Goal: Task Accomplishment & Management: Manage account settings

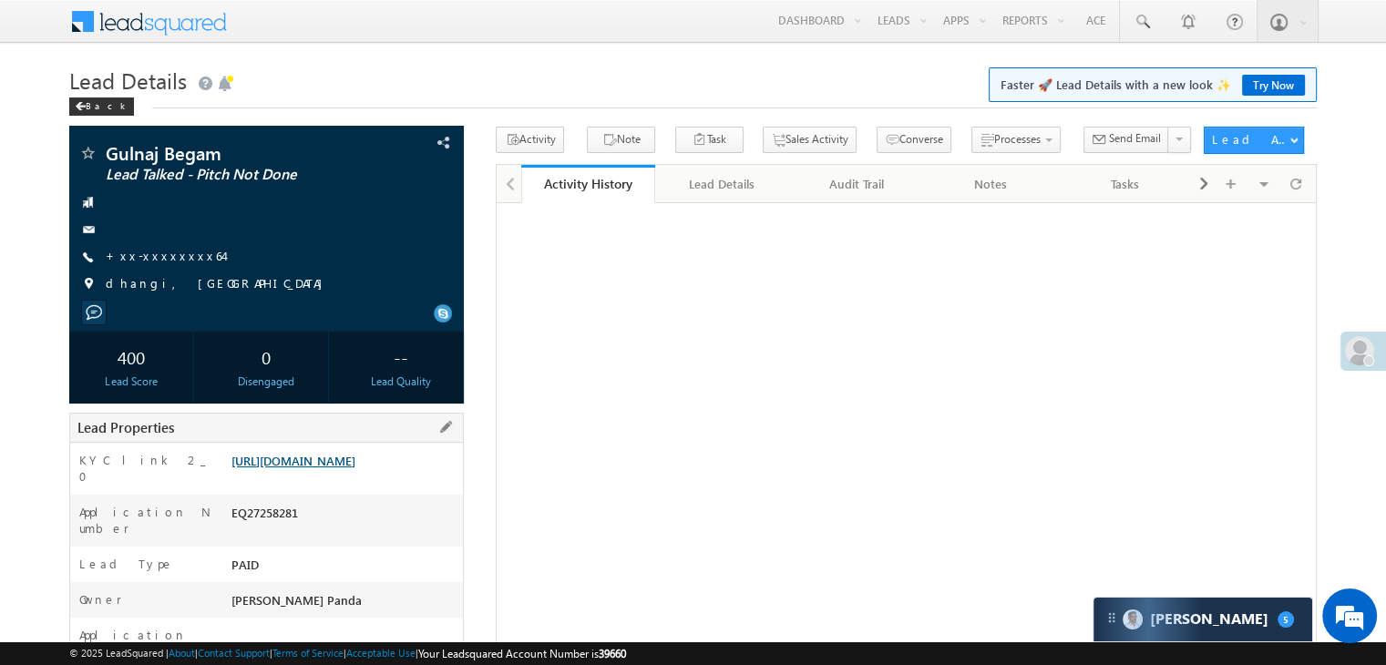
click at [338, 468] on link "https://angelbroking1-pk3em7sa.customui-test.leadsquared.com?leadId=687a8334-10…" at bounding box center [293, 460] width 124 height 15
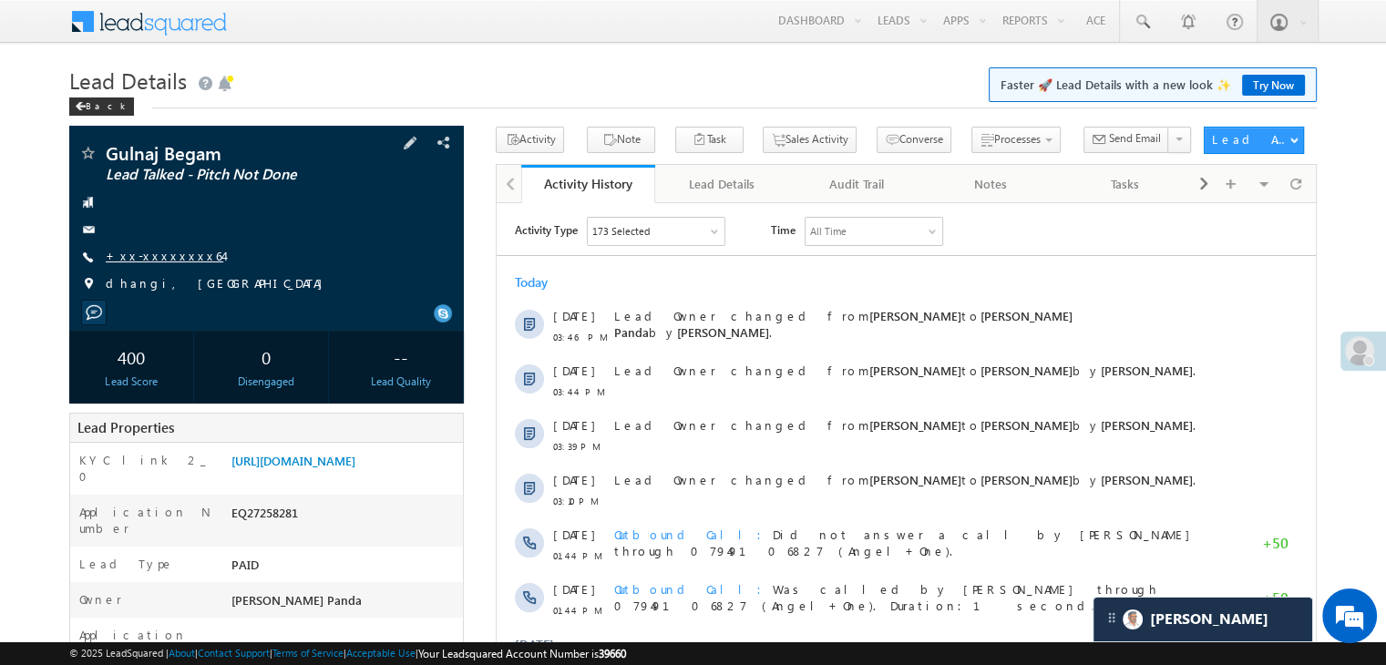
click at [148, 258] on link "+xx-xxxxxxxx64" at bounding box center [165, 255] width 118 height 15
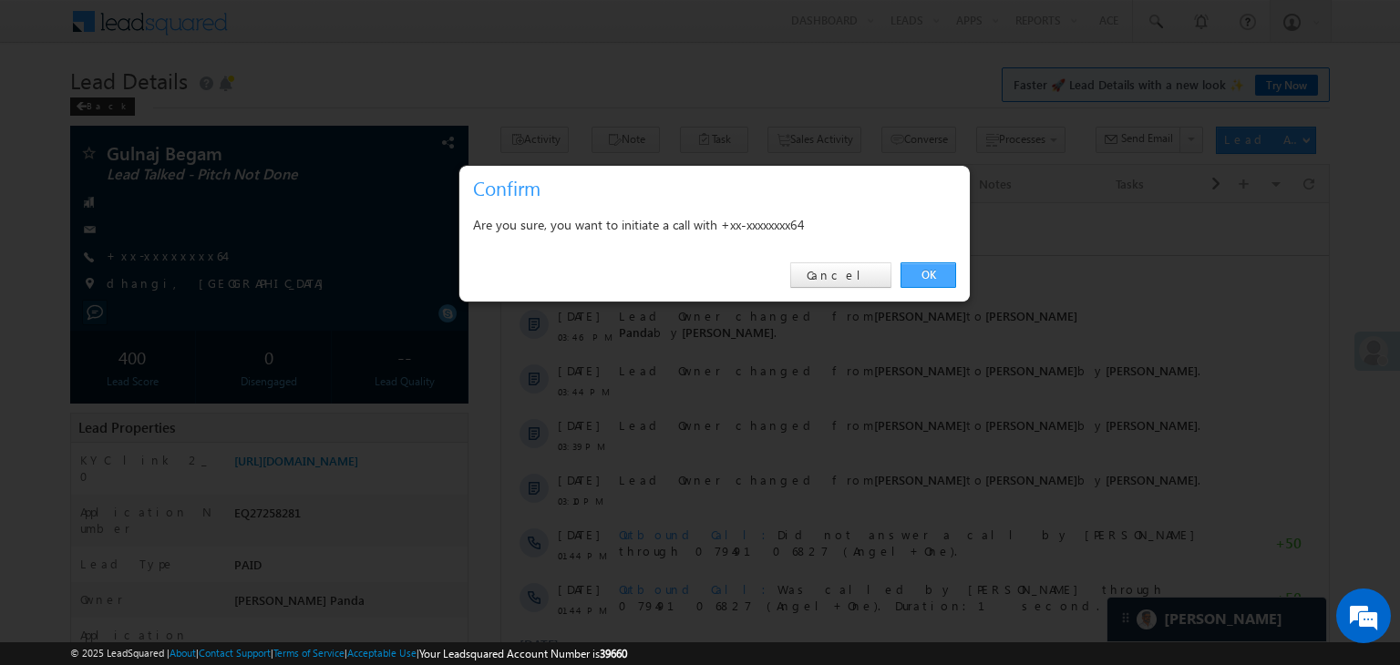
click at [928, 275] on link "OK" at bounding box center [928, 275] width 56 height 26
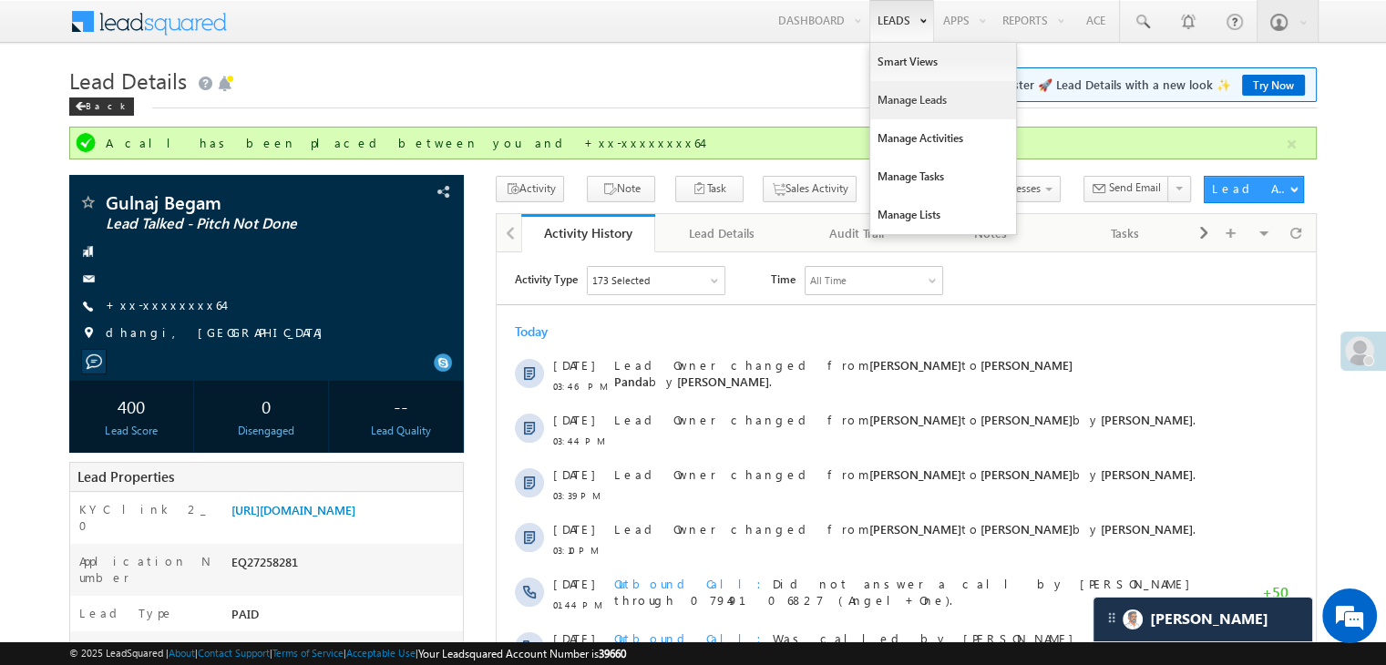
click at [909, 98] on link "Manage Leads" at bounding box center [943, 100] width 146 height 38
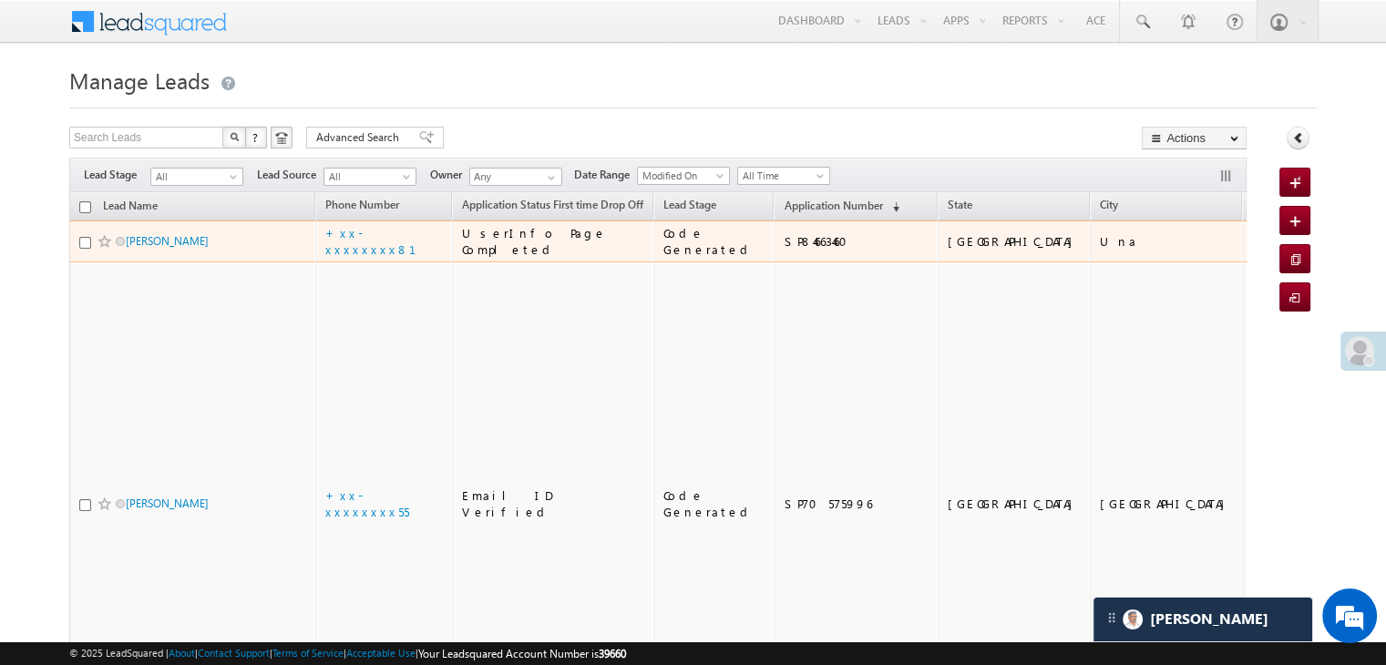
scroll to position [8625, 0]
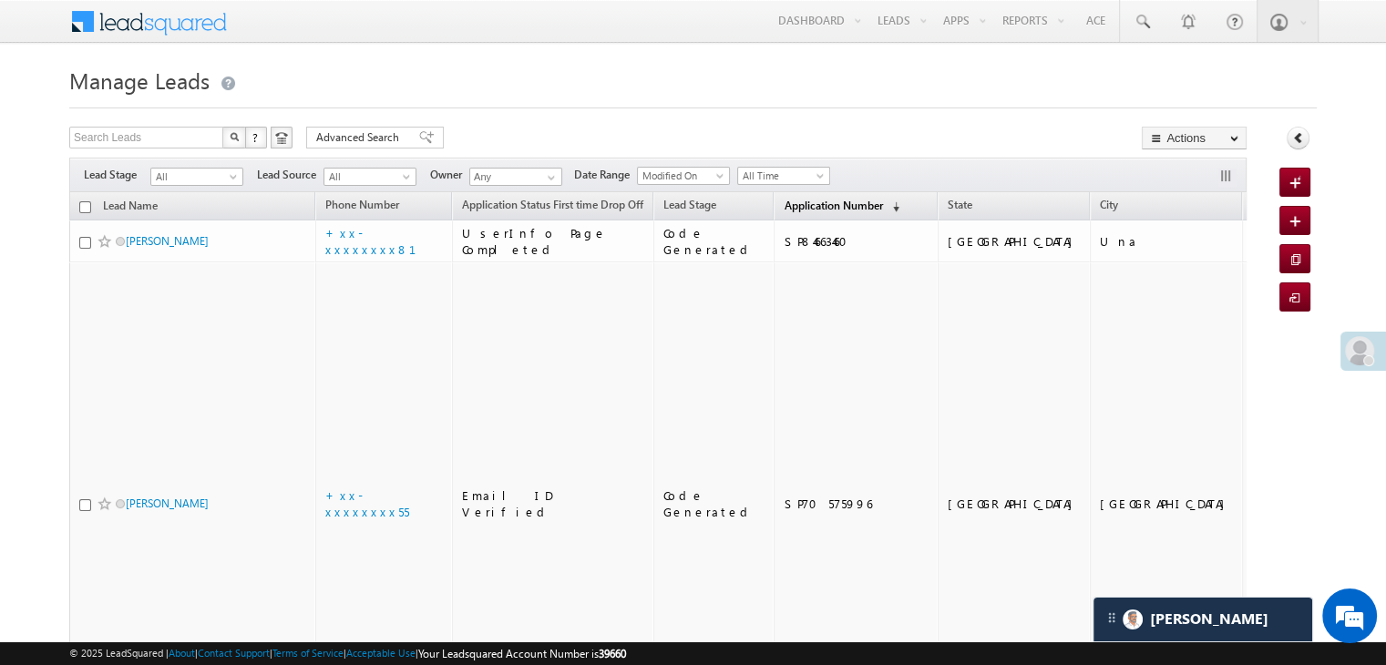
click at [784, 201] on span "Application Number" at bounding box center [833, 206] width 98 height 14
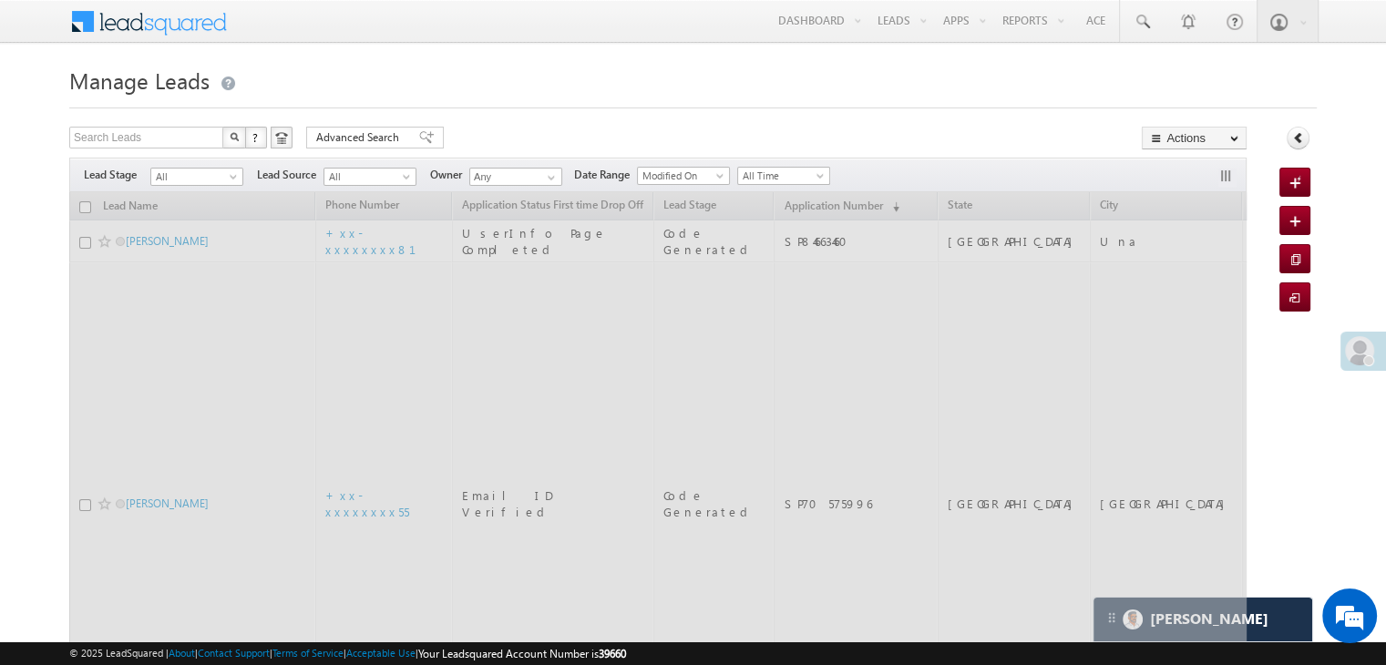
scroll to position [0, 0]
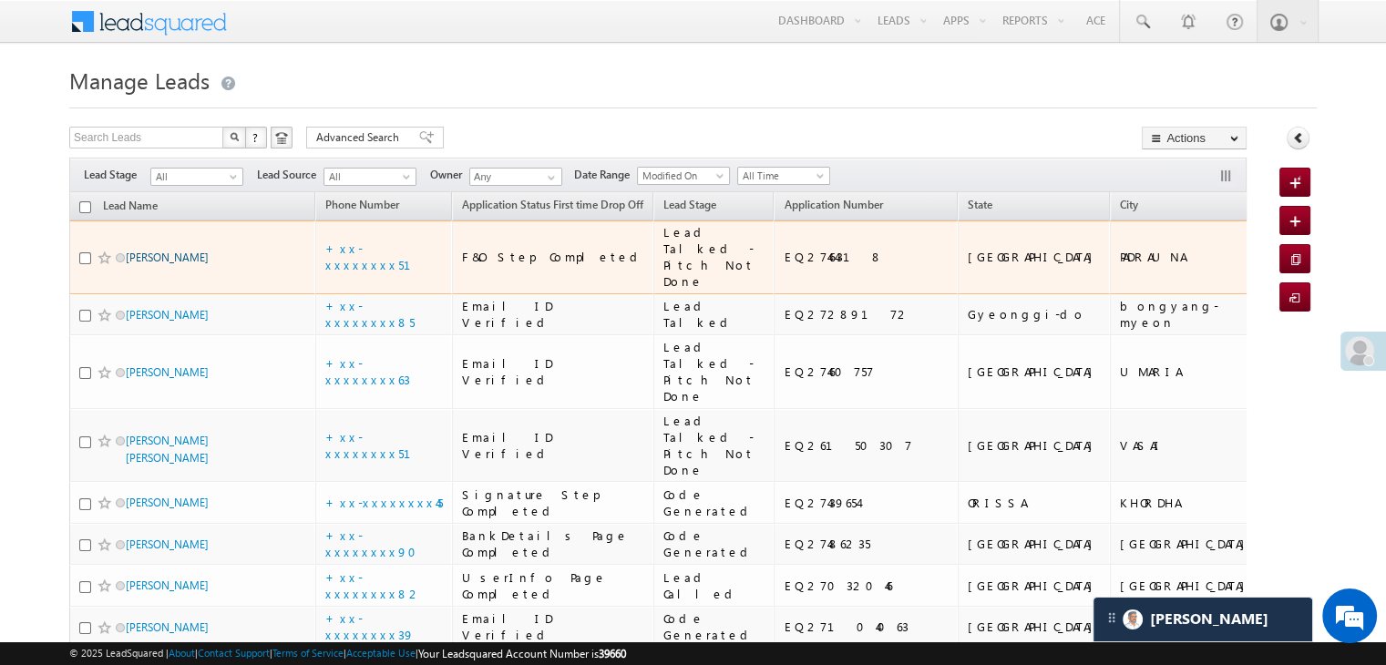
click at [173, 264] on link "[PERSON_NAME]" at bounding box center [167, 258] width 83 height 14
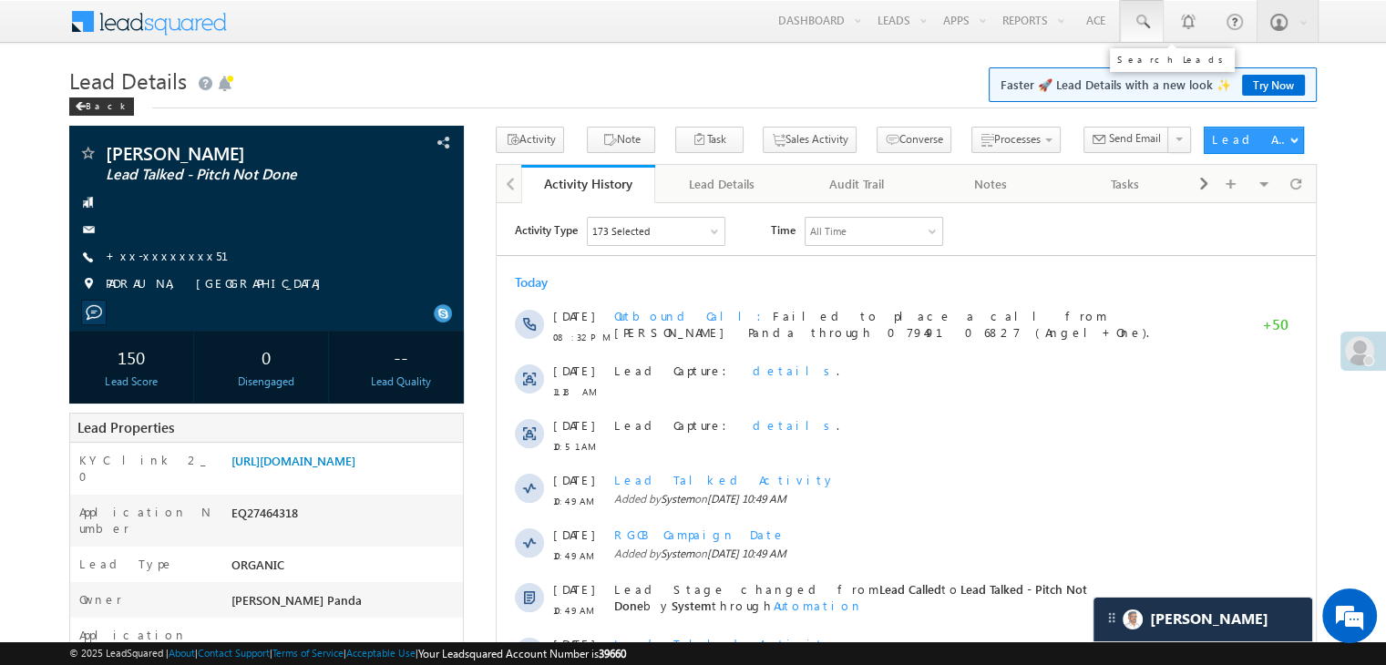
click at [1137, 19] on span at bounding box center [1142, 22] width 18 height 18
paste input "EQ27099956"
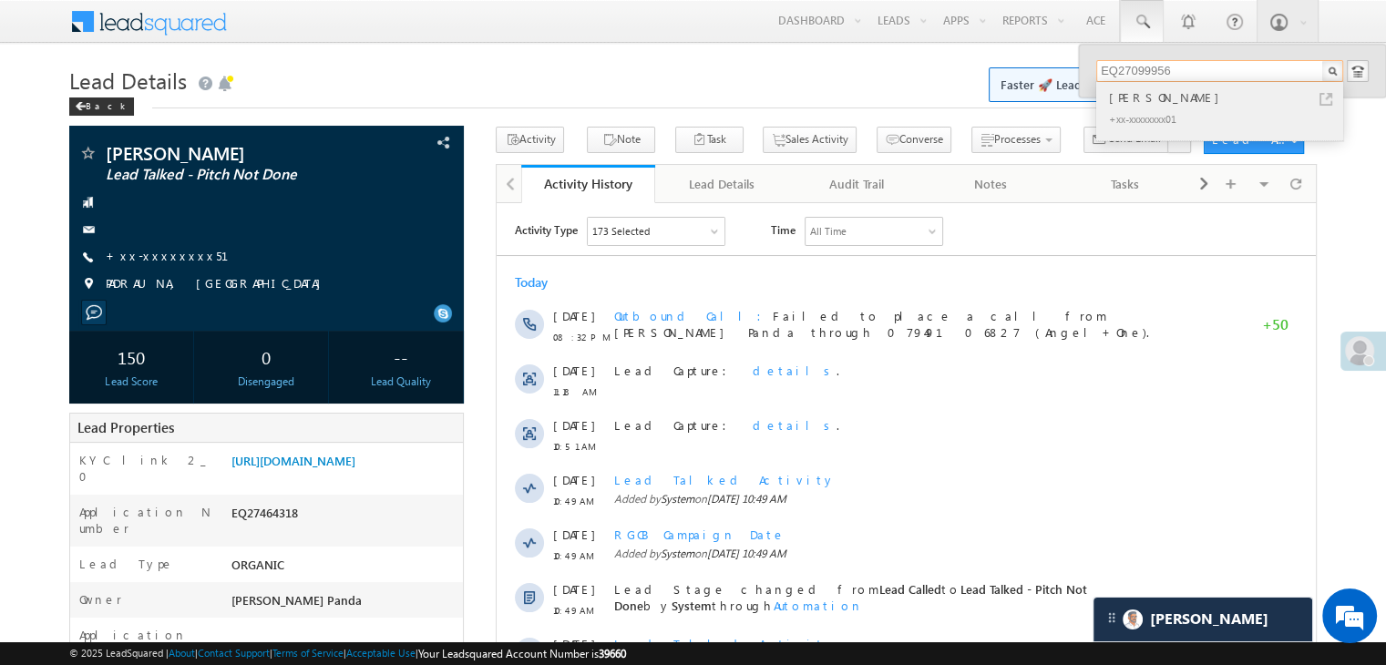
type input "EQ27099956"
click at [1136, 99] on div "[PERSON_NAME]" at bounding box center [1227, 97] width 244 height 20
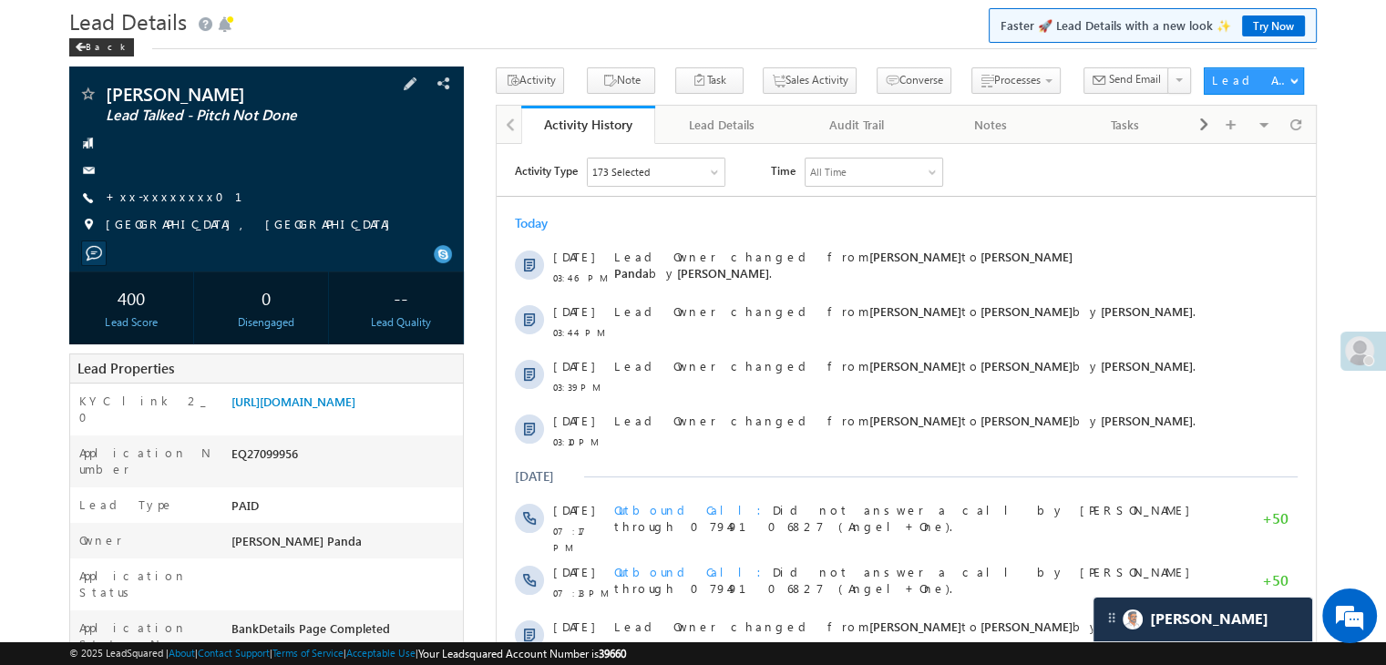
scroll to position [182, 0]
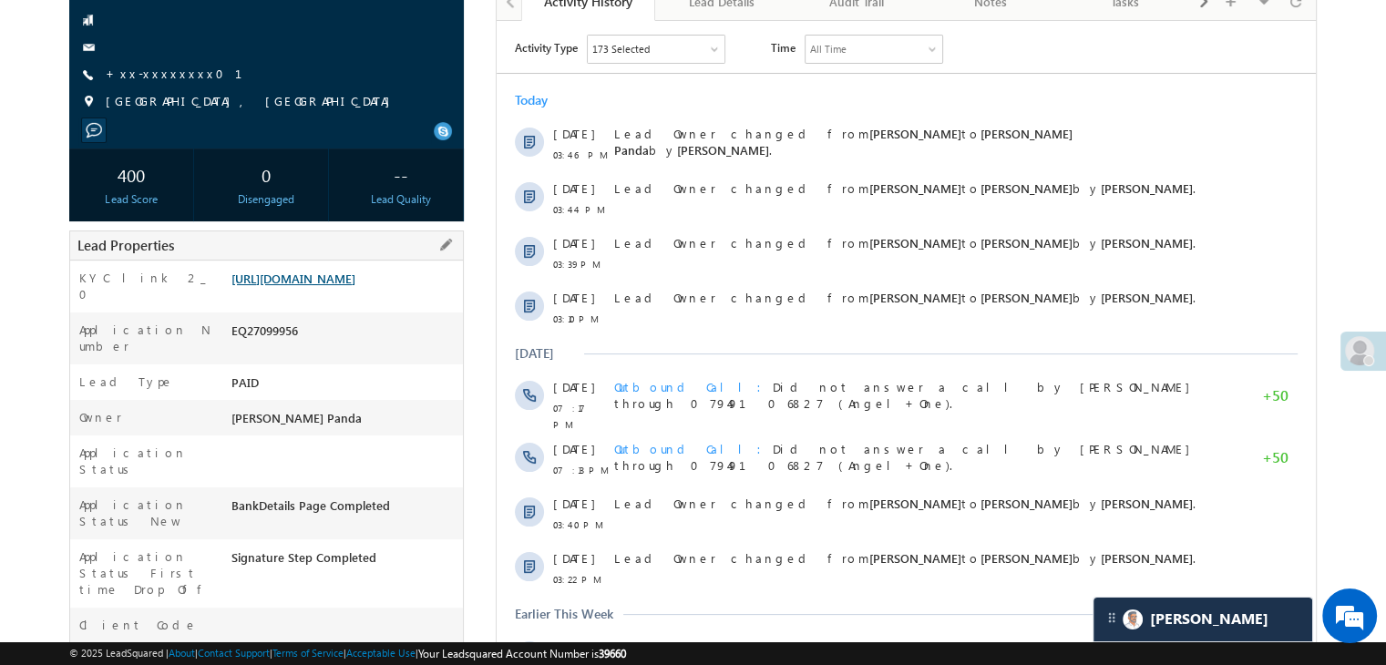
click at [354, 286] on link "https://angelbroking1-pk3em7sa.customui-test.leadsquared.com?leadId=5565ab6a-db…" at bounding box center [293, 278] width 124 height 15
click at [166, 78] on link "+xx-xxxxxxxx01" at bounding box center [185, 73] width 159 height 15
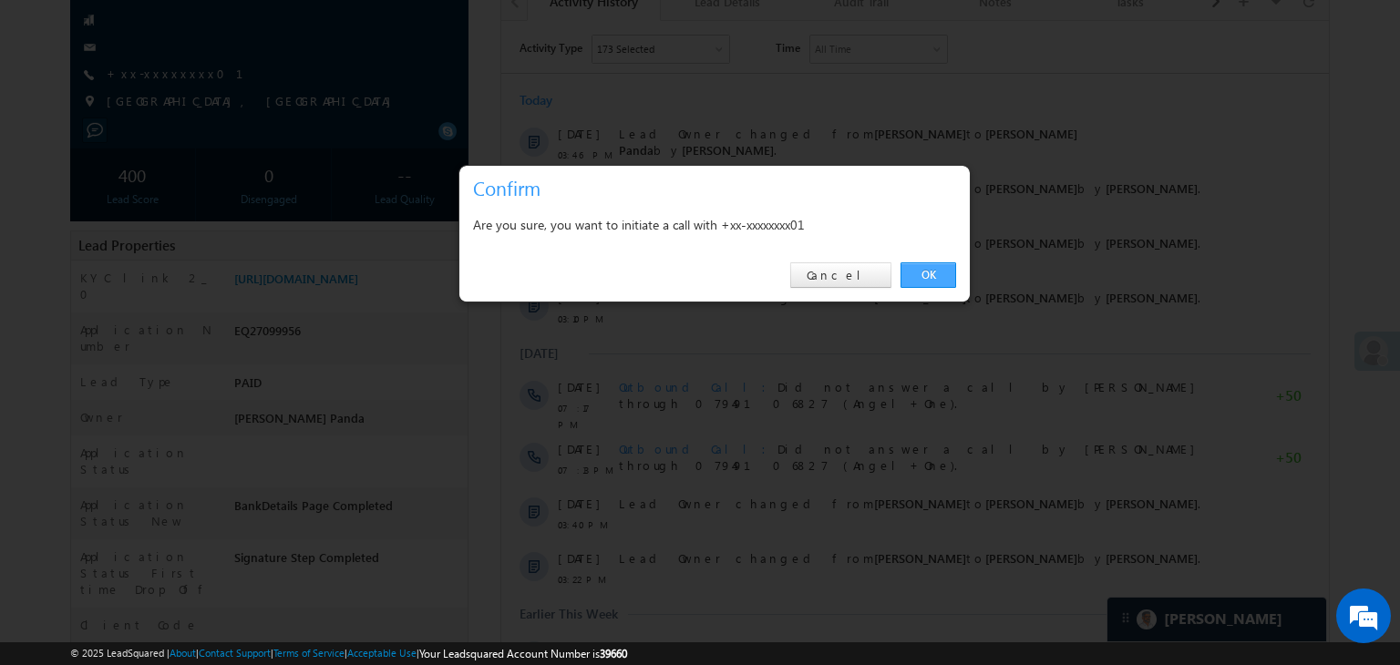
click at [928, 272] on link "OK" at bounding box center [928, 275] width 56 height 26
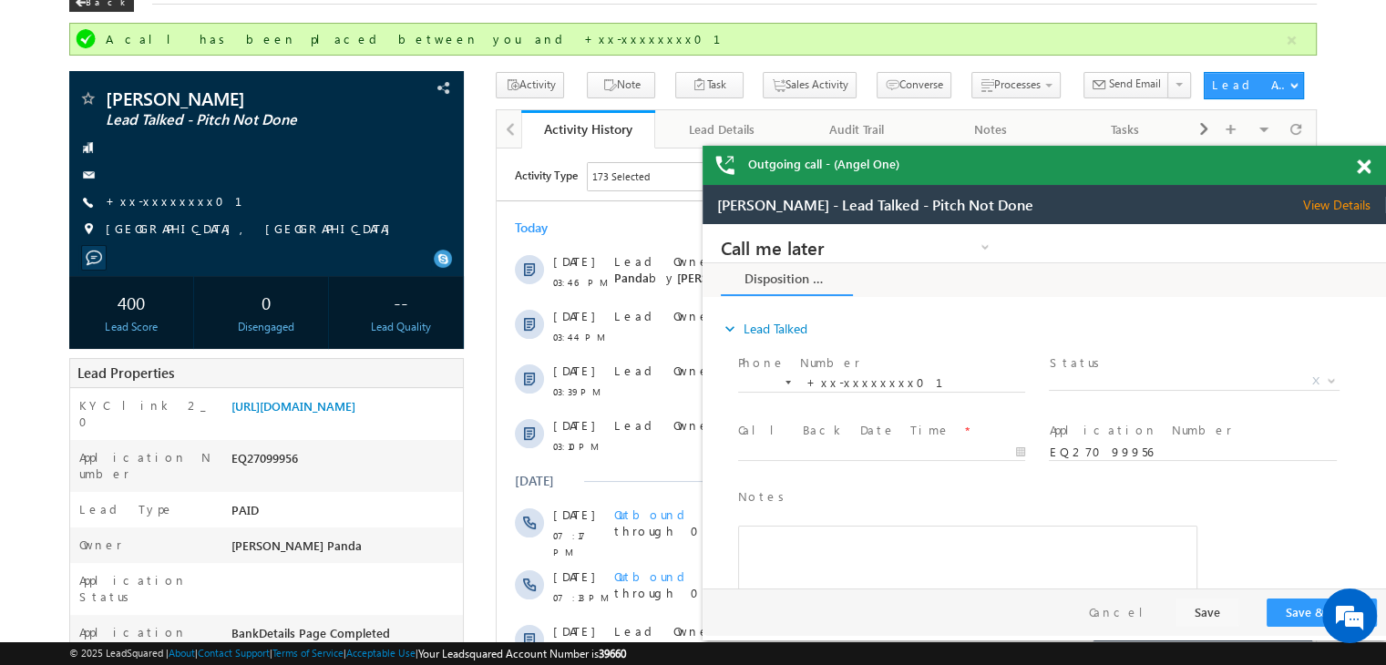
scroll to position [0, 0]
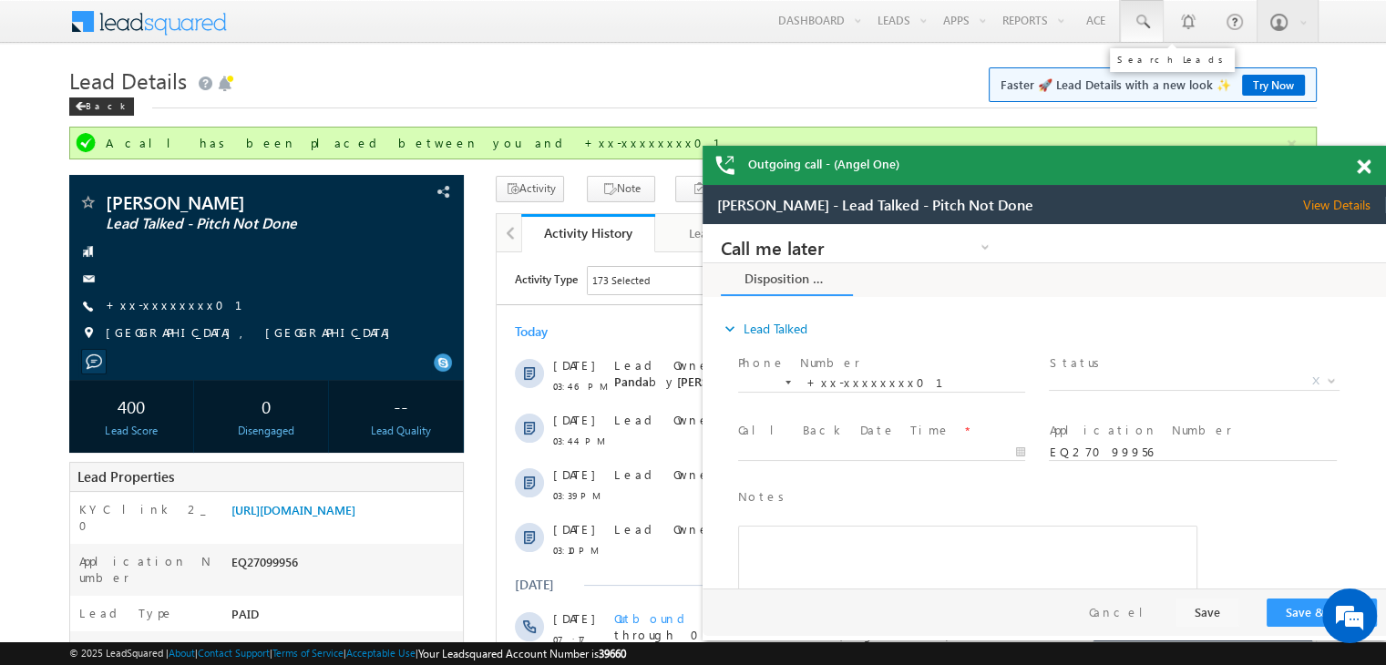
click at [1139, 15] on span at bounding box center [1142, 22] width 18 height 18
paste input "EQ26842658"
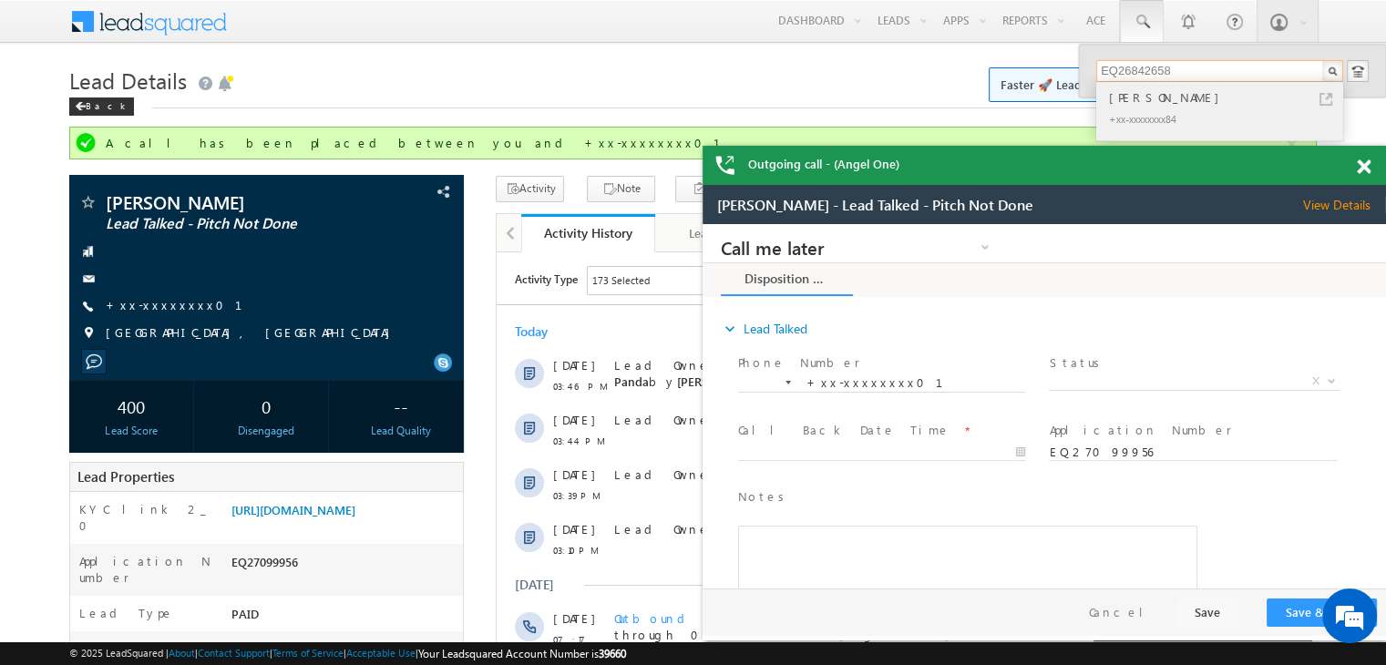
type input "EQ26842658"
click at [1158, 96] on div "Shivanandayya Mathapati" at bounding box center [1227, 97] width 244 height 20
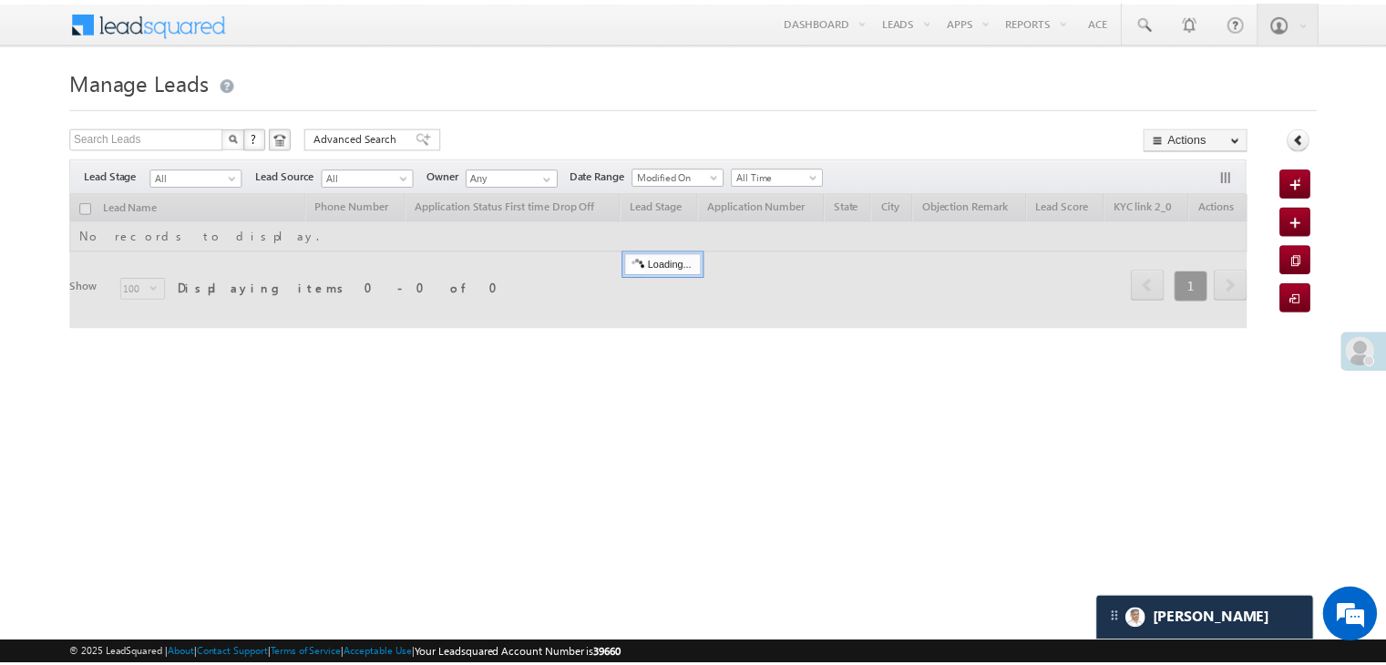
scroll to position [8625, 0]
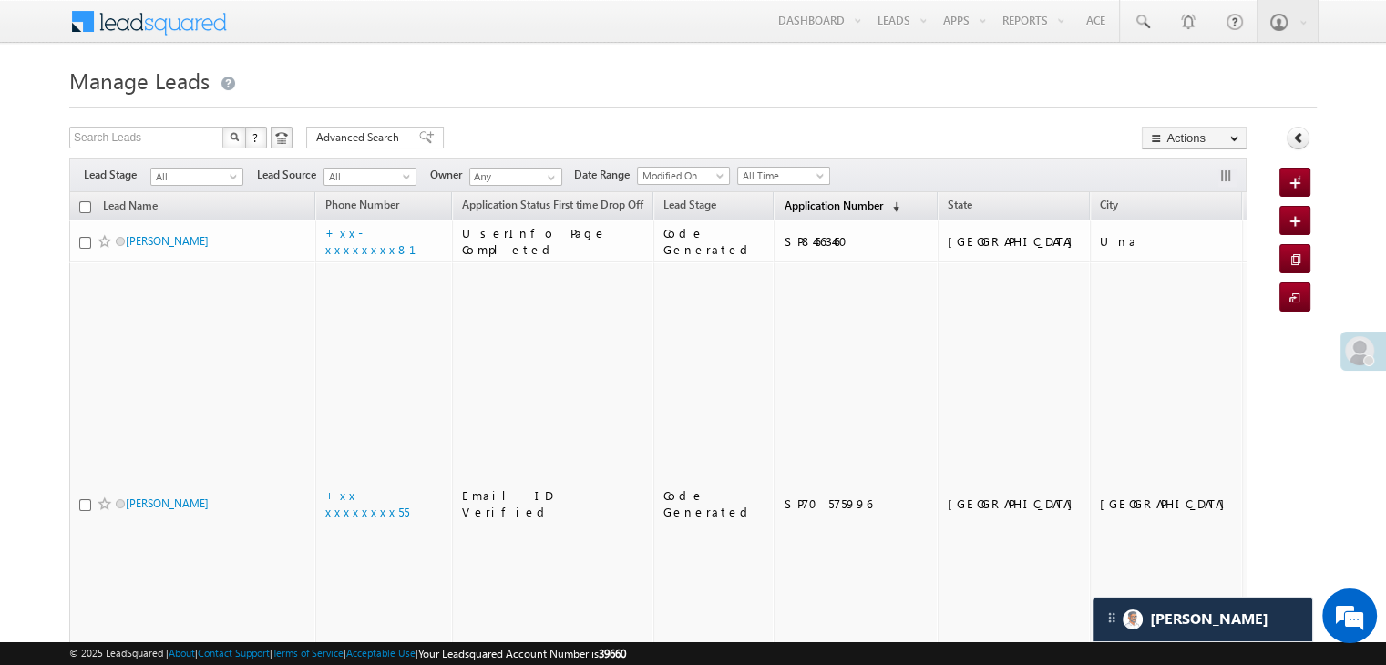
click at [785, 205] on span "Application Number" at bounding box center [833, 206] width 98 height 14
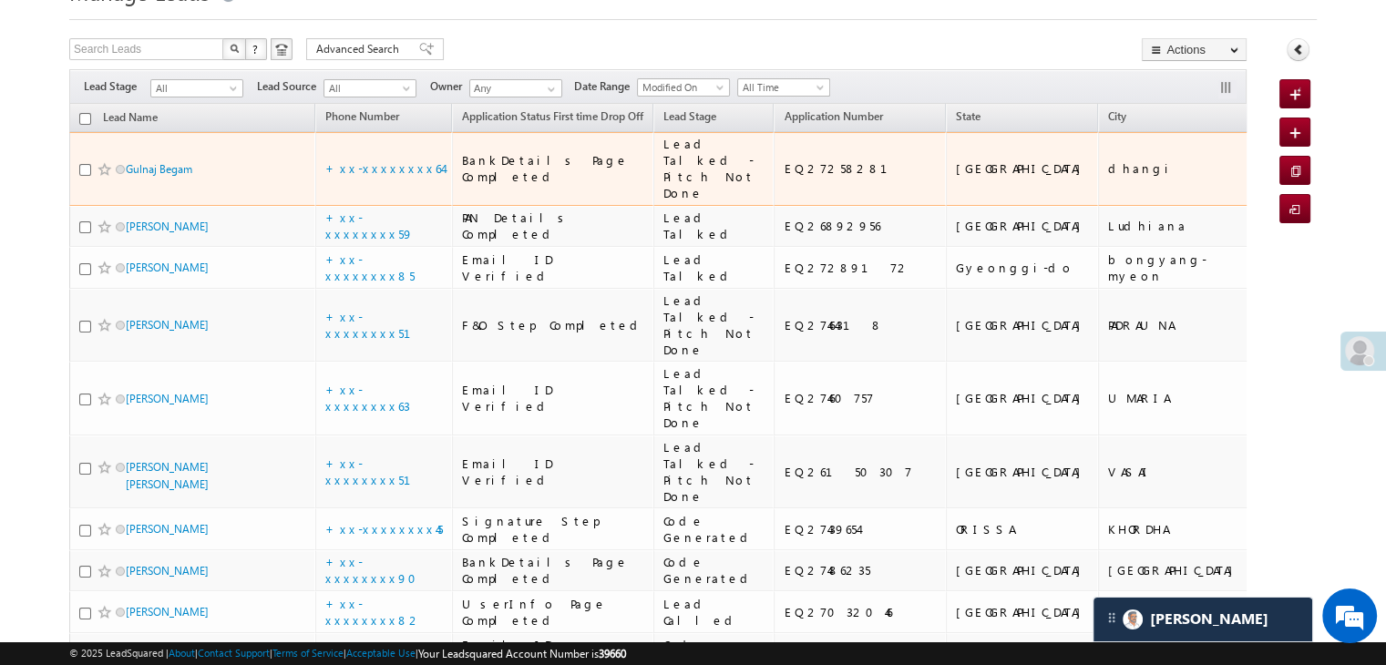
scroll to position [91, 0]
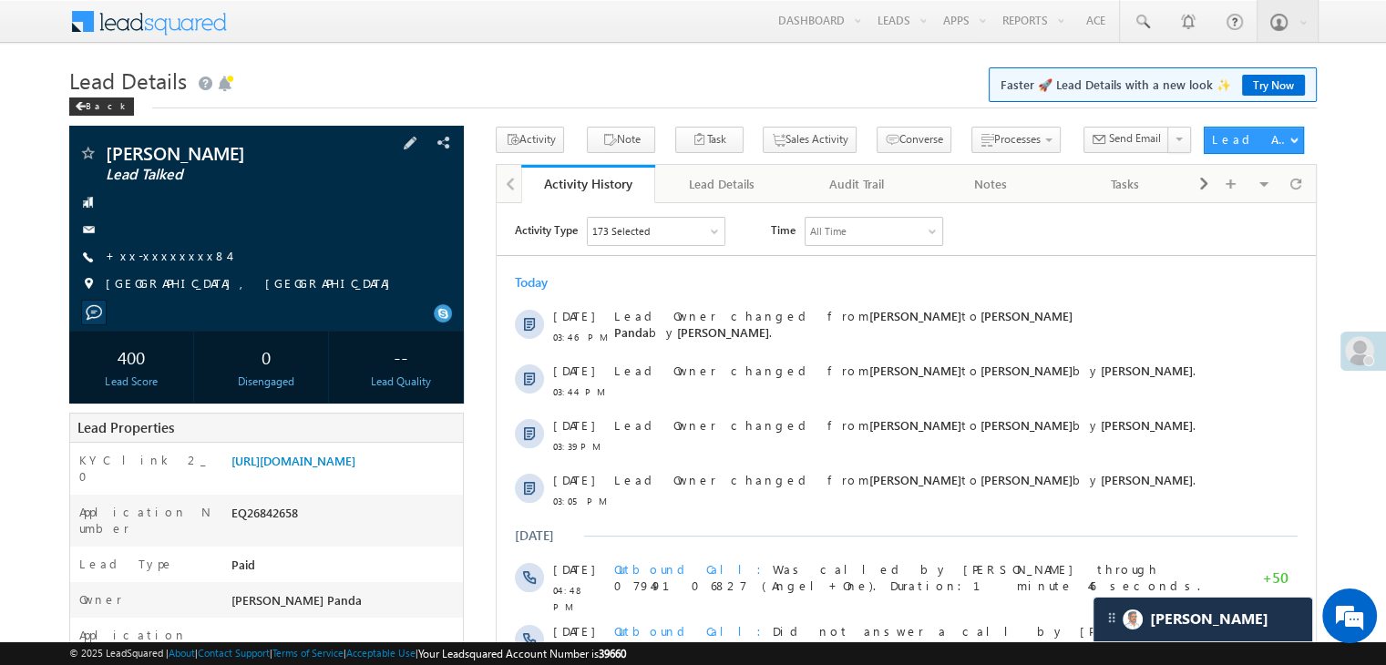
scroll to position [91, 0]
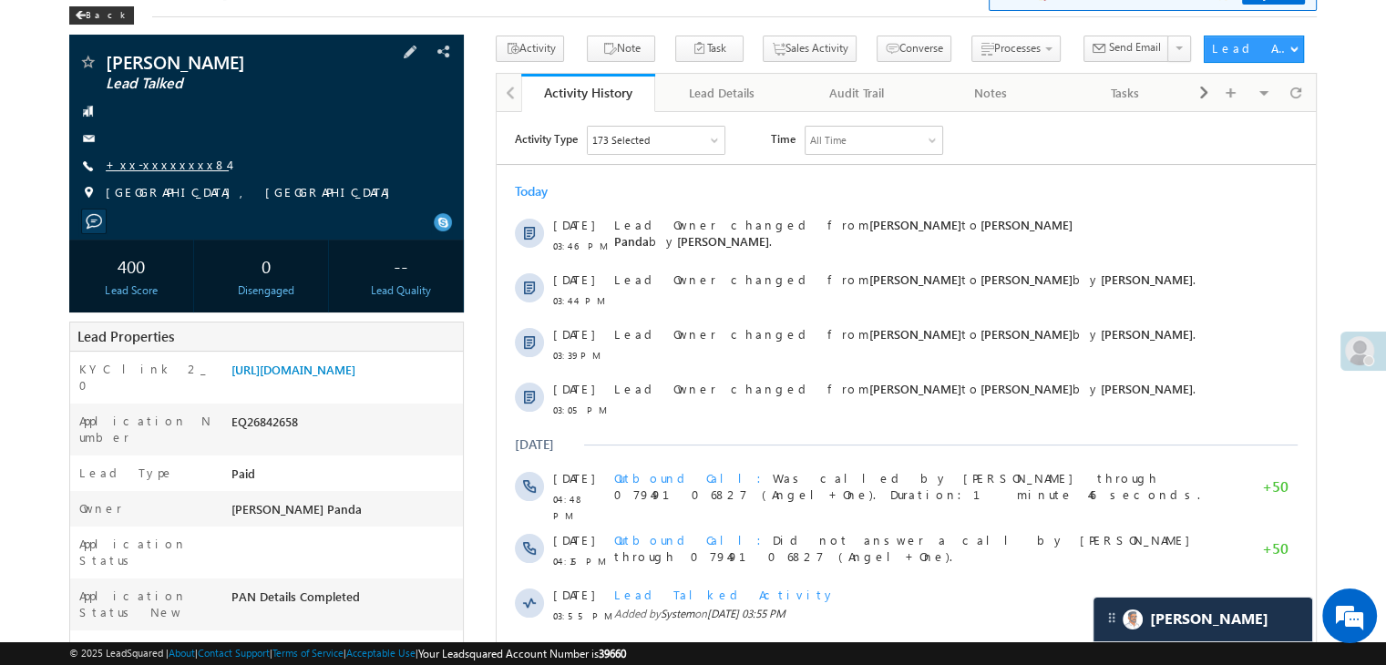
click at [155, 159] on link "+xx-xxxxxxxx84" at bounding box center [167, 164] width 123 height 15
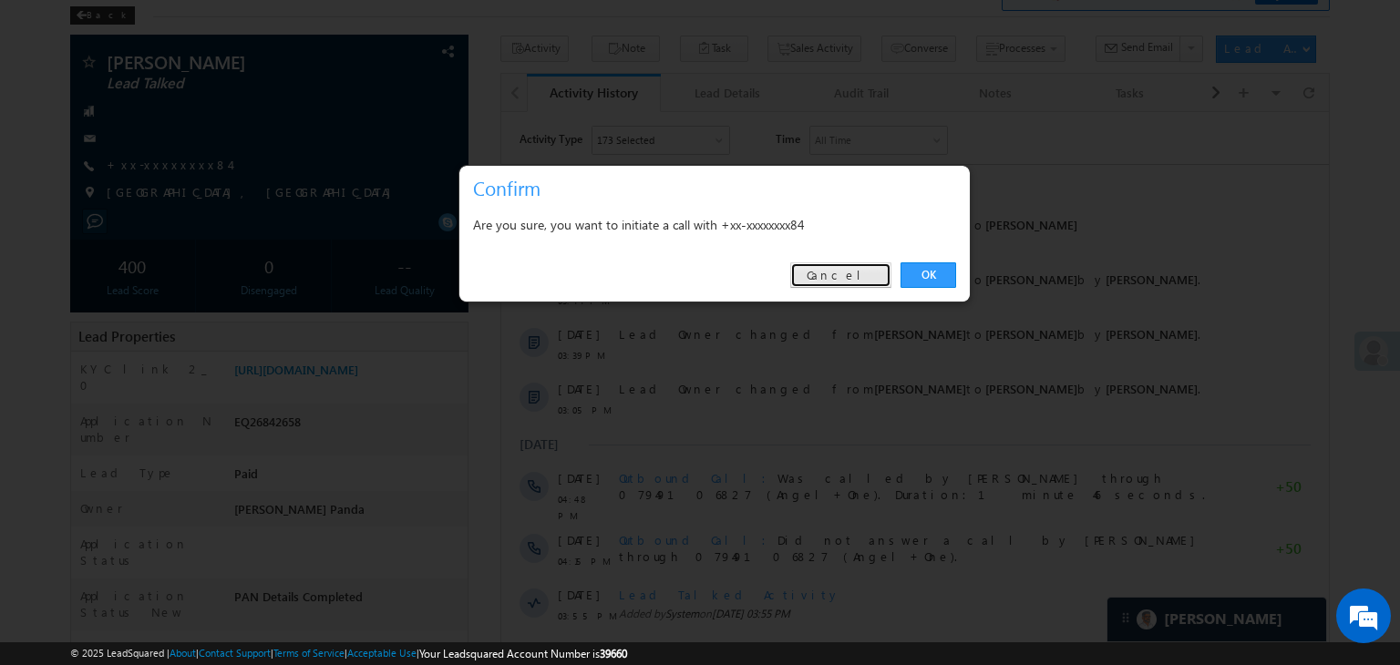
click at [856, 283] on link "Cancel" at bounding box center [840, 275] width 101 height 26
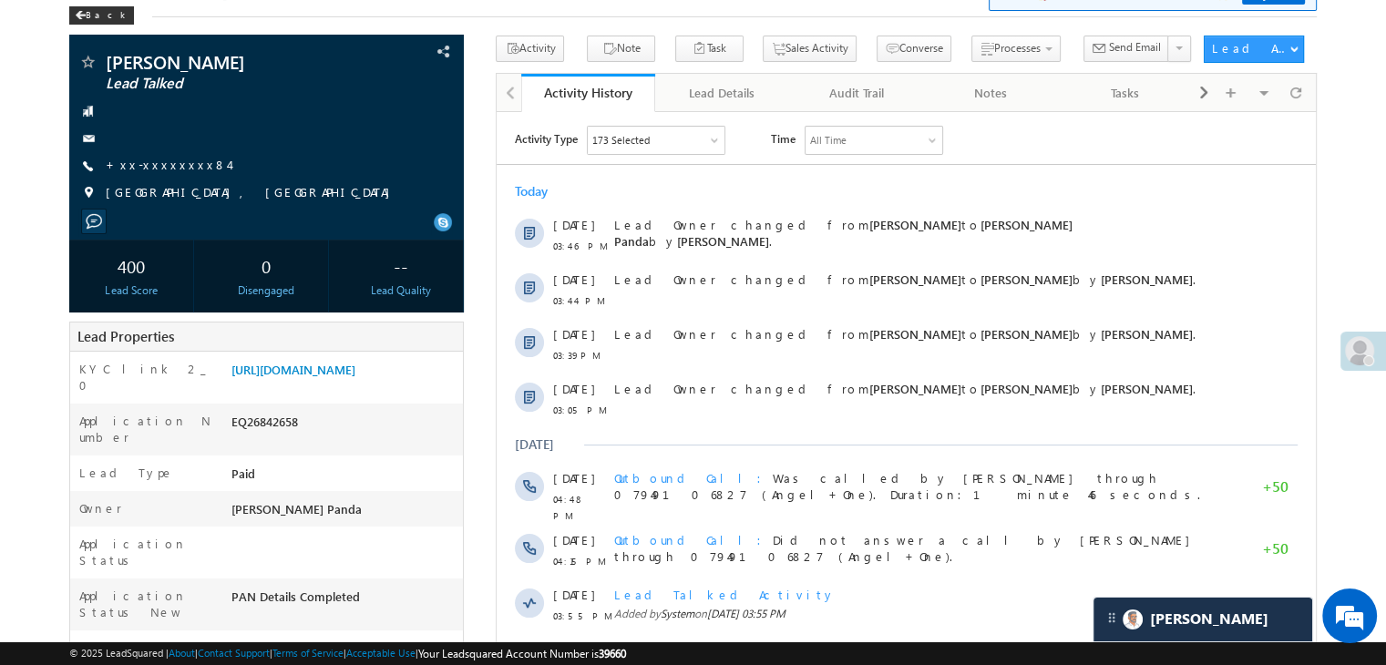
scroll to position [0, 0]
click at [163, 172] on link "+xx-xxxxxxxx84" at bounding box center [167, 164] width 123 height 15
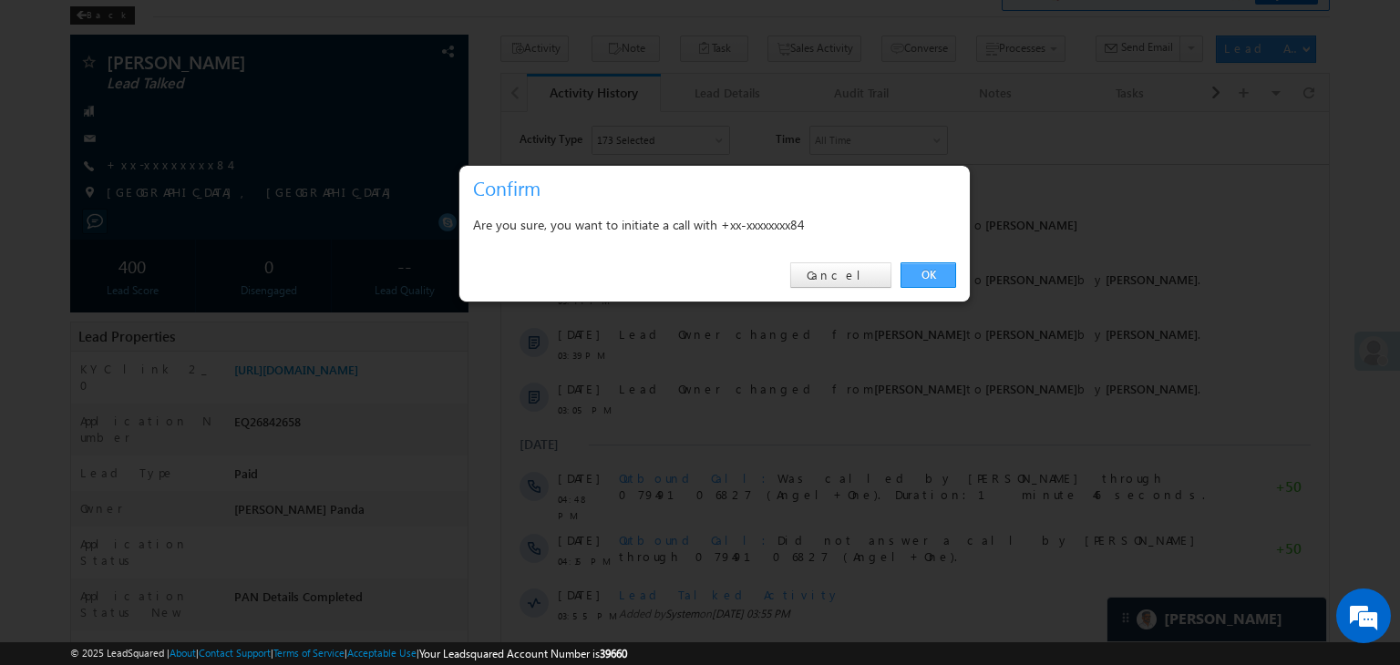
click at [936, 273] on link "OK" at bounding box center [928, 275] width 56 height 26
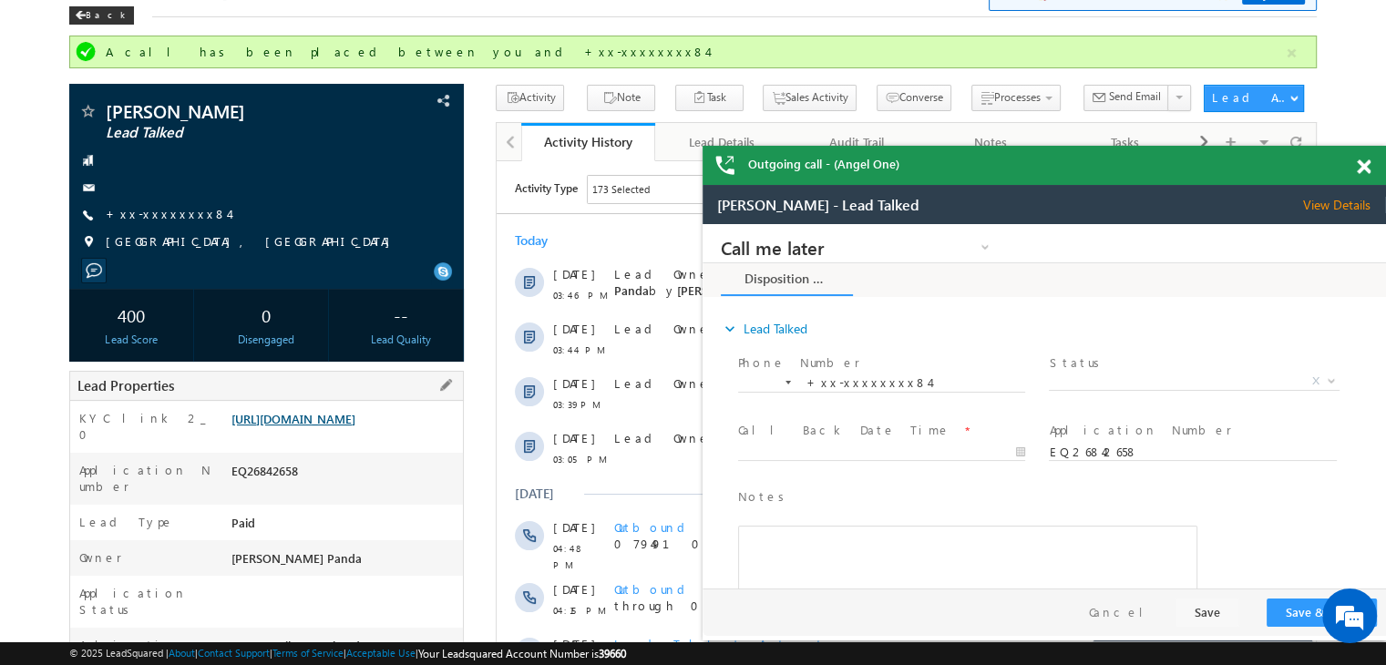
click at [355, 427] on link "https://angelbroking1-pk3em7sa.customui-test.leadsquared.com?leadId=8291d8a8-93…" at bounding box center [293, 418] width 124 height 15
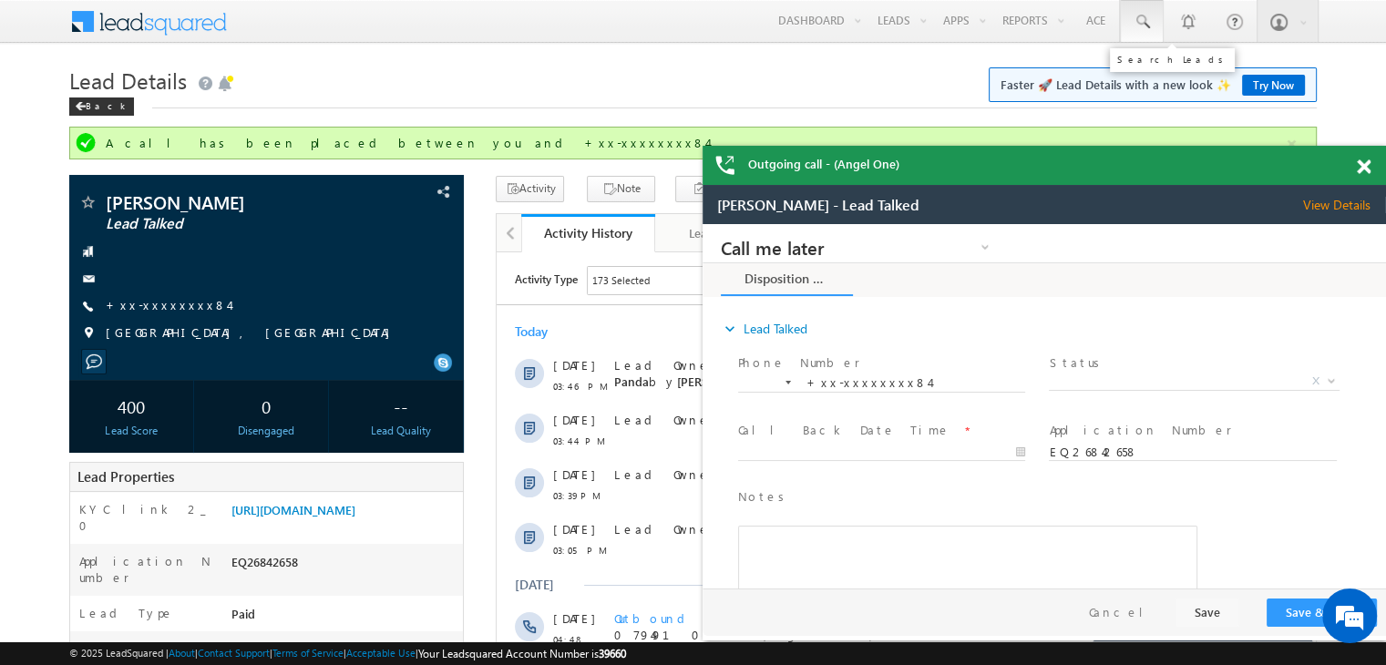
click at [1145, 22] on span at bounding box center [1142, 22] width 18 height 18
paste input "EQ27189313"
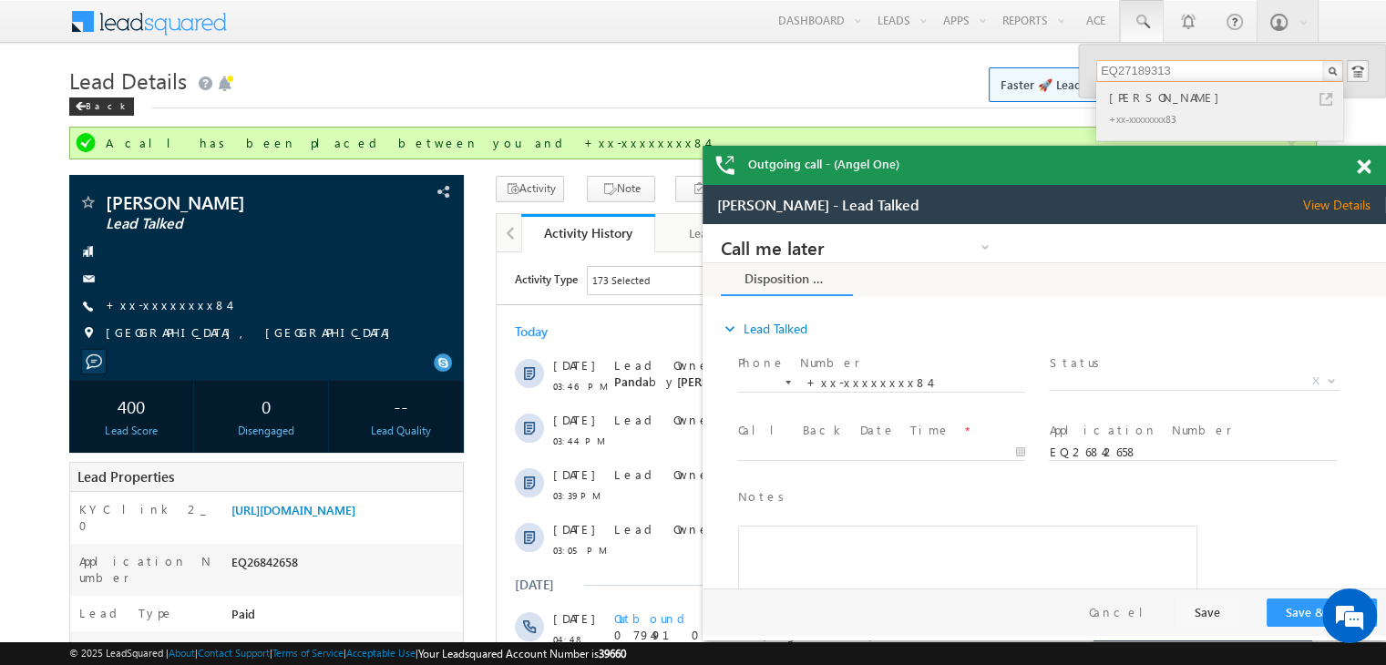
type input "EQ27189313"
click at [1139, 101] on div "[PERSON_NAME]" at bounding box center [1227, 97] width 244 height 20
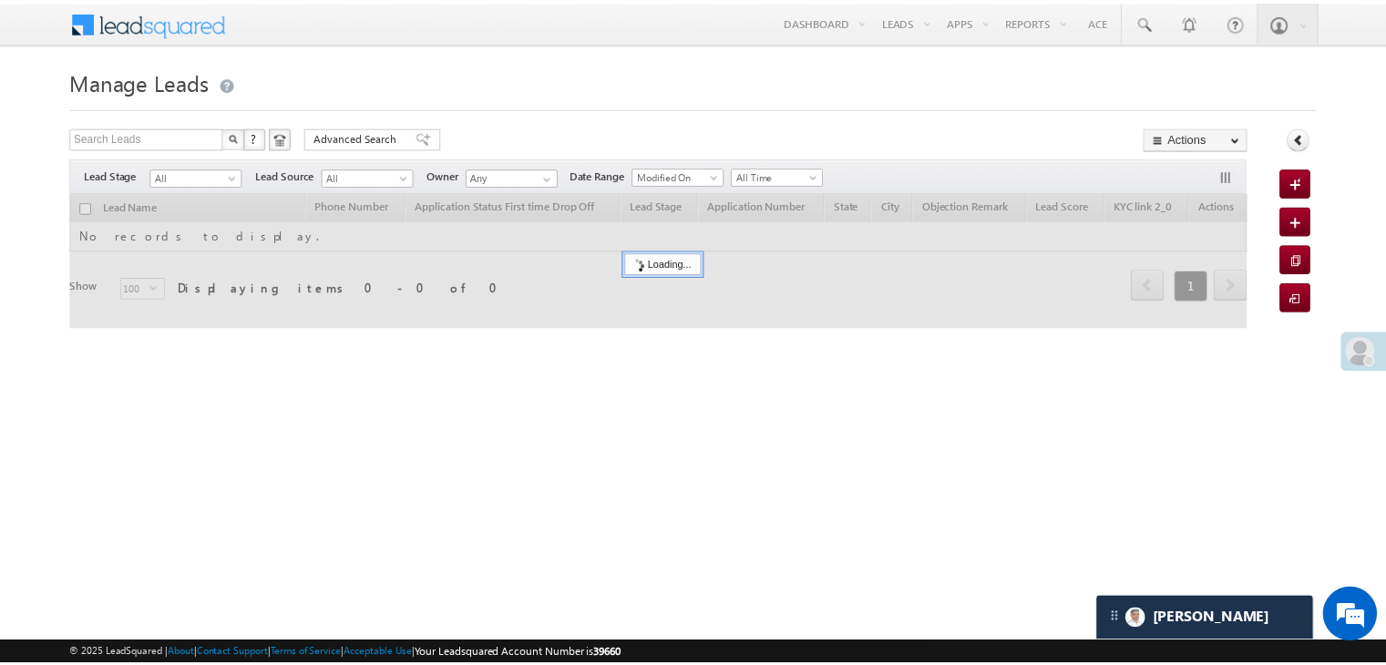
scroll to position [8625, 0]
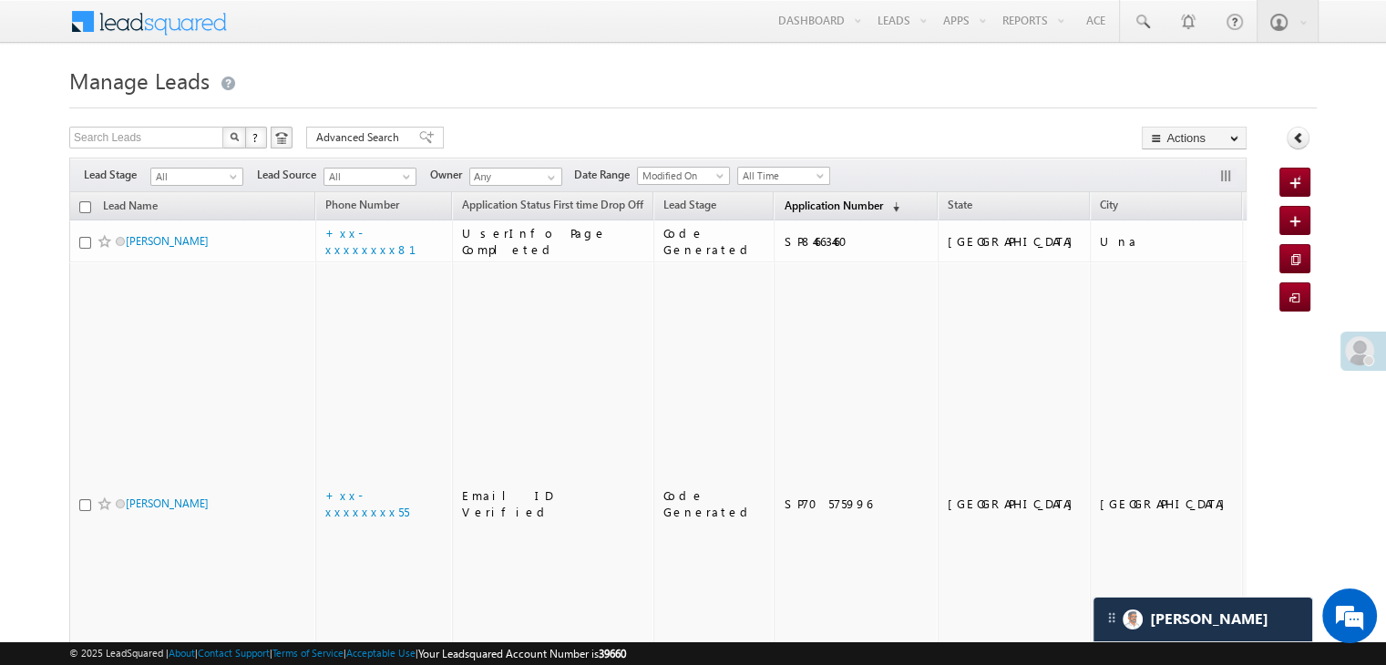
click at [807, 208] on span "Application Number" at bounding box center [833, 206] width 98 height 14
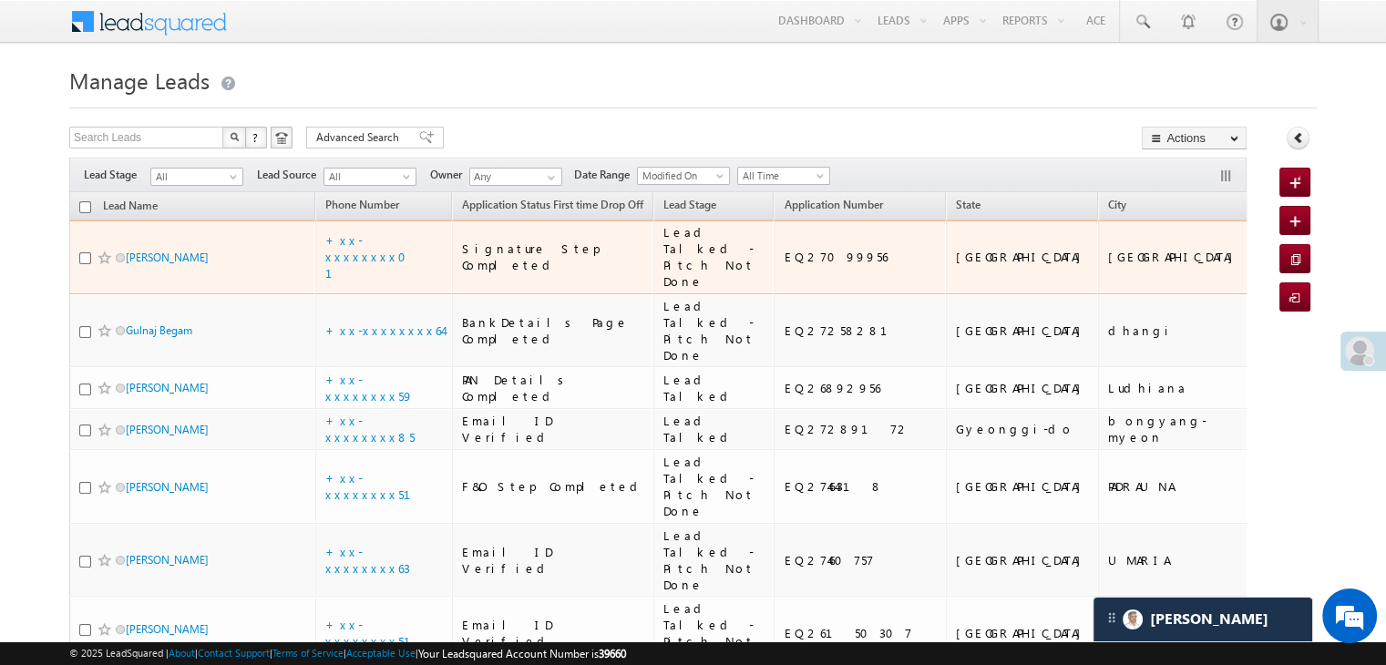
scroll to position [0, 0]
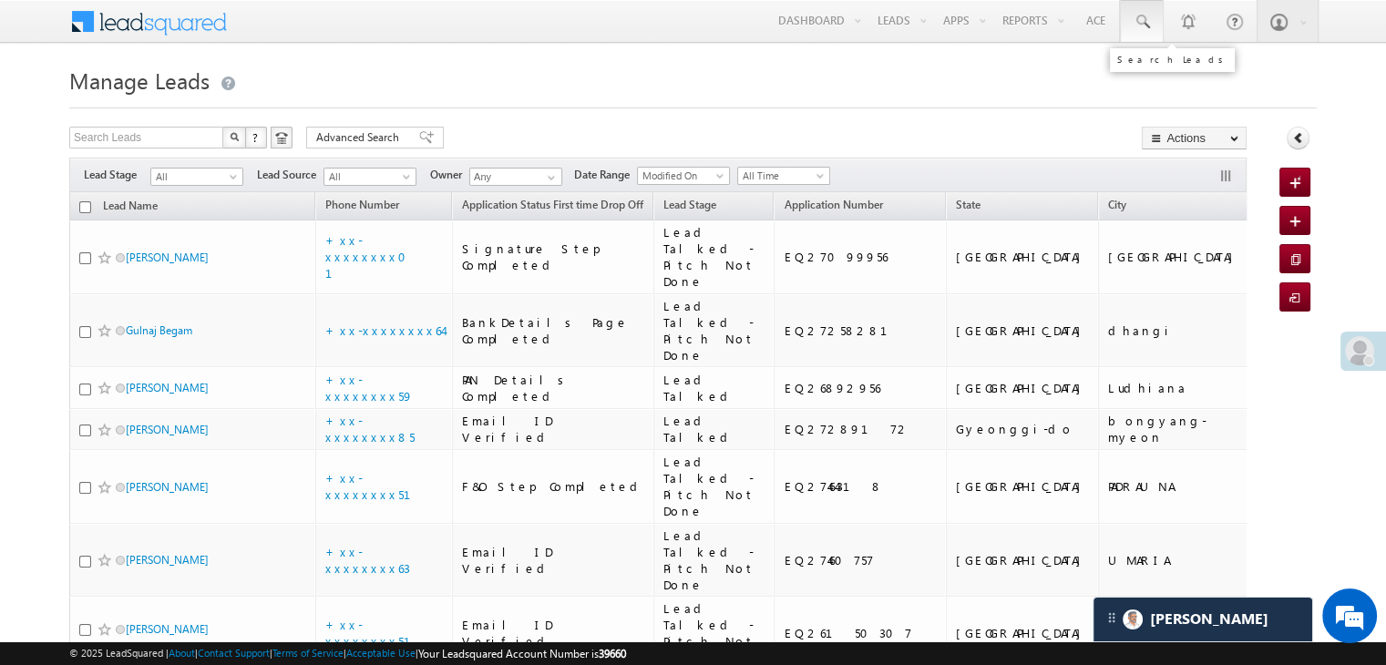
click at [1139, 23] on span at bounding box center [1142, 22] width 18 height 18
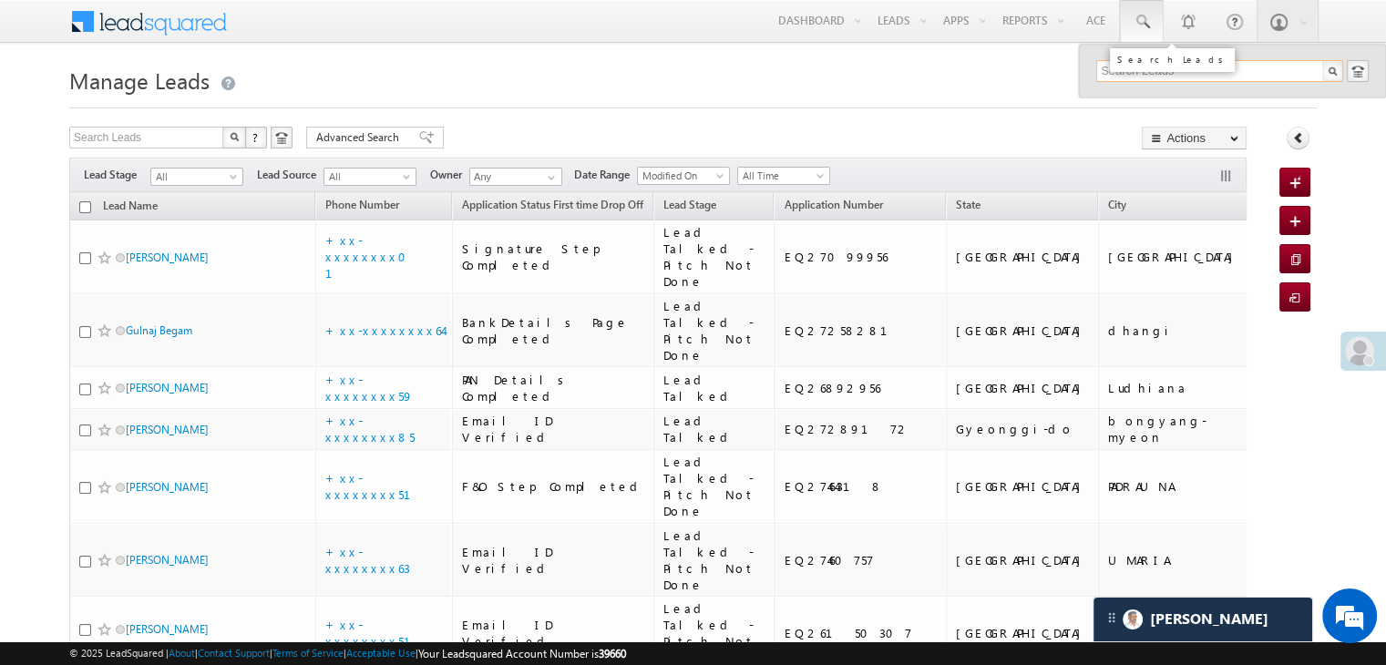
paste input "EQ26842658"
type input "EQ26842658"
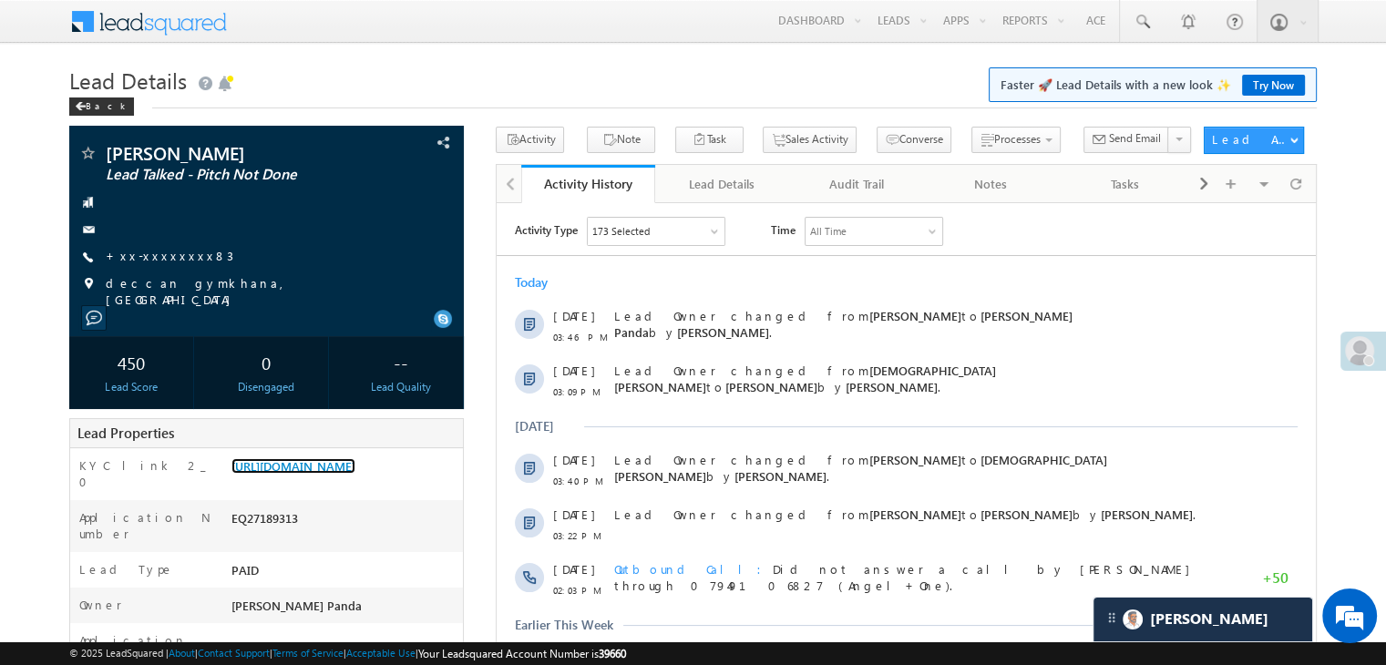
click at [355, 474] on link "[URL][DOMAIN_NAME]" at bounding box center [293, 465] width 124 height 15
click at [164, 263] on link "+xx-xxxxxxxx83" at bounding box center [170, 255] width 128 height 15
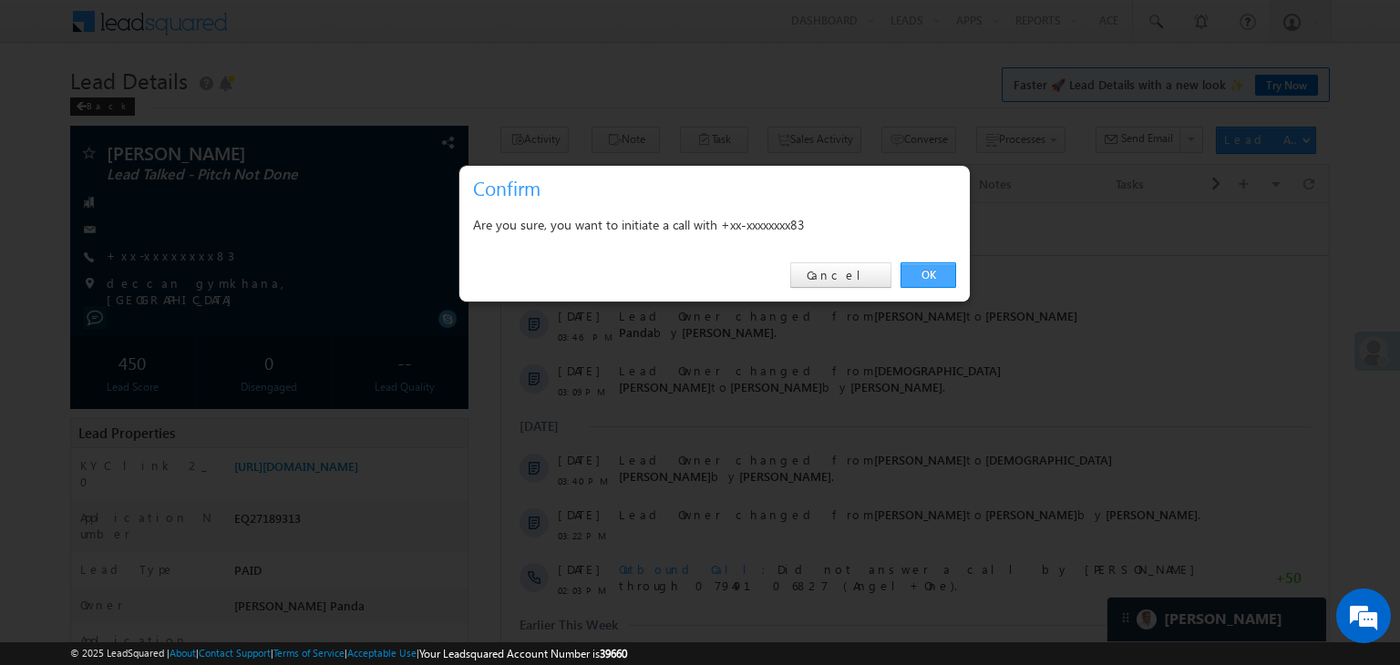
click at [926, 269] on link "OK" at bounding box center [928, 275] width 56 height 26
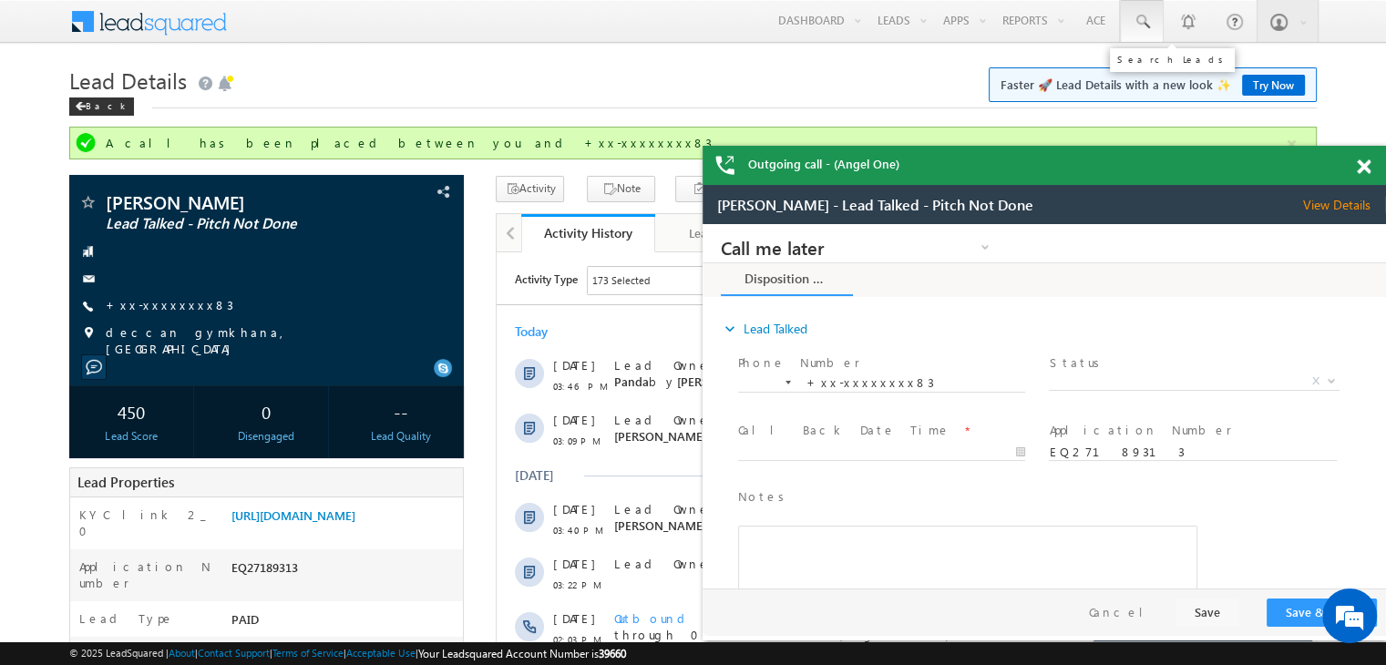
click at [1141, 14] on span at bounding box center [1142, 22] width 18 height 18
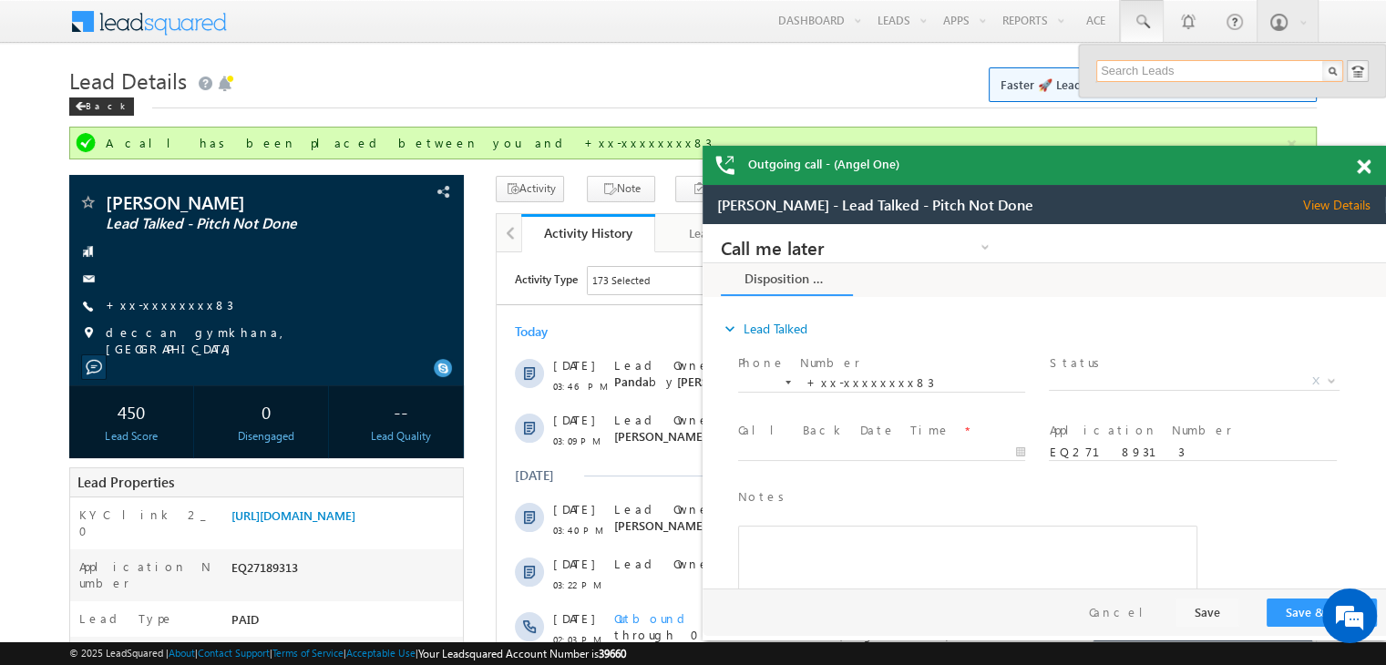
paste input "EQ26610339"
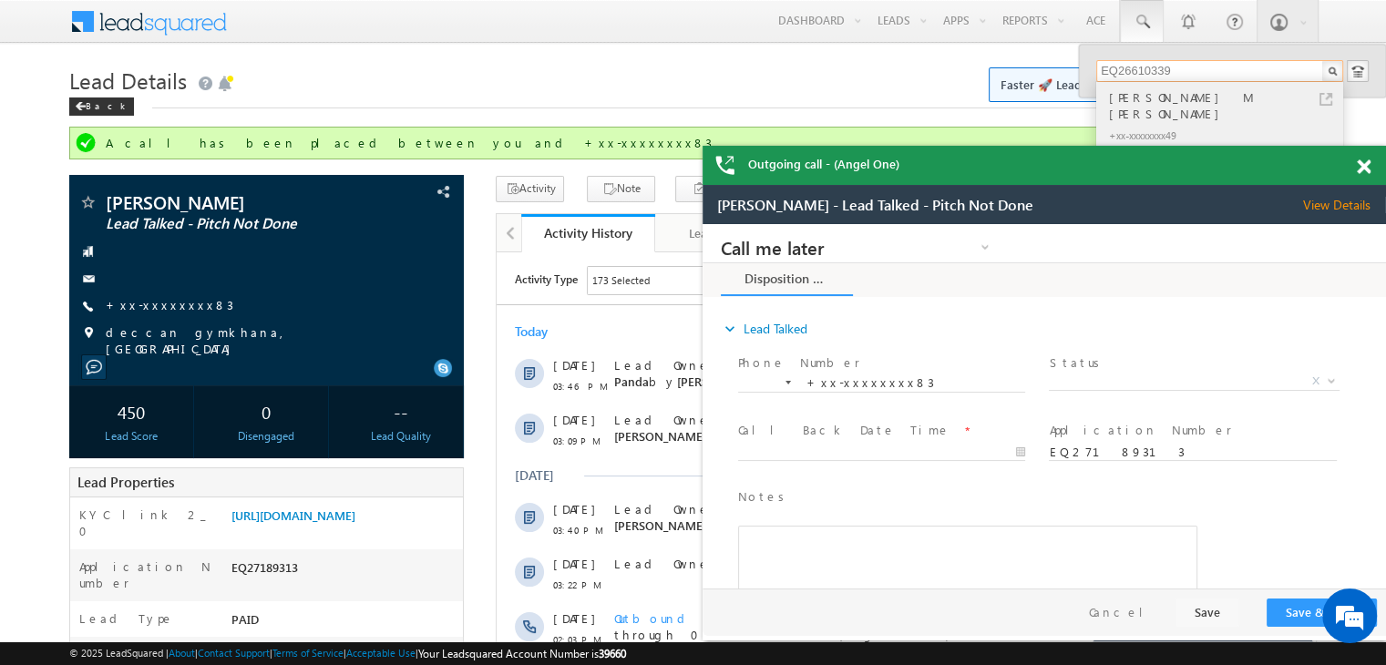
type input "EQ26610339"
click at [1117, 102] on div "[PERSON_NAME] M [PERSON_NAME]" at bounding box center [1227, 105] width 244 height 36
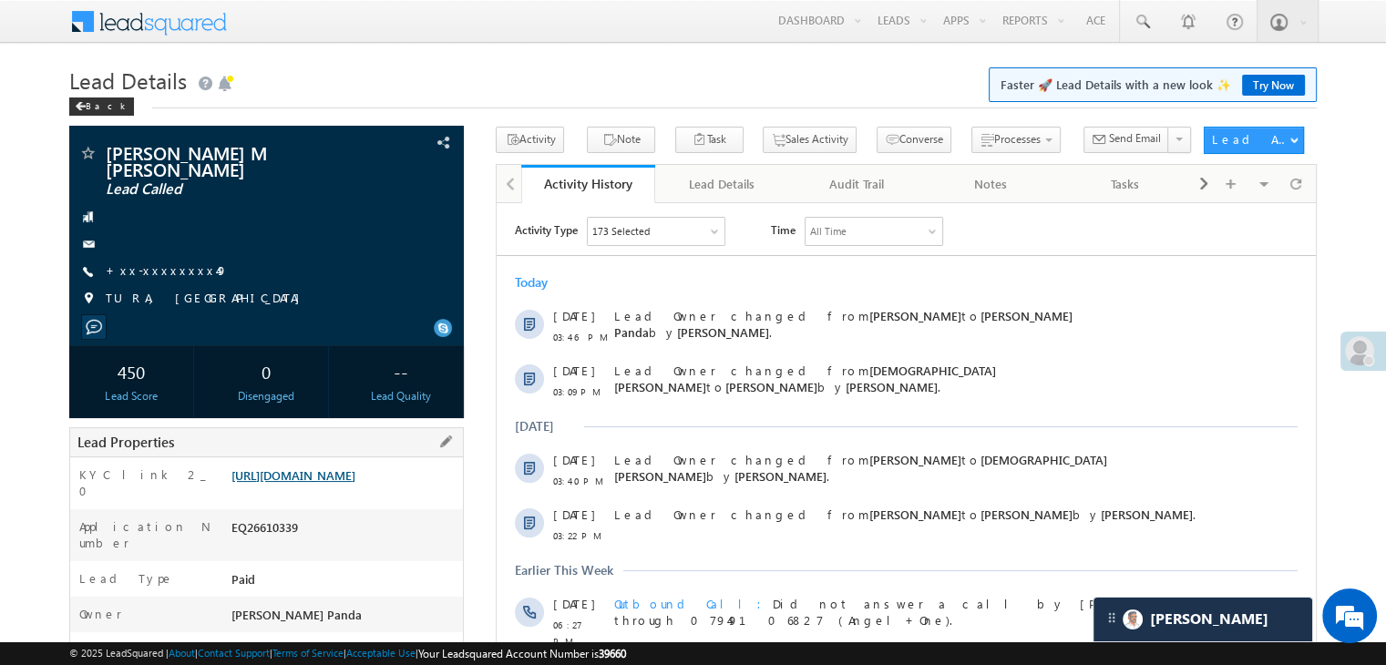
click at [355, 483] on link "[URL][DOMAIN_NAME]" at bounding box center [293, 475] width 124 height 15
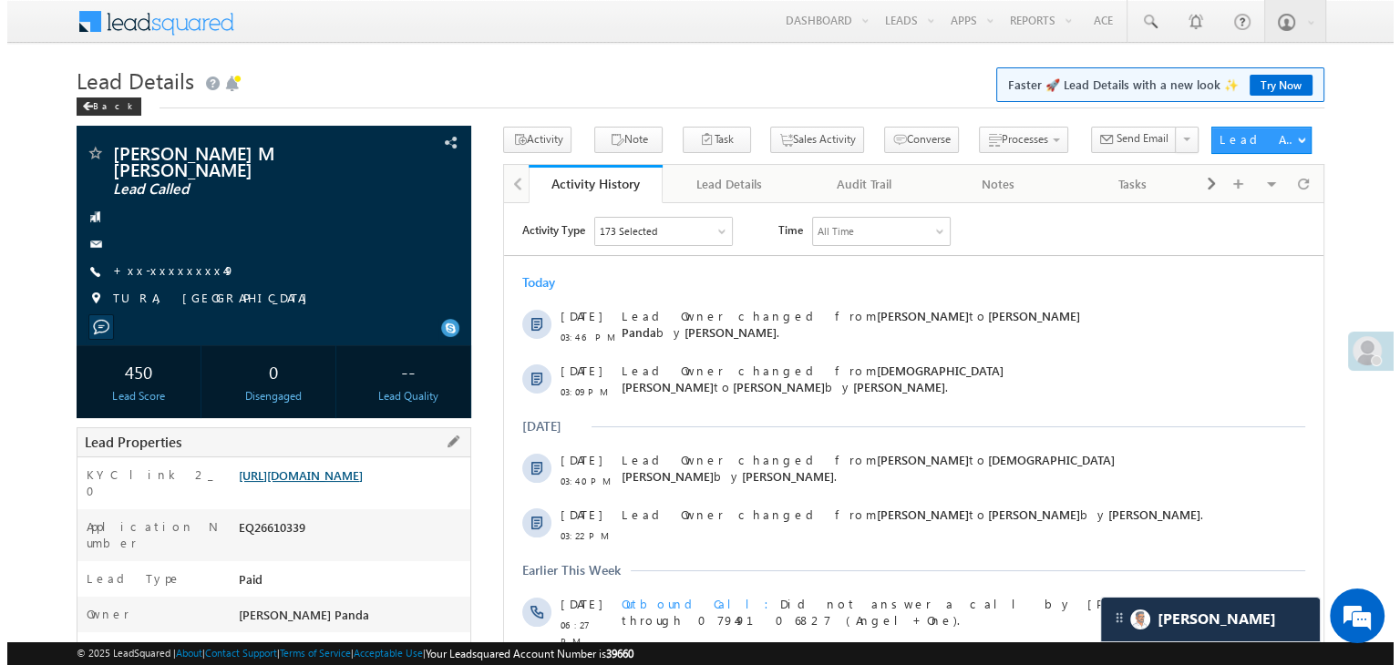
scroll to position [8625, 0]
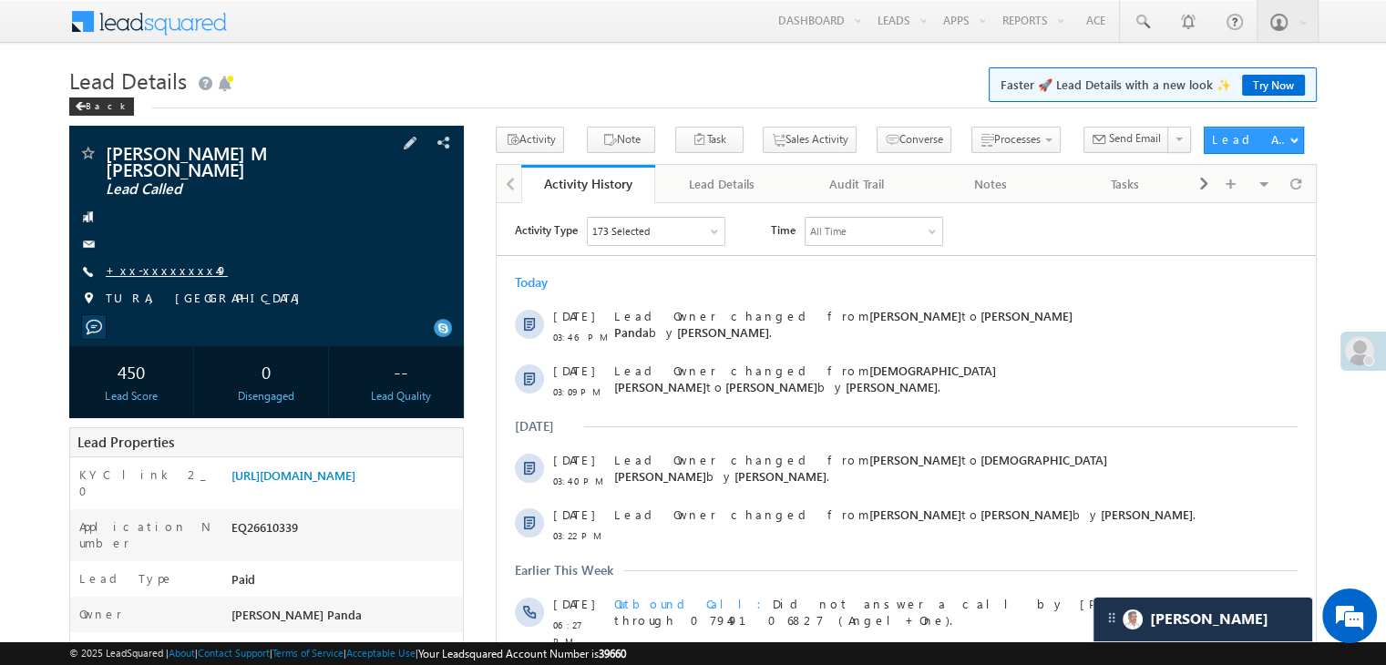
click at [139, 262] on link "+xx-xxxxxxxx49" at bounding box center [167, 269] width 122 height 15
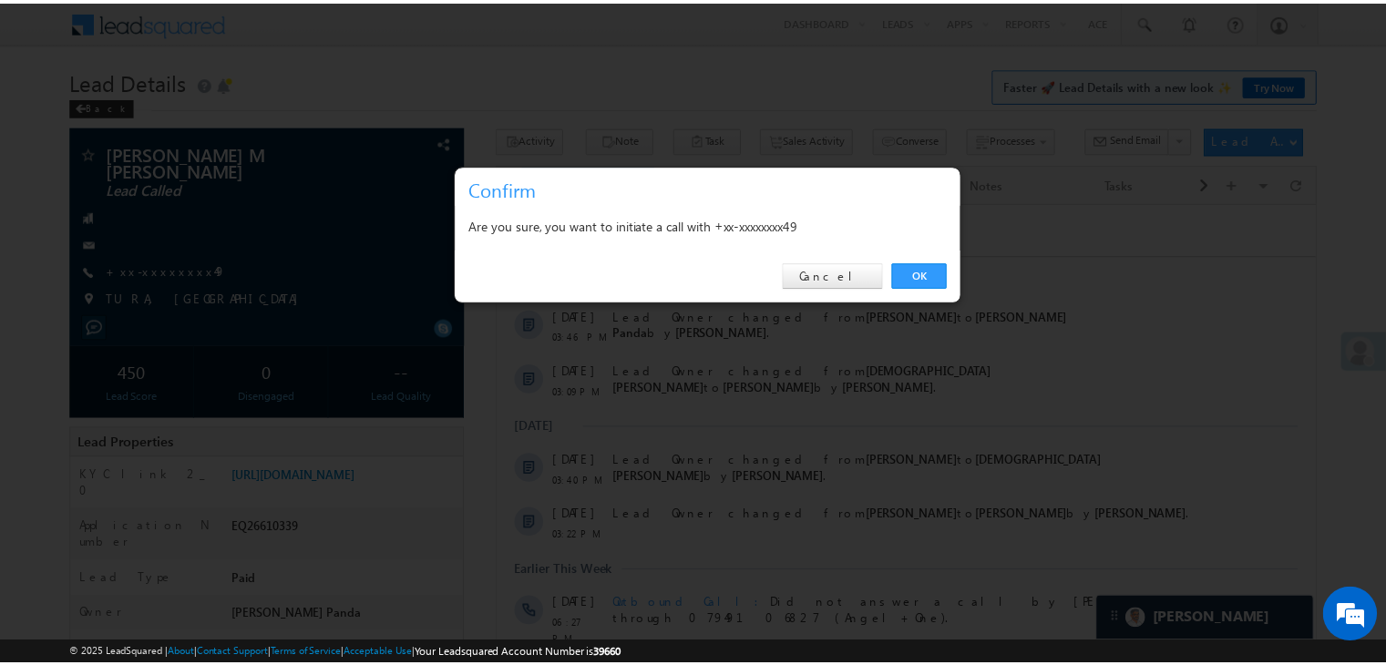
scroll to position [0, 0]
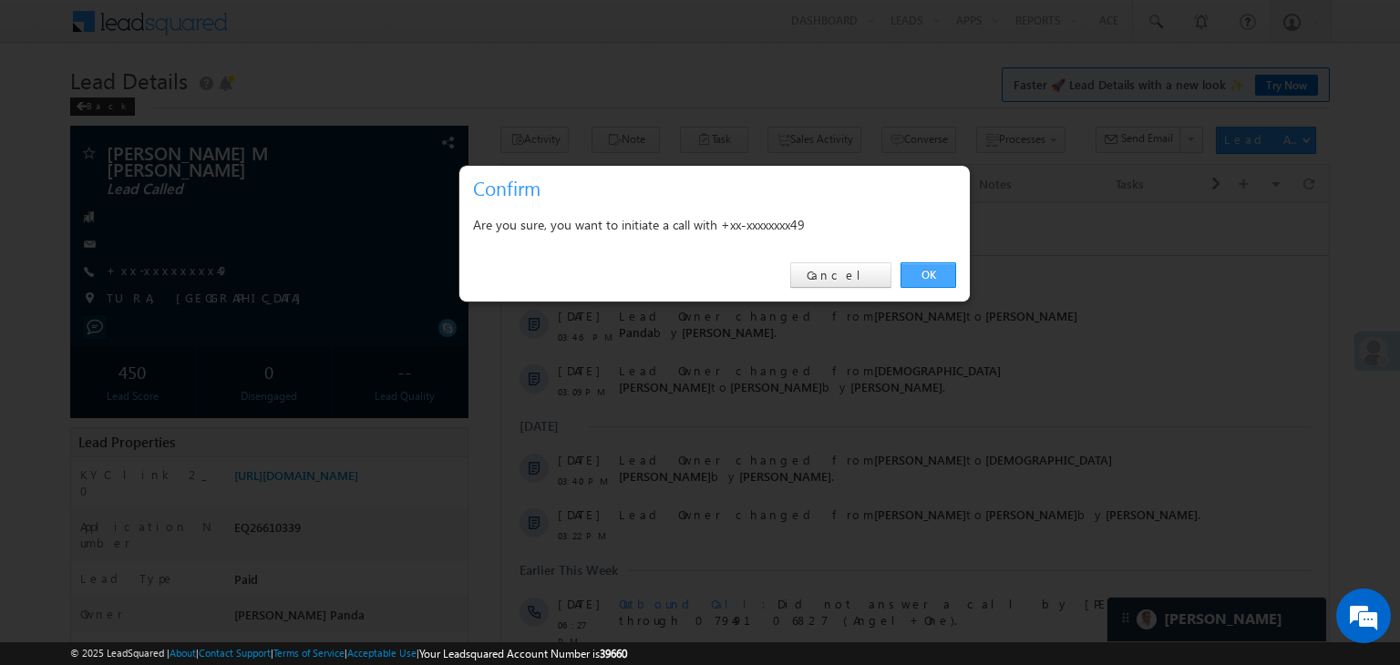
click at [935, 273] on link "OK" at bounding box center [928, 275] width 56 height 26
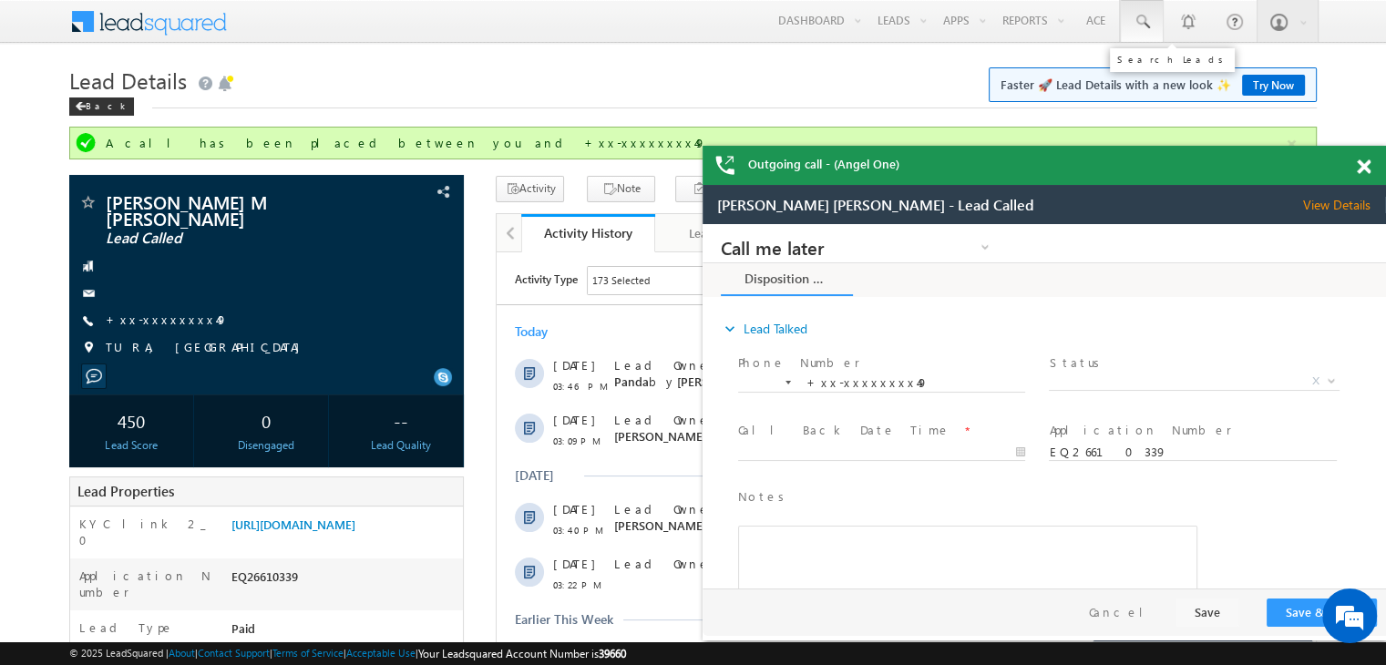
click at [1143, 22] on span at bounding box center [1142, 22] width 18 height 18
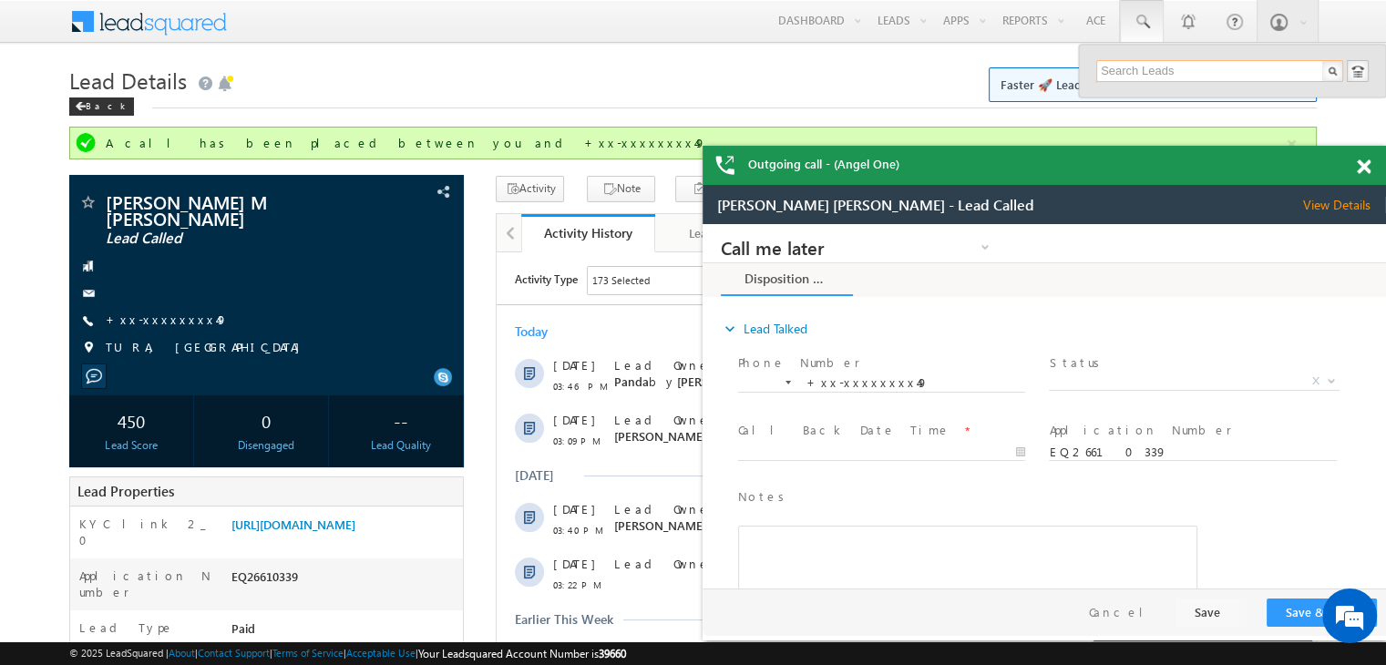
paste input "EQ26637083"
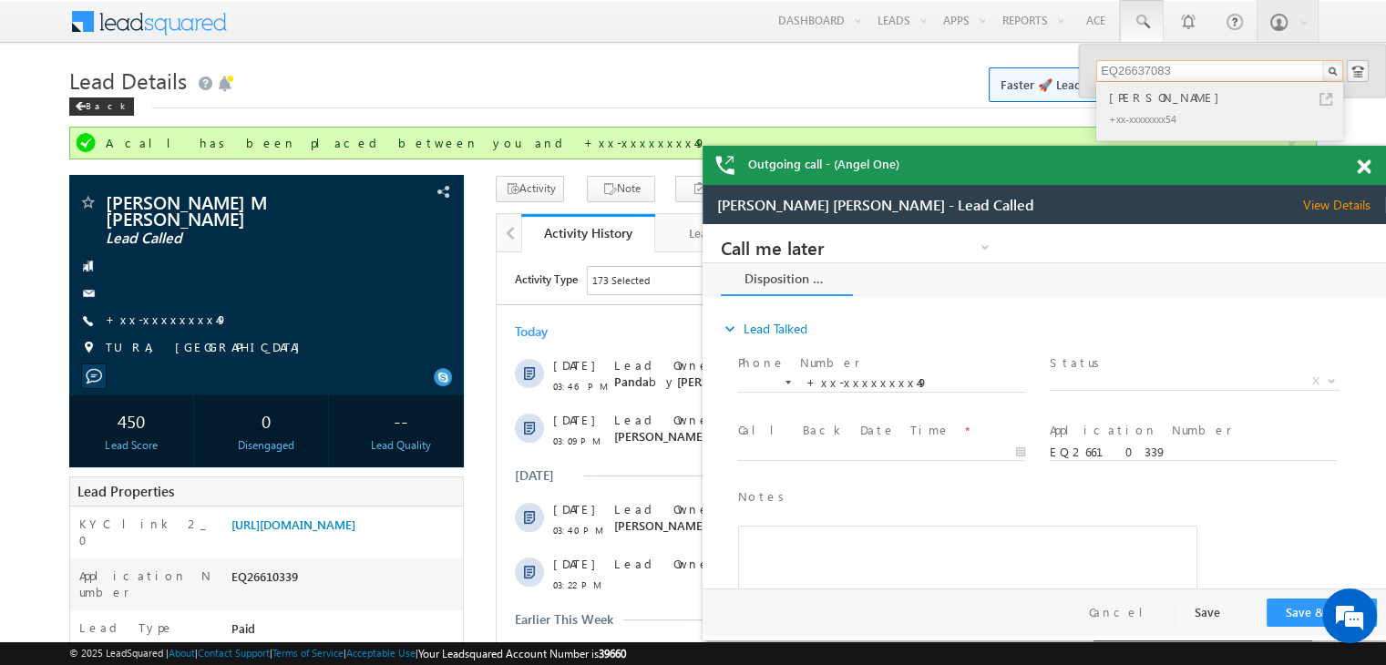
type input "EQ26637083"
click at [1134, 103] on div "KAMLESH KUMAR" at bounding box center [1227, 97] width 244 height 20
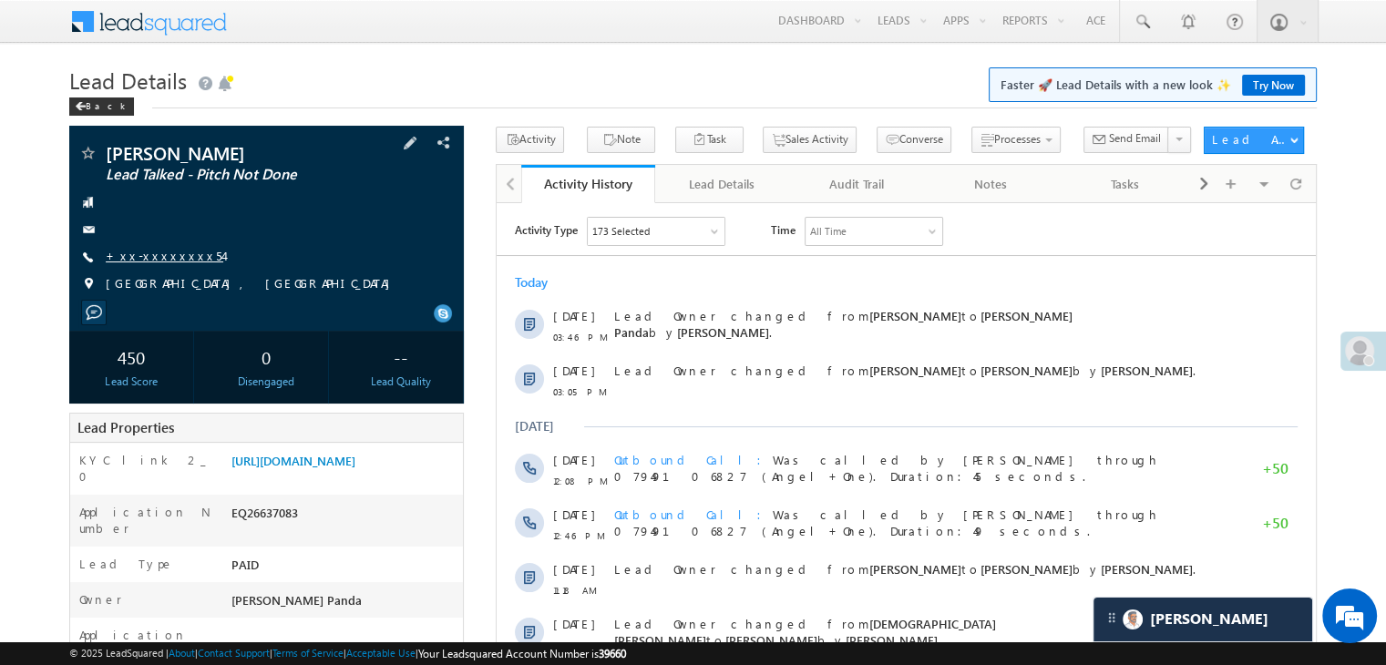
click at [147, 259] on link "+xx-xxxxxxxx54" at bounding box center [165, 255] width 118 height 15
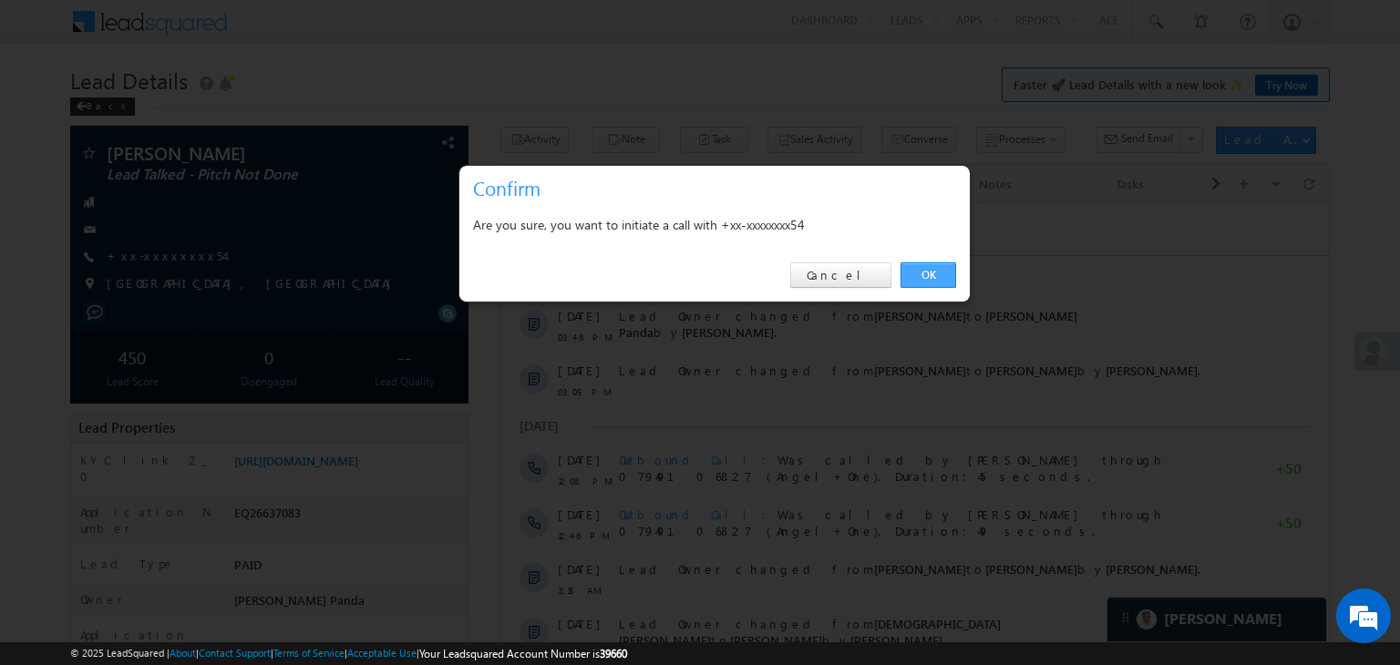
click at [932, 279] on link "OK" at bounding box center [928, 275] width 56 height 26
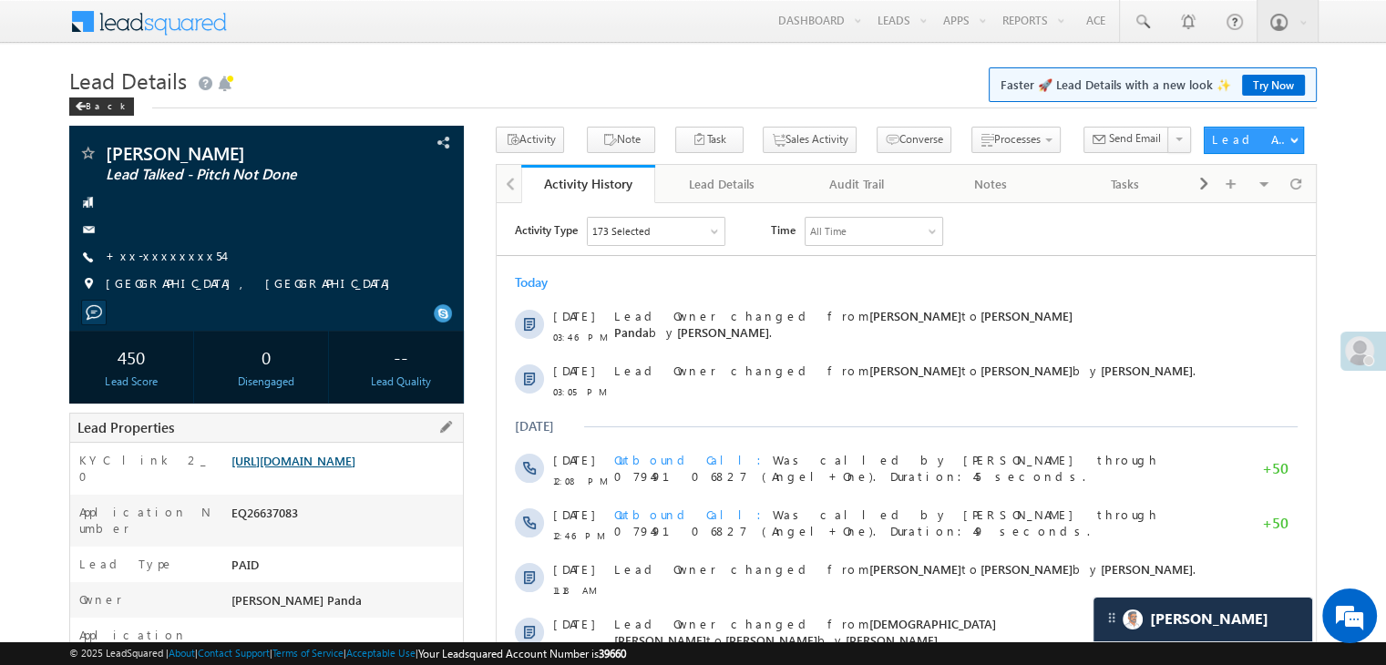
click at [321, 468] on link "https://angelbroking1-pk3em7sa.customui-test.leadsquared.com?leadId=b59de54f-e7…" at bounding box center [293, 460] width 124 height 15
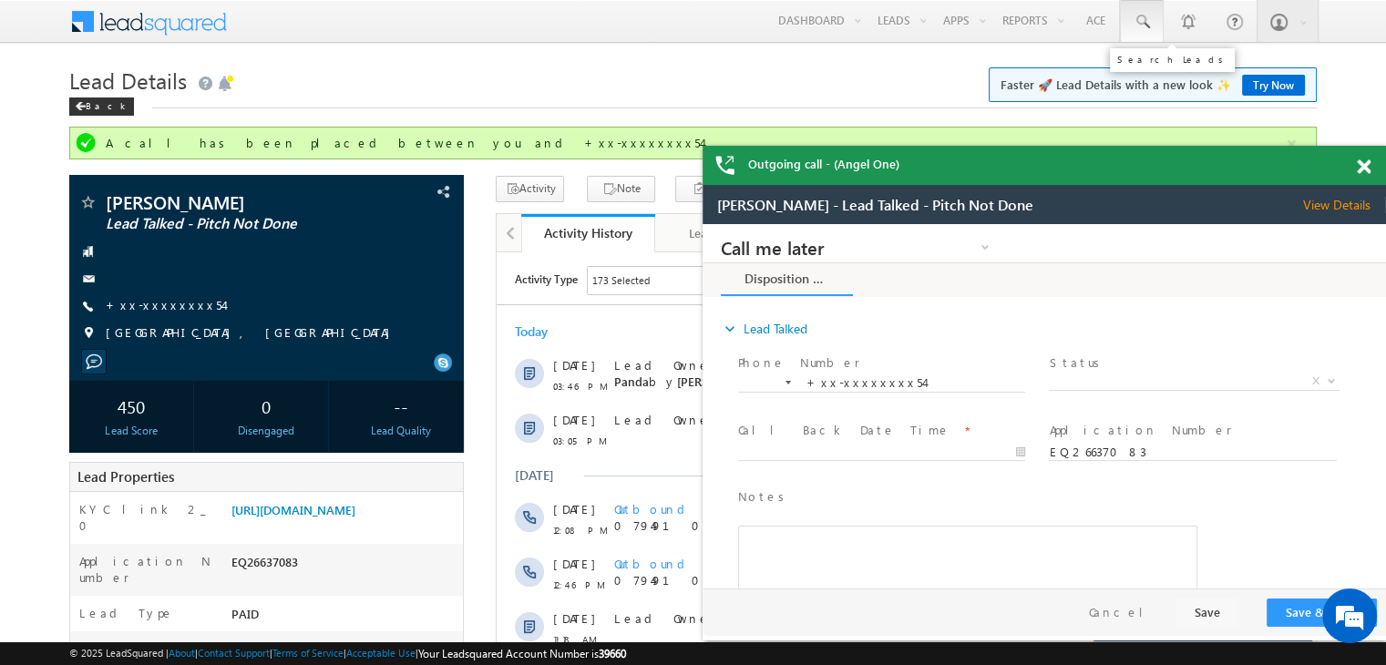
click at [1151, 22] on span at bounding box center [1142, 22] width 18 height 18
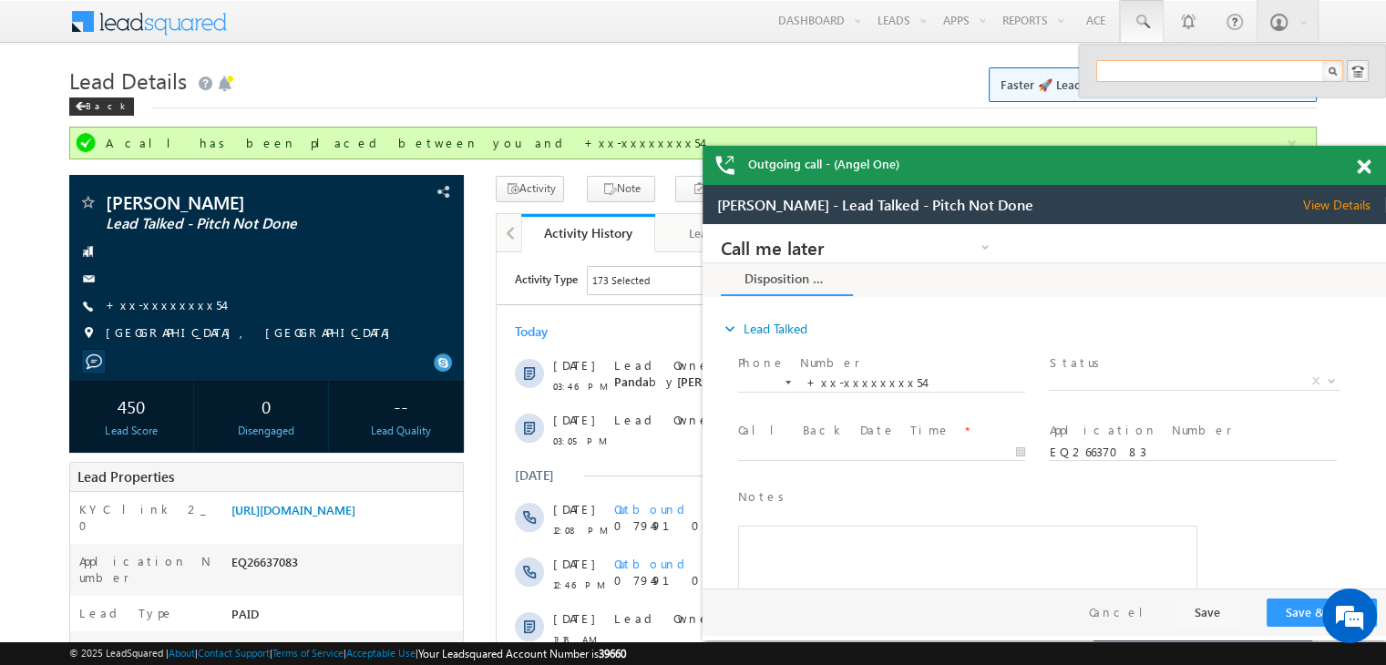
click at [1170, 70] on input "text" at bounding box center [1219, 71] width 247 height 22
paste input "EQ26848057"
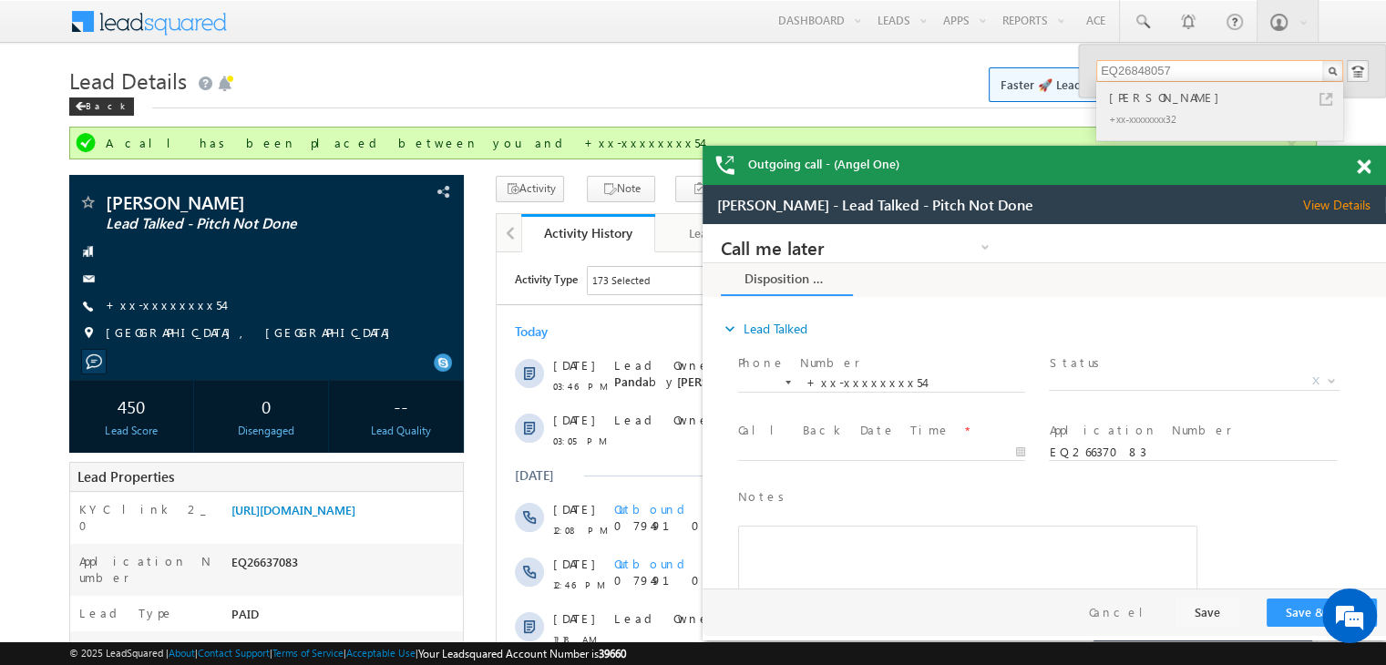
type input "EQ26848057"
click at [1126, 101] on div "NIZAM ALI" at bounding box center [1227, 97] width 244 height 20
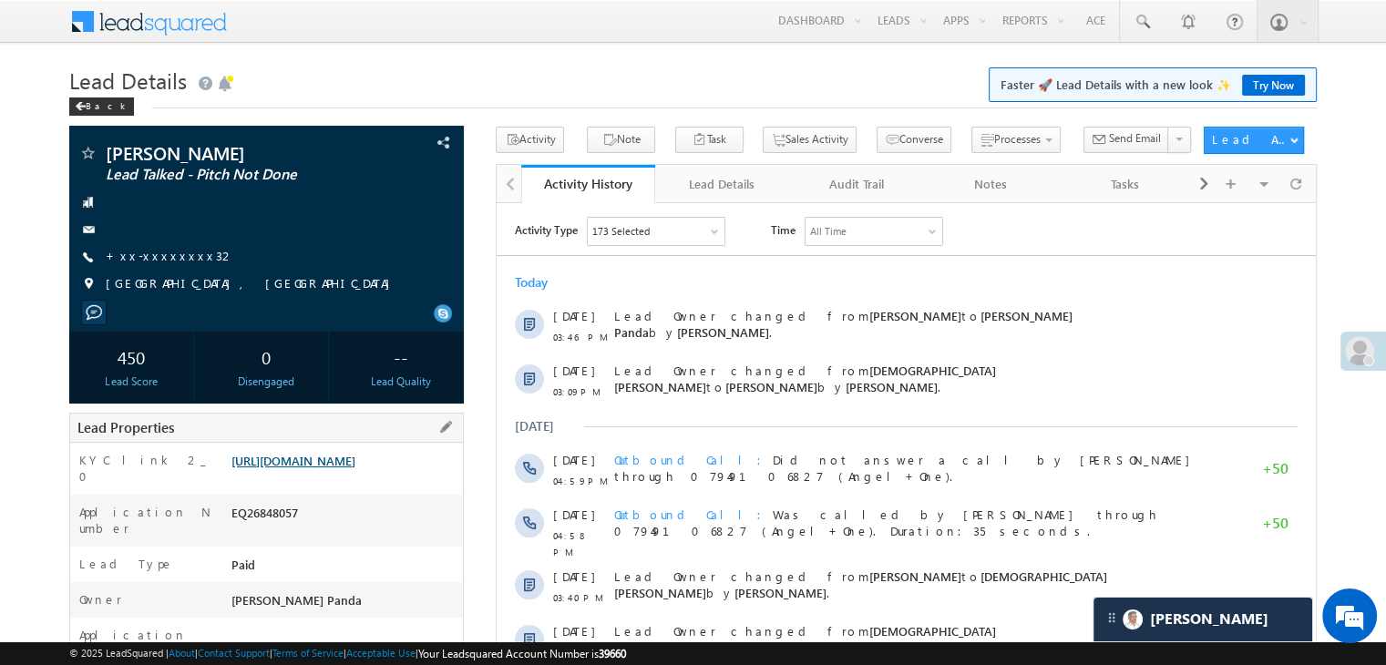
click at [355, 468] on link "https://angelbroking1-pk3em7sa.customui-test.leadsquared.com?leadId=3b71c035-40…" at bounding box center [293, 460] width 124 height 15
click at [148, 253] on link "+xx-xxxxxxxx32" at bounding box center [170, 255] width 129 height 15
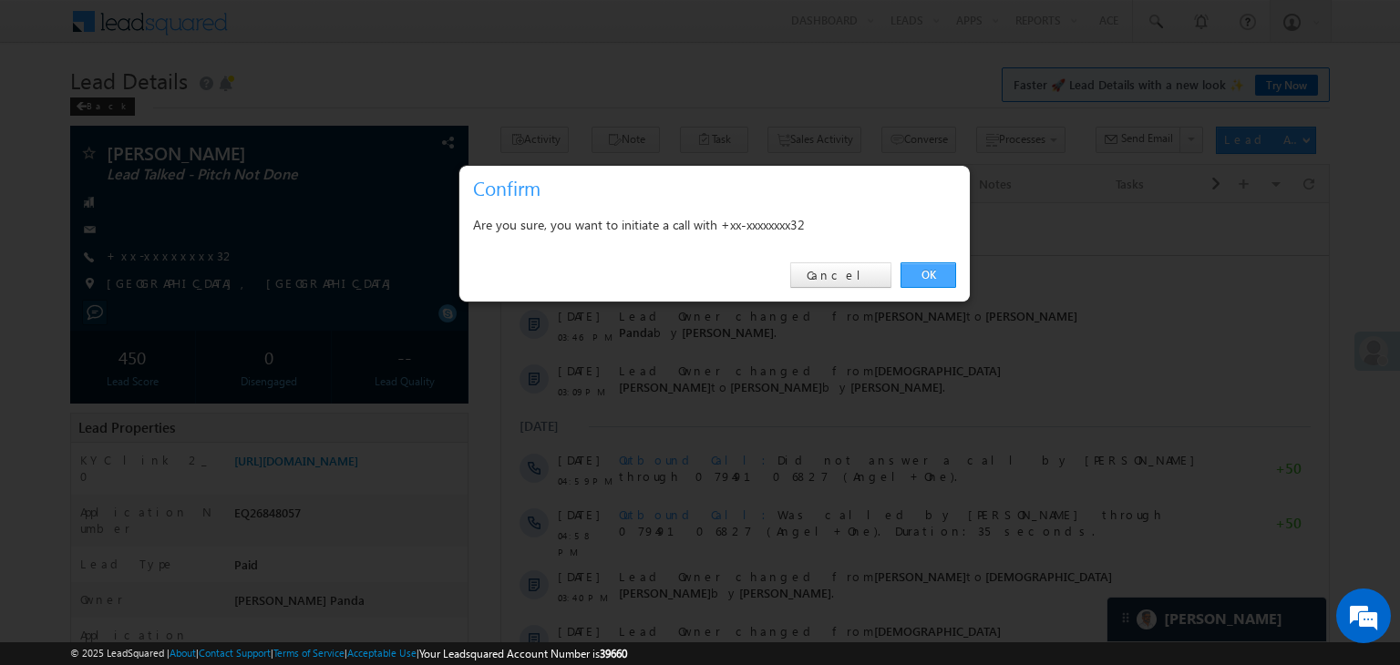
drag, startPoint x: 926, startPoint y: 273, endPoint x: 430, endPoint y: 69, distance: 536.2
click at [926, 273] on link "OK" at bounding box center [928, 275] width 56 height 26
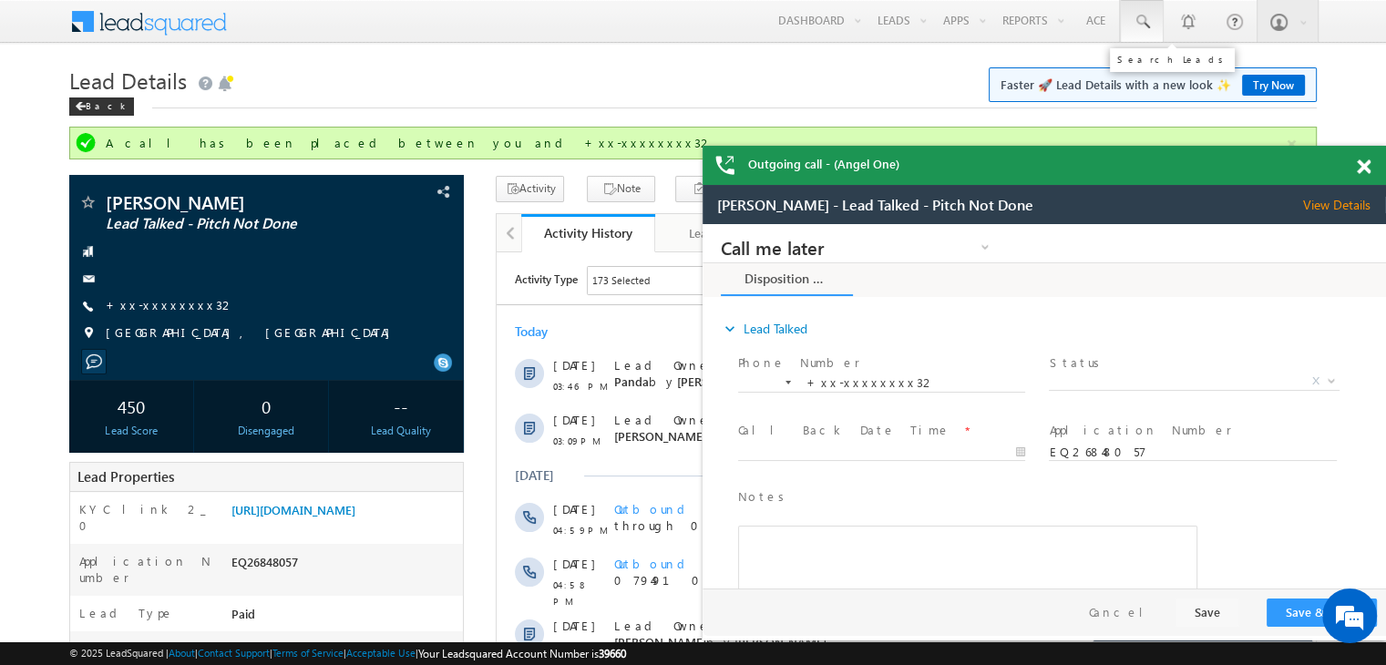
scroll to position [0, 0]
click at [1137, 21] on span at bounding box center [1142, 22] width 18 height 18
paste input "9797144606"
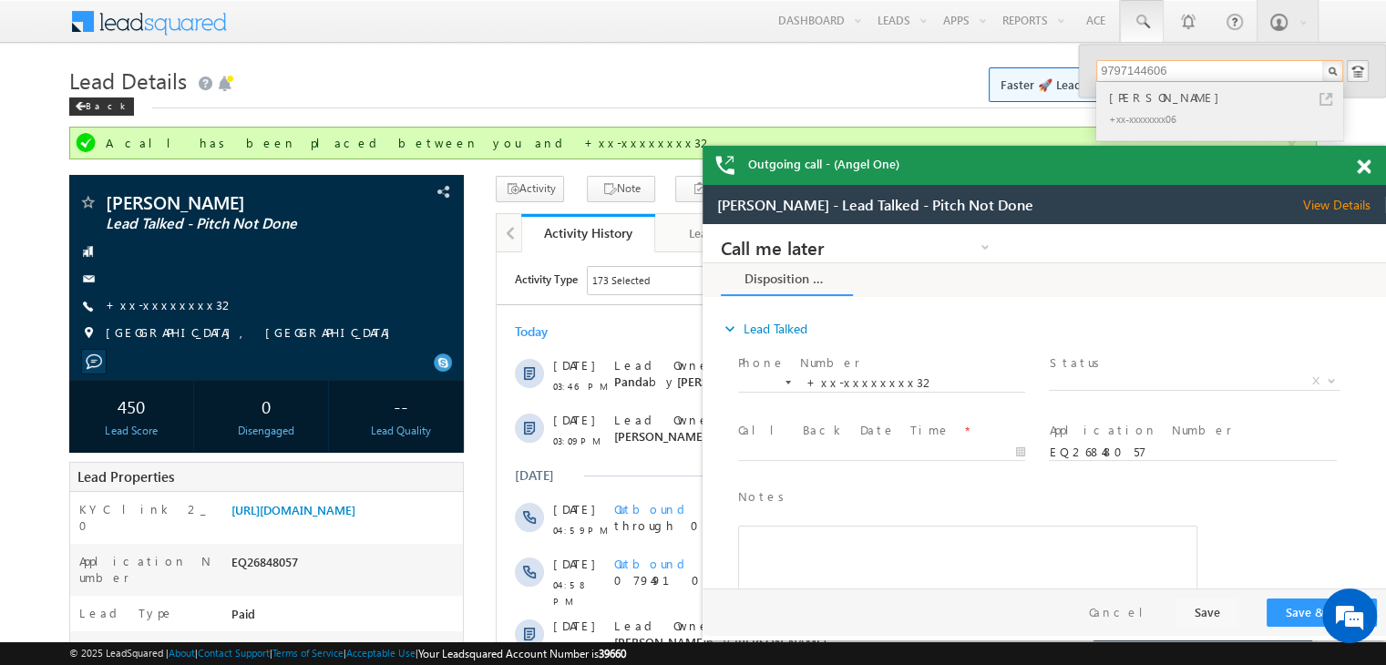
type input "9797144606"
click at [1141, 98] on div "[PERSON_NAME]" at bounding box center [1227, 97] width 244 height 20
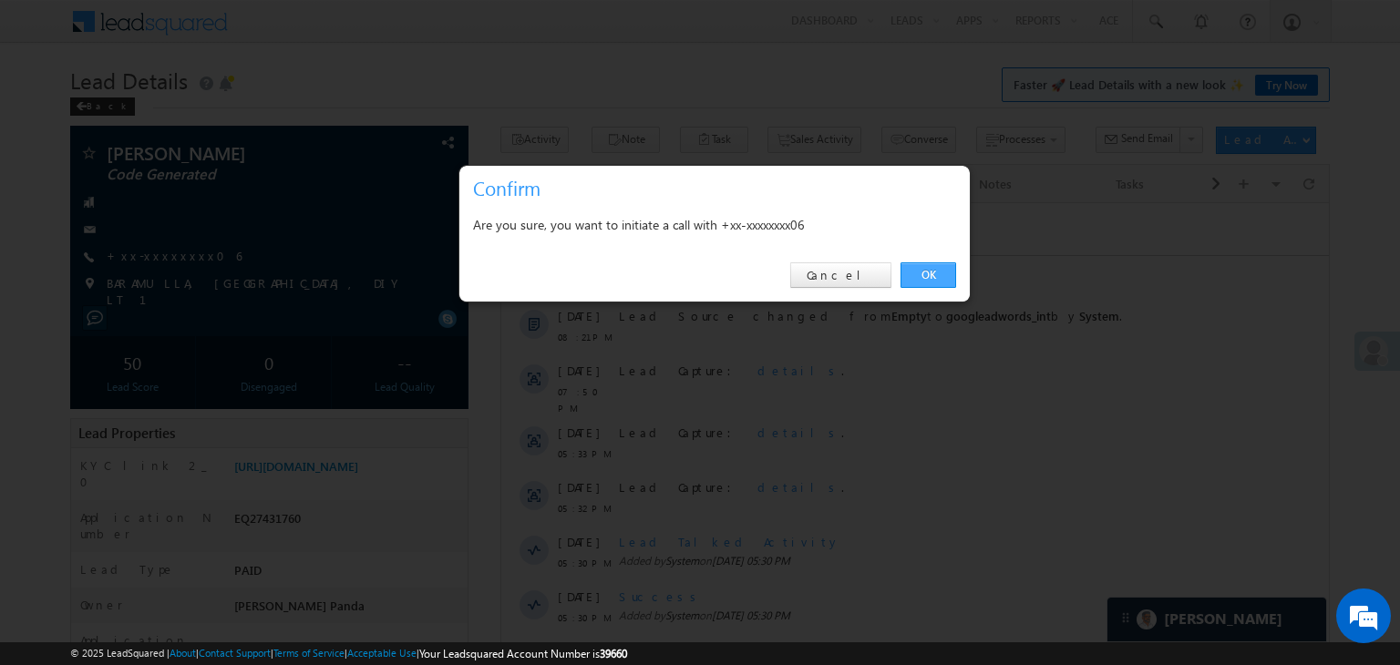
click at [931, 268] on link "OK" at bounding box center [928, 275] width 56 height 26
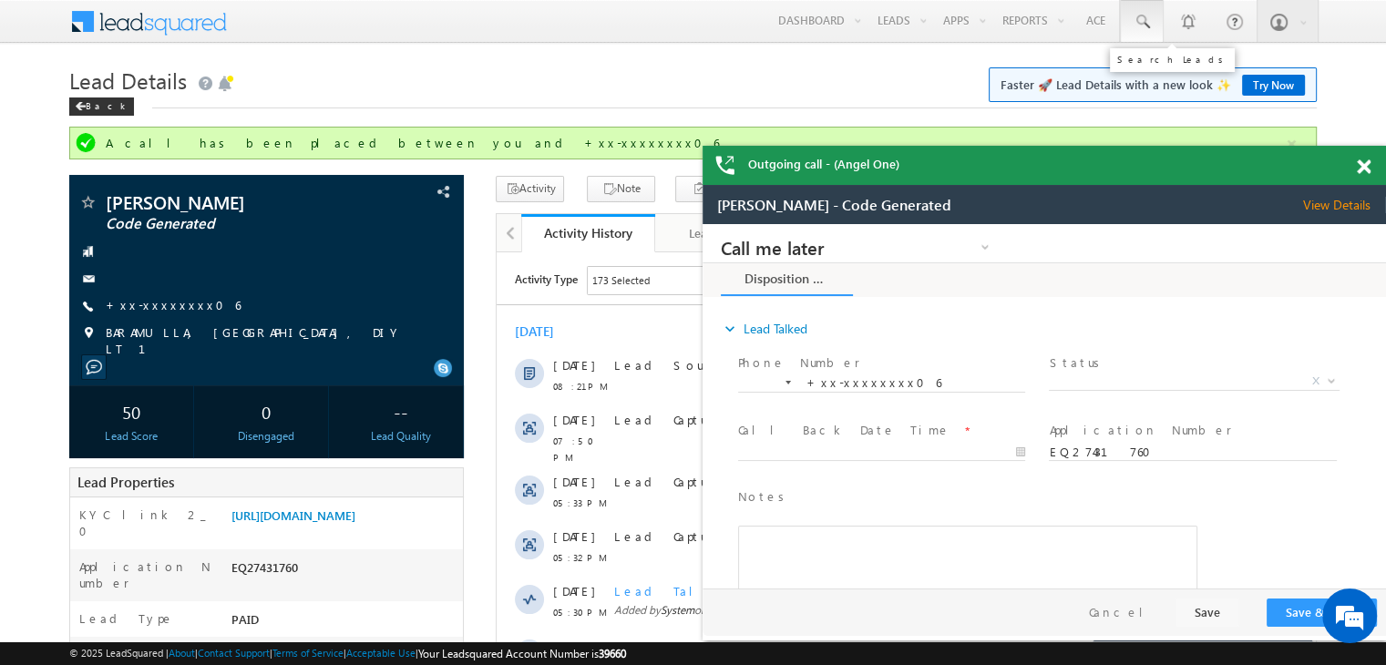
click at [1137, 15] on span at bounding box center [1142, 22] width 18 height 18
paste input "8238240684"
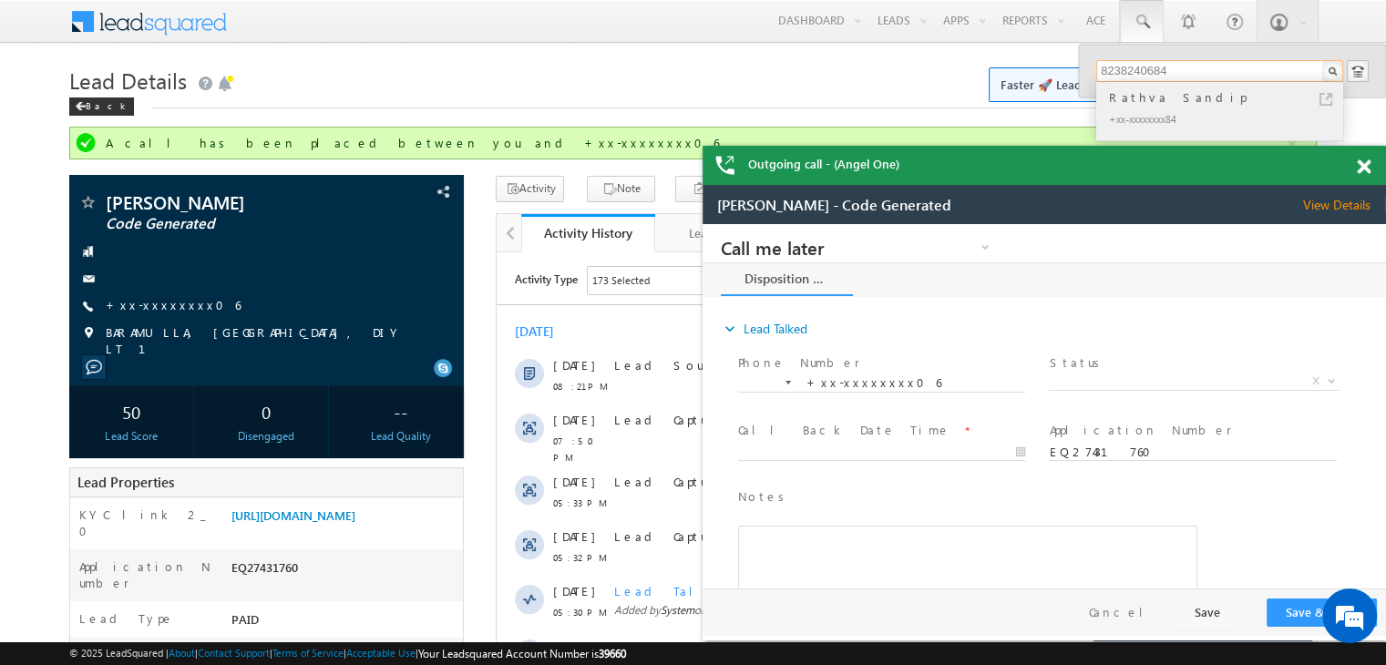
type input "8238240684"
click at [1125, 99] on div "Rathva Sandip" at bounding box center [1227, 97] width 244 height 20
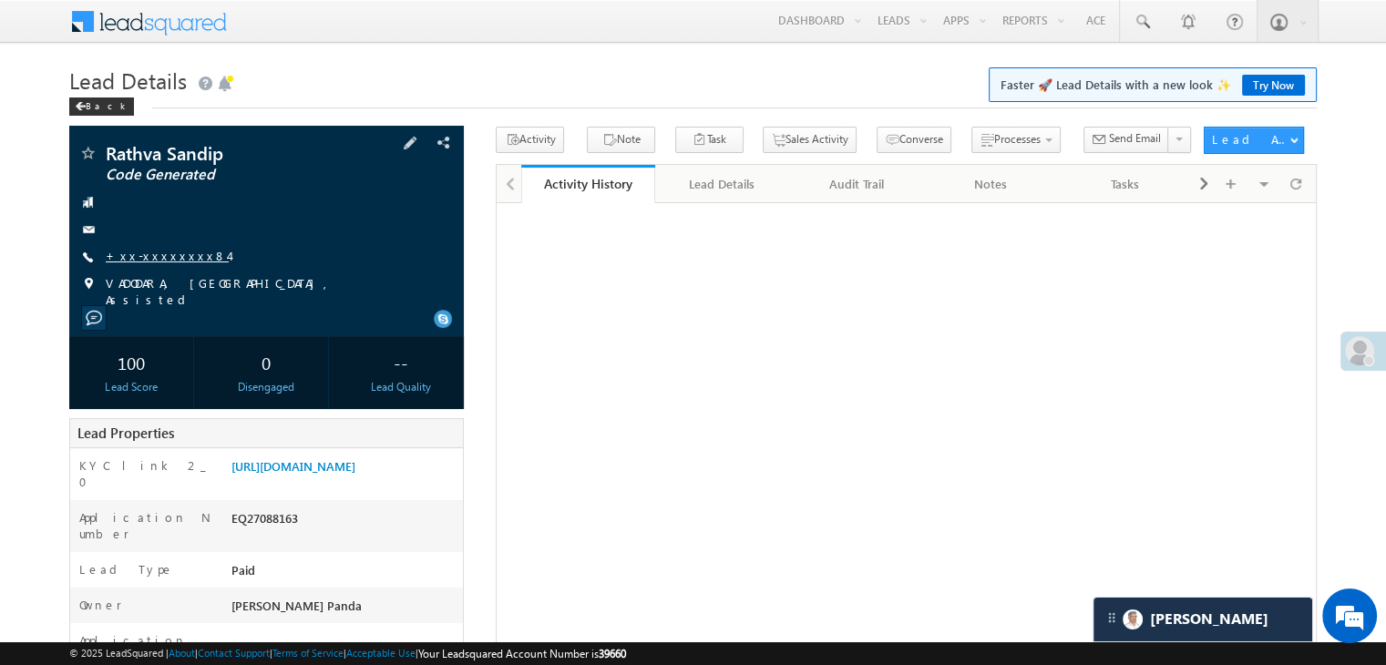
click at [142, 263] on link "+xx-xxxxxxxx84" at bounding box center [167, 255] width 123 height 15
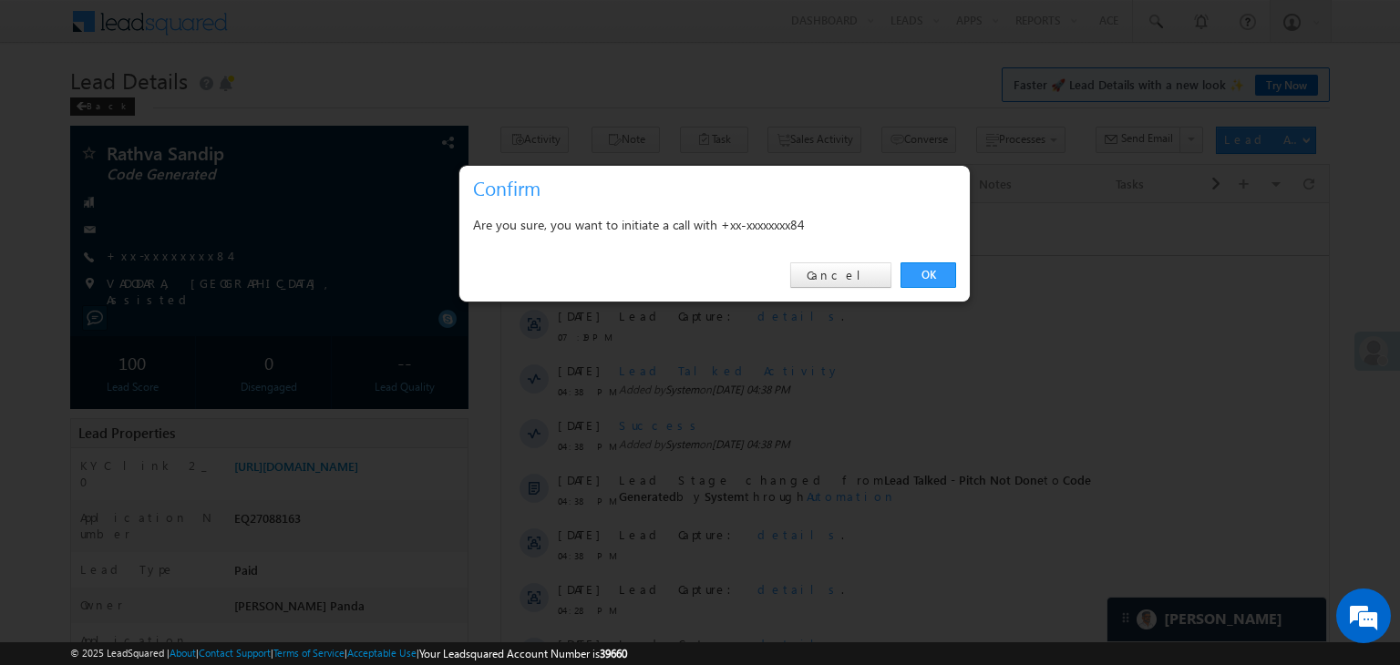
scroll to position [8625, 0]
click at [919, 274] on link "OK" at bounding box center [928, 275] width 56 height 26
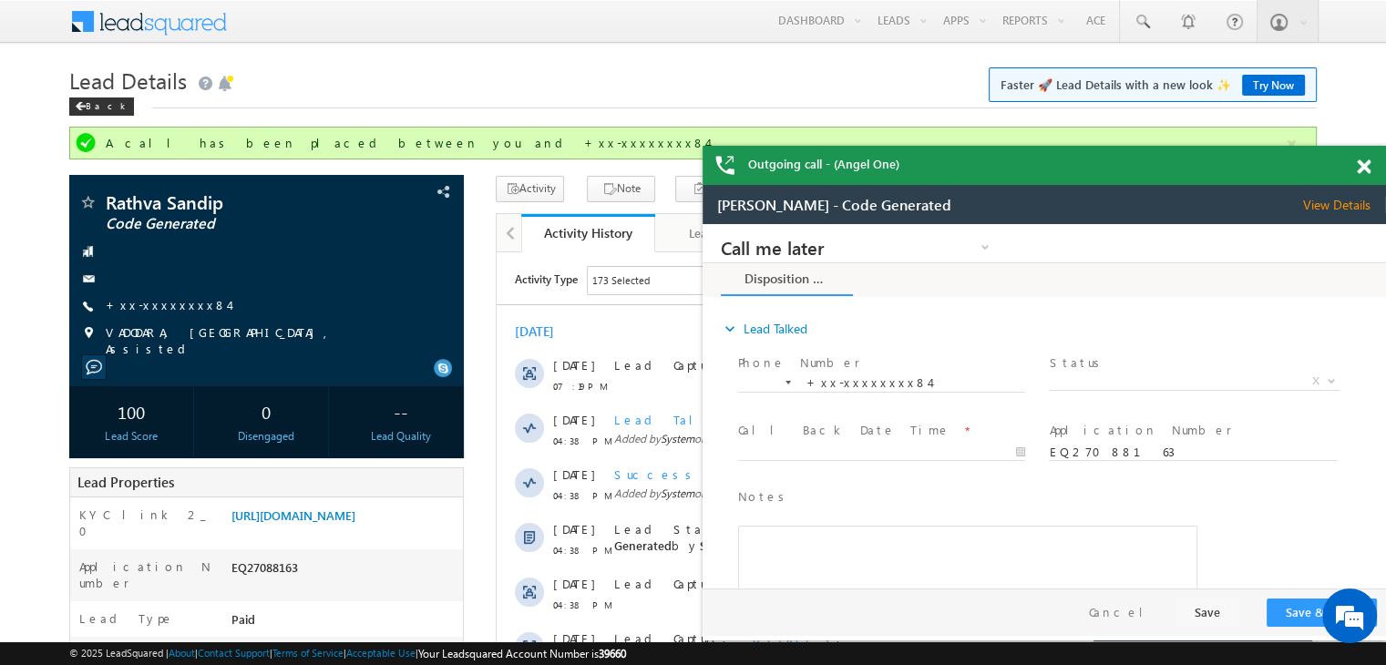
scroll to position [0, 0]
click at [155, 303] on link "+xx-xxxxxxxx84" at bounding box center [167, 304] width 123 height 15
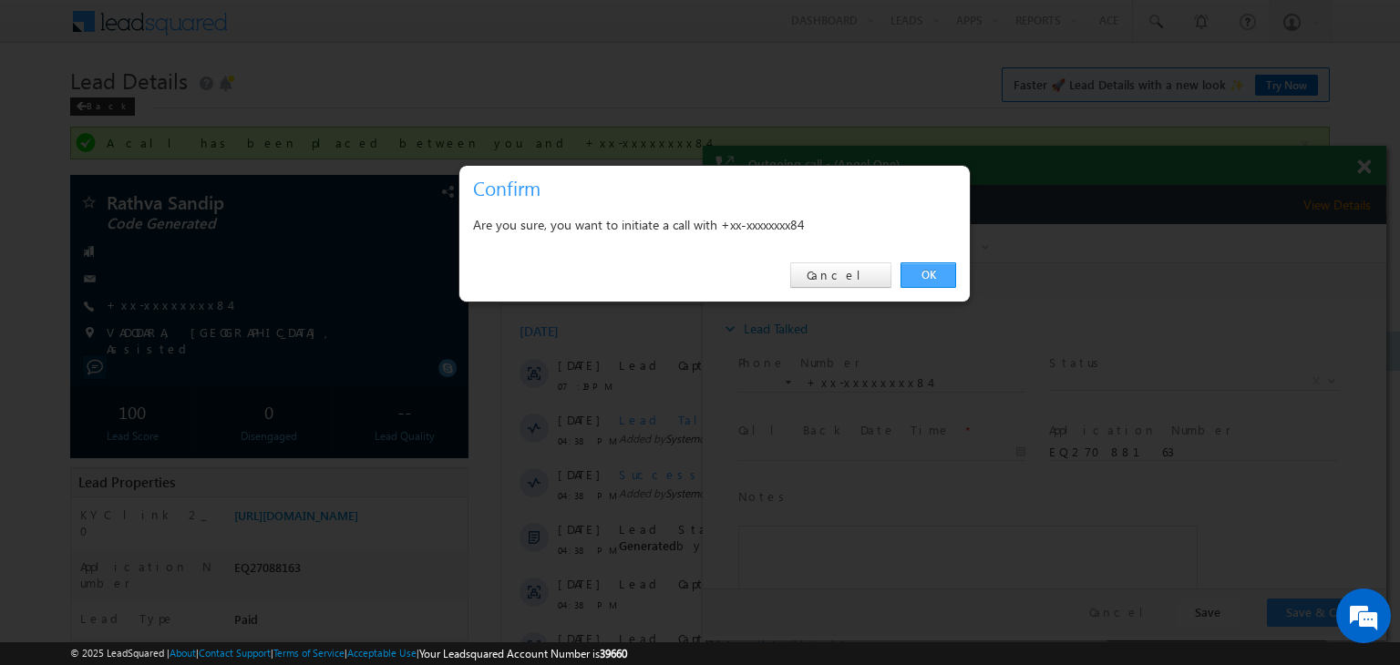
click at [920, 267] on link "OK" at bounding box center [928, 275] width 56 height 26
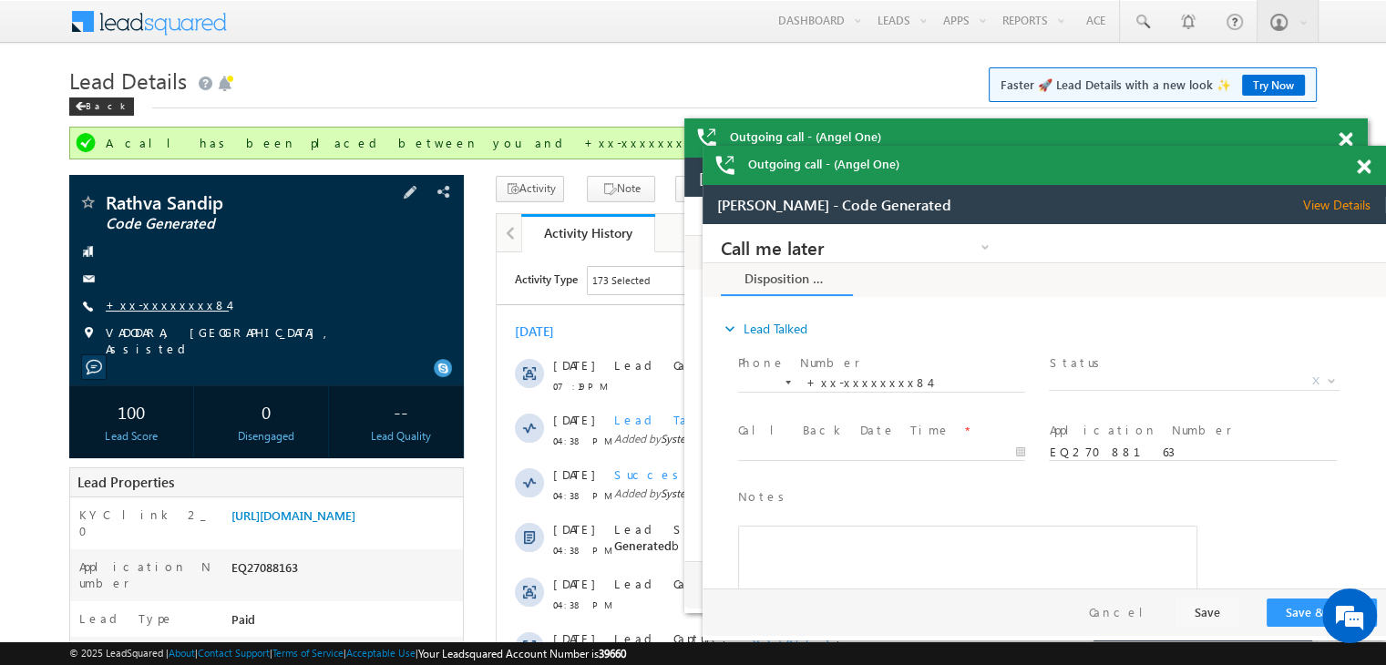
click at [140, 303] on link "+xx-xxxxxxxx84" at bounding box center [167, 304] width 123 height 15
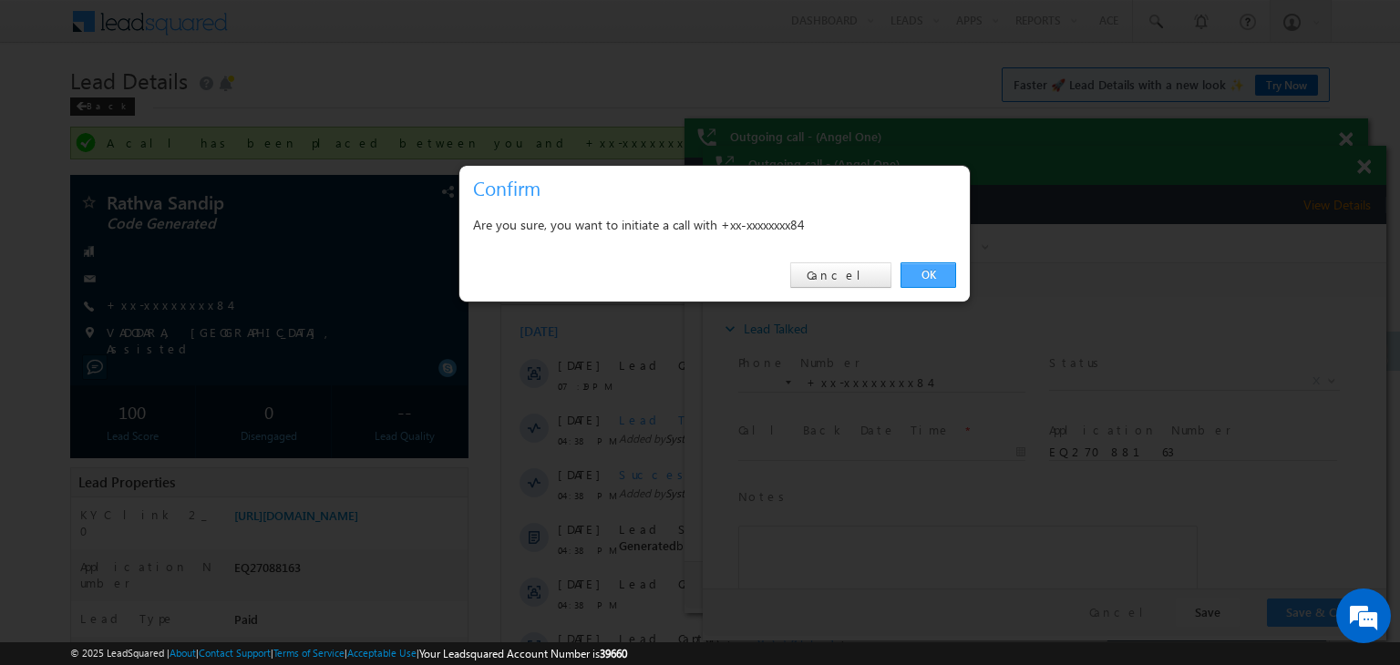
click at [937, 264] on link "OK" at bounding box center [928, 275] width 56 height 26
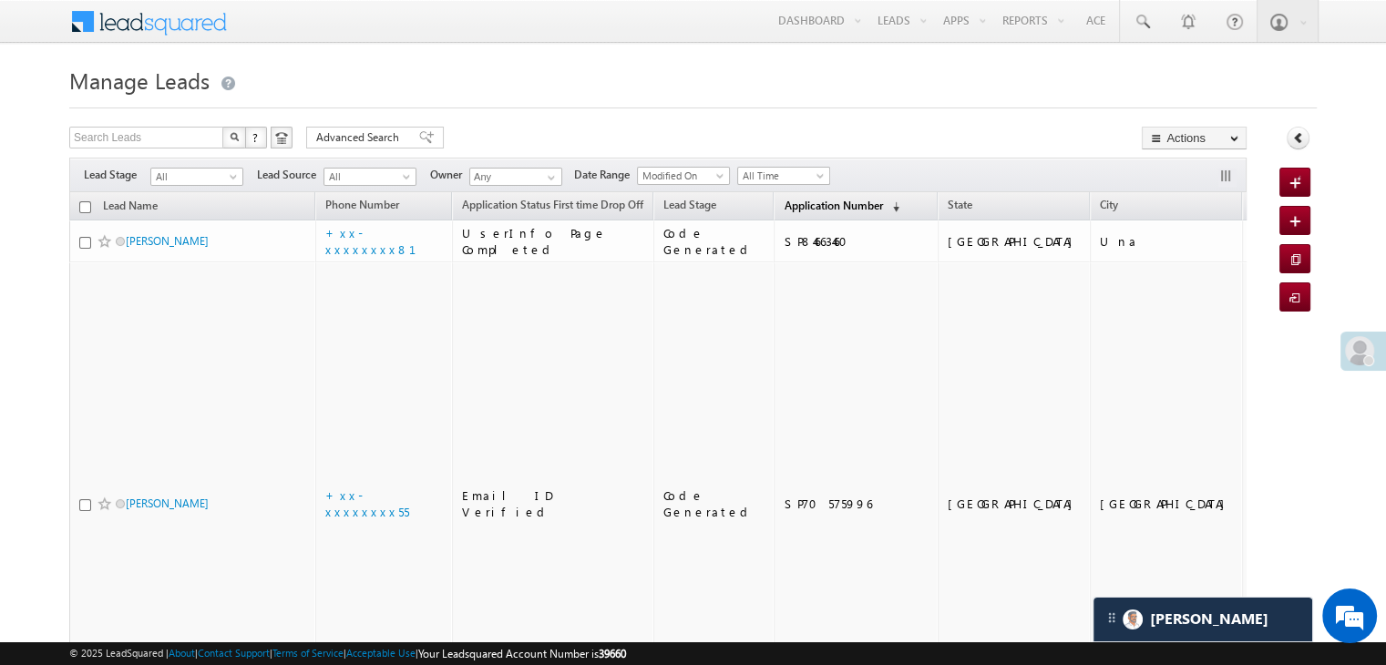
scroll to position [8625, 0]
click at [784, 209] on span "Application Number" at bounding box center [833, 206] width 98 height 14
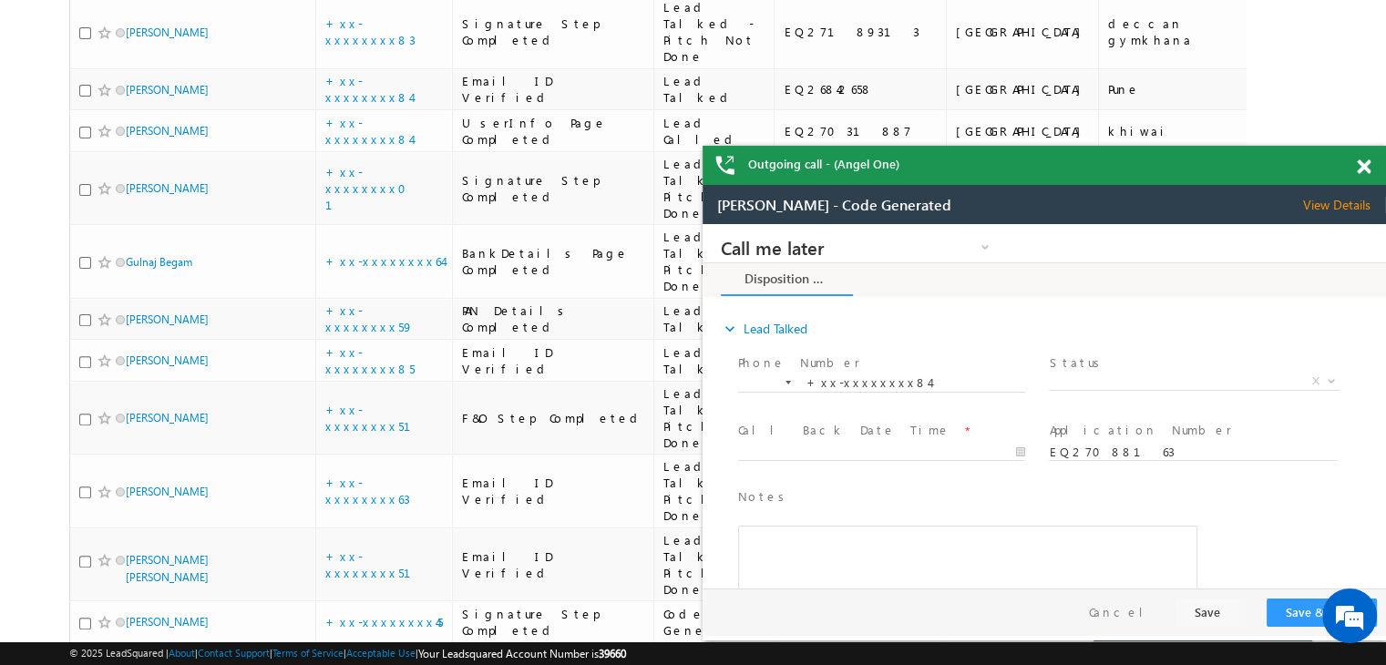
scroll to position [0, 0]
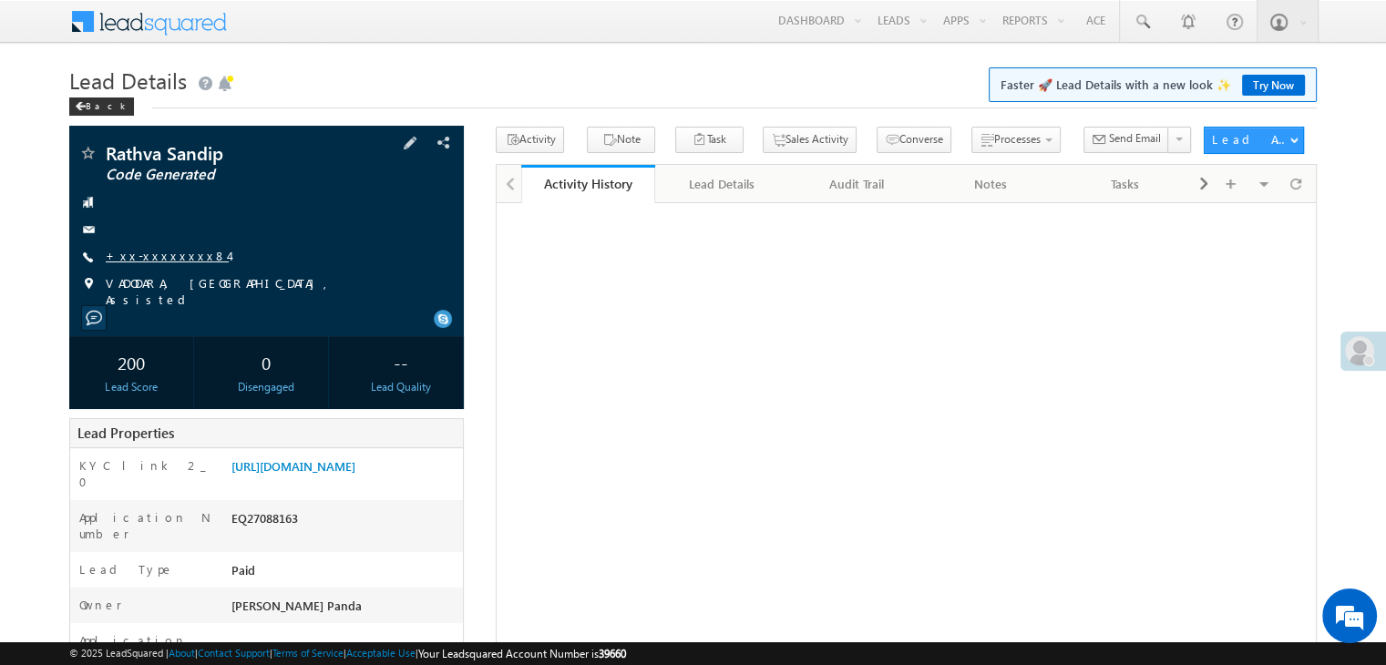
click at [147, 252] on link "+xx-xxxxxxxx84" at bounding box center [167, 255] width 123 height 15
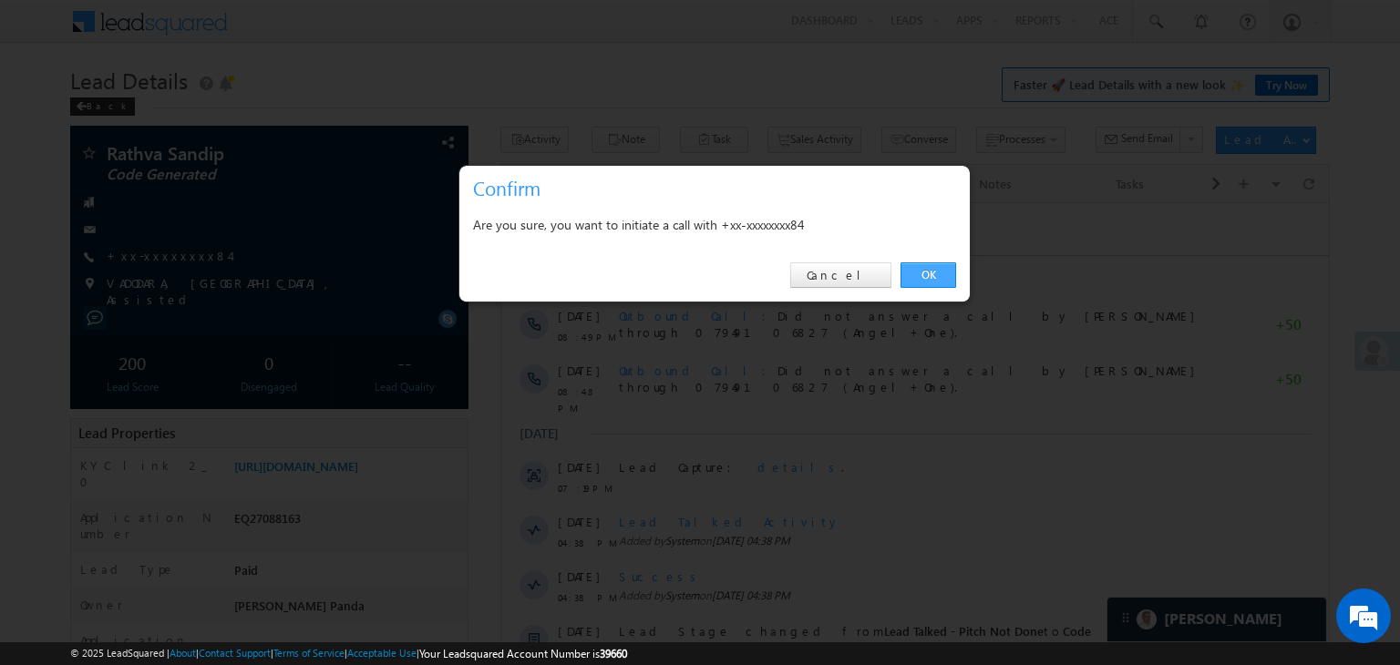
click at [926, 280] on link "OK" at bounding box center [928, 275] width 56 height 26
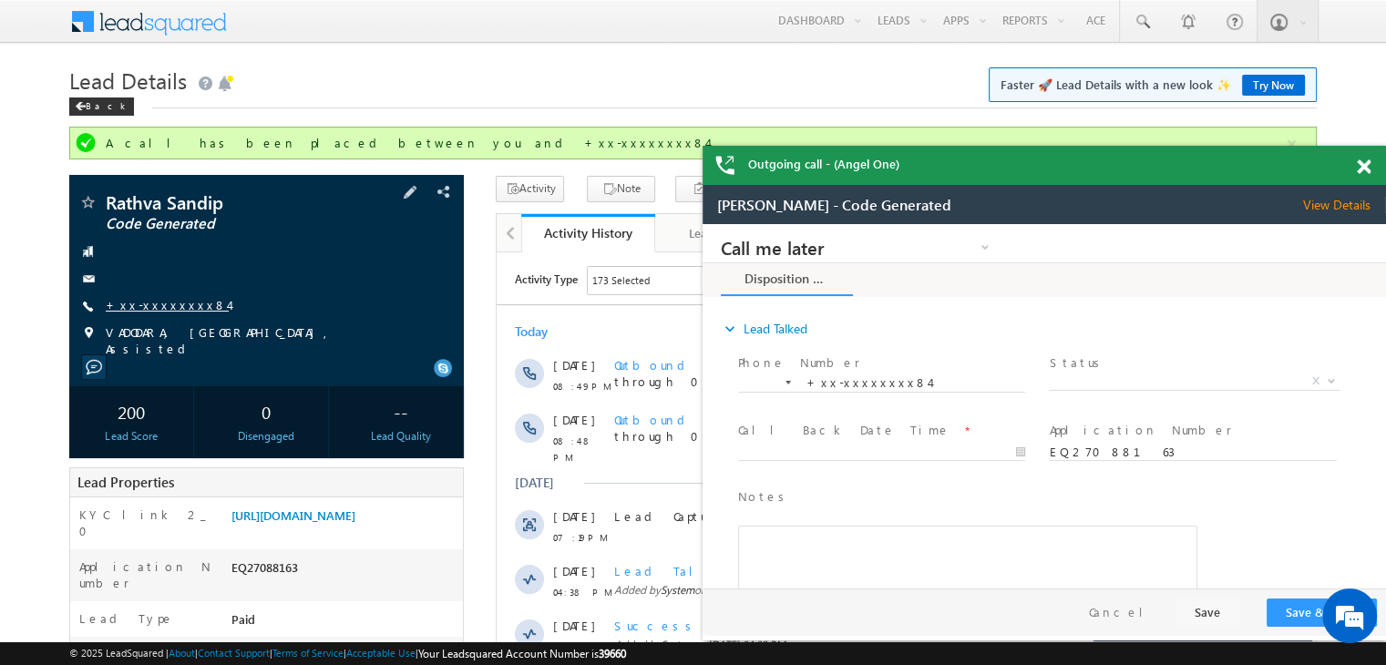
click at [151, 307] on link "+xx-xxxxxxxx84" at bounding box center [167, 304] width 123 height 15
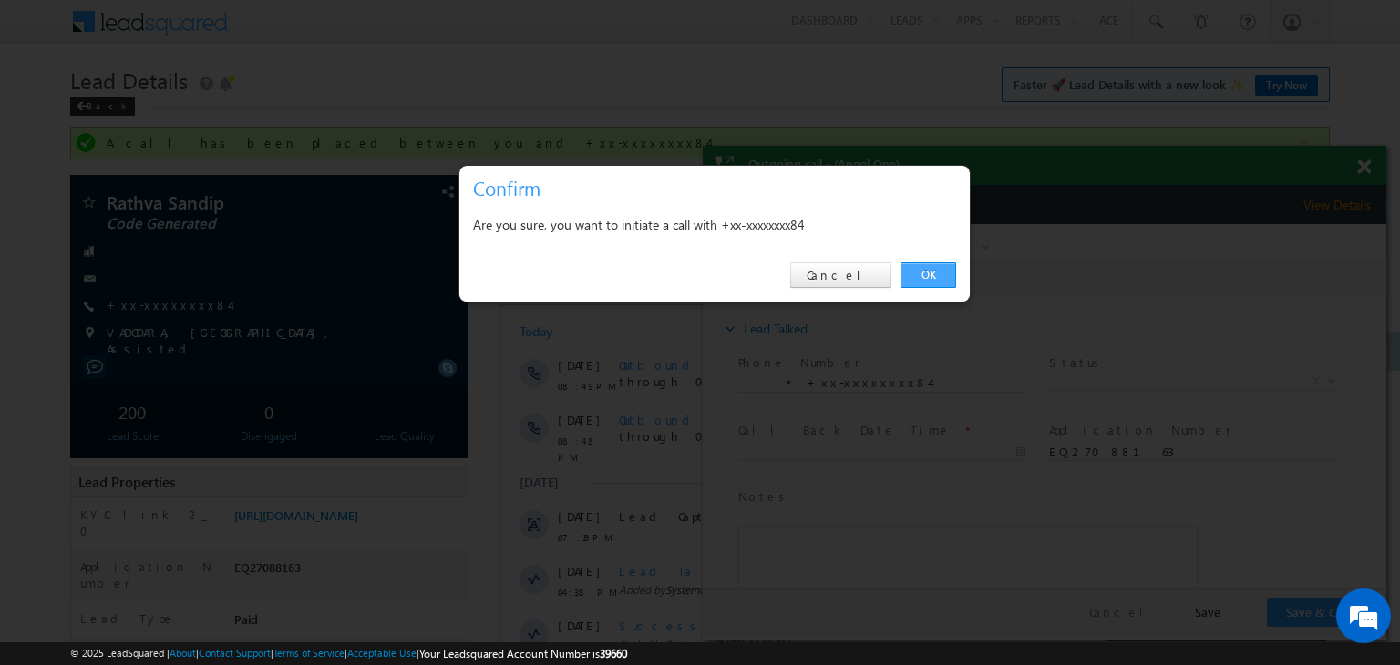
click at [919, 274] on link "OK" at bounding box center [928, 275] width 56 height 26
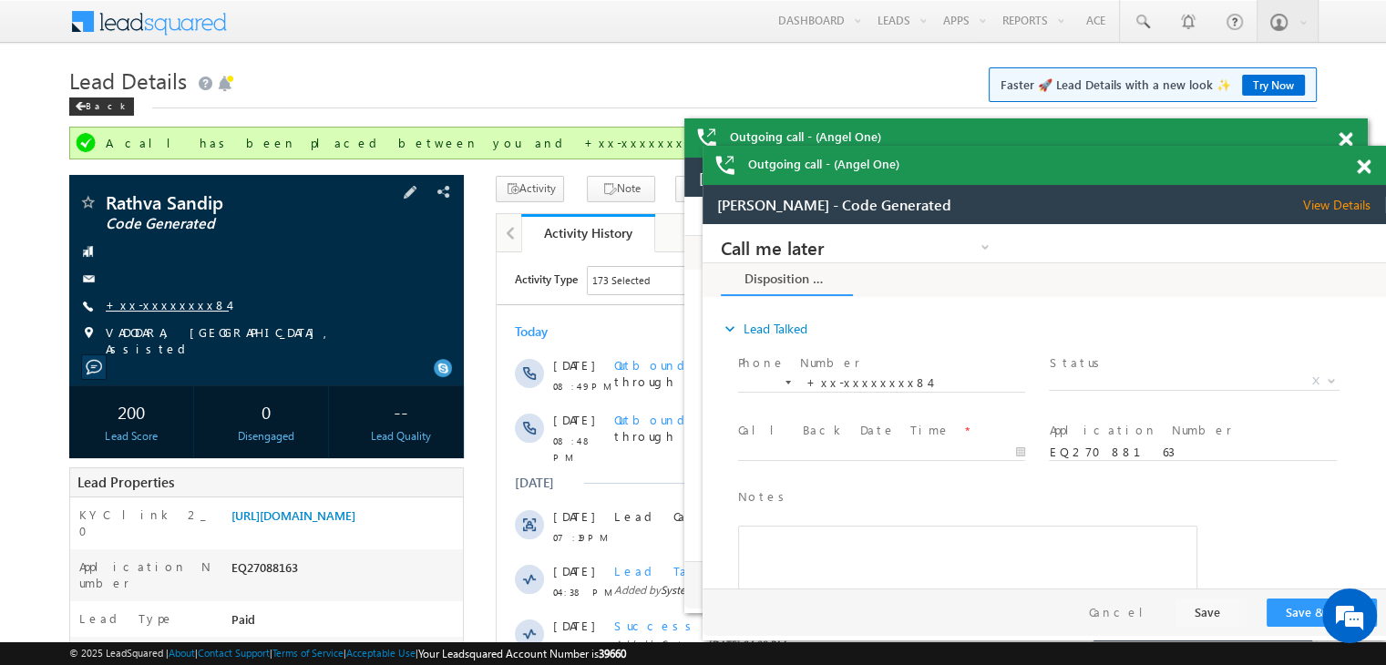
click at [142, 297] on link "+xx-xxxxxxxx84" at bounding box center [167, 304] width 123 height 15
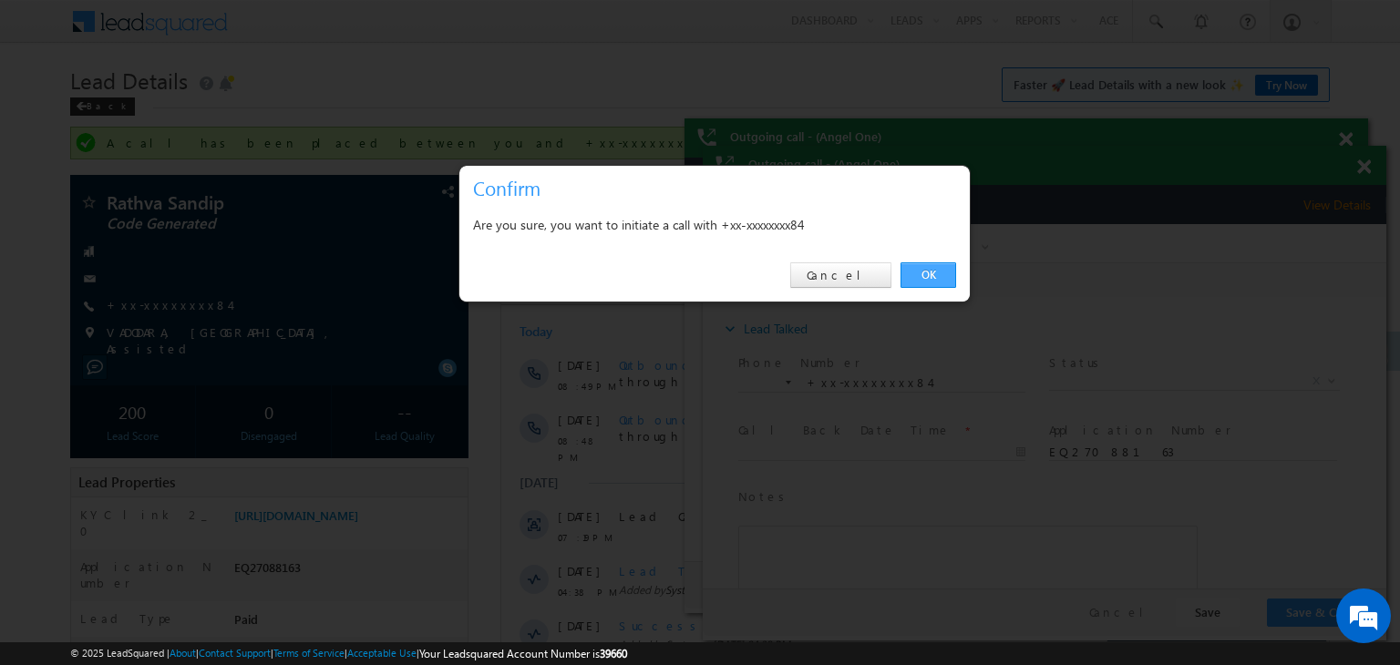
click at [937, 272] on link "OK" at bounding box center [928, 275] width 56 height 26
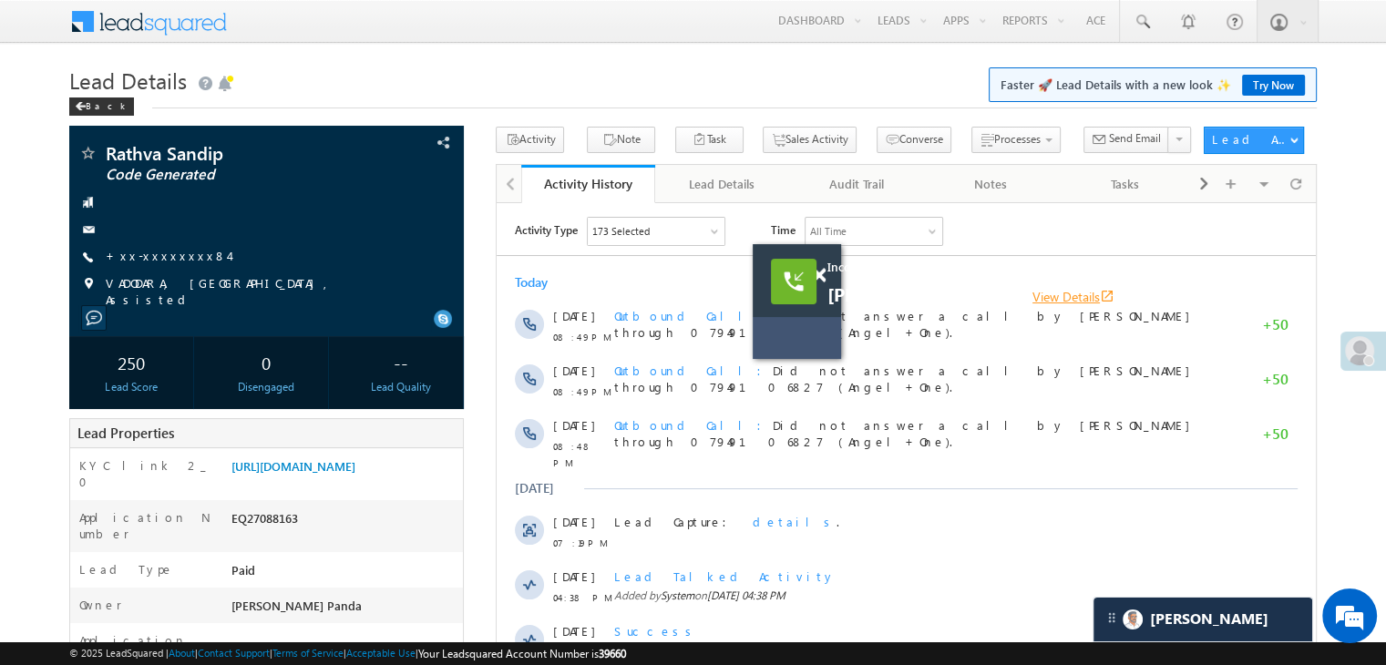
click at [1033, 296] on link "View Details open_in_new" at bounding box center [1074, 296] width 82 height 17
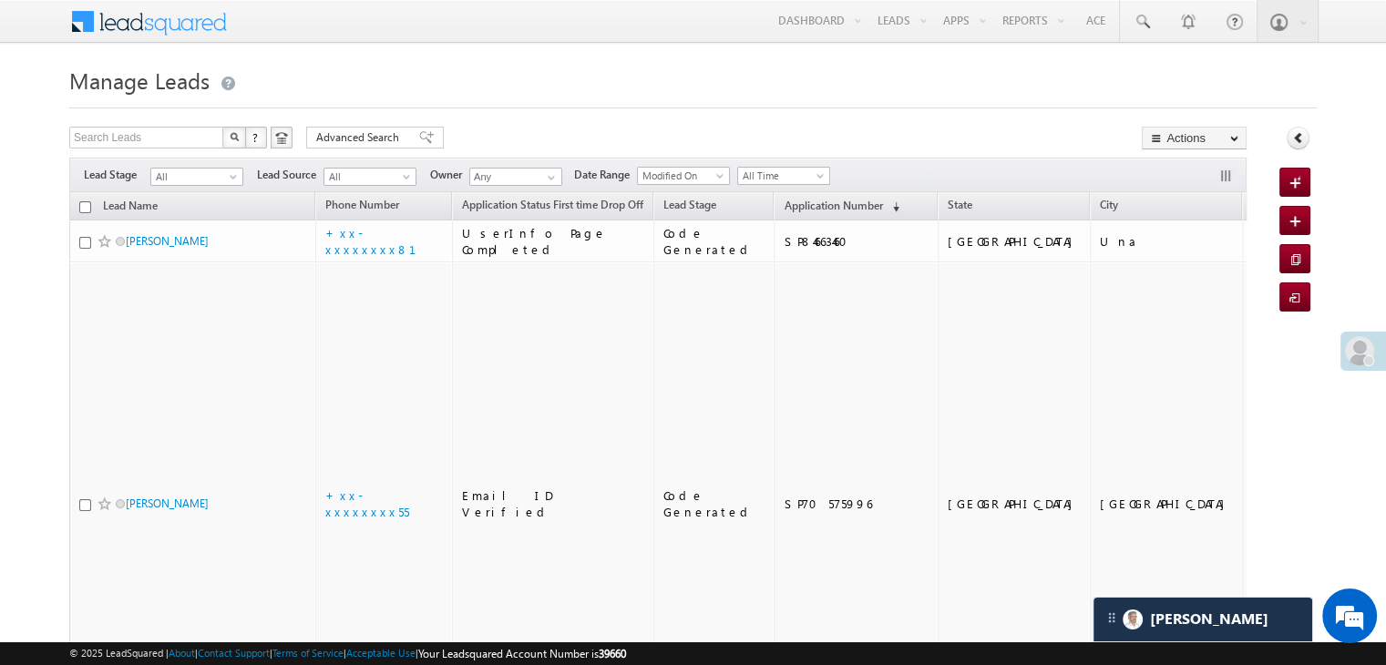
scroll to position [8625, 0]
click at [802, 210] on span "Application Number" at bounding box center [833, 206] width 98 height 14
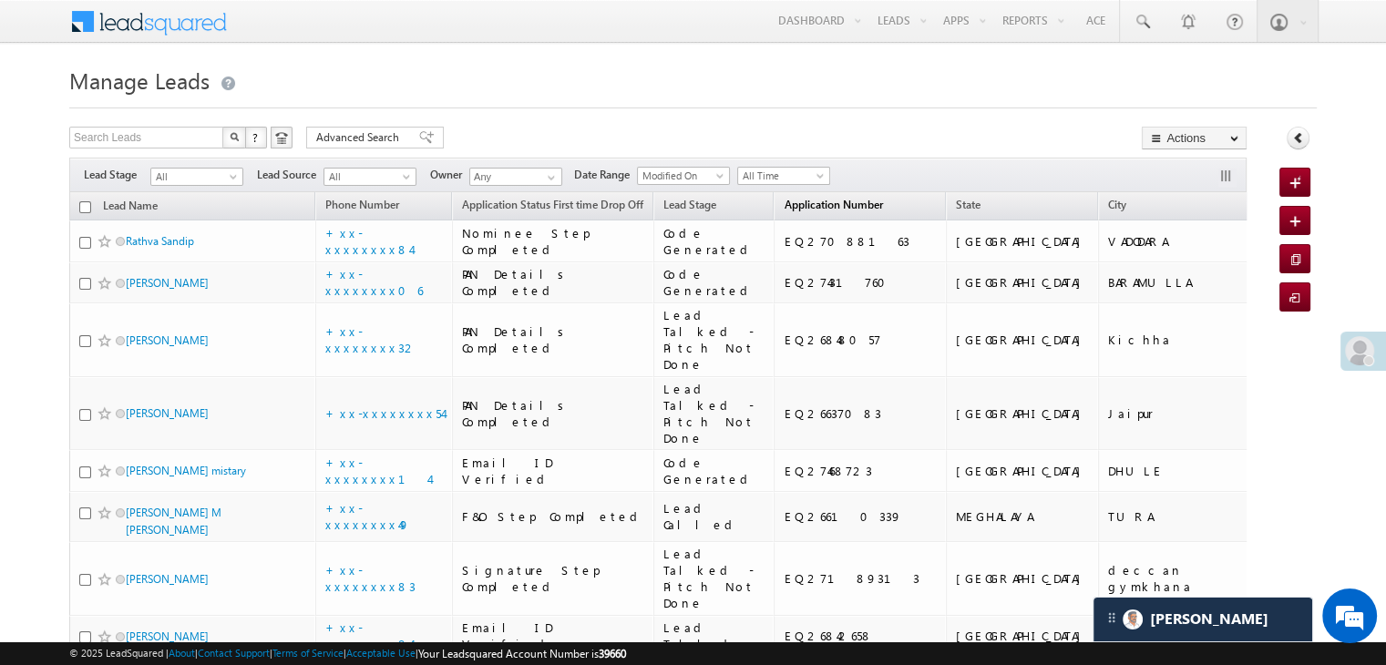
scroll to position [0, 0]
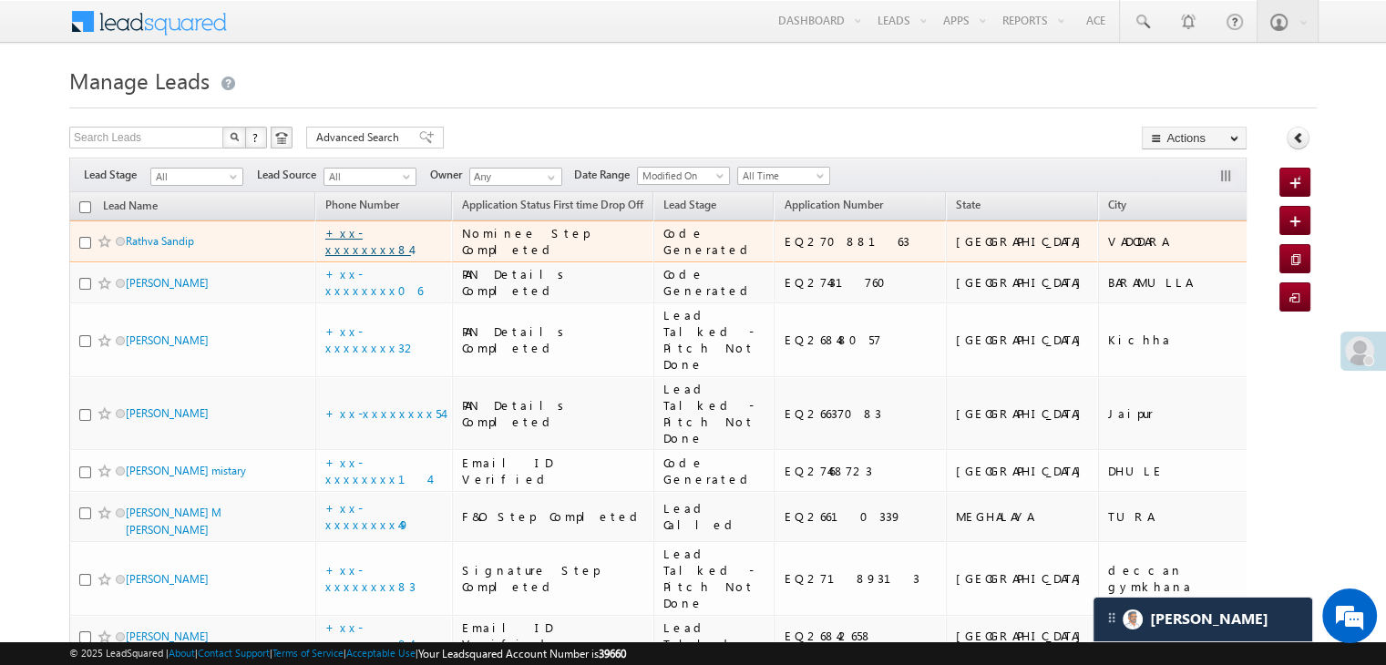
click at [384, 257] on link "+xx-xxxxxxxx84" at bounding box center [368, 241] width 86 height 32
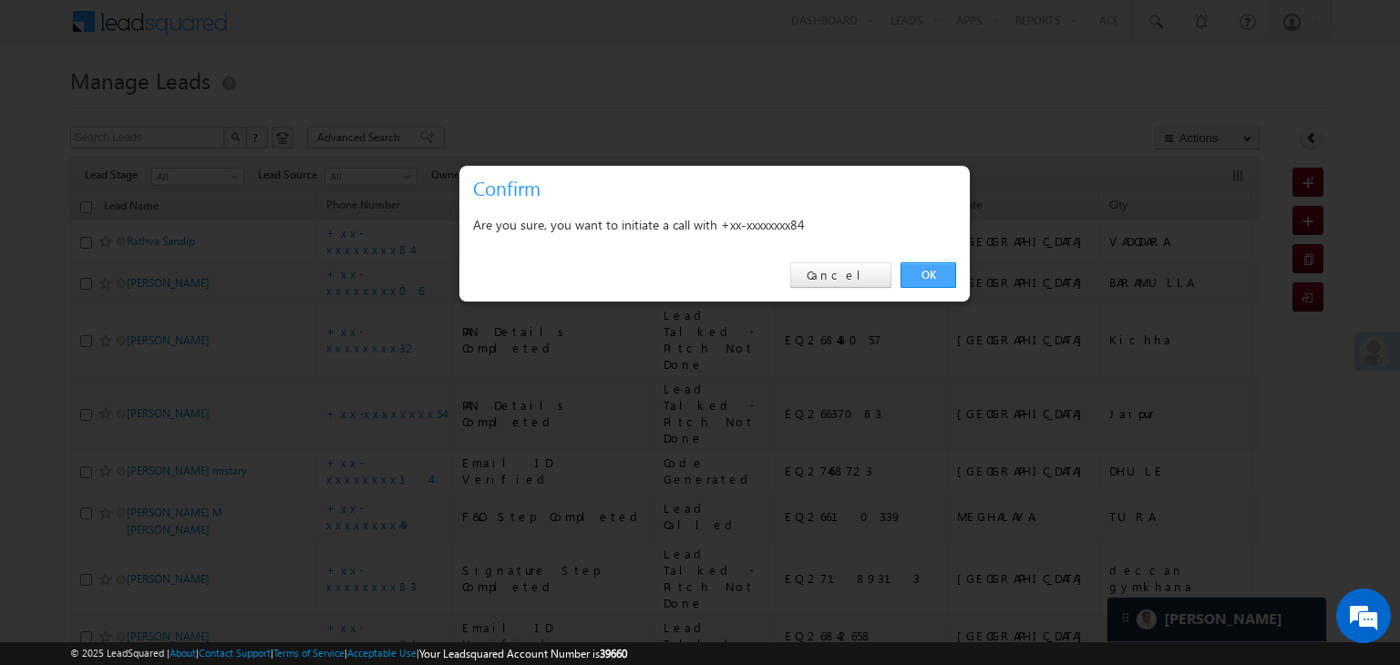
click at [924, 280] on link "OK" at bounding box center [928, 275] width 56 height 26
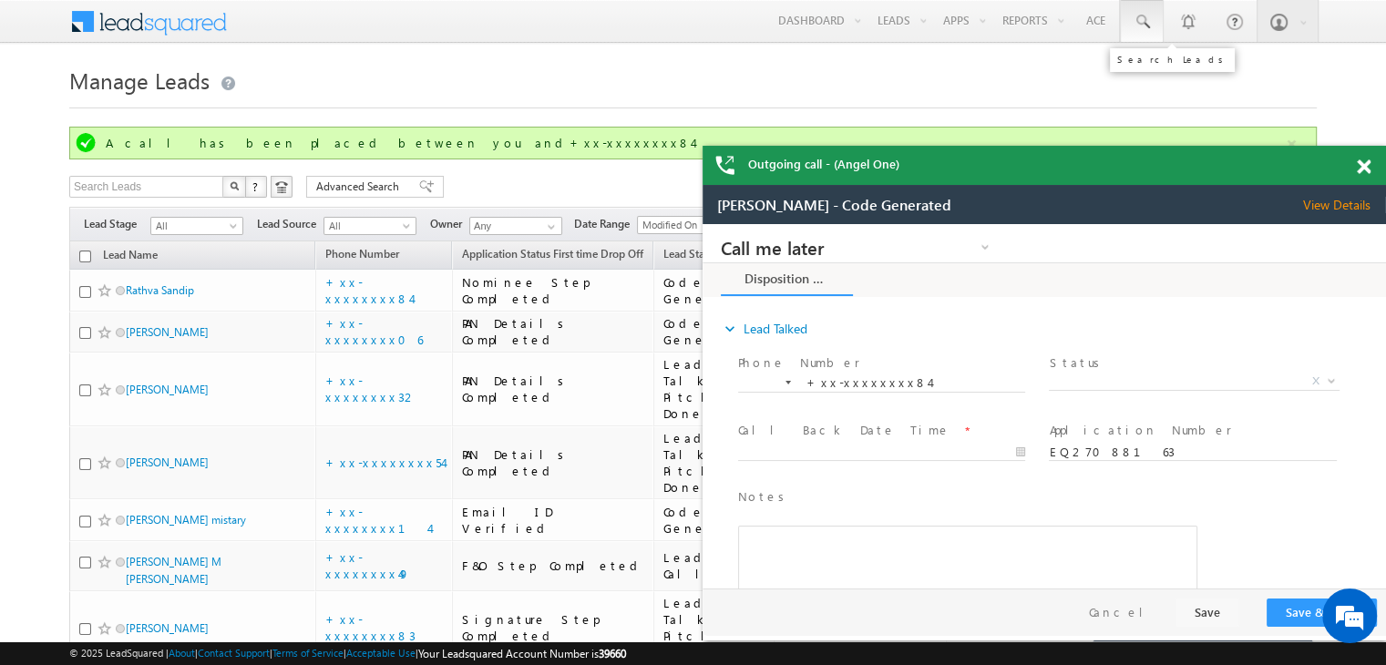
click at [1142, 24] on span at bounding box center [1142, 22] width 18 height 18
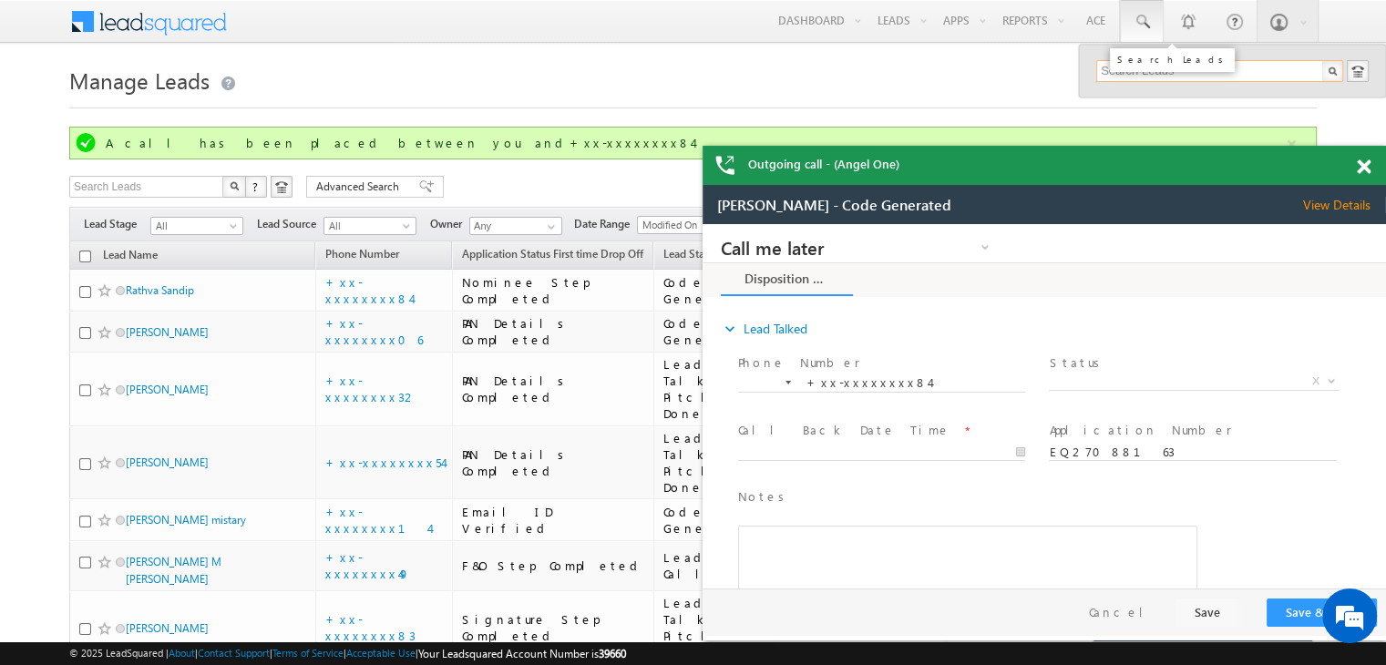
paste input "8506067389"
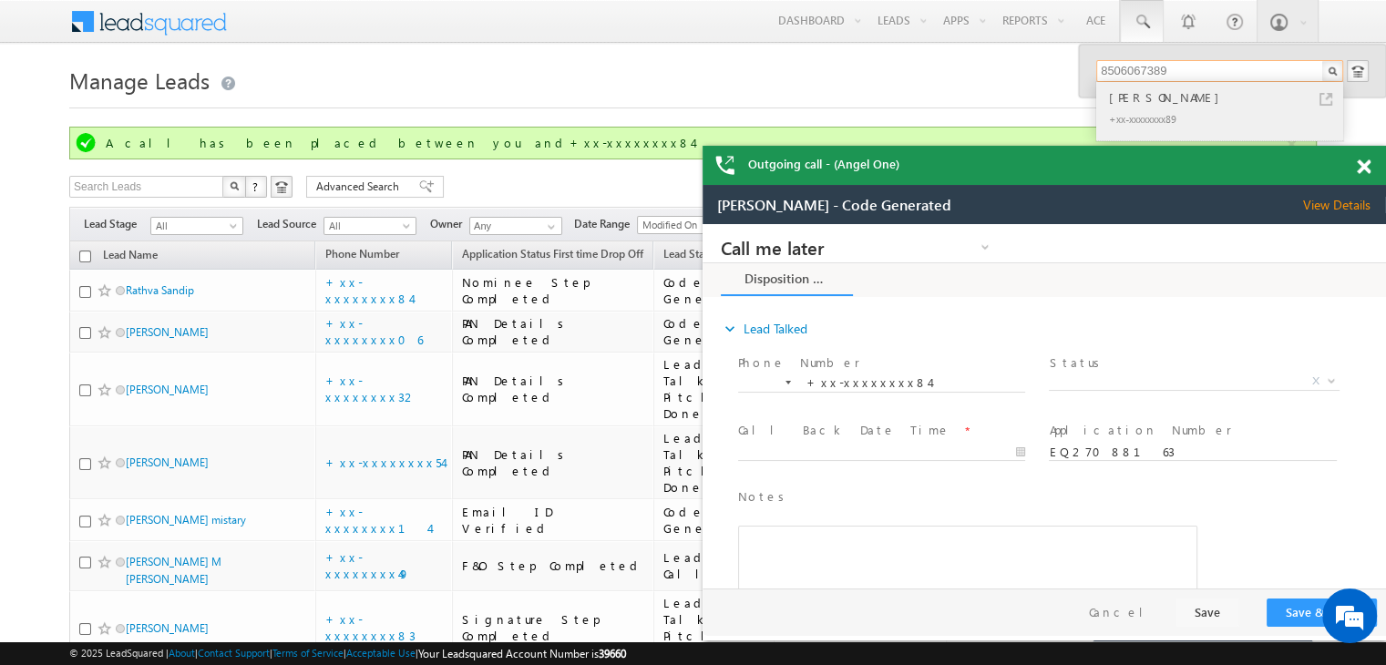
type input "8506067389"
click at [1130, 101] on div "Rahul Kumar" at bounding box center [1227, 97] width 244 height 20
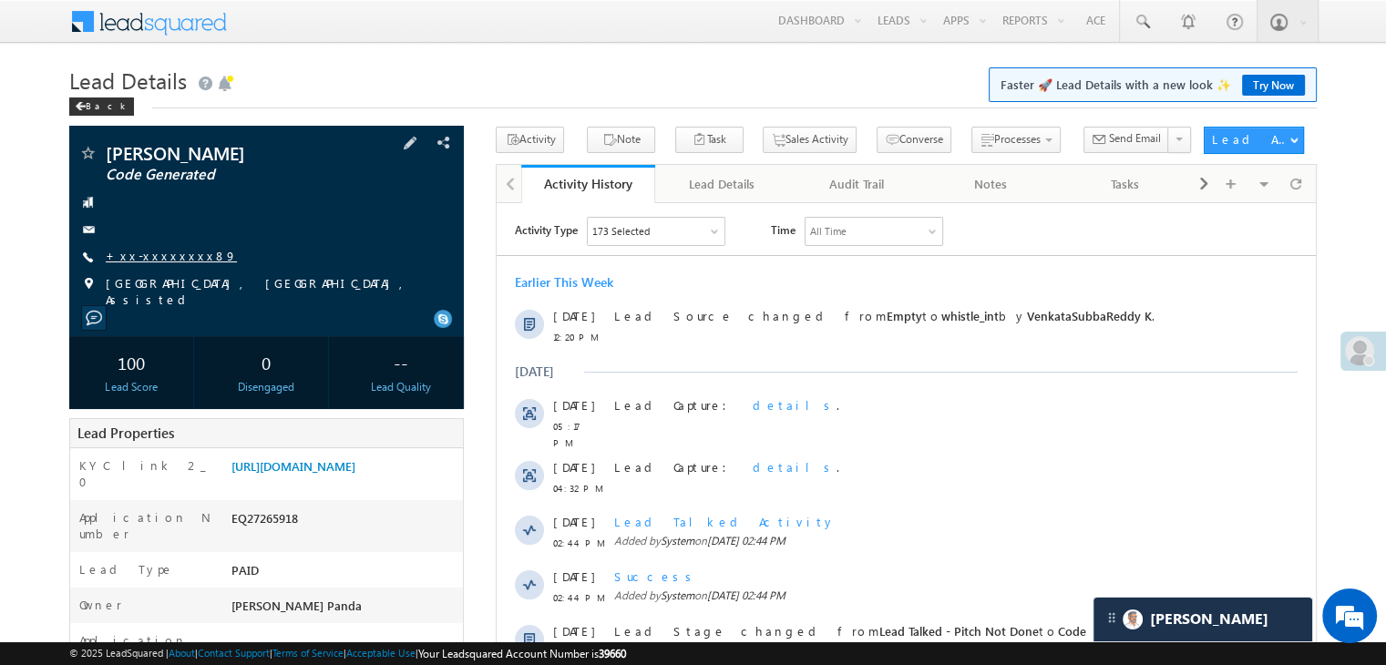
click at [162, 257] on link "+xx-xxxxxxxx89" at bounding box center [171, 255] width 131 height 15
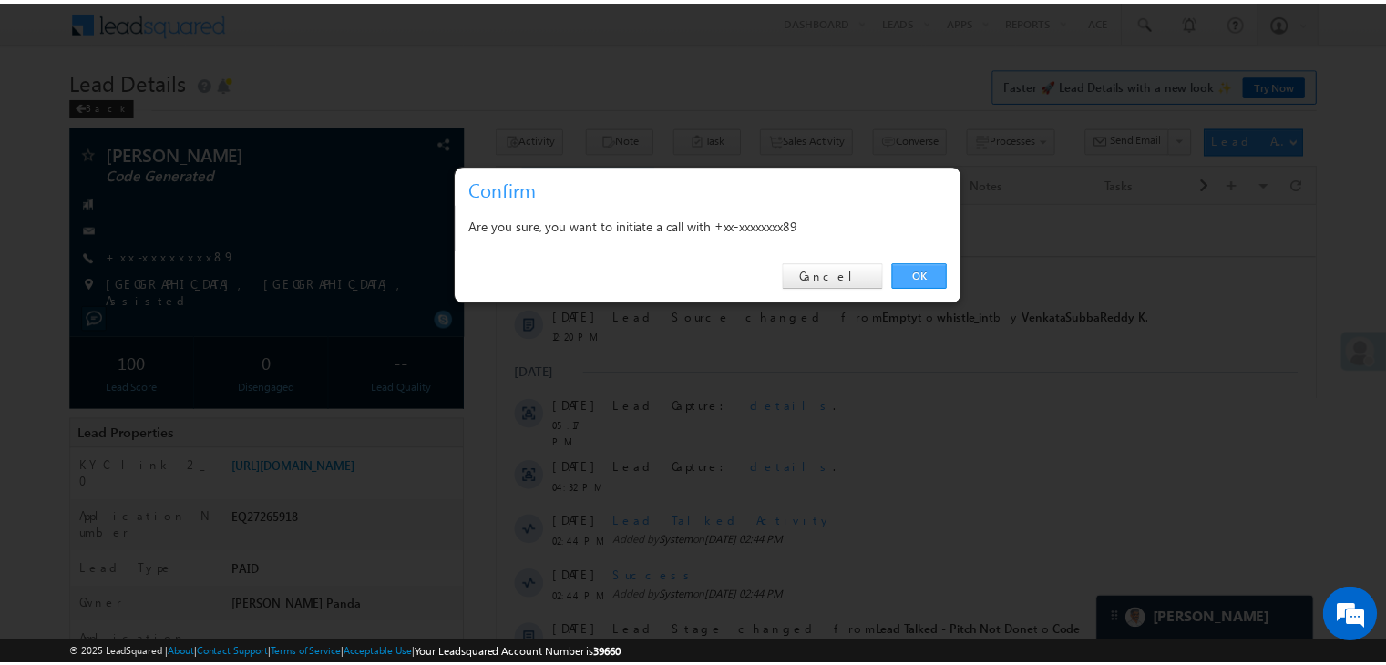
scroll to position [8625, 0]
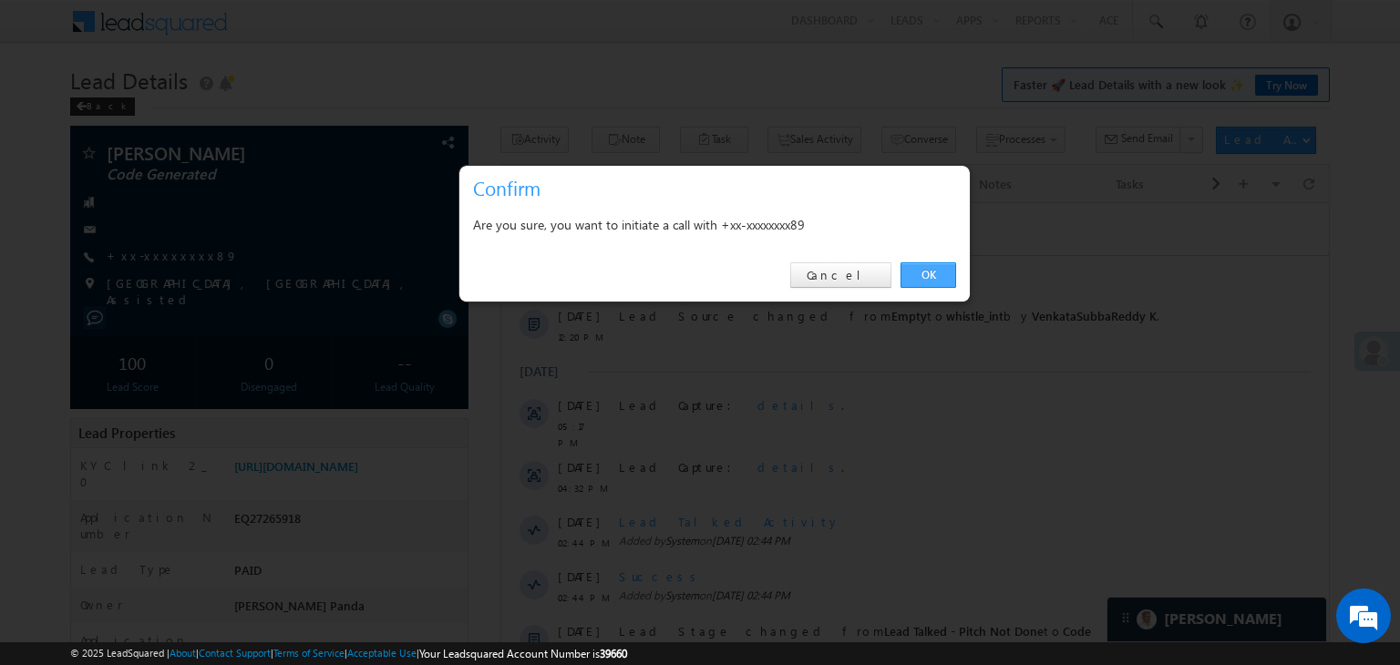
click at [922, 275] on link "OK" at bounding box center [928, 275] width 56 height 26
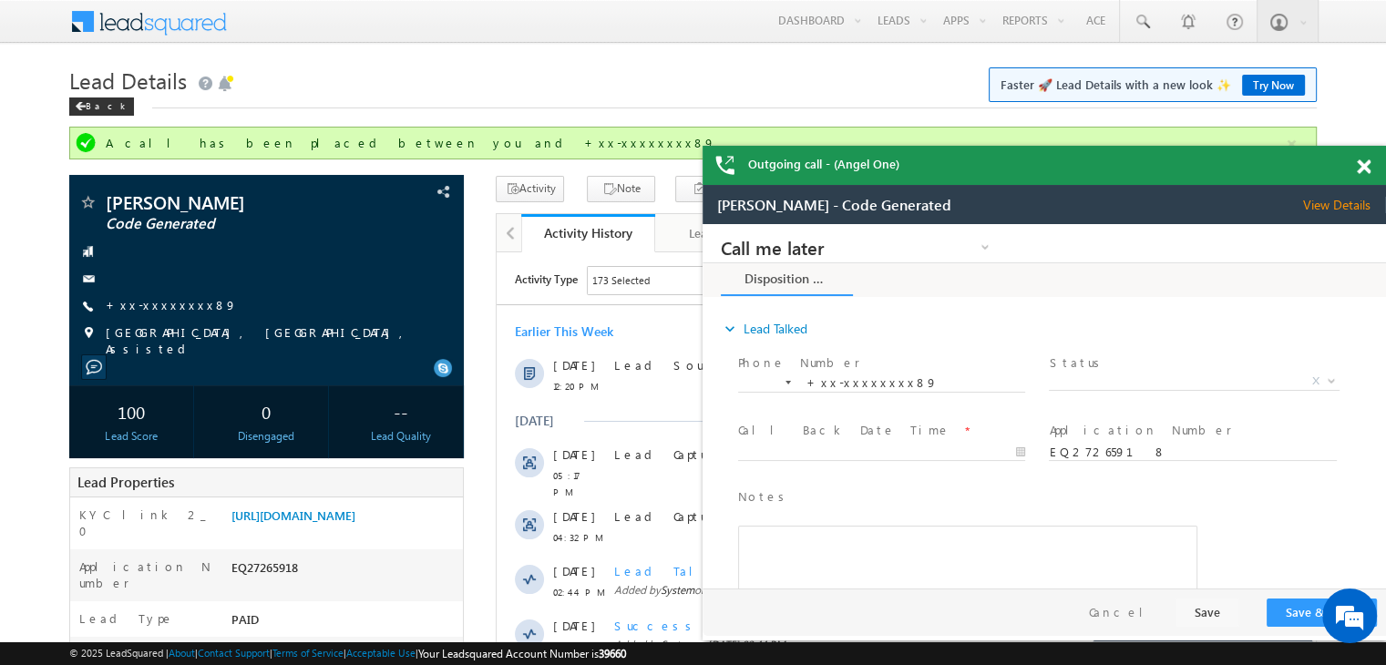
scroll to position [0, 0]
click at [1148, 19] on span at bounding box center [1142, 22] width 18 height 18
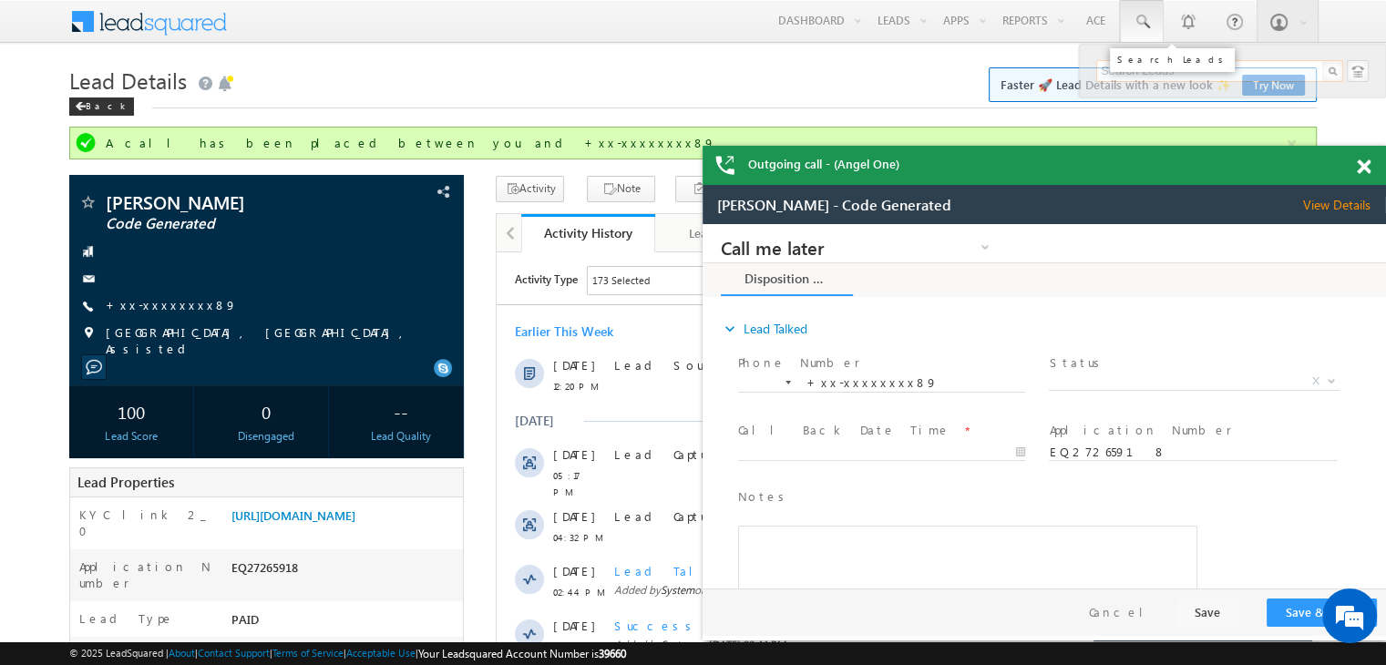
paste input "7038872040"
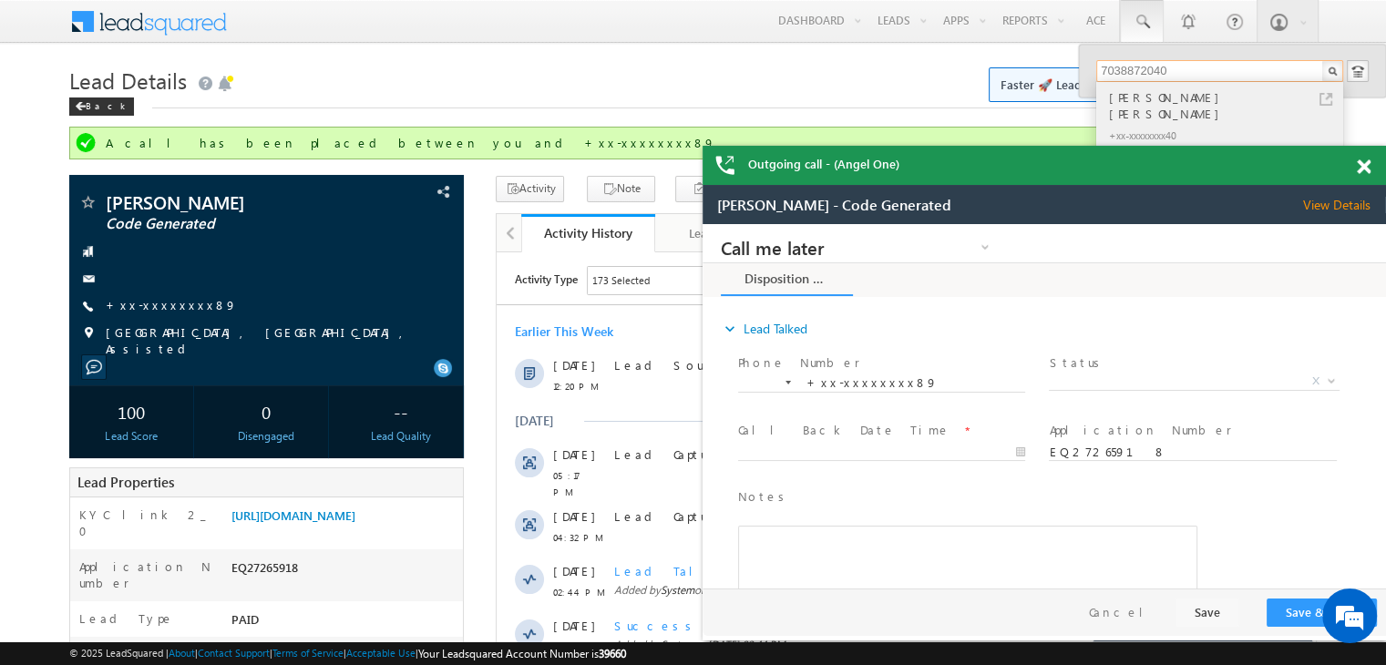
type input "7038872040"
click at [1138, 100] on div "[PERSON_NAME] [PERSON_NAME]" at bounding box center [1227, 105] width 244 height 36
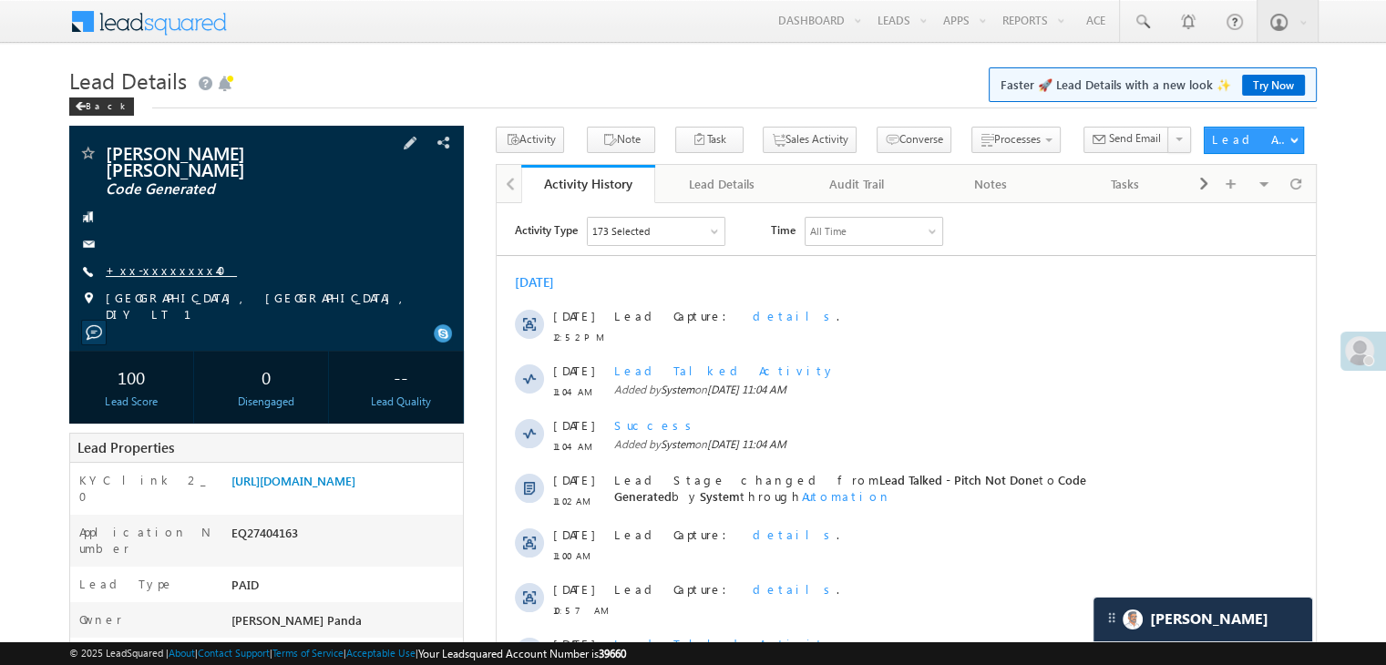
click at [149, 262] on link "+xx-xxxxxxxx40" at bounding box center [171, 269] width 131 height 15
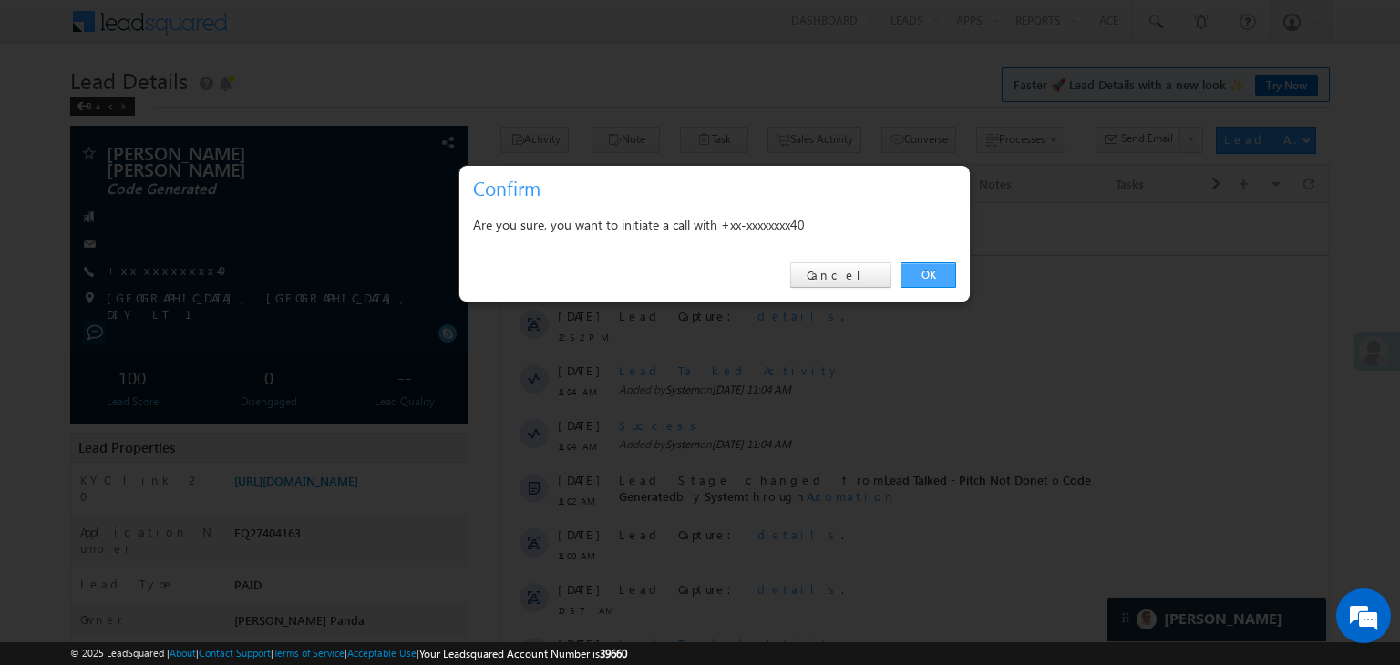
click at [927, 273] on link "OK" at bounding box center [928, 275] width 56 height 26
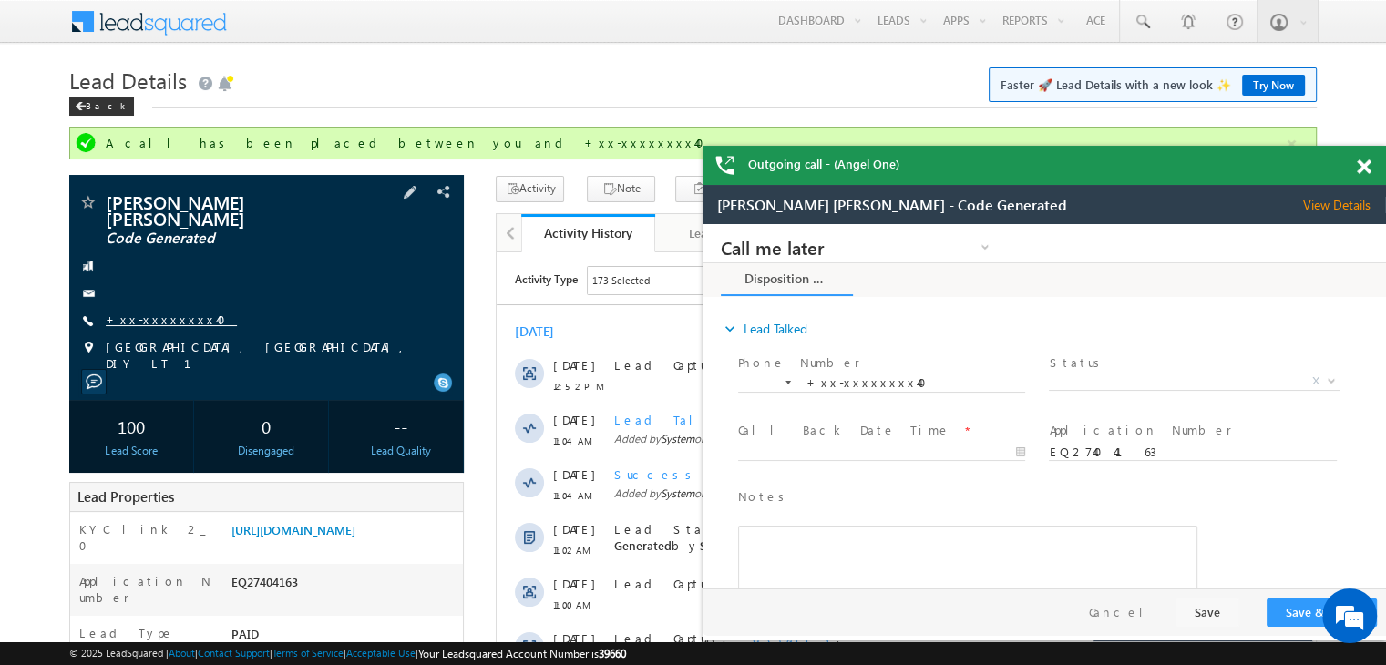
click at [144, 312] on link "+xx-xxxxxxxx40" at bounding box center [171, 319] width 131 height 15
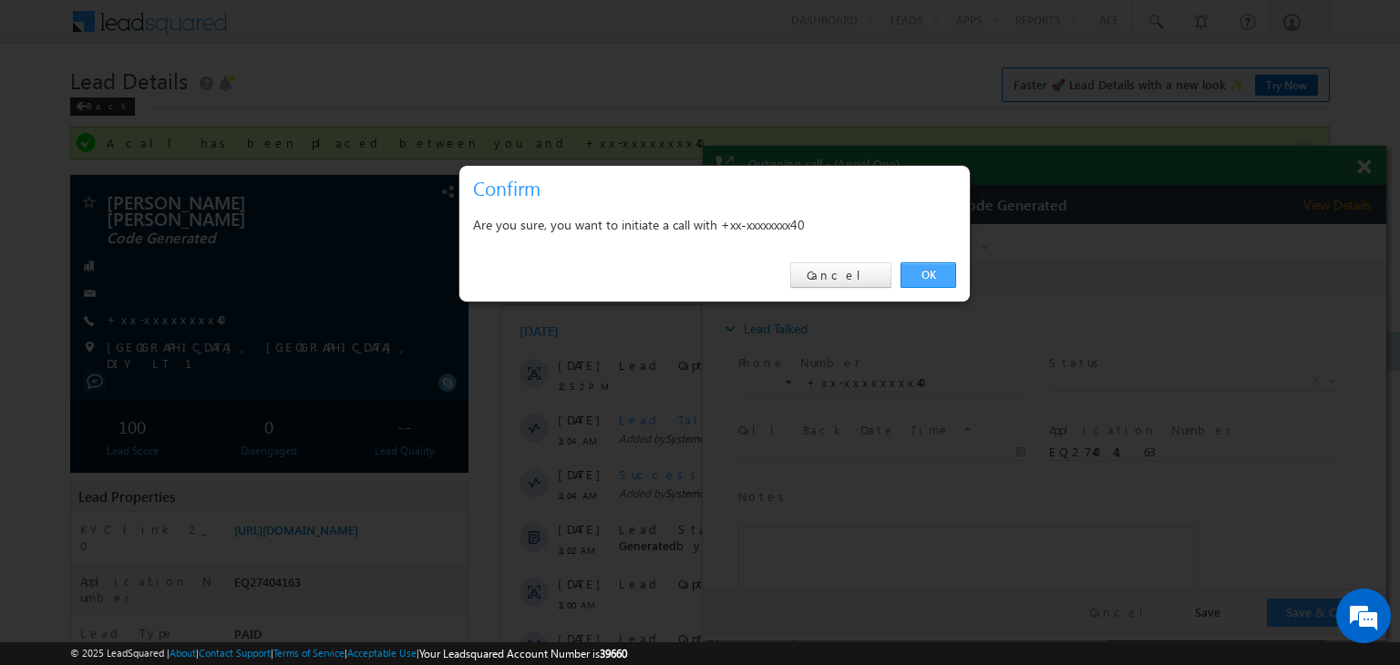
click at [935, 268] on link "OK" at bounding box center [928, 275] width 56 height 26
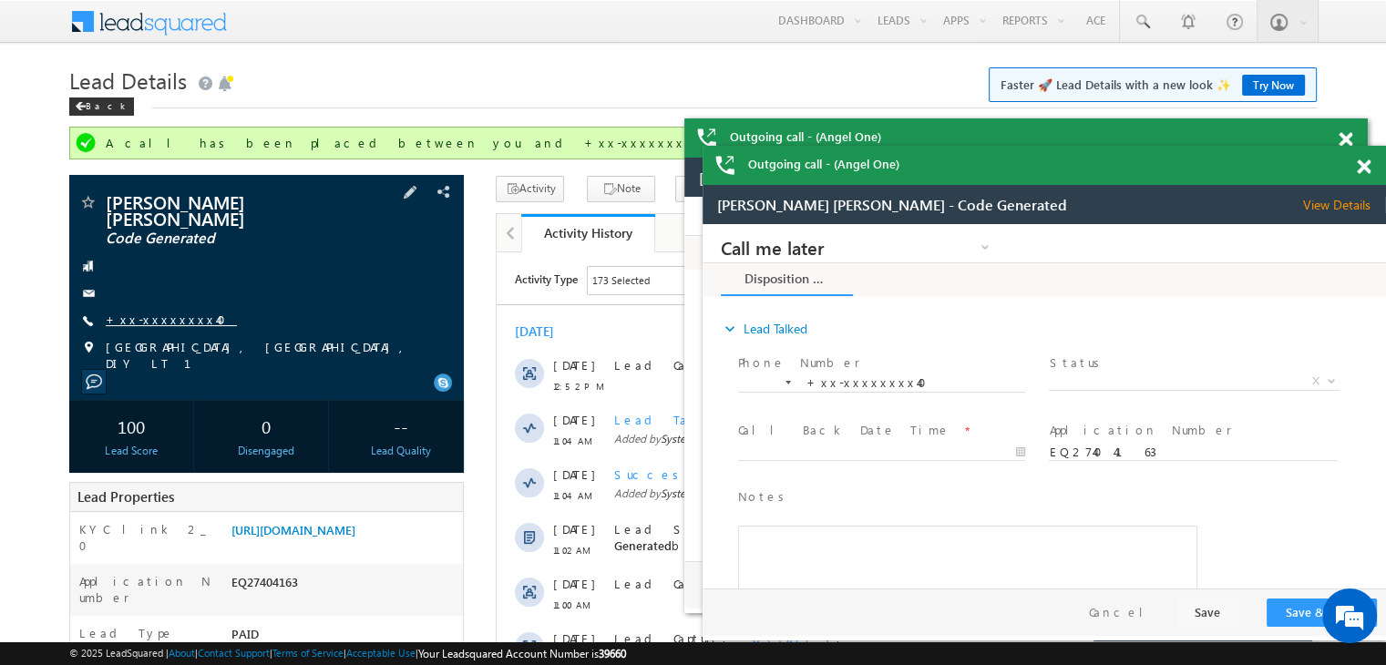
click at [181, 312] on link "+xx-xxxxxxxx40" at bounding box center [171, 319] width 131 height 15
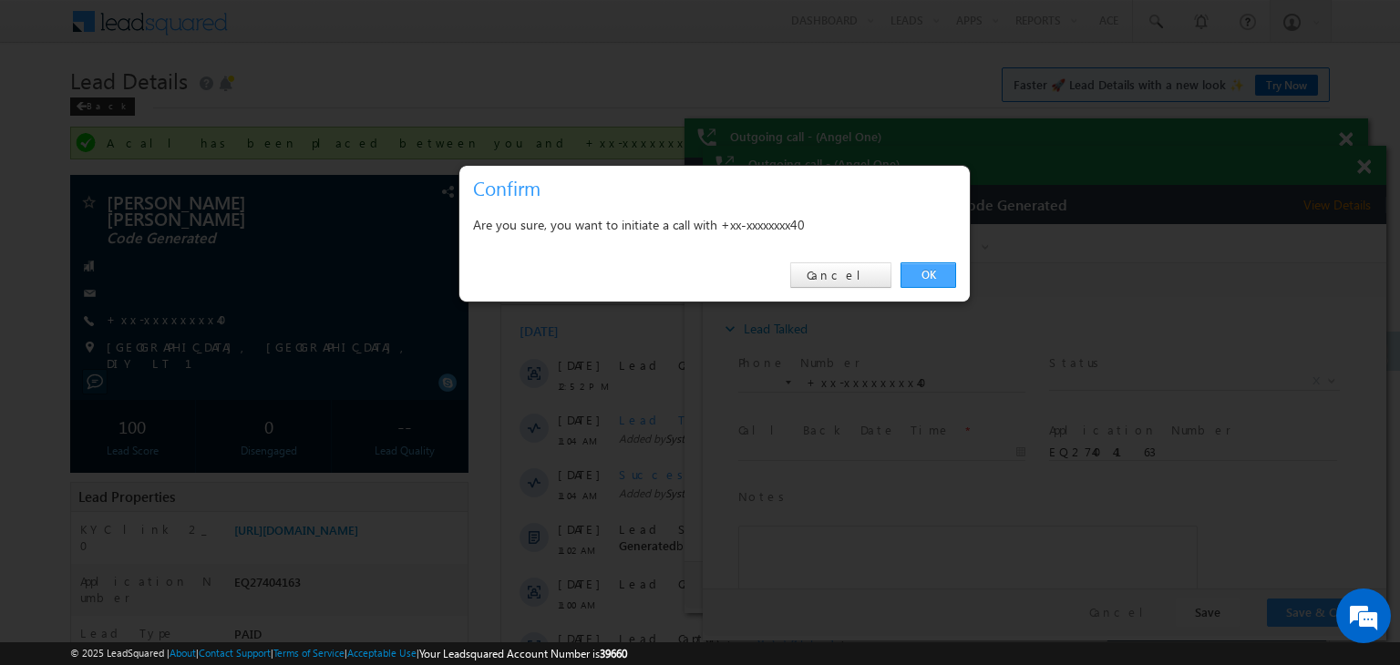
click at [926, 278] on link "OK" at bounding box center [928, 275] width 56 height 26
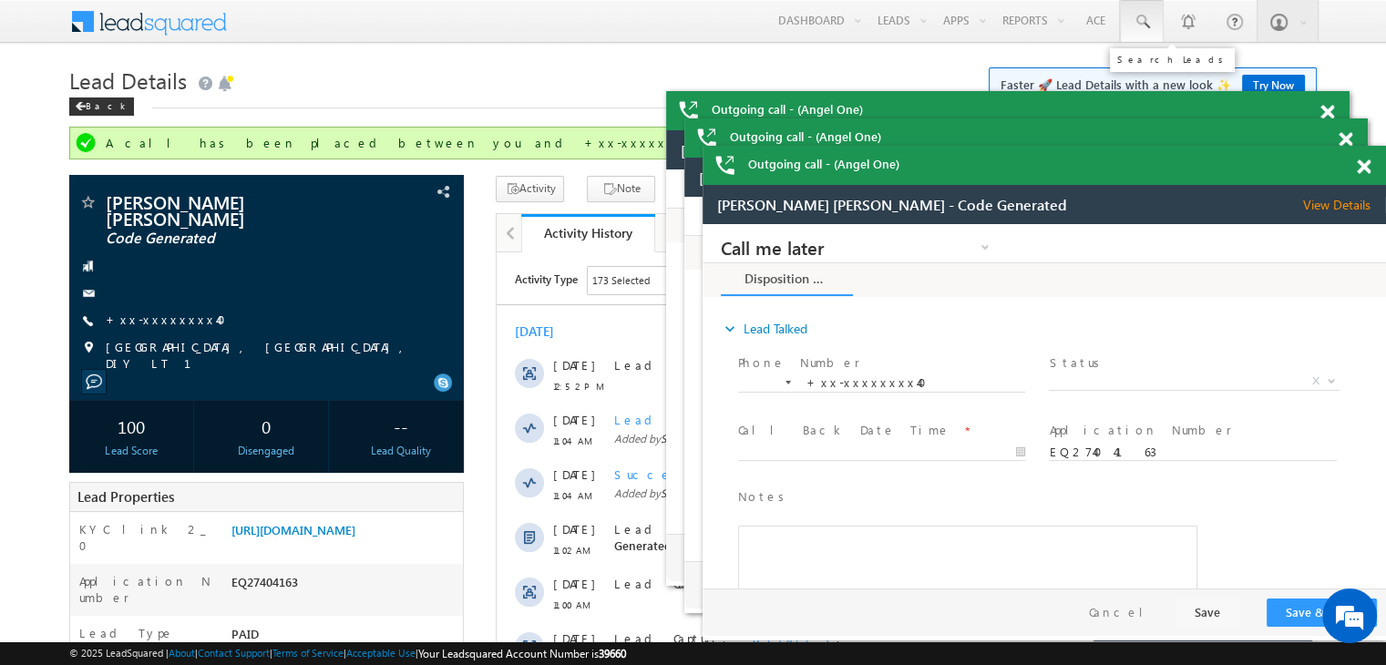
click at [1139, 19] on span at bounding box center [1142, 22] width 18 height 18
paste input "8874341918"
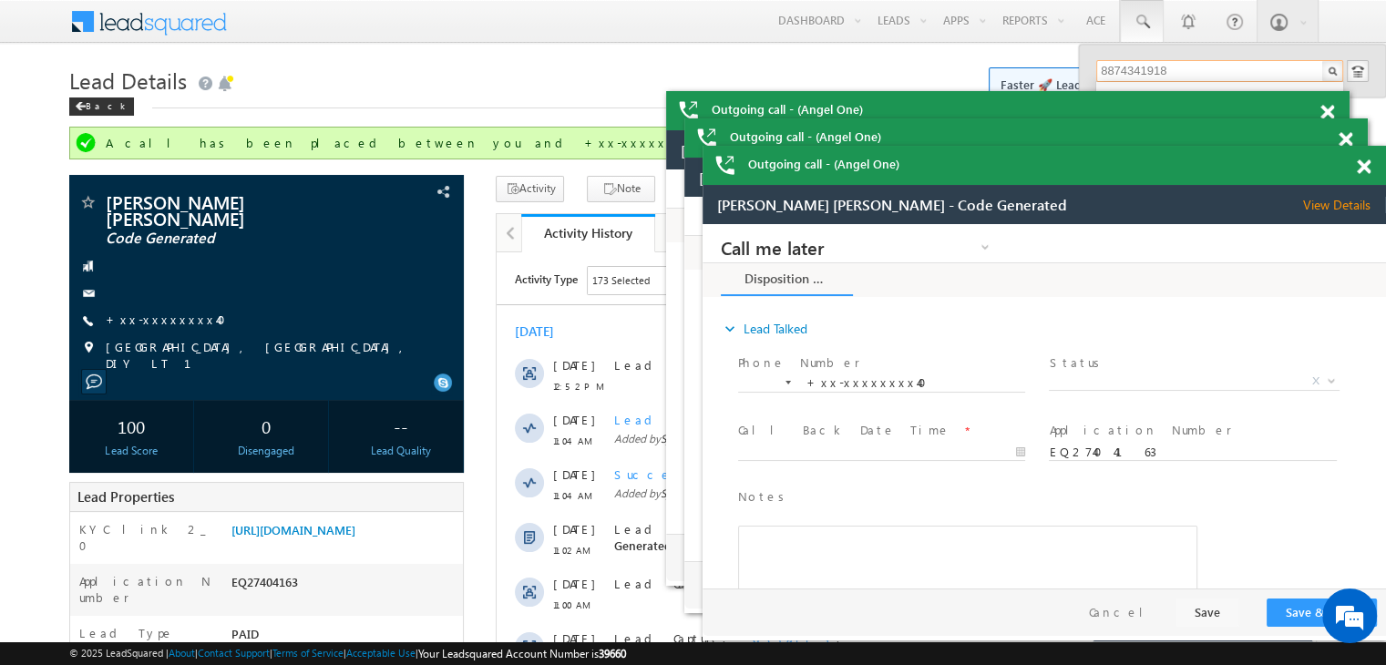
click at [1329, 112] on span at bounding box center [1328, 112] width 14 height 15
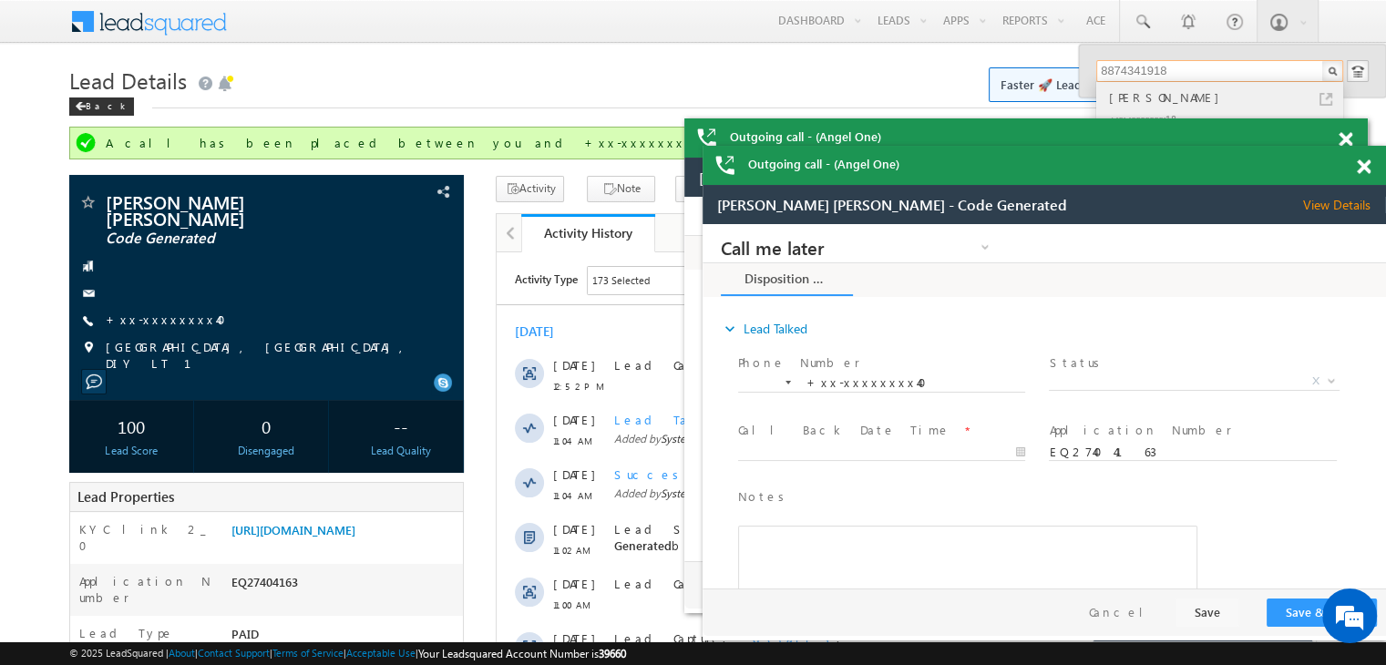
type input "8874341918"
click at [1174, 98] on div "Lal Bahadur patel" at bounding box center [1227, 97] width 244 height 20
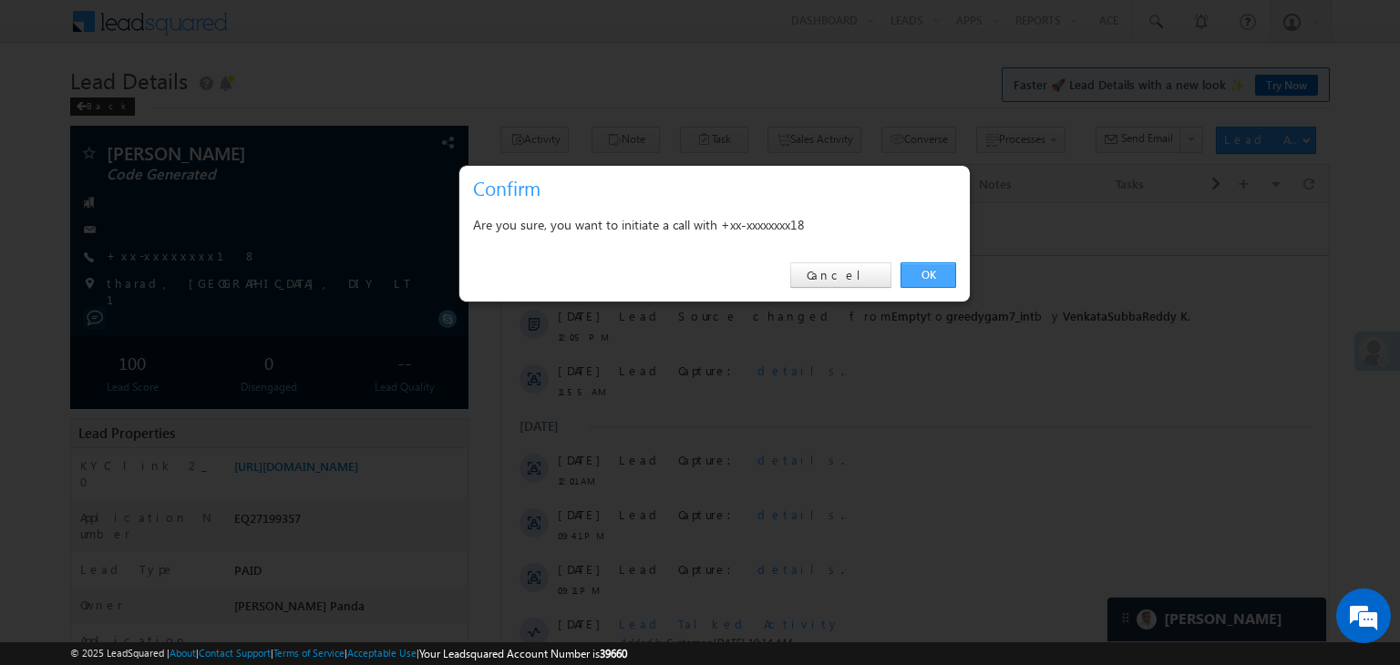
drag, startPoint x: 930, startPoint y: 276, endPoint x: 424, endPoint y: 271, distance: 505.8
click at [930, 276] on link "OK" at bounding box center [928, 275] width 56 height 26
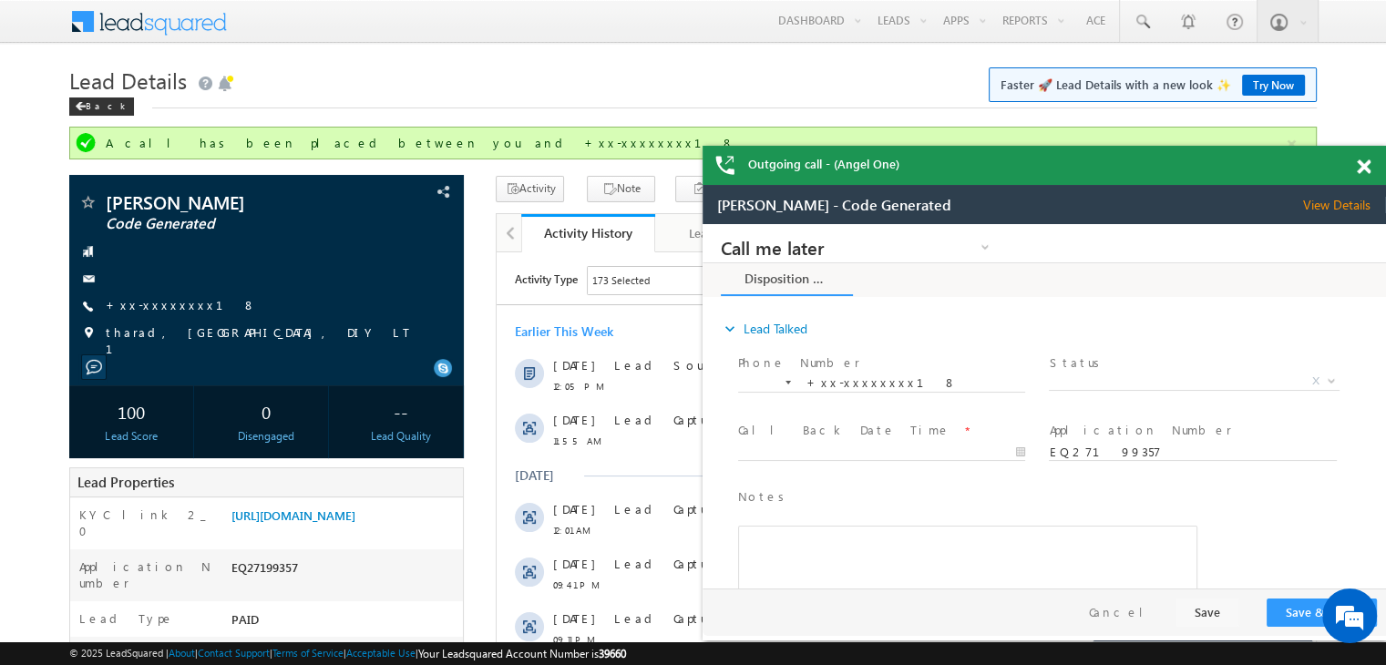
click at [1368, 172] on span at bounding box center [1364, 166] width 14 height 15
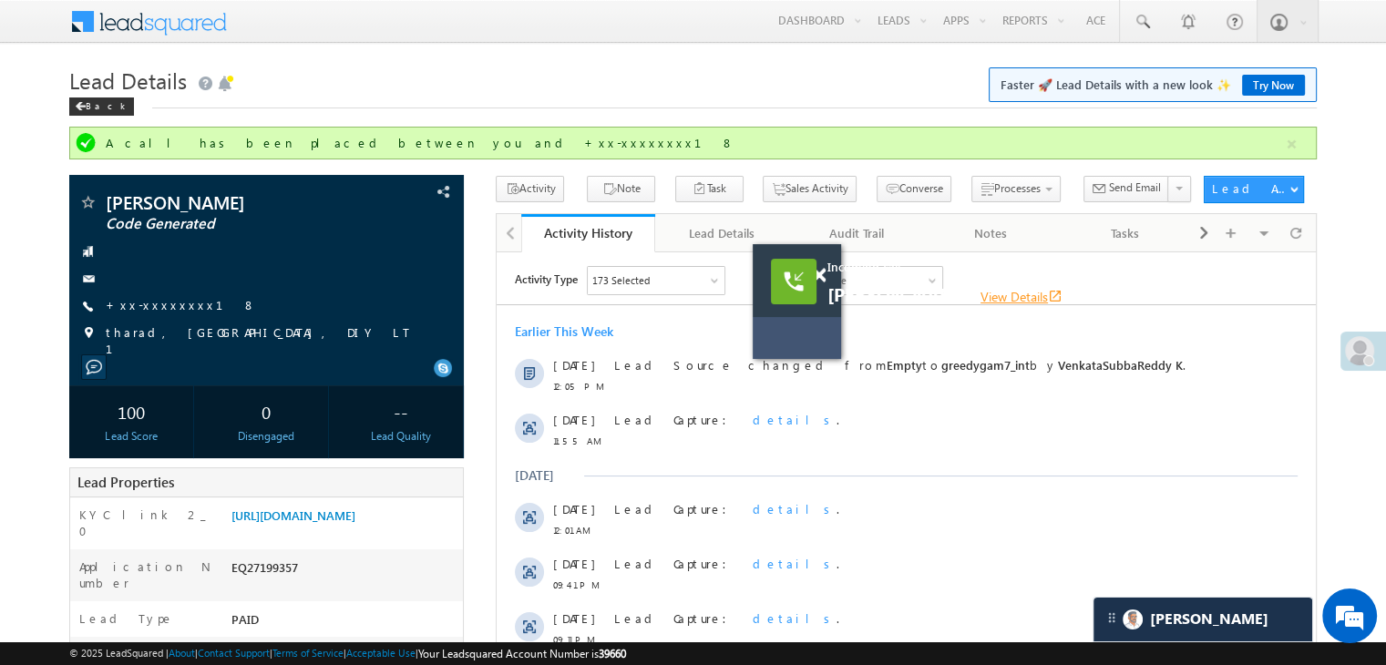
click at [992, 294] on link "View Details open_in_new" at bounding box center [1022, 296] width 82 height 17
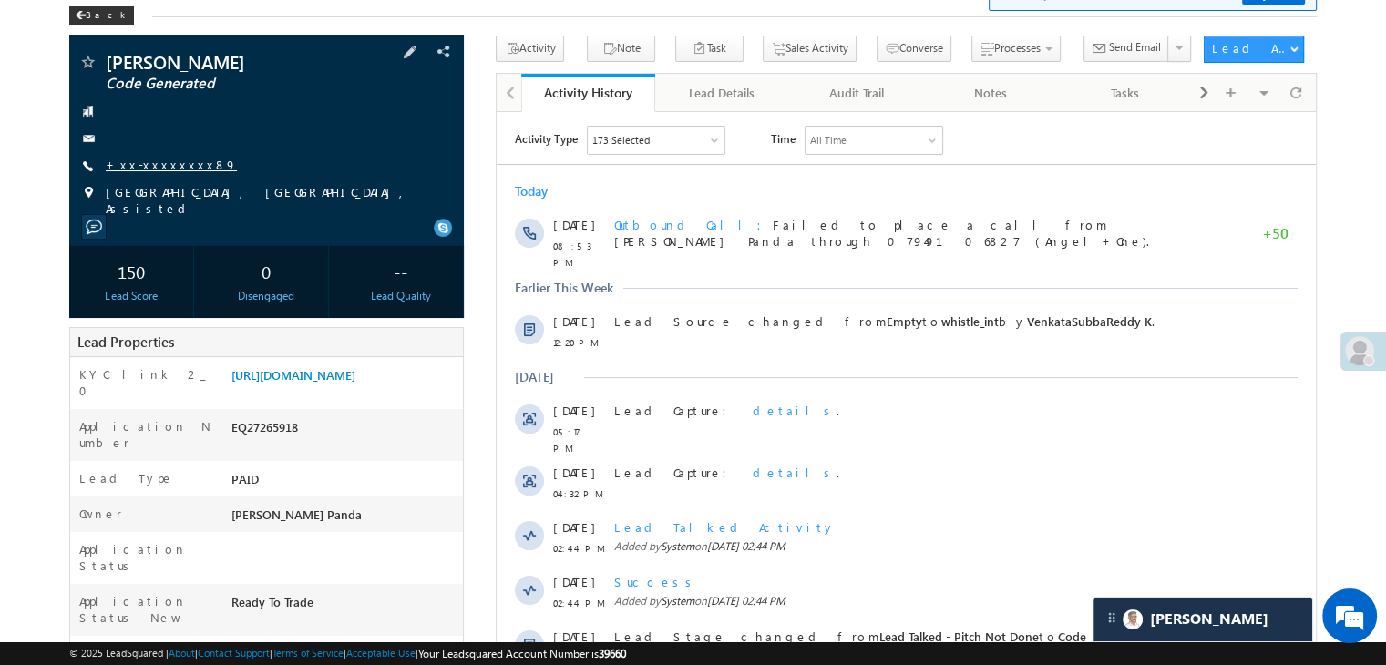
click at [157, 163] on link "+xx-xxxxxxxx89" at bounding box center [171, 164] width 131 height 15
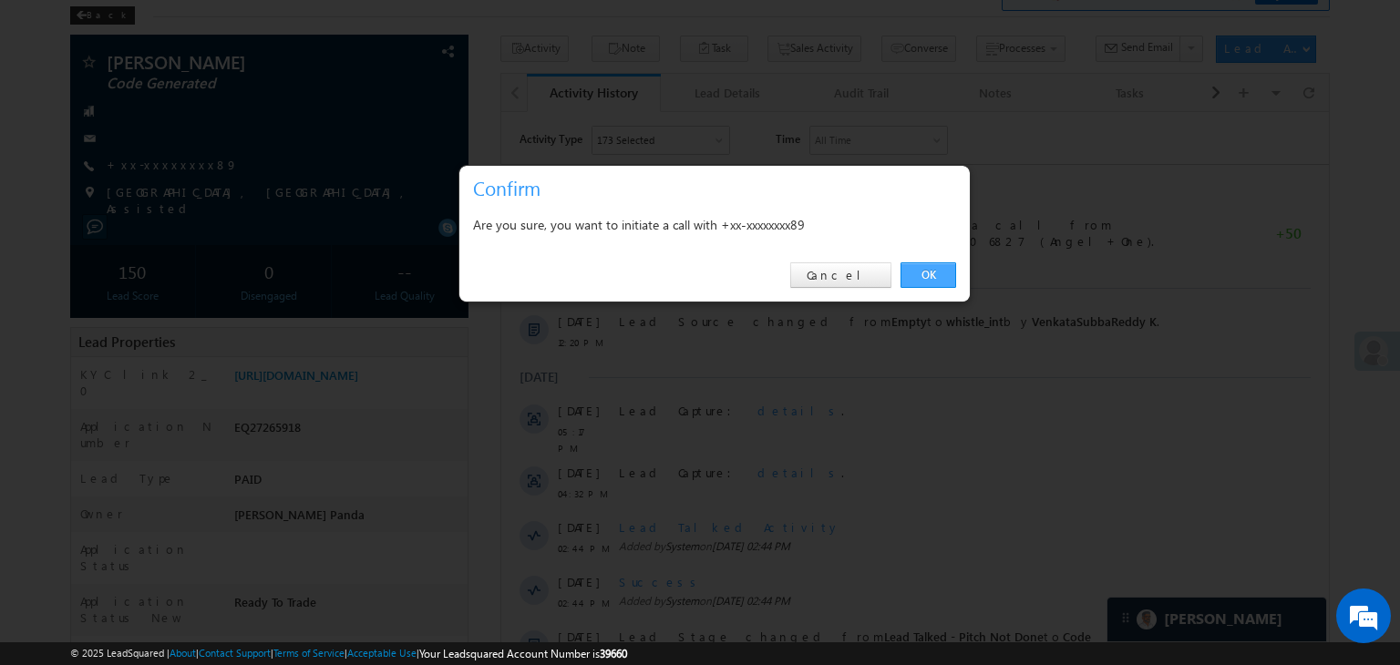
click at [918, 276] on link "OK" at bounding box center [928, 275] width 56 height 26
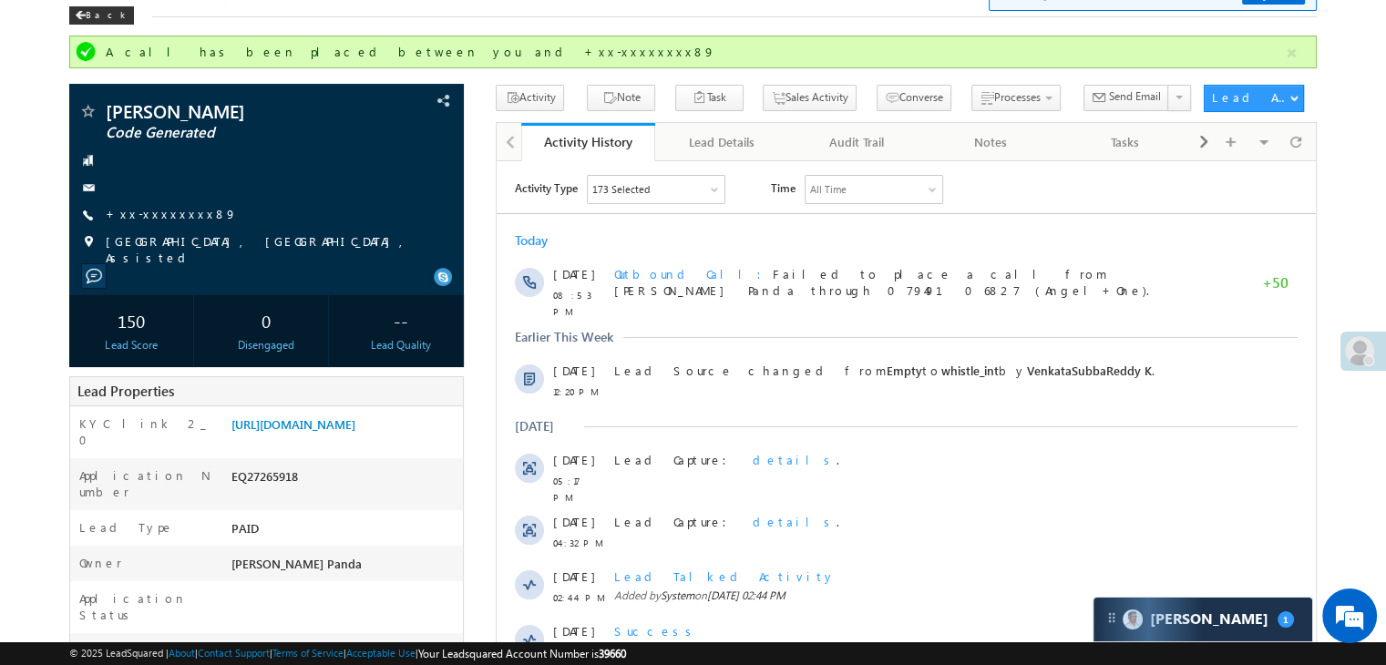
scroll to position [8824, 0]
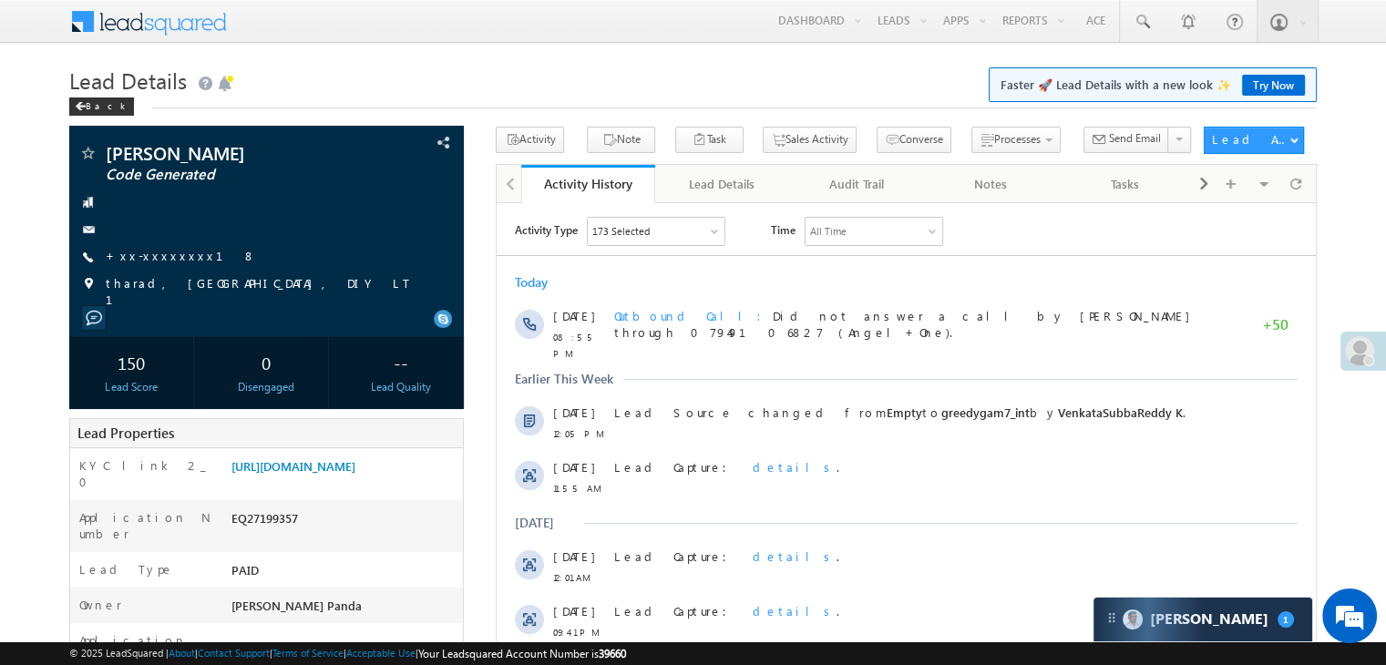
scroll to position [8824, 0]
click at [153, 255] on link "+xx-xxxxxxxx18" at bounding box center [181, 255] width 150 height 15
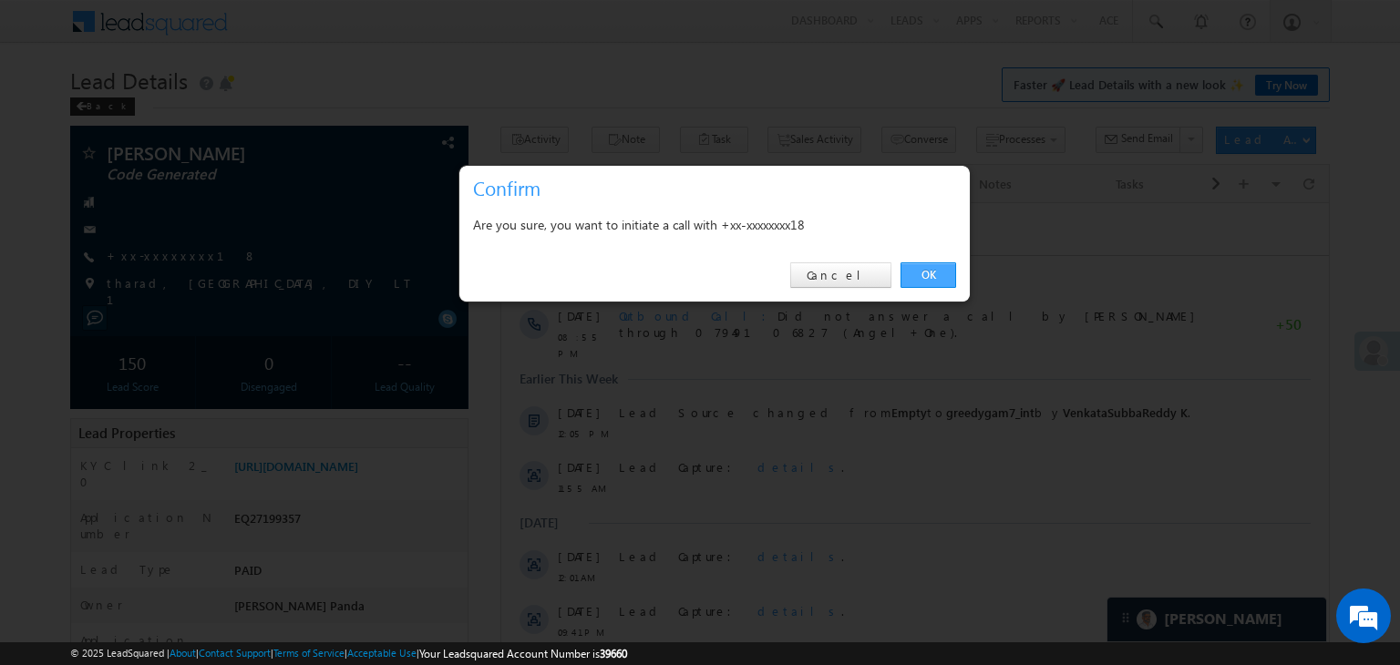
click at [931, 273] on link "OK" at bounding box center [928, 275] width 56 height 26
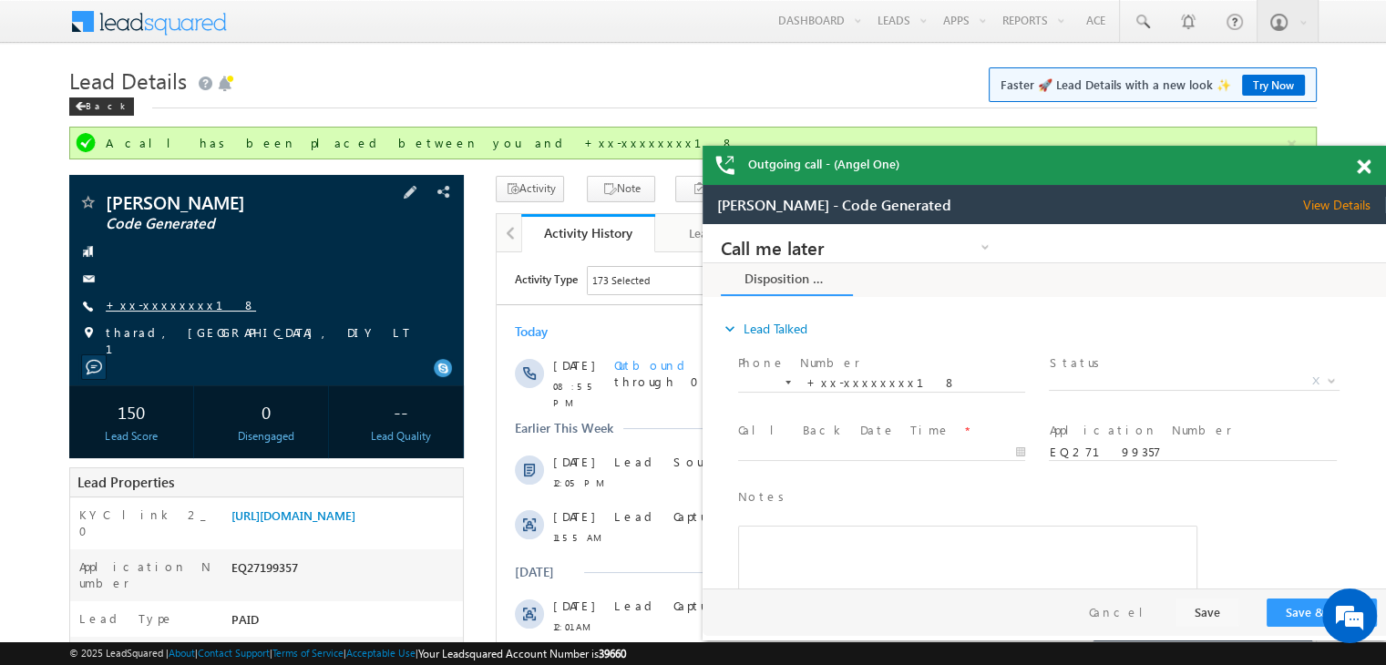
click at [149, 303] on link "+xx-xxxxxxxx18" at bounding box center [181, 304] width 150 height 15
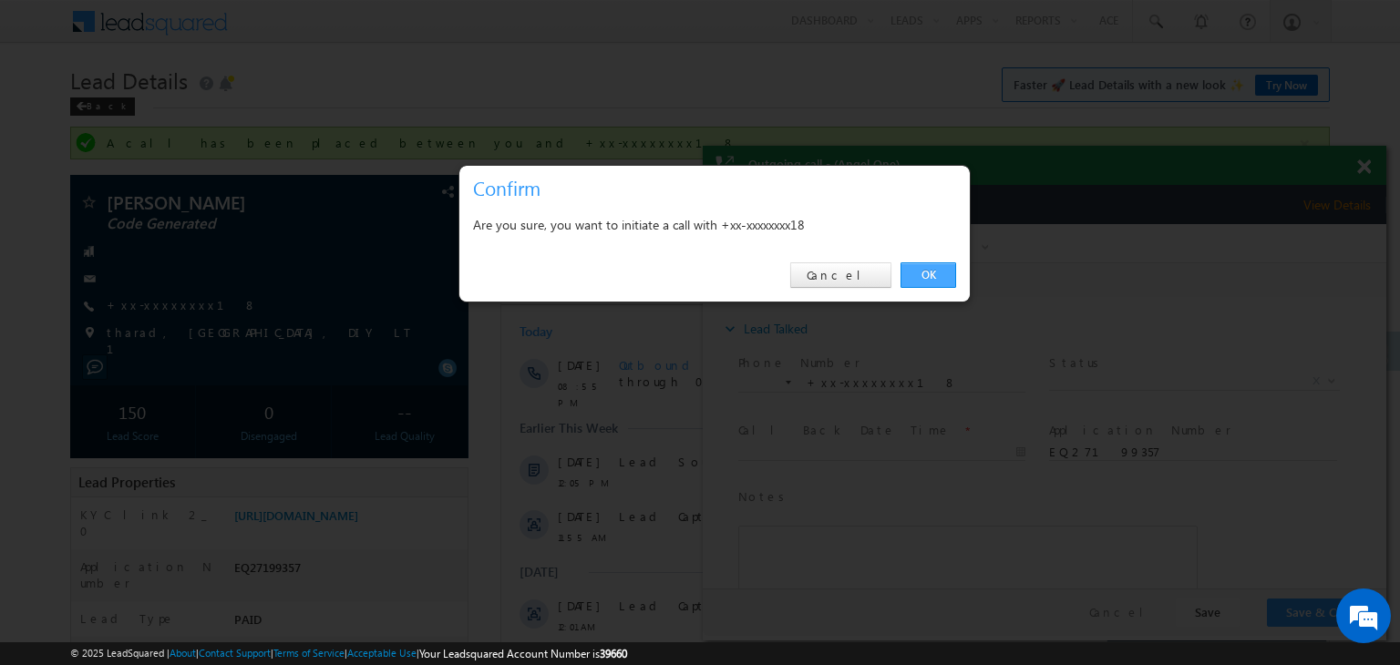
drag, startPoint x: 930, startPoint y: 277, endPoint x: 227, endPoint y: 130, distance: 718.7
click at [930, 277] on link "OK" at bounding box center [928, 275] width 56 height 26
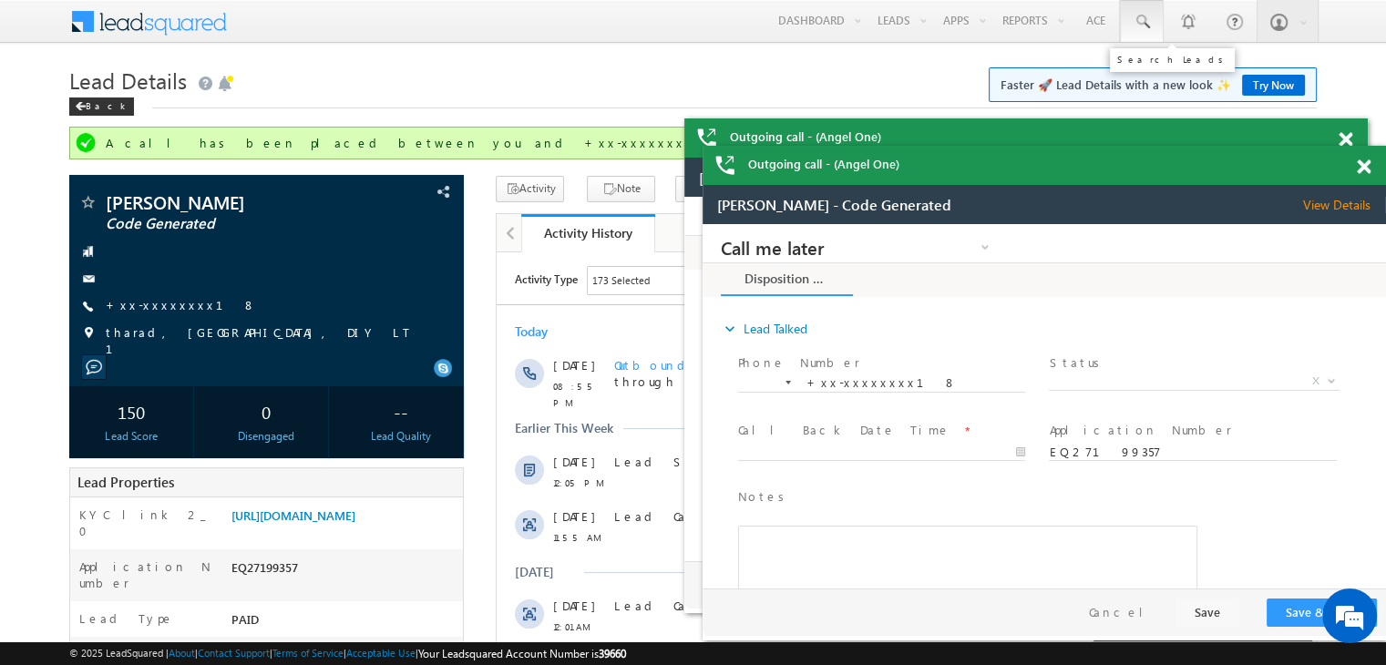
click at [1136, 18] on span at bounding box center [1142, 22] width 18 height 18
paste input "7083389145"
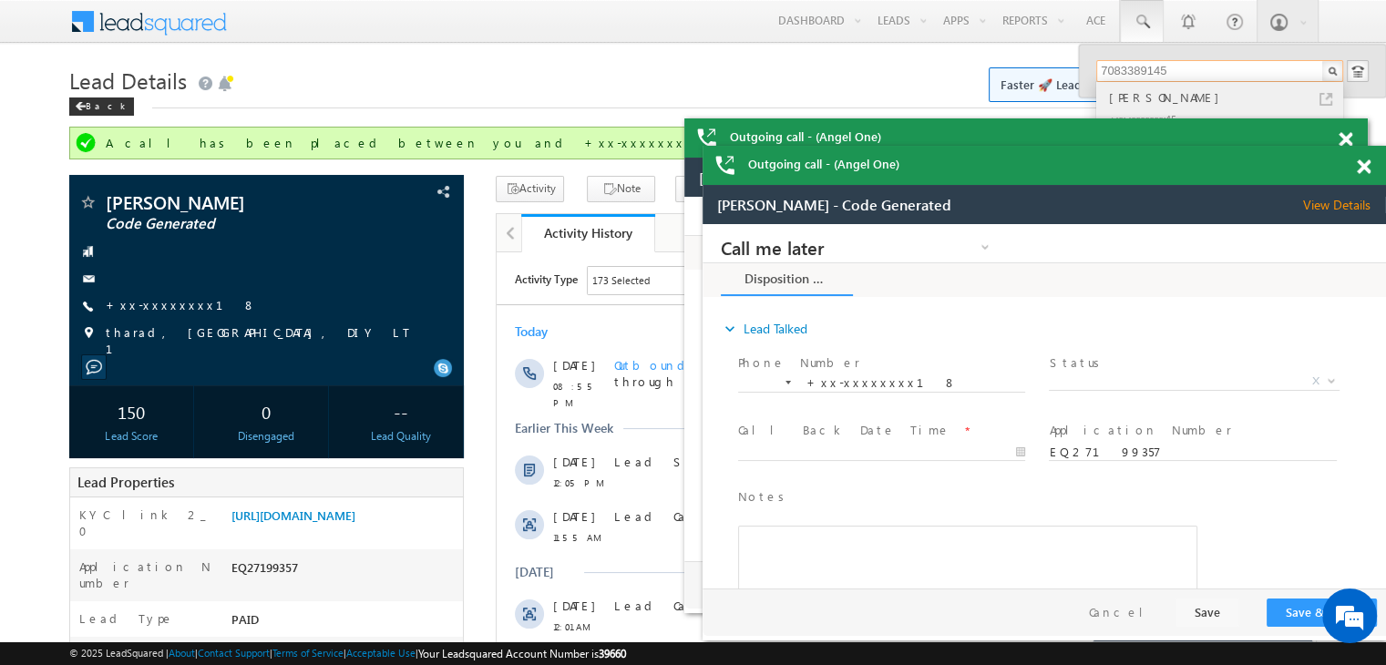
type input "7083389145"
click at [1131, 98] on div "Loukik Kamlesh Joshi" at bounding box center [1227, 97] width 244 height 20
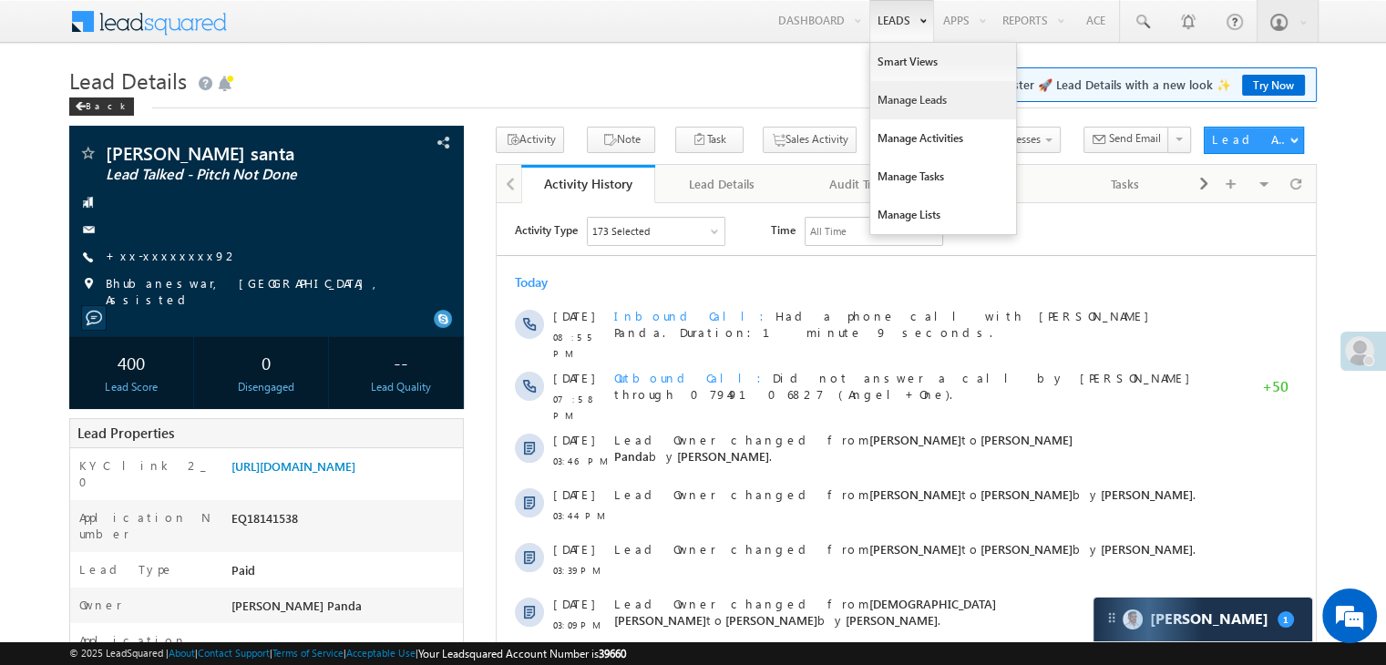
click at [893, 99] on link "Manage Leads" at bounding box center [943, 100] width 146 height 38
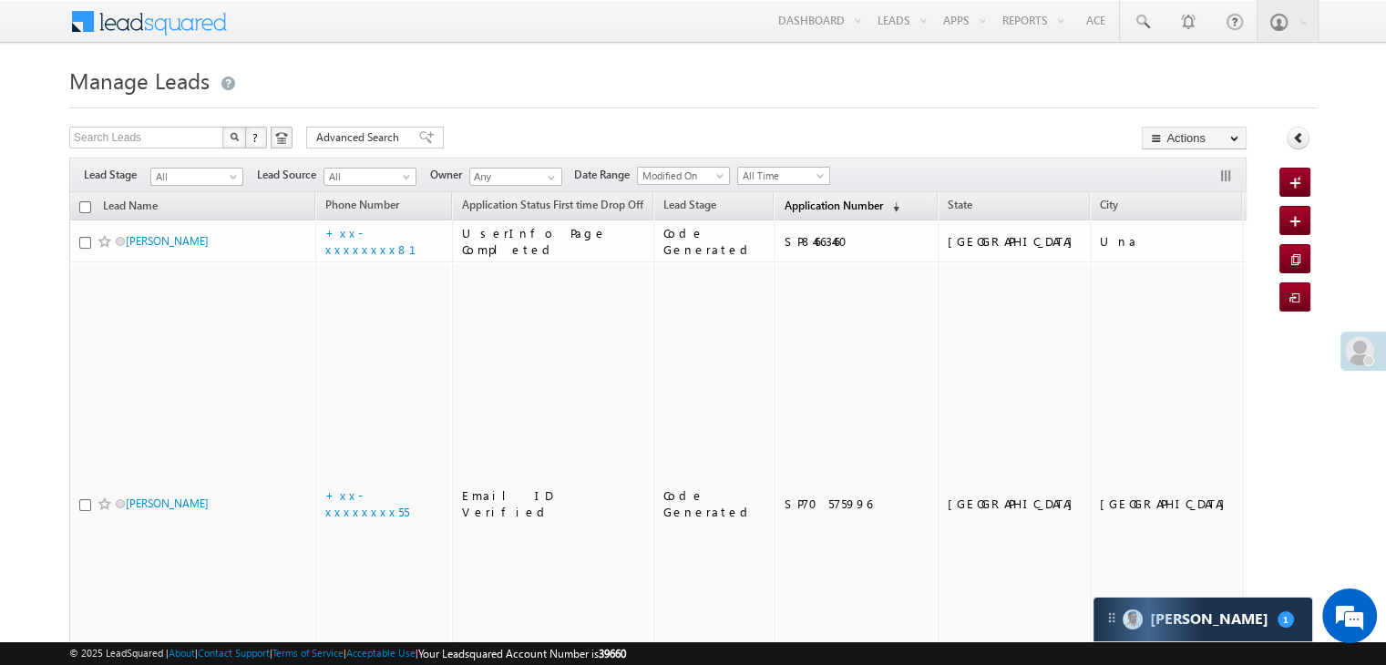
click at [792, 209] on span "Application Number" at bounding box center [833, 206] width 98 height 14
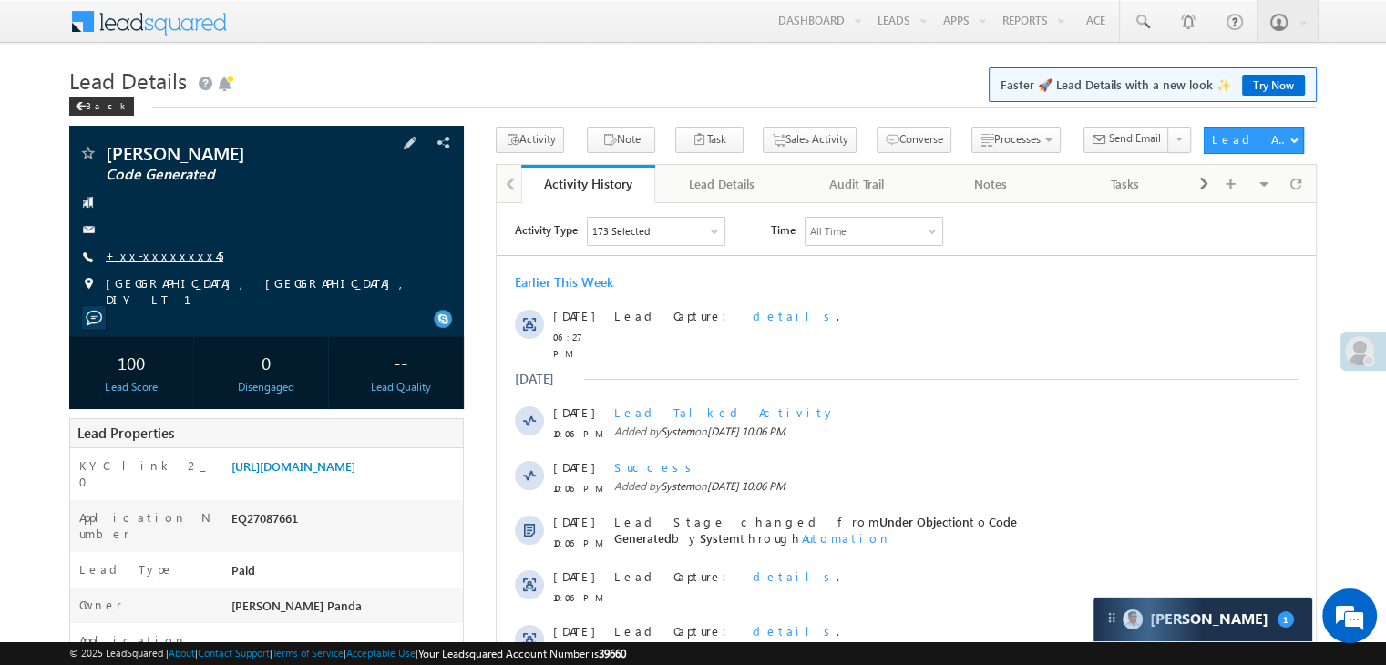
click at [143, 256] on link "+xx-xxxxxxxx45" at bounding box center [165, 255] width 118 height 15
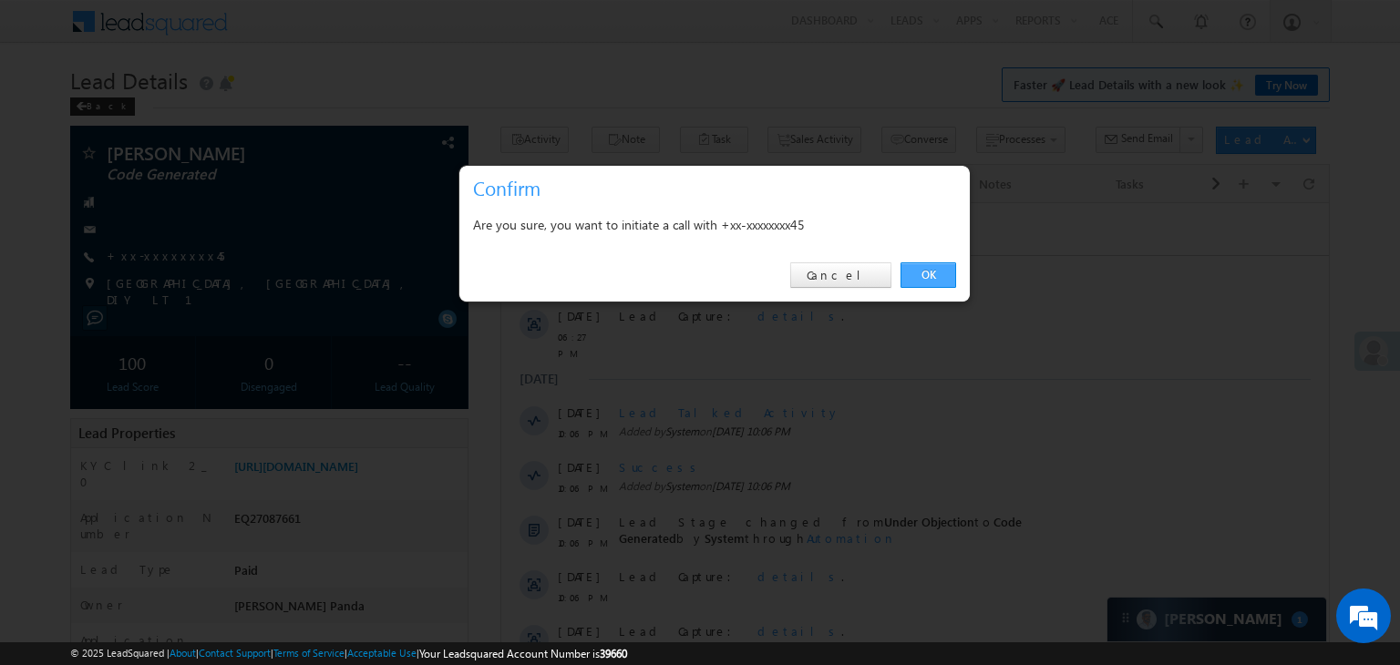
drag, startPoint x: 925, startPoint y: 274, endPoint x: 401, endPoint y: 176, distance: 533.2
click at [925, 274] on link "OK" at bounding box center [928, 275] width 56 height 26
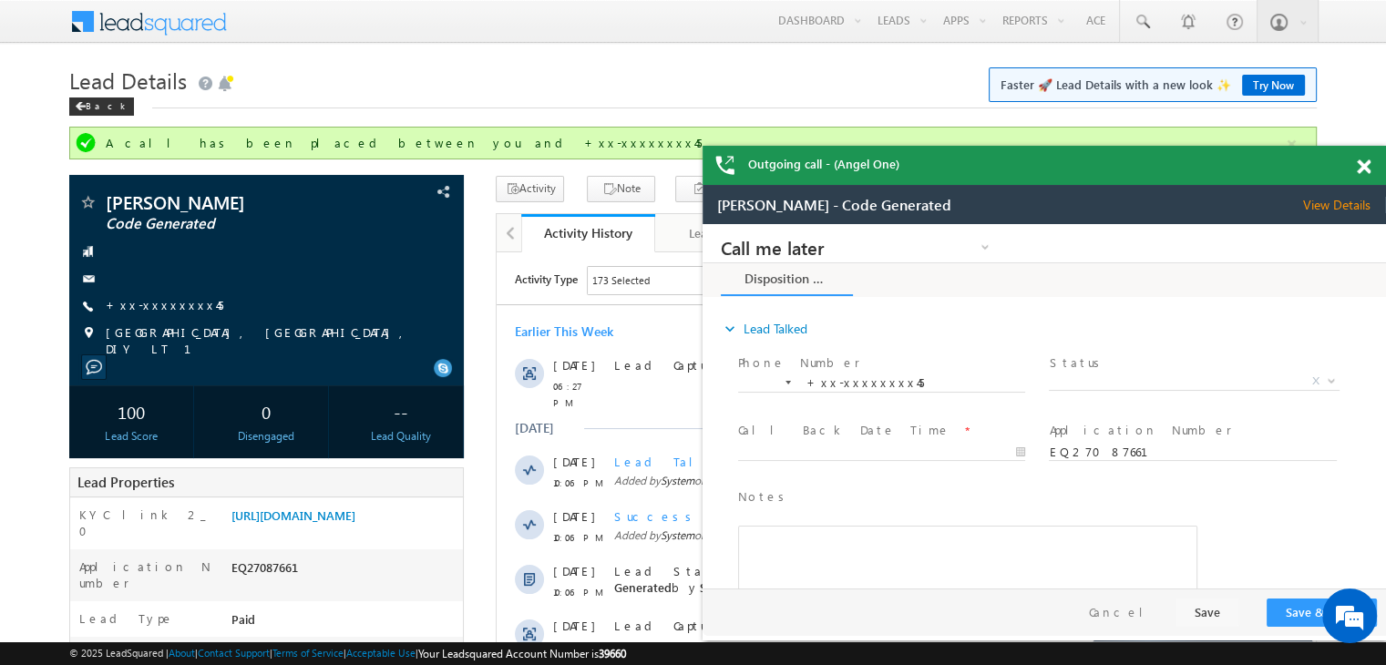
click at [1365, 169] on span at bounding box center [1364, 166] width 14 height 15
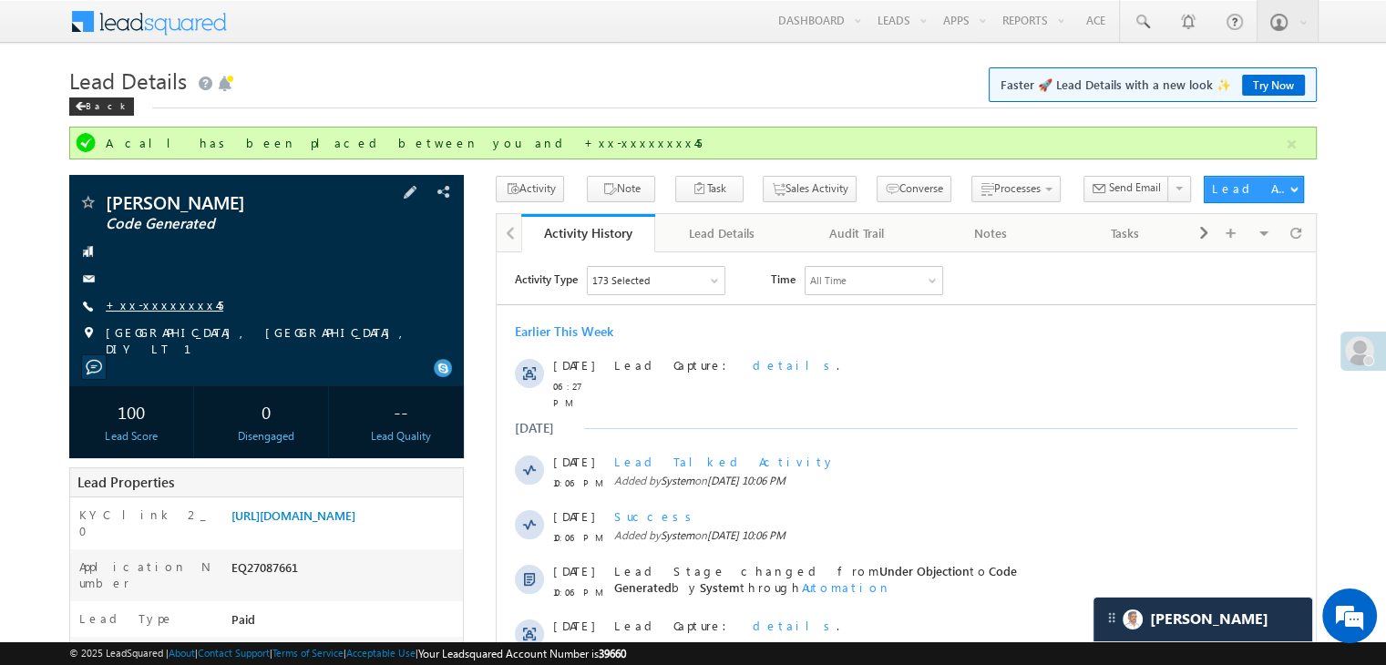
click at [158, 306] on link "+xx-xxxxxxxx45" at bounding box center [165, 304] width 118 height 15
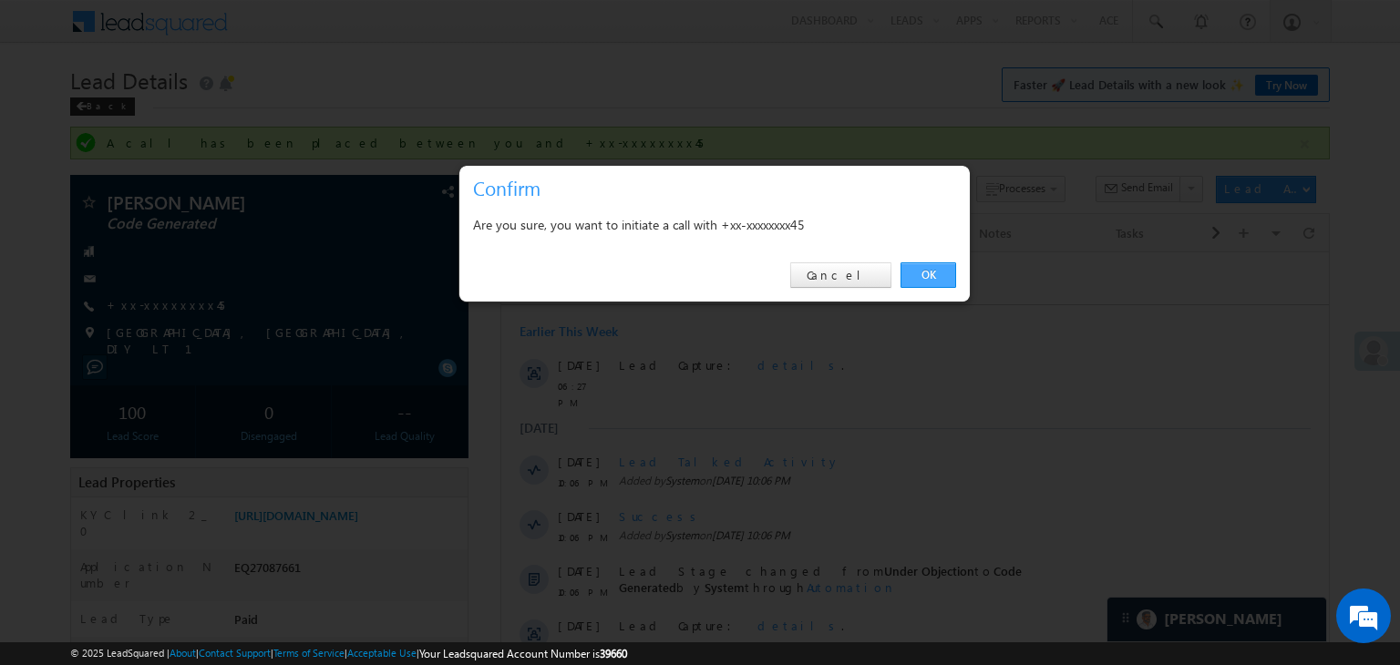
click at [928, 279] on link "OK" at bounding box center [928, 275] width 56 height 26
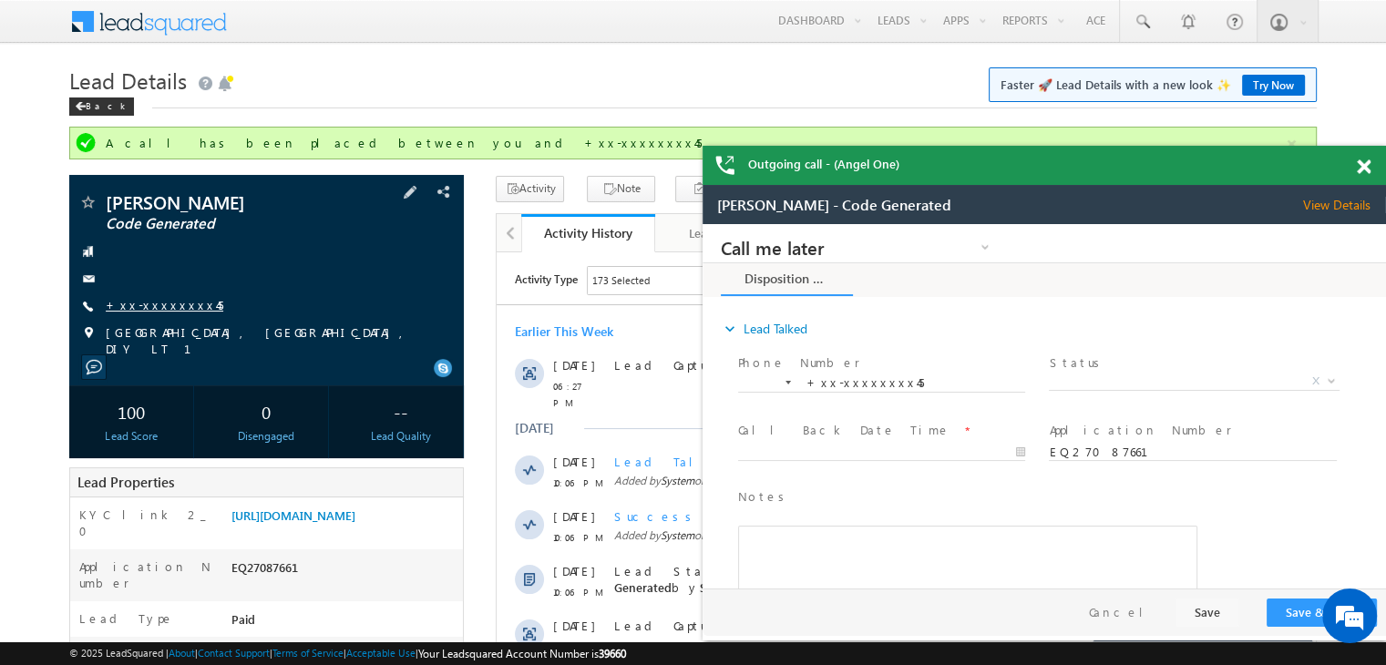
click at [160, 303] on link "+xx-xxxxxxxx45" at bounding box center [165, 304] width 118 height 15
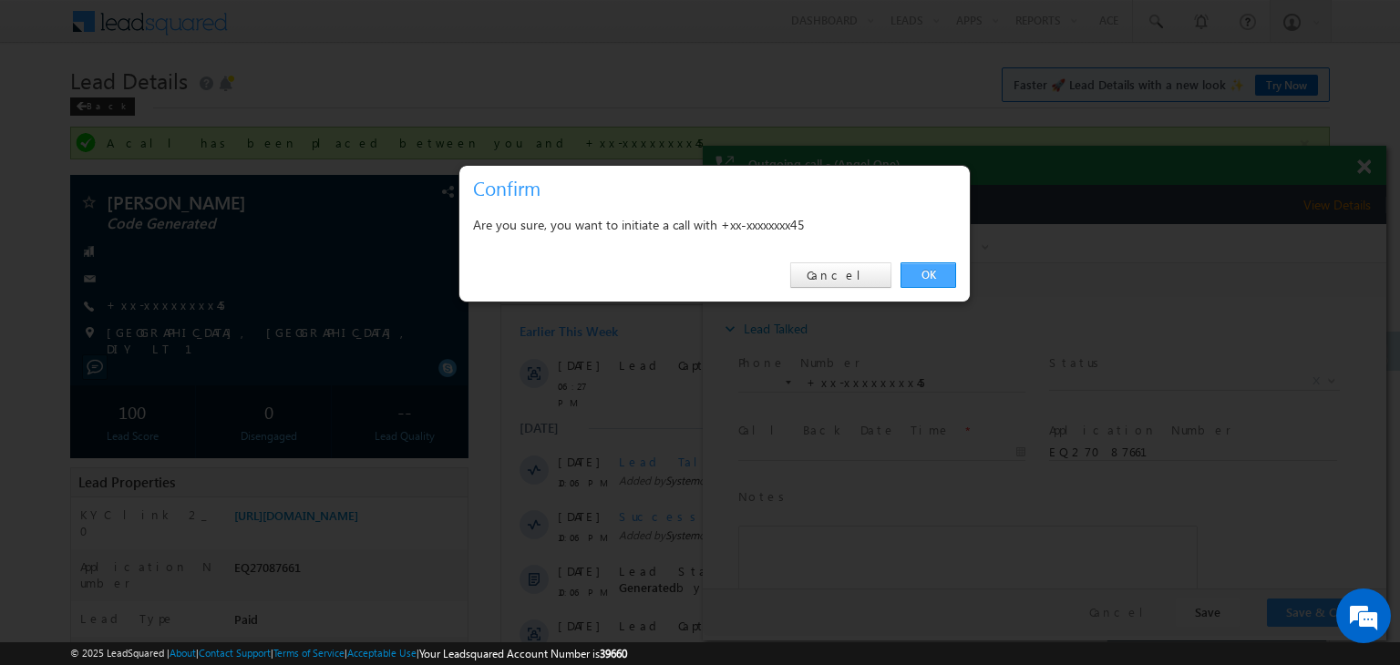
click at [943, 278] on link "OK" at bounding box center [928, 275] width 56 height 26
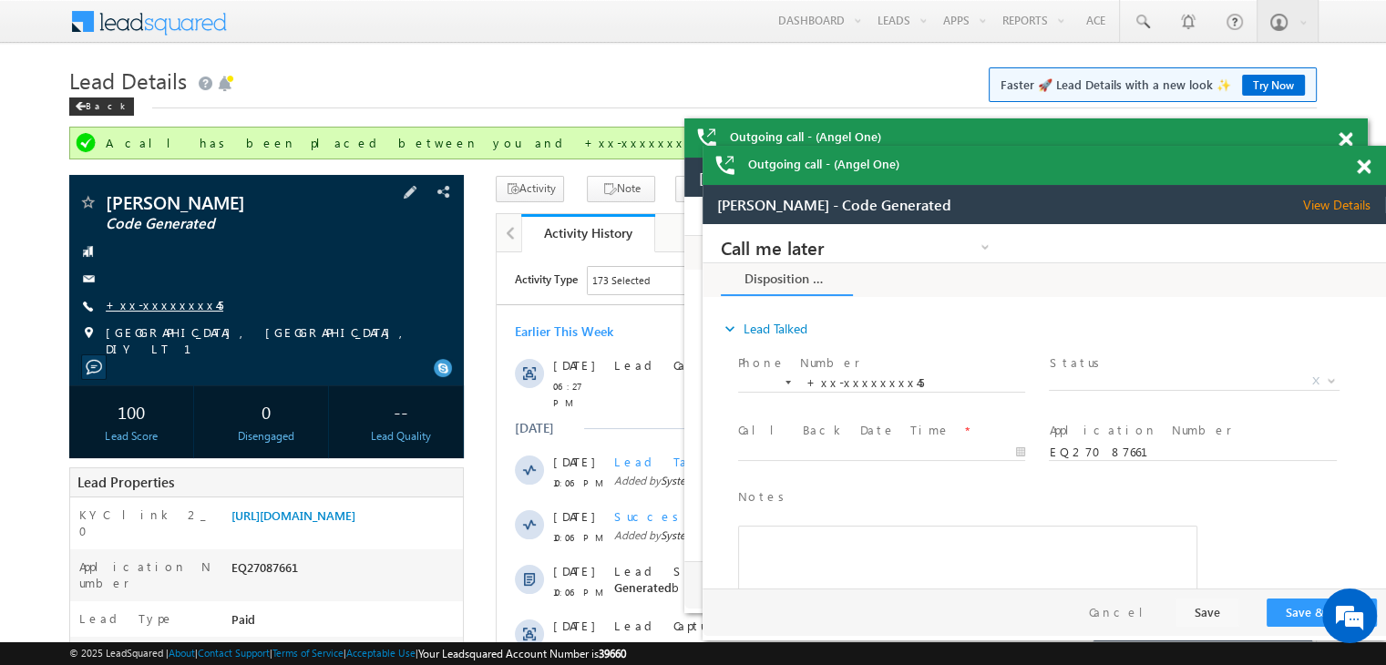
click at [149, 306] on link "+xx-xxxxxxxx45" at bounding box center [165, 304] width 118 height 15
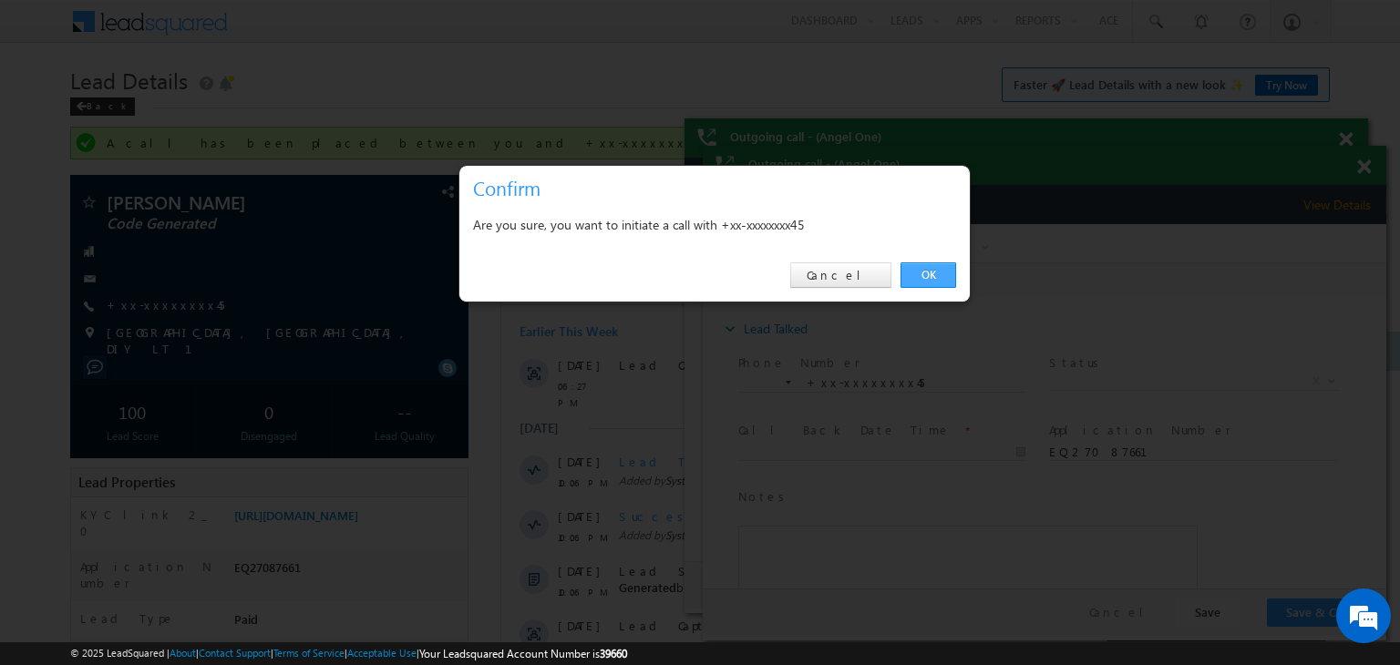
click at [919, 276] on link "OK" at bounding box center [928, 275] width 56 height 26
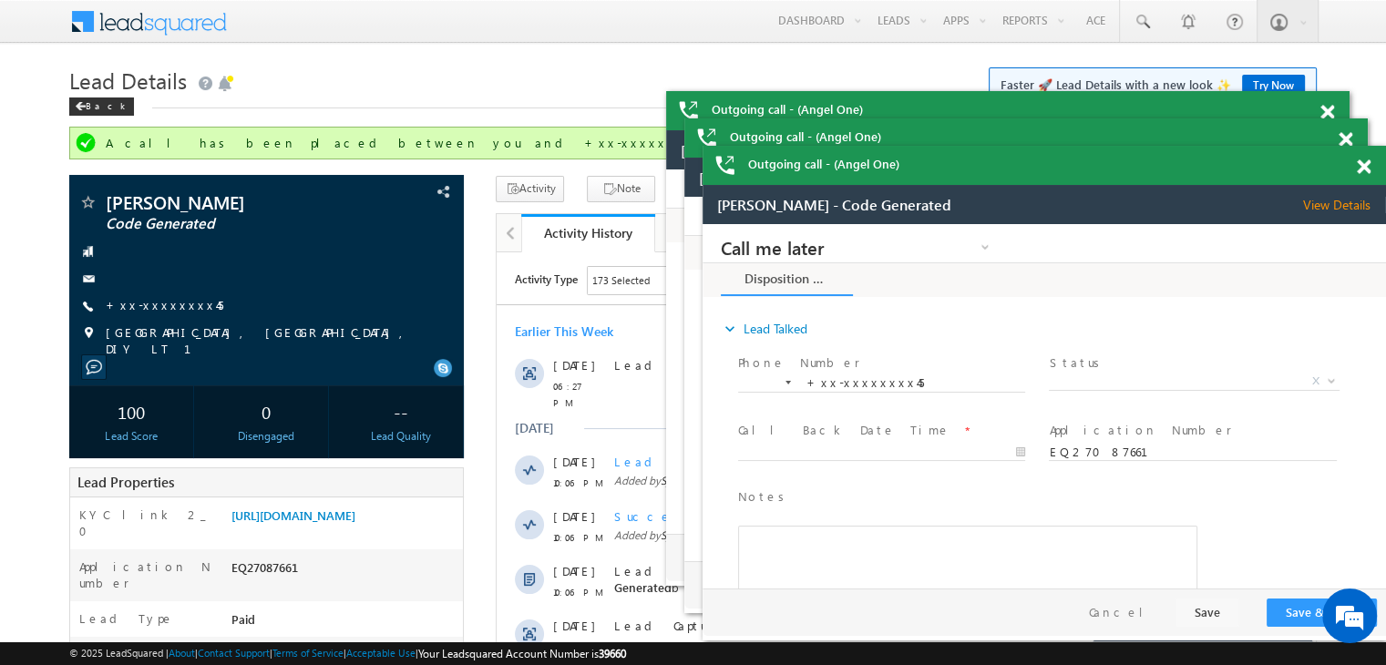
click at [1327, 109] on span at bounding box center [1328, 112] width 14 height 15
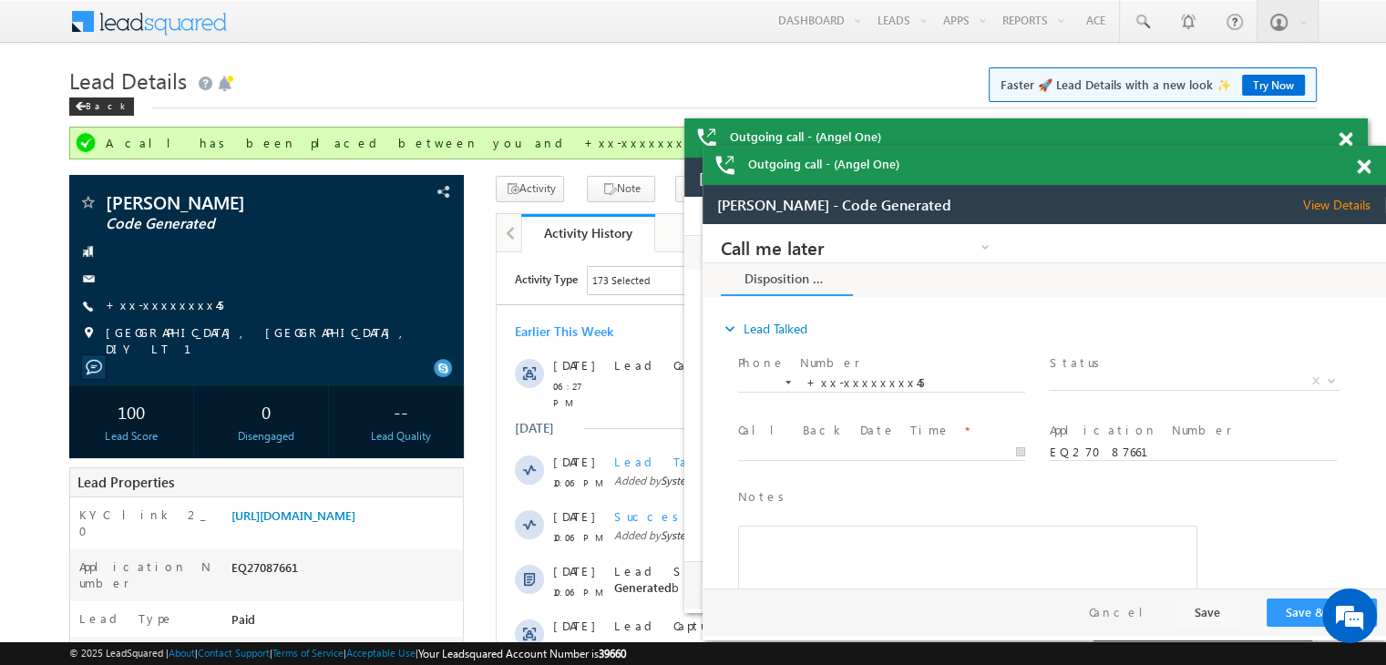
click at [1347, 140] on span at bounding box center [1346, 139] width 14 height 15
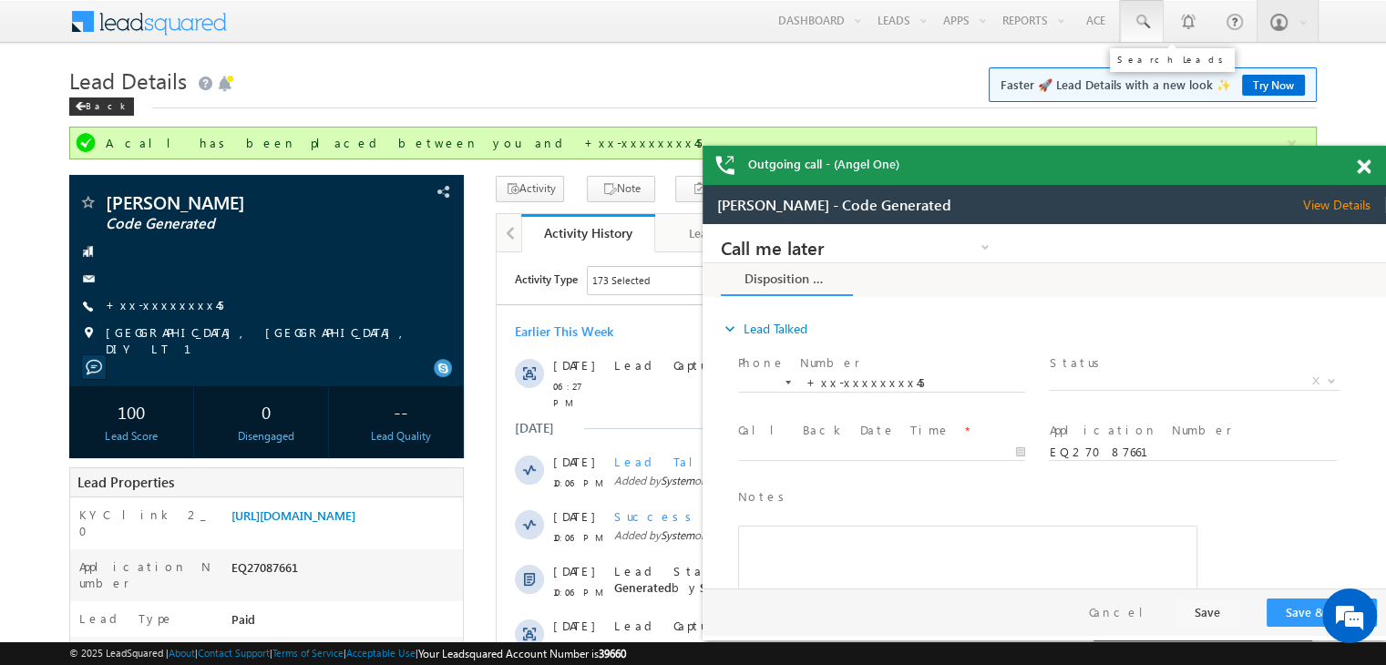
click at [1143, 21] on span at bounding box center [1142, 22] width 18 height 18
paste input "EQ27371981"
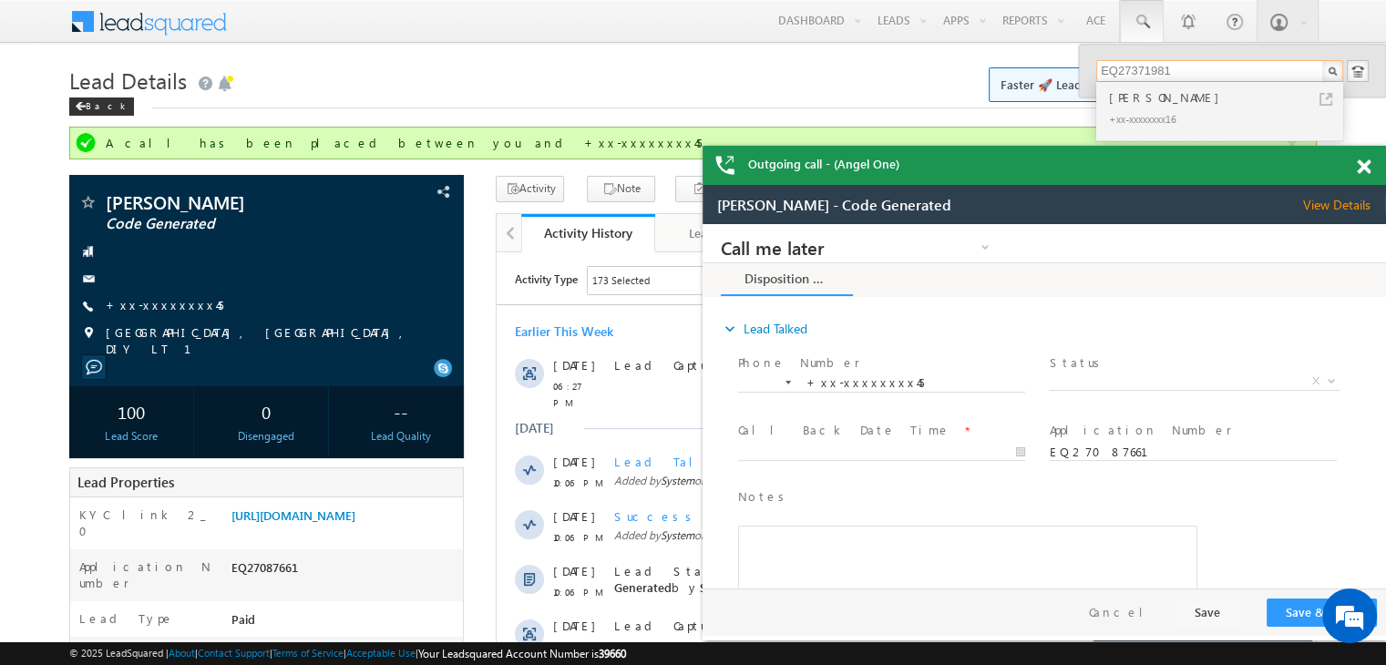
type input "EQ27371981"
click at [1129, 103] on div "[PERSON_NAME]" at bounding box center [1227, 97] width 244 height 20
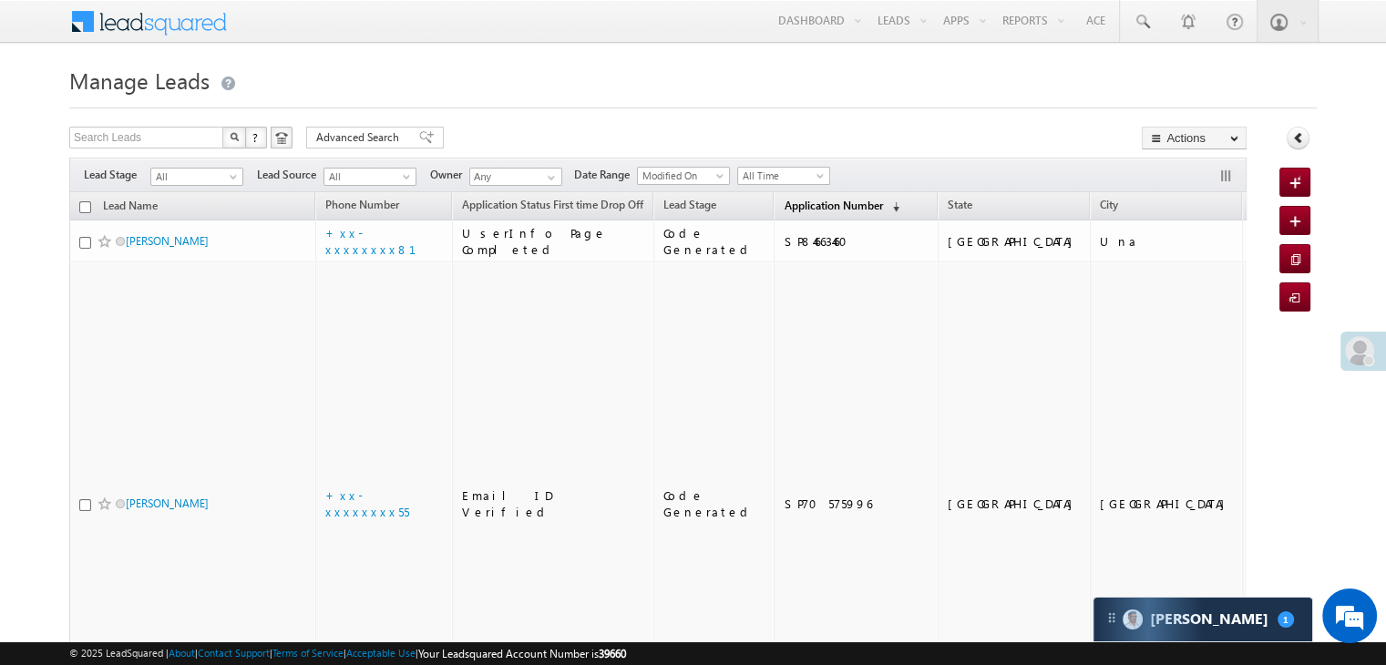
click at [784, 206] on span "Application Number" at bounding box center [833, 206] width 98 height 14
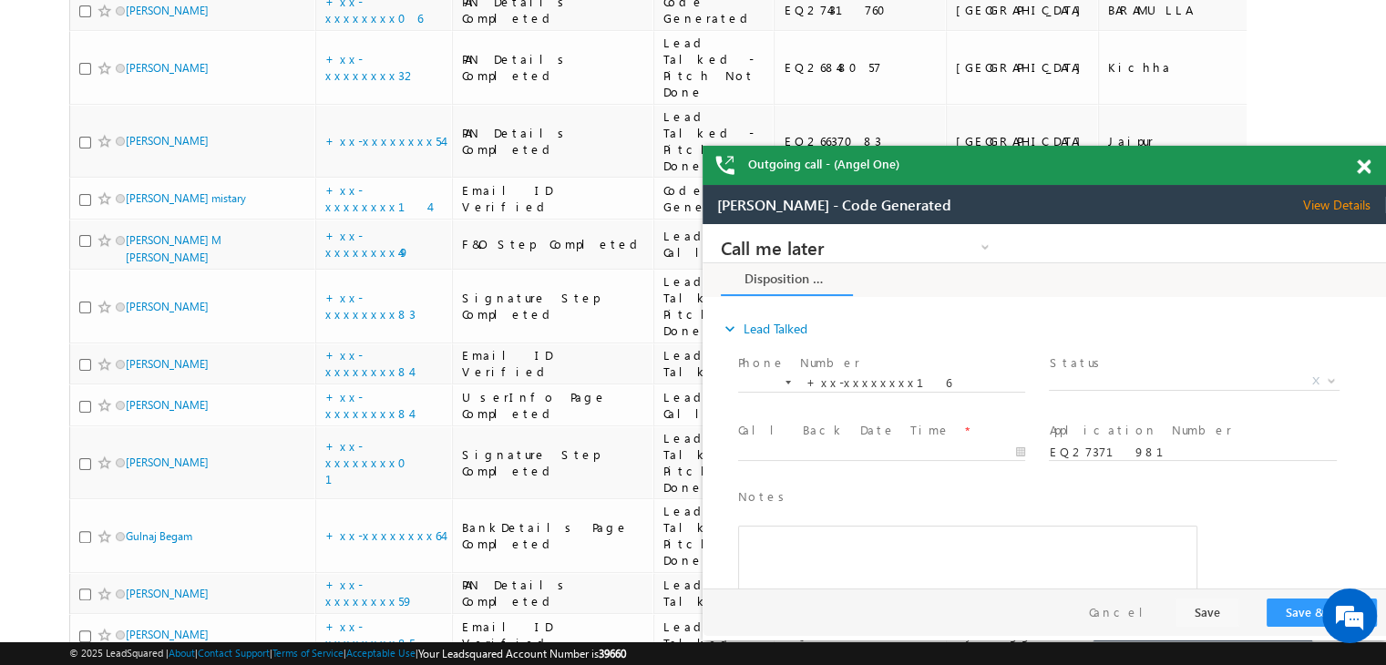
click at [1364, 169] on span at bounding box center [1364, 166] width 14 height 15
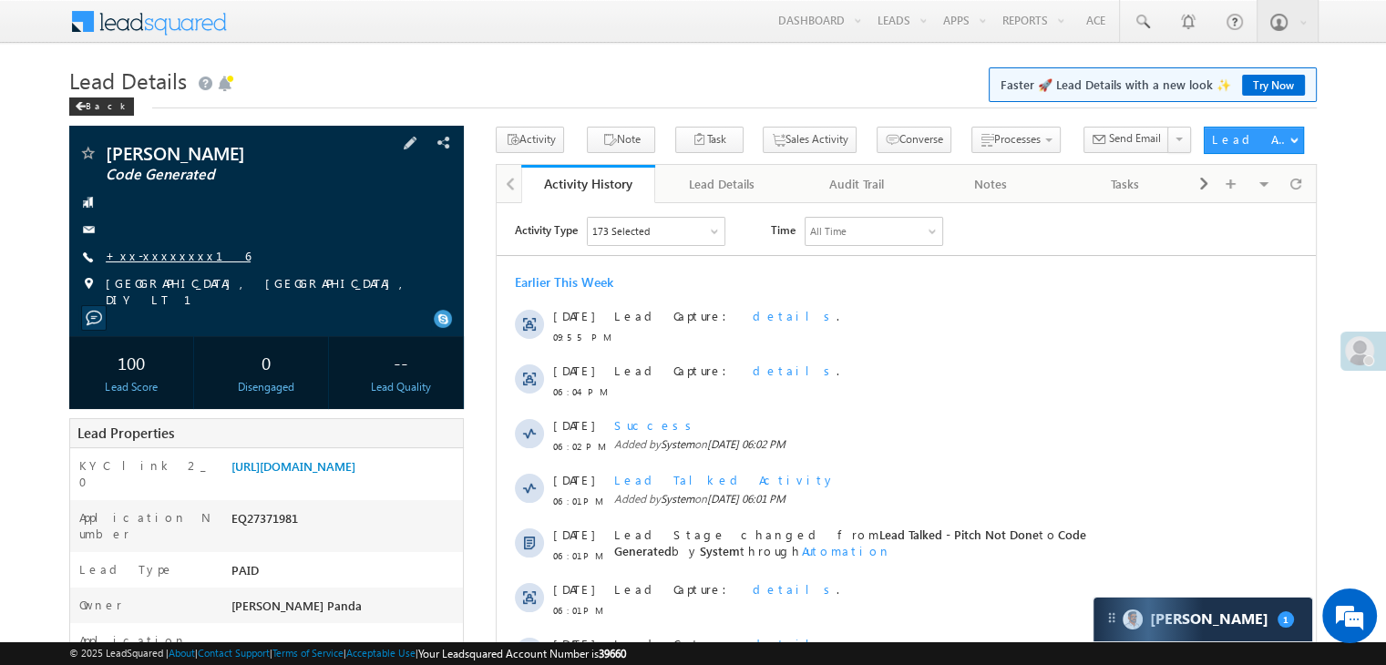
click at [160, 259] on link "+xx-xxxxxxxx16" at bounding box center [178, 255] width 145 height 15
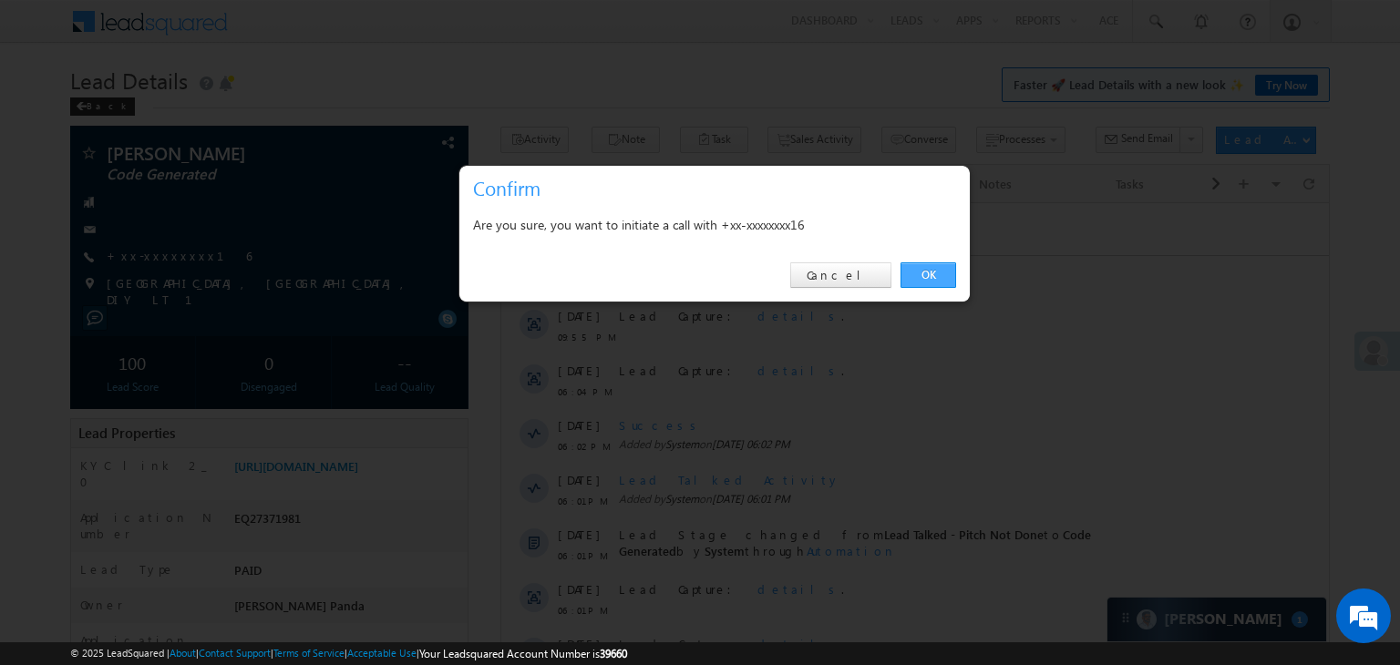
click at [920, 263] on link "OK" at bounding box center [928, 275] width 56 height 26
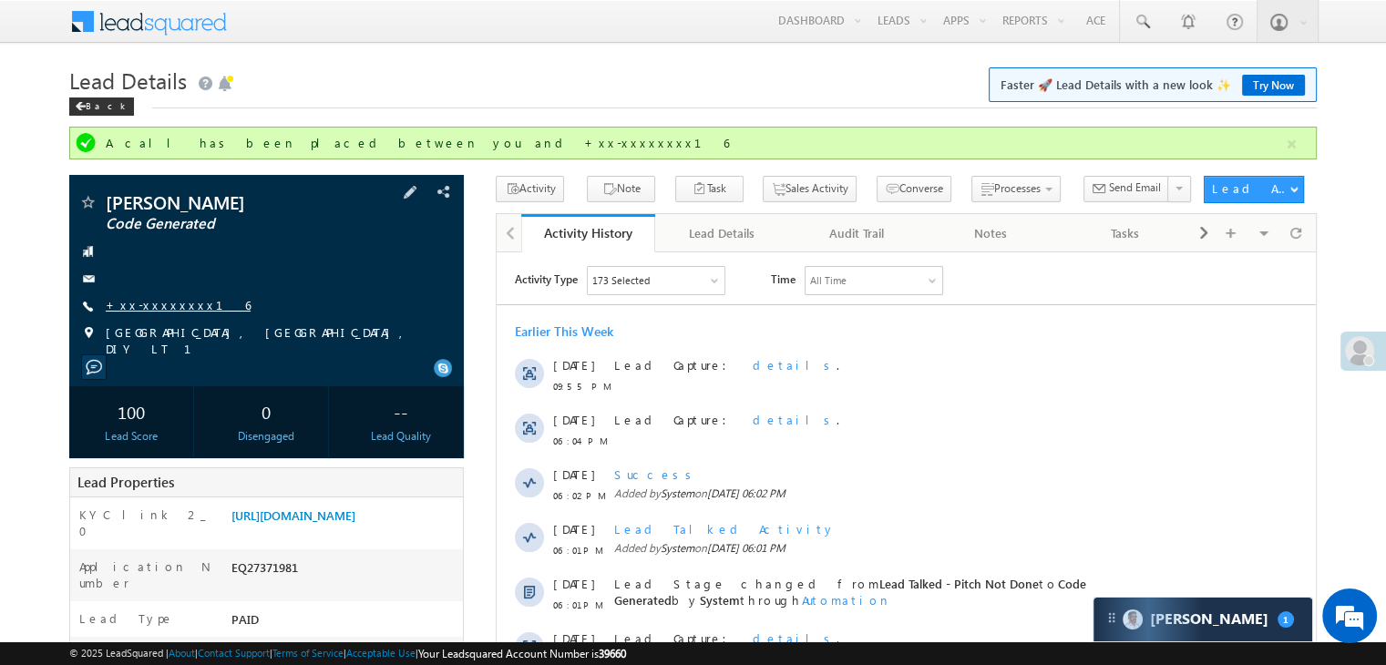
click at [164, 303] on link "+xx-xxxxxxxx16" at bounding box center [178, 304] width 145 height 15
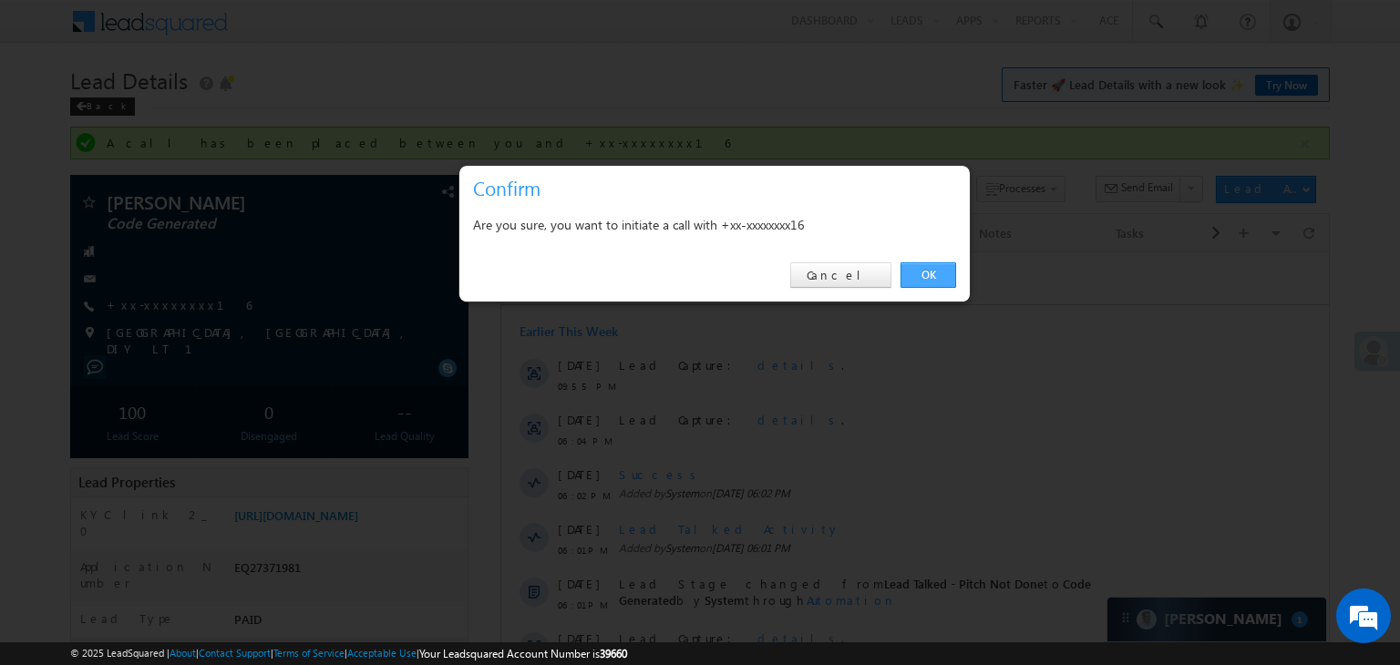
click at [919, 270] on link "OK" at bounding box center [928, 275] width 56 height 26
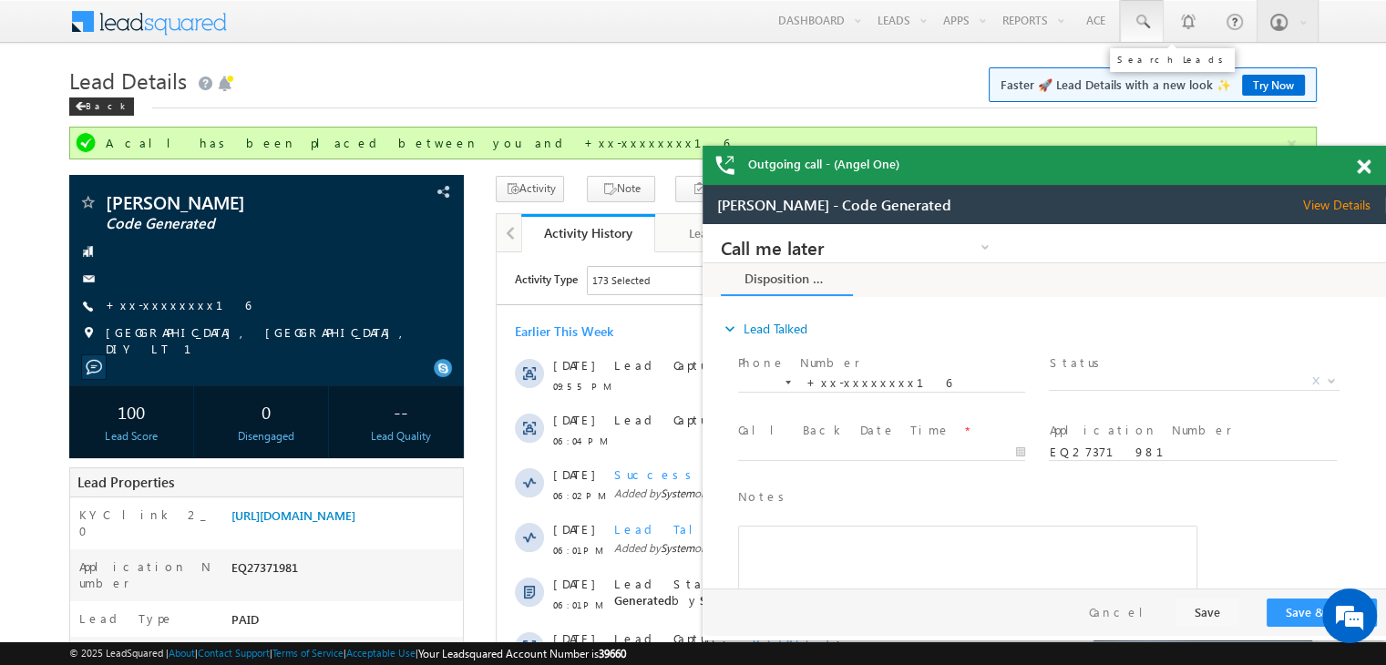
click at [1141, 18] on span at bounding box center [1142, 22] width 18 height 18
paste input "EQ27010617"
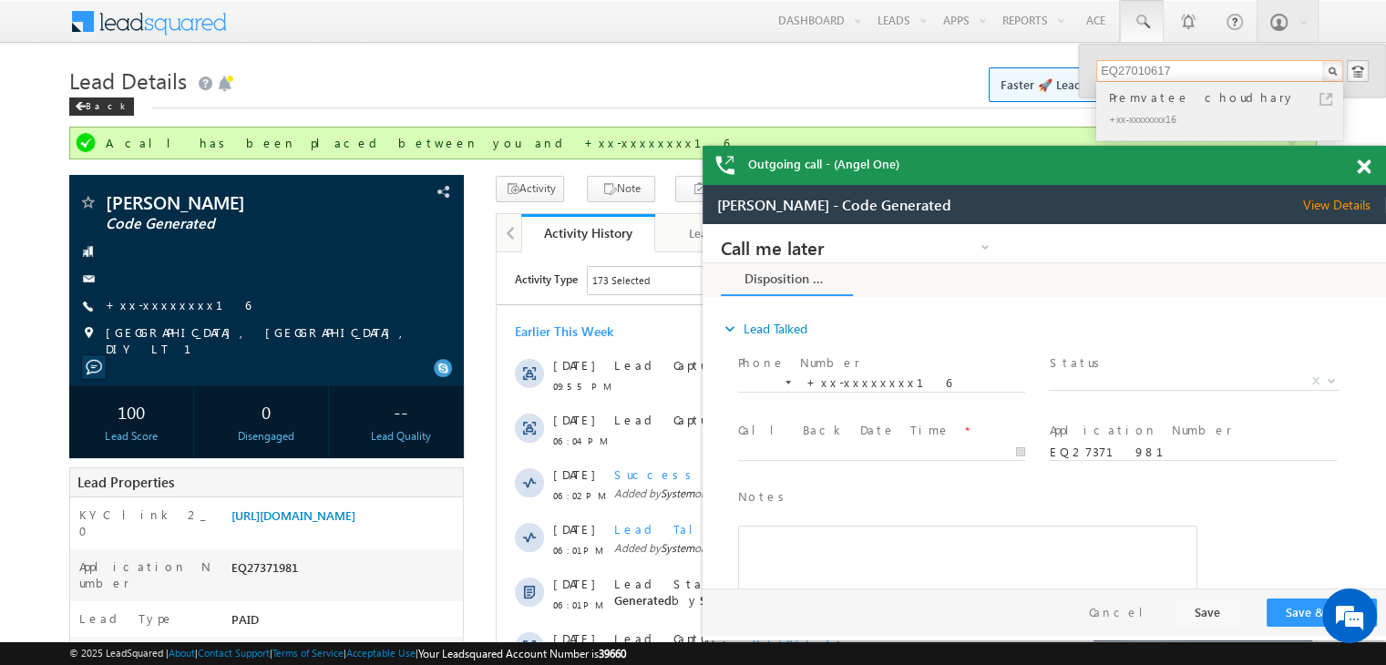
type input "EQ27010617"
click at [1145, 101] on div "Premvatee choudhary" at bounding box center [1227, 97] width 244 height 20
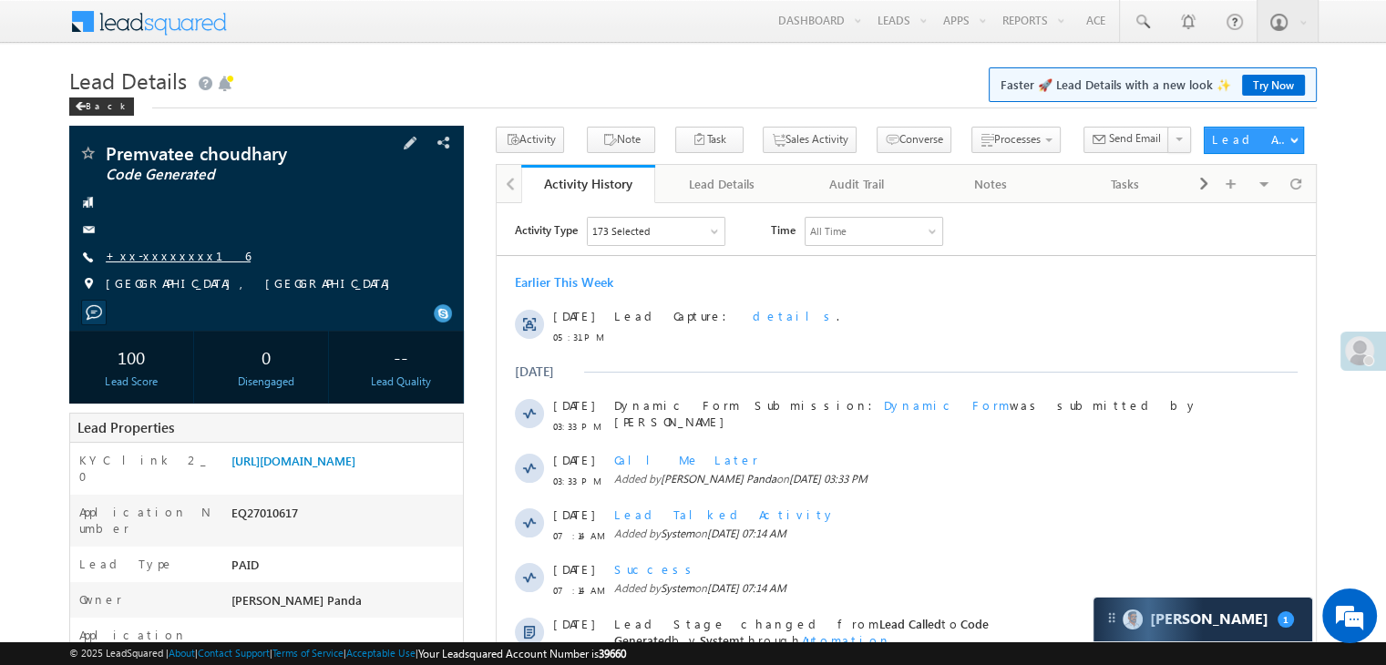
click at [160, 252] on link "+xx-xxxxxxxx16" at bounding box center [178, 255] width 145 height 15
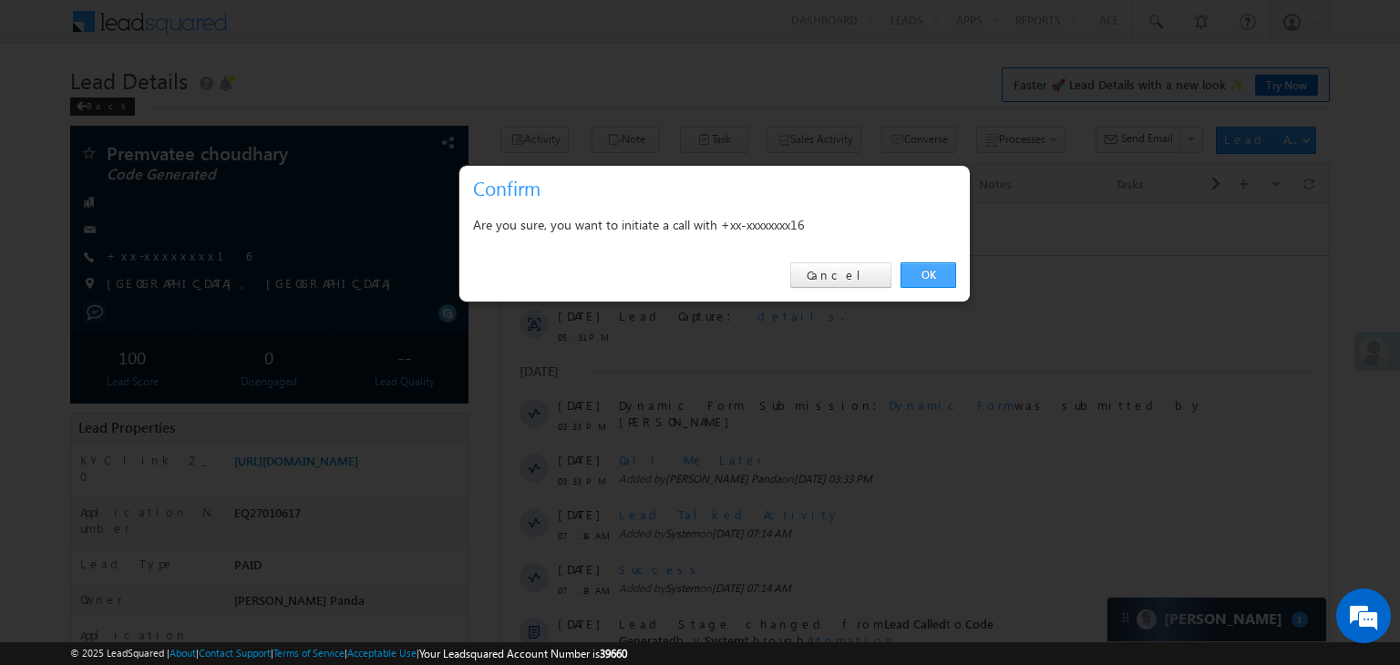
click at [936, 278] on link "OK" at bounding box center [928, 275] width 56 height 26
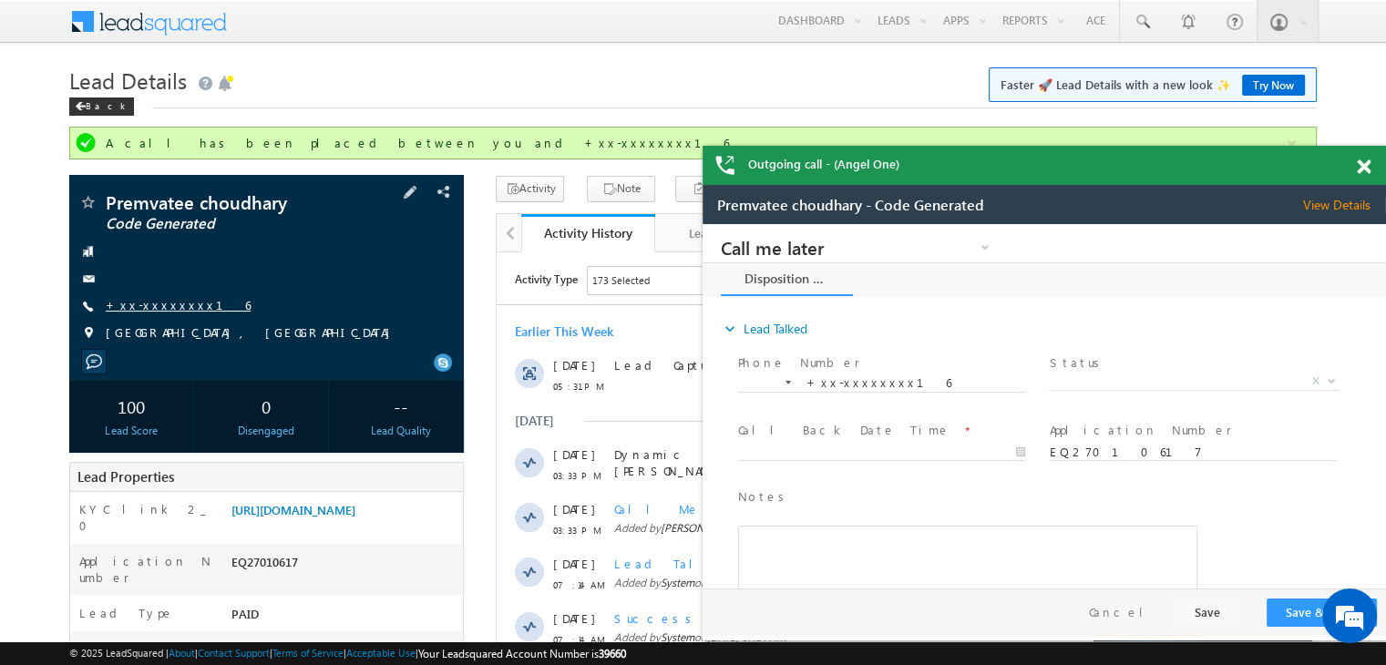
click at [164, 303] on link "+xx-xxxxxxxx16" at bounding box center [178, 304] width 145 height 15
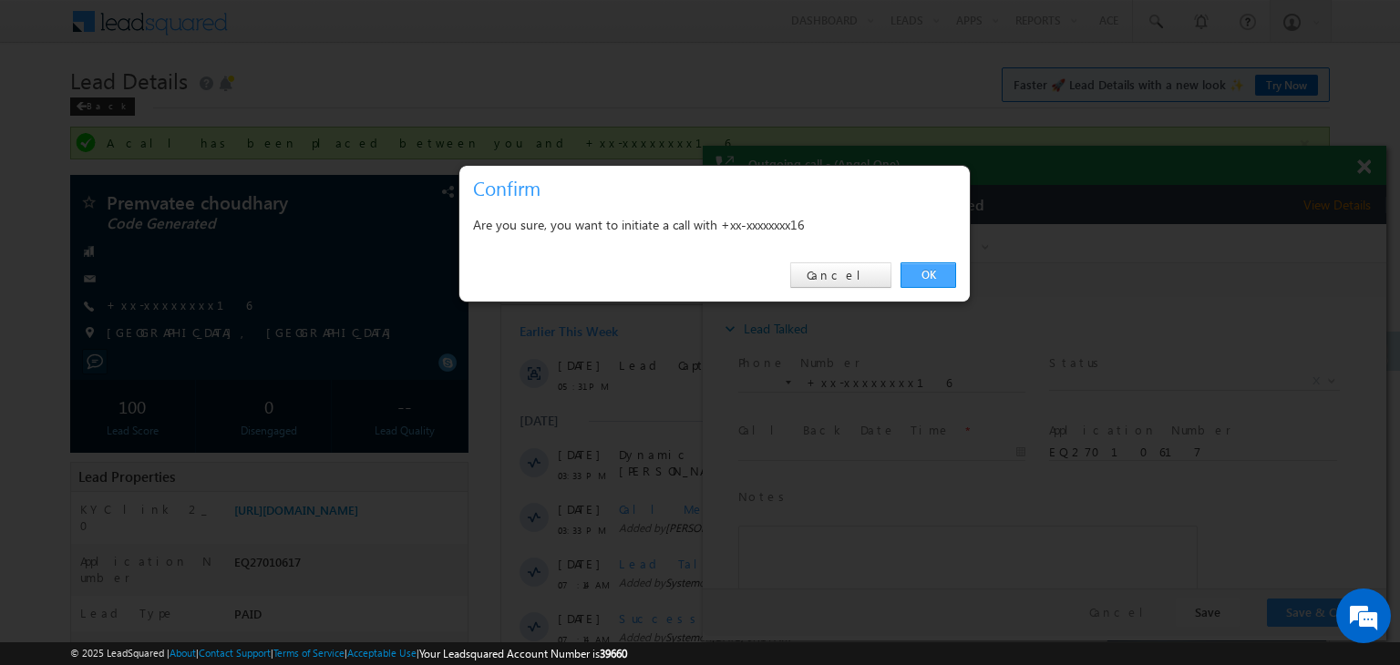
click at [929, 278] on link "OK" at bounding box center [928, 275] width 56 height 26
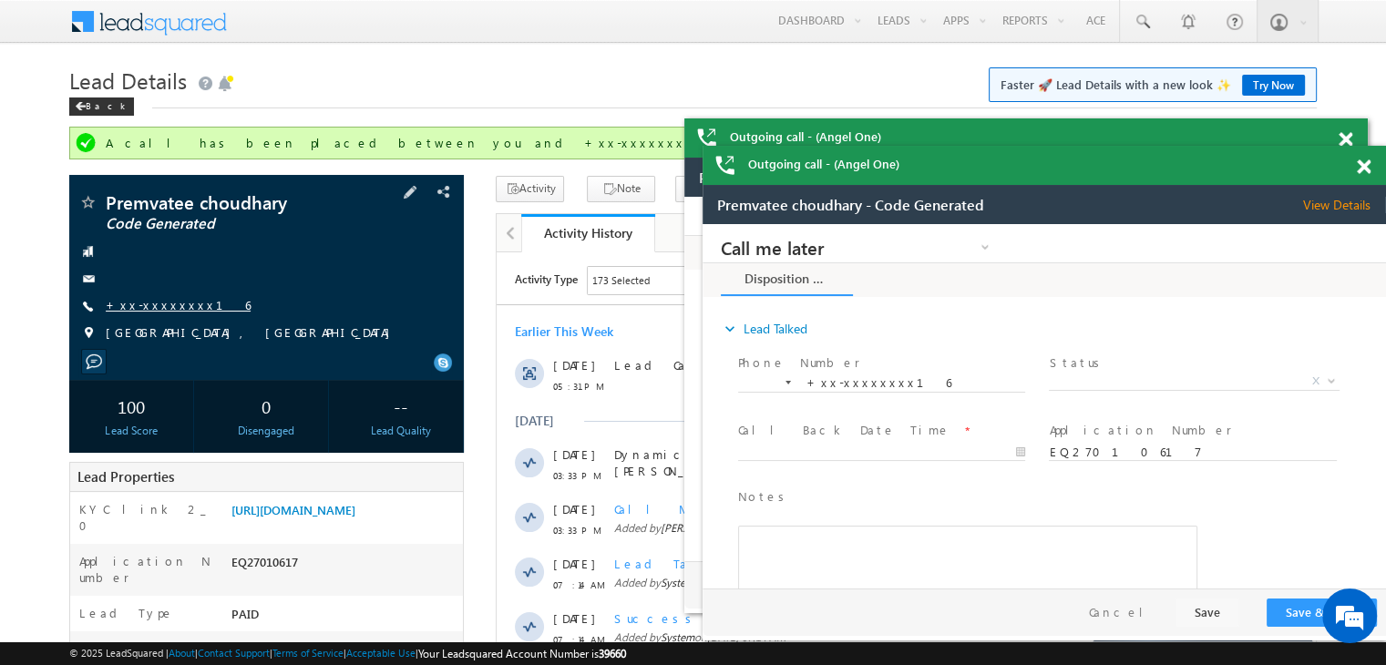
click at [153, 307] on link "+xx-xxxxxxxx16" at bounding box center [178, 304] width 145 height 15
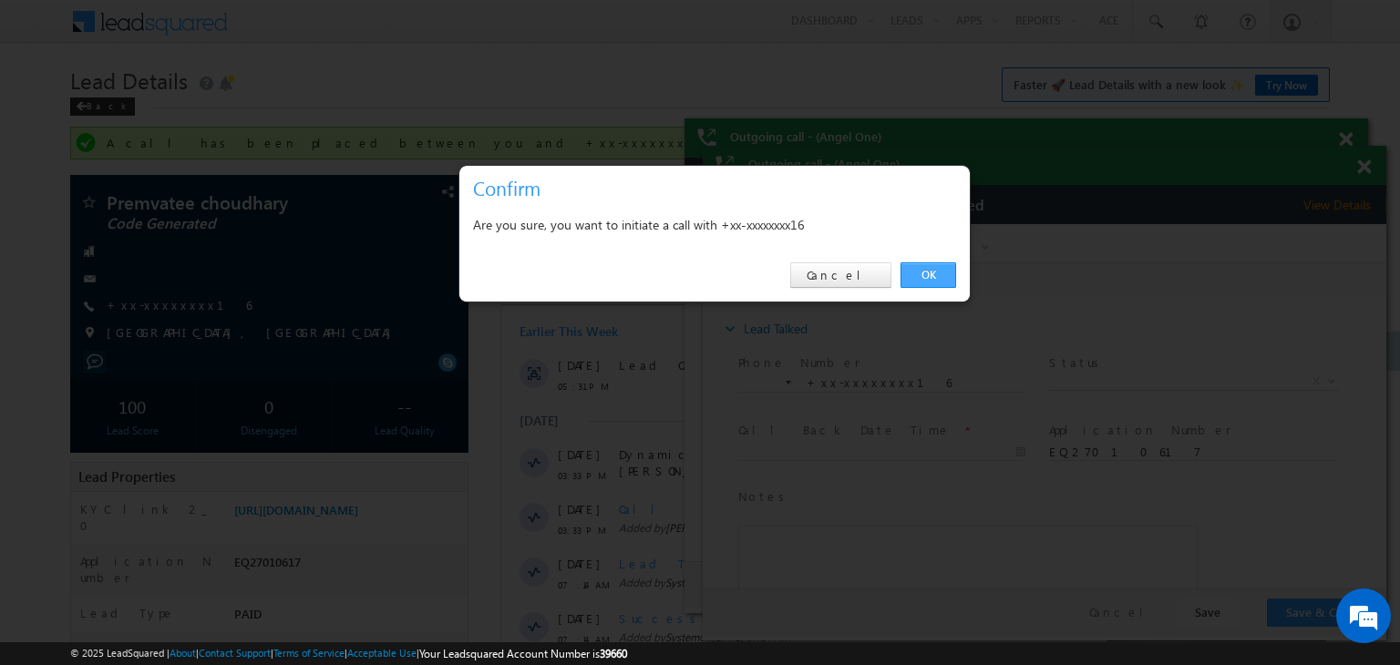
click at [930, 267] on link "OK" at bounding box center [928, 275] width 56 height 26
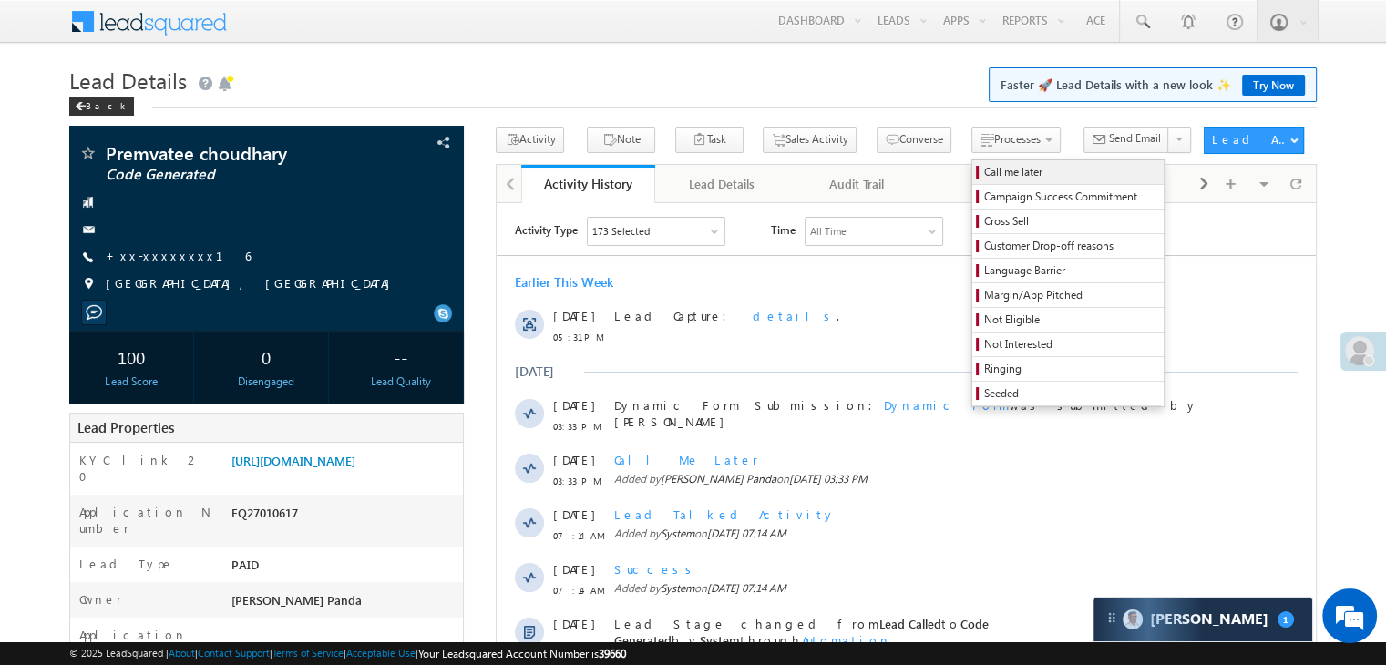
click at [984, 167] on span "Call me later" at bounding box center [1070, 172] width 173 height 16
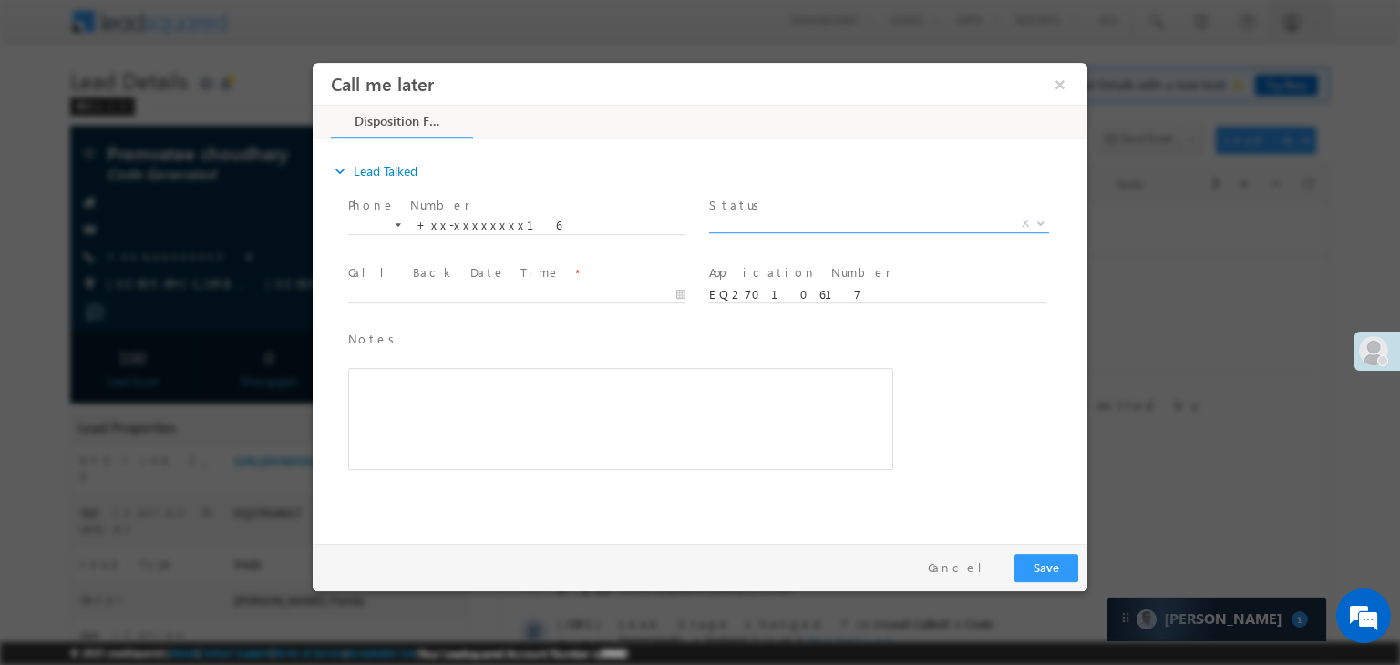
click at [869, 227] on span "X" at bounding box center [879, 224] width 340 height 18
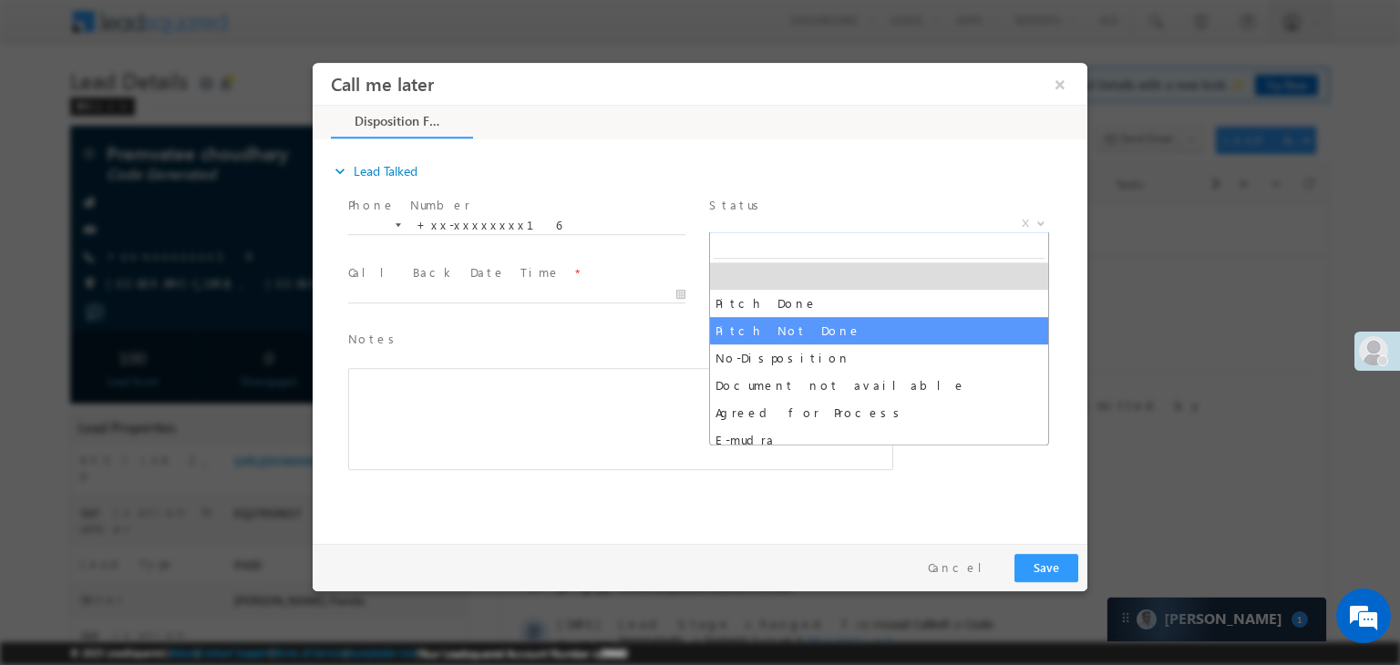
select select "Pitch Not Done"
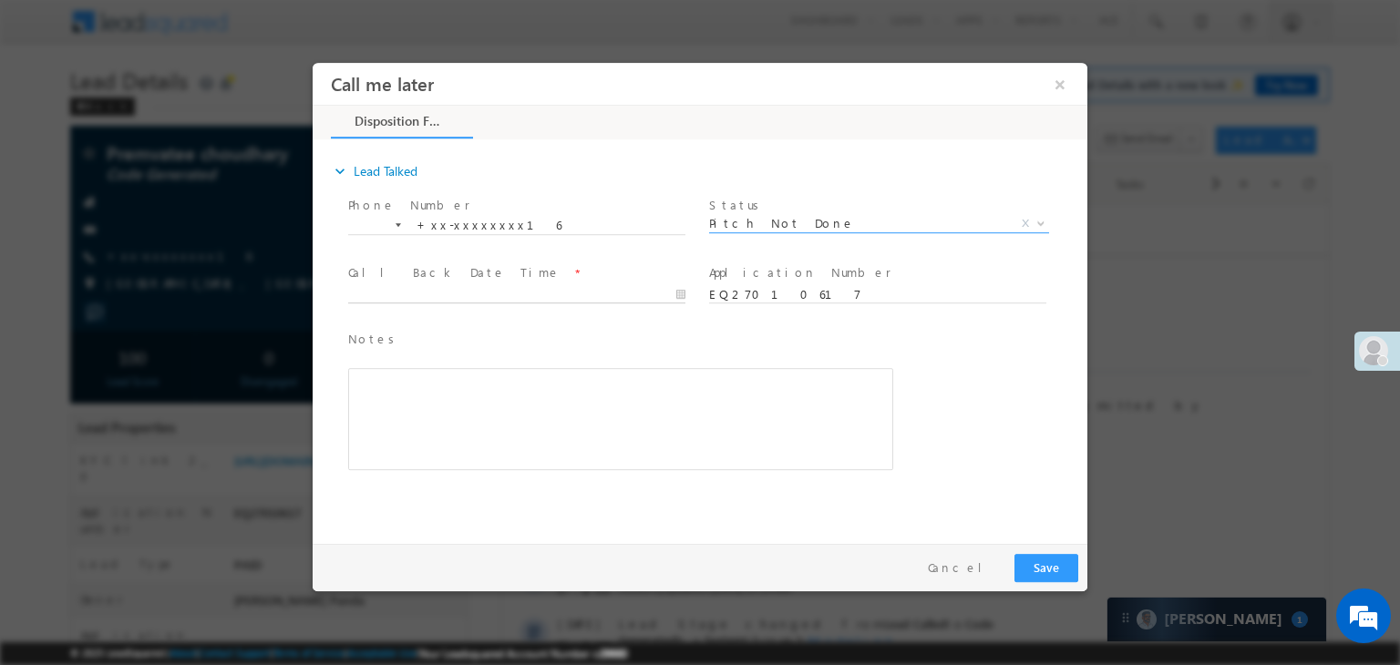
type input "[DATE] 9:04 PM"
click at [621, 298] on input "[DATE] 9:04 PM" at bounding box center [516, 295] width 337 height 18
click at [1054, 569] on button "Save" at bounding box center [1046, 568] width 64 height 28
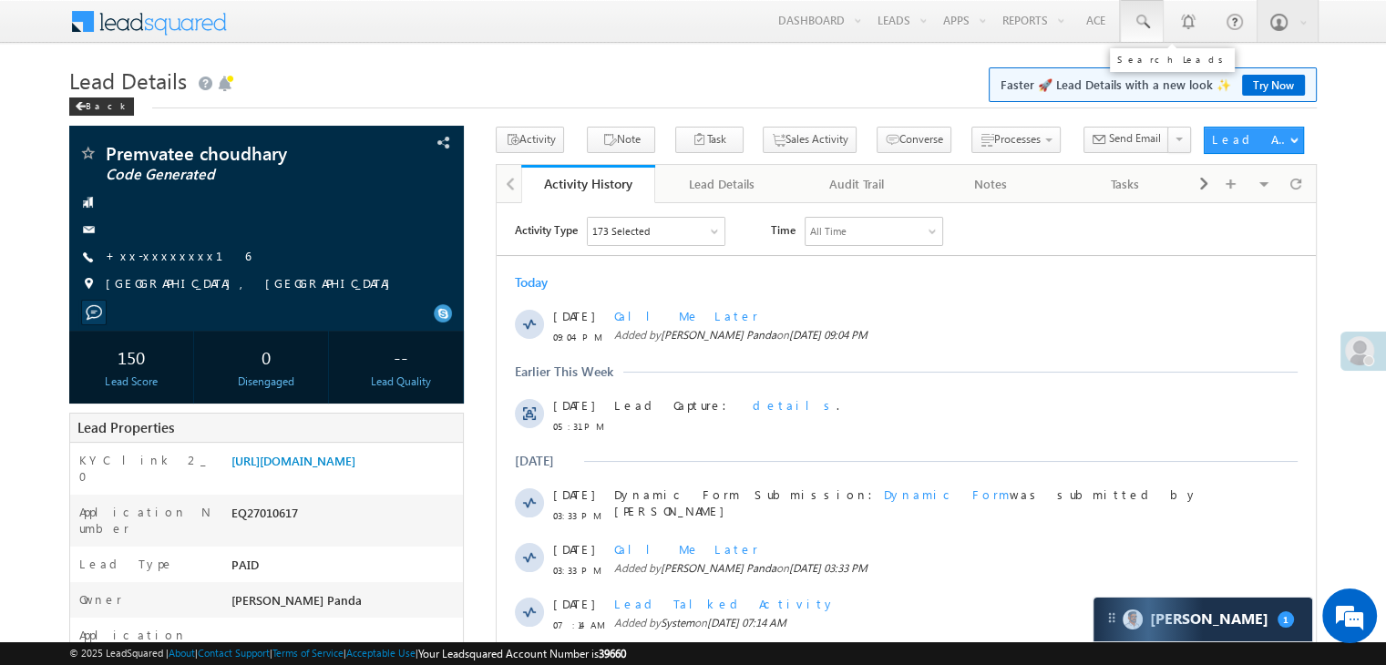
click at [1137, 21] on span at bounding box center [1142, 22] width 18 height 18
paste input "EQ27407677"
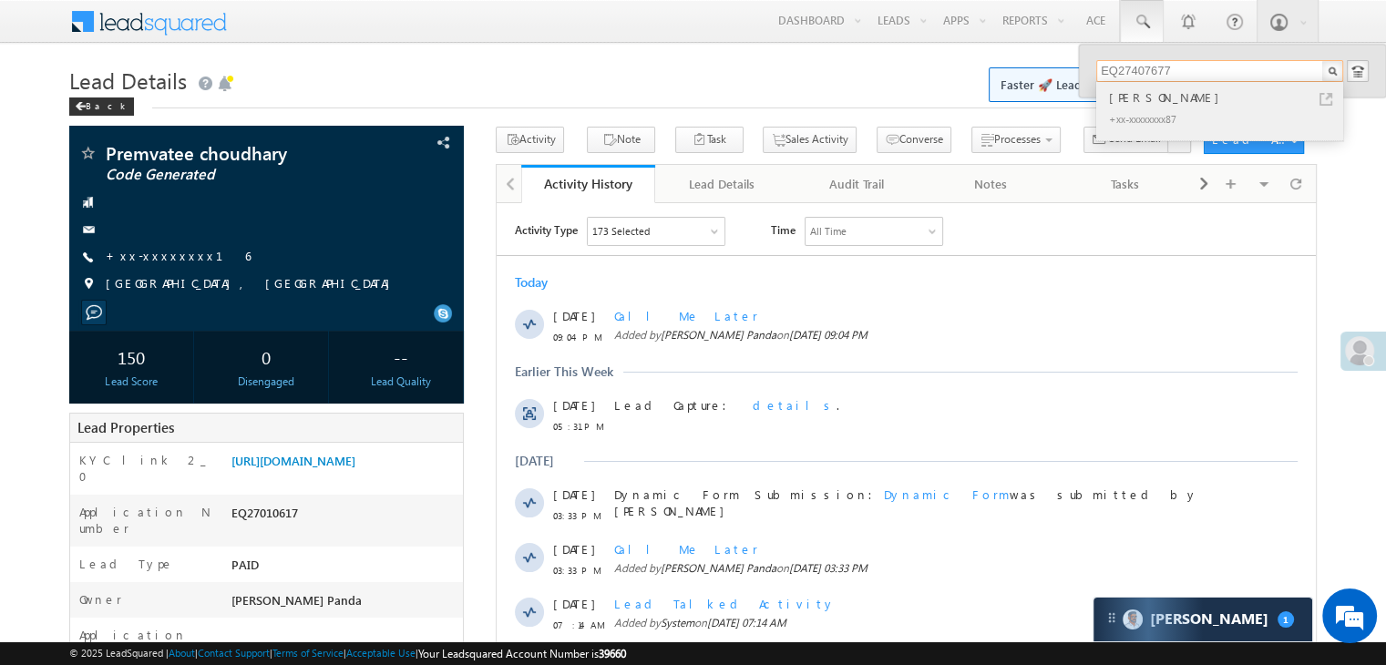
type input "EQ27407677"
click at [1136, 100] on div "[PERSON_NAME]" at bounding box center [1227, 97] width 244 height 20
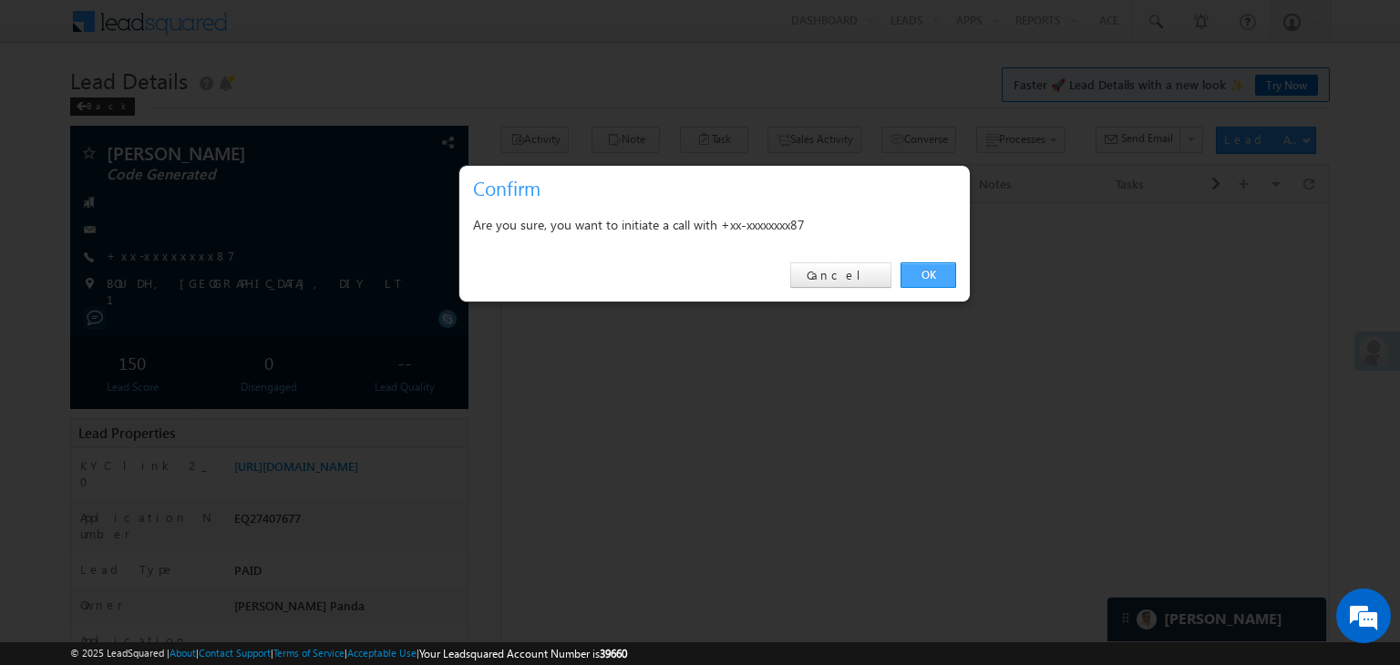
click at [944, 271] on link "OK" at bounding box center [928, 275] width 56 height 26
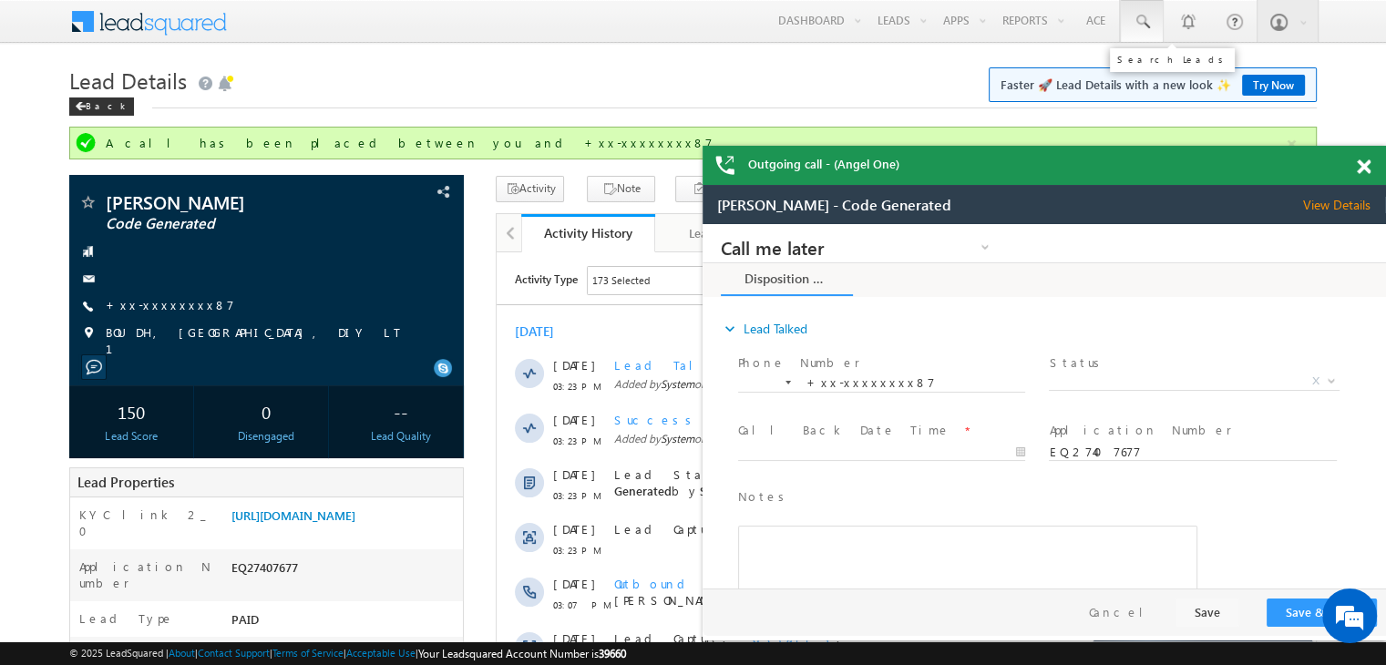
click at [1142, 26] on span at bounding box center [1142, 22] width 18 height 18
paste input "EQ26622843"
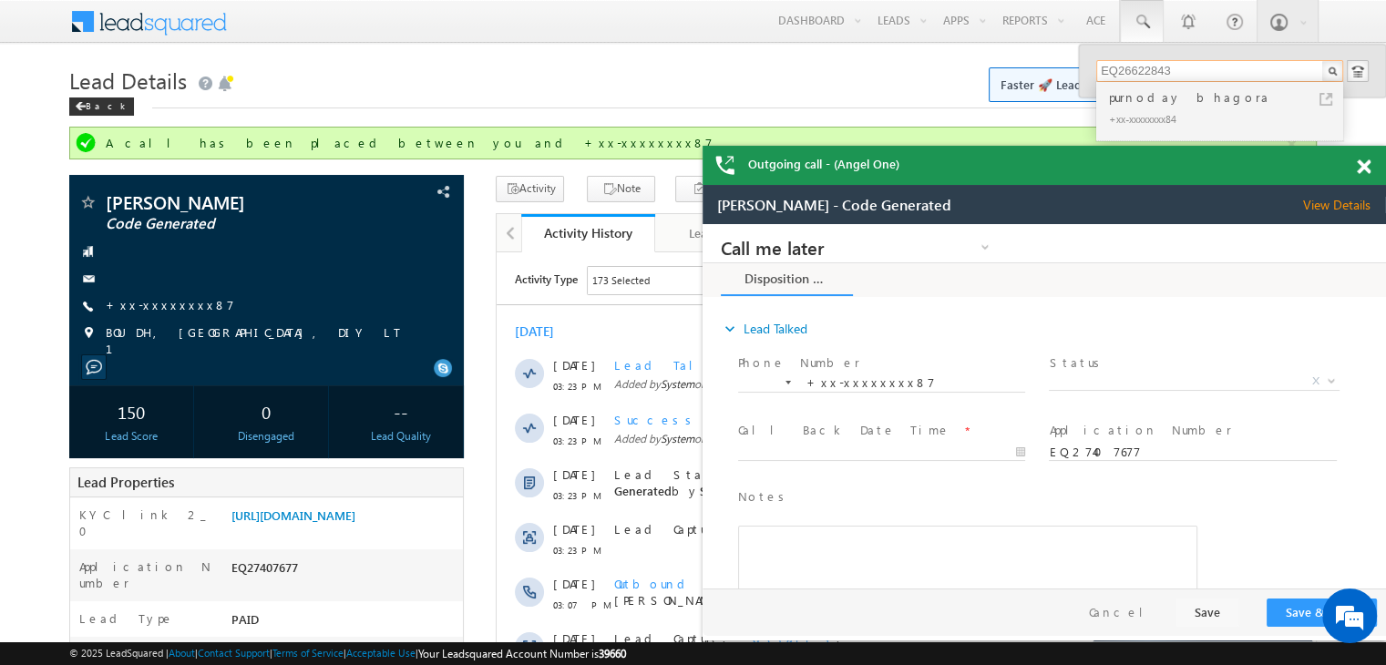
type input "EQ26622843"
click at [1134, 101] on div "purnoday bhagora" at bounding box center [1227, 97] width 244 height 20
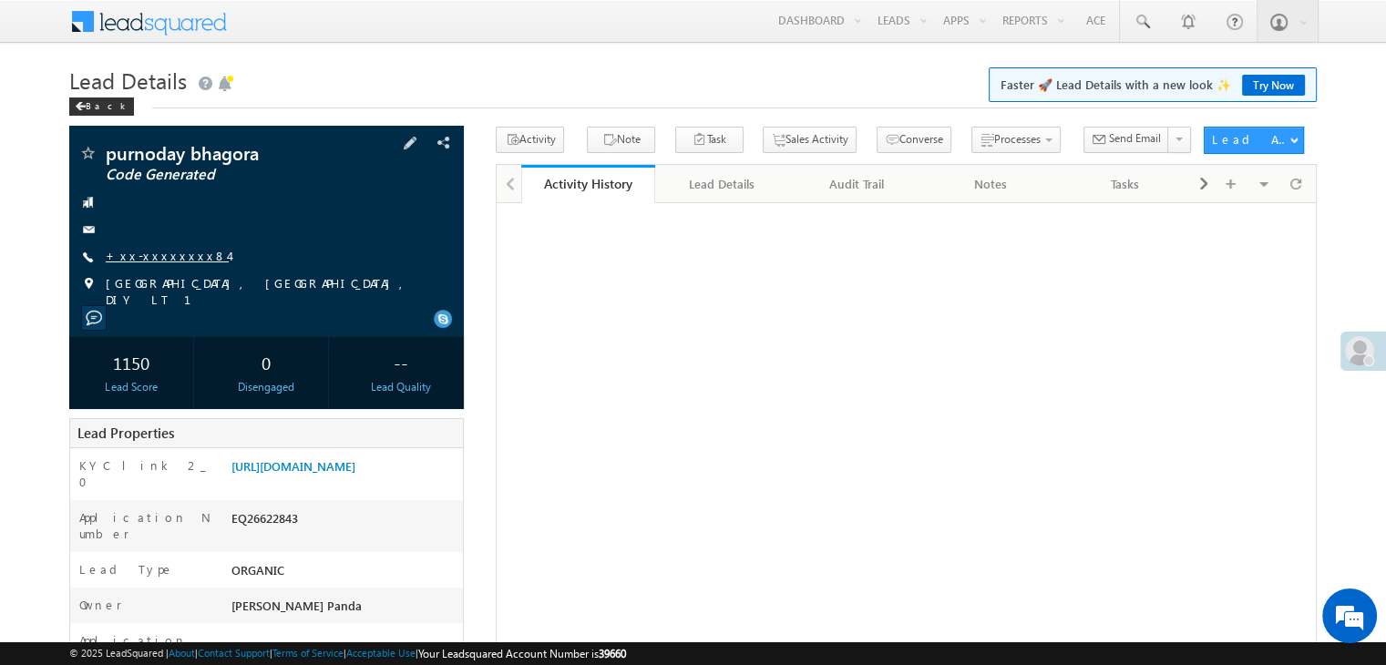
drag, startPoint x: 0, startPoint y: 0, endPoint x: 165, endPoint y: 260, distance: 307.7
click at [165, 260] on link "+xx-xxxxxxxx84" at bounding box center [167, 255] width 123 height 15
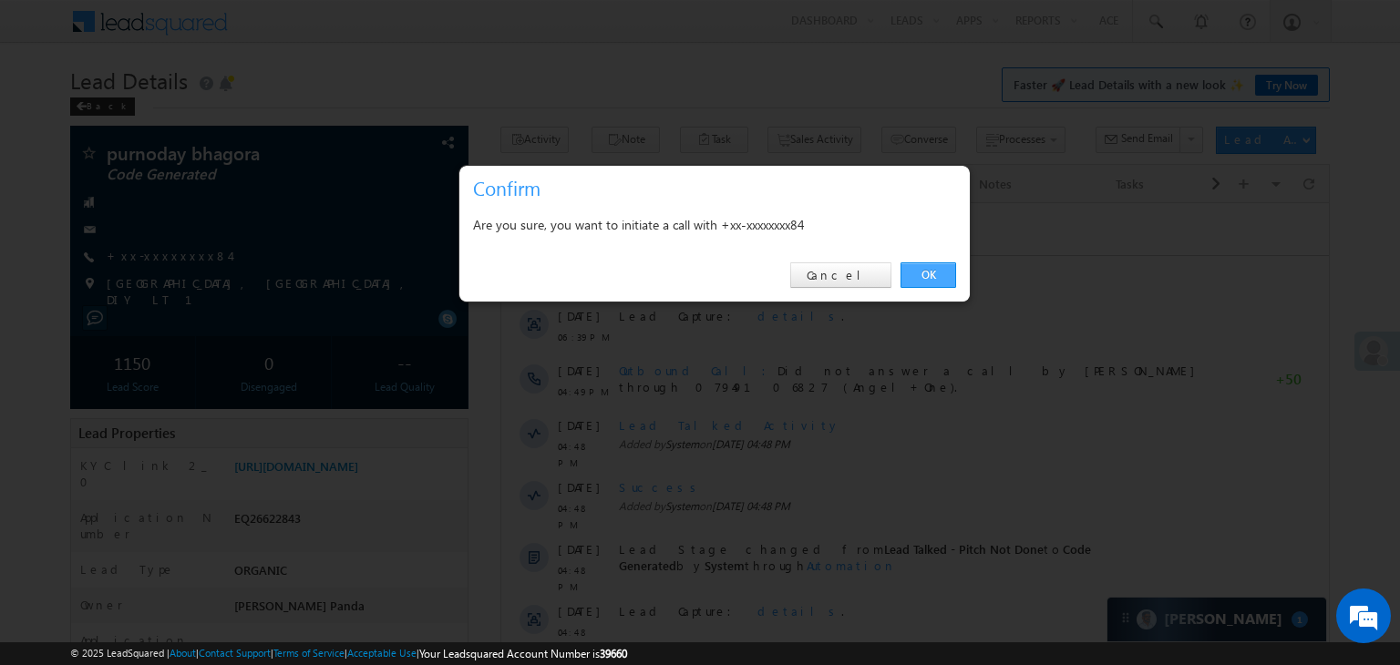
click at [925, 269] on link "OK" at bounding box center [928, 275] width 56 height 26
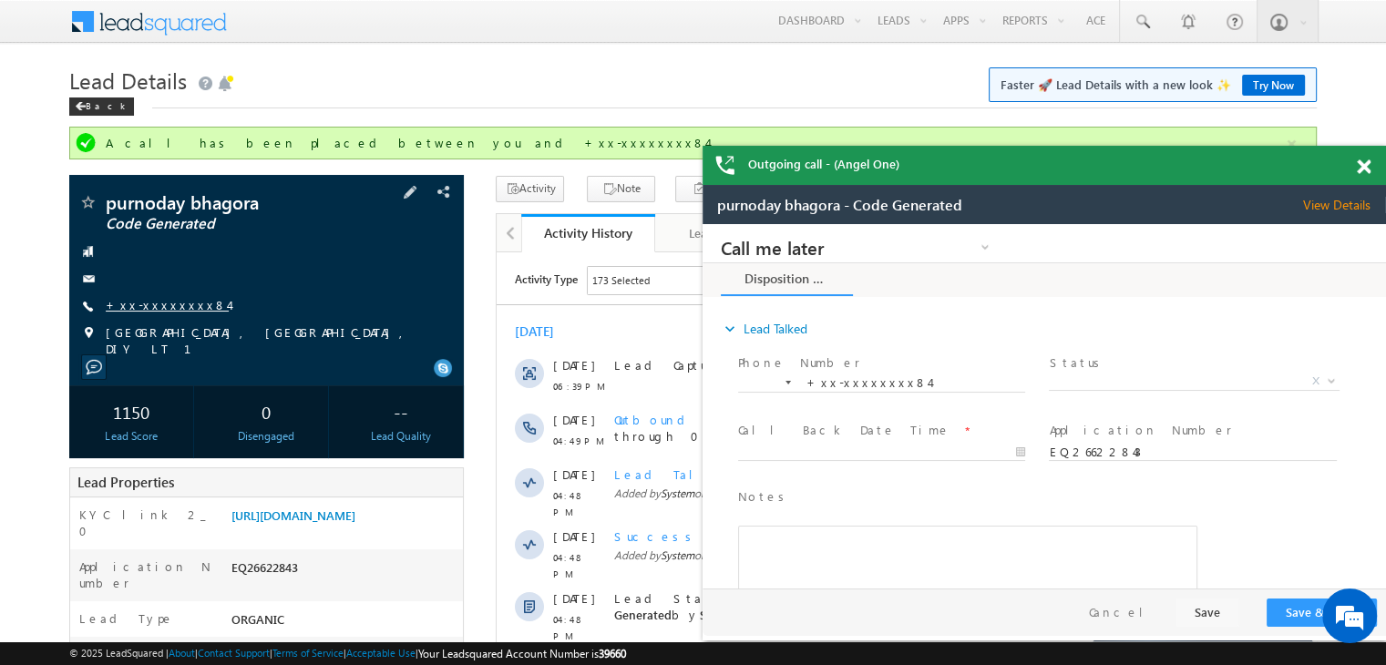
click at [154, 304] on link "+xx-xxxxxxxx84" at bounding box center [167, 304] width 123 height 15
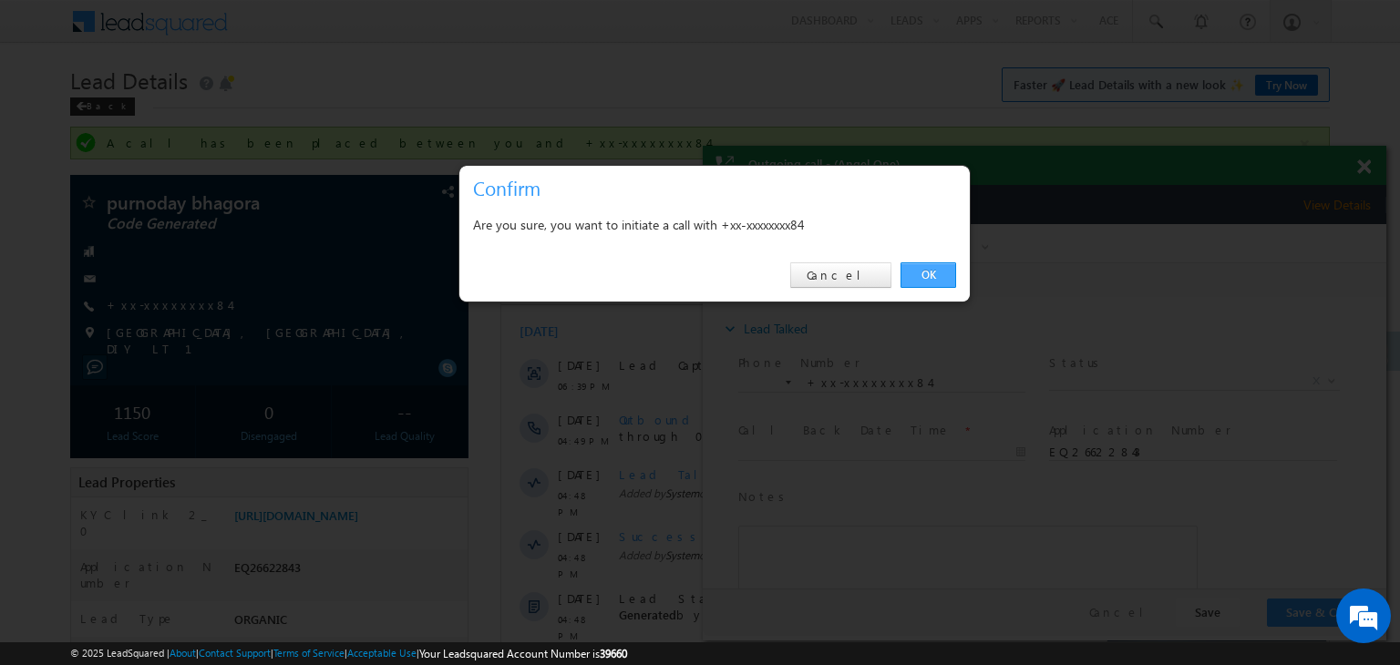
click at [922, 270] on link "OK" at bounding box center [928, 275] width 56 height 26
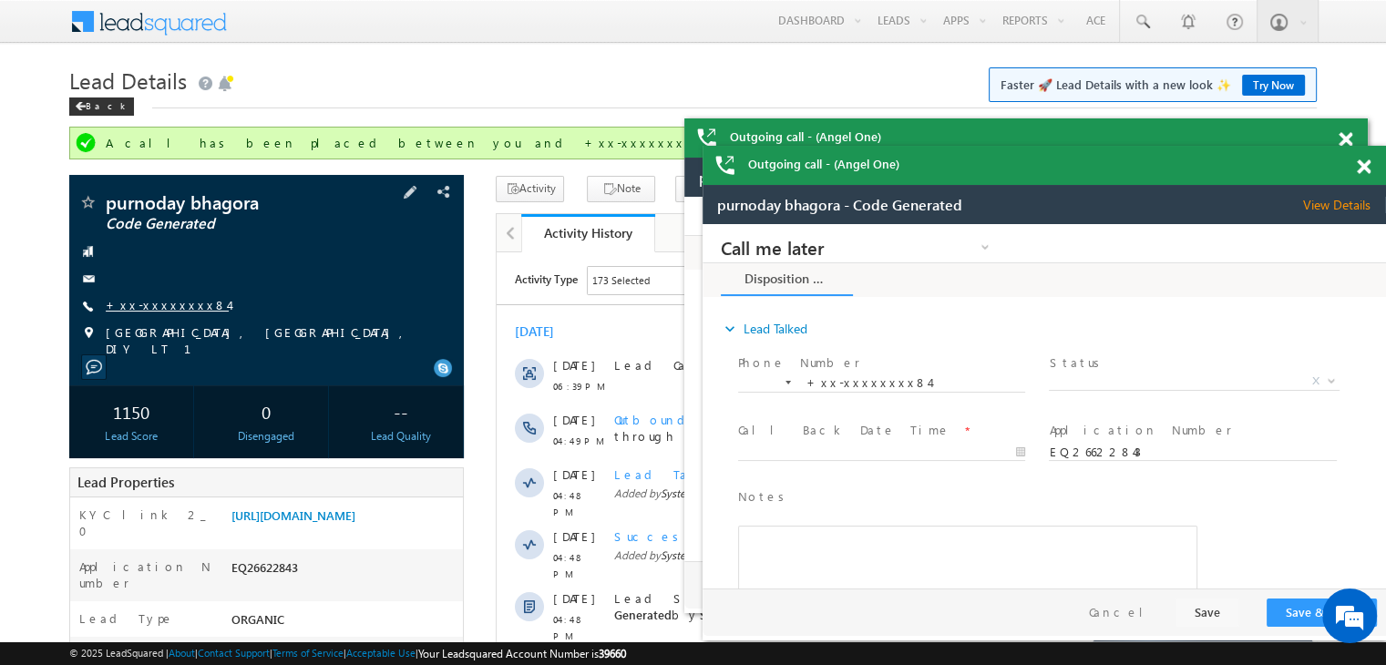
click at [139, 303] on link "+xx-xxxxxxxx84" at bounding box center [167, 304] width 123 height 15
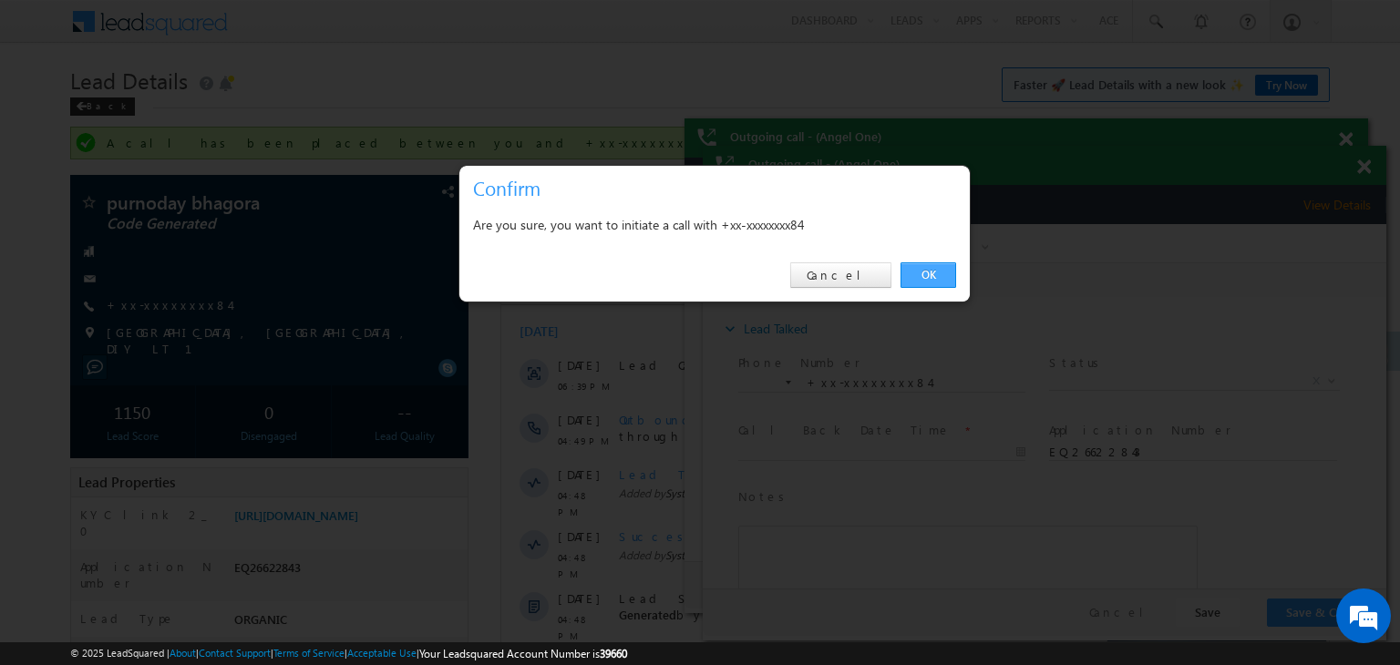
click at [926, 276] on link "OK" at bounding box center [928, 275] width 56 height 26
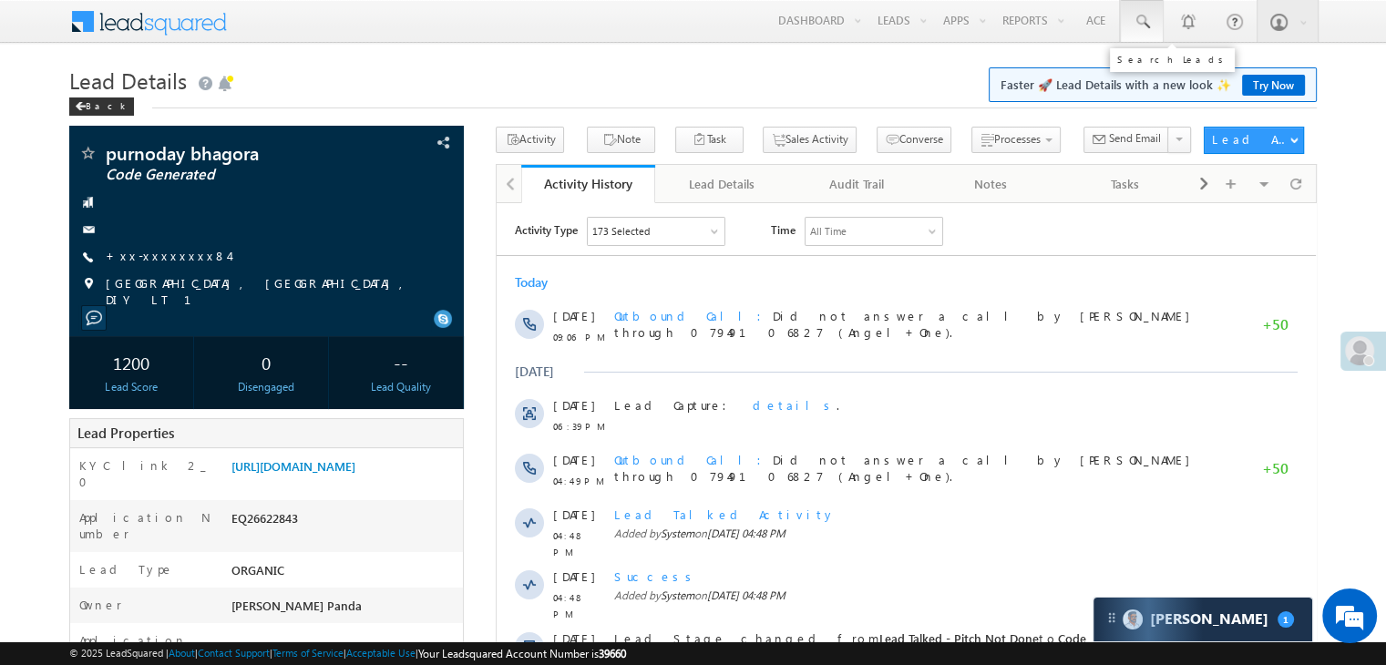
click at [1145, 26] on span at bounding box center [1142, 22] width 18 height 18
paste input "EQ12157708"
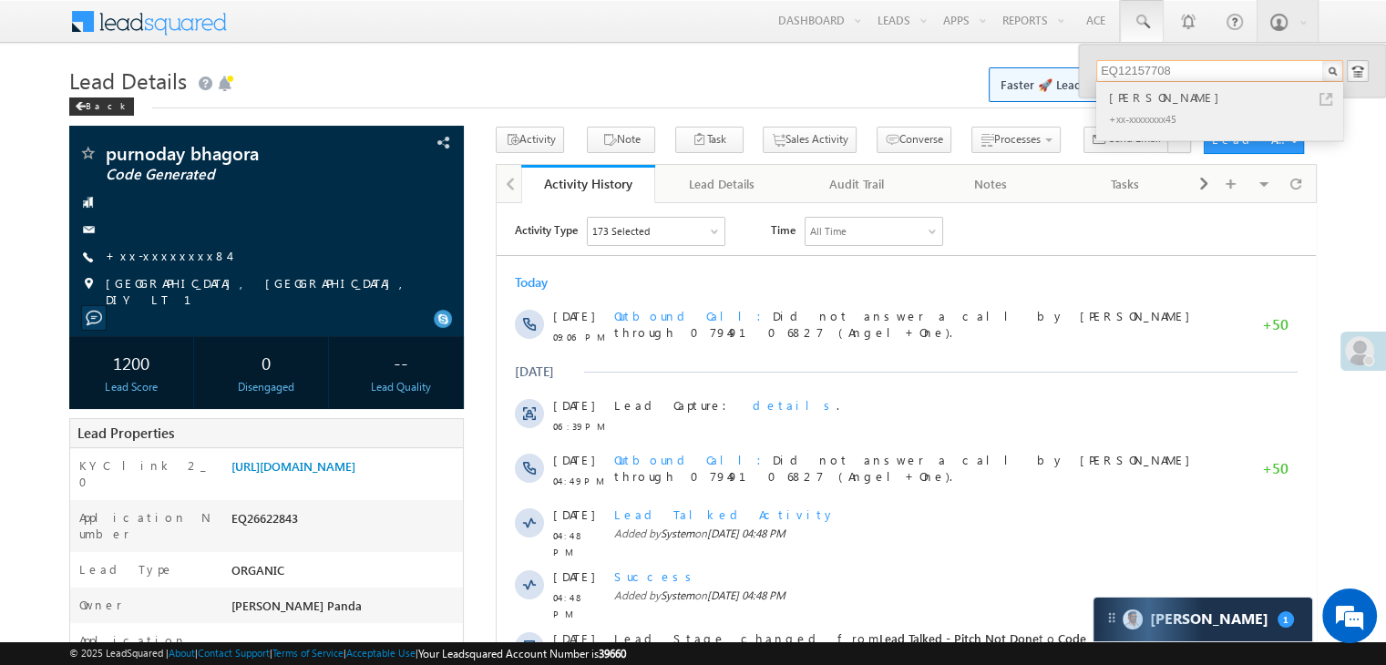
type input "EQ12157708"
click at [1126, 94] on div "[PERSON_NAME]" at bounding box center [1227, 97] width 244 height 20
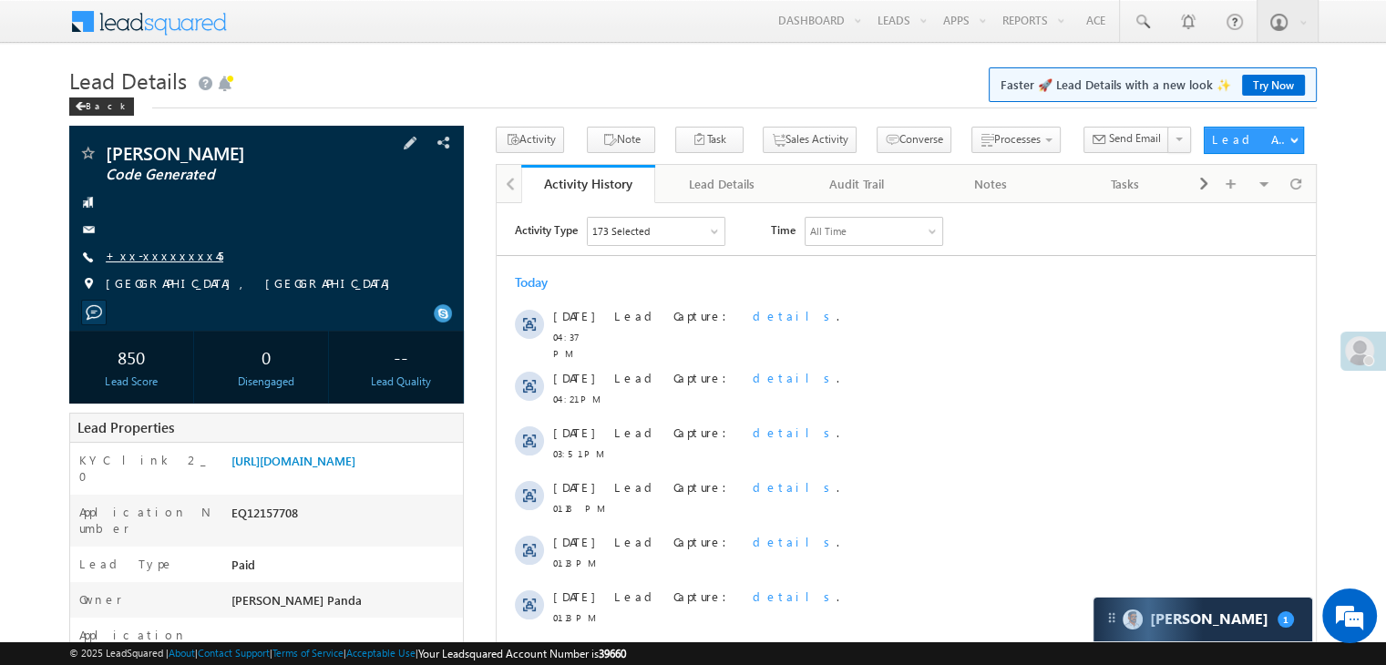
click at [170, 261] on link "+xx-xxxxxxxx45" at bounding box center [165, 255] width 118 height 15
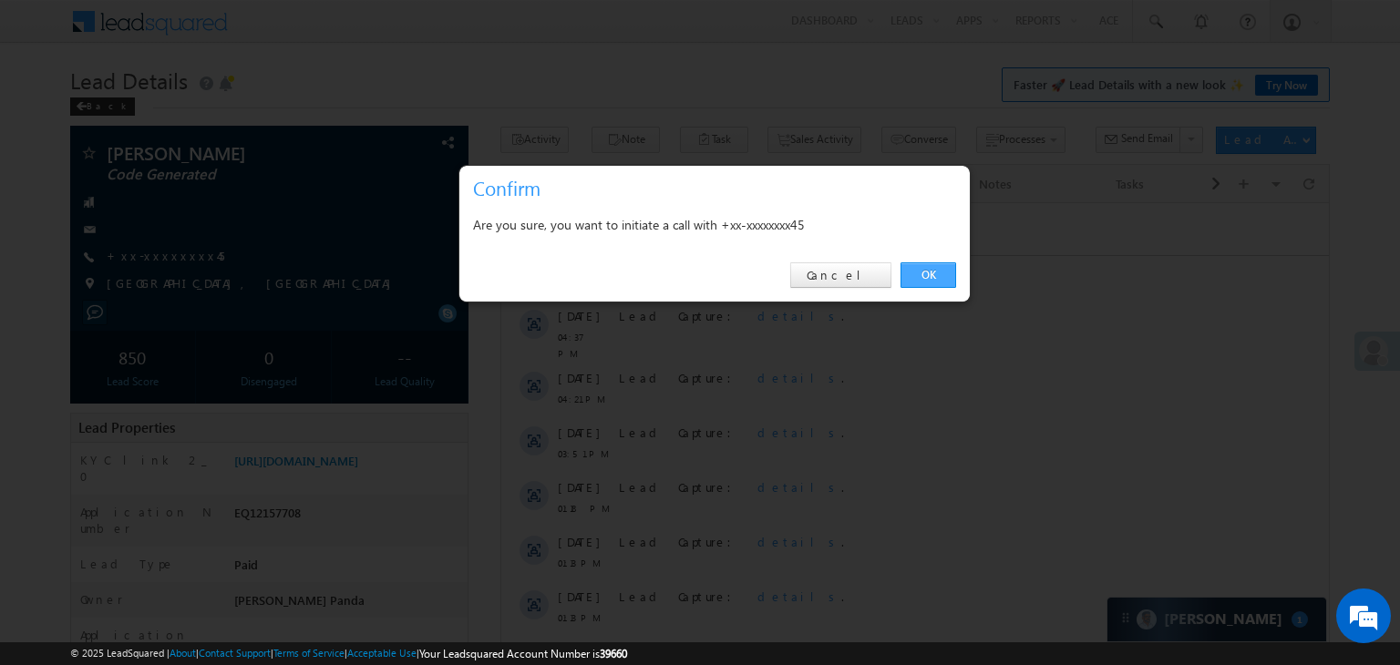
click at [933, 272] on link "OK" at bounding box center [928, 275] width 56 height 26
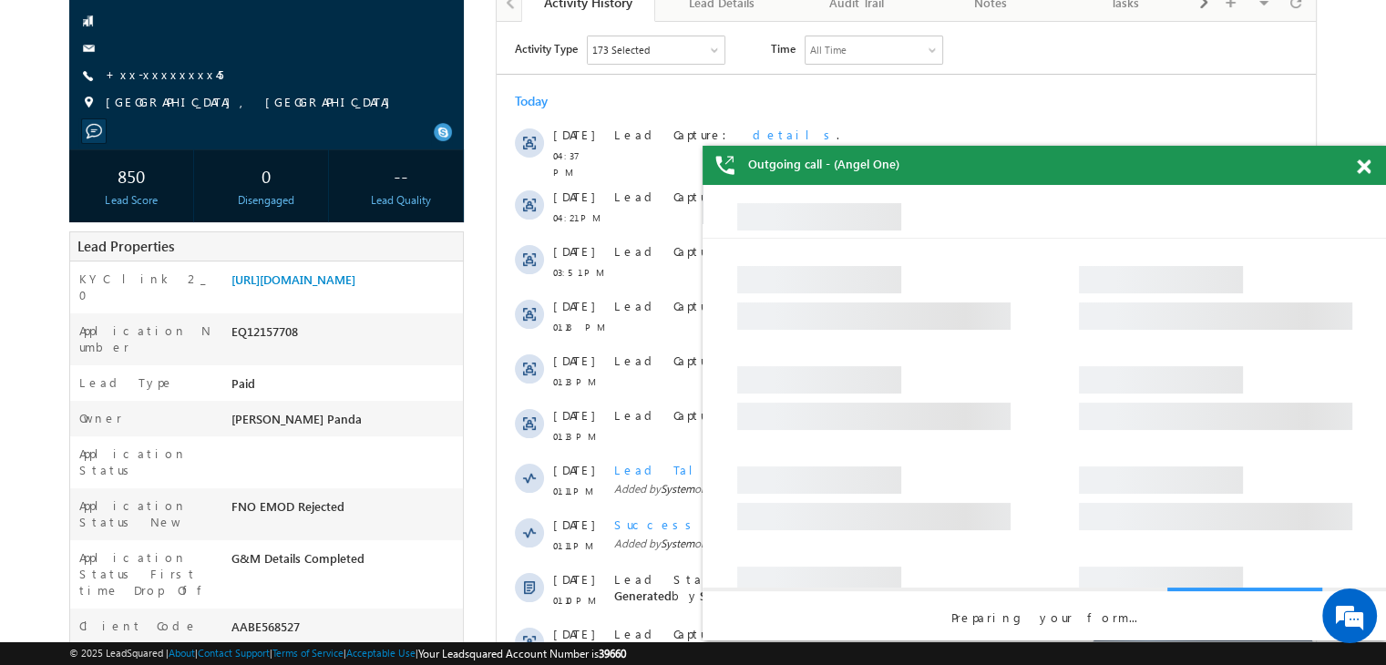
click at [1360, 171] on span at bounding box center [1364, 166] width 14 height 15
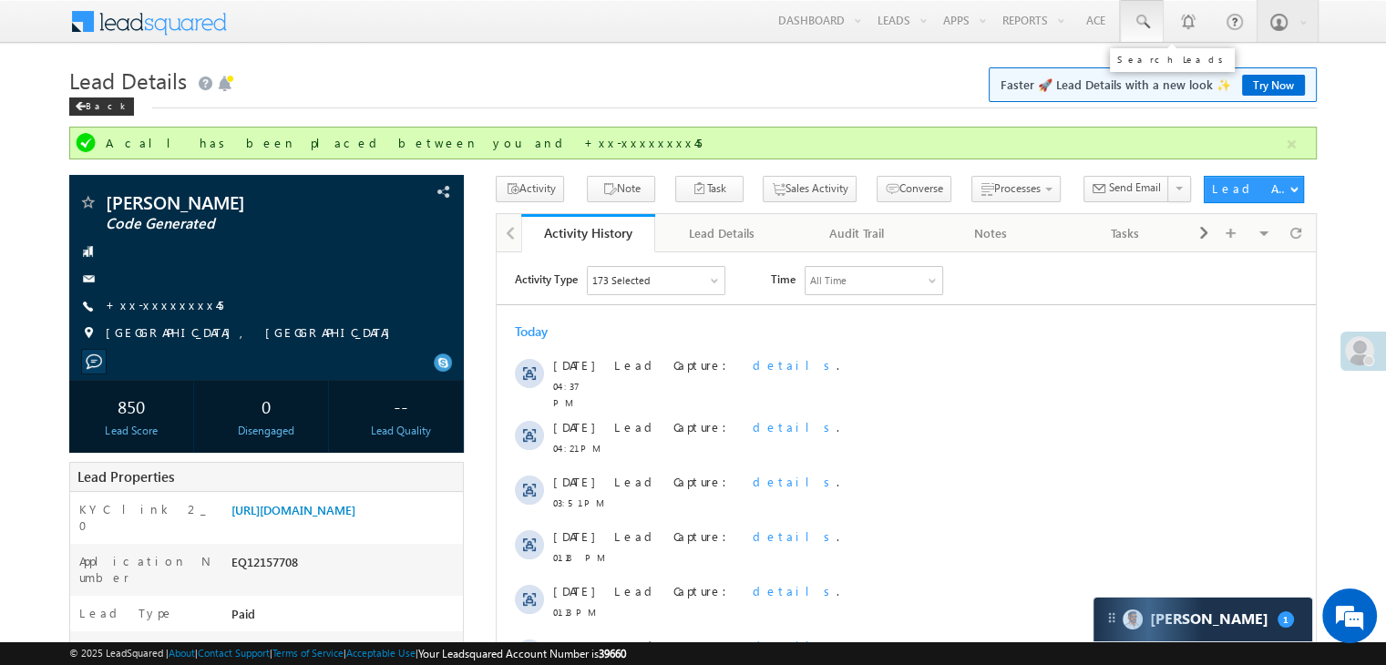
click at [1143, 30] on span at bounding box center [1142, 22] width 18 height 18
paste input "EQ26566289"
type input "EQ26566289"
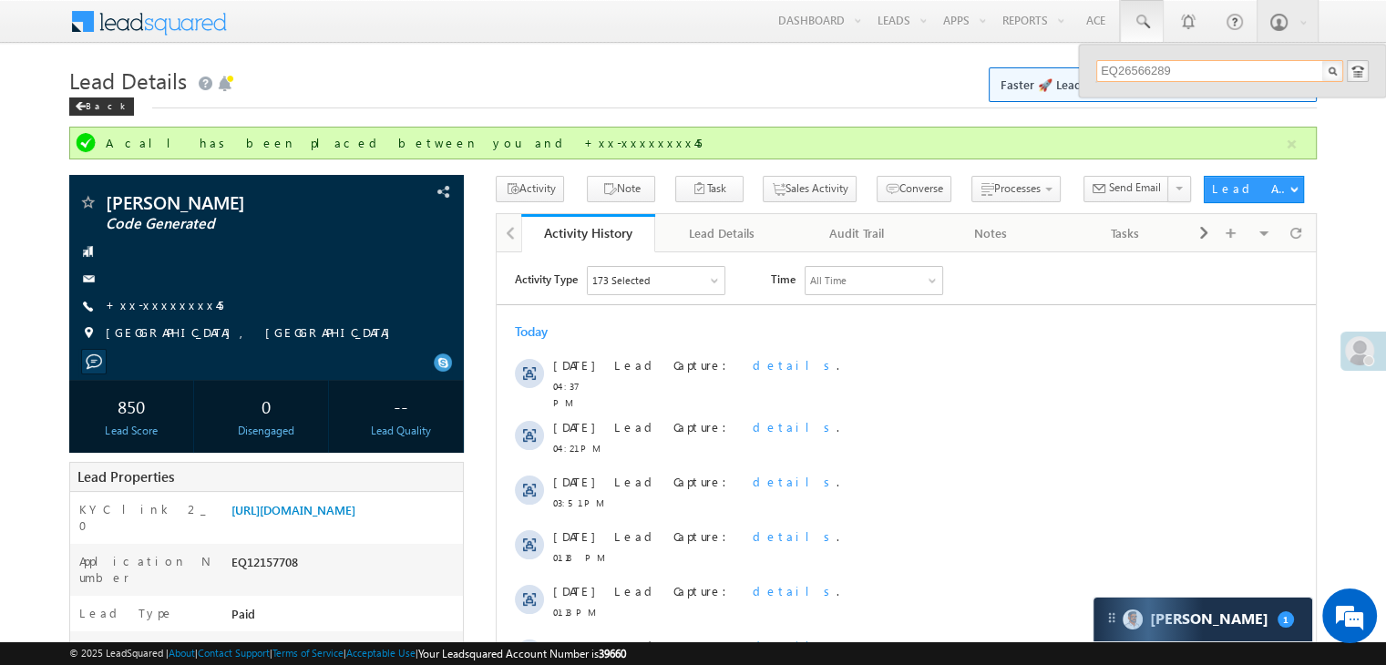
click at [1124, 76] on input "EQ26566289" at bounding box center [1219, 71] width 247 height 22
click at [1123, 70] on input "EQ26566289" at bounding box center [1219, 71] width 247 height 22
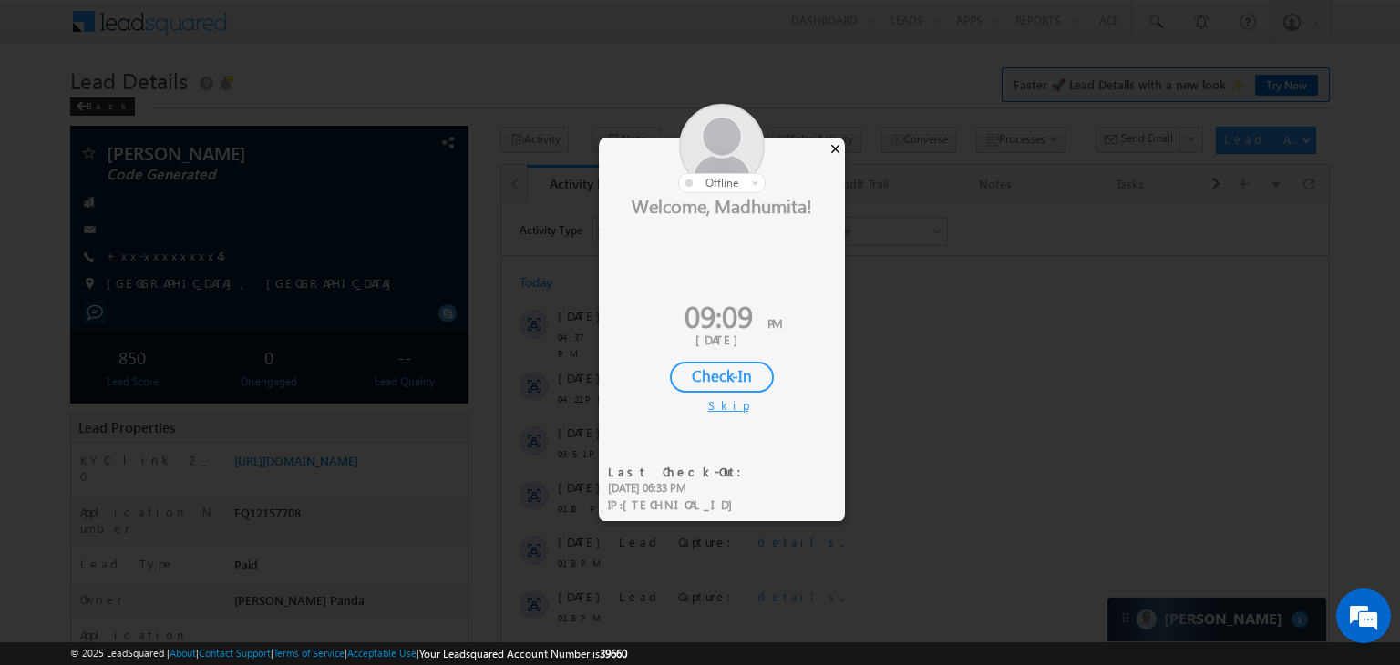
click at [831, 150] on div "×" at bounding box center [835, 149] width 19 height 20
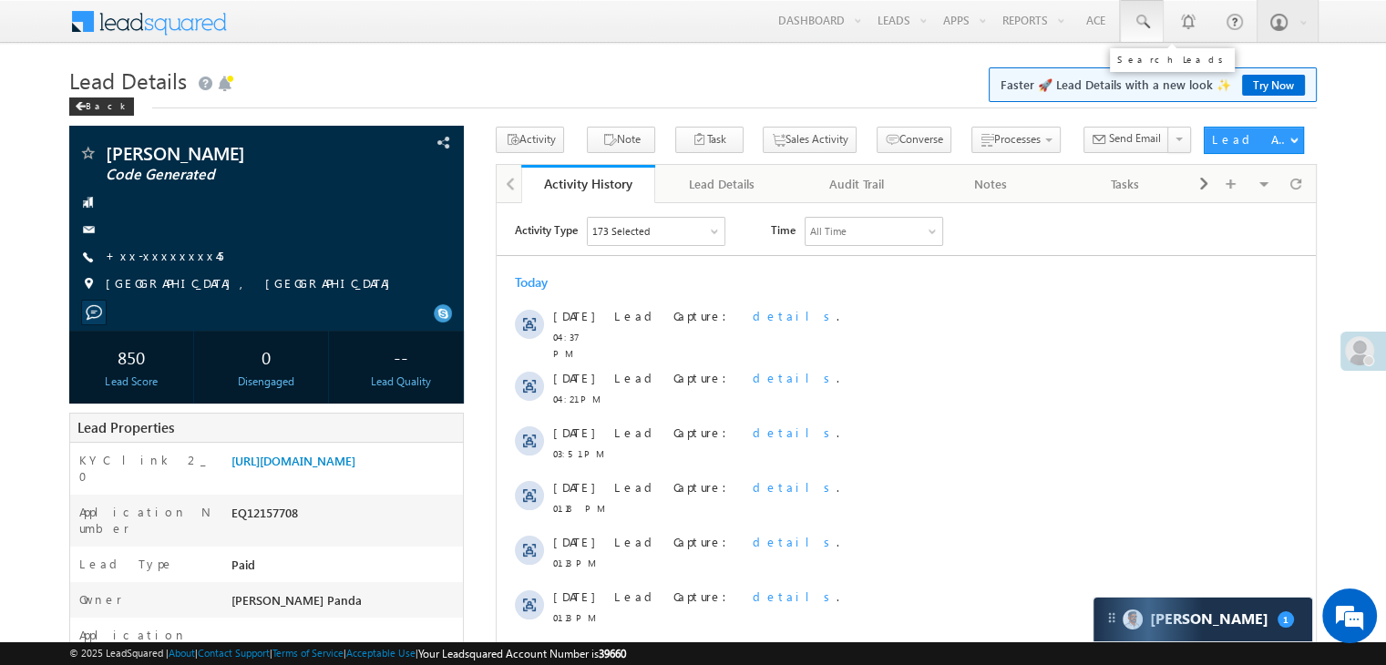
click at [1140, 22] on span at bounding box center [1142, 22] width 18 height 18
paste input "EQ26566289"
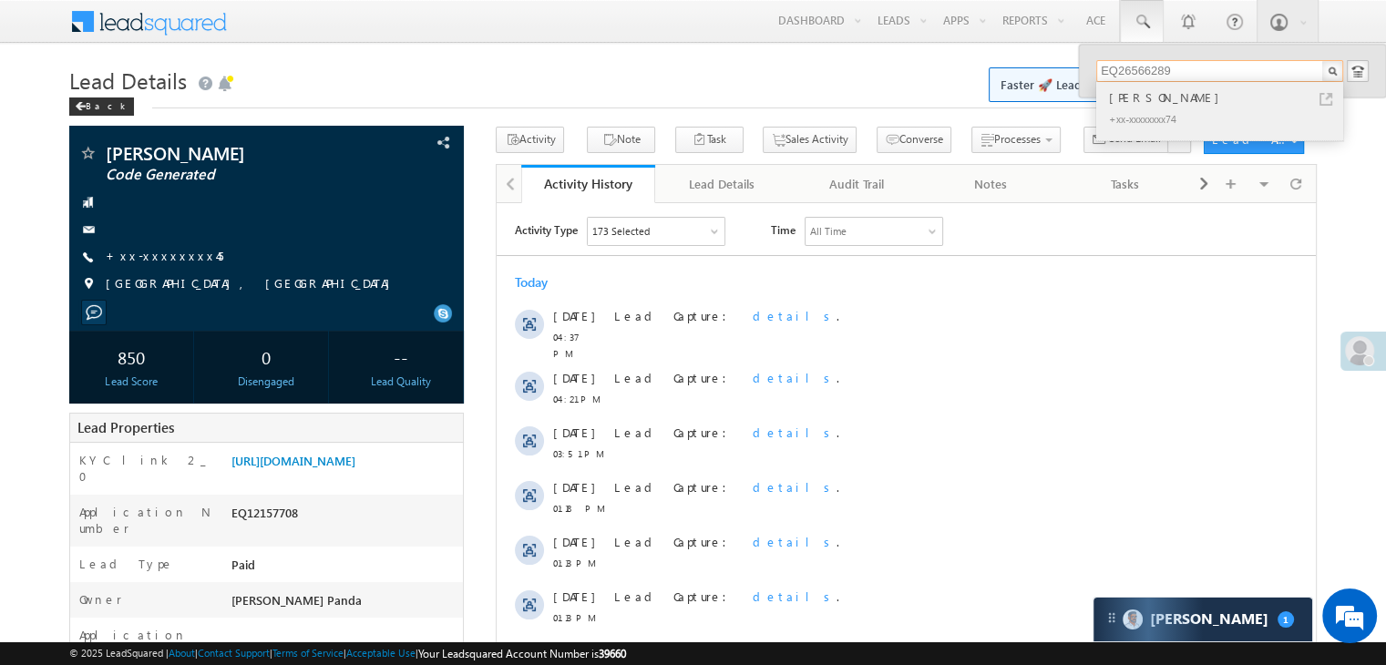
type input "EQ26566289"
click at [1130, 99] on div "[PERSON_NAME]" at bounding box center [1227, 97] width 244 height 20
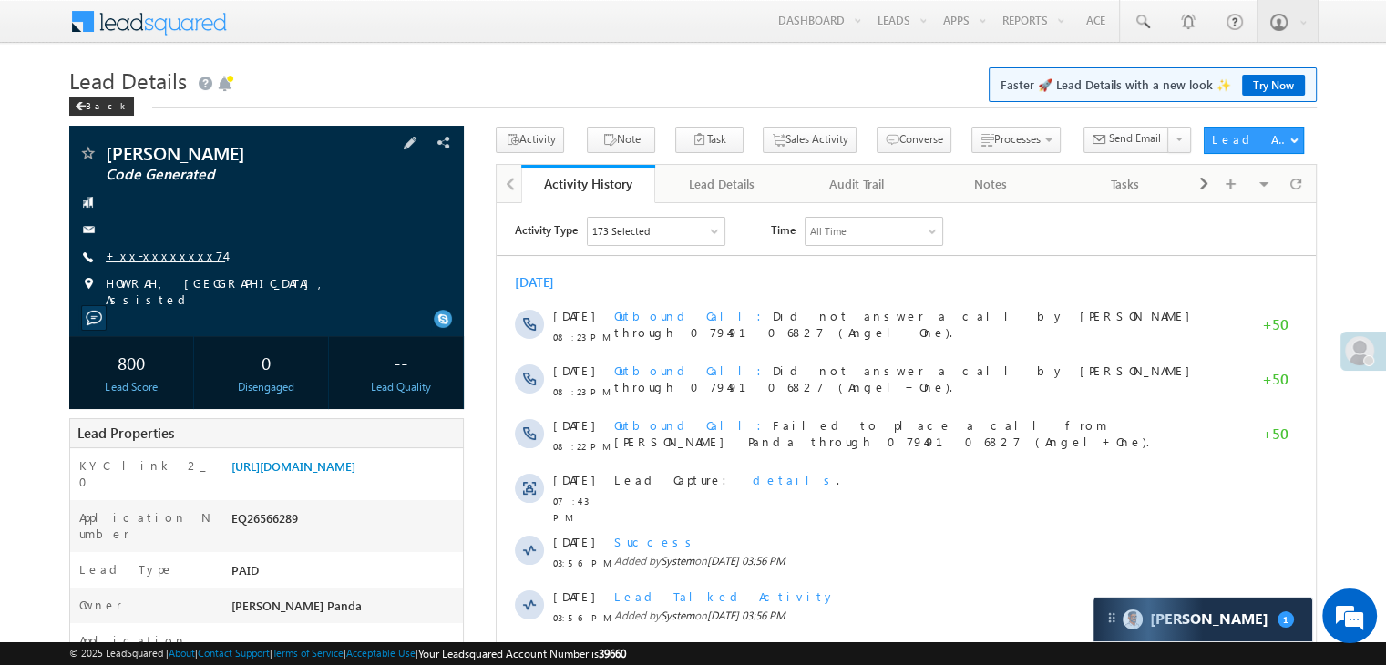
click at [154, 256] on link "+xx-xxxxxxxx74" at bounding box center [165, 255] width 119 height 15
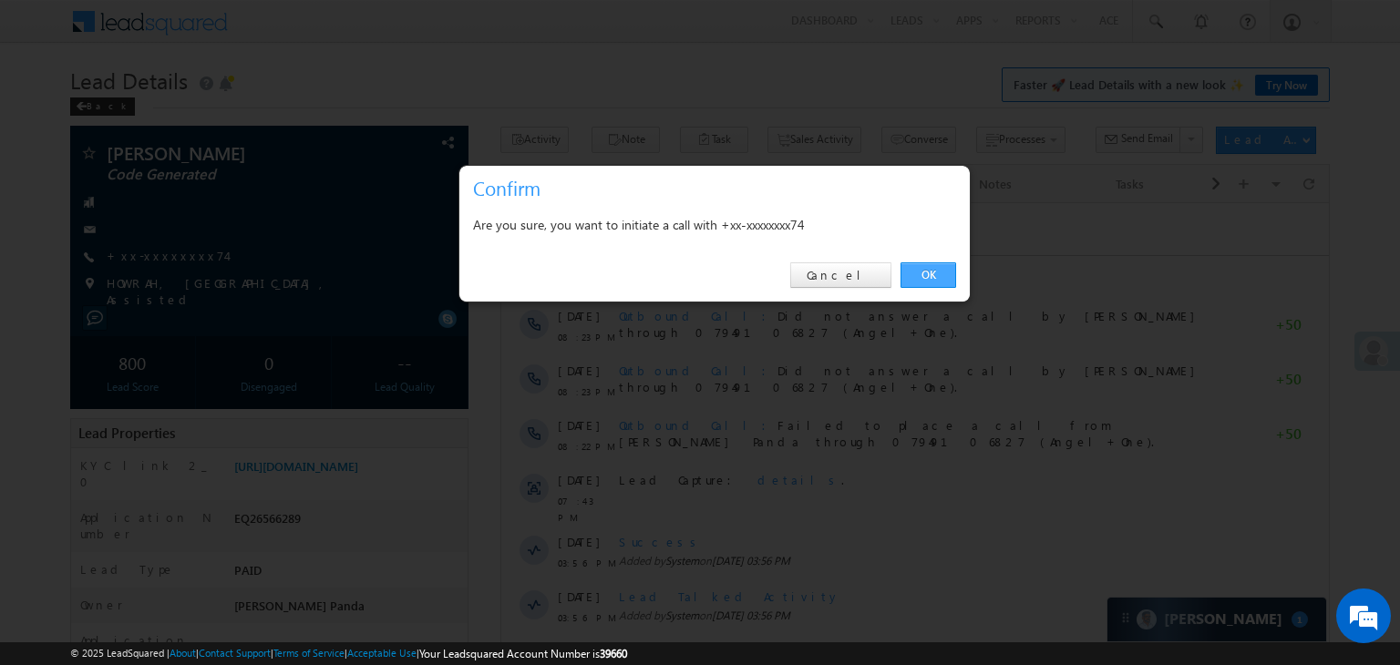
drag, startPoint x: 931, startPoint y: 282, endPoint x: 401, endPoint y: 77, distance: 568.3
click at [931, 282] on link "OK" at bounding box center [928, 275] width 56 height 26
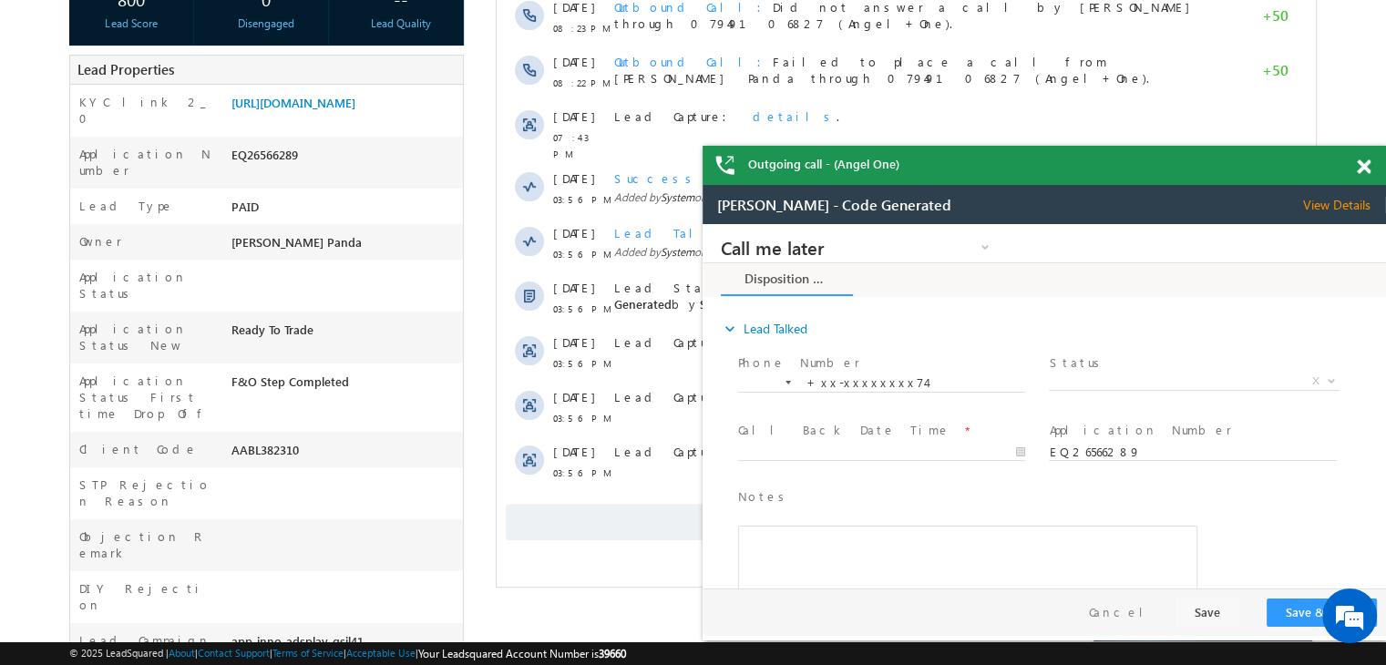
click at [1363, 164] on span at bounding box center [1364, 166] width 14 height 15
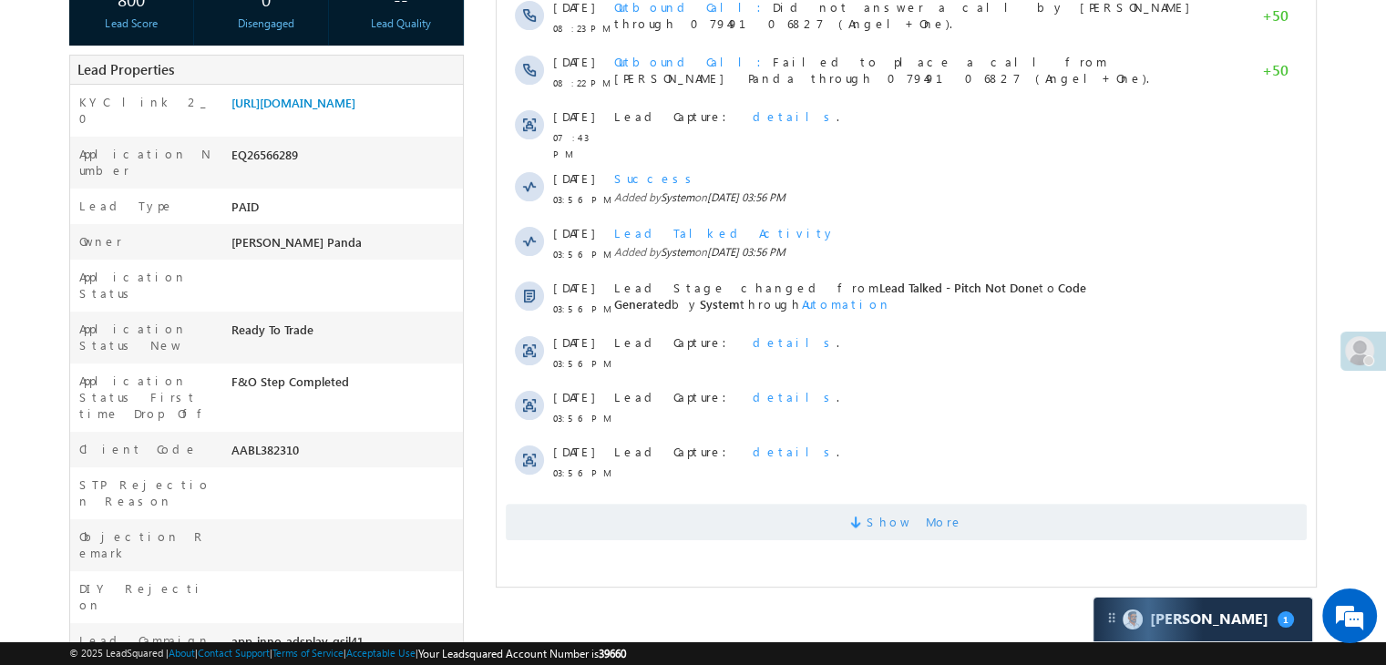
click at [915, 515] on span "Show More" at bounding box center [915, 522] width 97 height 36
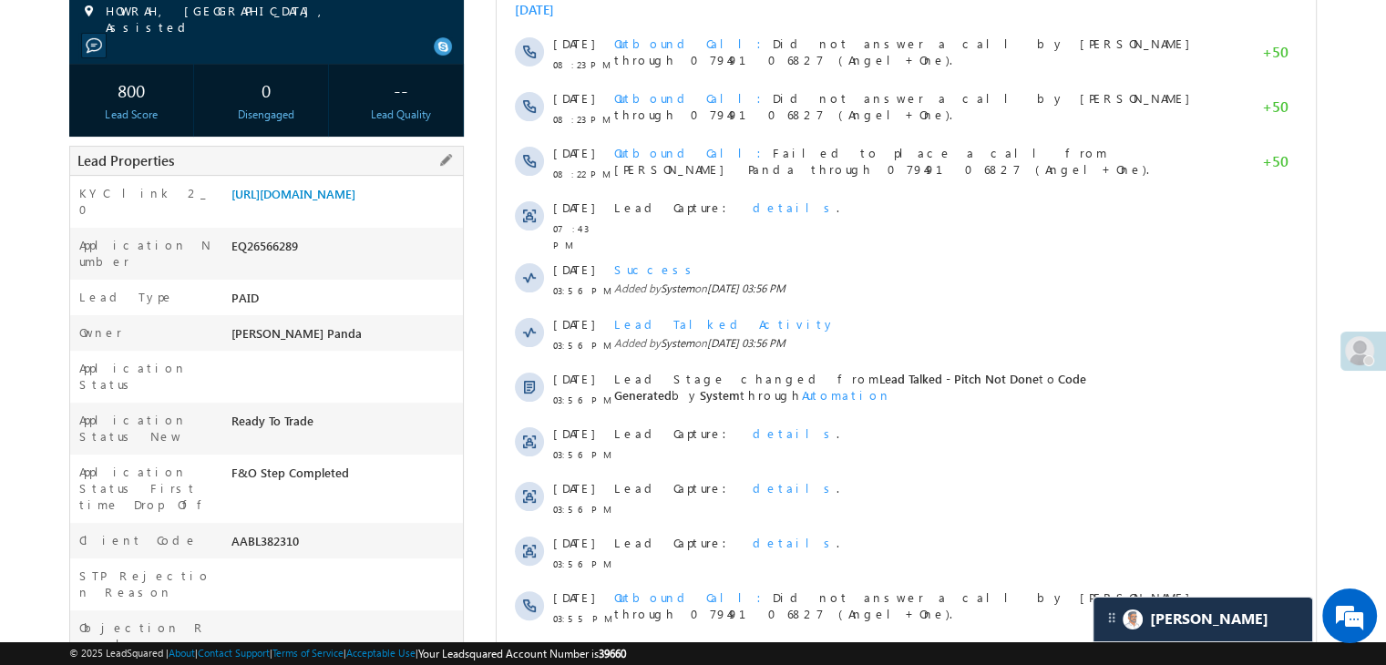
scroll to position [139, 0]
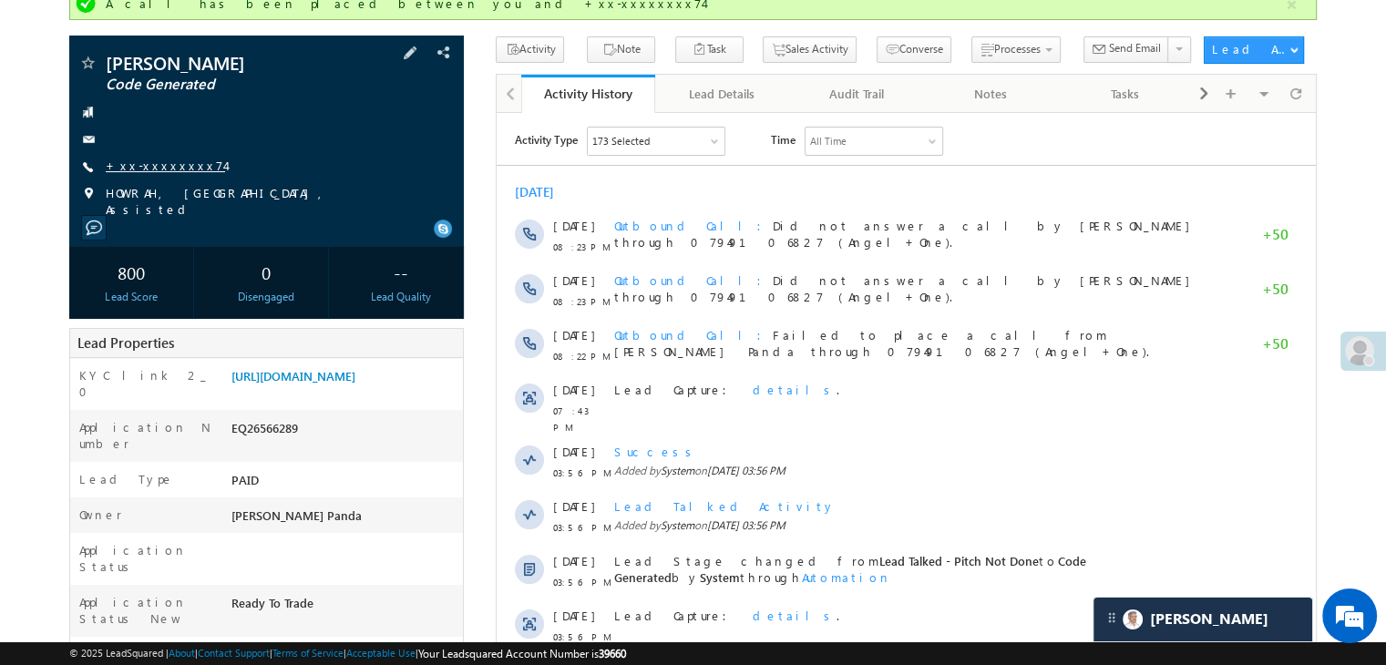
click at [168, 161] on link "+xx-xxxxxxxx74" at bounding box center [165, 165] width 119 height 15
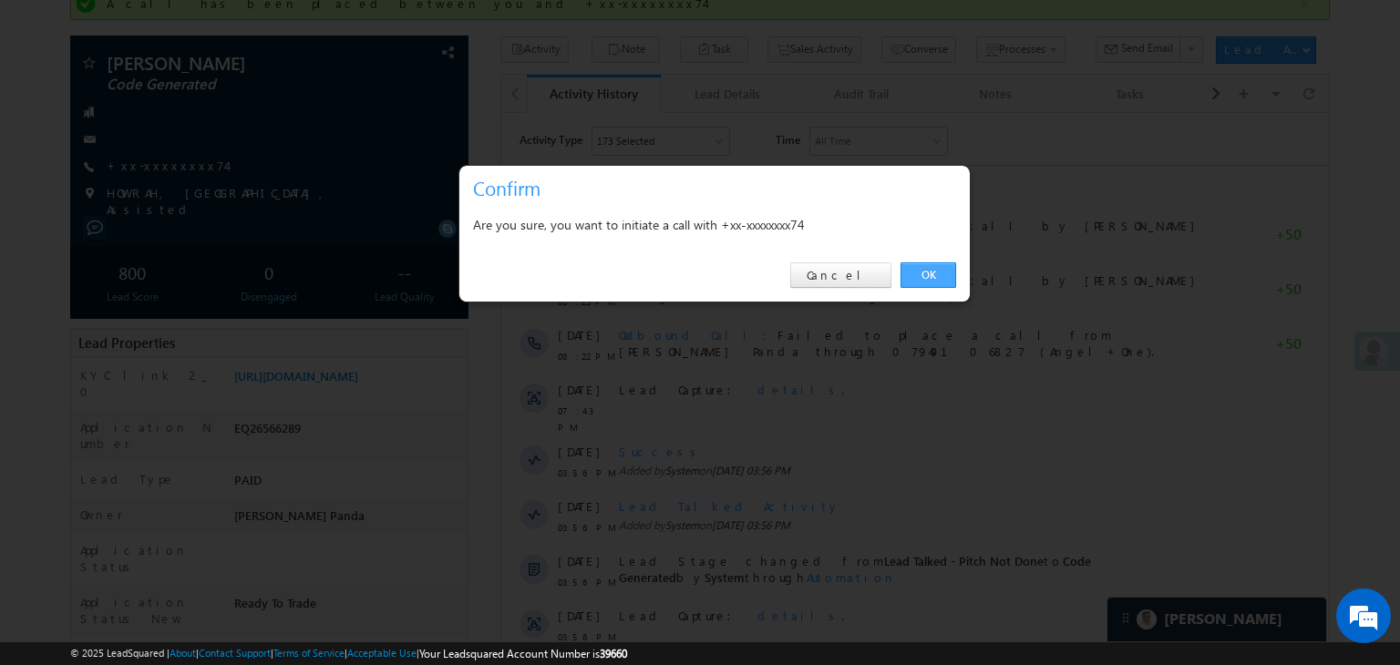
click at [935, 272] on link "OK" at bounding box center [928, 275] width 56 height 26
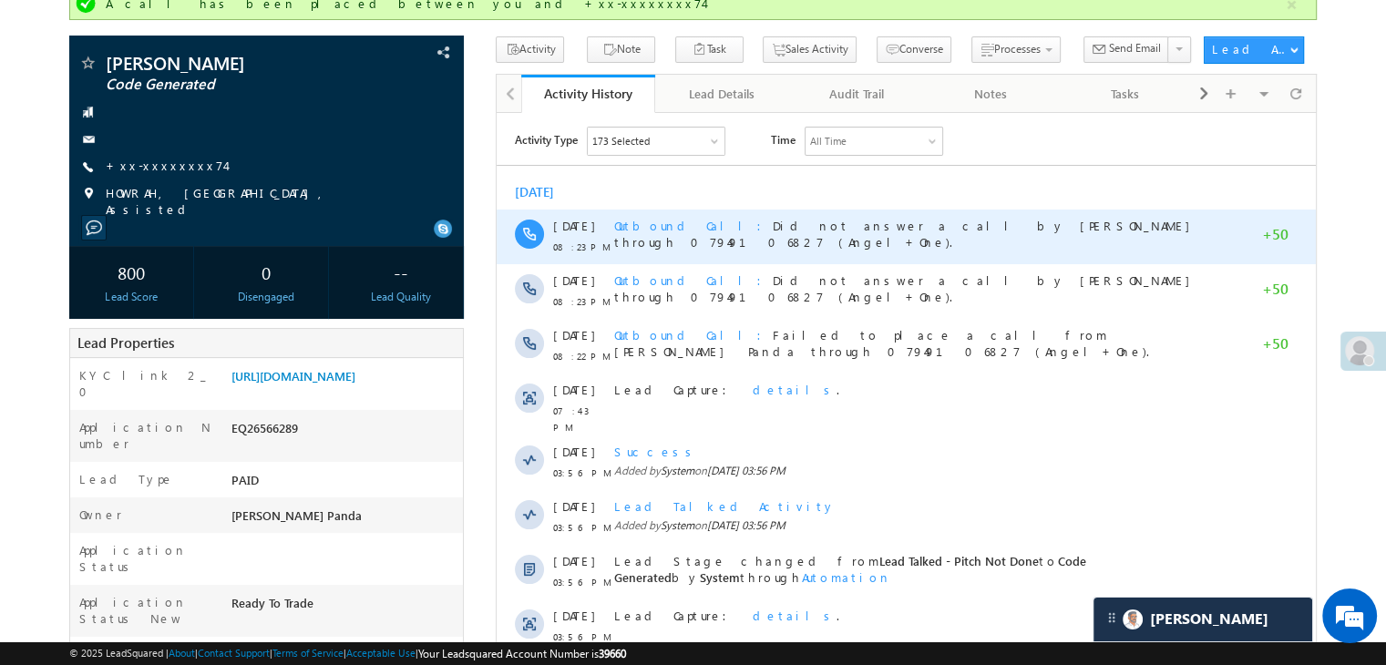
scroll to position [0, 0]
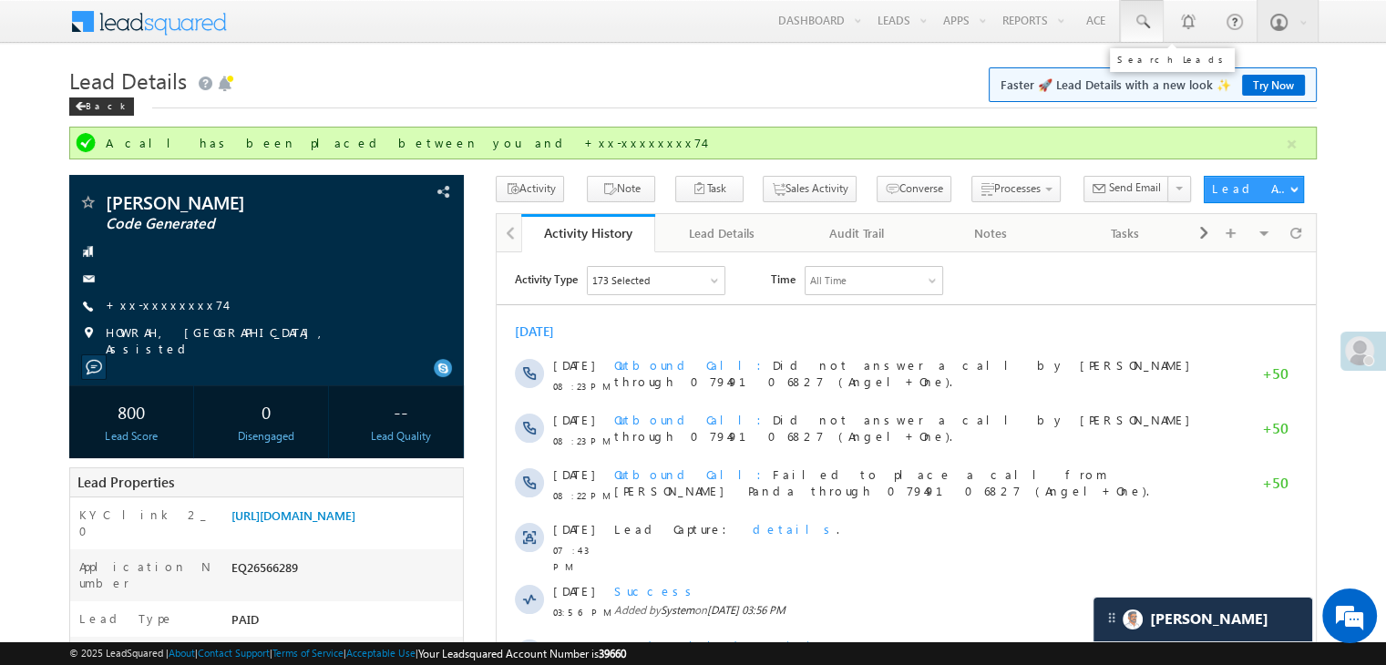
click at [1141, 23] on span at bounding box center [1142, 22] width 18 height 18
paste input "EQ25529442"
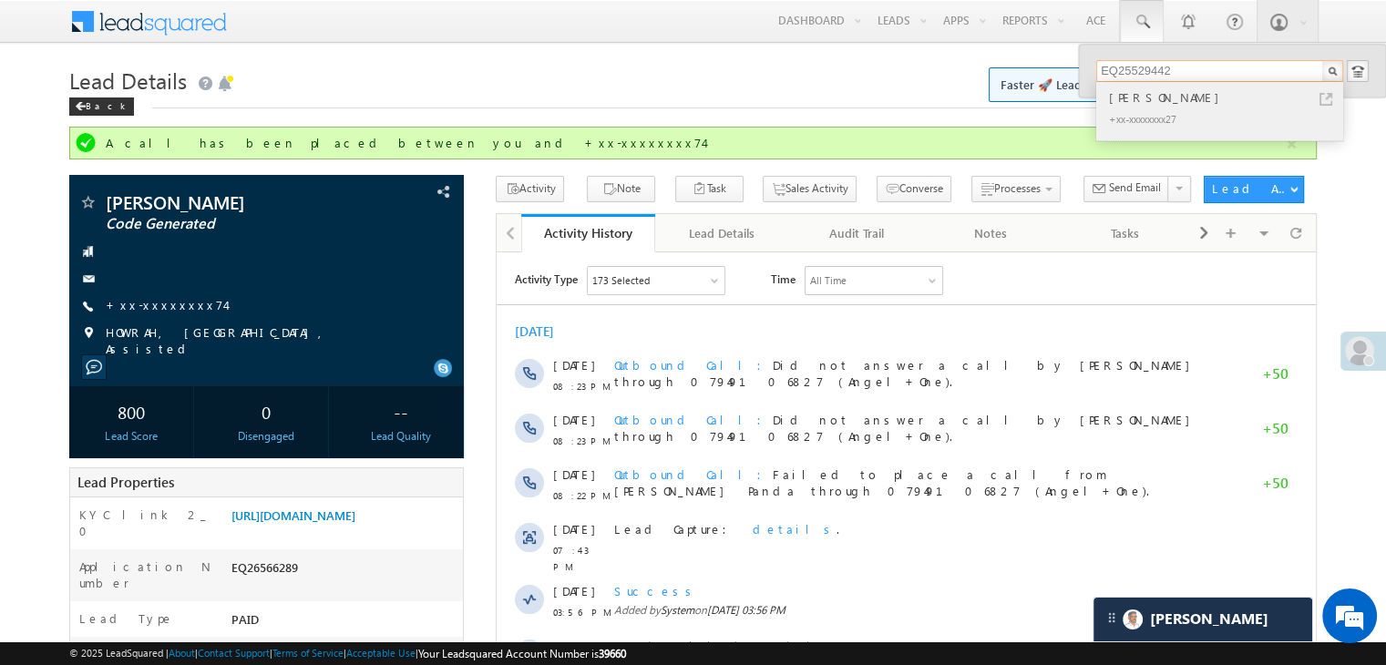
type input "EQ25529442"
click at [1142, 99] on div "[PERSON_NAME]" at bounding box center [1227, 97] width 244 height 20
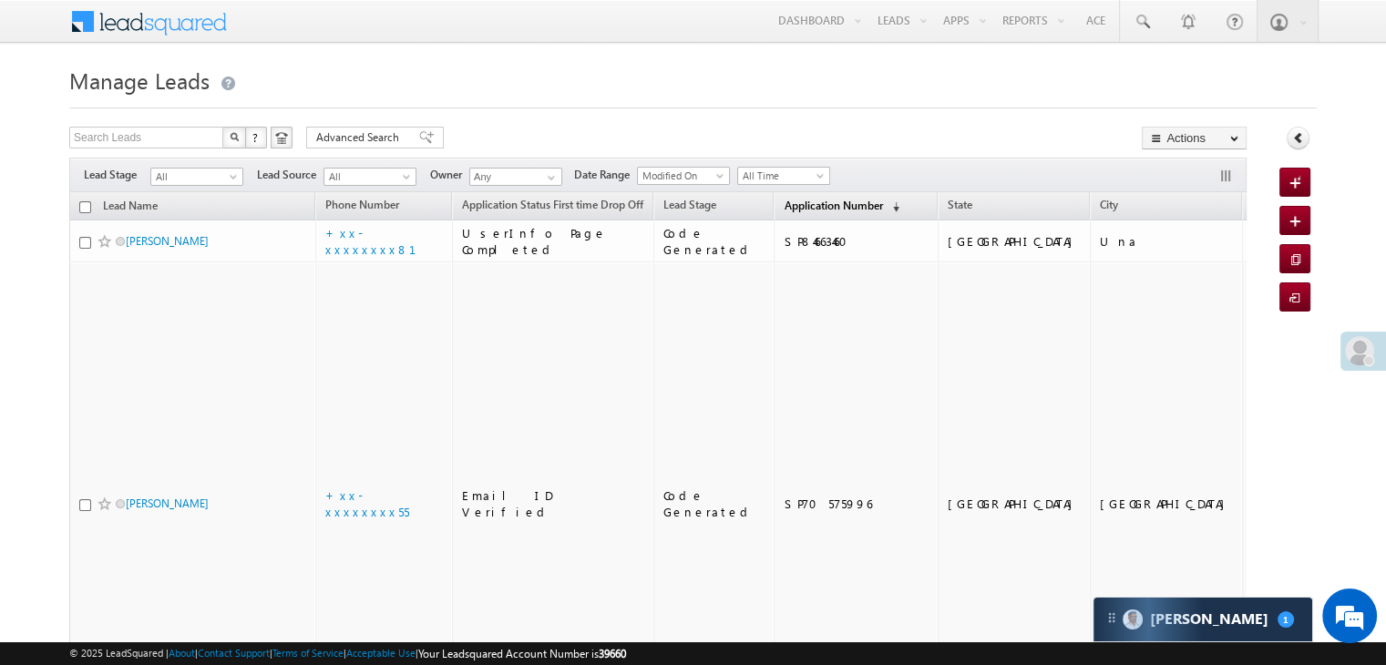
click at [786, 205] on span "Application Number" at bounding box center [833, 206] width 98 height 14
click at [787, 202] on span "Application Number" at bounding box center [833, 206] width 98 height 14
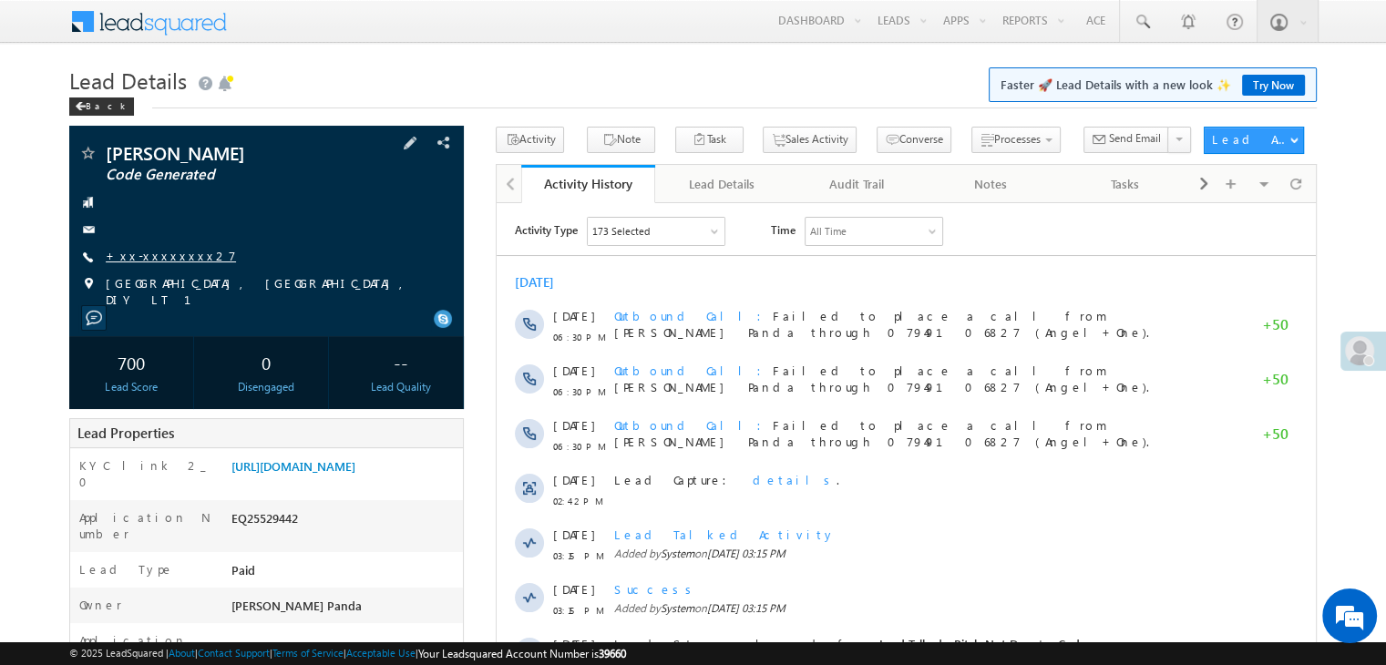
click at [131, 254] on link "+xx-xxxxxxxx27" at bounding box center [171, 255] width 130 height 15
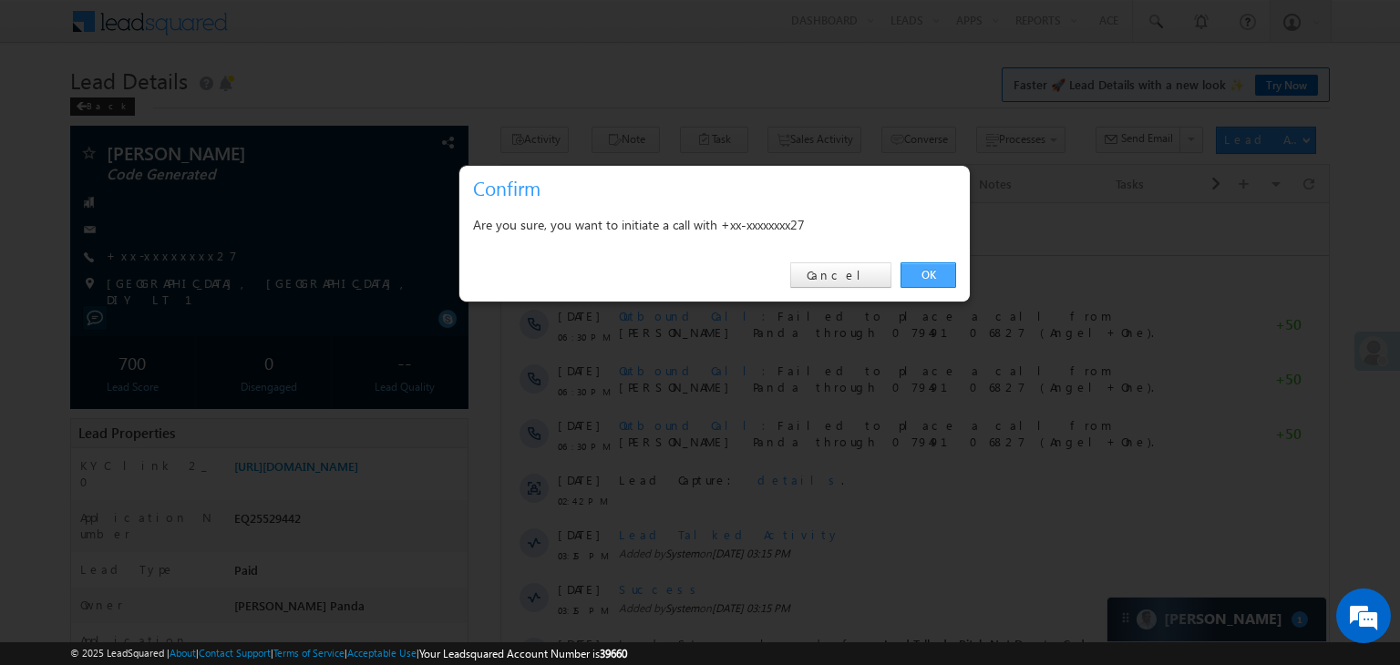
click at [933, 276] on link "OK" at bounding box center [928, 275] width 56 height 26
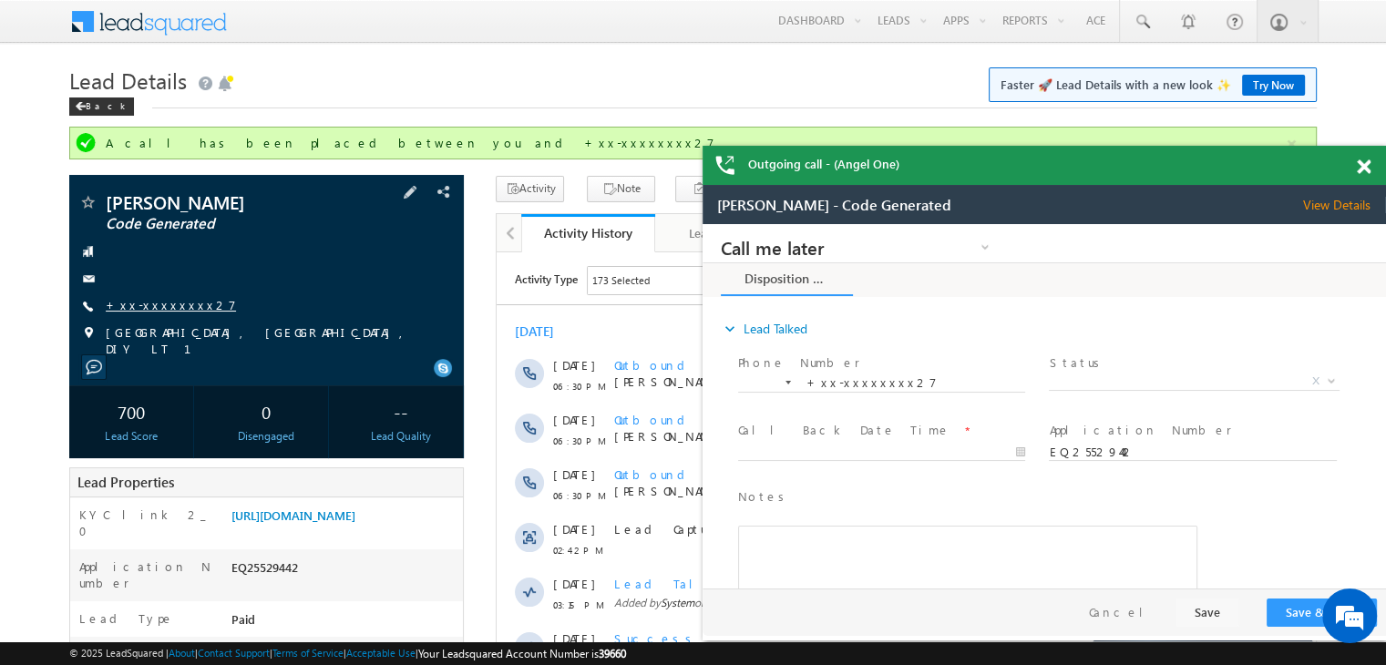
click at [139, 305] on link "+xx-xxxxxxxx27" at bounding box center [171, 304] width 130 height 15
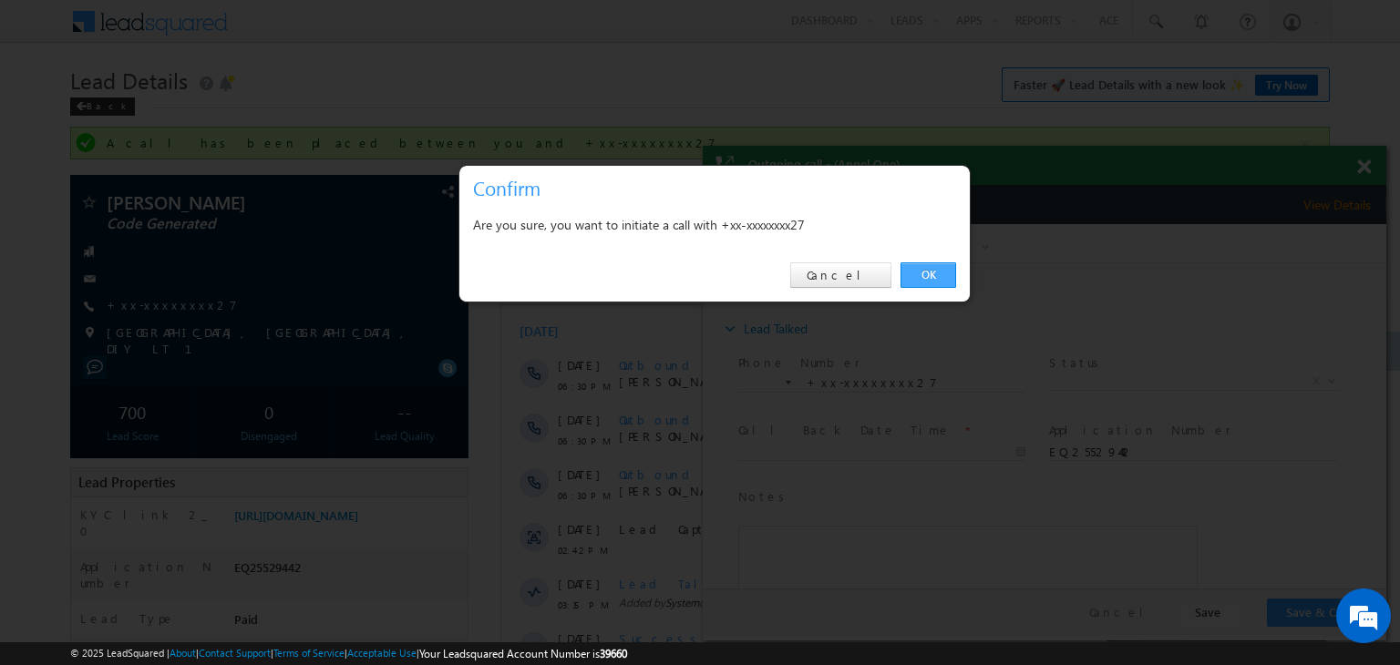
click at [915, 275] on link "OK" at bounding box center [928, 275] width 56 height 26
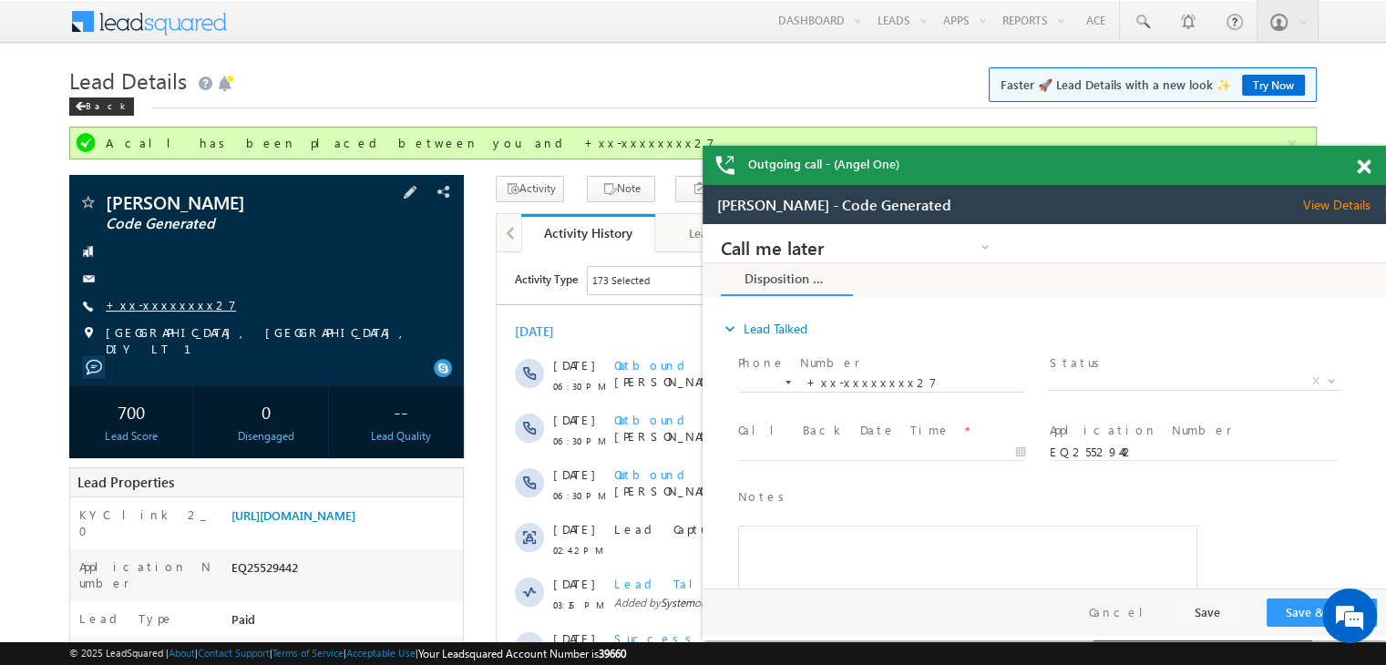
click at [154, 307] on link "+xx-xxxxxxxx27" at bounding box center [171, 304] width 130 height 15
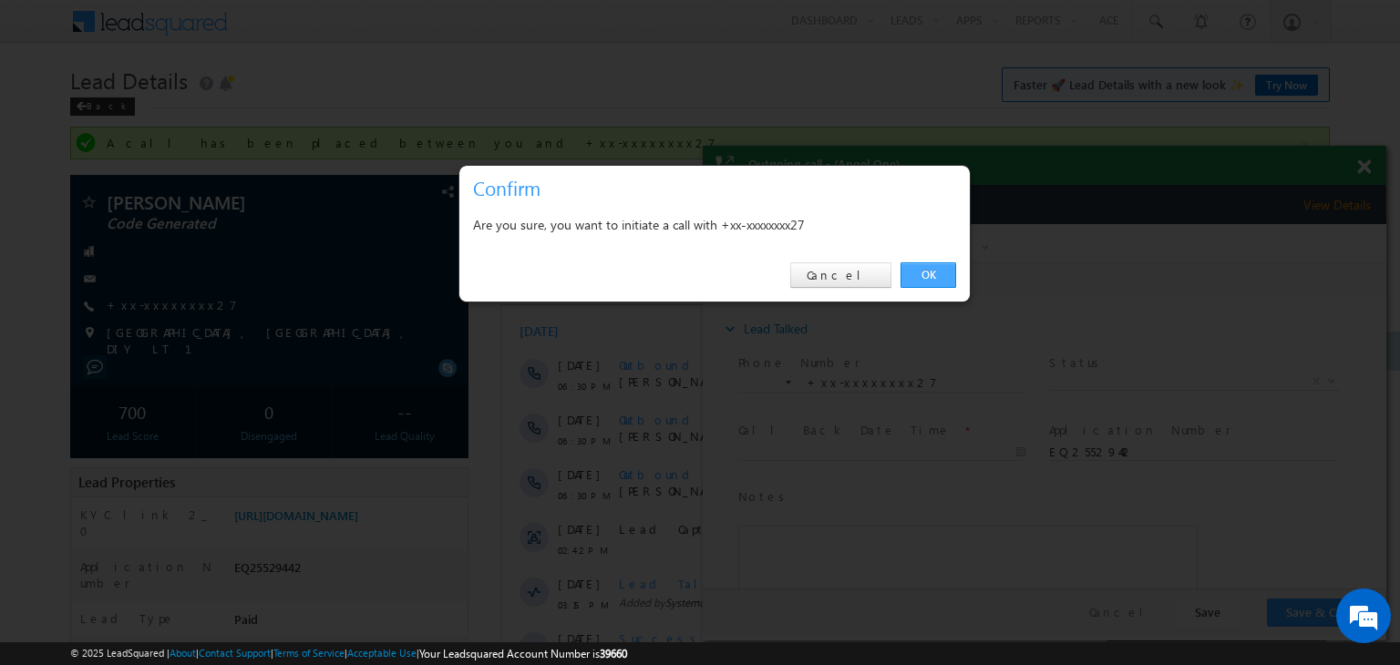
click at [926, 272] on link "OK" at bounding box center [928, 275] width 56 height 26
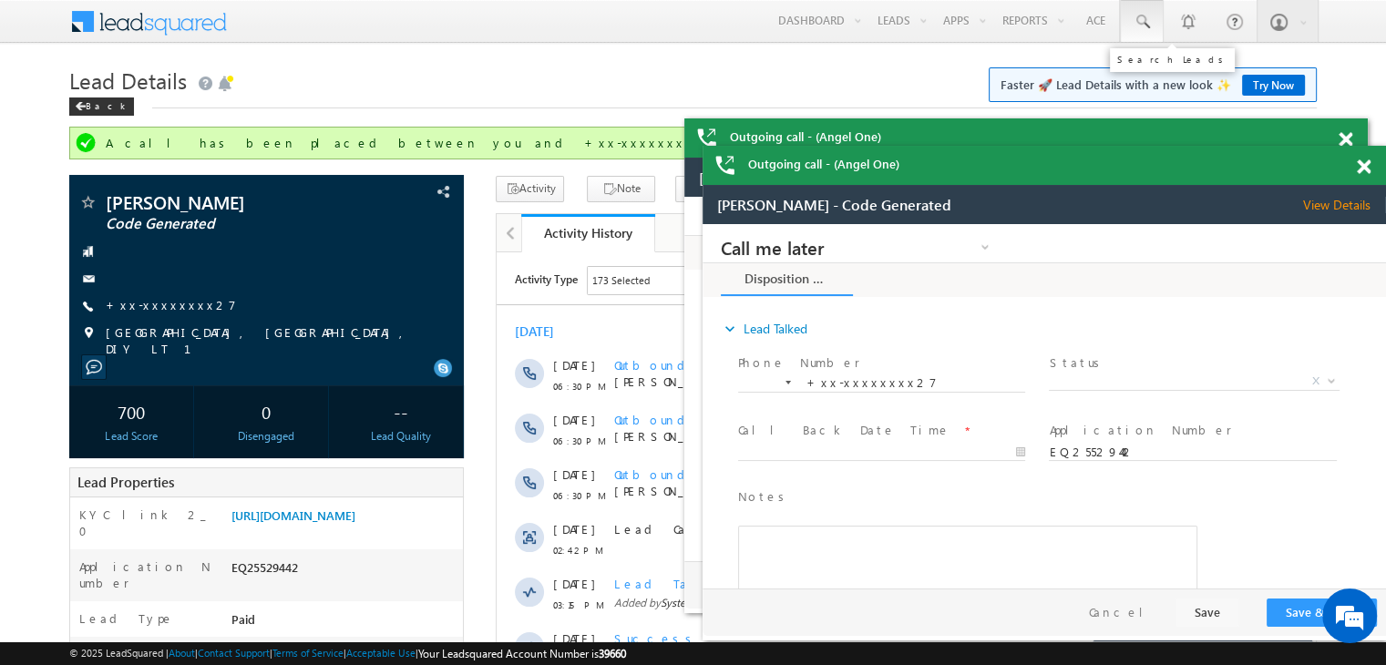
click at [1141, 20] on span at bounding box center [1142, 22] width 18 height 18
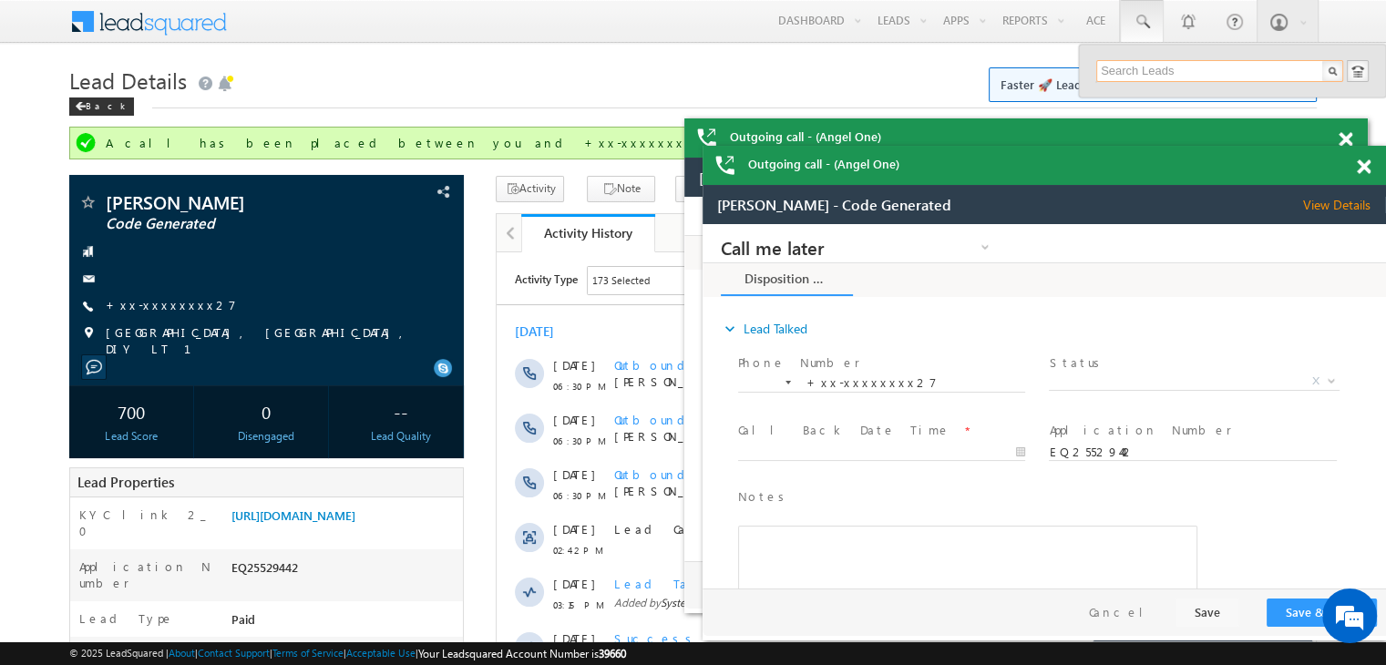
paste input "EQ18783783"
type input "EQ18783783"
click at [1150, 95] on div "RITA ROY" at bounding box center [1227, 97] width 244 height 20
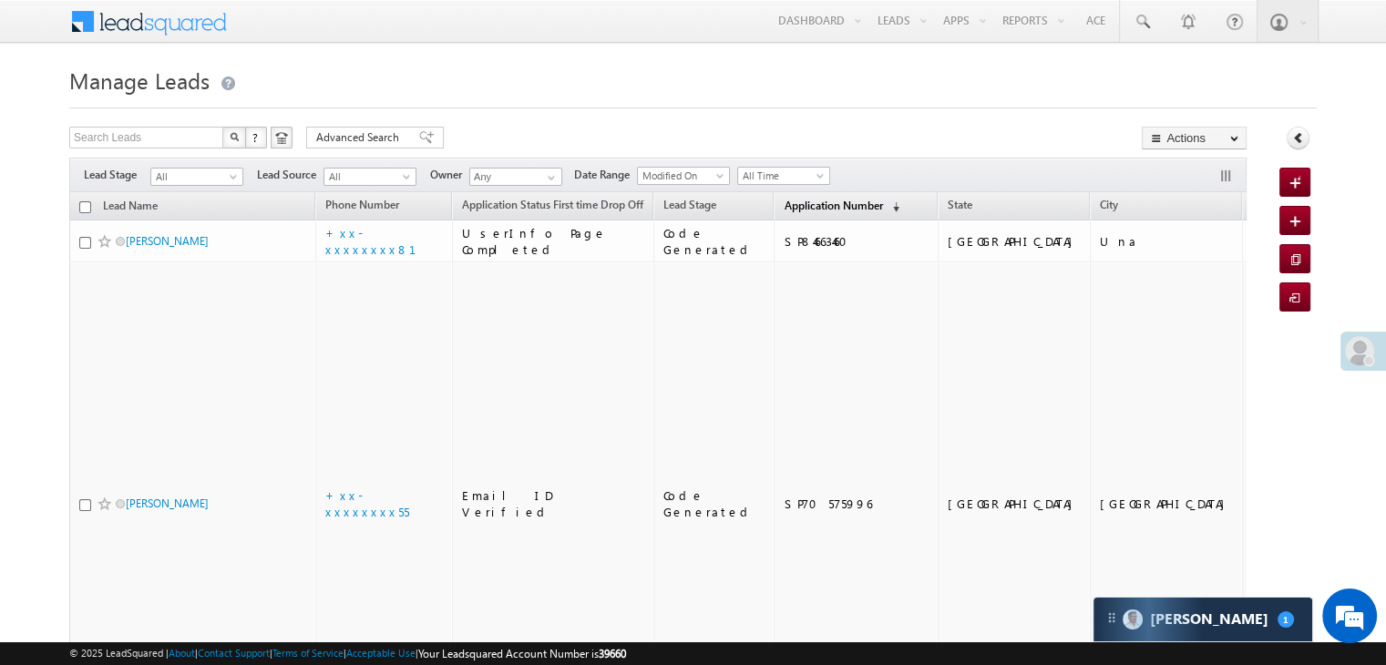
click at [810, 206] on span "Application Number" at bounding box center [833, 206] width 98 height 14
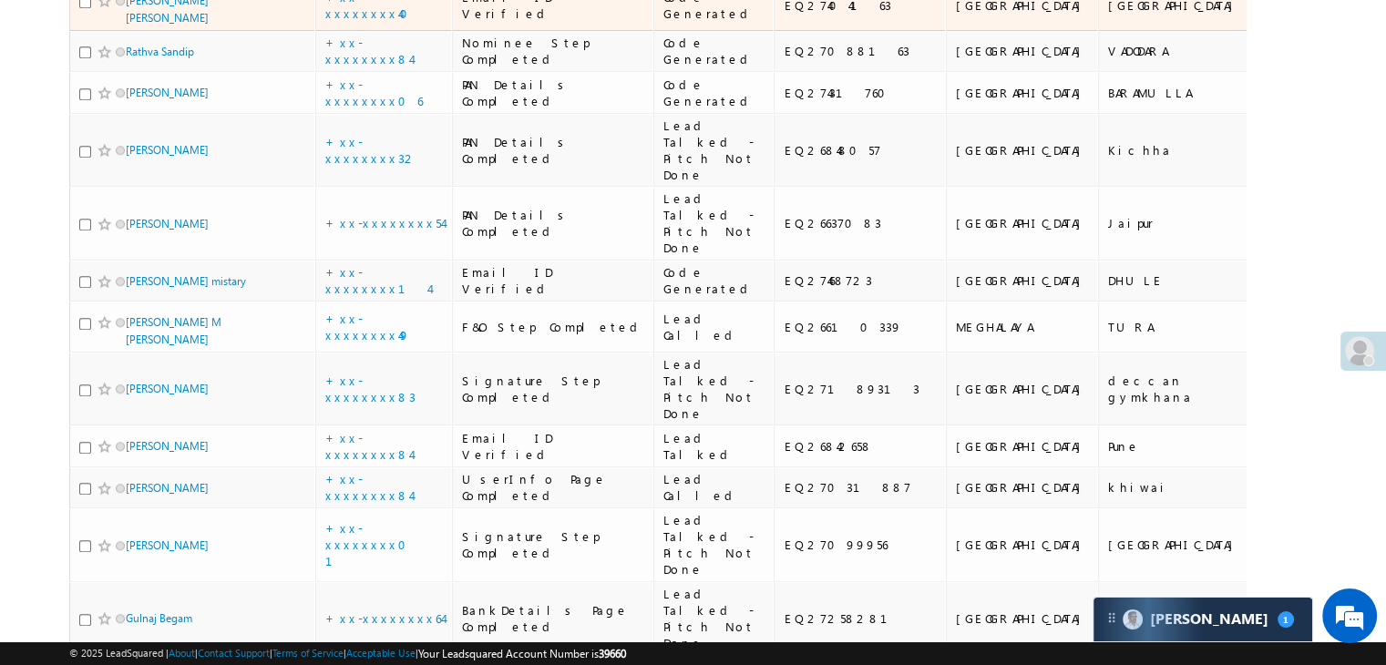
scroll to position [1640, 0]
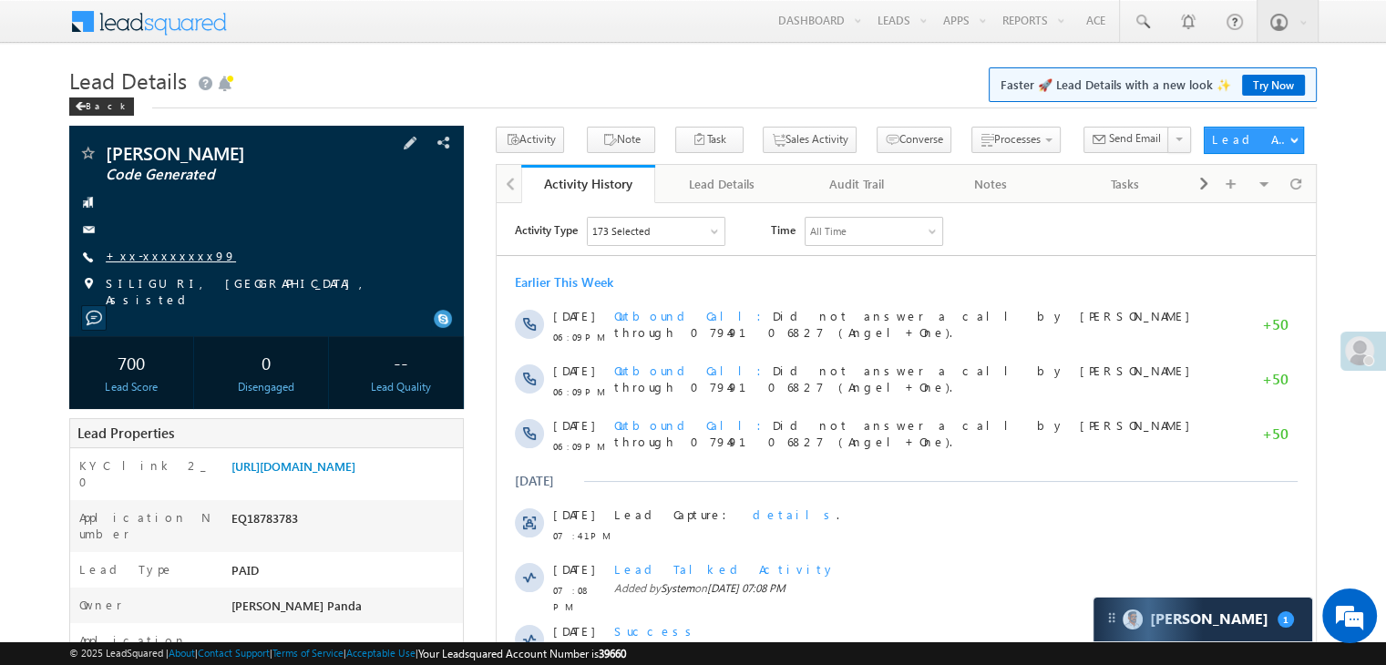
click at [159, 256] on link "+xx-xxxxxxxx99" at bounding box center [171, 255] width 130 height 15
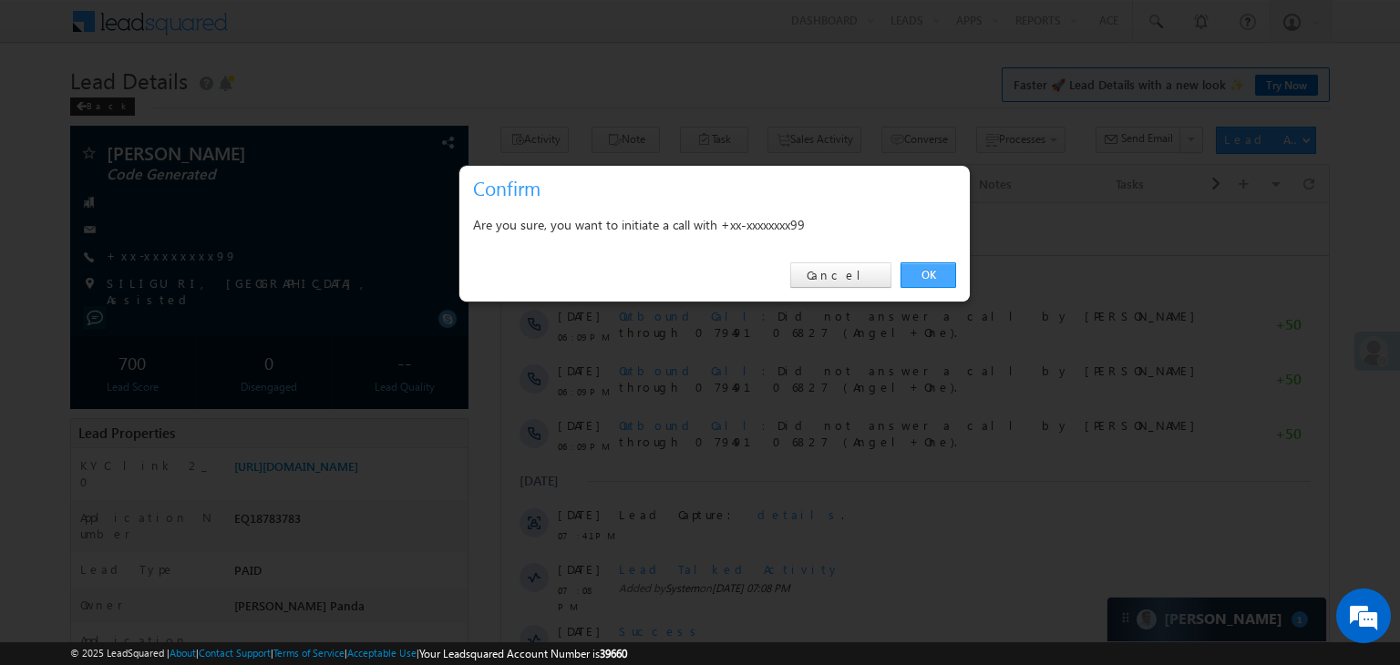
click at [922, 275] on link "OK" at bounding box center [928, 275] width 56 height 26
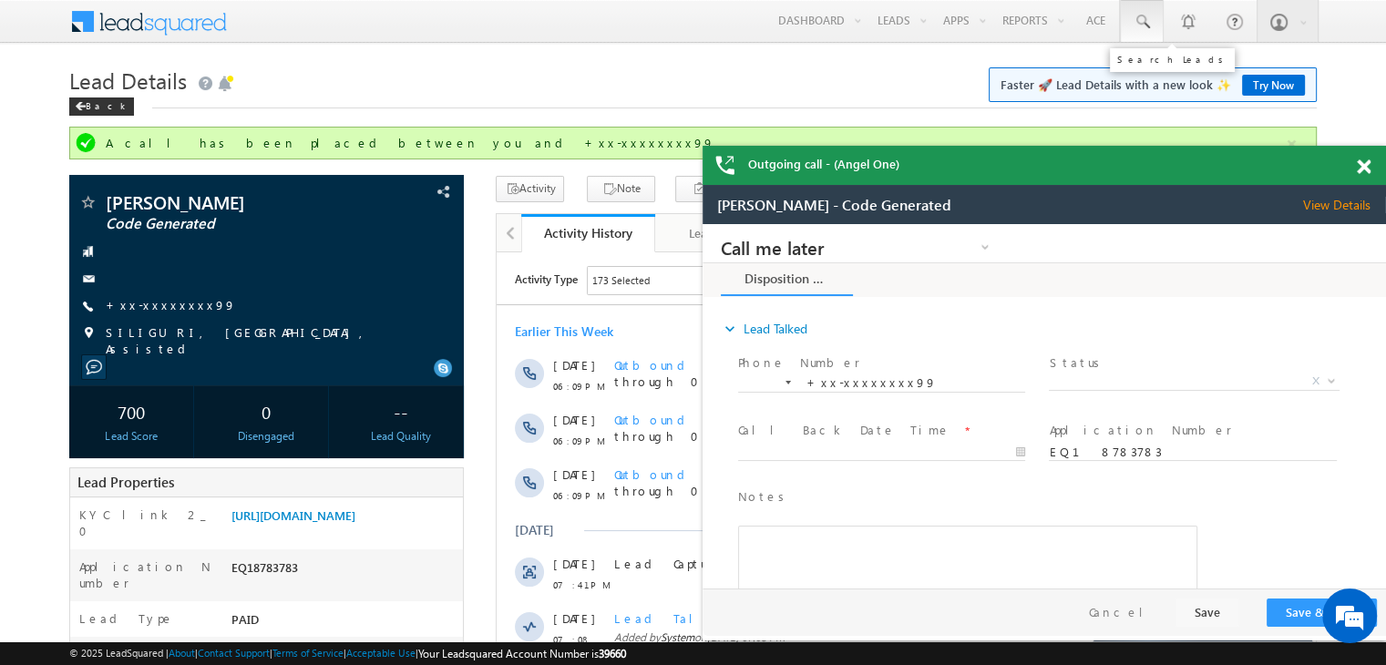
click at [1142, 26] on span at bounding box center [1142, 22] width 18 height 18
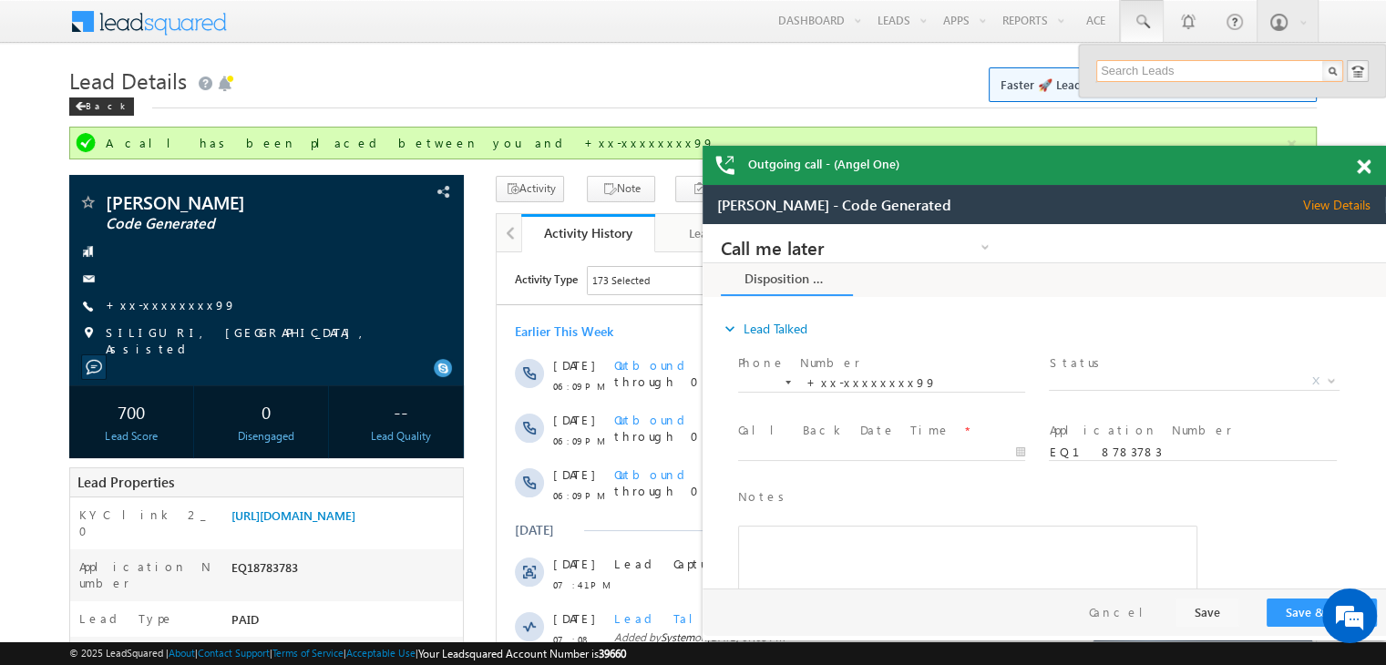
paste input "EQ26800972"
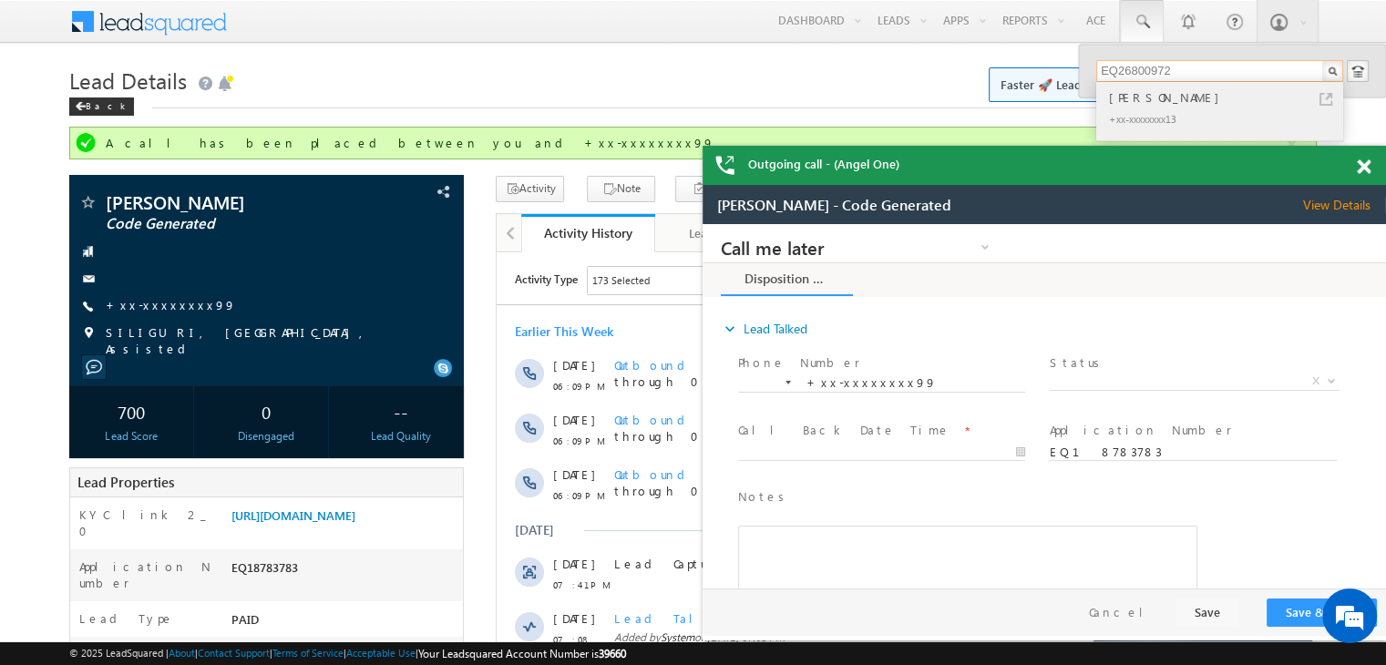
type input "EQ26800972"
click at [1133, 97] on div "[PERSON_NAME]" at bounding box center [1227, 97] width 244 height 20
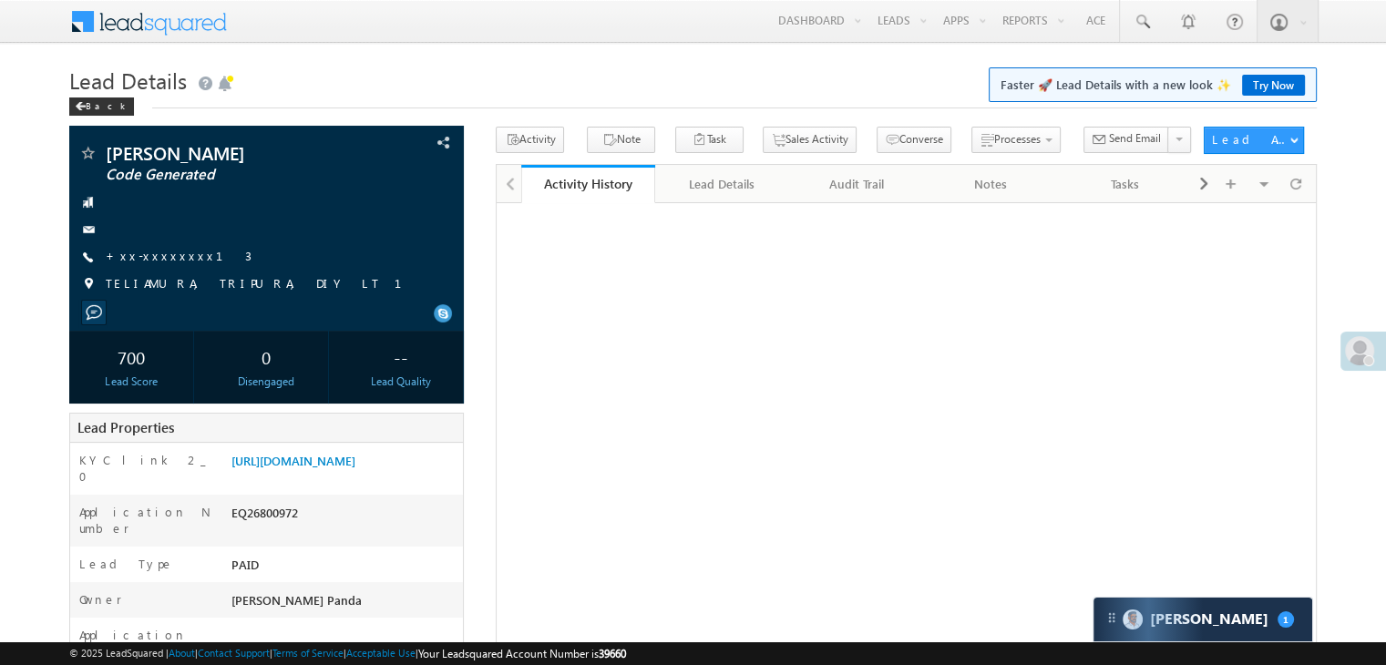
click at [160, 260] on link "+xx-xxxxxxxx13" at bounding box center [179, 255] width 146 height 15
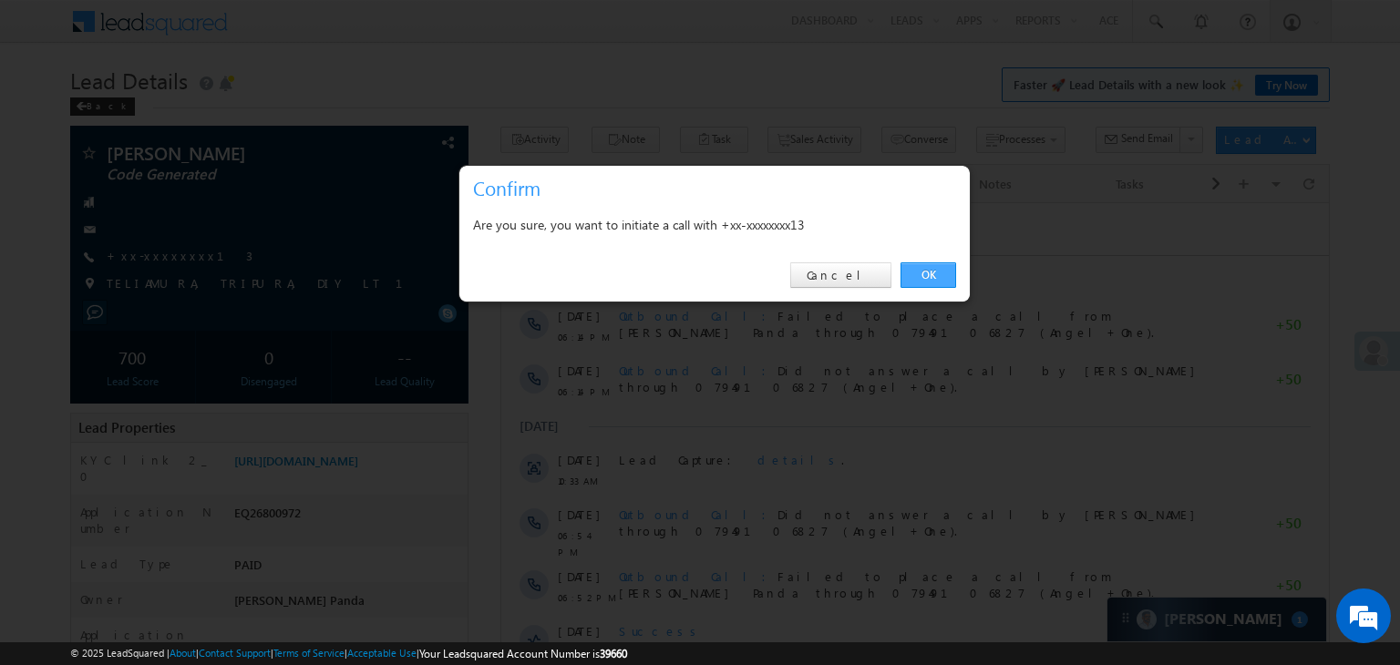
click at [935, 278] on link "OK" at bounding box center [928, 275] width 56 height 26
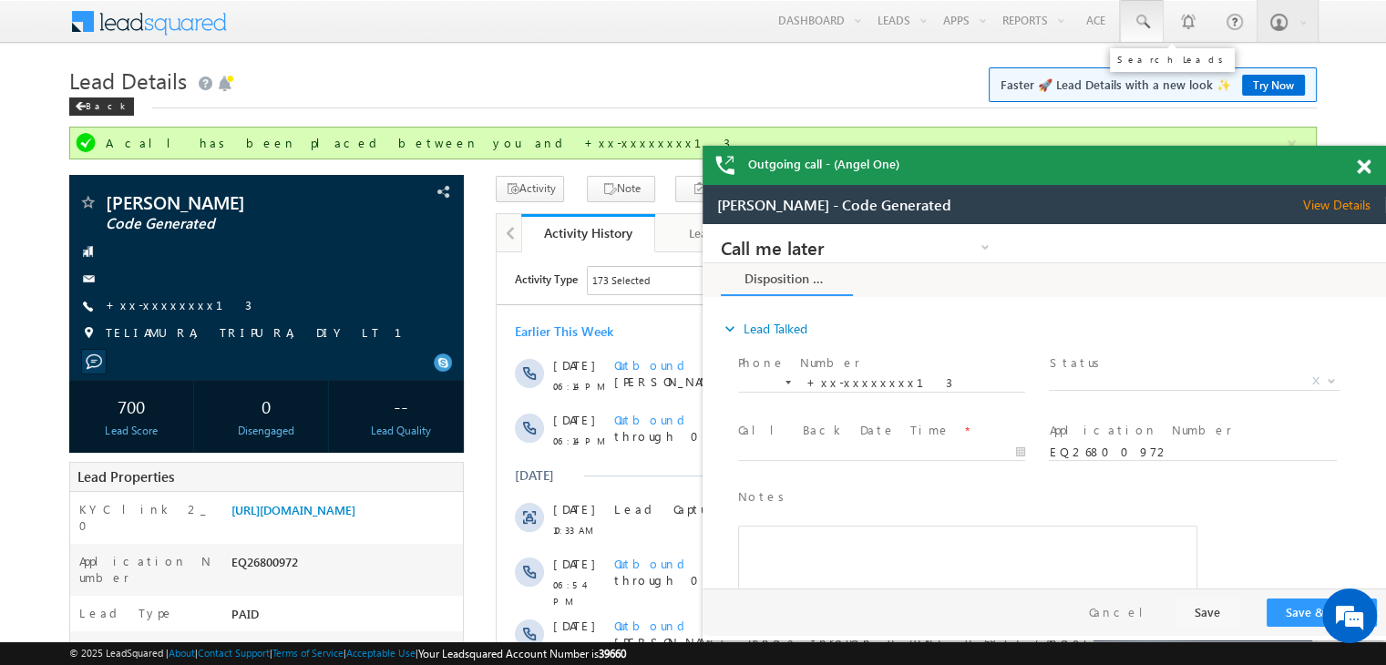
click at [1146, 25] on span at bounding box center [1142, 22] width 18 height 18
paste input "EQ26753462"
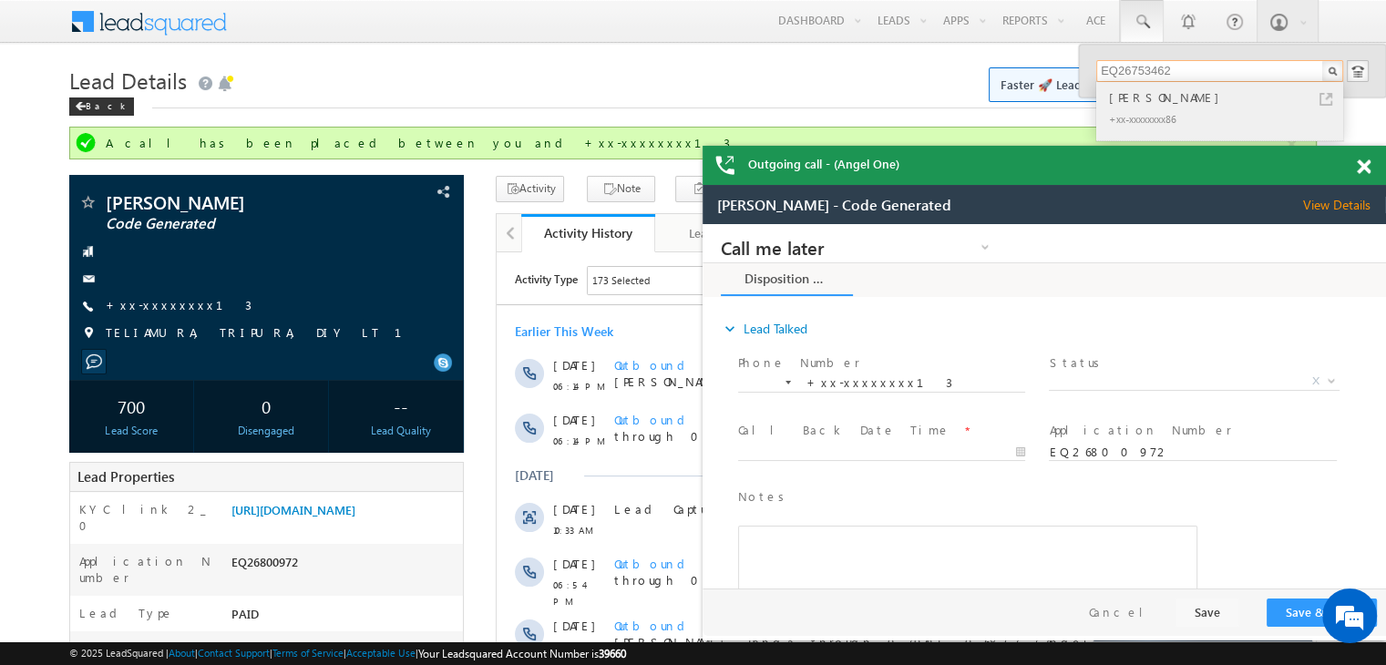
type input "EQ26753462"
click at [1145, 100] on div "[PERSON_NAME]" at bounding box center [1227, 97] width 244 height 20
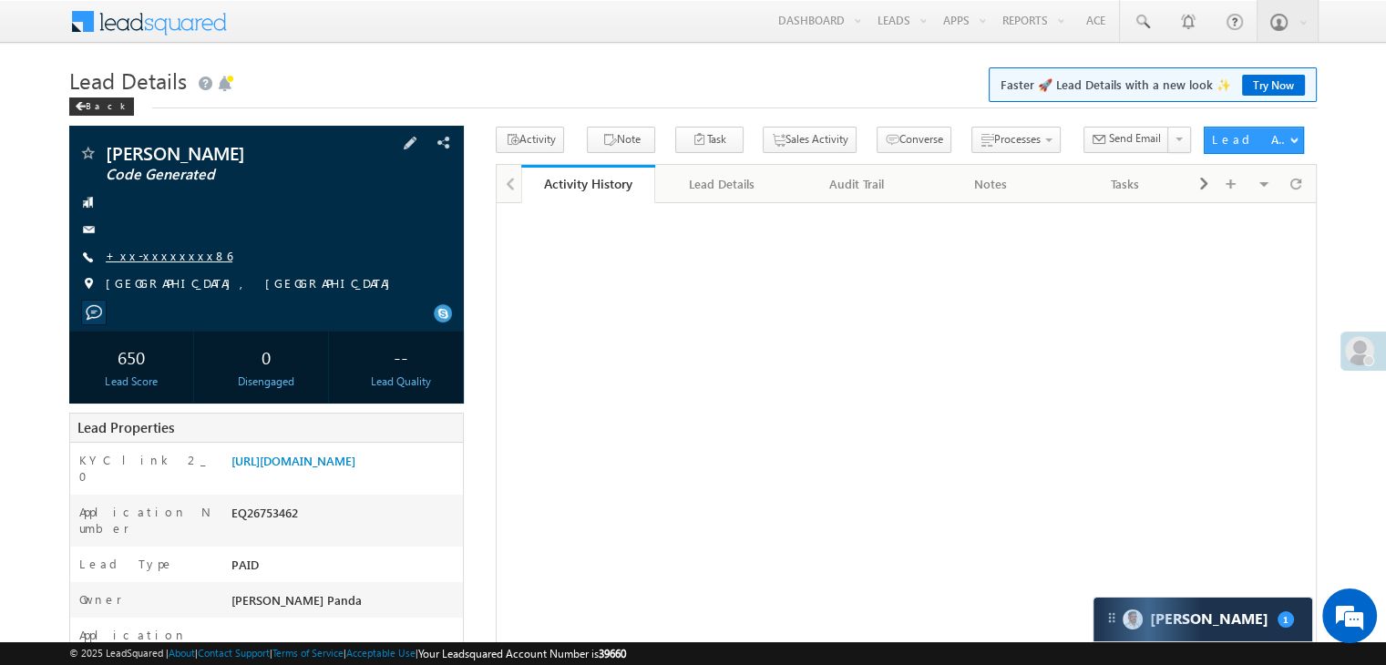
click at [159, 252] on link "+xx-xxxxxxxx86" at bounding box center [169, 255] width 127 height 15
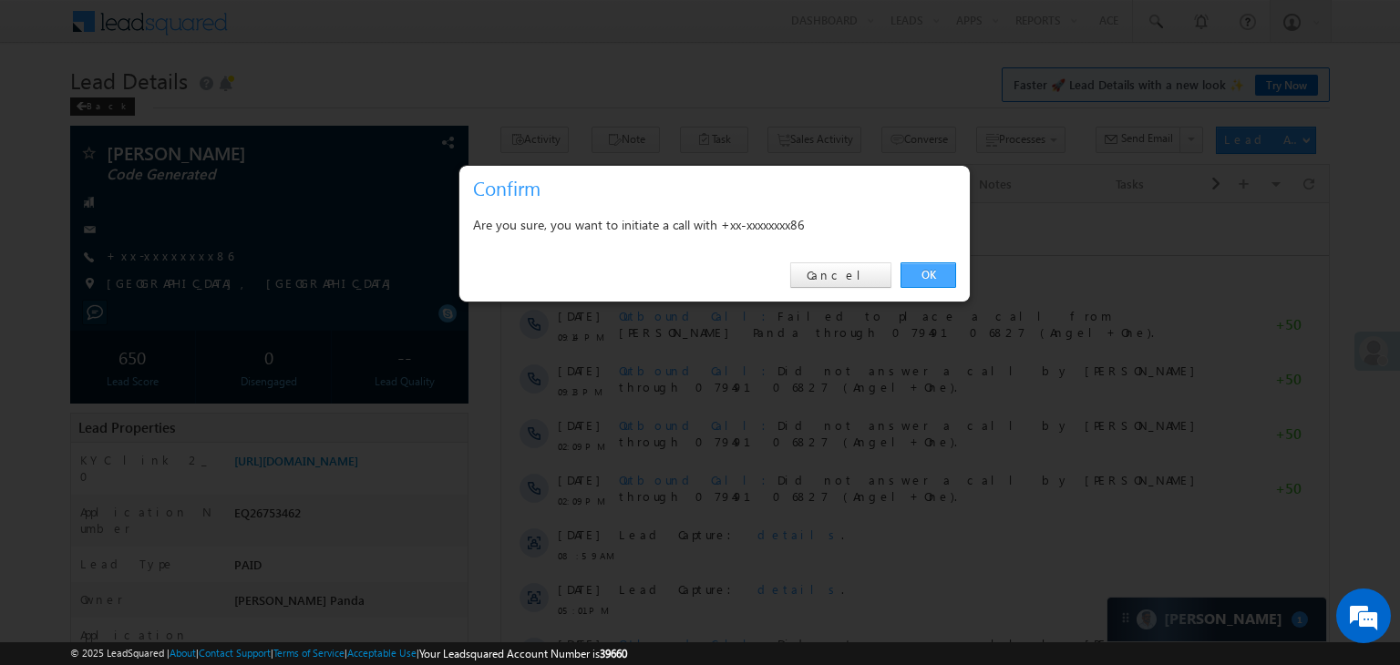
click at [926, 266] on link "OK" at bounding box center [928, 275] width 56 height 26
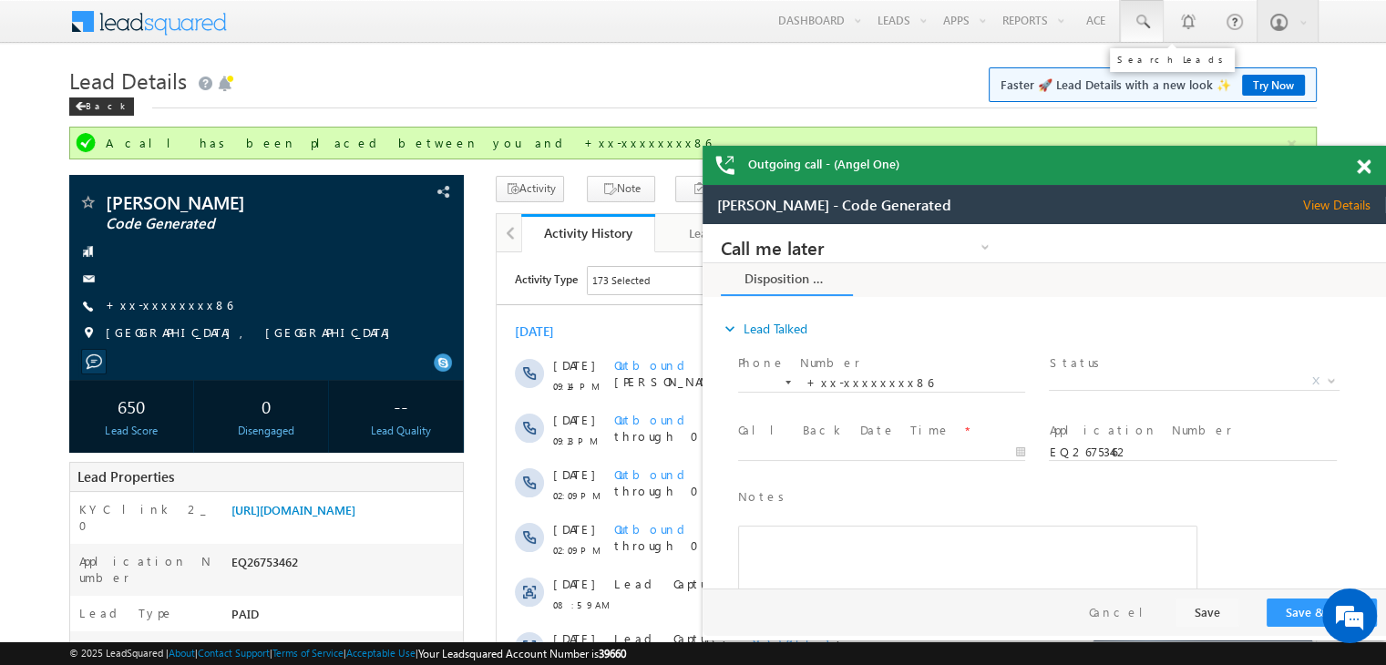
click at [1141, 19] on span at bounding box center [1142, 22] width 18 height 18
paste input "EQ26288494"
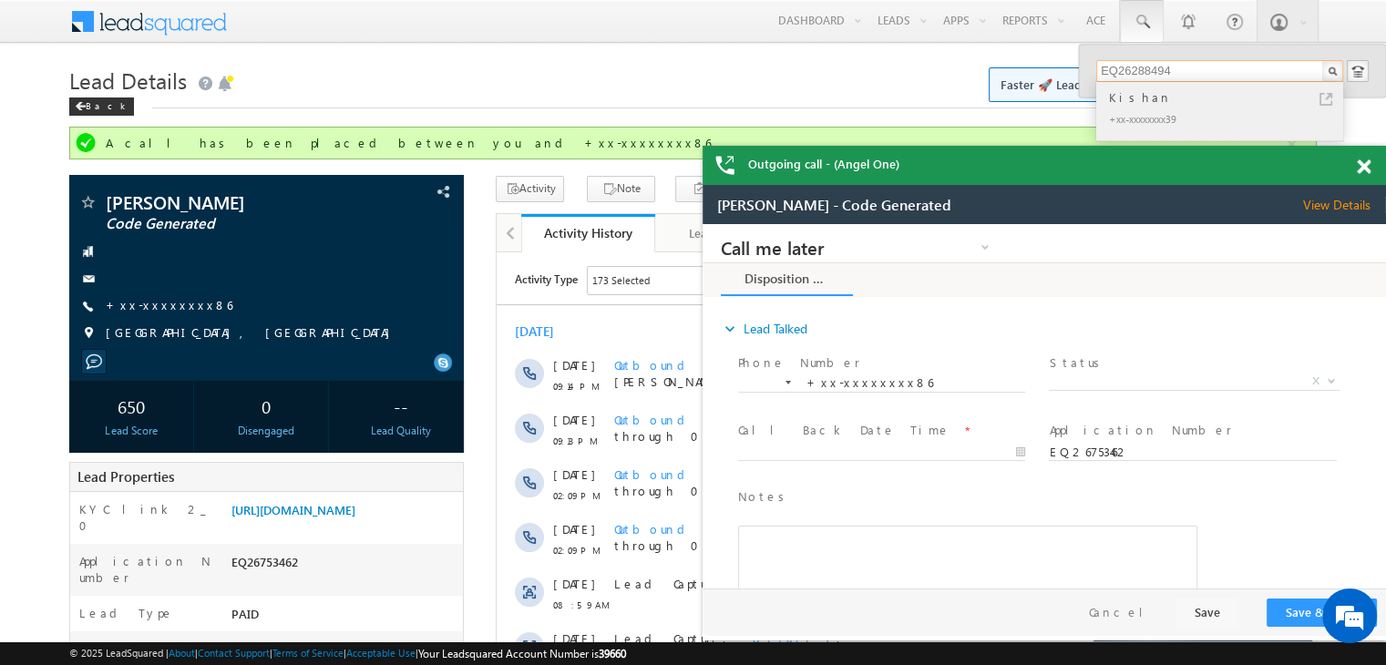
type input "EQ26288494"
click at [1134, 99] on div "Kishan" at bounding box center [1227, 97] width 244 height 20
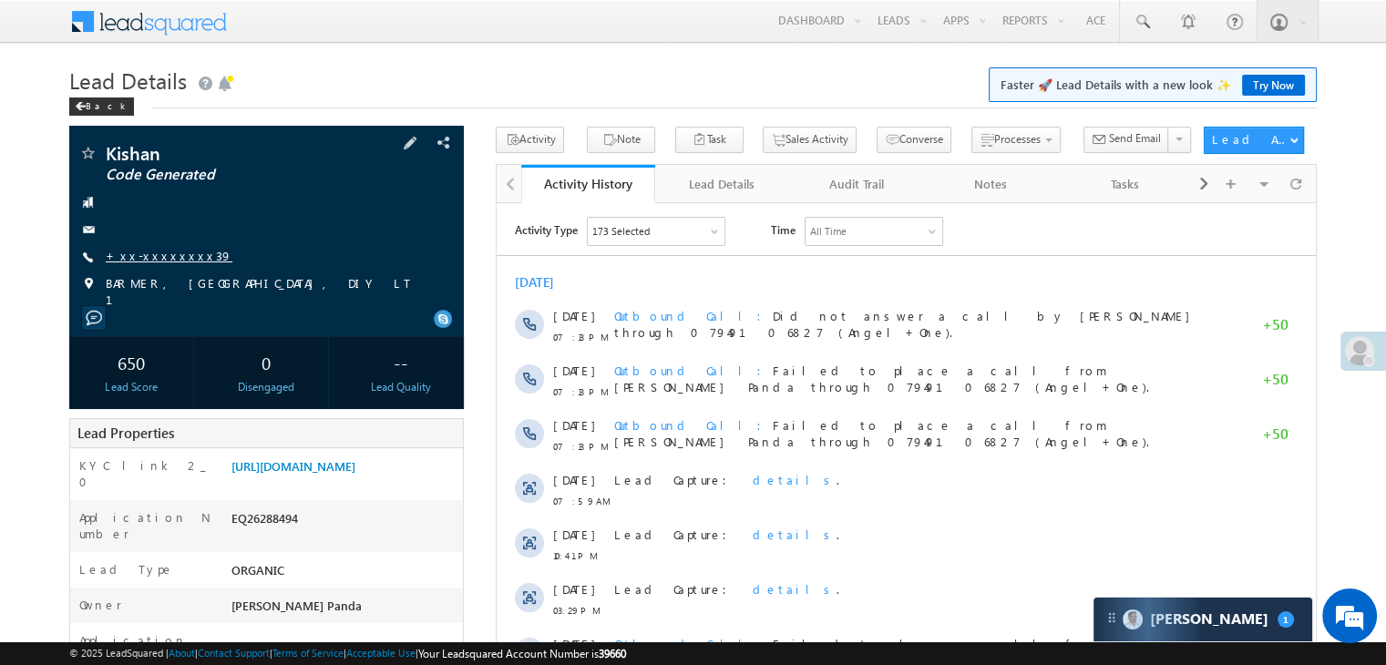
click at [168, 259] on link "+xx-xxxxxxxx39" at bounding box center [169, 255] width 127 height 15
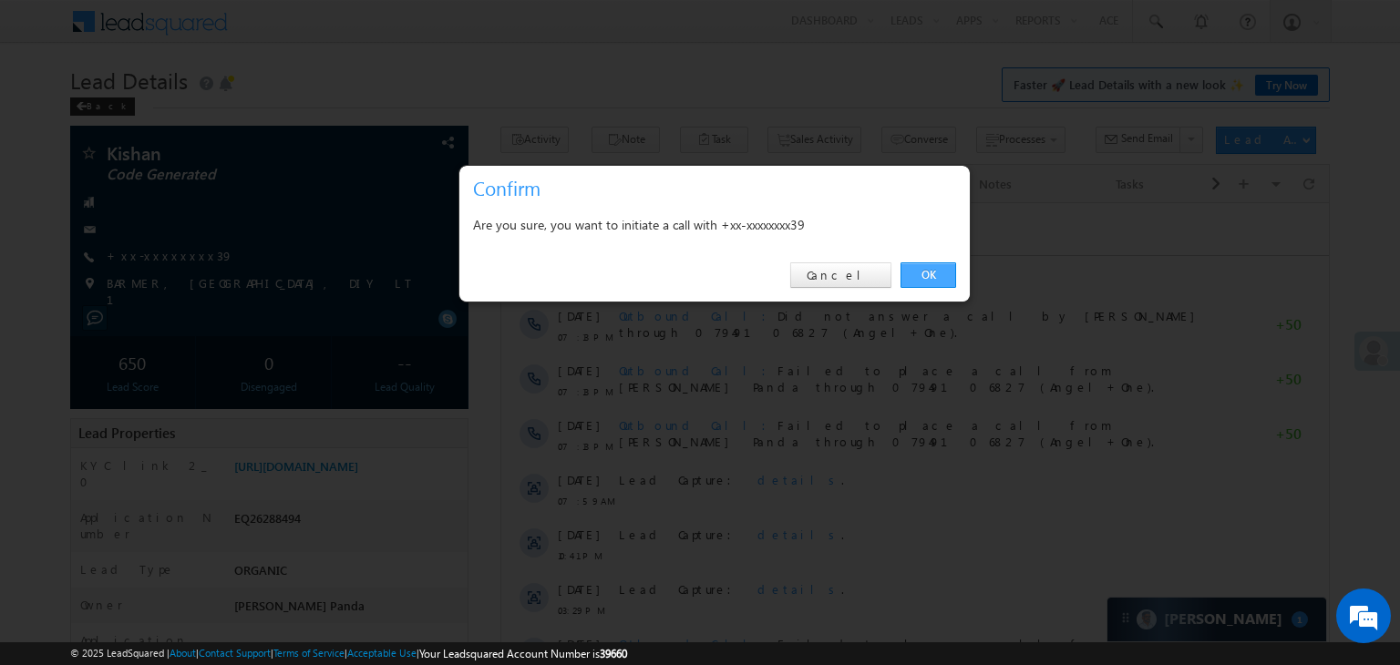
drag, startPoint x: 933, startPoint y: 272, endPoint x: 436, endPoint y: 70, distance: 537.2
click at [933, 272] on link "OK" at bounding box center [928, 275] width 56 height 26
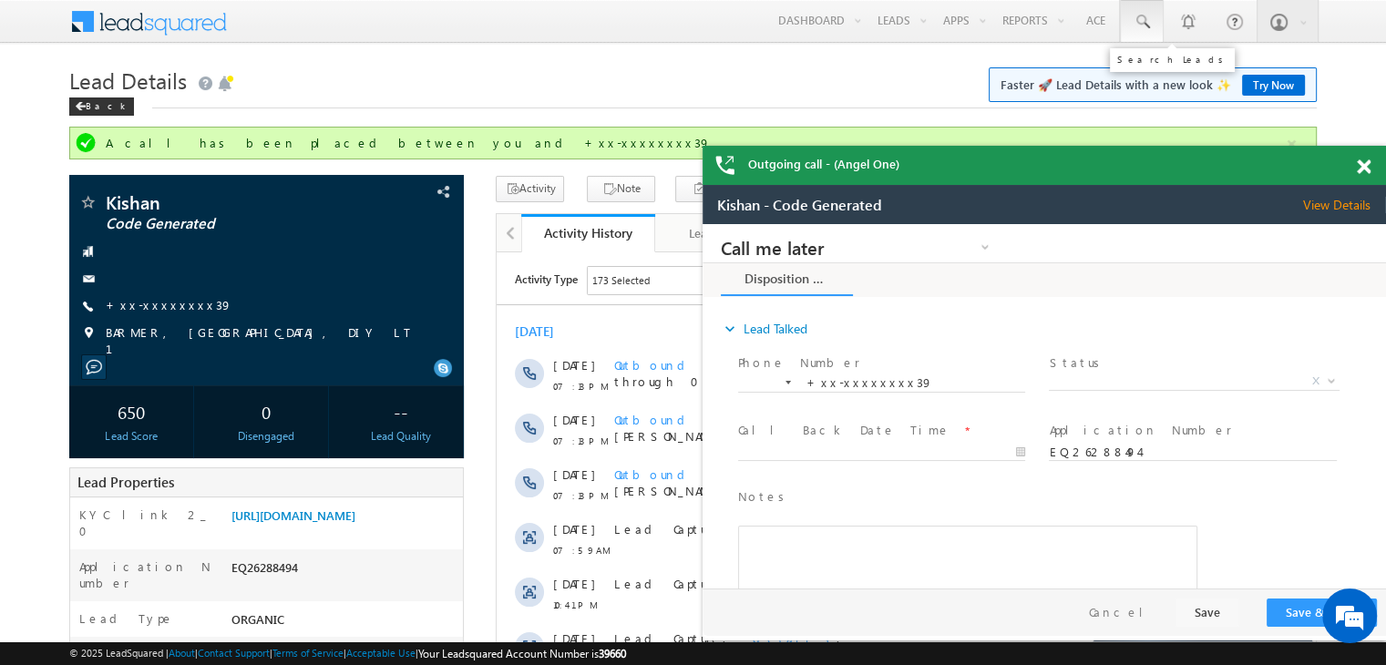
click at [1142, 19] on span at bounding box center [1142, 22] width 18 height 18
paste input "EQ27193347"
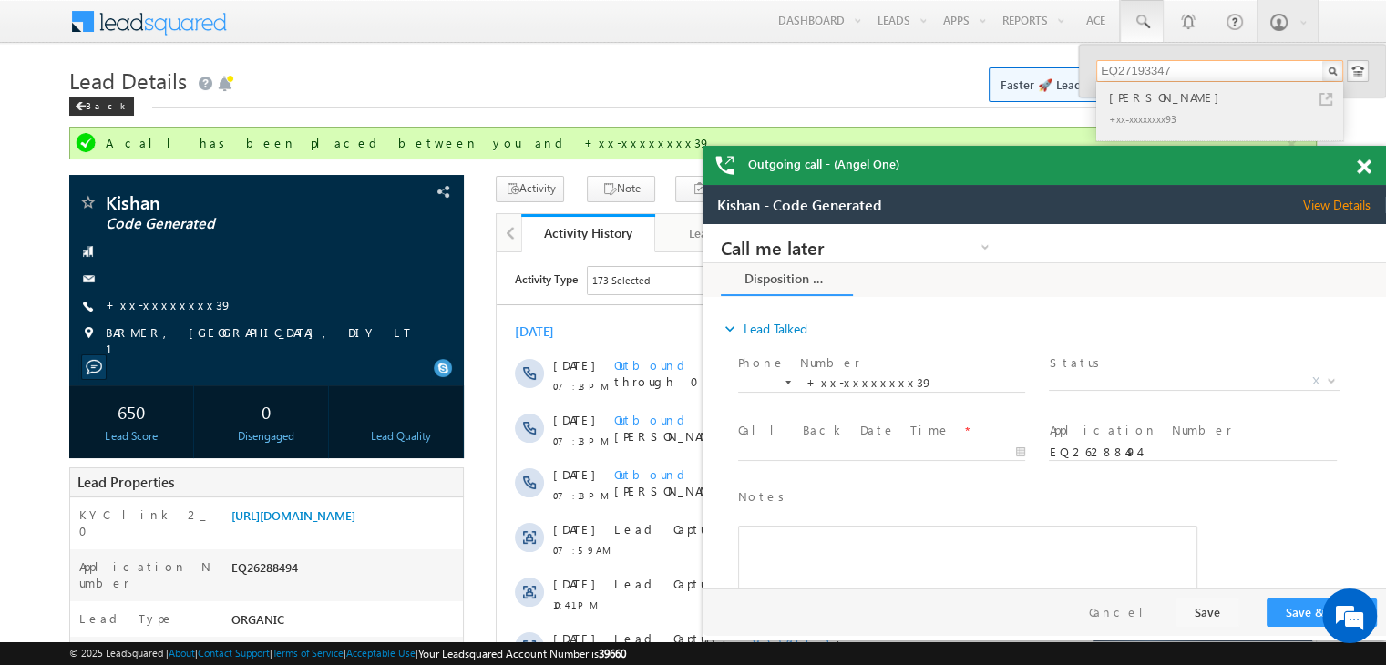
type input "EQ27193347"
click at [1124, 96] on div "Nisha Nilesh Bankar" at bounding box center [1227, 97] width 244 height 20
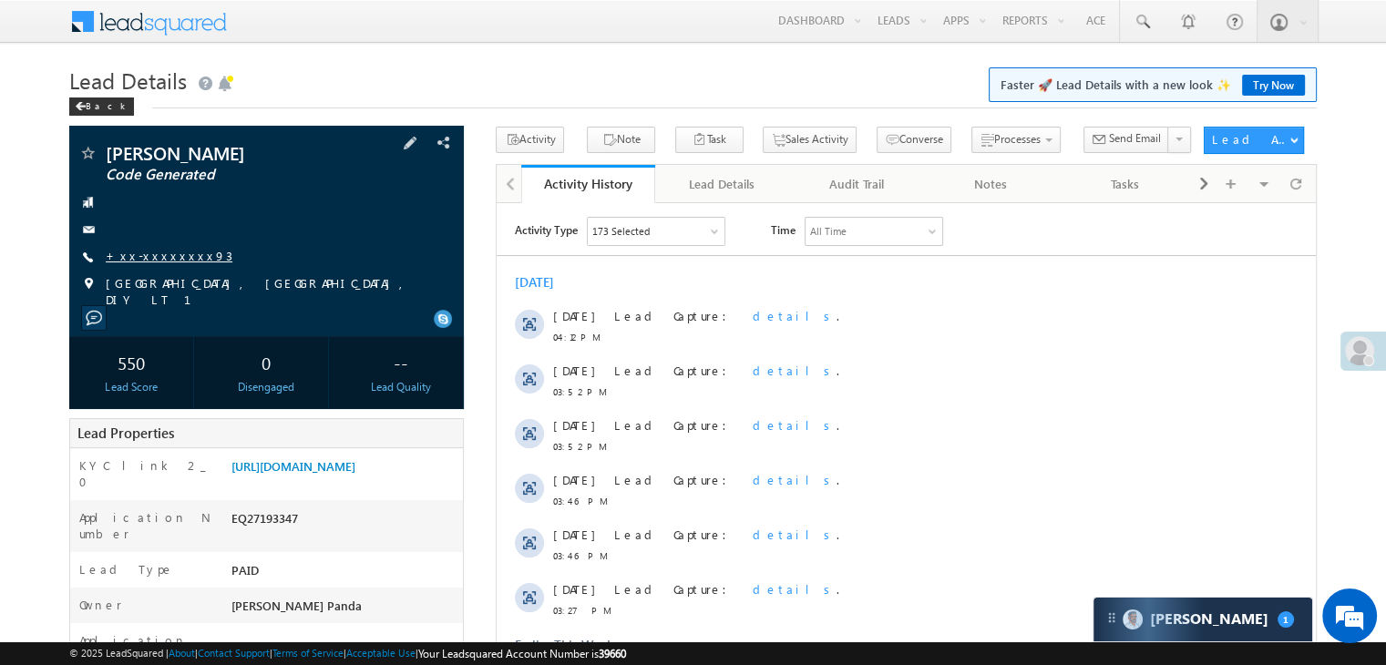
click at [158, 261] on link "+xx-xxxxxxxx93" at bounding box center [169, 255] width 127 height 15
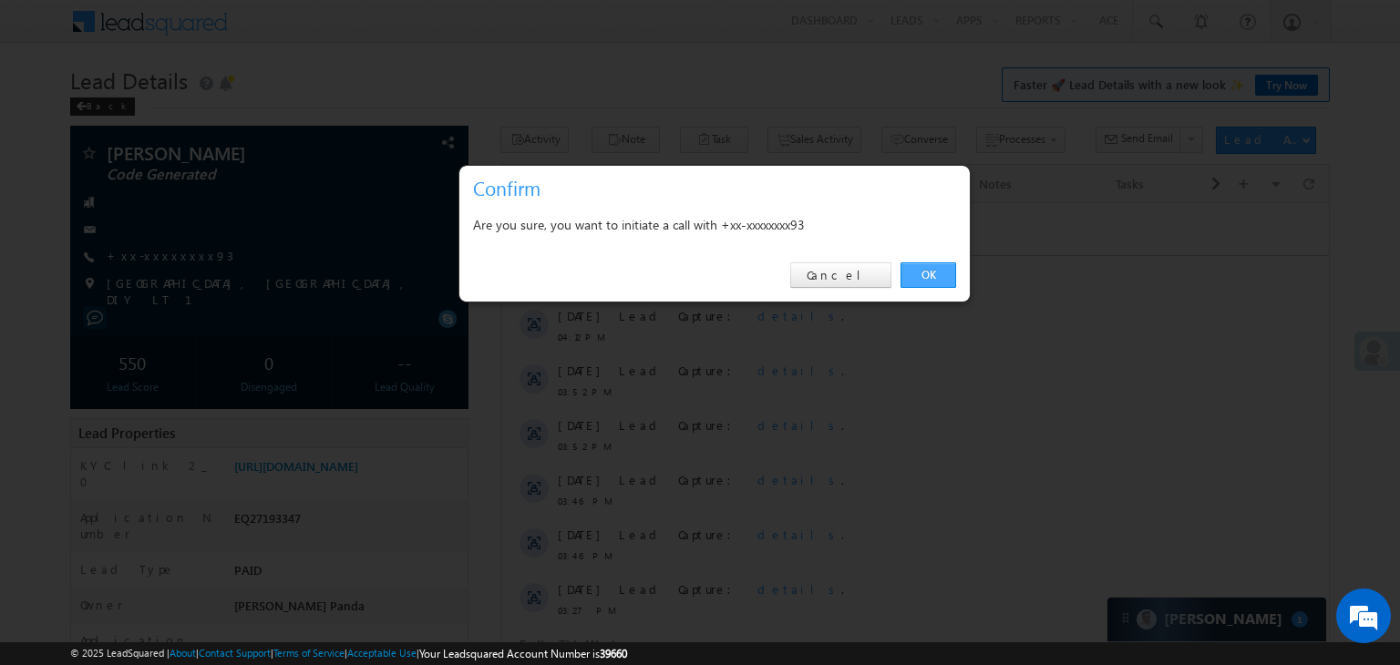
drag, startPoint x: 940, startPoint y: 263, endPoint x: 401, endPoint y: 245, distance: 538.9
click at [940, 263] on link "OK" at bounding box center [928, 275] width 56 height 26
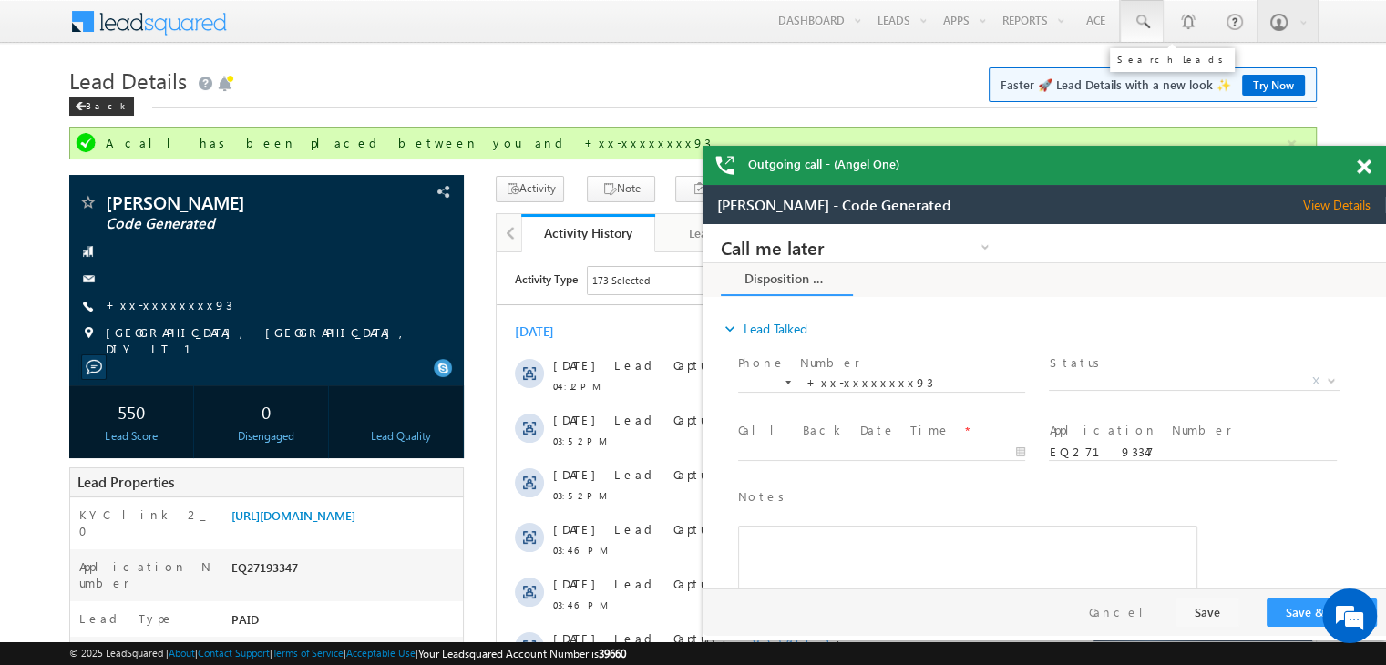
click at [1146, 17] on span at bounding box center [1142, 22] width 18 height 18
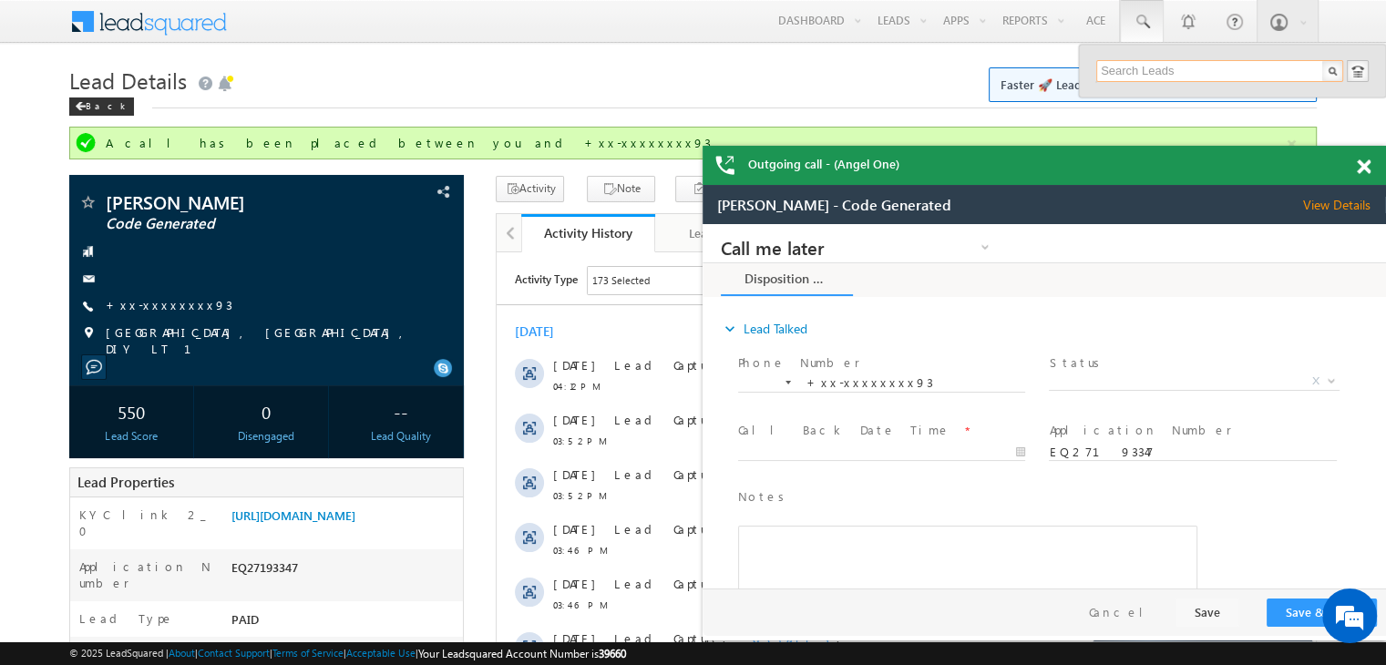
paste input "EQ27278213"
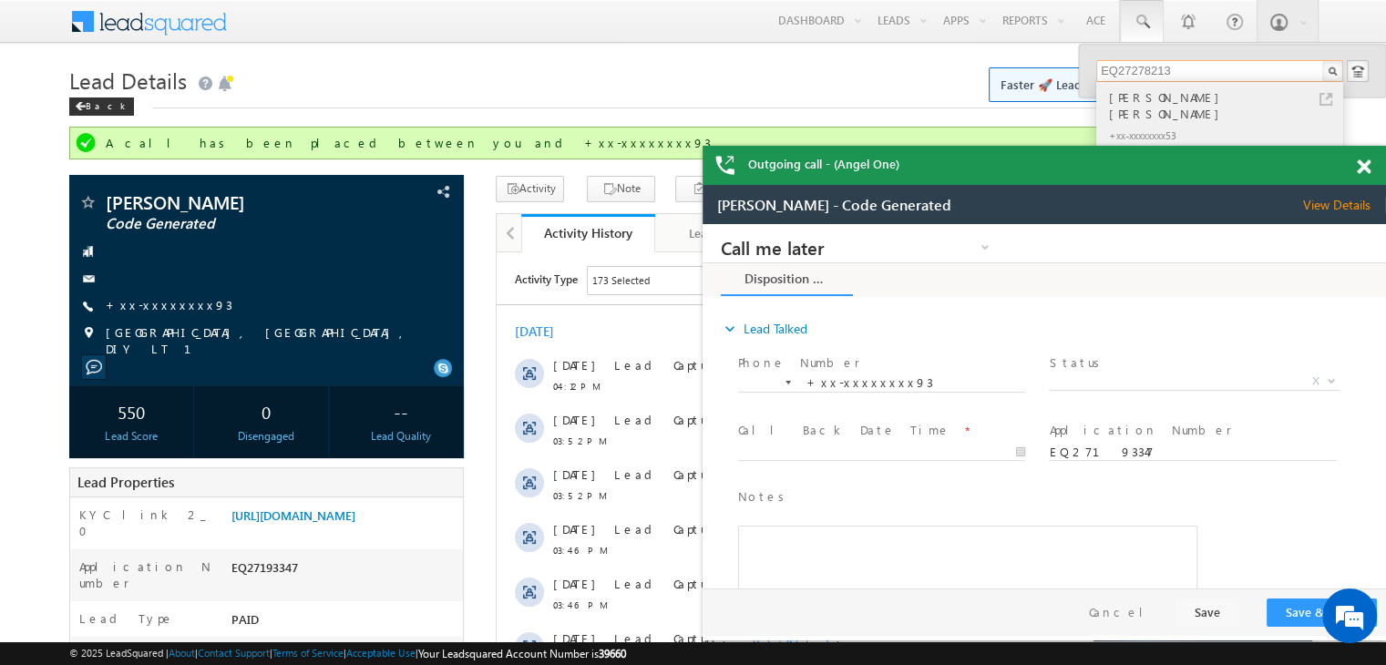
type input "EQ27278213"
click at [1127, 99] on div "[PERSON_NAME] [PERSON_NAME]" at bounding box center [1227, 105] width 244 height 36
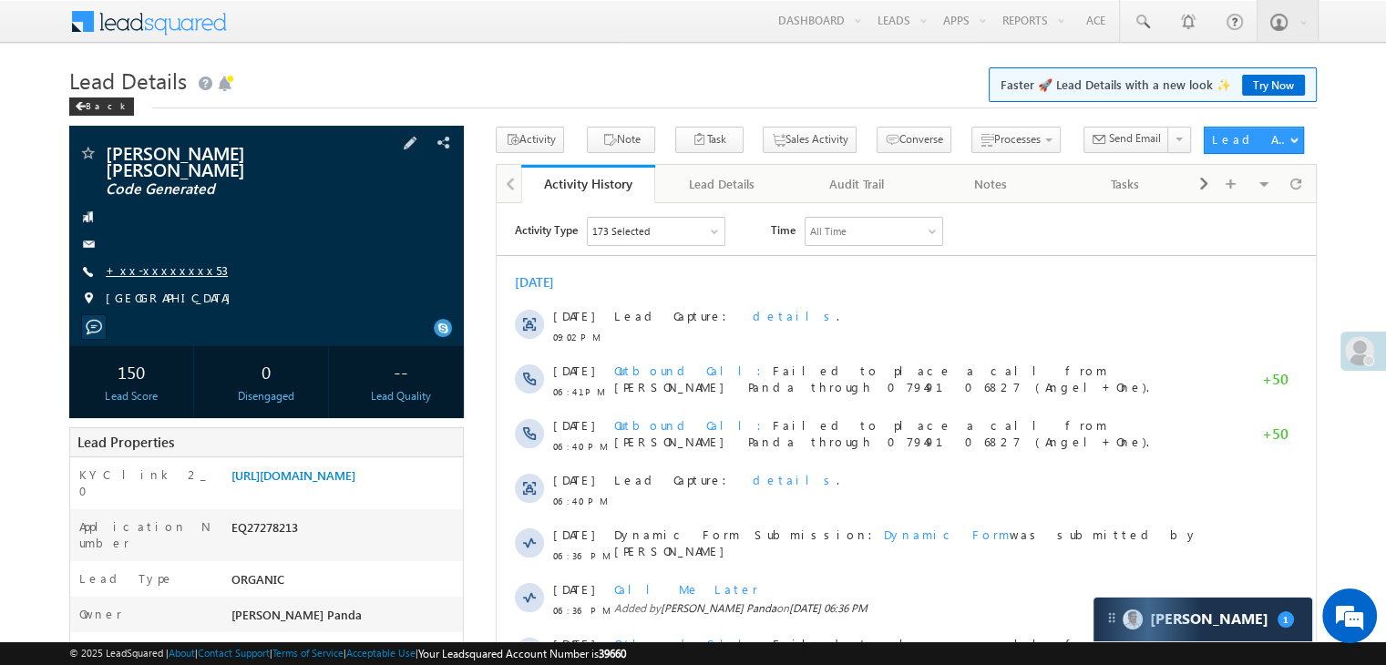
click at [150, 262] on link "+xx-xxxxxxxx53" at bounding box center [167, 269] width 122 height 15
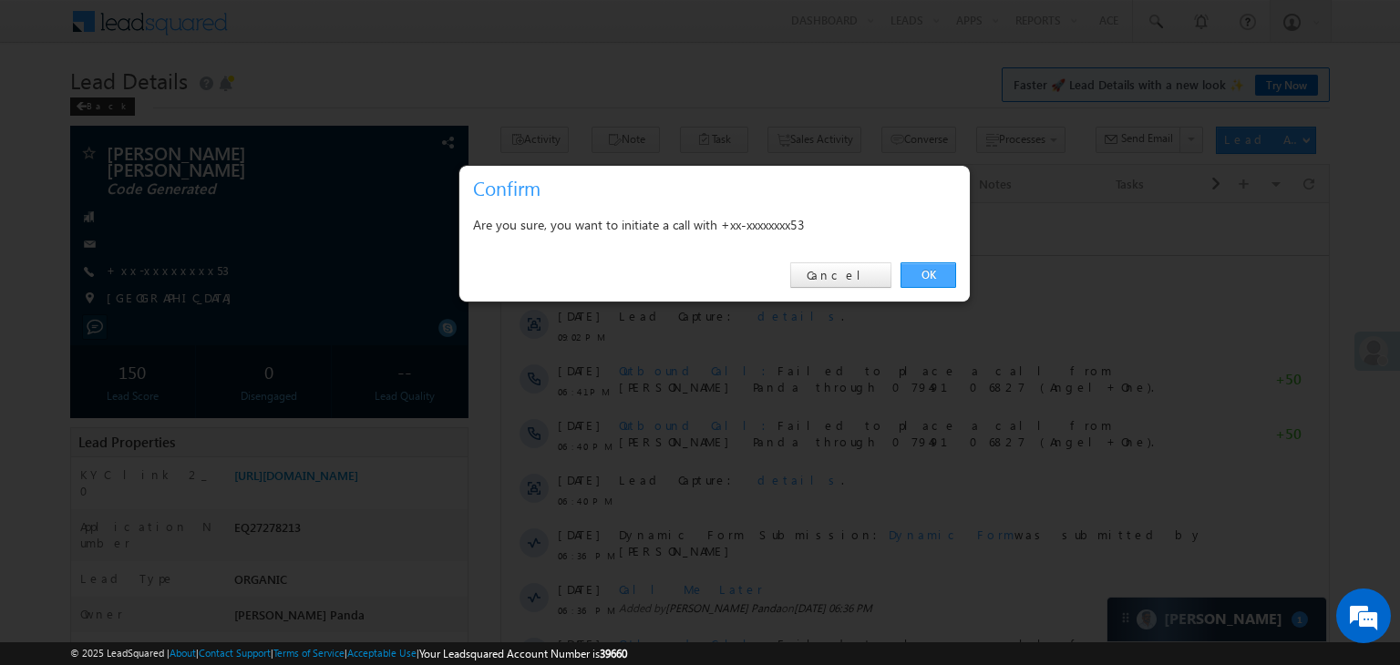
click at [936, 274] on link "OK" at bounding box center [928, 275] width 56 height 26
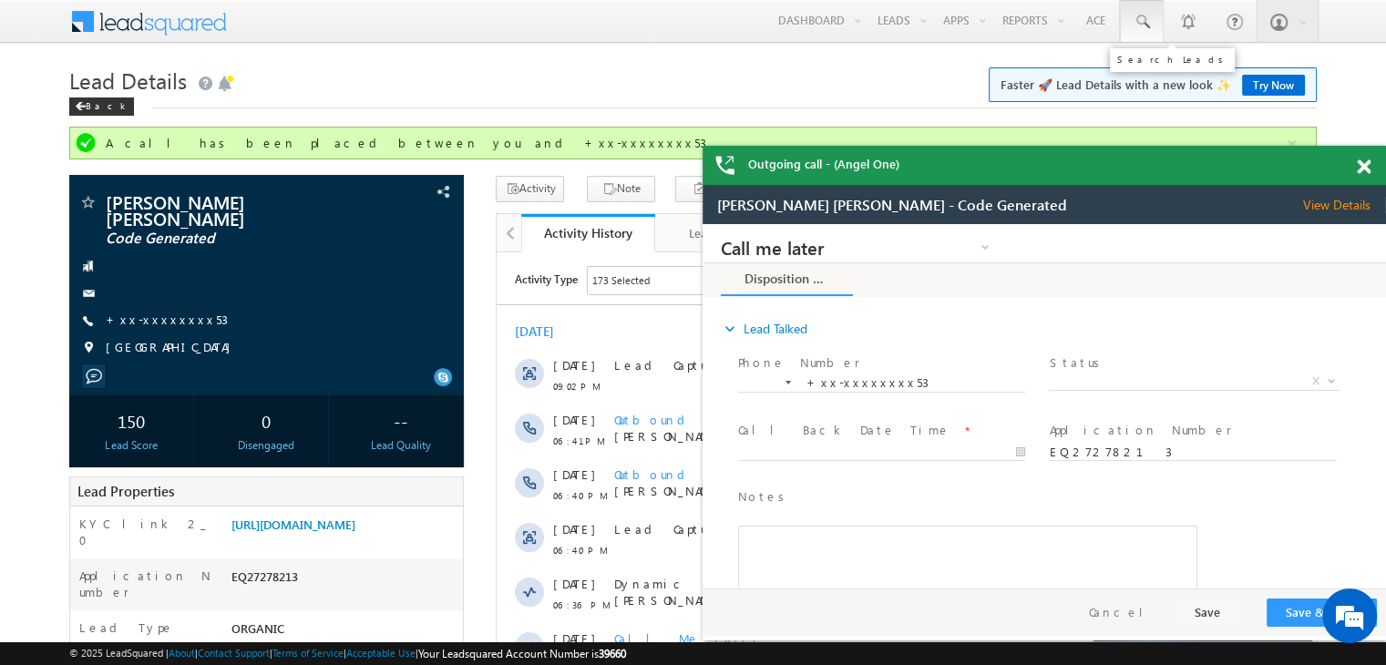
click span
paste input "EQ27468723"
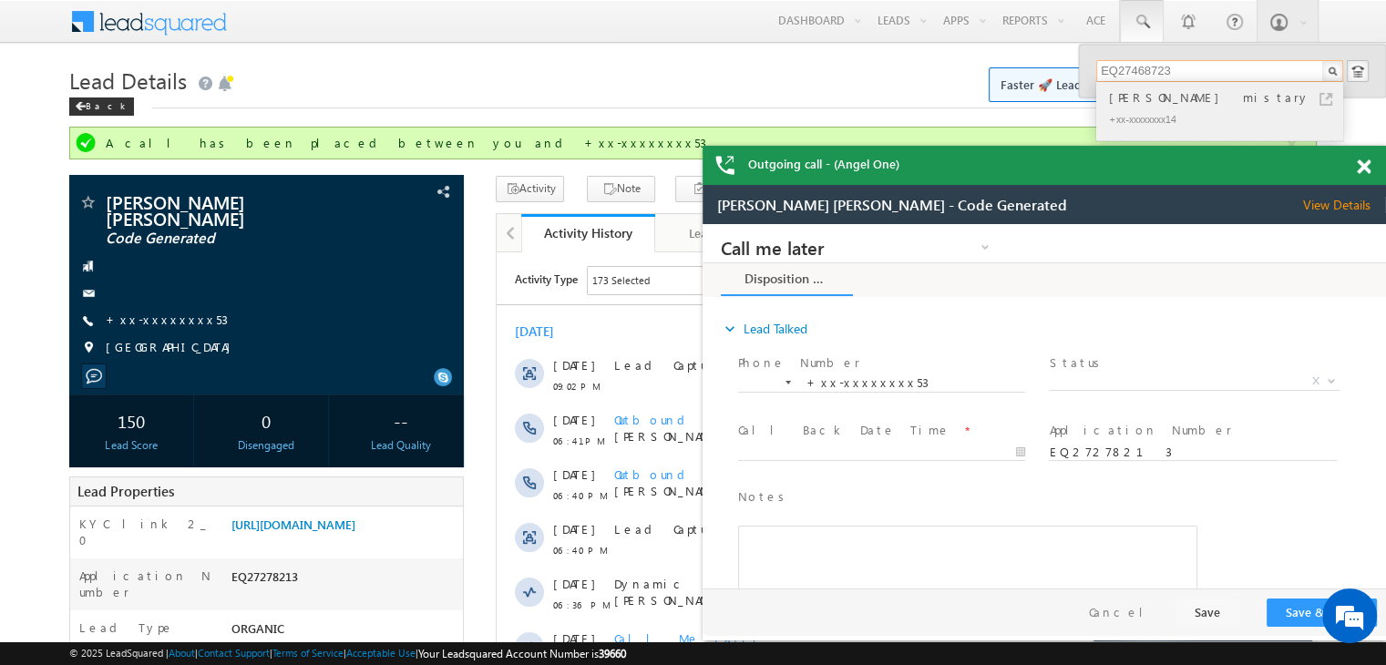
type input "EQ27468723"
click div "Madhukar mistary"
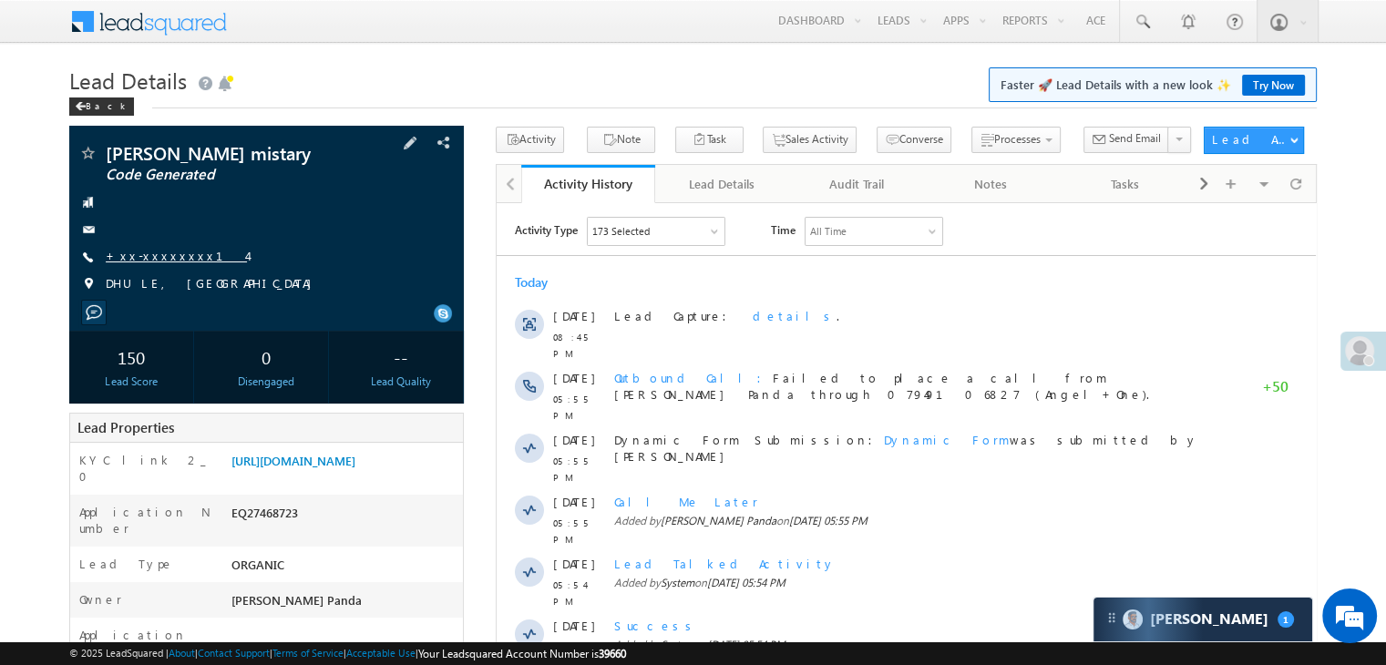
click at [148, 262] on link "+xx-xxxxxxxx14" at bounding box center [176, 255] width 141 height 15
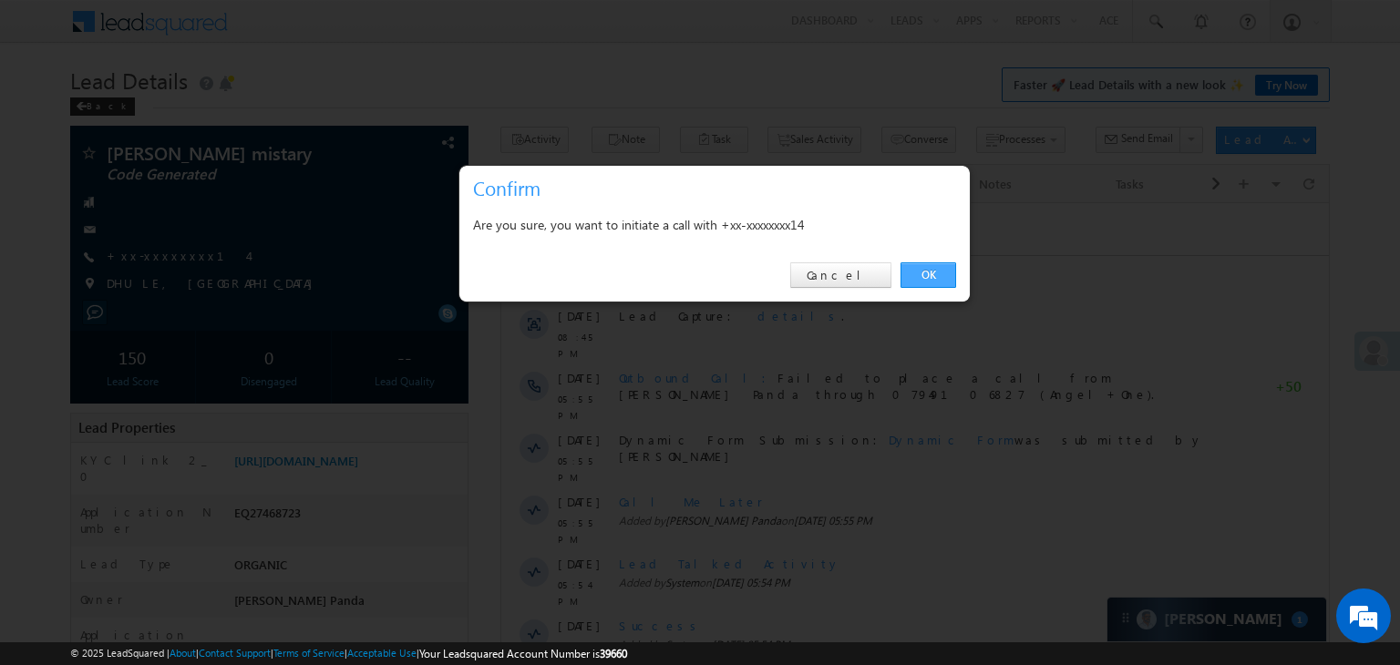
click at [930, 266] on link "OK" at bounding box center [928, 275] width 56 height 26
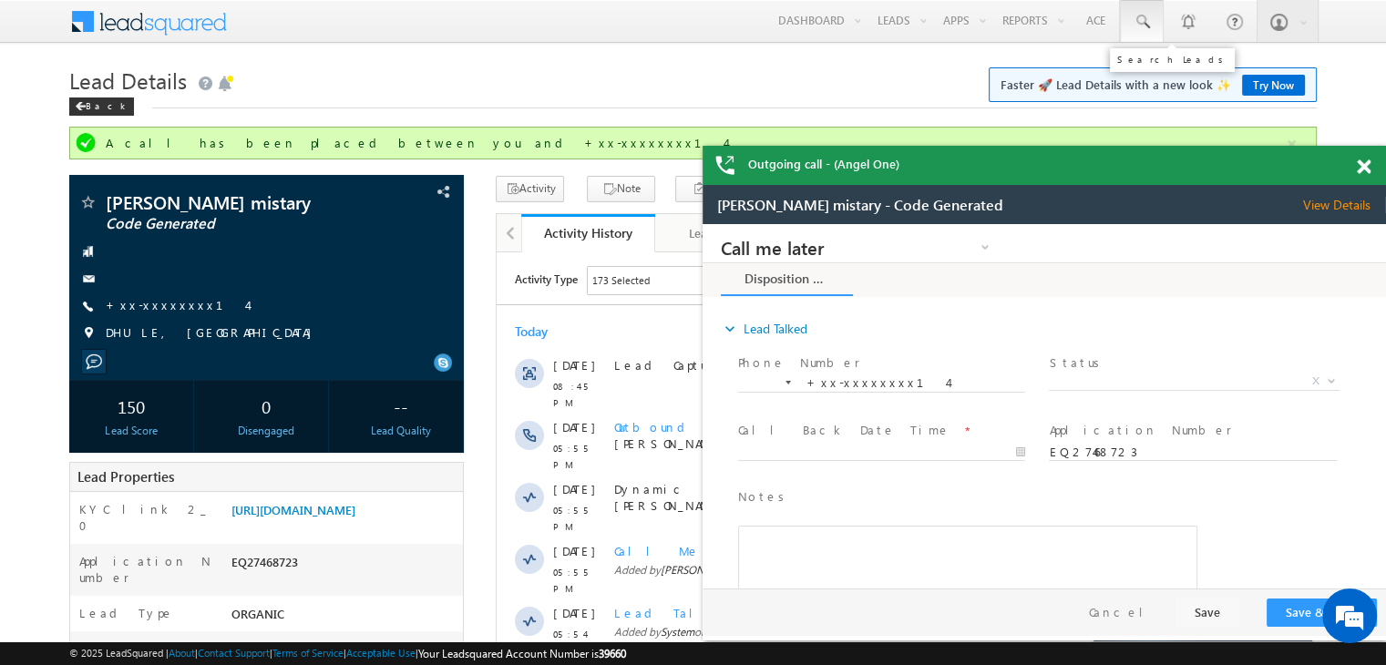
click at [1145, 26] on span at bounding box center [1142, 22] width 18 height 18
paste input "EQ27120341"
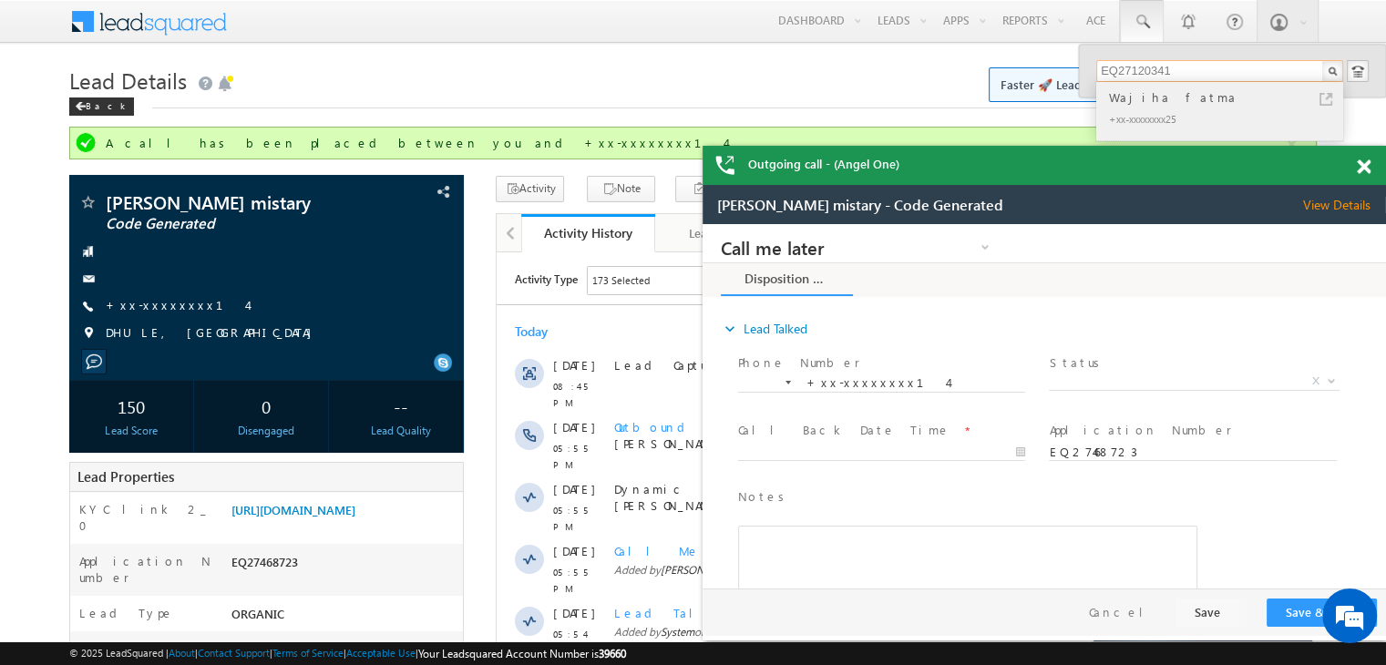
type input "EQ27120341"
click at [1130, 103] on div "Wajiha fatma" at bounding box center [1227, 97] width 244 height 20
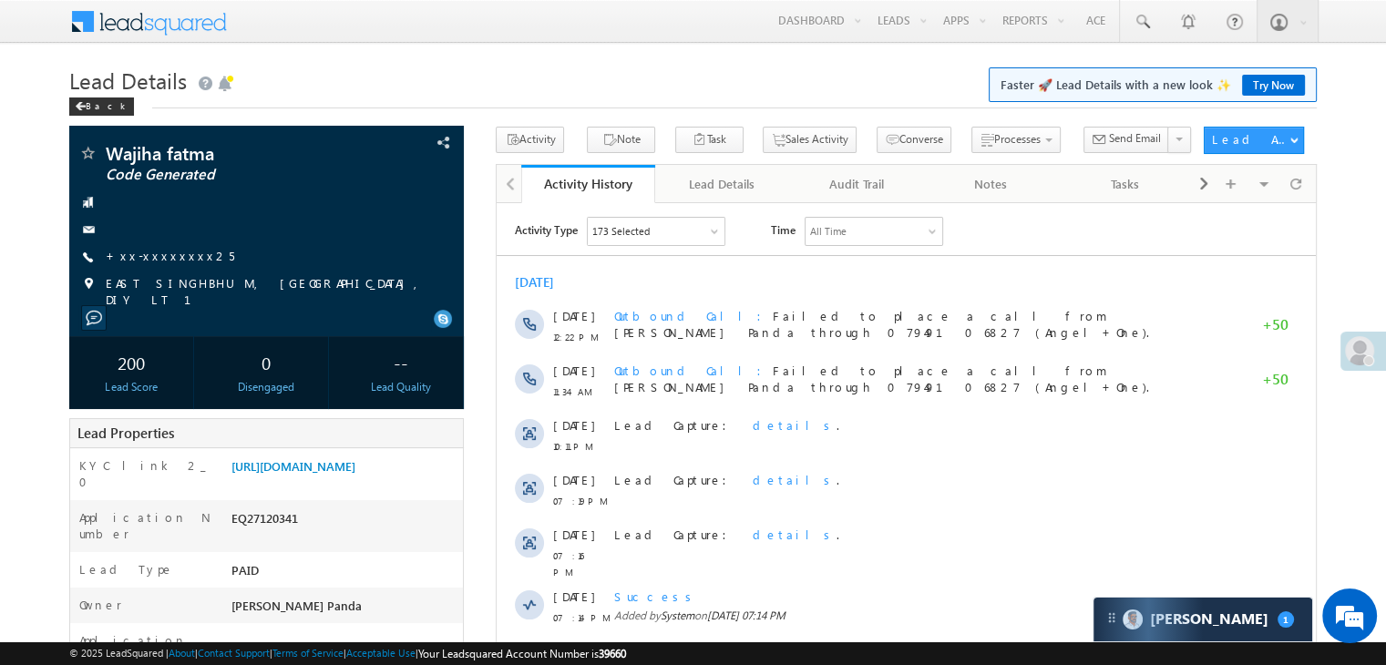
click at [155, 256] on link "+xx-xxxxxxxx25" at bounding box center [170, 255] width 128 height 15
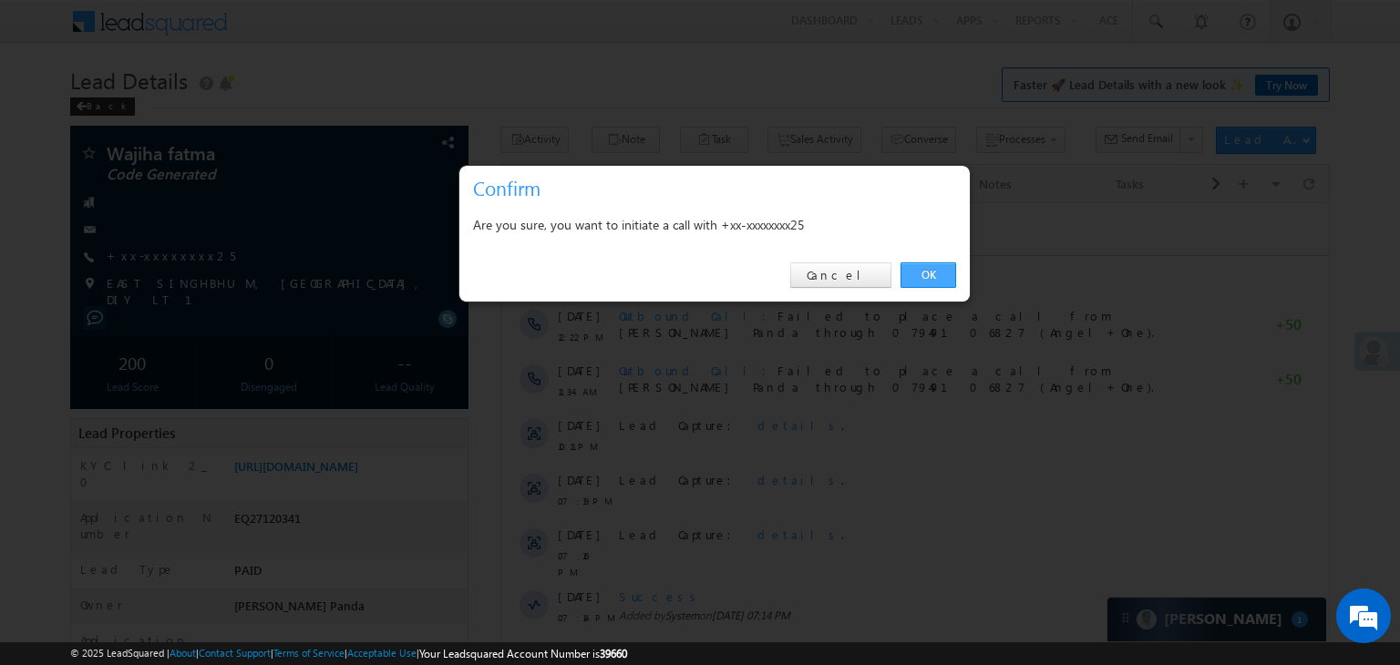
click at [935, 271] on link "OK" at bounding box center [928, 275] width 56 height 26
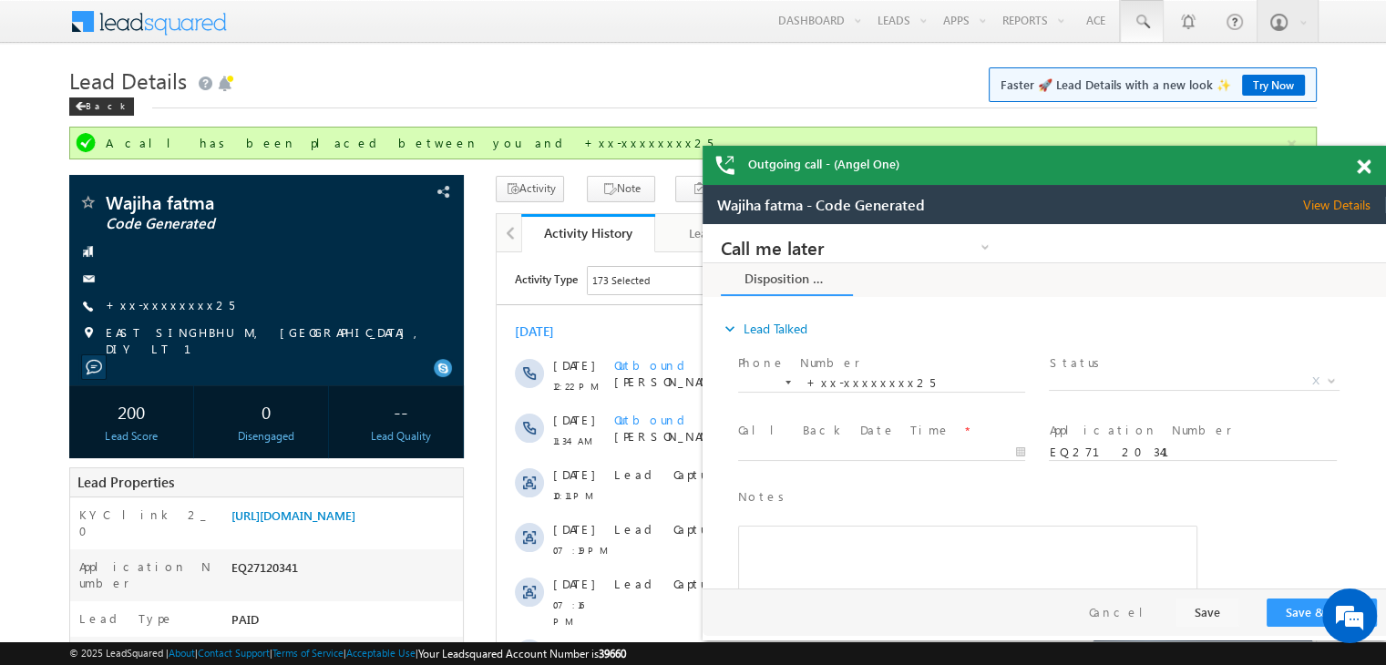
click at [1141, 26] on span at bounding box center [1142, 22] width 18 height 18
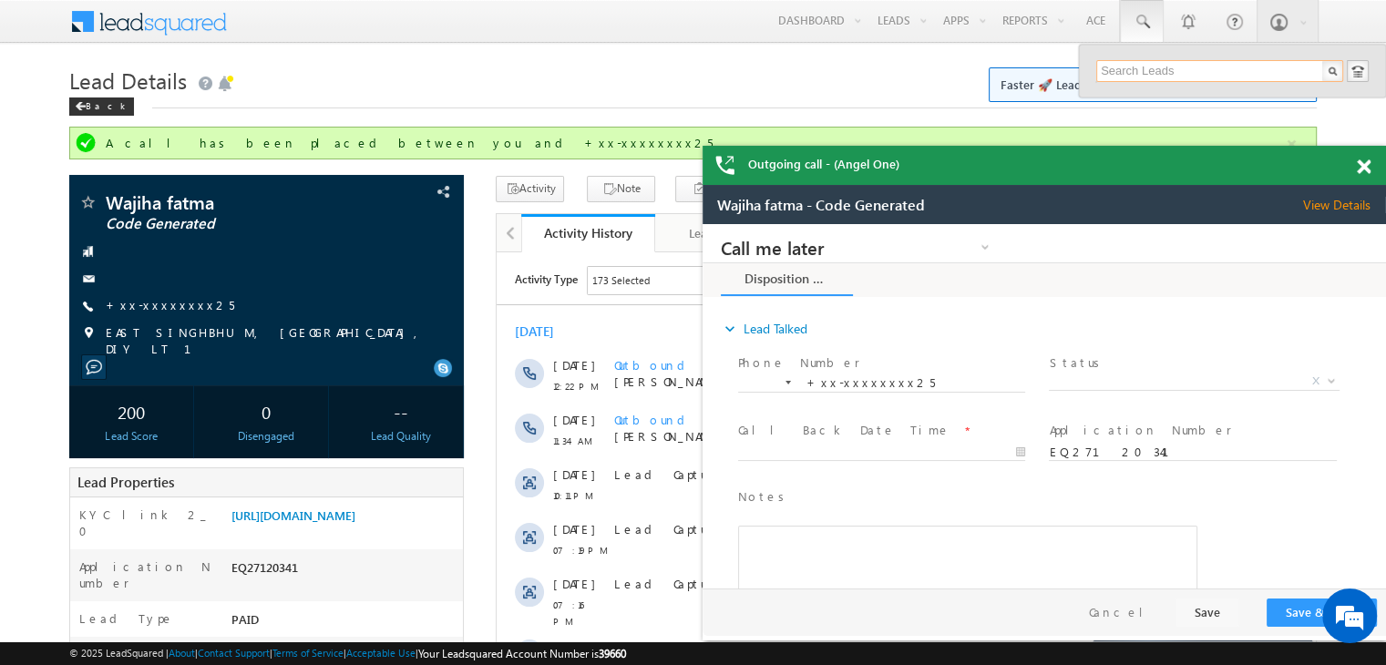
paste input "EQ22191306"
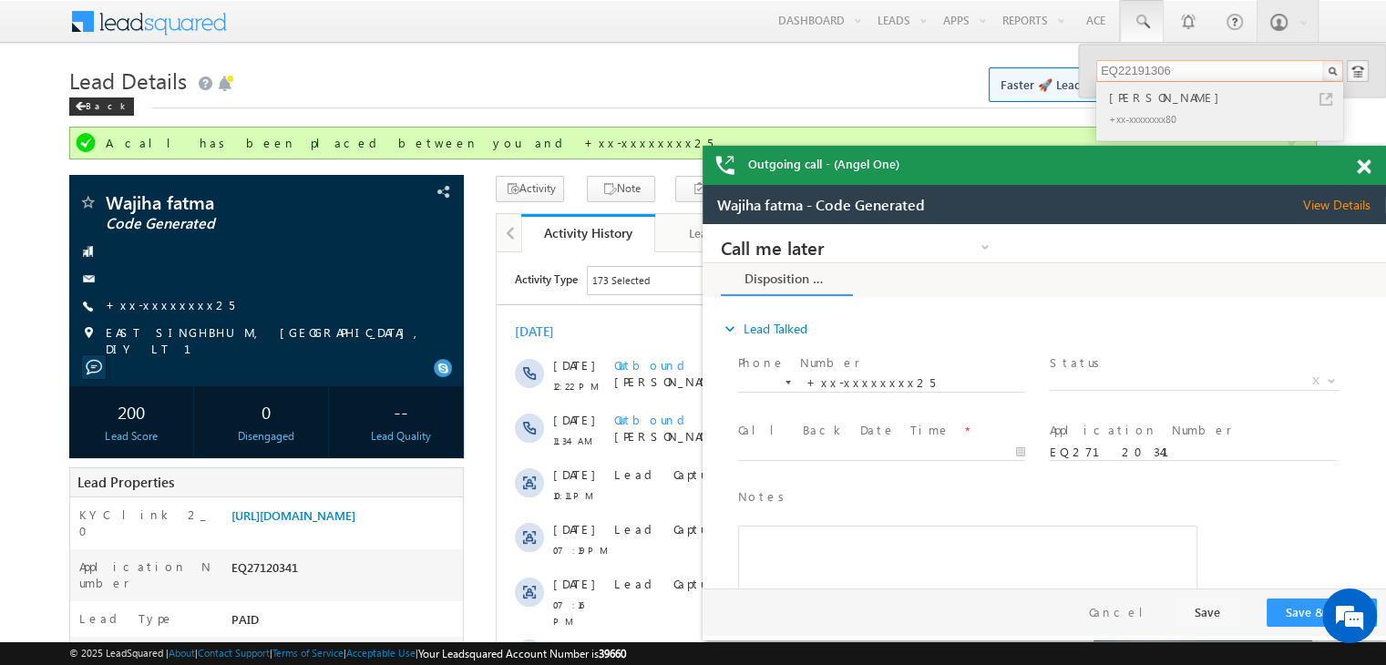
type input "EQ22191306"
click at [1136, 99] on div "HIRALAL TELAM" at bounding box center [1227, 97] width 244 height 20
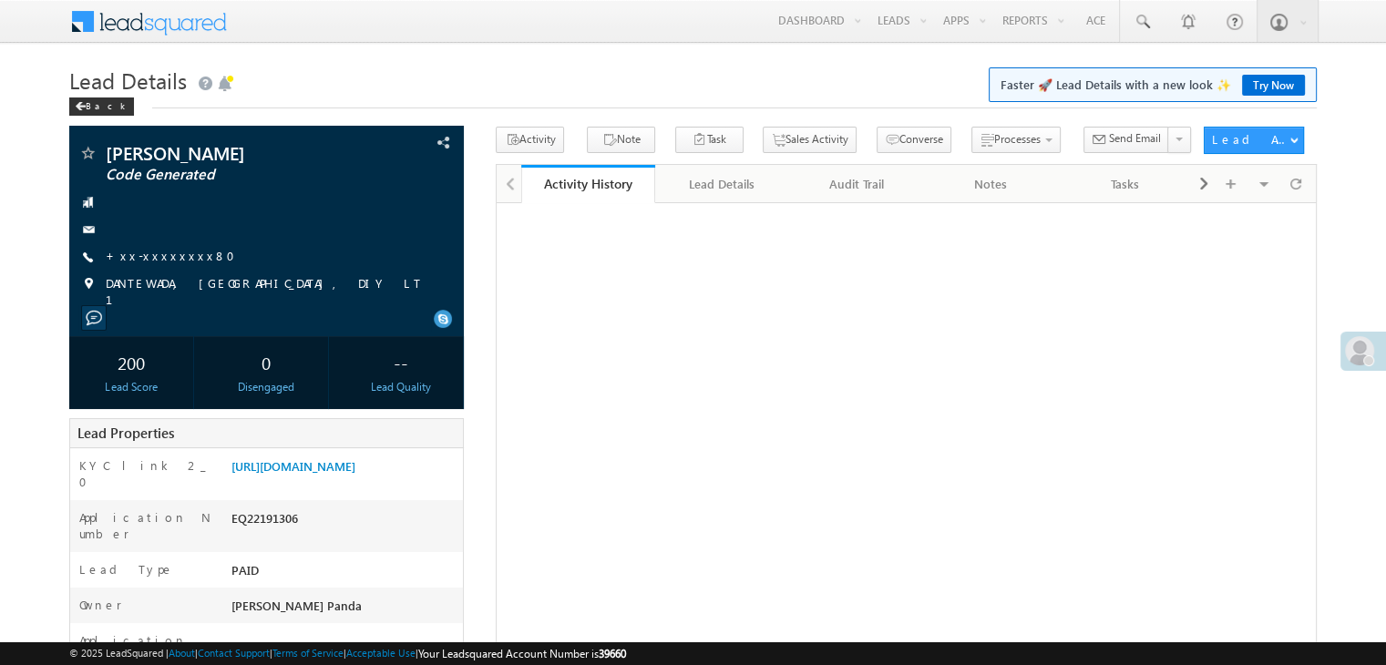
click at [152, 256] on link "+xx-xxxxxxxx80" at bounding box center [176, 255] width 140 height 15
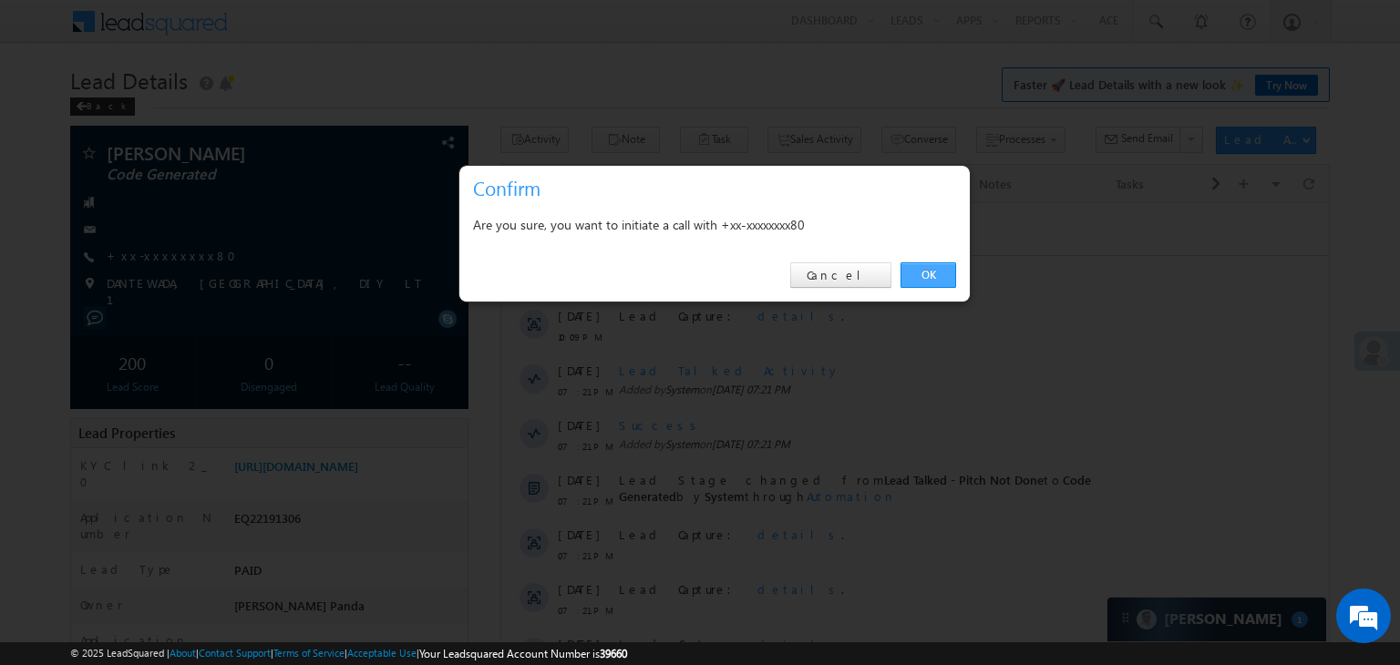
drag, startPoint x: 924, startPoint y: 271, endPoint x: 422, endPoint y: 69, distance: 541.0
click at [924, 271] on link "OK" at bounding box center [928, 275] width 56 height 26
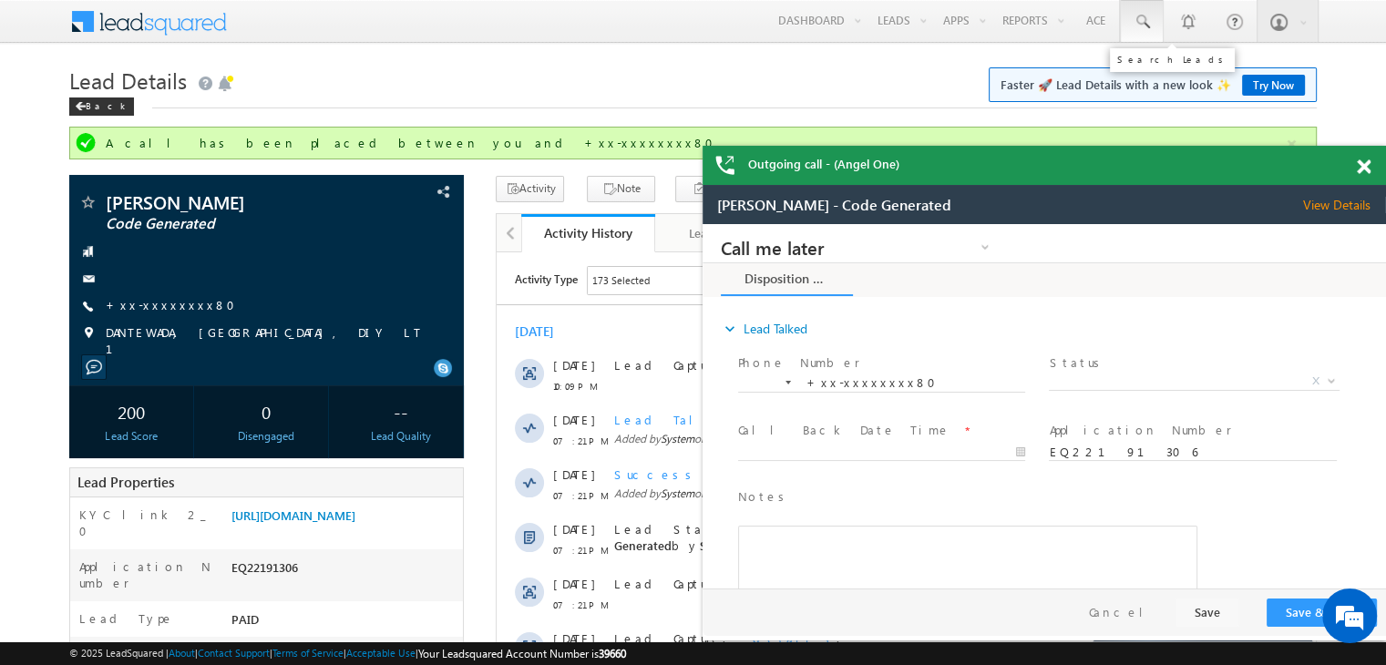
click at [1150, 22] on span at bounding box center [1142, 22] width 18 height 18
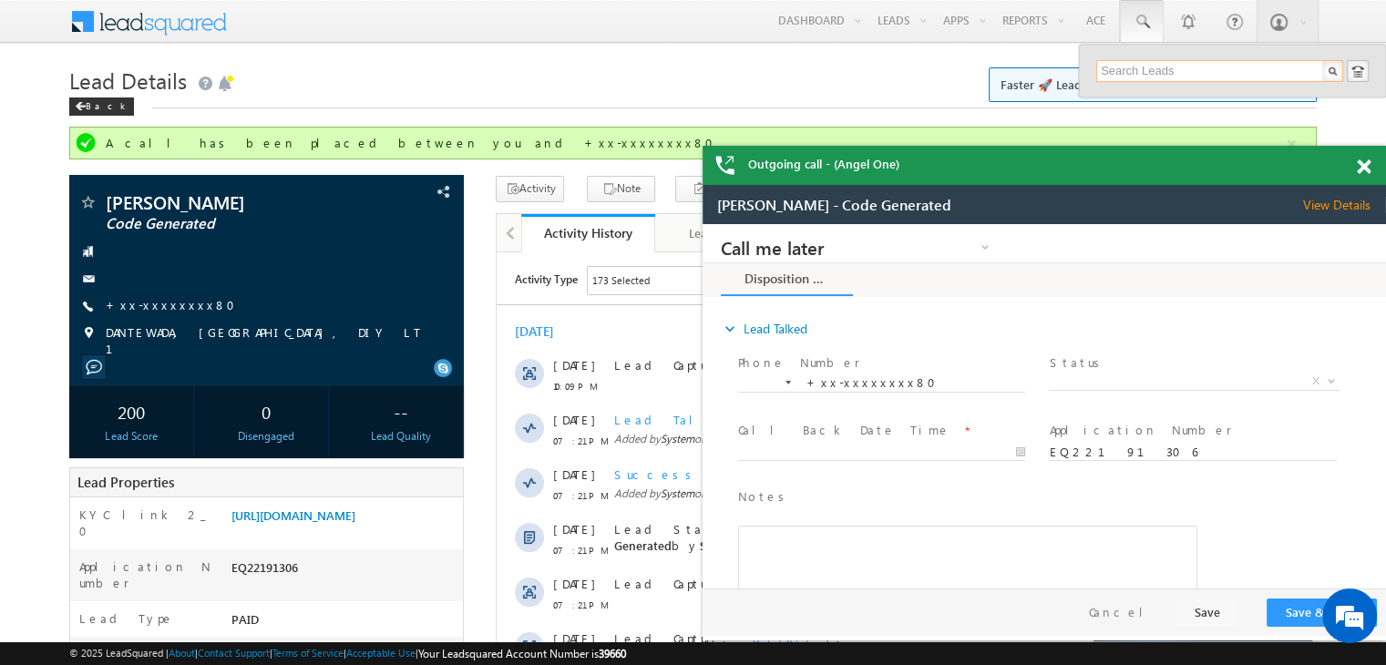
paste input "EQ26752820"
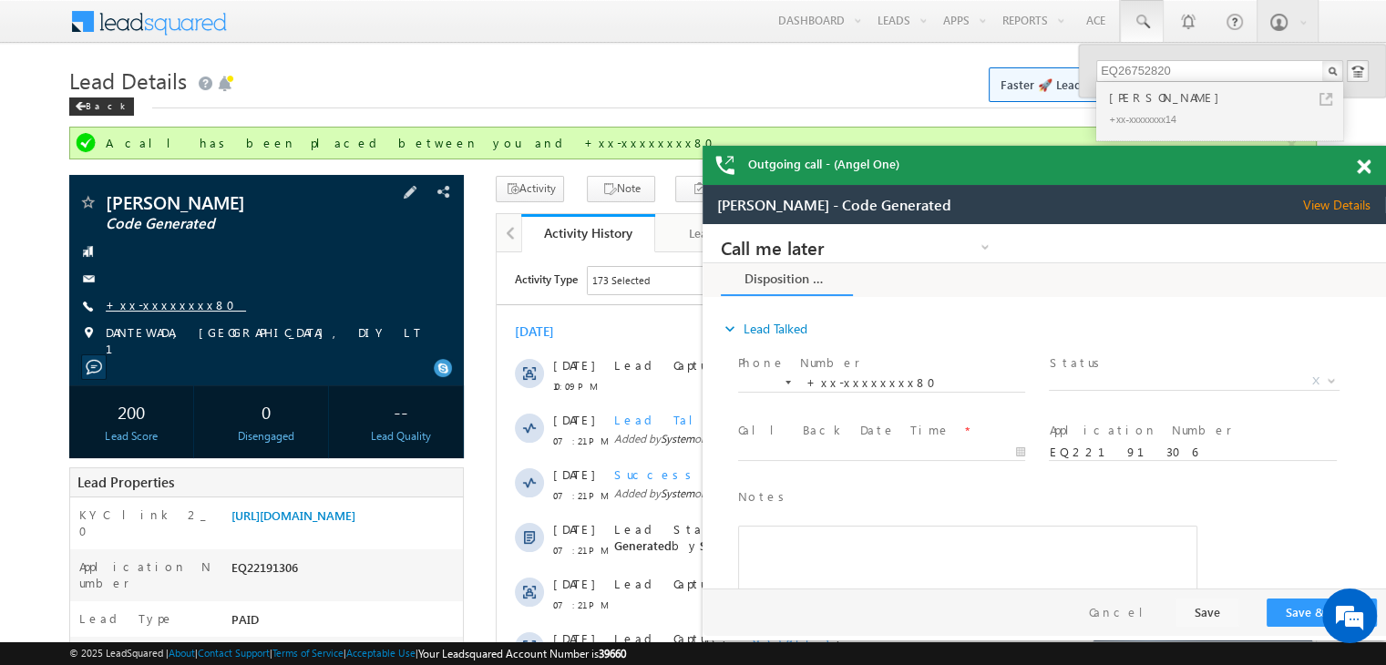
click at [165, 307] on link "+xx-xxxxxxxx80" at bounding box center [176, 304] width 140 height 15
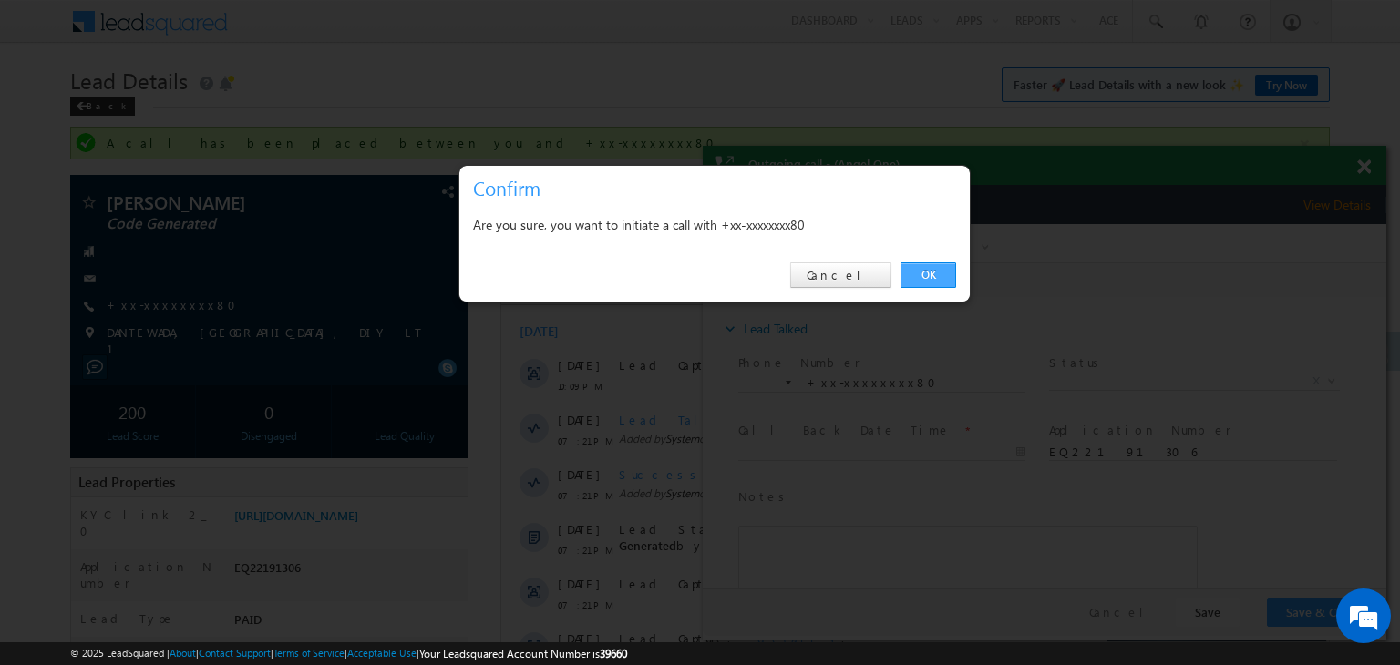
click at [920, 285] on link "OK" at bounding box center [928, 275] width 56 height 26
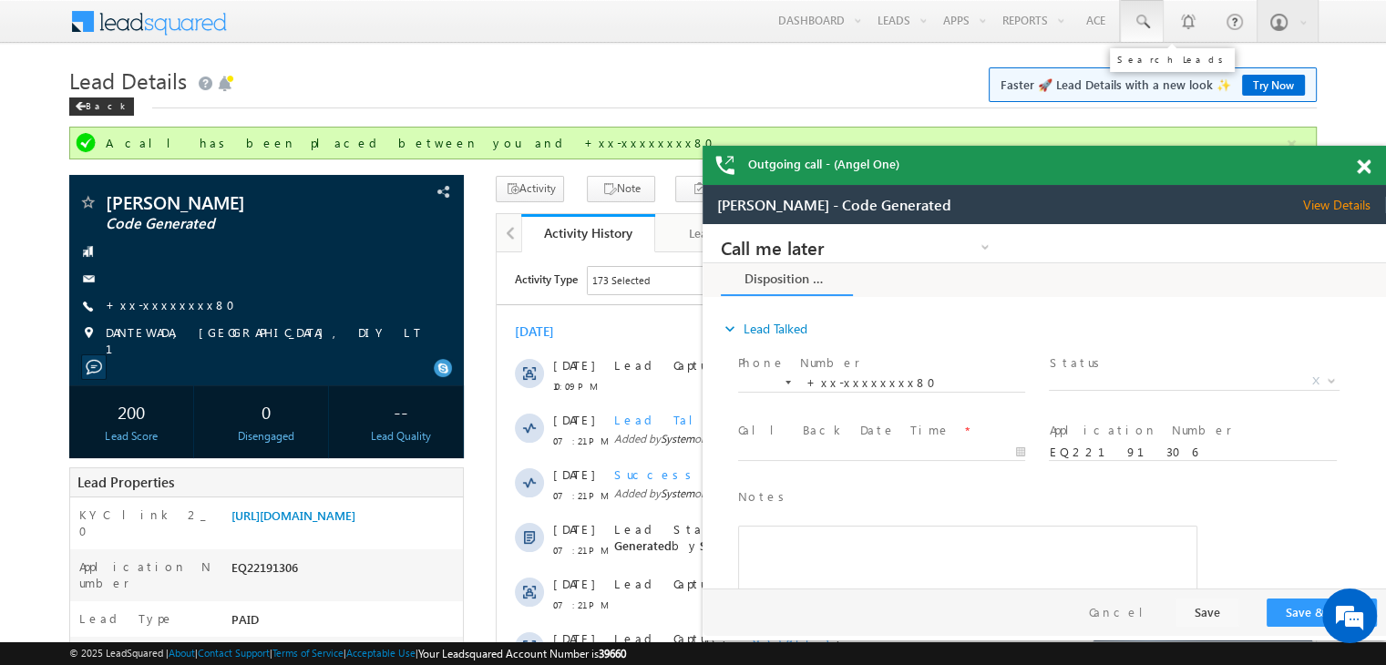
click at [1143, 24] on span at bounding box center [1142, 22] width 18 height 18
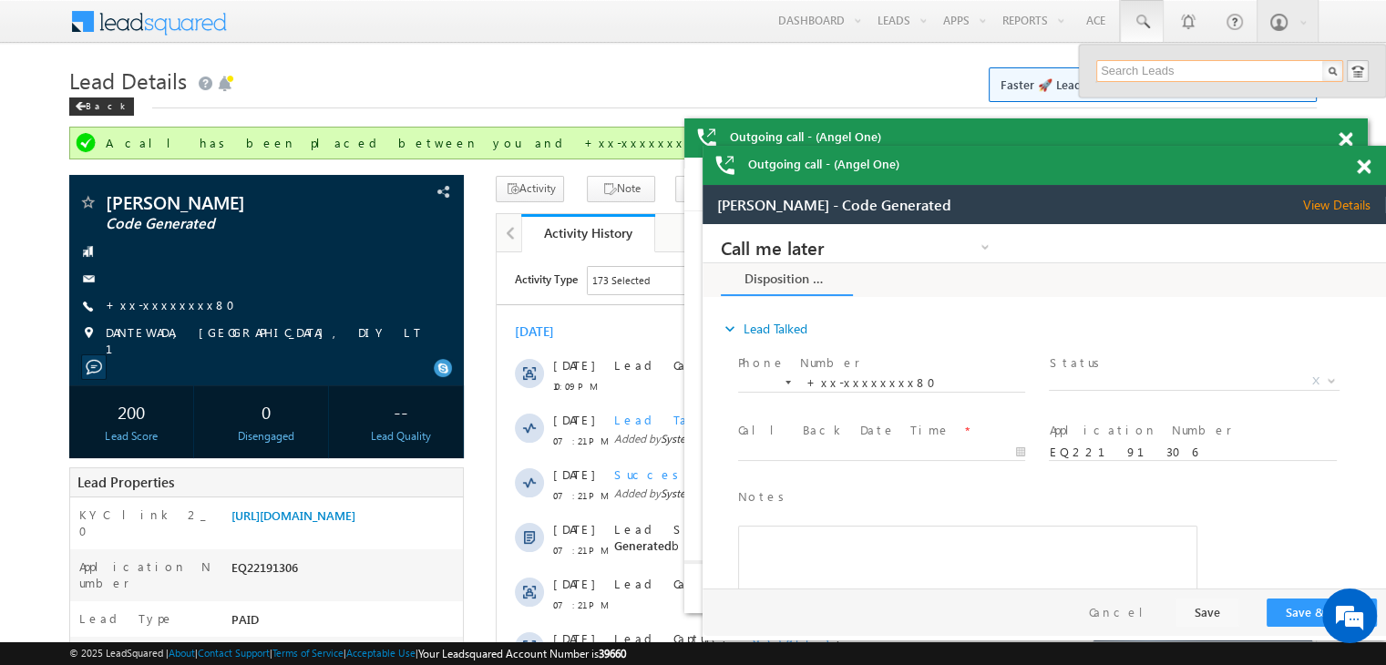
paste input "EQ26752820"
click at [153, 303] on link "+xx-xxxxxxxx80" at bounding box center [176, 304] width 140 height 15
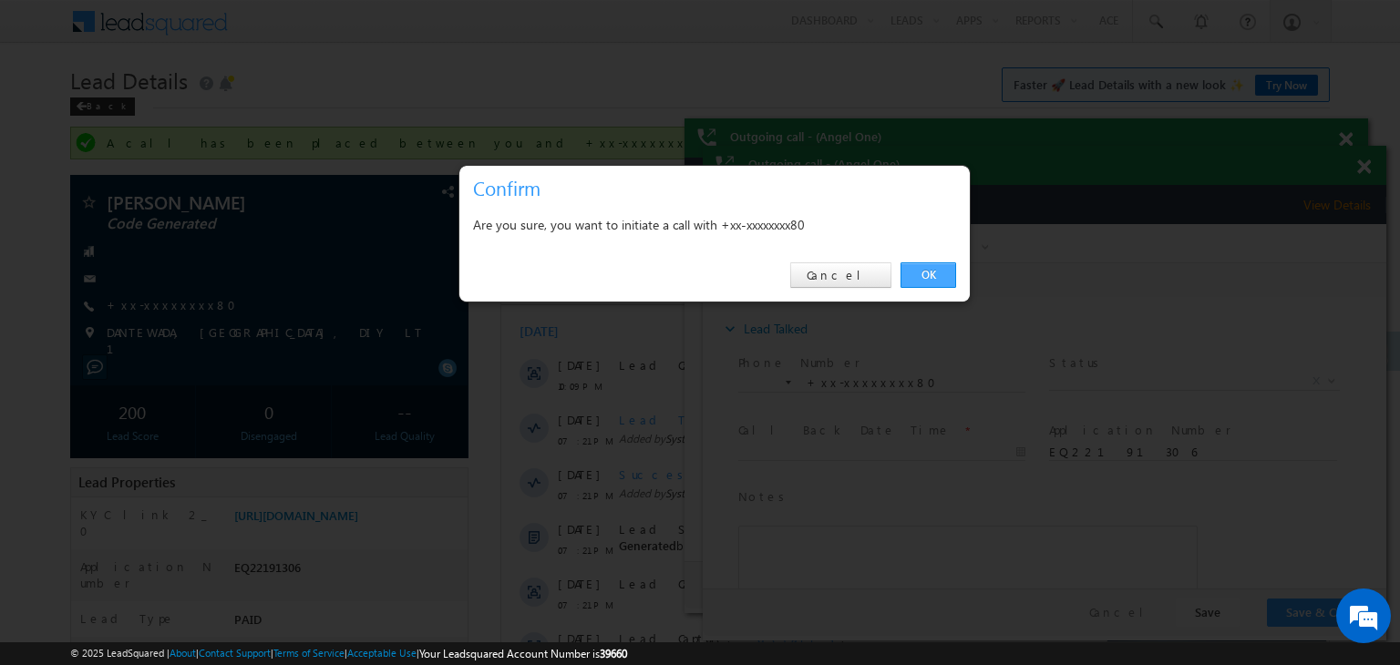
click at [923, 271] on link "OK" at bounding box center [928, 275] width 56 height 26
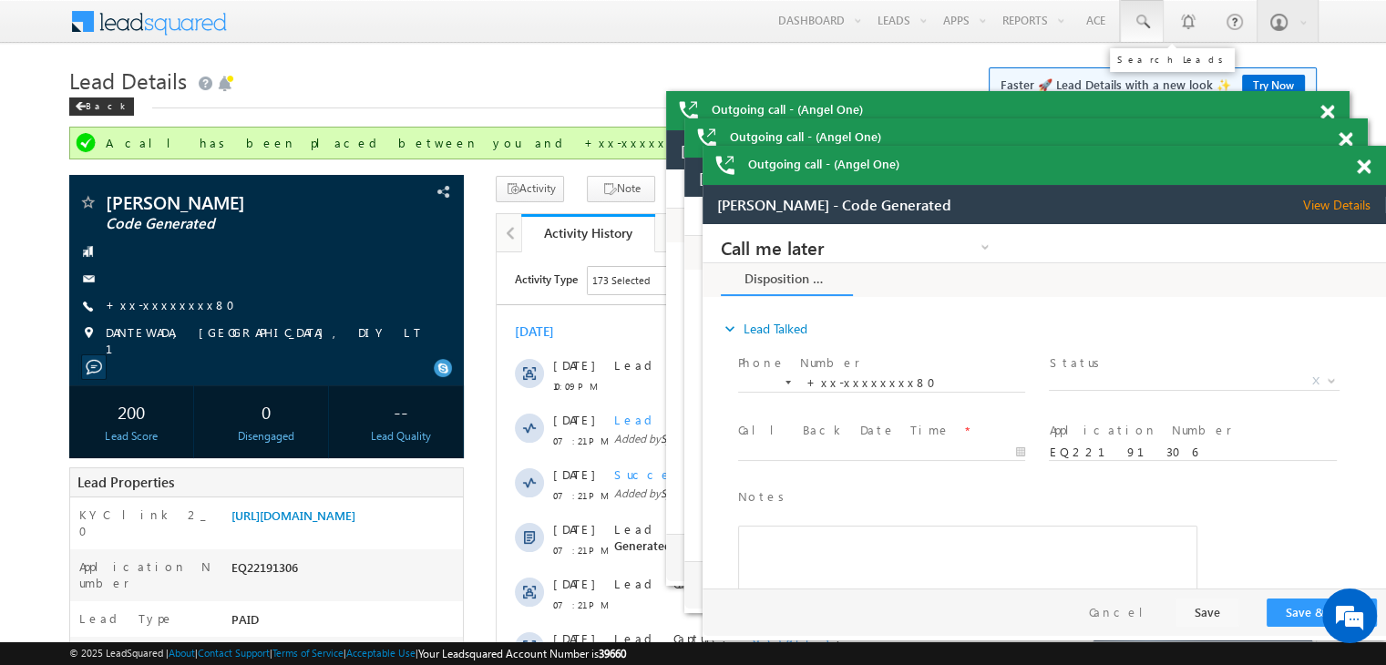
click at [1137, 19] on span at bounding box center [1142, 22] width 18 height 18
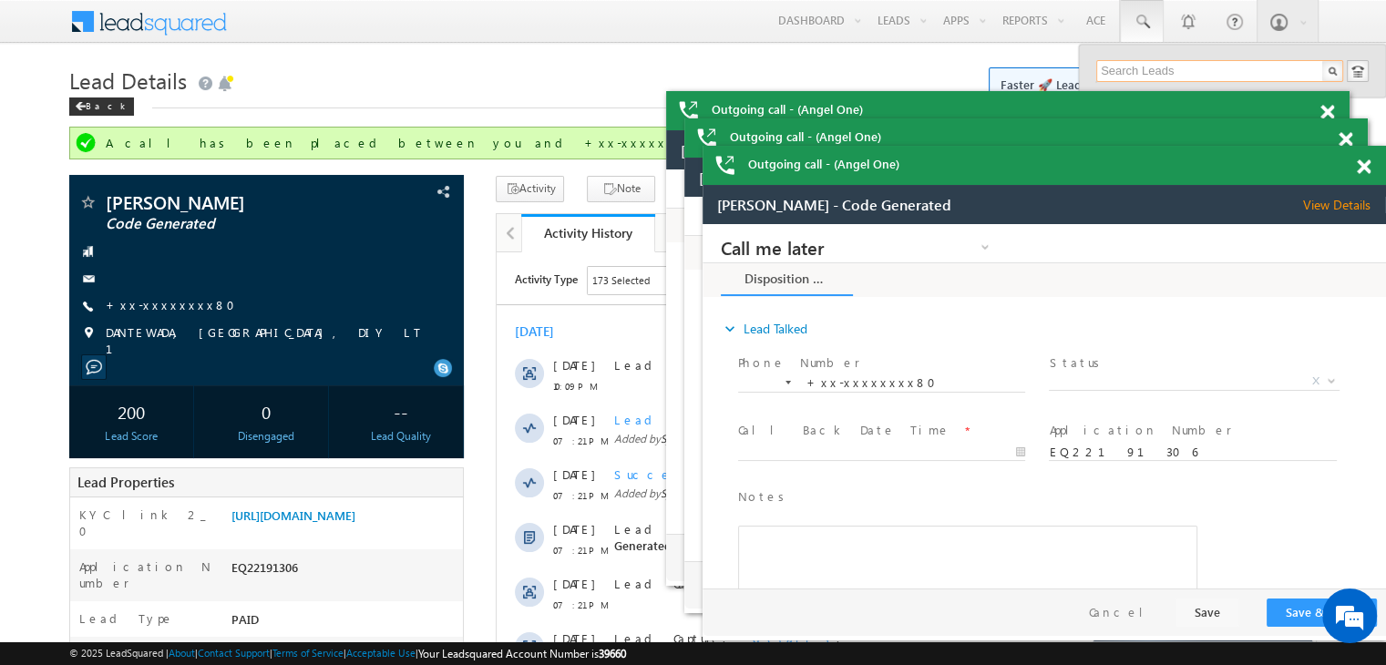
paste input "EQ26752820"
click at [1324, 119] on div "Outgoing call - (Angel One)" at bounding box center [1008, 110] width 684 height 39
click at [1329, 111] on span at bounding box center [1328, 112] width 14 height 15
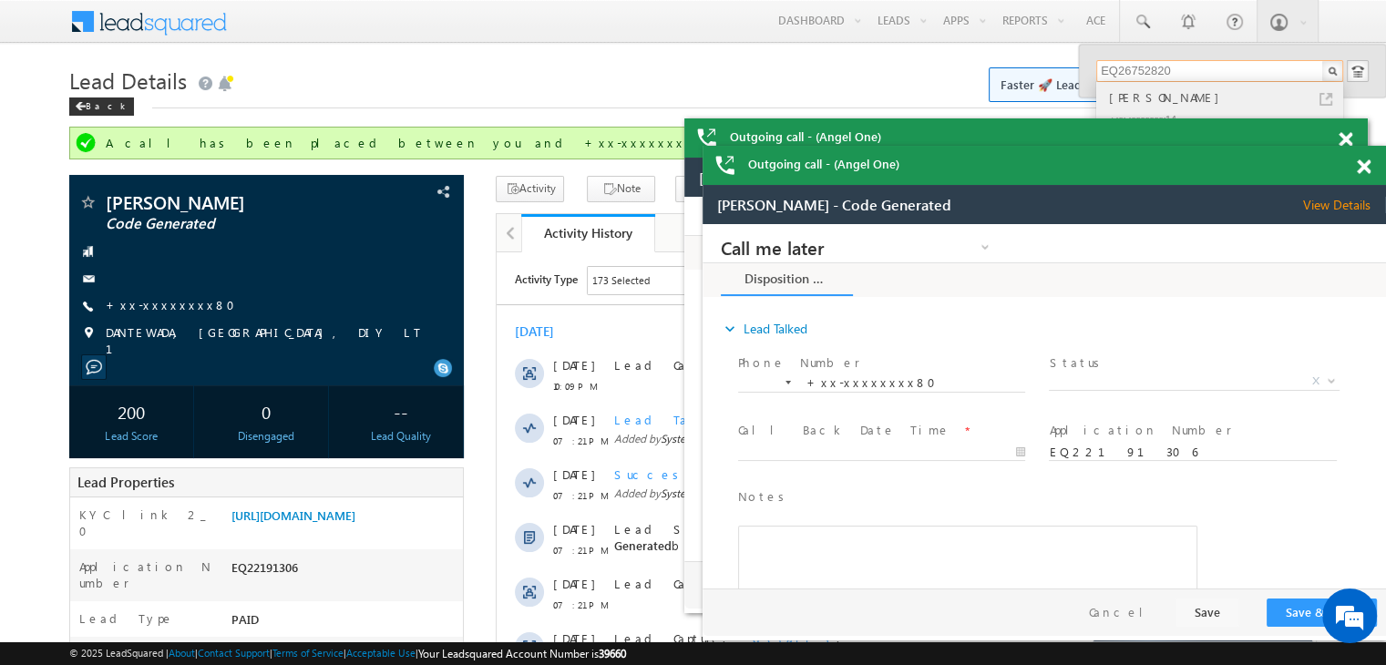
type input "EQ26752820"
drag, startPoint x: 1137, startPoint y: 100, endPoint x: 1115, endPoint y: 98, distance: 22.9
click at [1137, 99] on div "Ramesh Kumar" at bounding box center [1227, 97] width 244 height 20
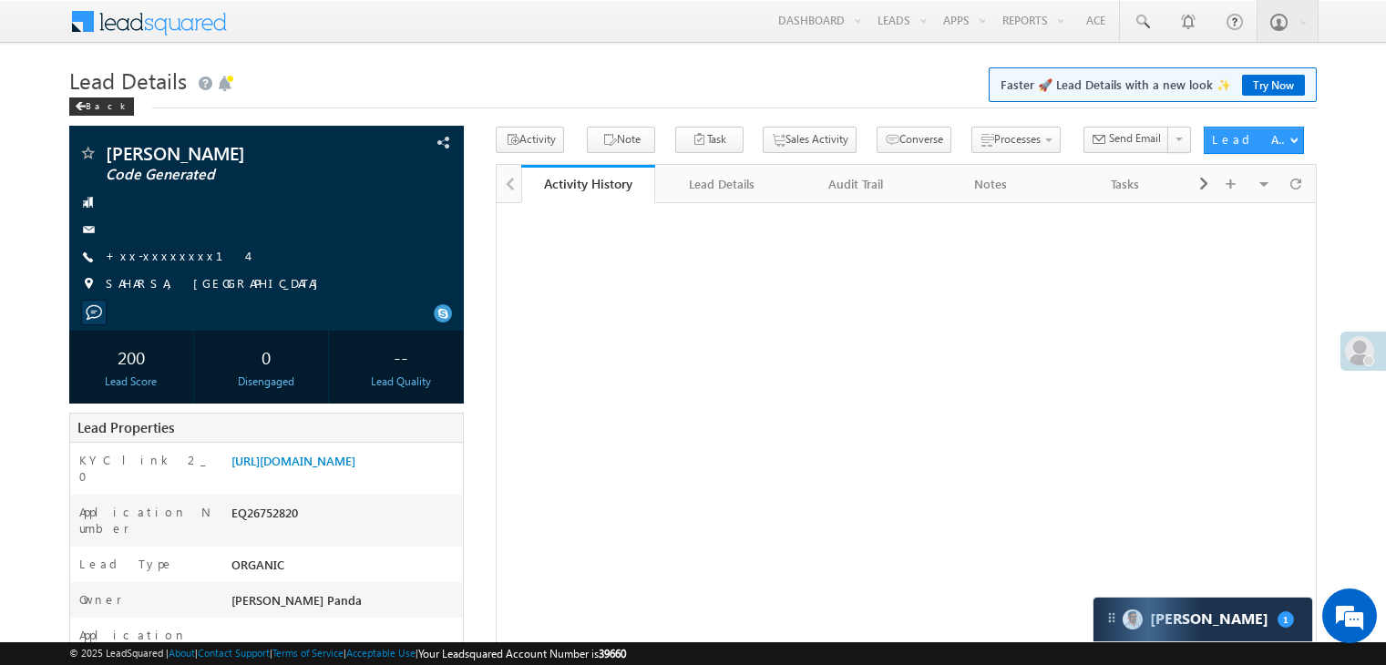
click at [146, 258] on link "+xx-xxxxxxxx14" at bounding box center [176, 255] width 141 height 15
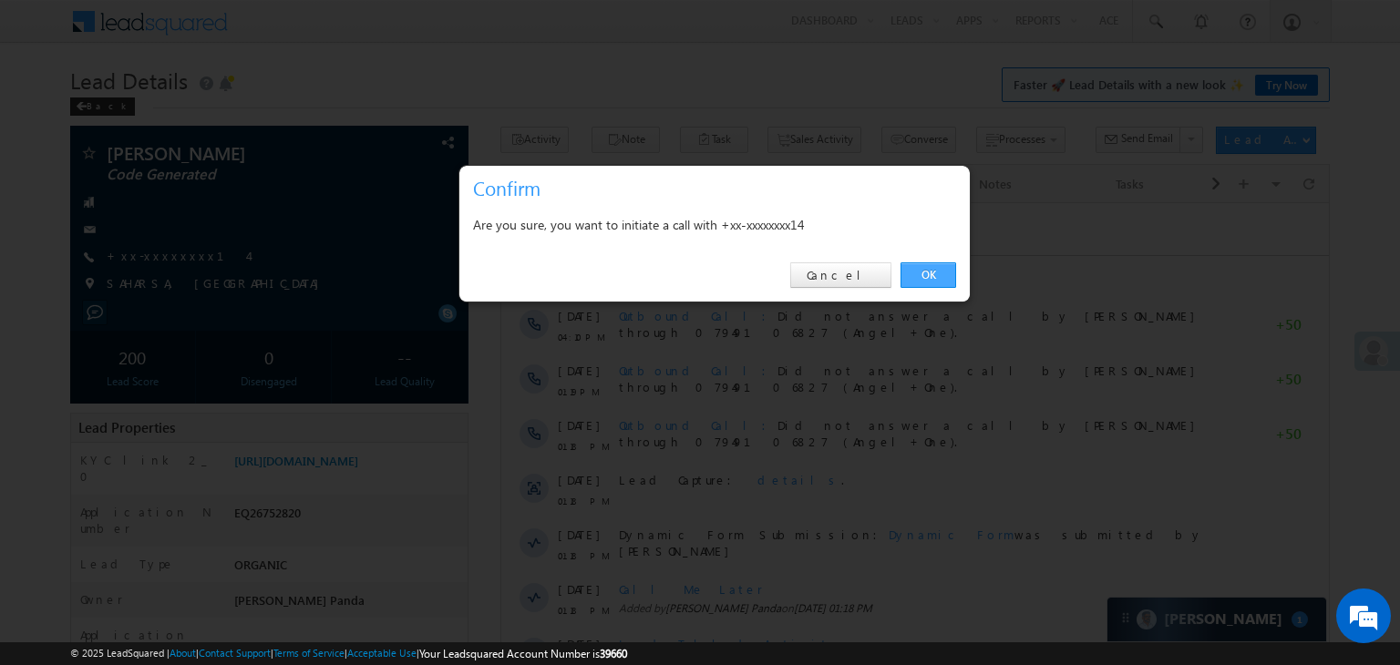
click at [922, 271] on link "OK" at bounding box center [928, 275] width 56 height 26
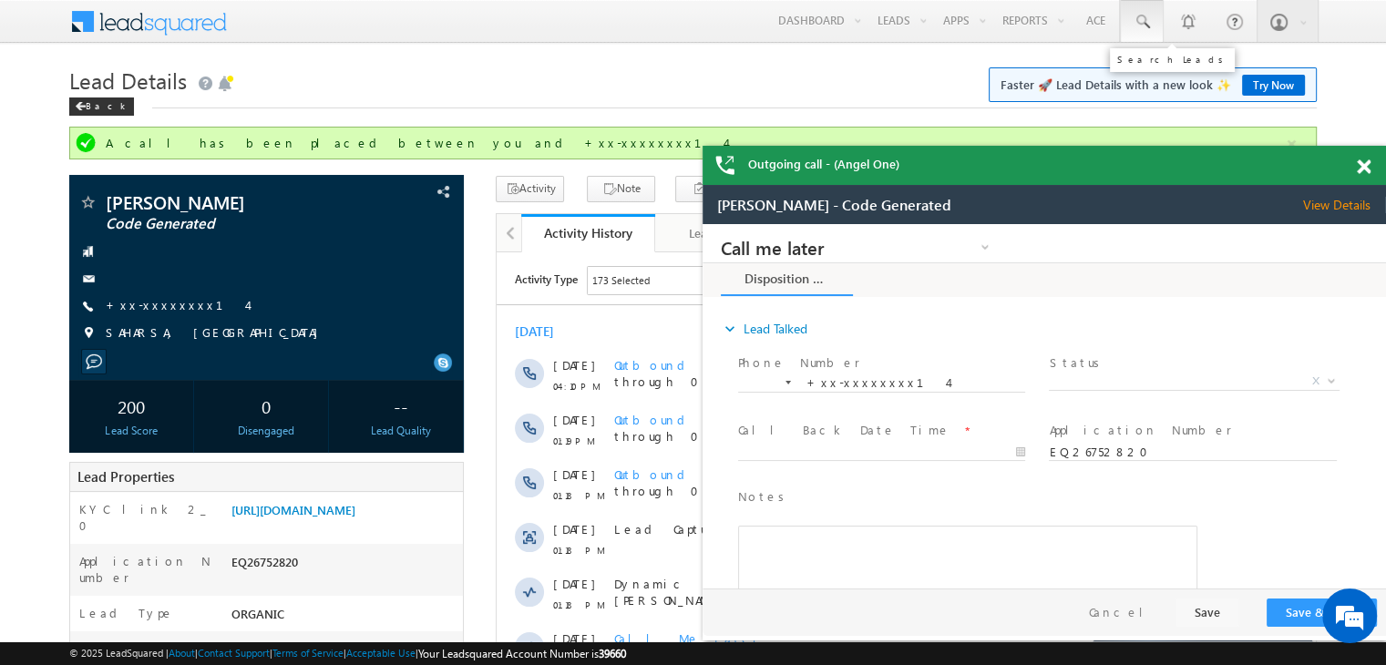
click at [1146, 14] on span at bounding box center [1142, 22] width 18 height 18
paste input "EQ27394137"
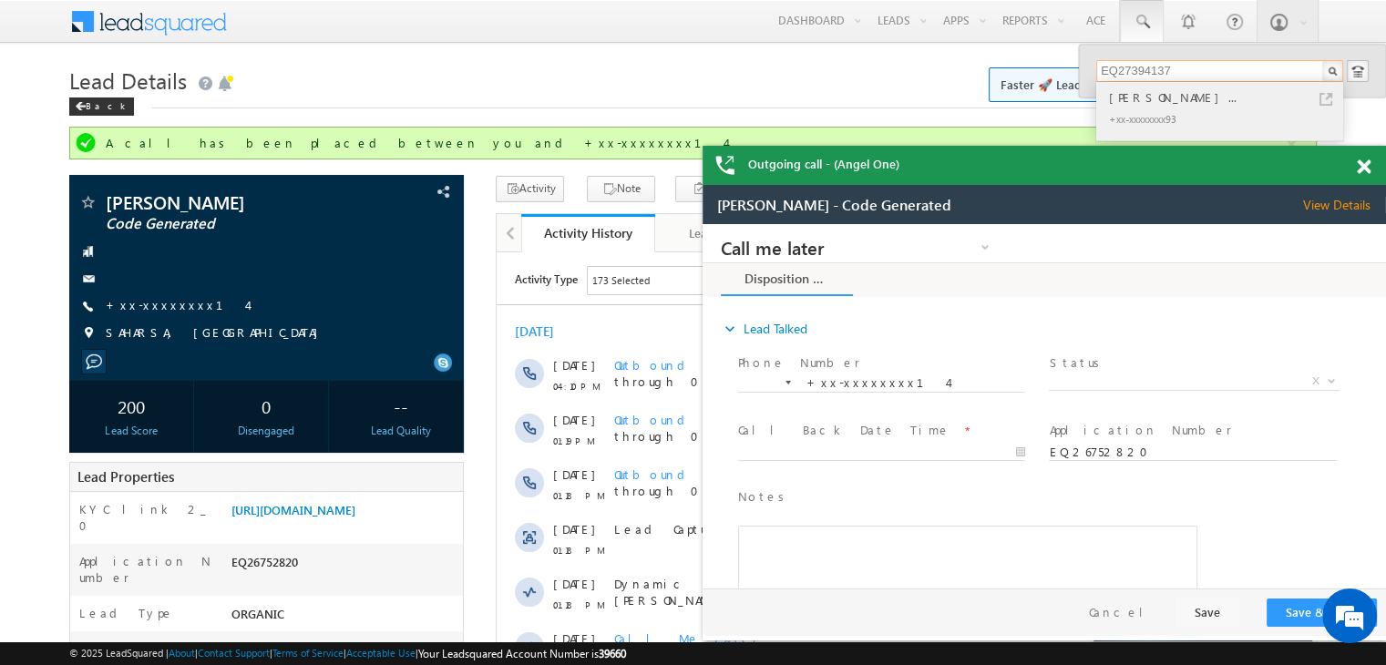
type input "EQ27394137"
click at [1143, 99] on div "[PERSON_NAME]..." at bounding box center [1227, 97] width 244 height 20
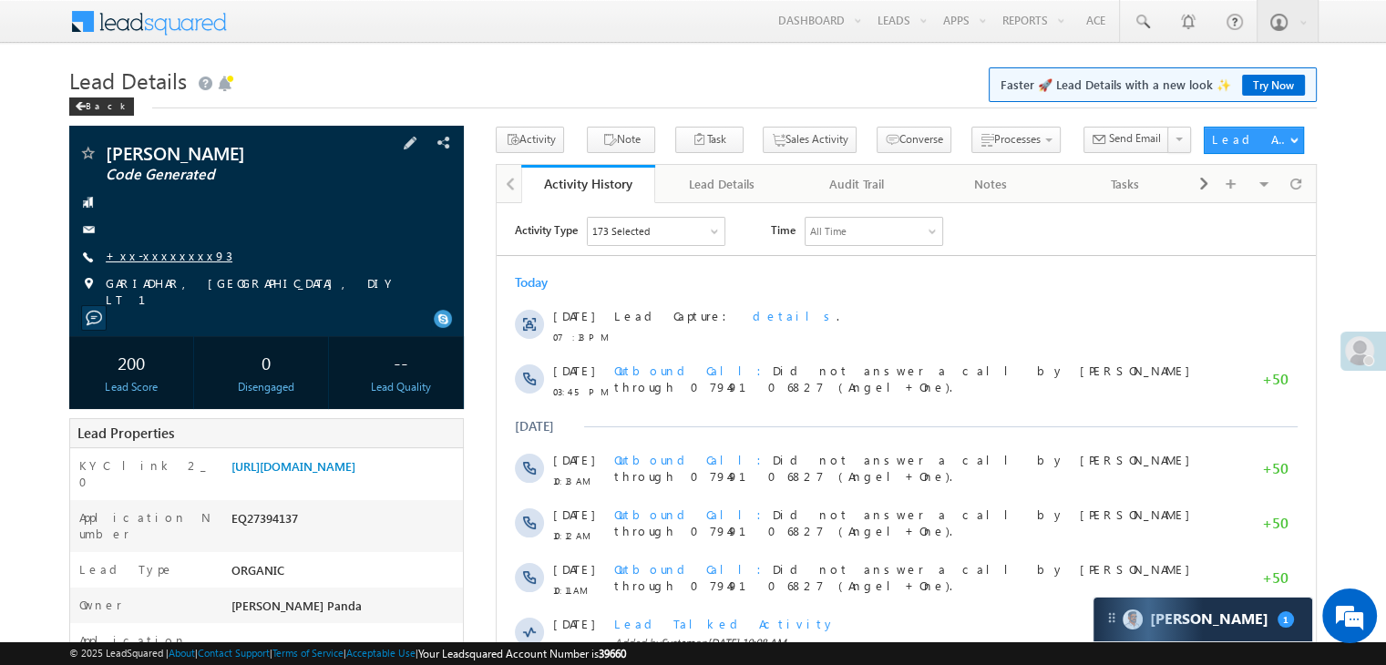
click at [150, 263] on link "+xx-xxxxxxxx93" at bounding box center [169, 255] width 127 height 15
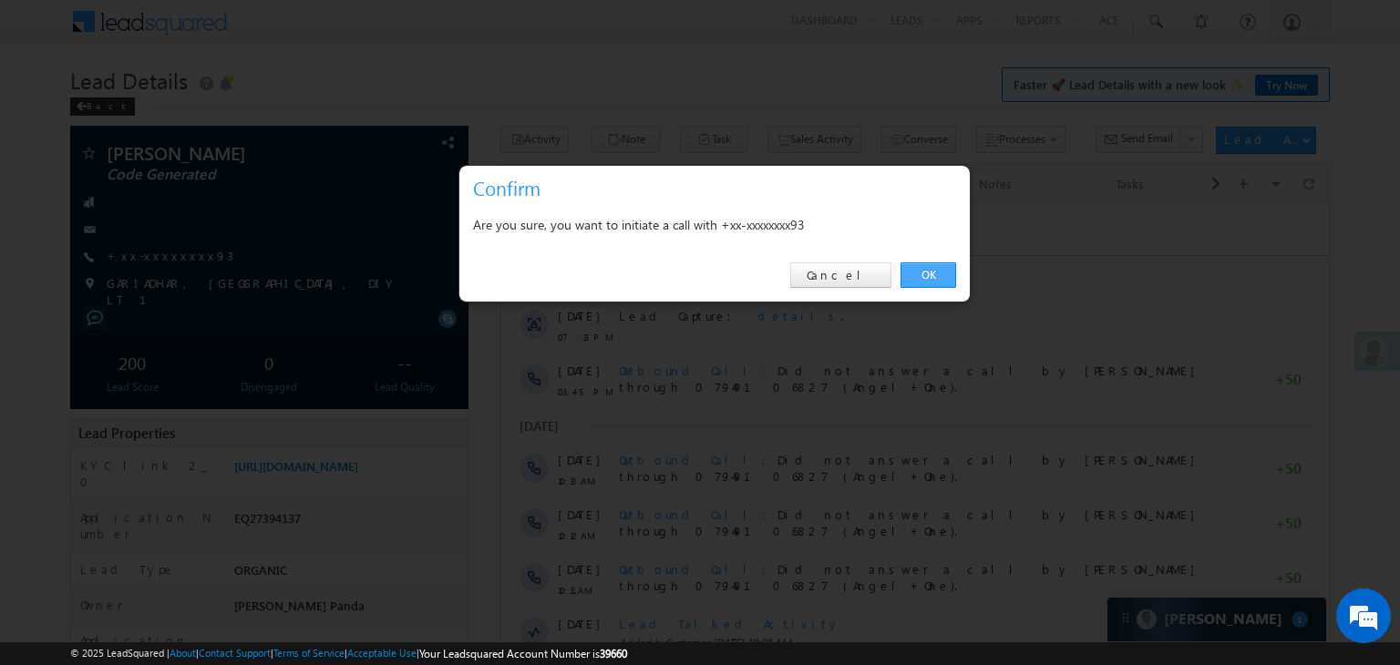
click at [937, 271] on link "OK" at bounding box center [928, 275] width 56 height 26
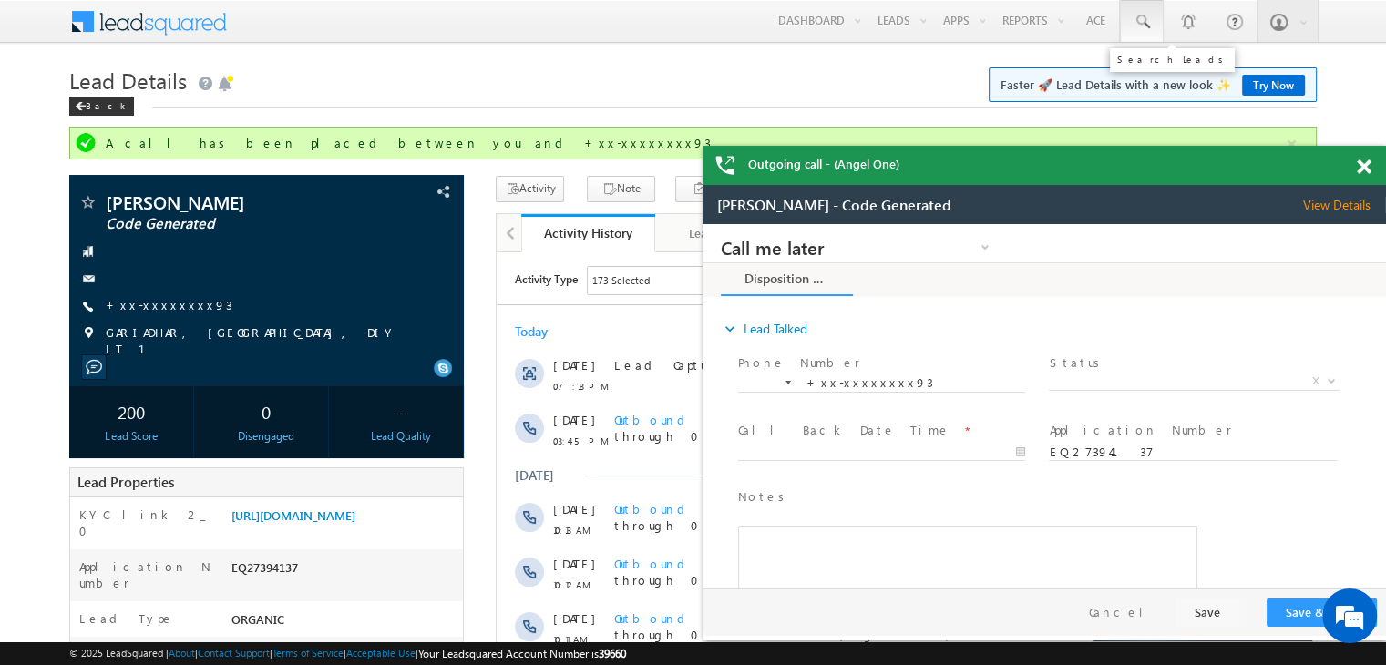
click at [1143, 23] on span at bounding box center [1142, 22] width 18 height 18
paste input "EQ26690910"
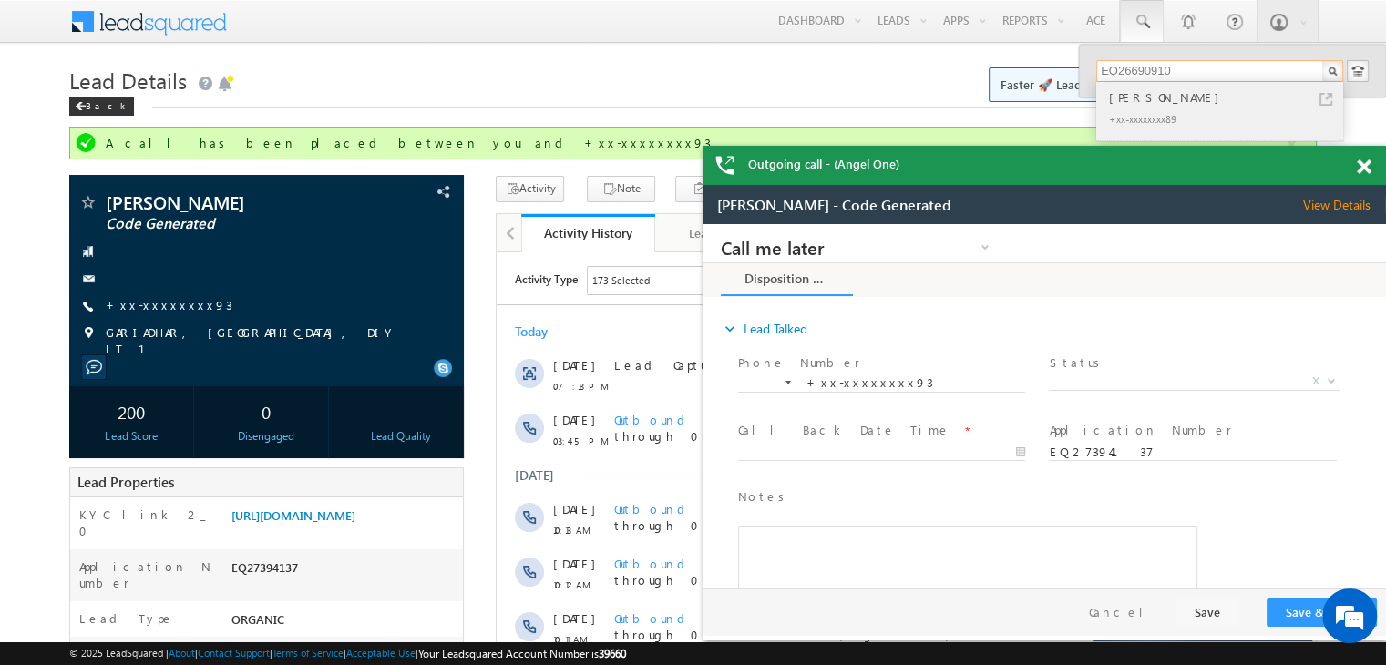
type input "EQ26690910"
click at [1146, 98] on div "[PERSON_NAME]" at bounding box center [1227, 97] width 244 height 20
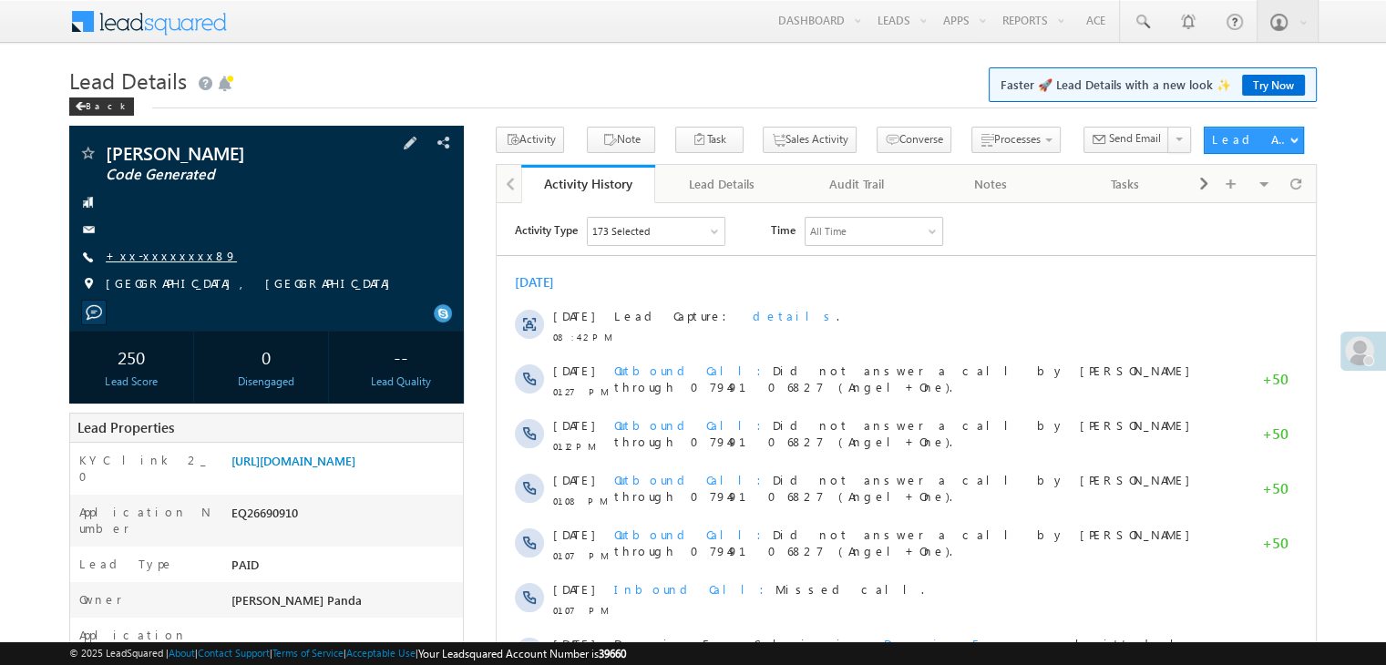
click at [167, 261] on link "+xx-xxxxxxxx89" at bounding box center [171, 255] width 131 height 15
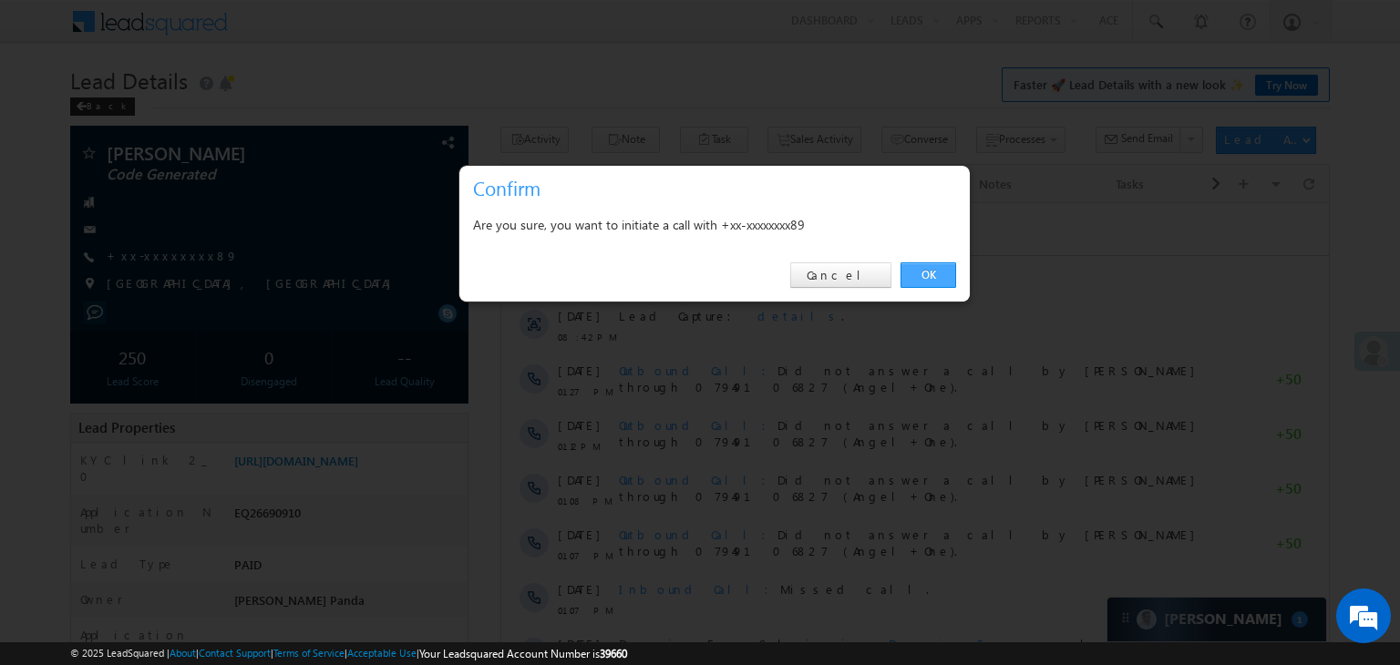
click at [941, 273] on link "OK" at bounding box center [928, 275] width 56 height 26
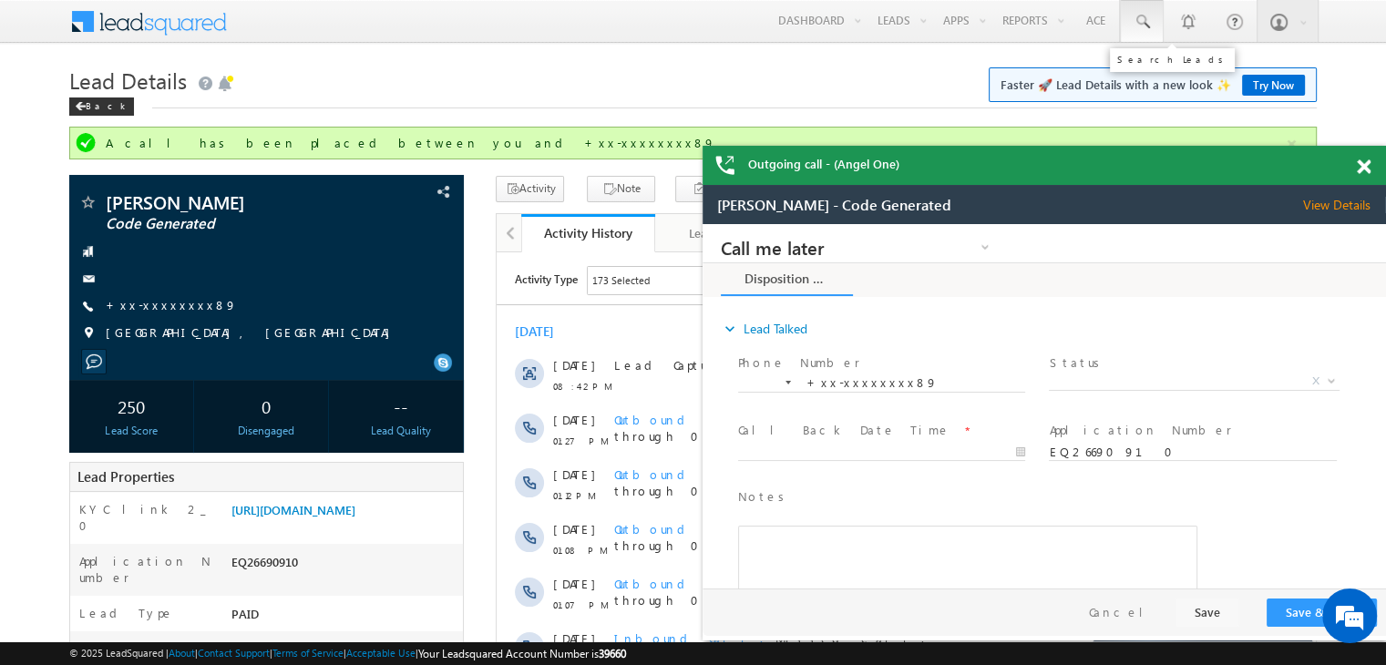
click at [1145, 21] on span at bounding box center [1142, 22] width 18 height 18
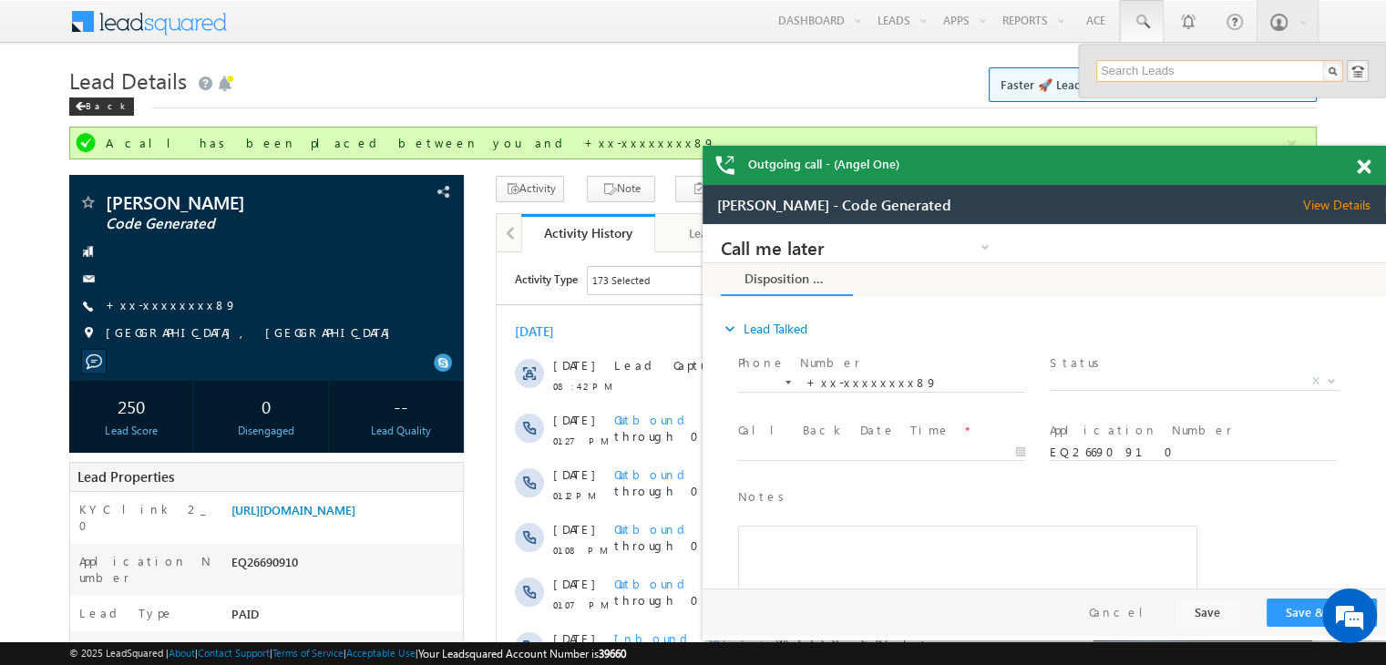
paste input "EQ27347363"
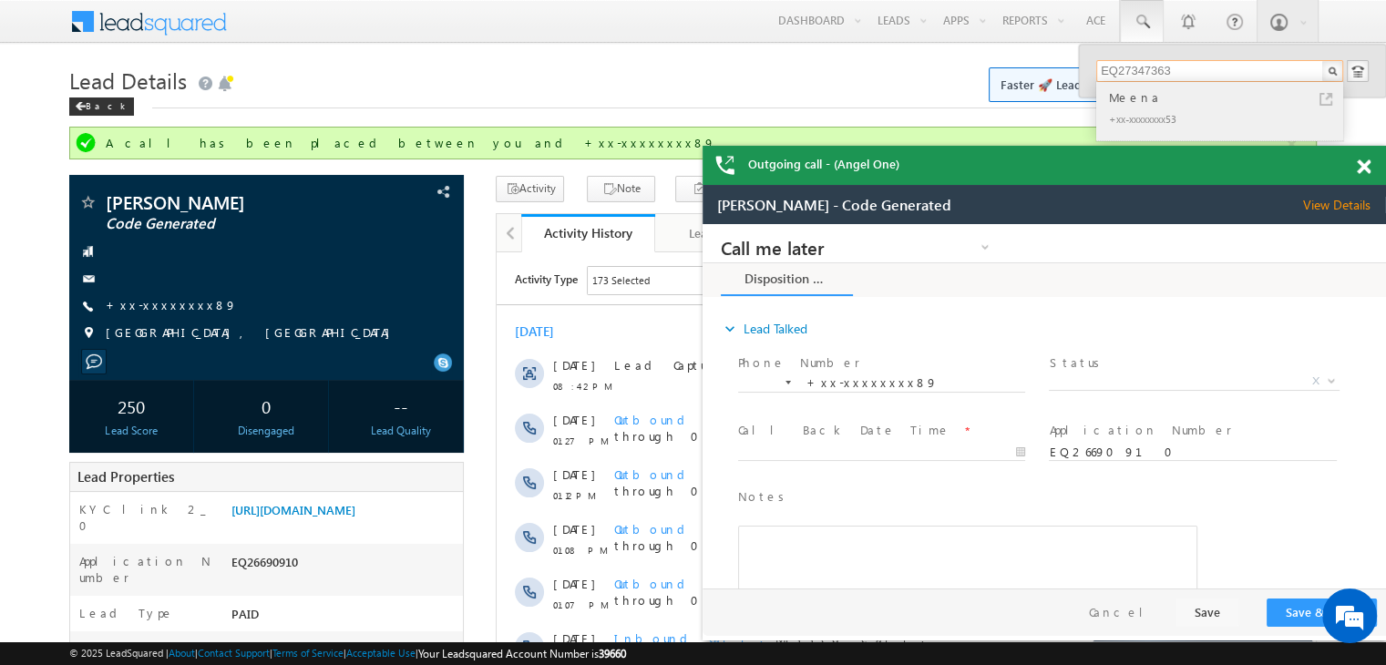
type input "EQ27347363"
click at [1134, 97] on div "Meena" at bounding box center [1227, 97] width 244 height 20
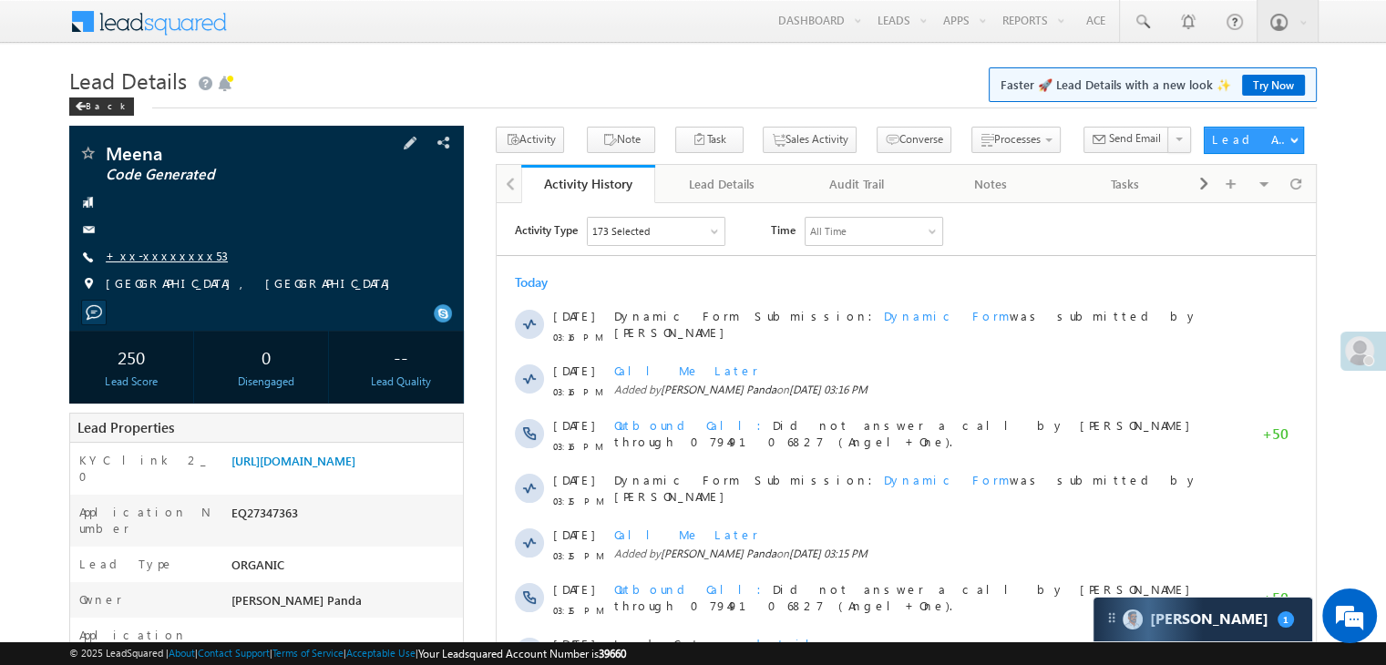
click at [146, 260] on link "+xx-xxxxxxxx53" at bounding box center [167, 255] width 122 height 15
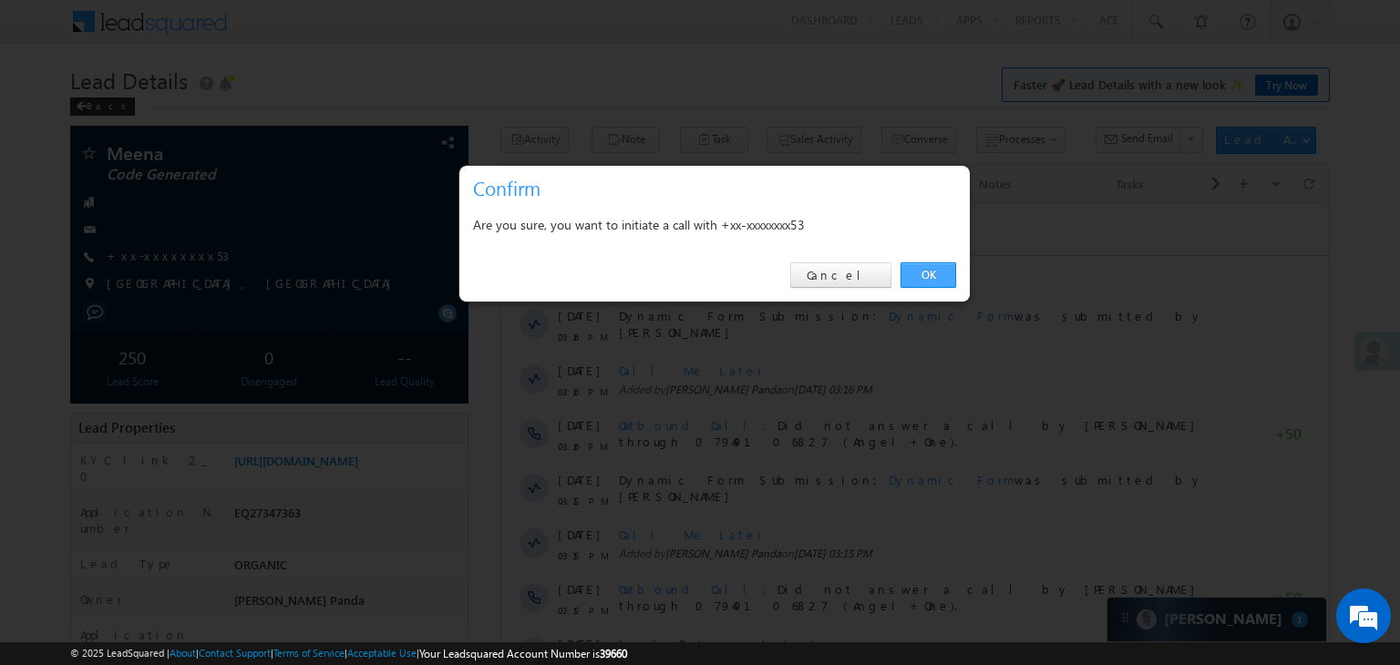
click at [930, 271] on link "OK" at bounding box center [928, 275] width 56 height 26
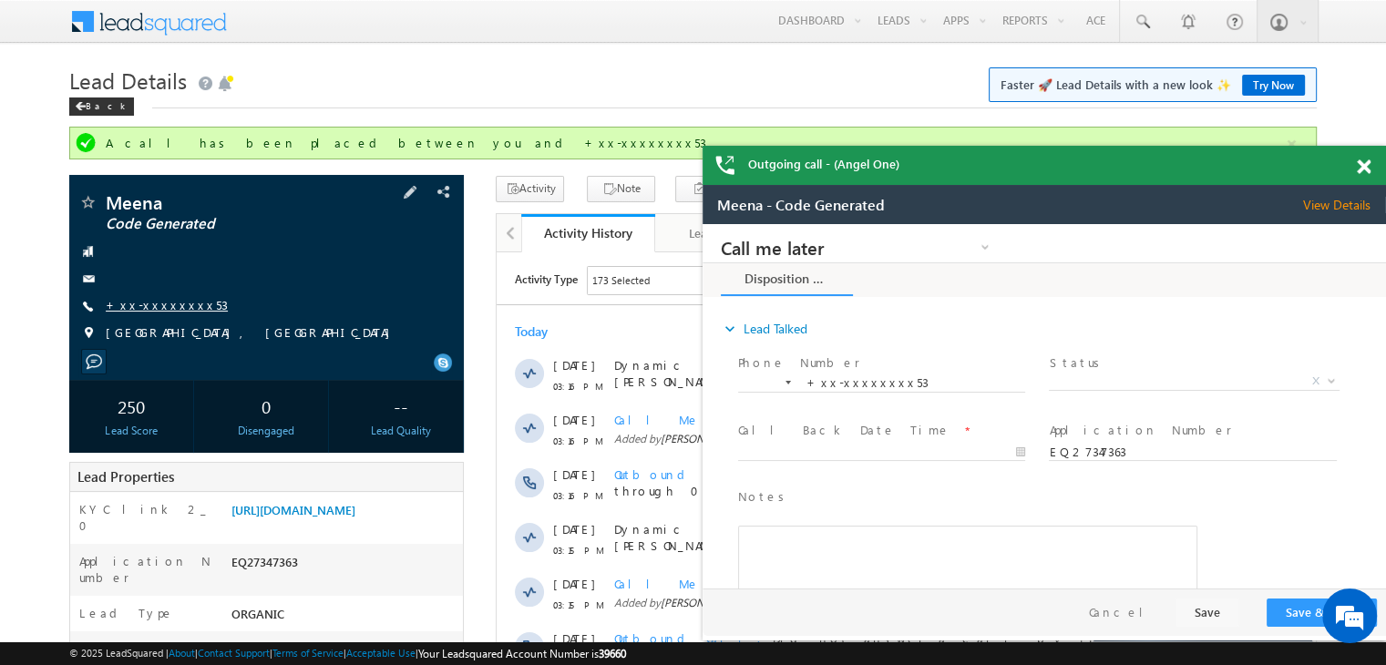
click at [135, 306] on link "+xx-xxxxxxxx53" at bounding box center [167, 304] width 122 height 15
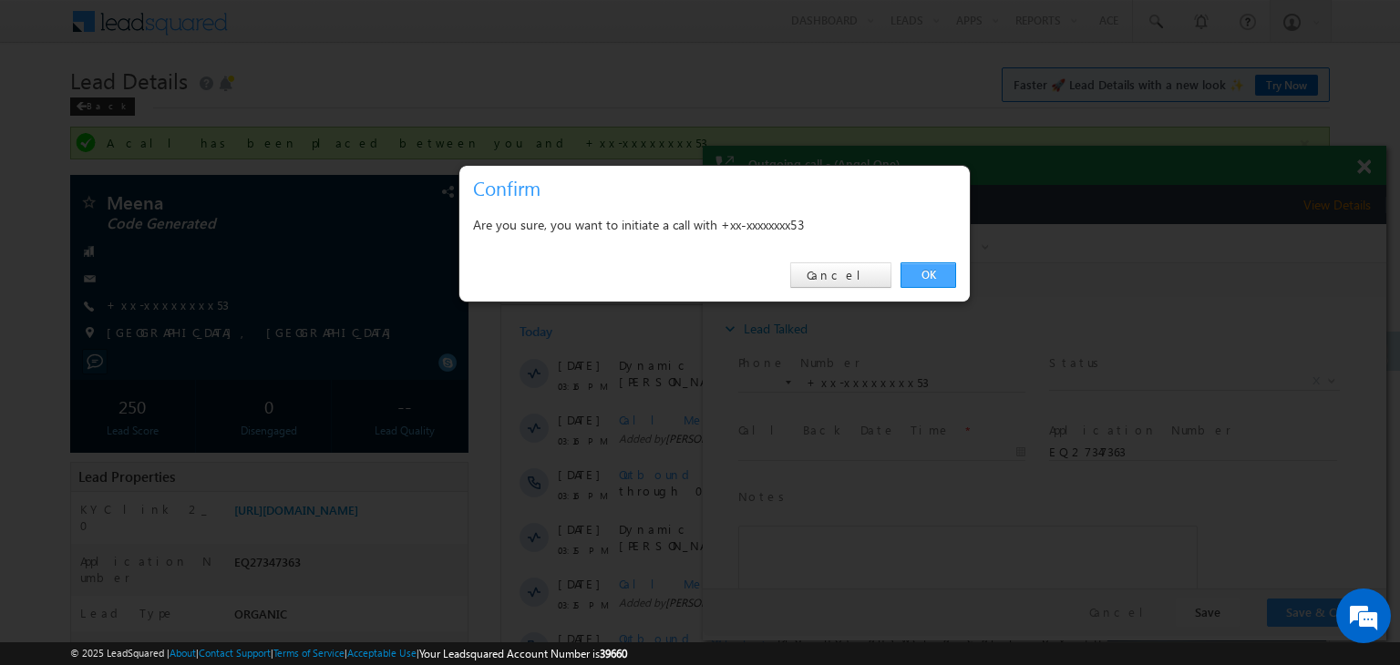
click at [922, 274] on link "OK" at bounding box center [928, 275] width 56 height 26
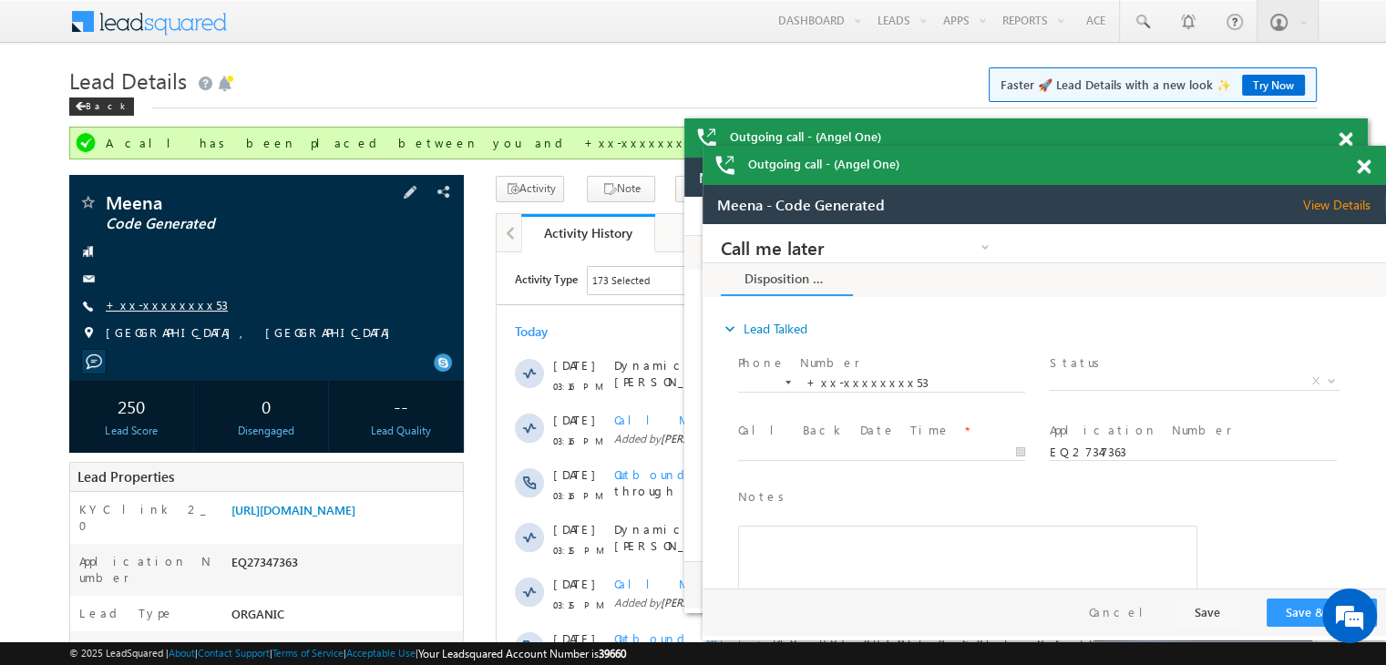
click at [152, 305] on link "+xx-xxxxxxxx53" at bounding box center [167, 304] width 122 height 15
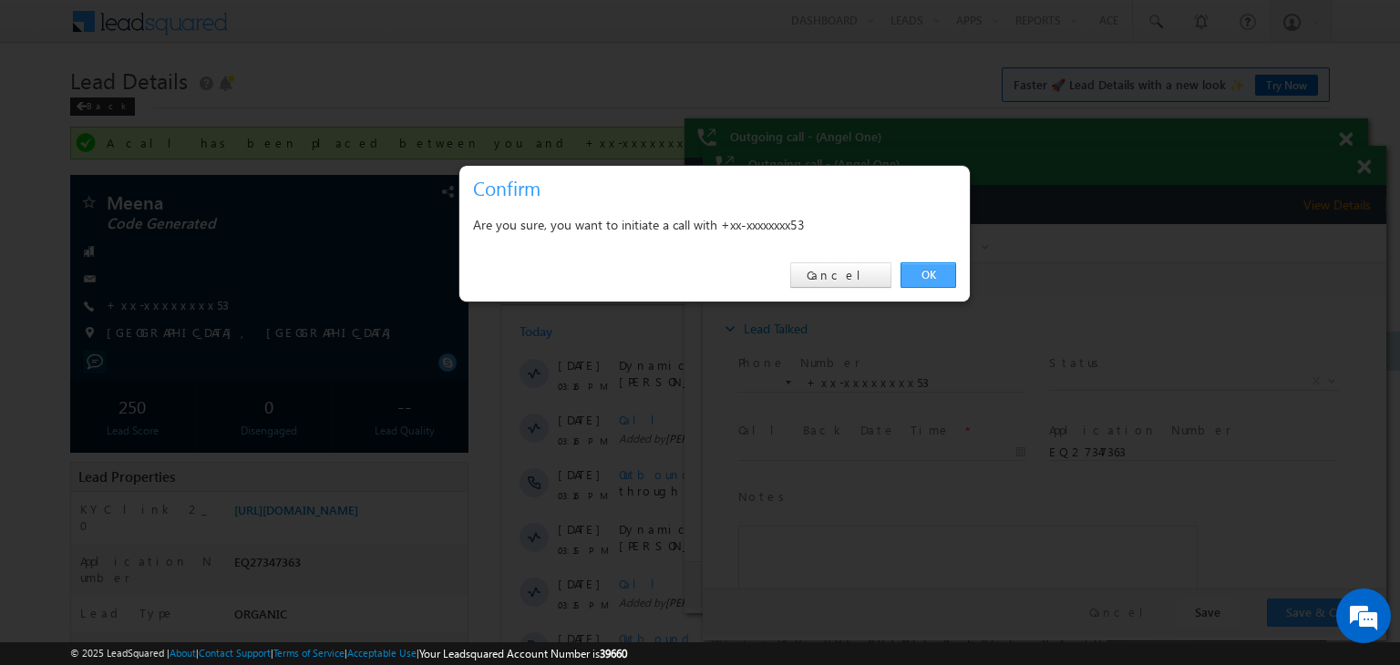
click at [921, 267] on link "OK" at bounding box center [928, 275] width 56 height 26
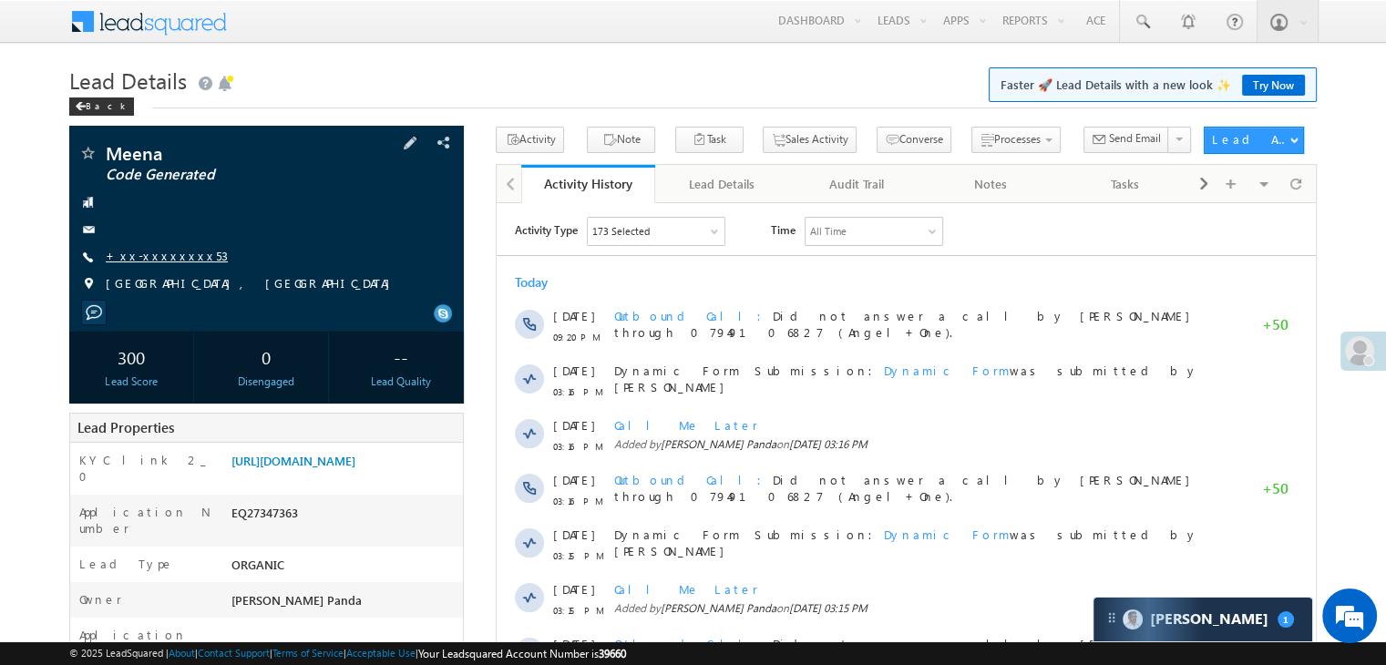
click at [159, 256] on link "+xx-xxxxxxxx53" at bounding box center [167, 255] width 122 height 15
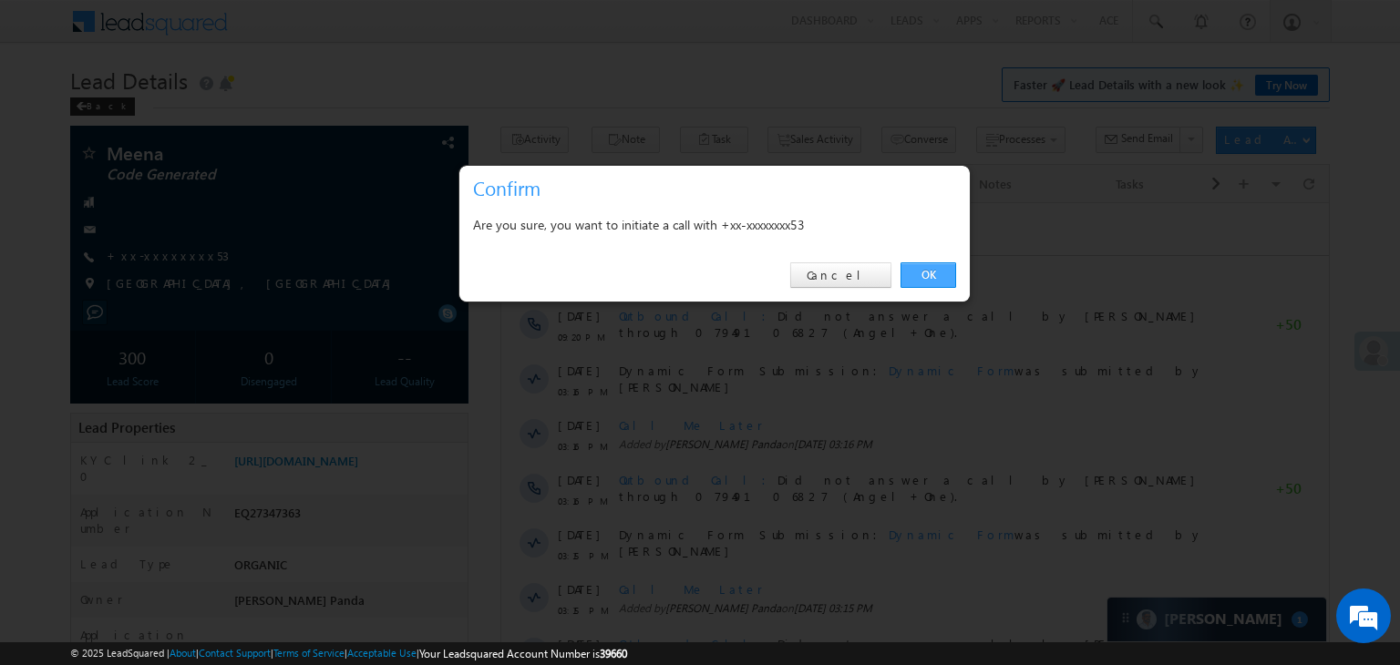
click at [916, 272] on link "OK" at bounding box center [928, 275] width 56 height 26
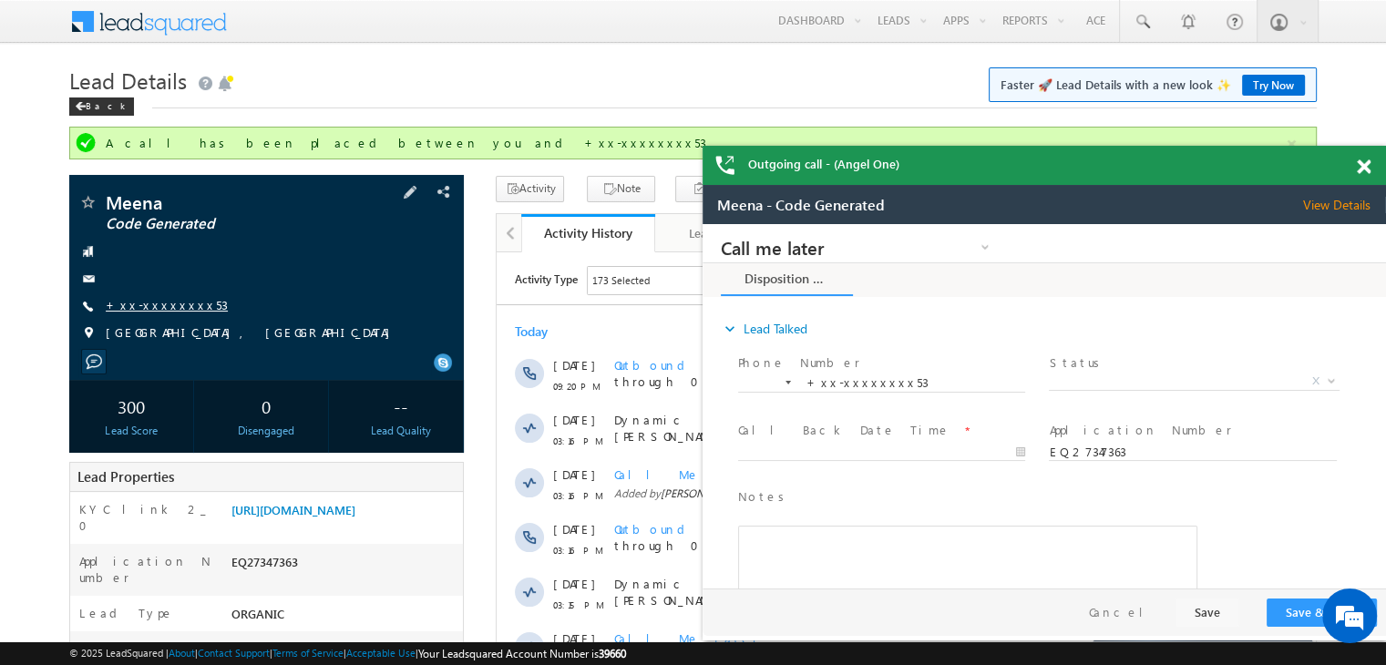
click at [149, 304] on link "+xx-xxxxxxxx53" at bounding box center [167, 304] width 122 height 15
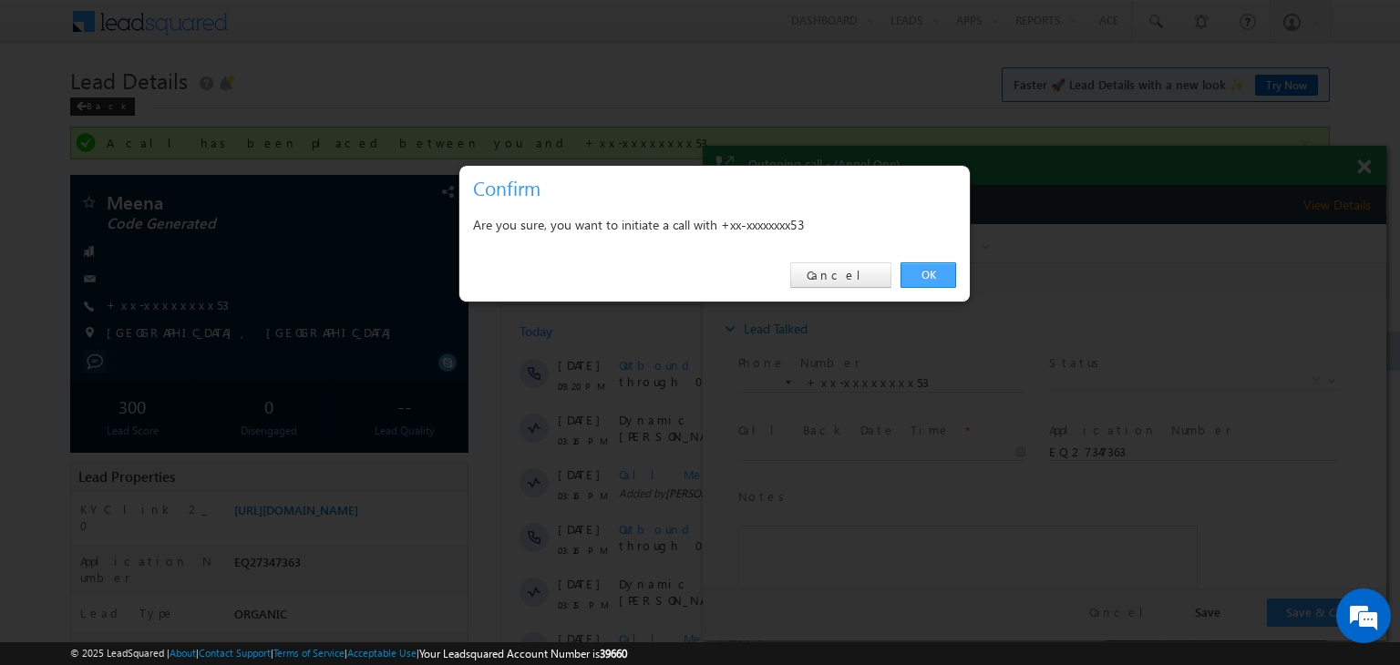
click at [924, 278] on link "OK" at bounding box center [928, 275] width 56 height 26
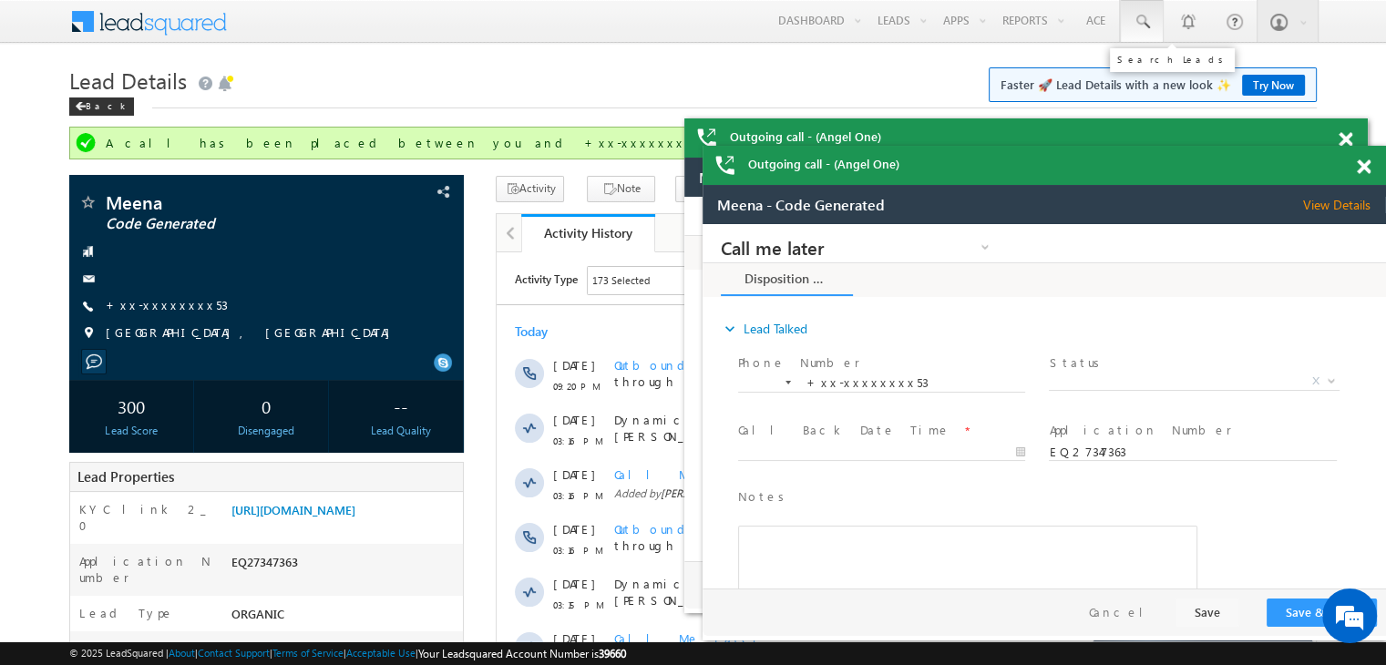
click at [1149, 19] on span at bounding box center [1142, 22] width 18 height 18
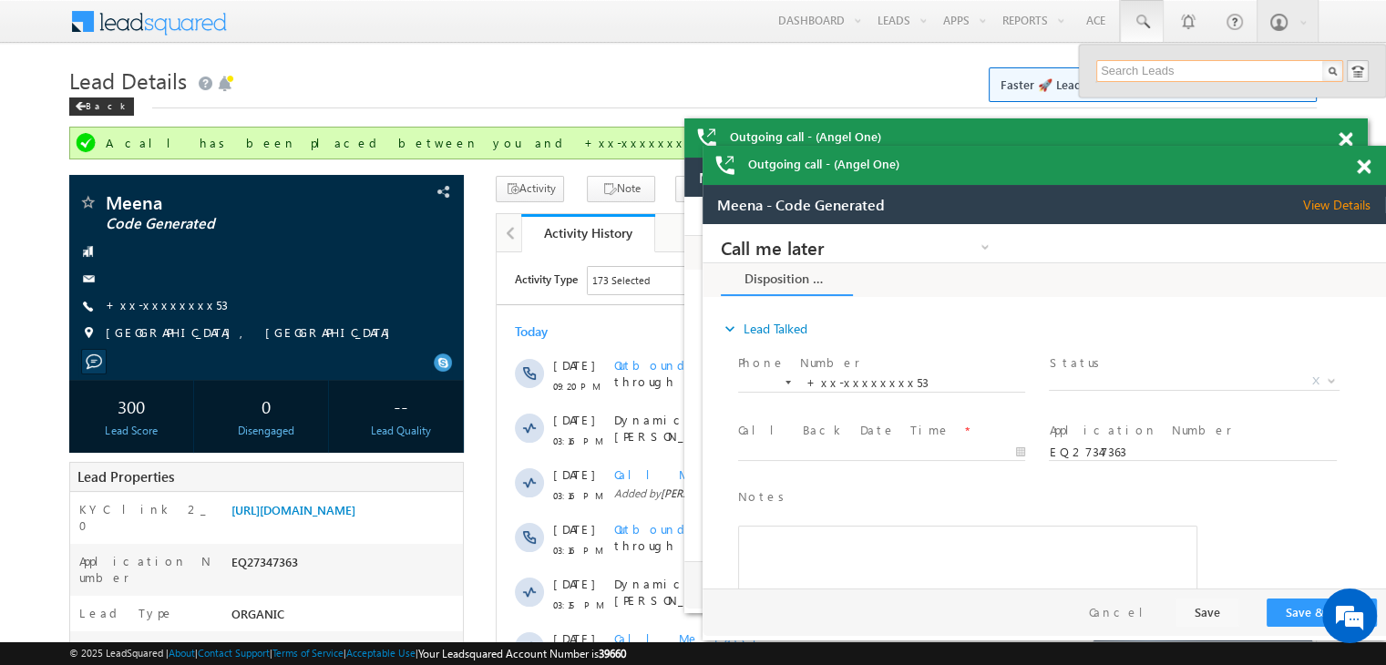
paste input "EQ26690910"
type input "EQ26690910"
click at [1151, 98] on div "[PERSON_NAME]" at bounding box center [1227, 97] width 244 height 20
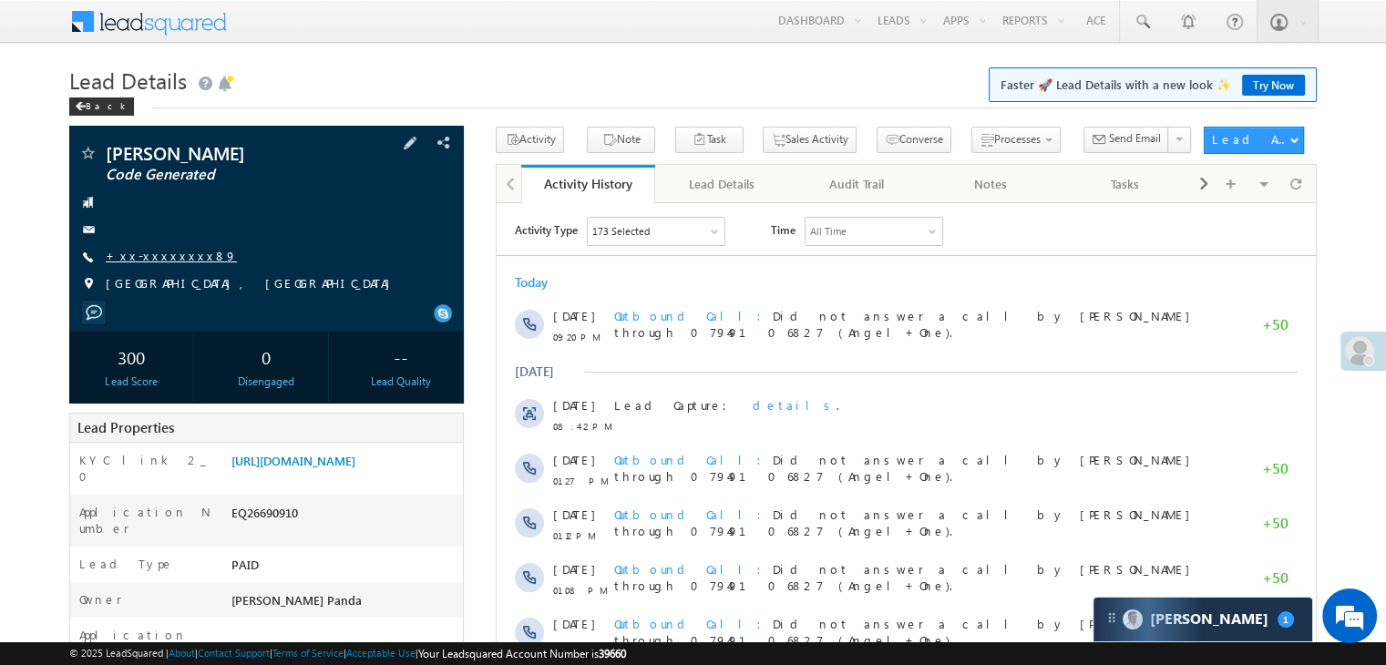
click at [164, 258] on link "+xx-xxxxxxxx89" at bounding box center [171, 255] width 131 height 15
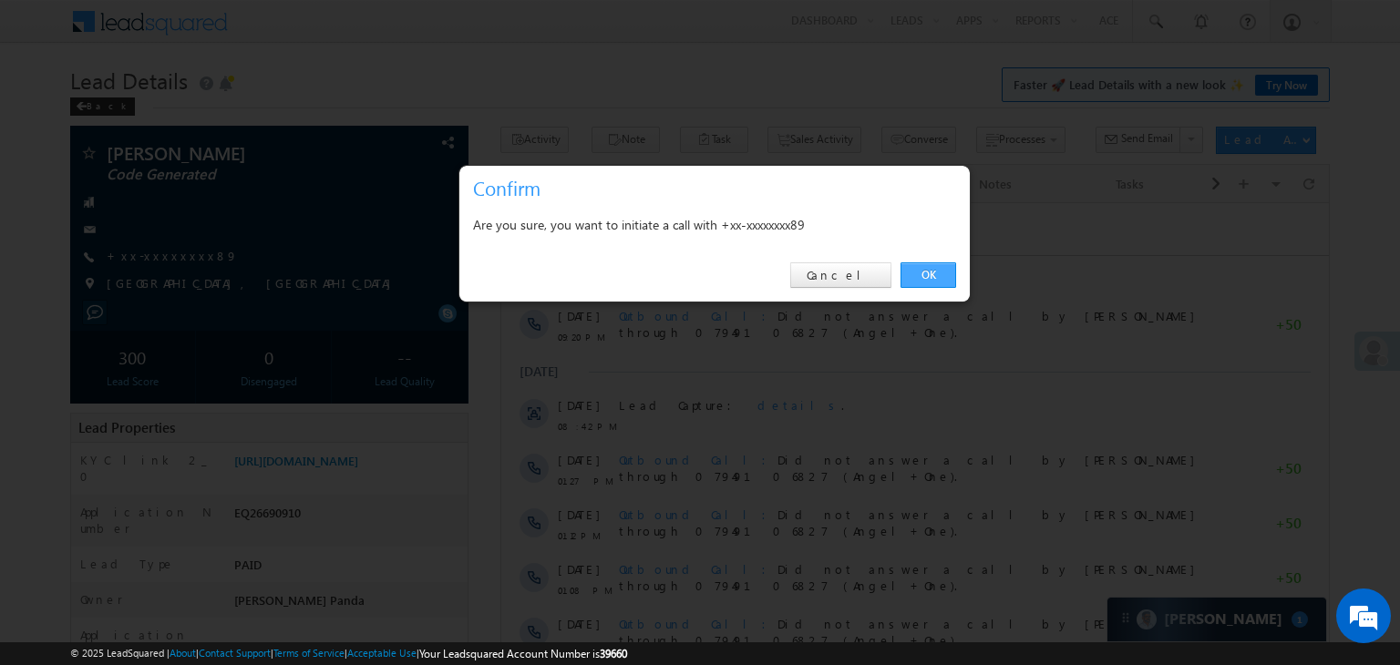
click at [933, 274] on link "OK" at bounding box center [928, 275] width 56 height 26
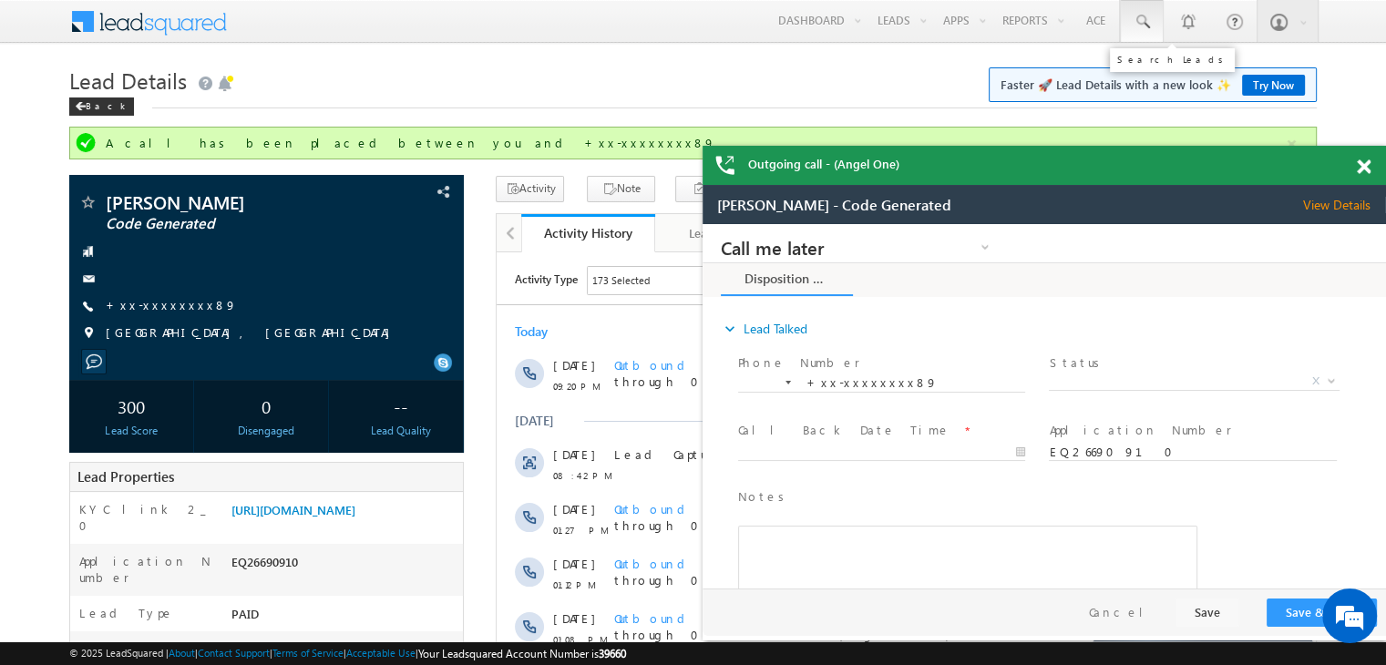
click at [1137, 24] on span at bounding box center [1142, 22] width 18 height 18
paste input "EQ27186397"
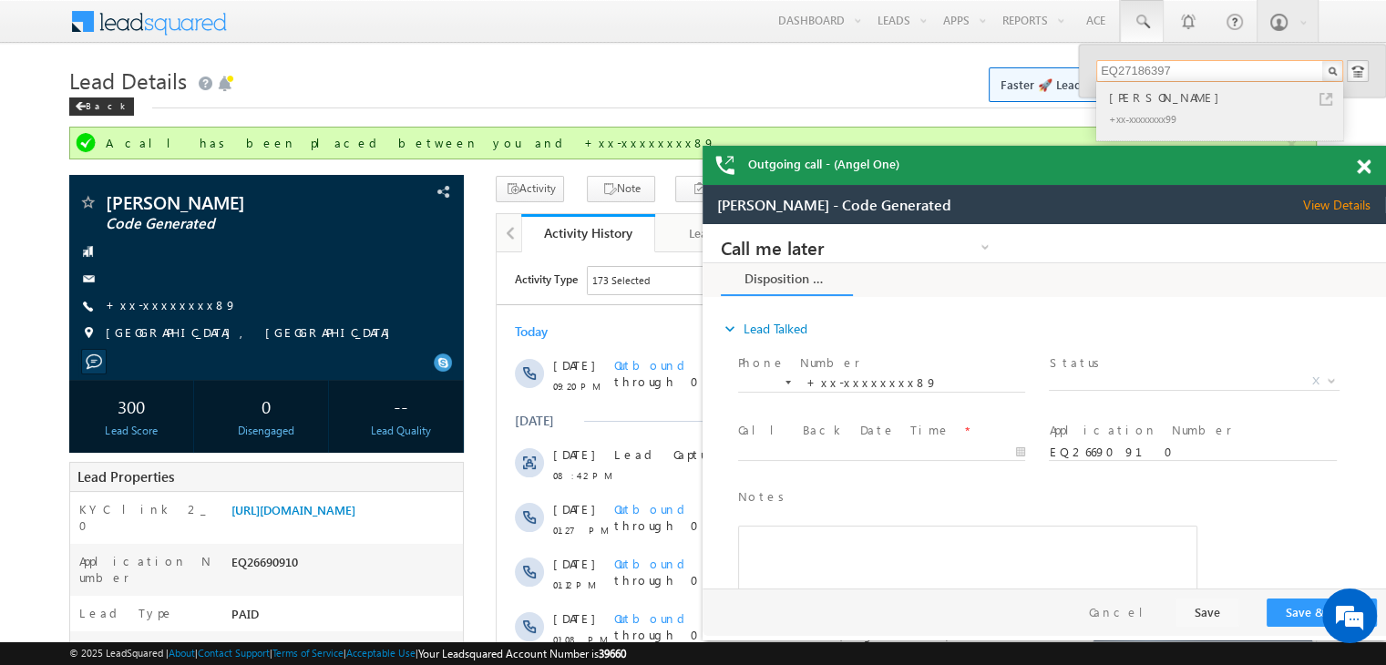
type input "EQ27186397"
click at [1146, 102] on div "Radhe shyam Kumar" at bounding box center [1227, 97] width 244 height 20
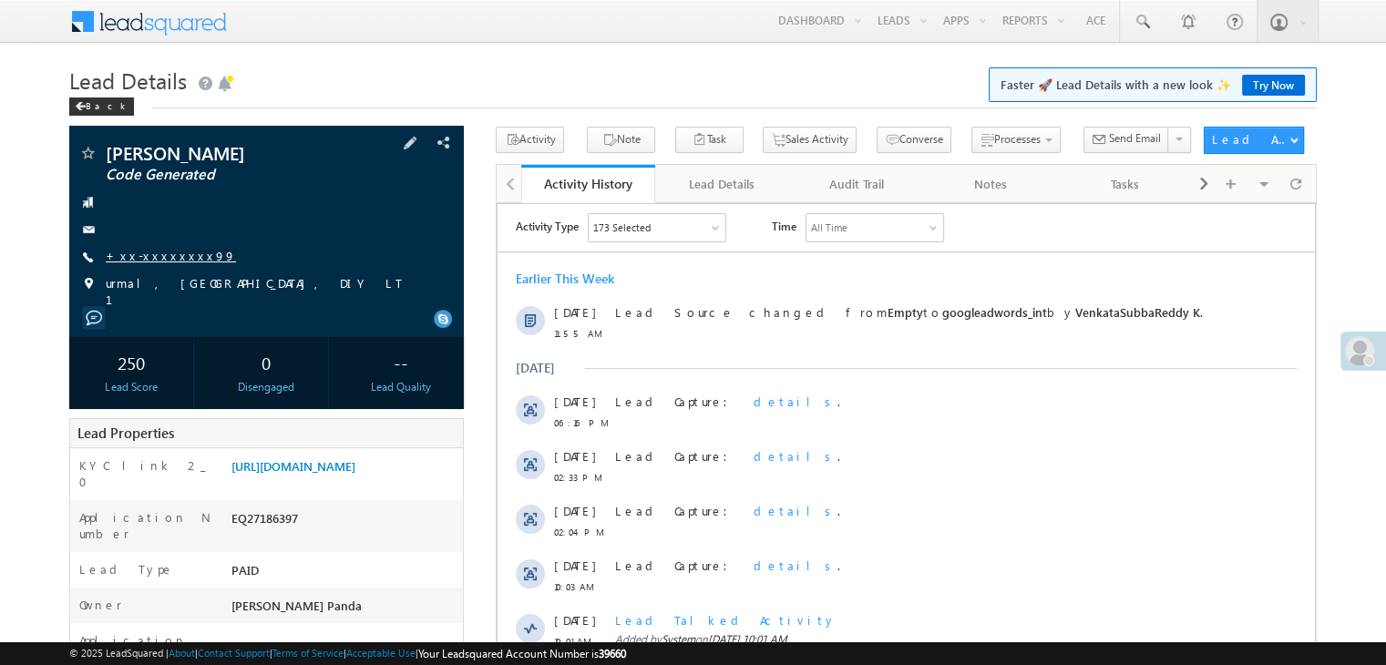
click at [160, 260] on link "+xx-xxxxxxxx99" at bounding box center [171, 255] width 130 height 15
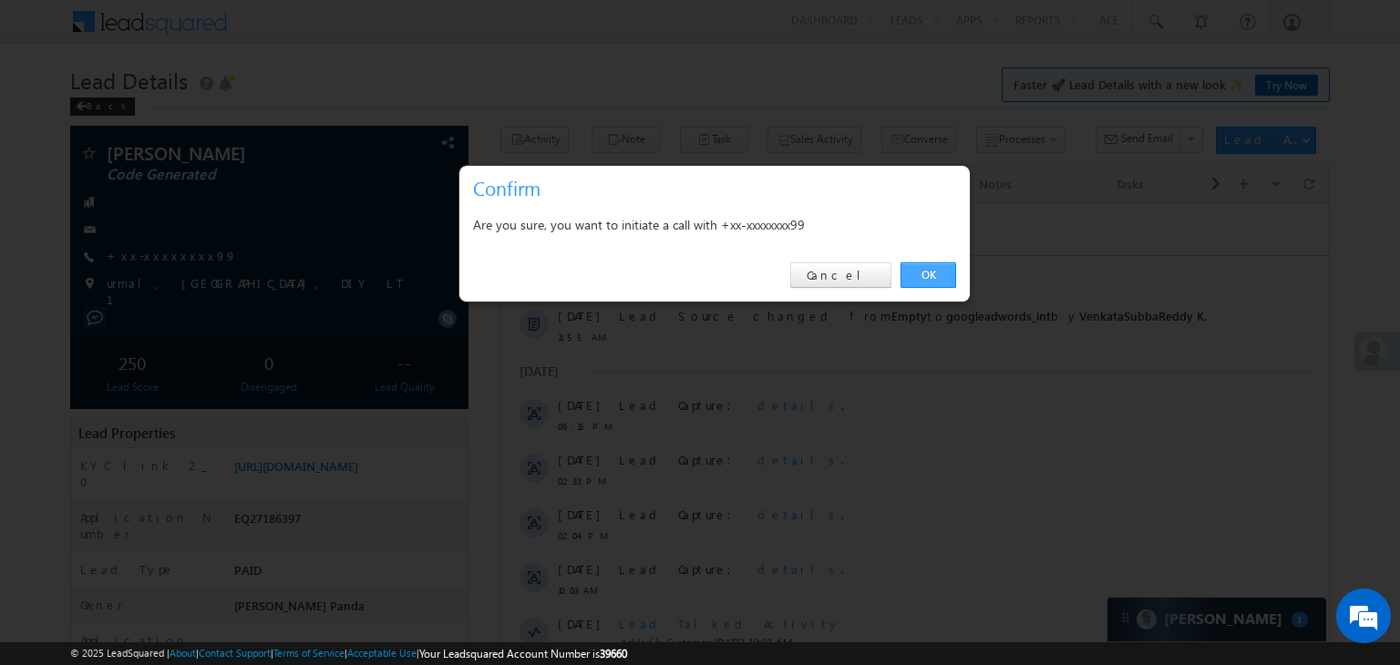
click at [911, 273] on link "OK" at bounding box center [928, 275] width 56 height 26
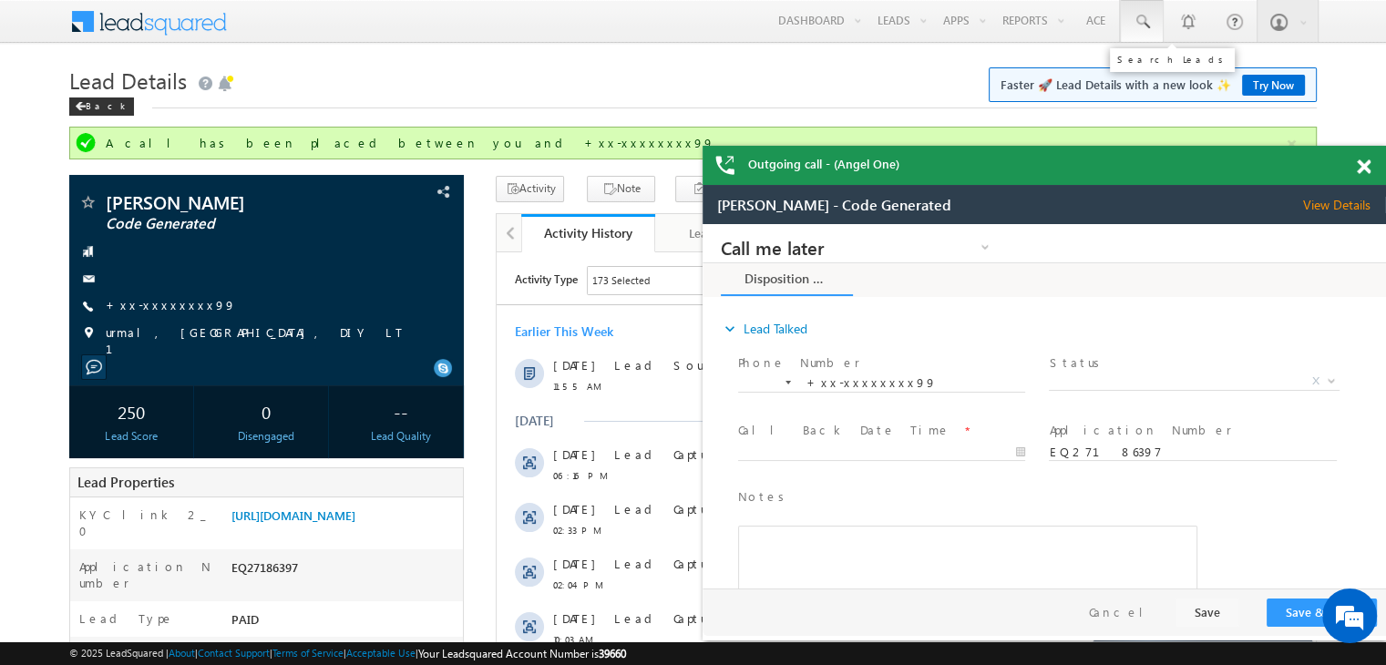
click at [1138, 23] on span at bounding box center [1142, 22] width 18 height 18
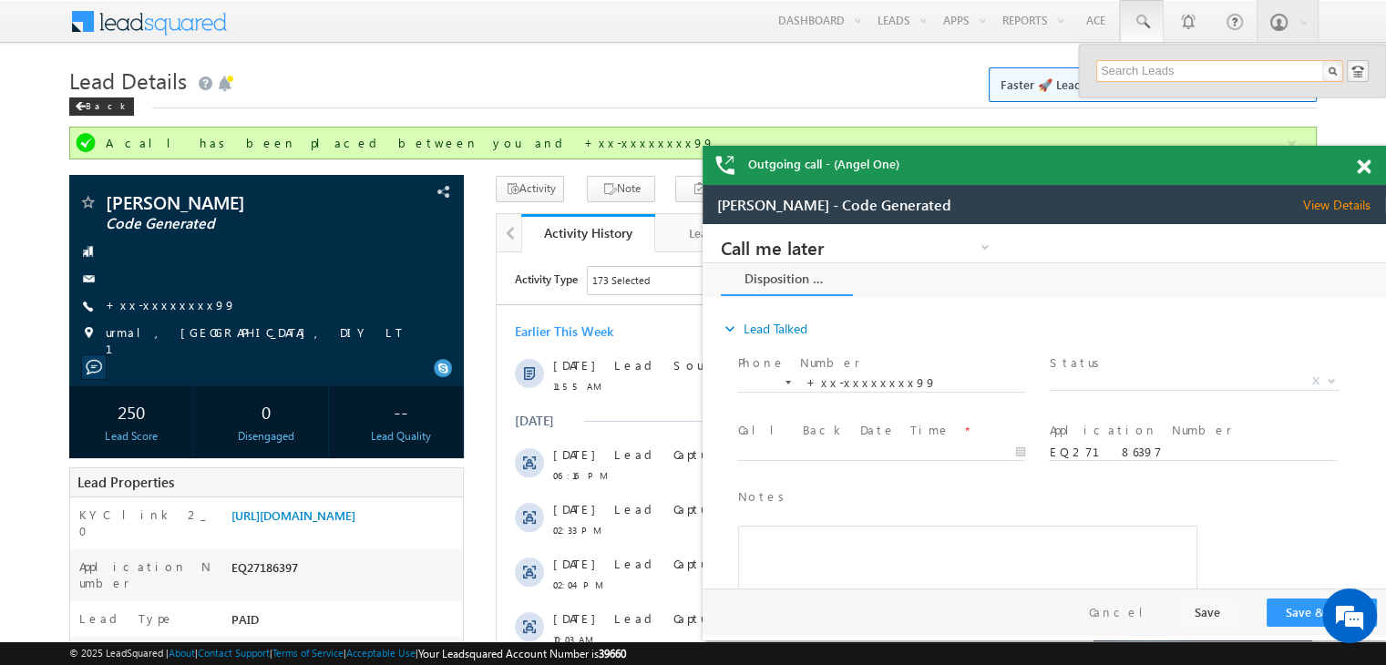
paste input "EQ26606475"
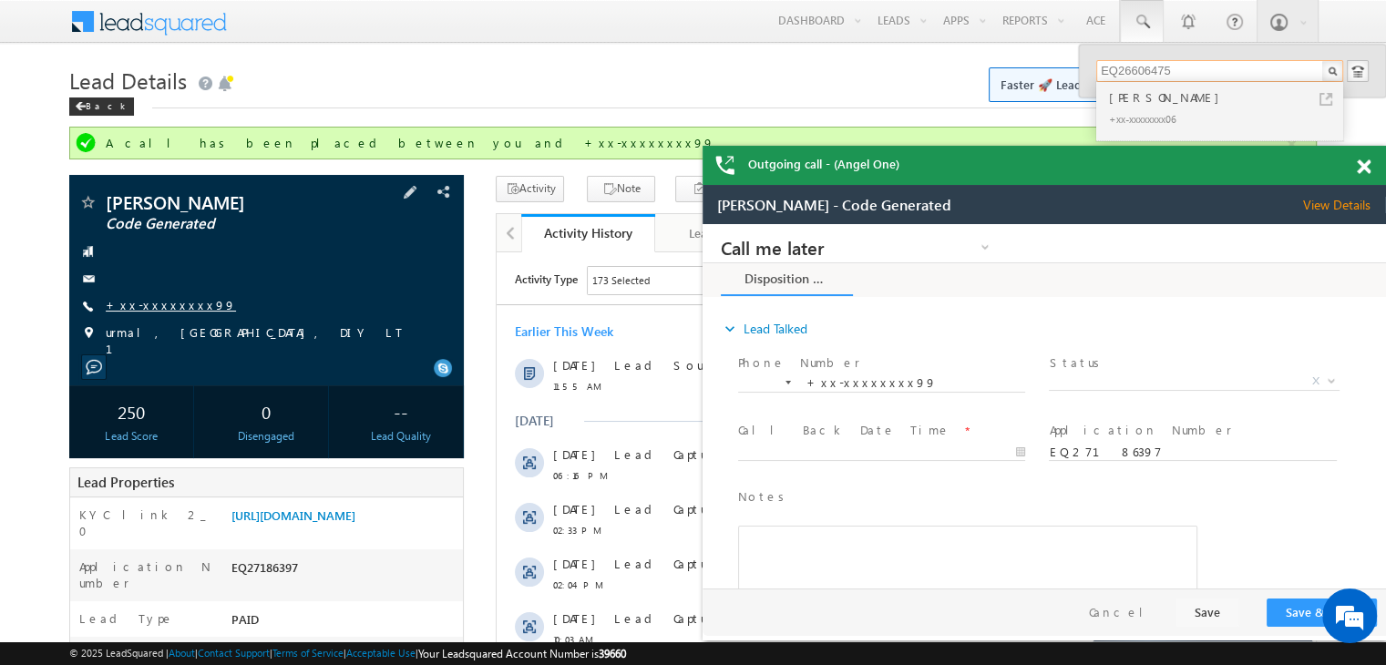
type input "EQ26606475"
click at [167, 303] on link "+xx-xxxxxxxx99" at bounding box center [171, 304] width 130 height 15
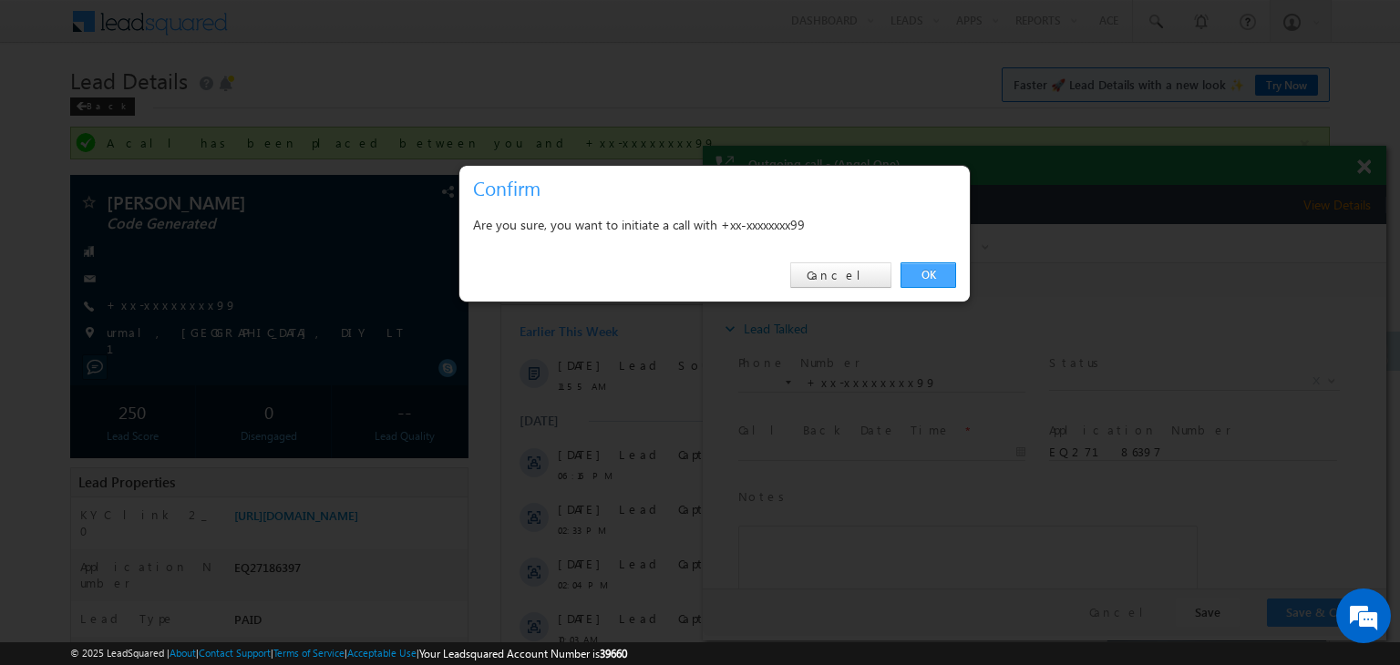
click at [933, 274] on link "OK" at bounding box center [928, 275] width 56 height 26
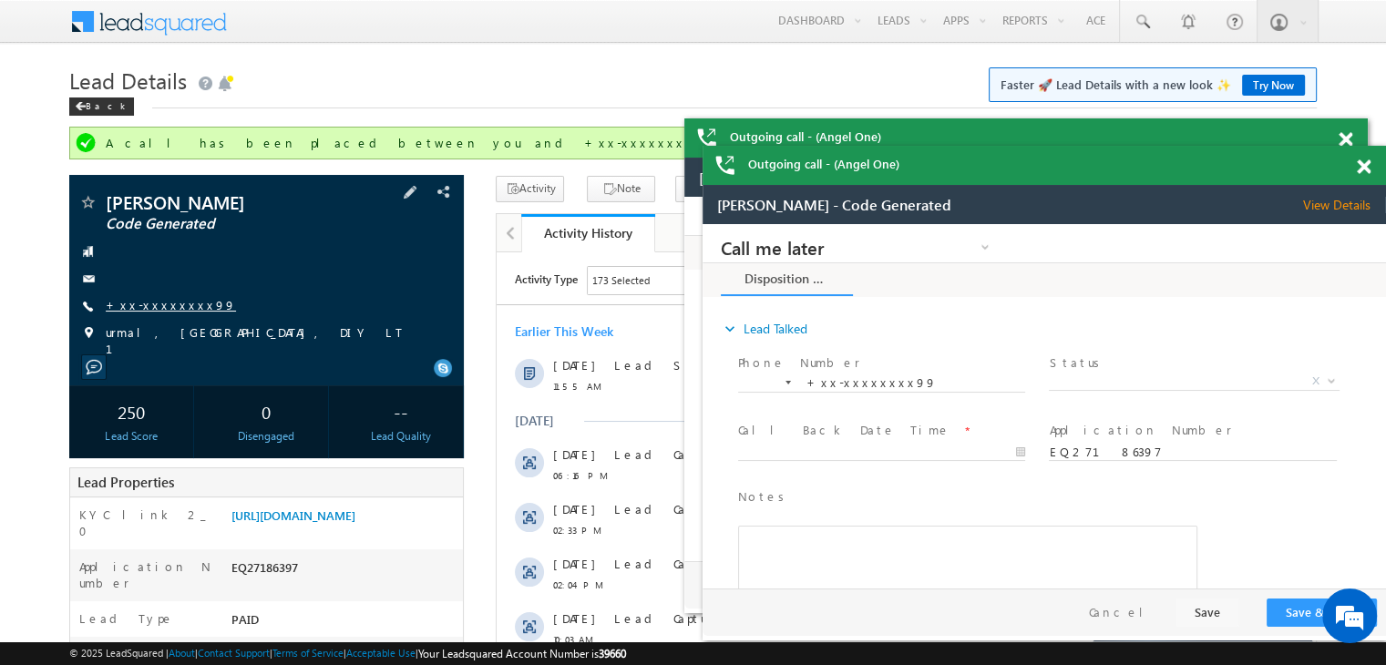
click at [150, 303] on link "+xx-xxxxxxxx99" at bounding box center [171, 304] width 130 height 15
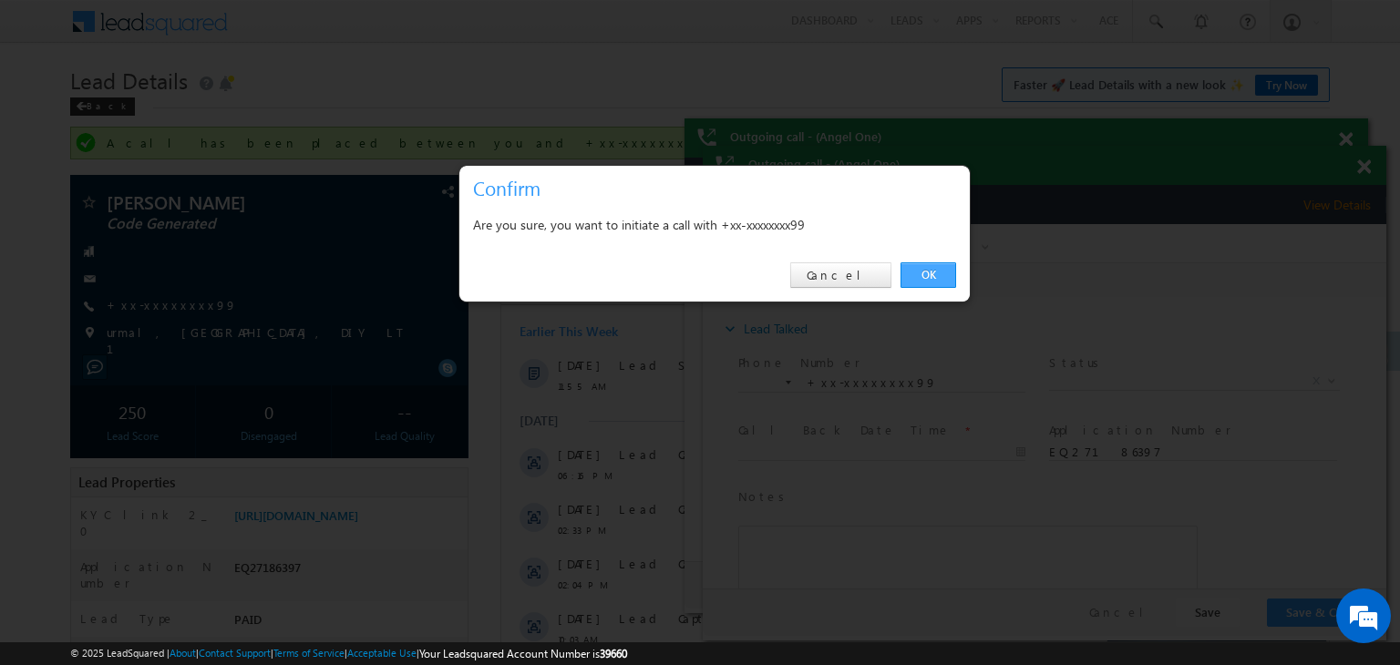
click at [923, 268] on link "OK" at bounding box center [928, 275] width 56 height 26
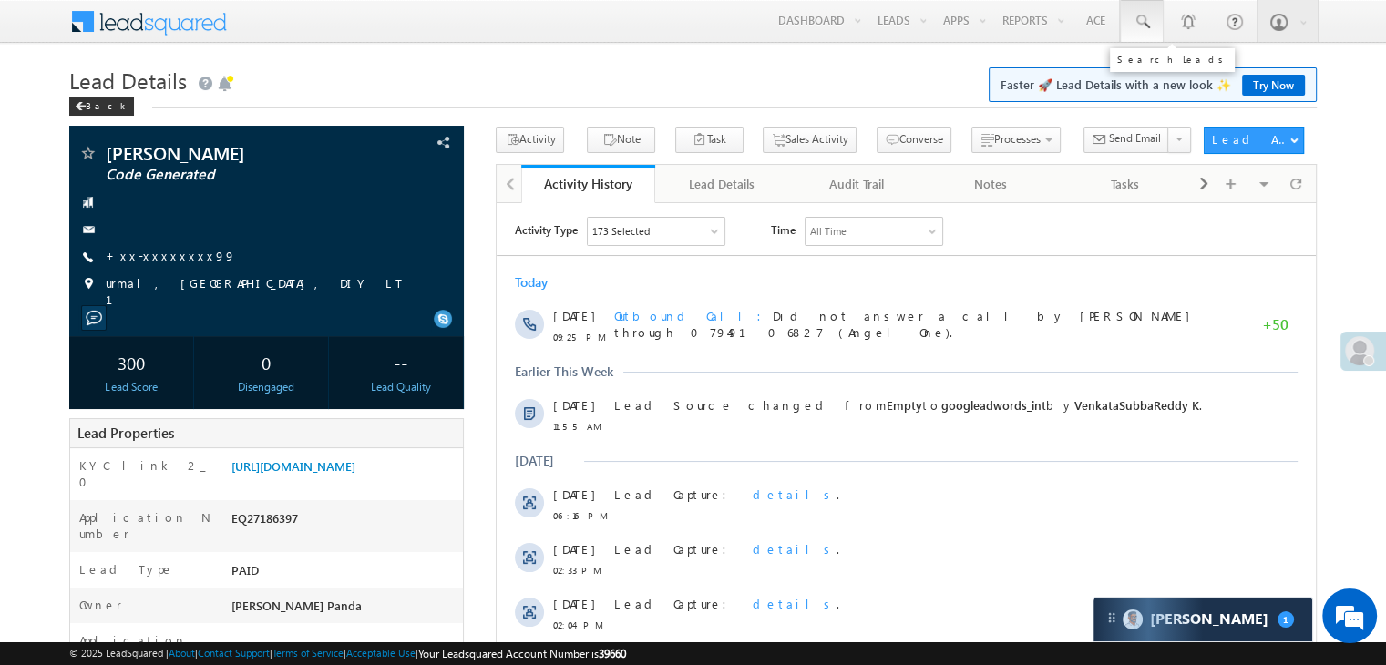
click at [1146, 19] on span at bounding box center [1142, 22] width 18 height 18
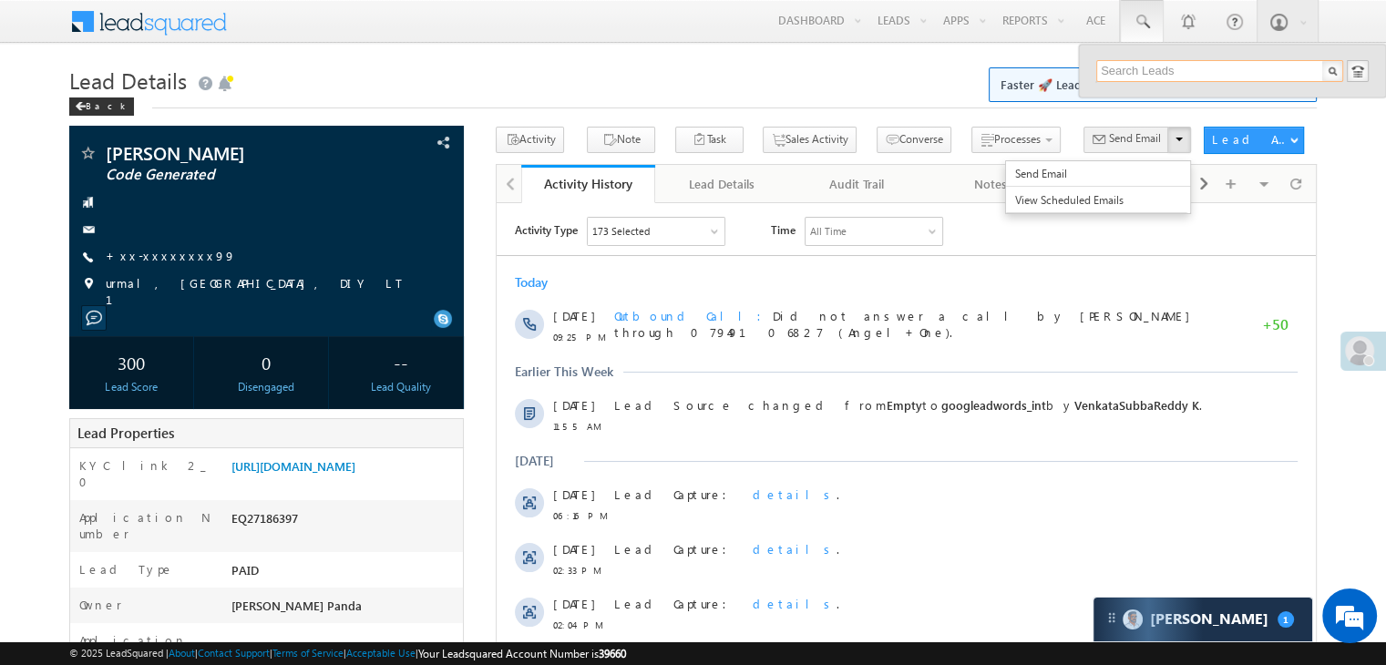
paste input "EQ26806329"
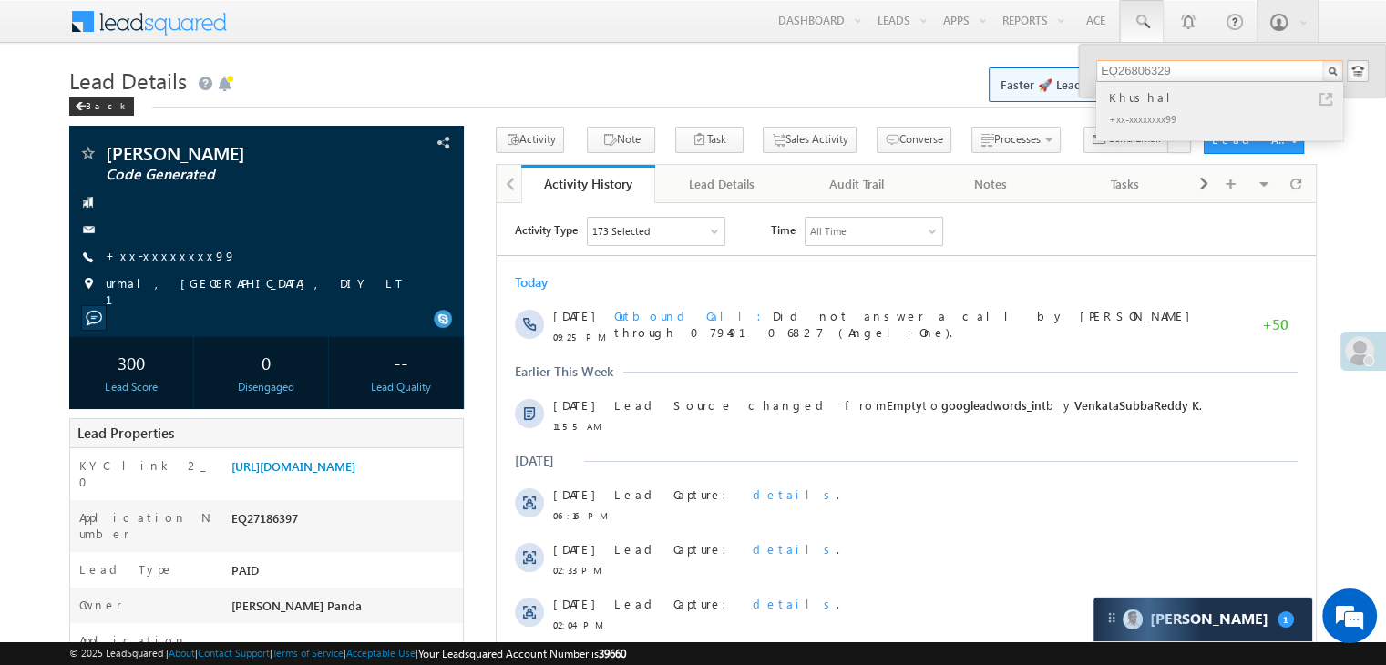
type input "EQ26806329"
click at [1129, 99] on div "Khushal" at bounding box center [1227, 97] width 244 height 20
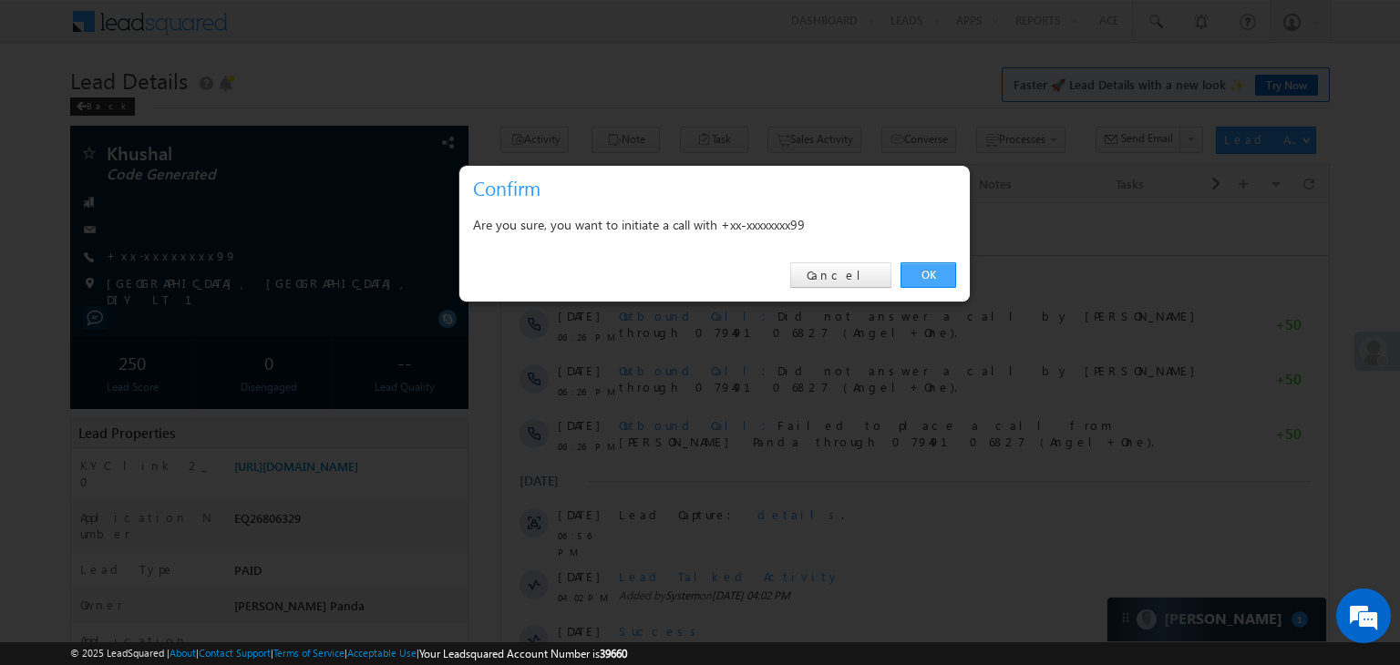
click at [944, 272] on link "OK" at bounding box center [928, 275] width 56 height 26
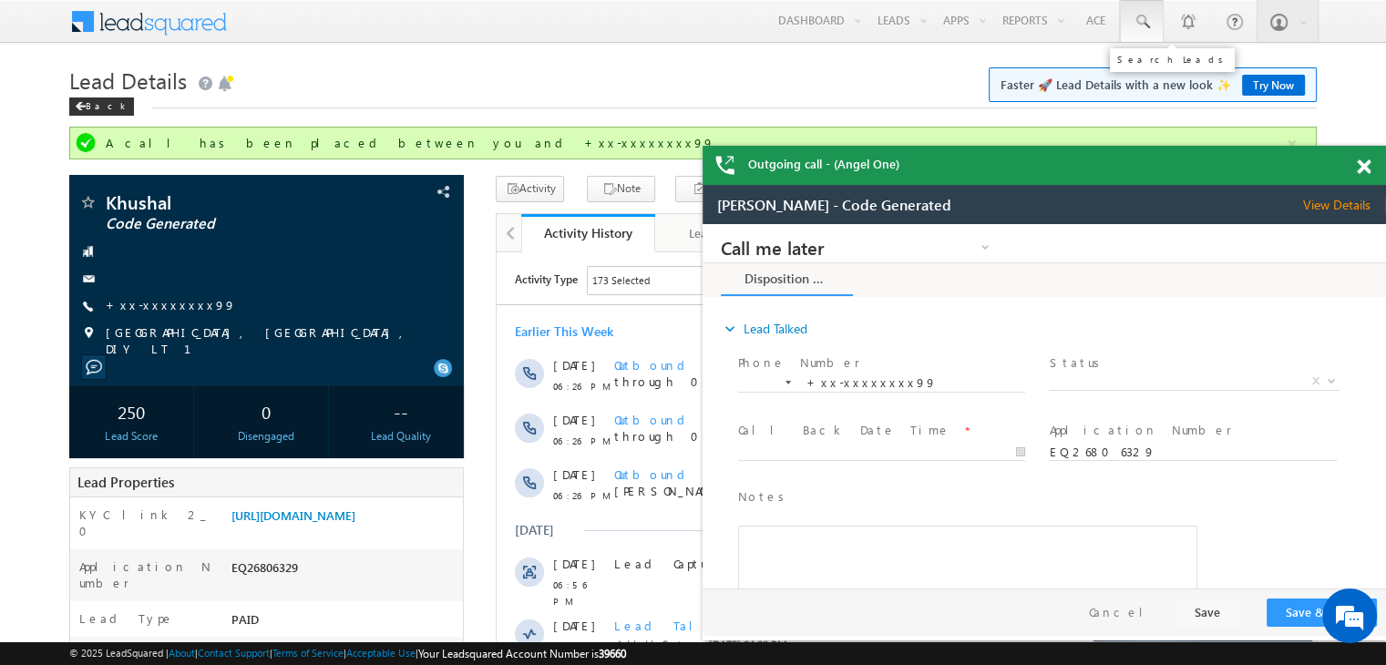
click at [1141, 20] on span at bounding box center [1142, 22] width 18 height 18
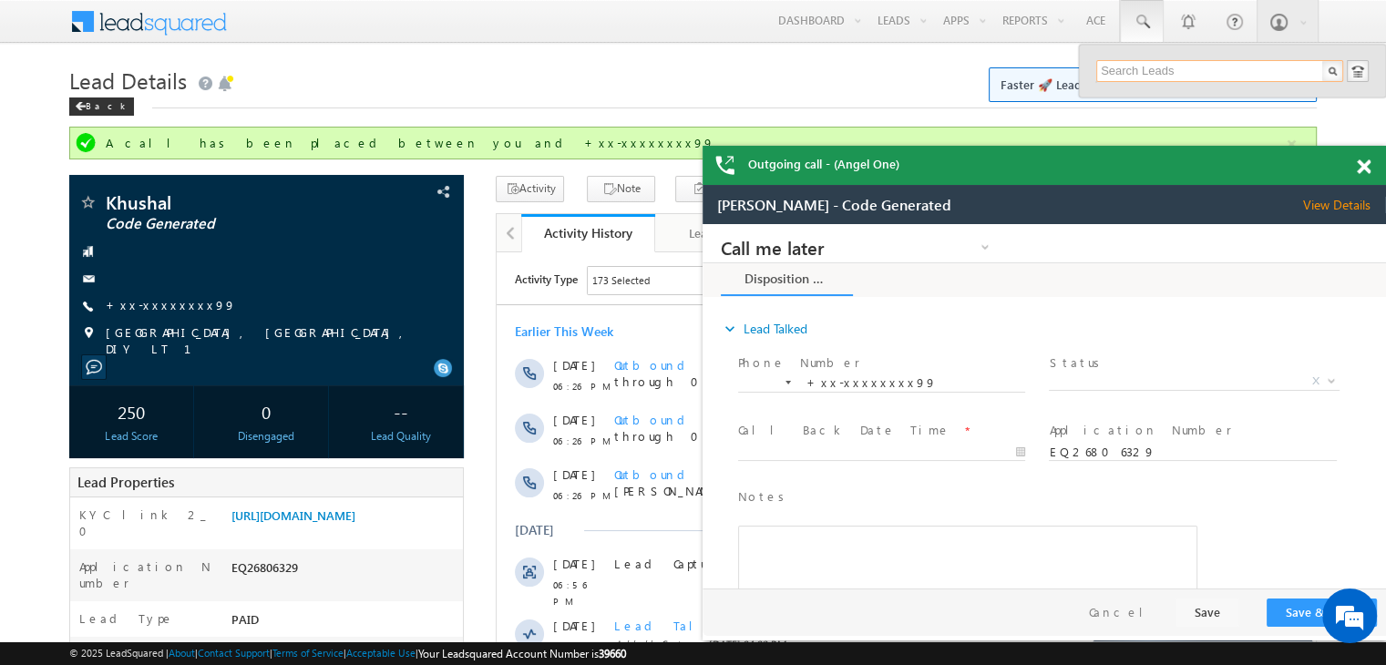
paste input "EQ27044551"
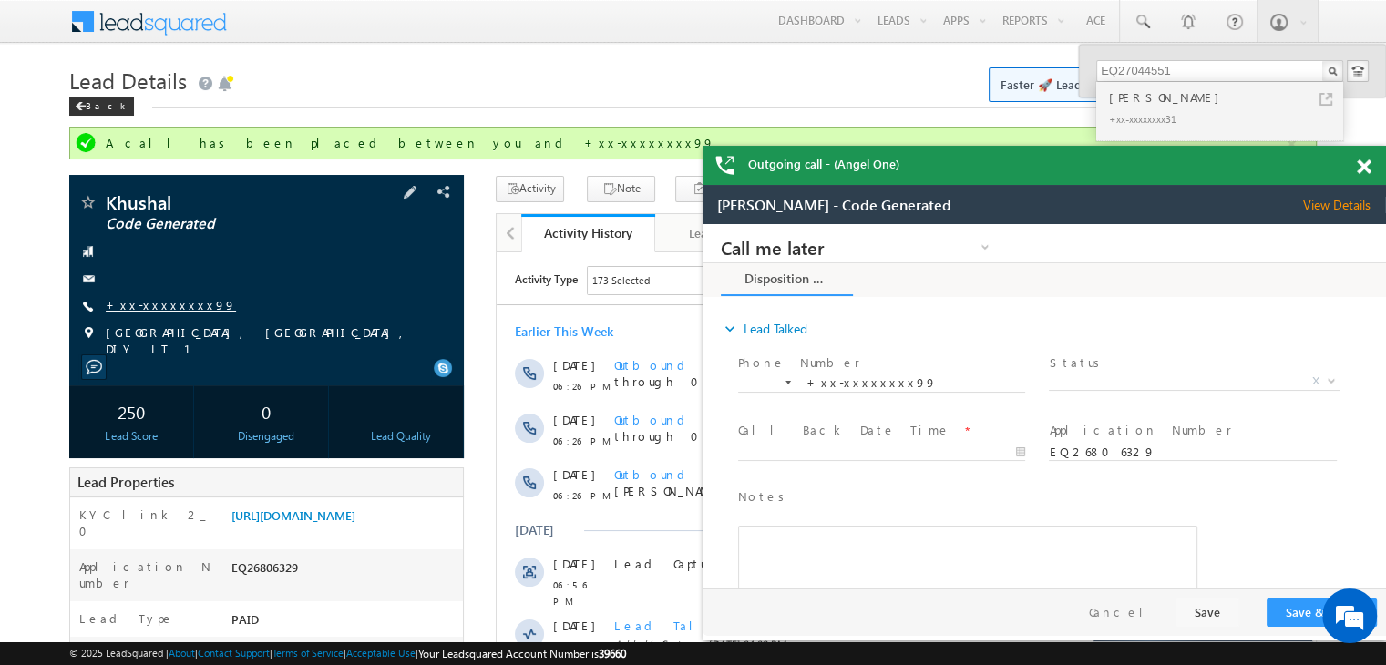
click at [143, 307] on link "+xx-xxxxxxxx99" at bounding box center [171, 304] width 130 height 15
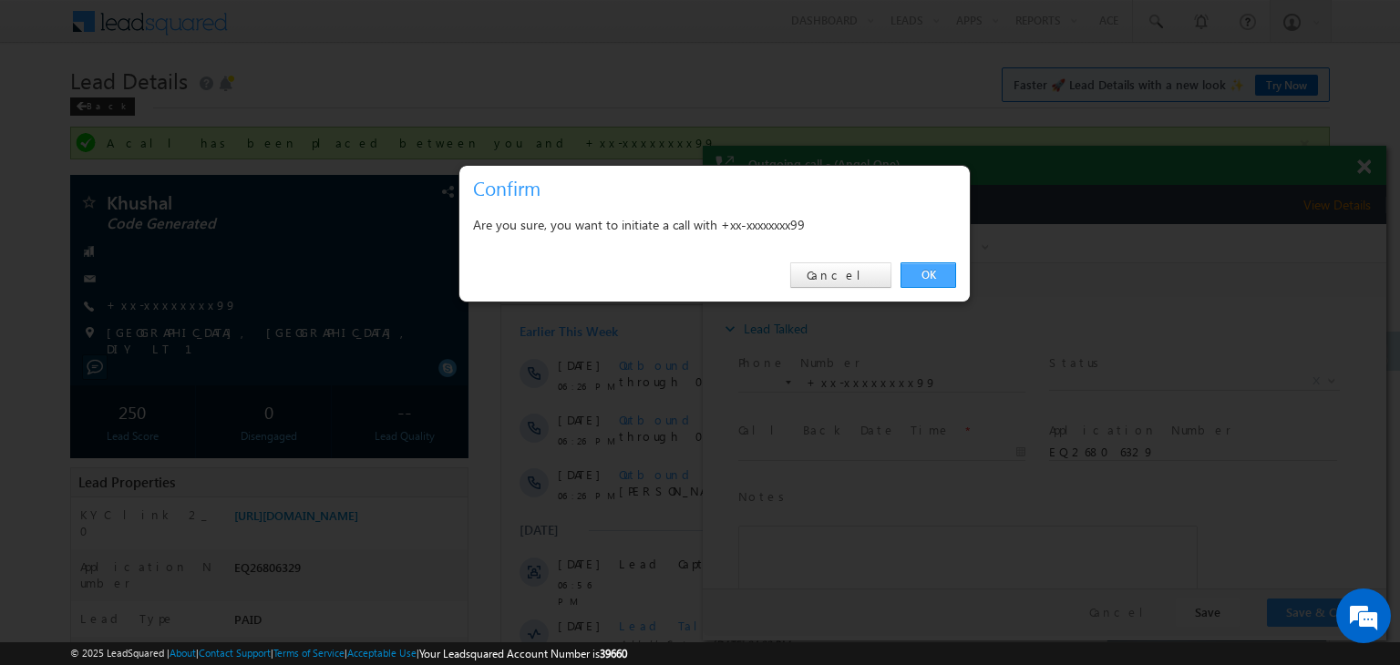
click at [933, 272] on link "OK" at bounding box center [928, 275] width 56 height 26
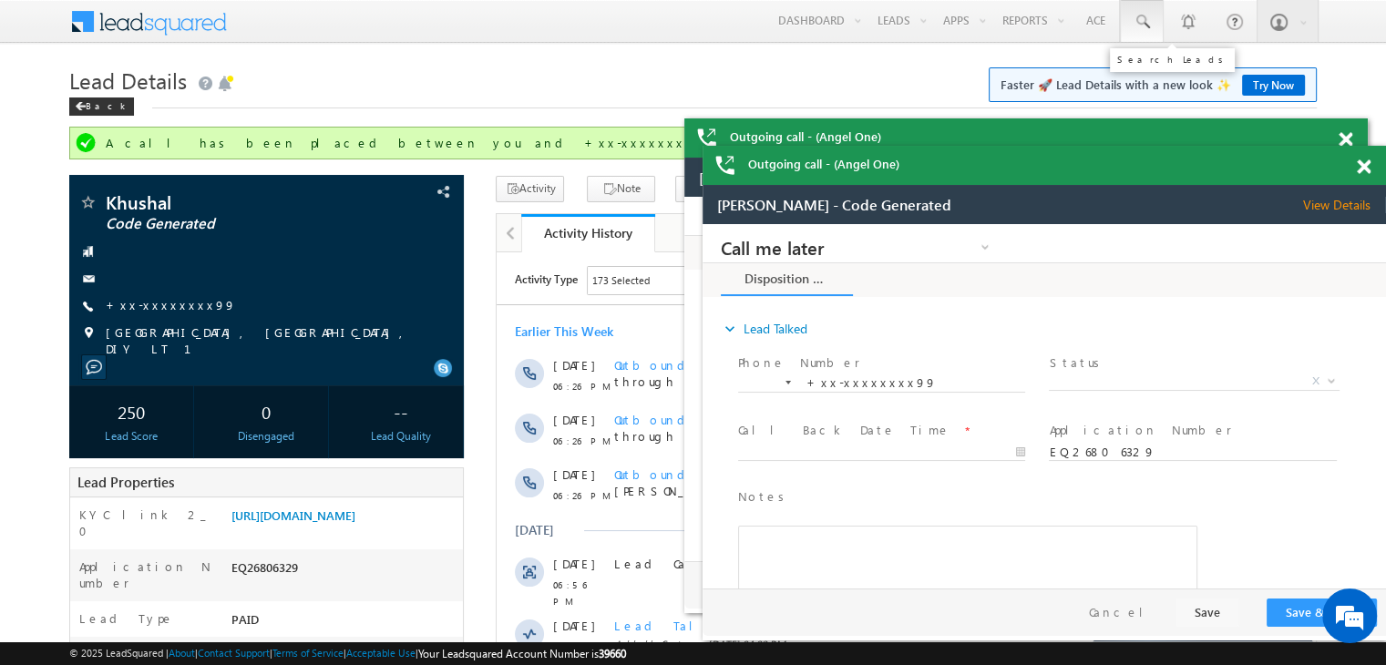
click at [1136, 19] on span at bounding box center [1142, 22] width 18 height 18
paste input "EQ27044551"
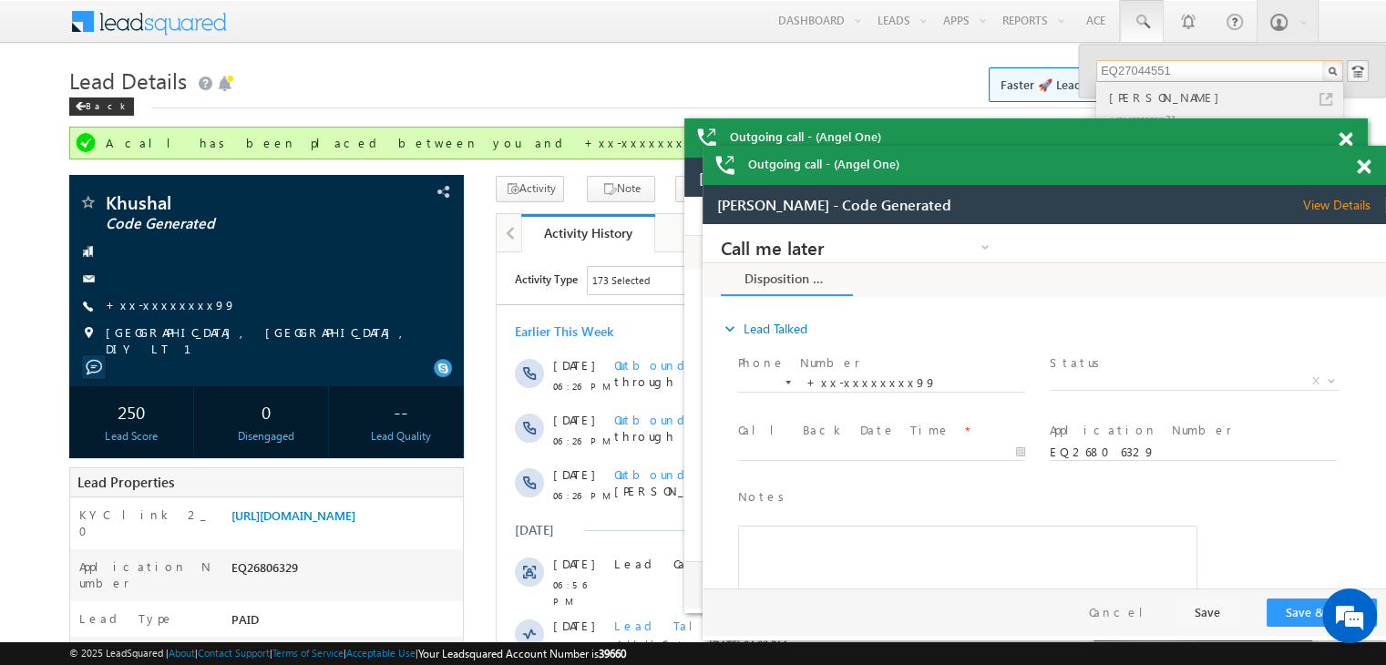
type input "EQ27044551"
click at [1134, 96] on div "[PERSON_NAME]" at bounding box center [1227, 97] width 244 height 20
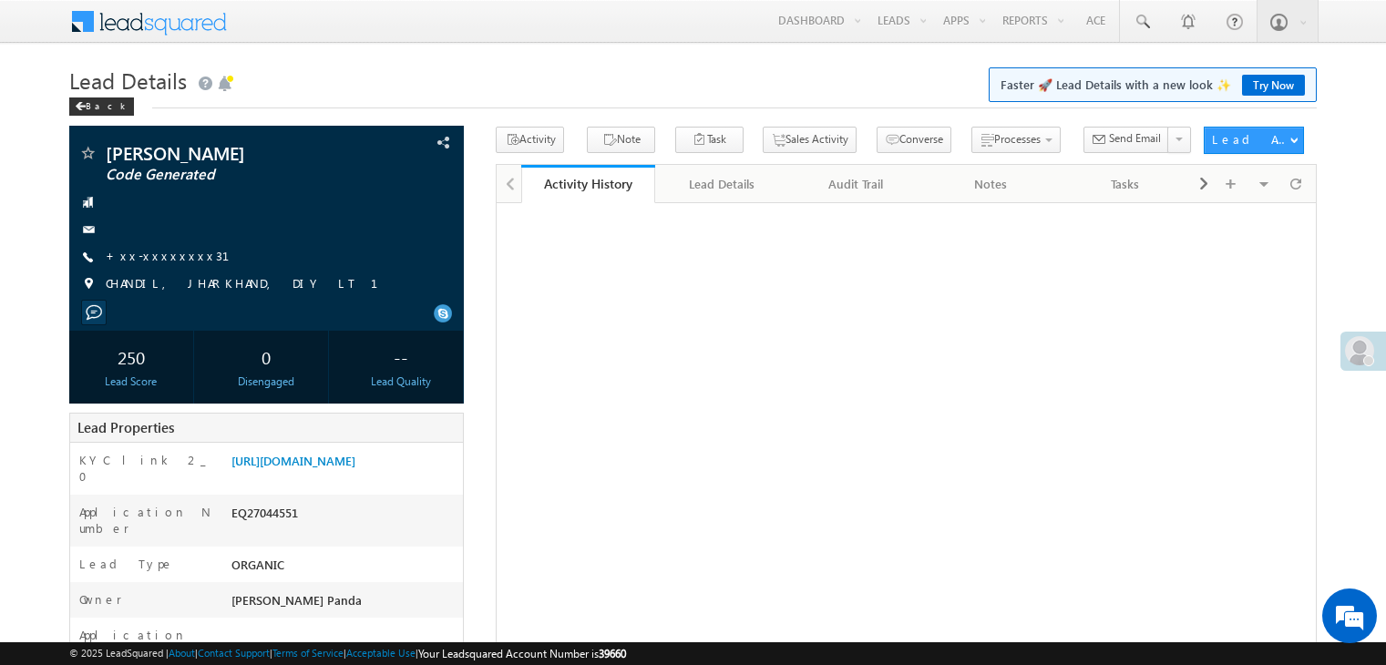
click at [153, 259] on link "+xx-xxxxxxxx31" at bounding box center [179, 255] width 146 height 15
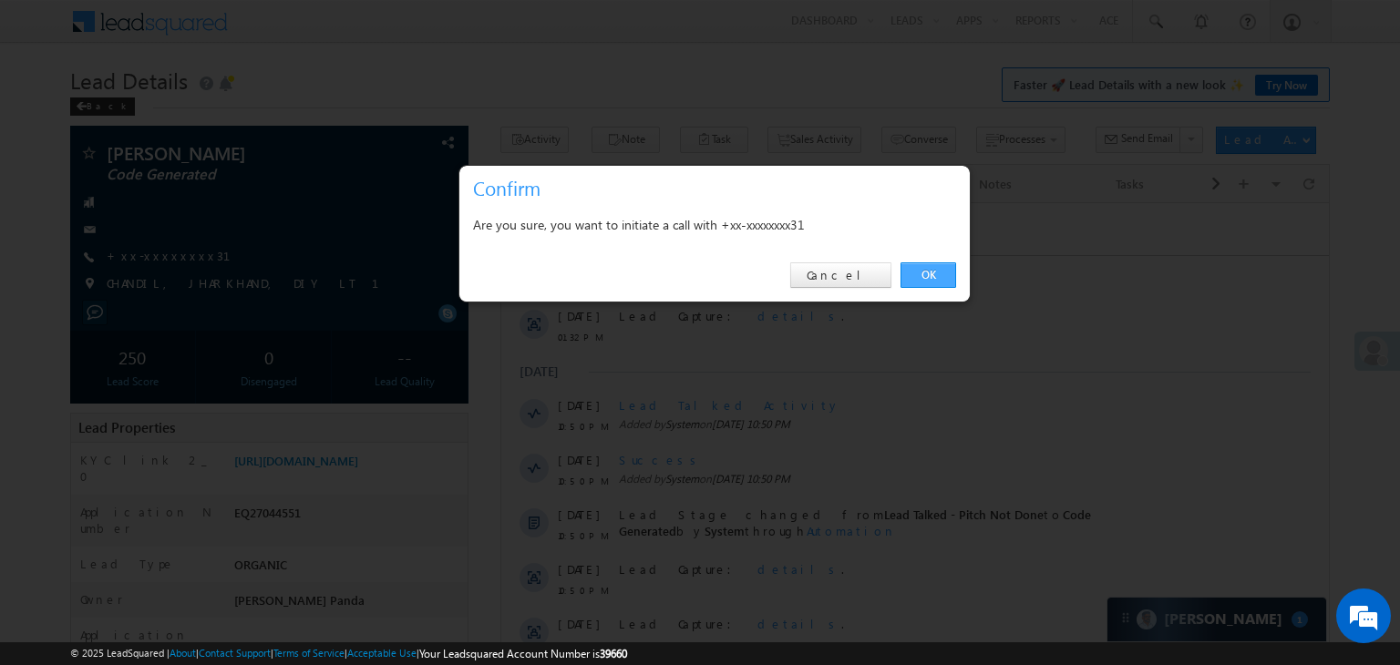
drag, startPoint x: 919, startPoint y: 268, endPoint x: 415, endPoint y: 81, distance: 537.5
click at [919, 268] on link "OK" at bounding box center [928, 275] width 56 height 26
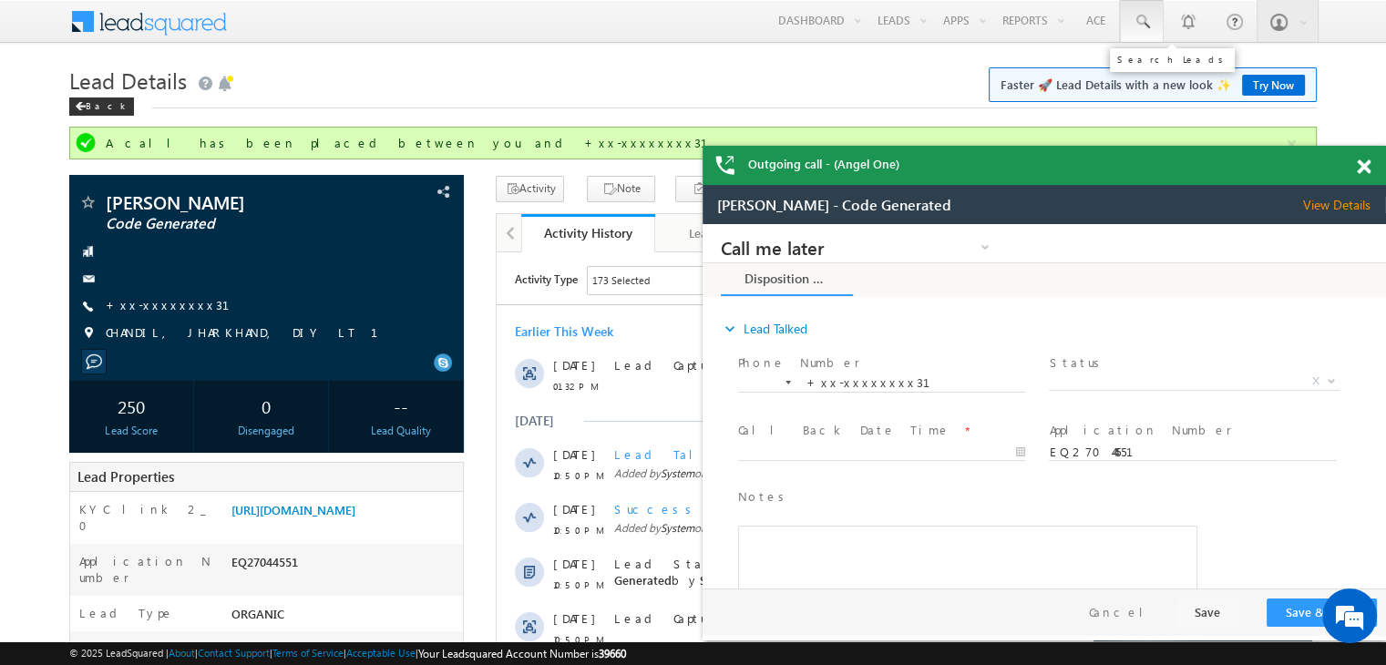
click at [1137, 21] on span at bounding box center [1142, 22] width 18 height 18
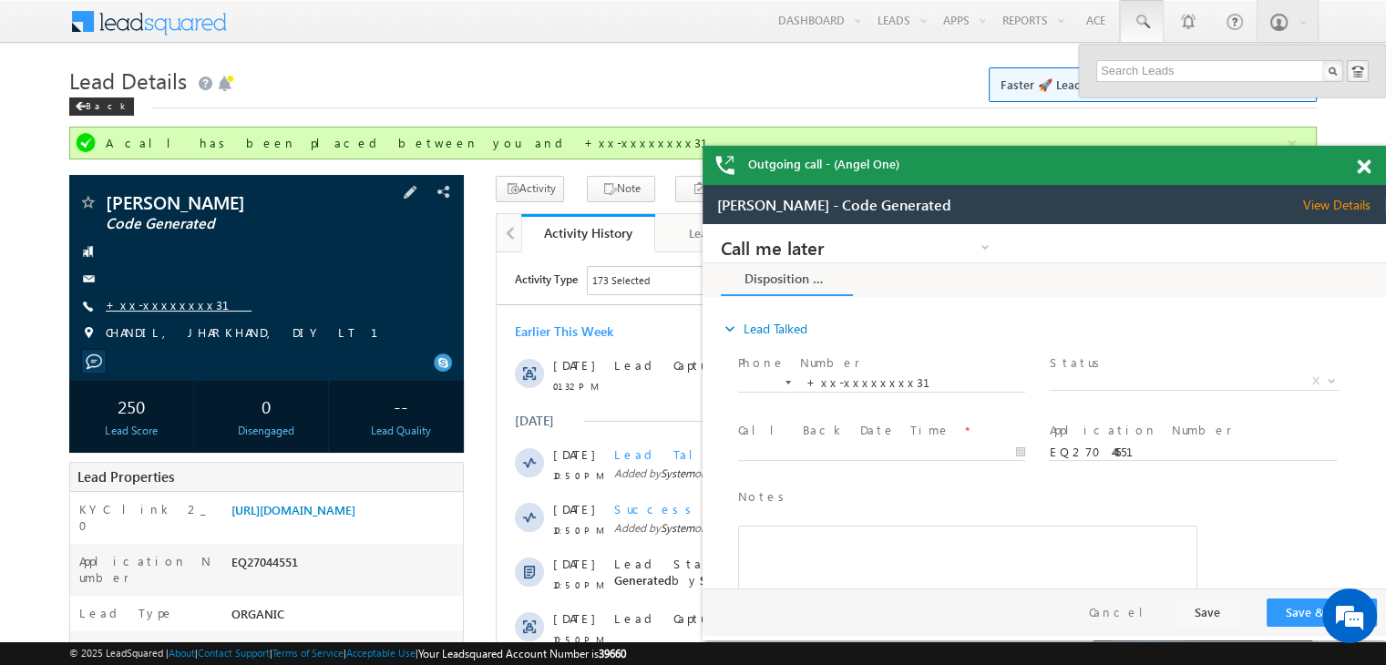
click at [170, 306] on link "+xx-xxxxxxxx31" at bounding box center [179, 304] width 146 height 15
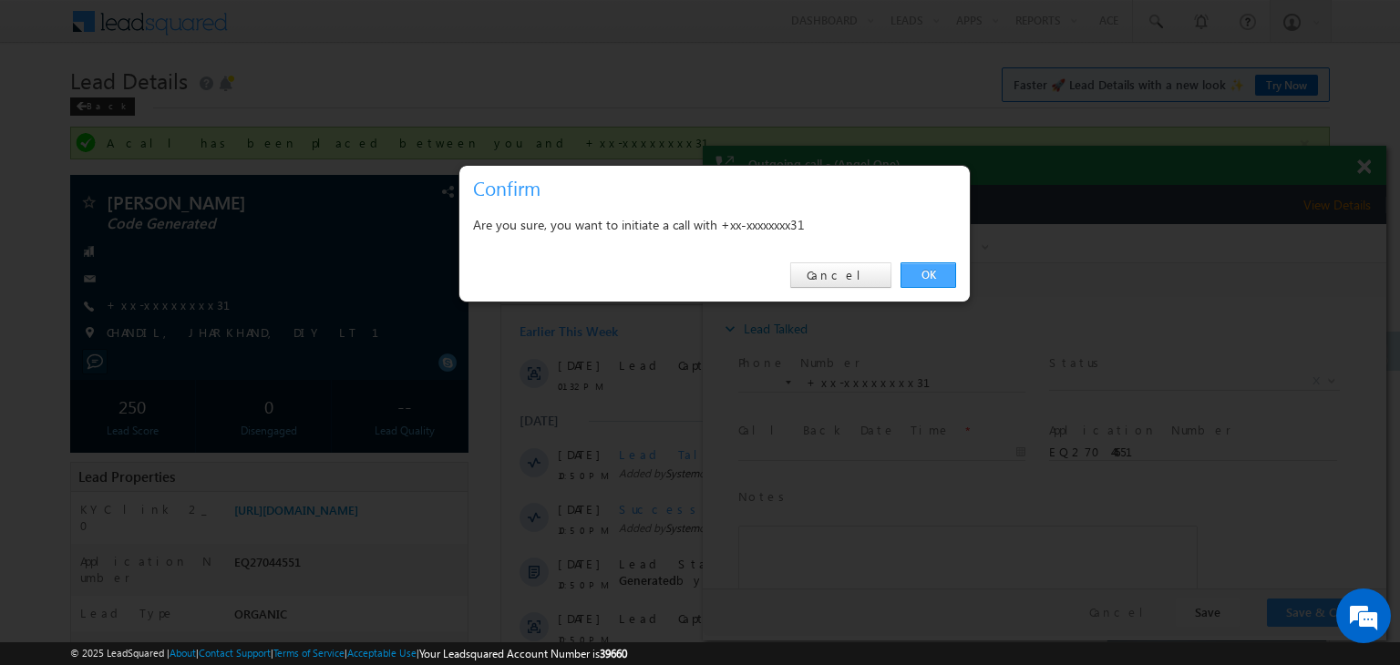
click at [931, 279] on link "OK" at bounding box center [928, 275] width 56 height 26
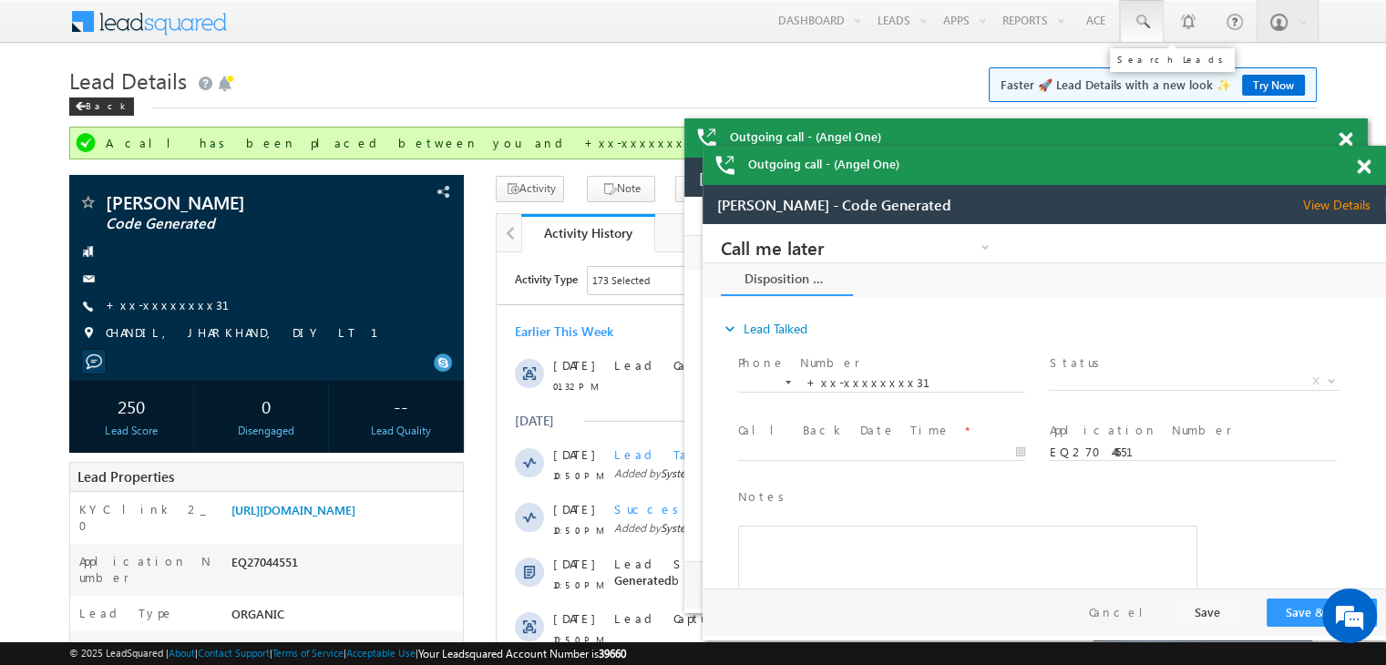
click at [1144, 15] on span at bounding box center [1142, 22] width 18 height 18
paste input "EQ26693288"
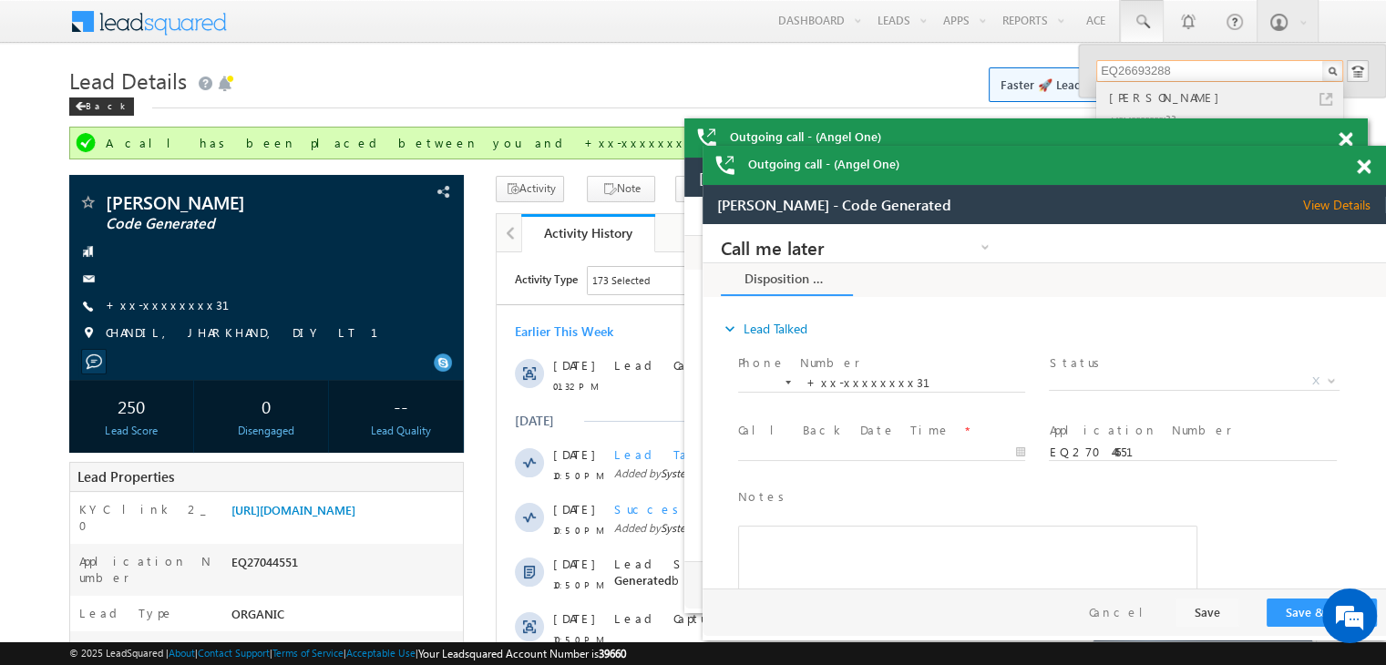
type input "EQ26693288"
click at [1140, 99] on div "[PERSON_NAME]" at bounding box center [1227, 97] width 244 height 20
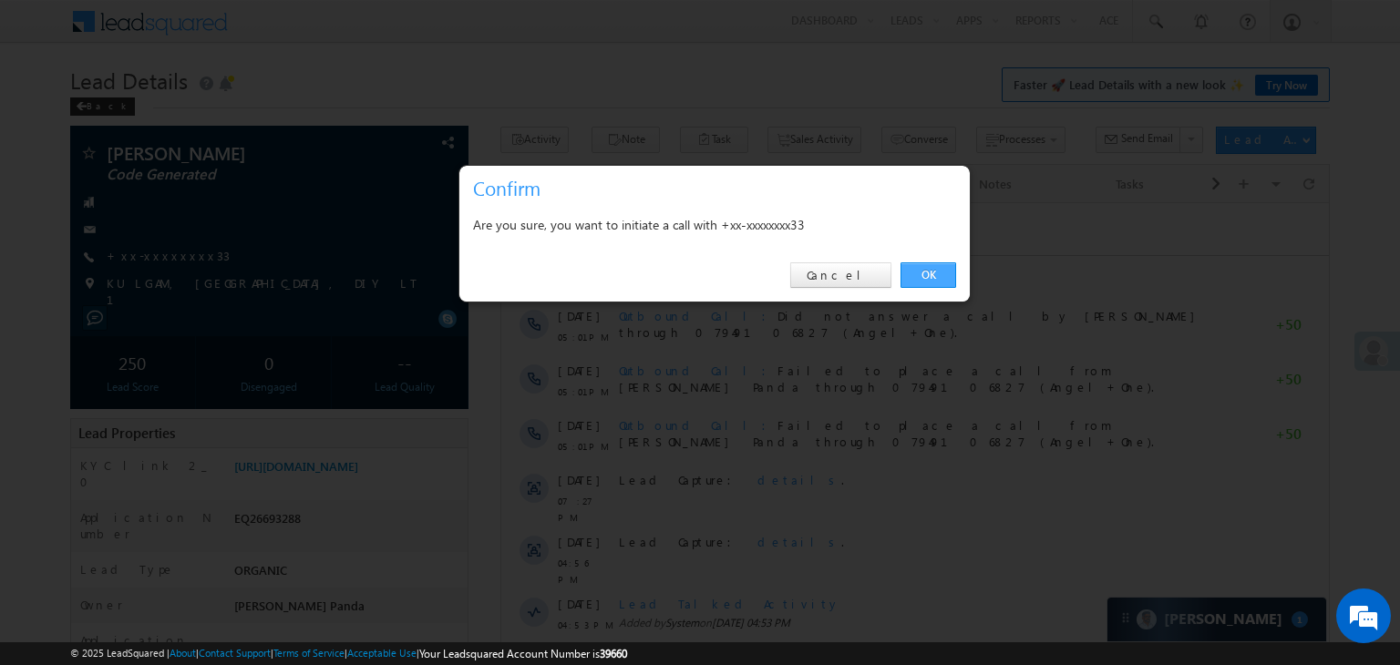
click at [919, 273] on link "OK" at bounding box center [928, 275] width 56 height 26
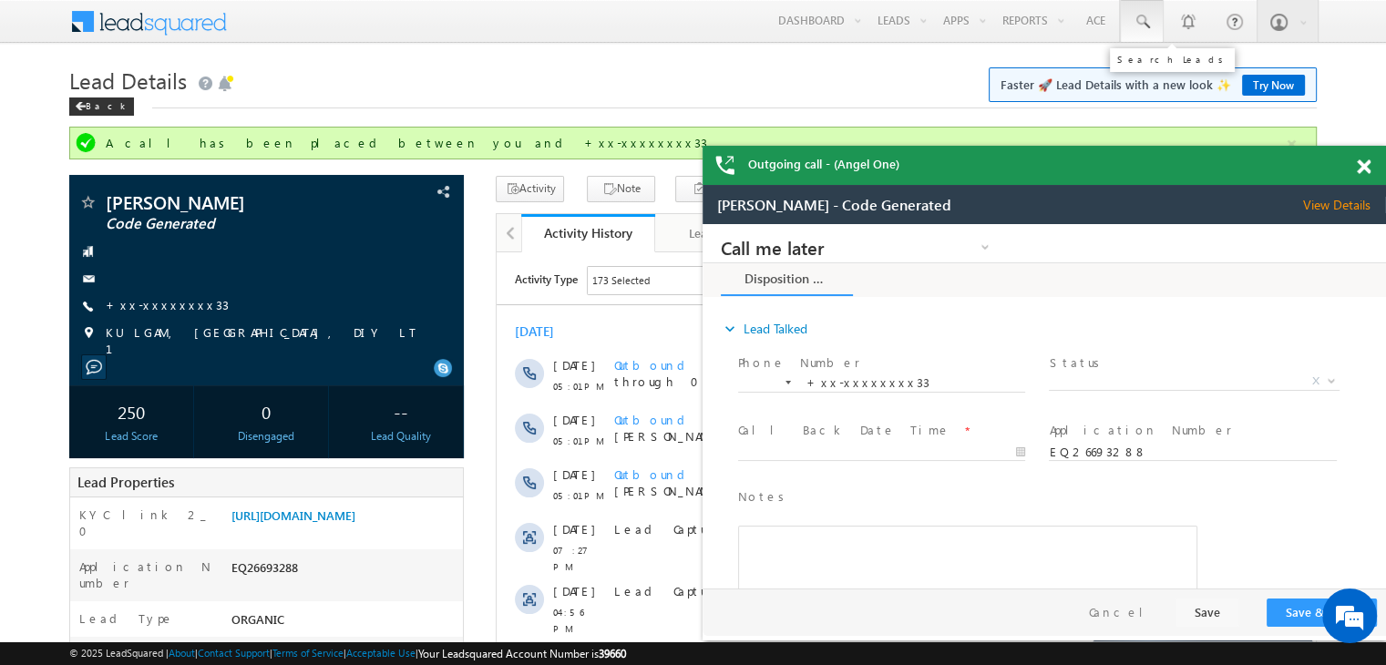
click at [1140, 18] on span at bounding box center [1142, 22] width 18 height 18
paste input "EQ23598805"
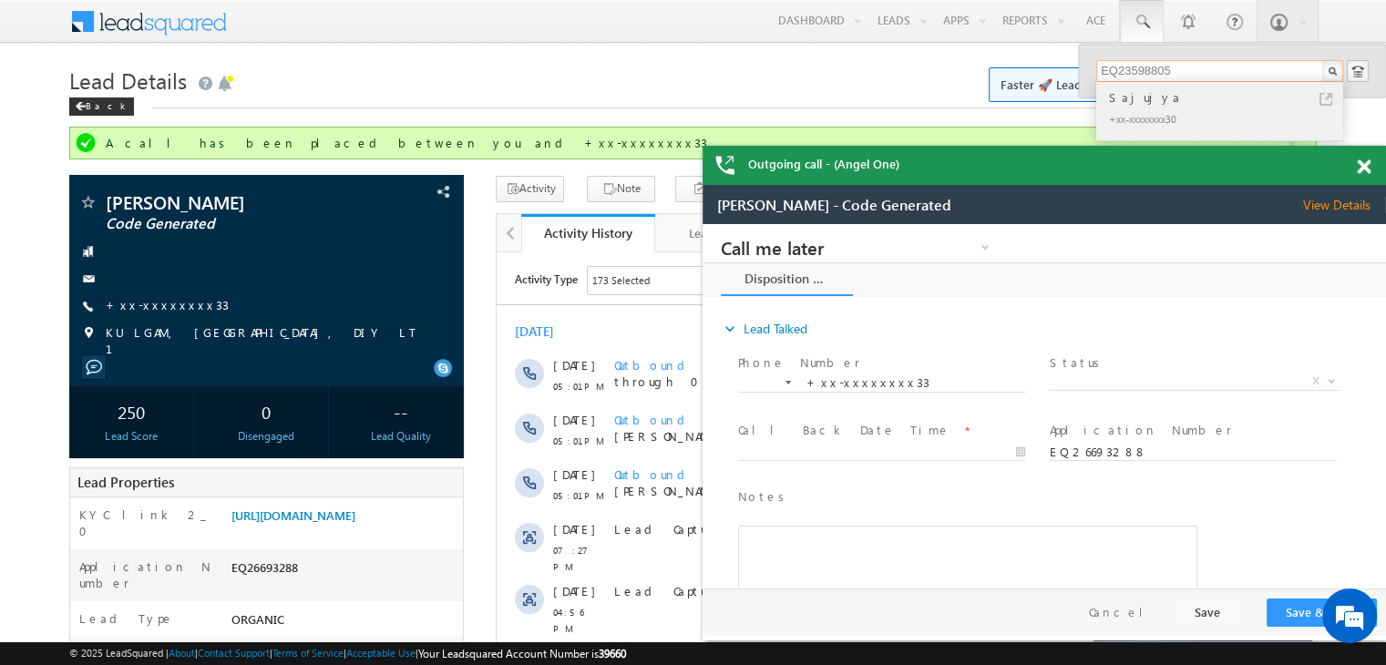
type input "EQ23598805"
click at [1134, 97] on div "Sajujya" at bounding box center [1227, 97] width 244 height 20
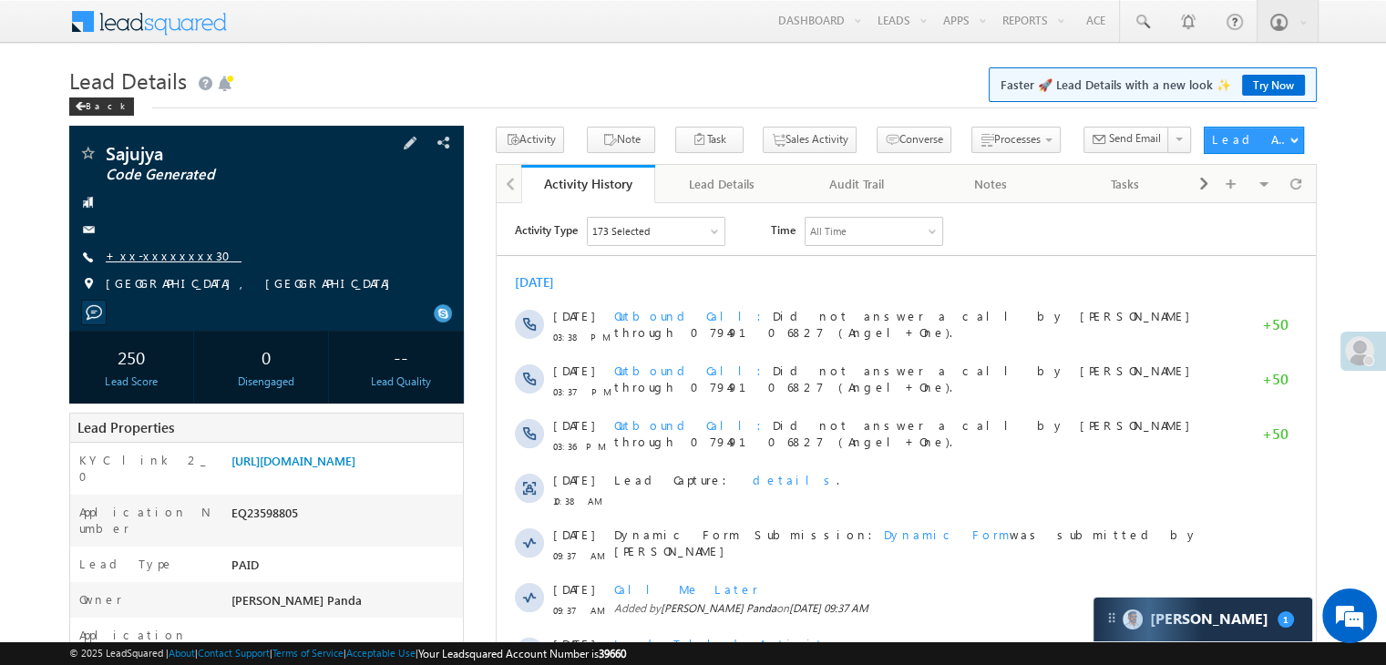
click at [153, 254] on link "+xx-xxxxxxxx30" at bounding box center [174, 255] width 136 height 15
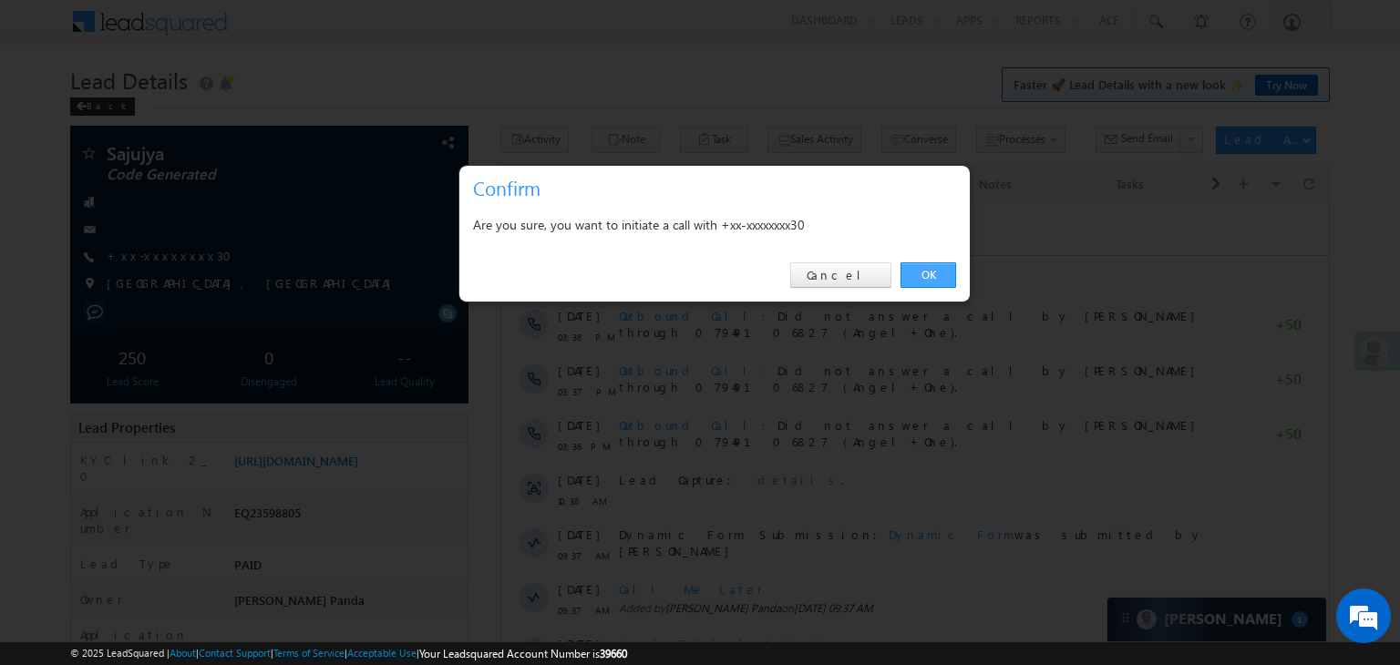
click at [928, 279] on link "OK" at bounding box center [928, 275] width 56 height 26
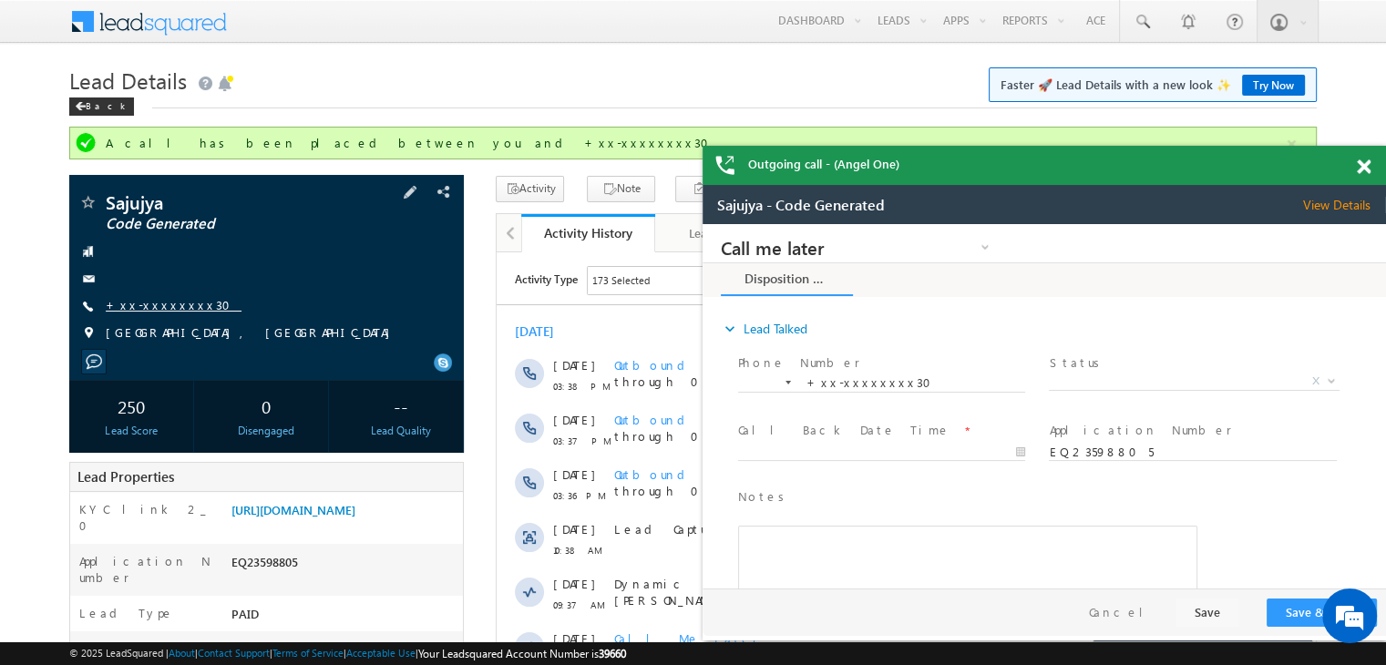
click at [170, 307] on link "+xx-xxxxxxxx30" at bounding box center [174, 304] width 136 height 15
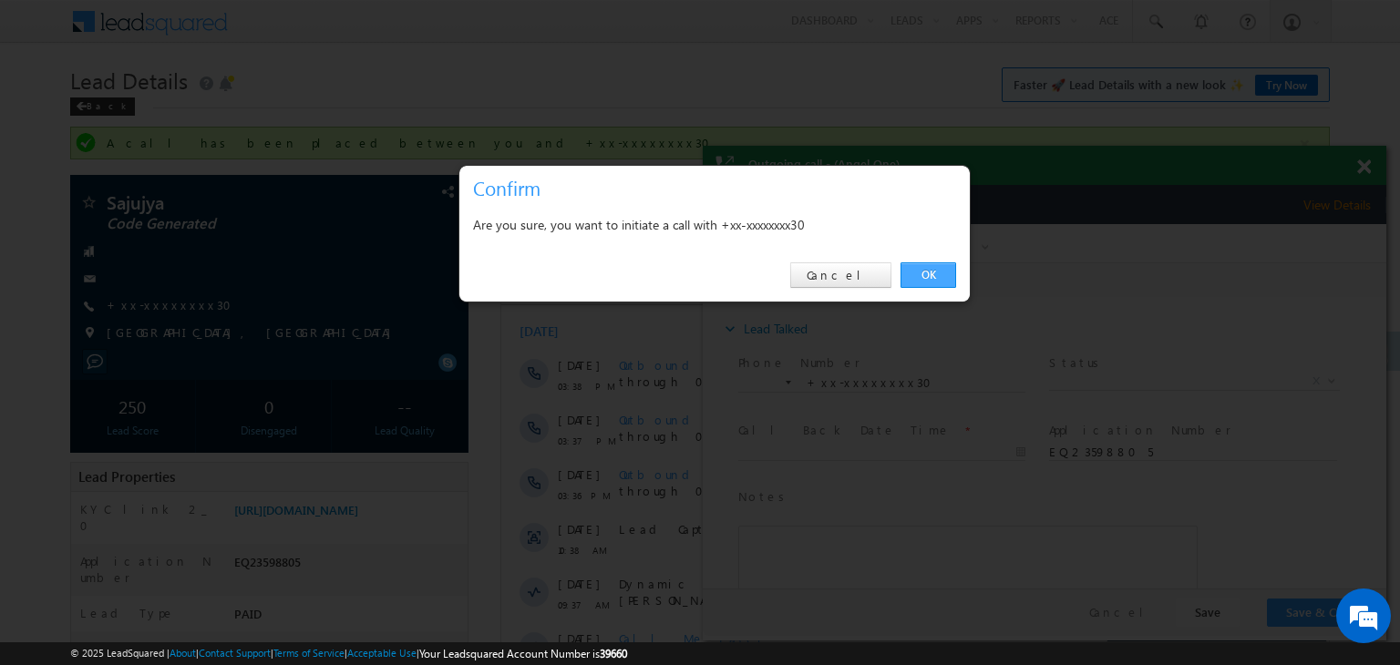
click at [929, 274] on link "OK" at bounding box center [928, 275] width 56 height 26
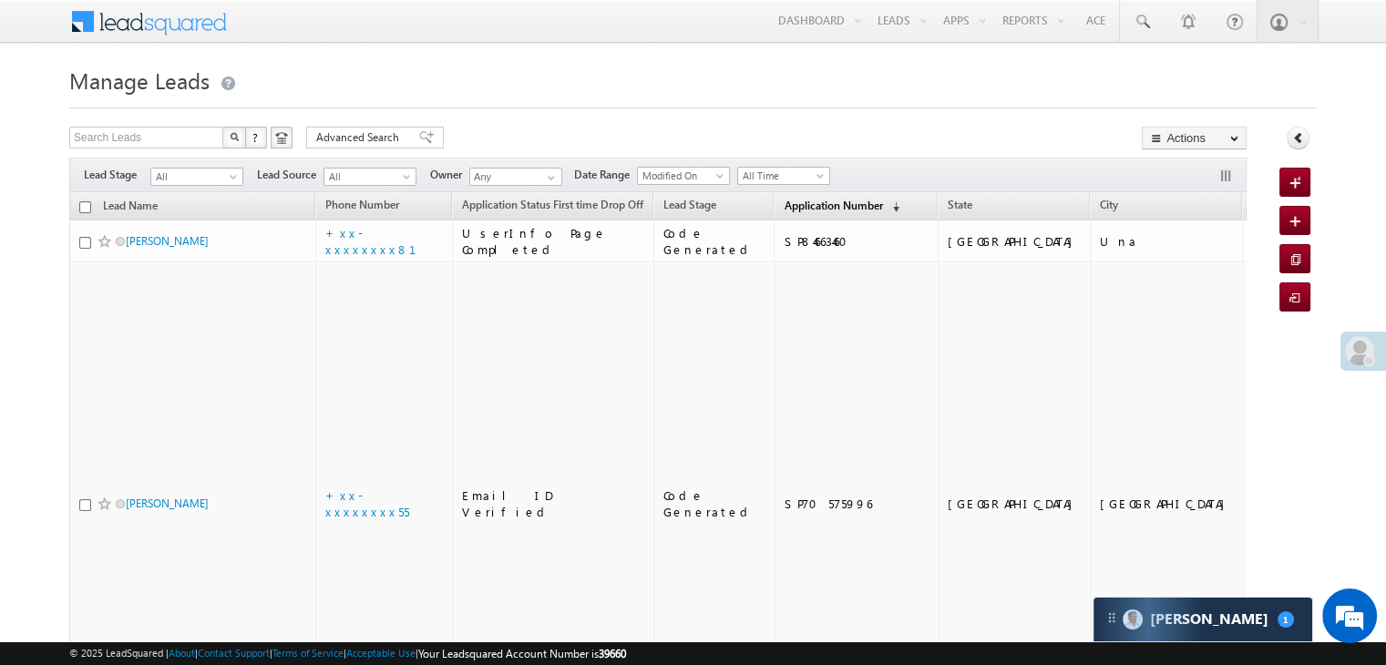
click at [811, 205] on span "Application Number" at bounding box center [833, 206] width 98 height 14
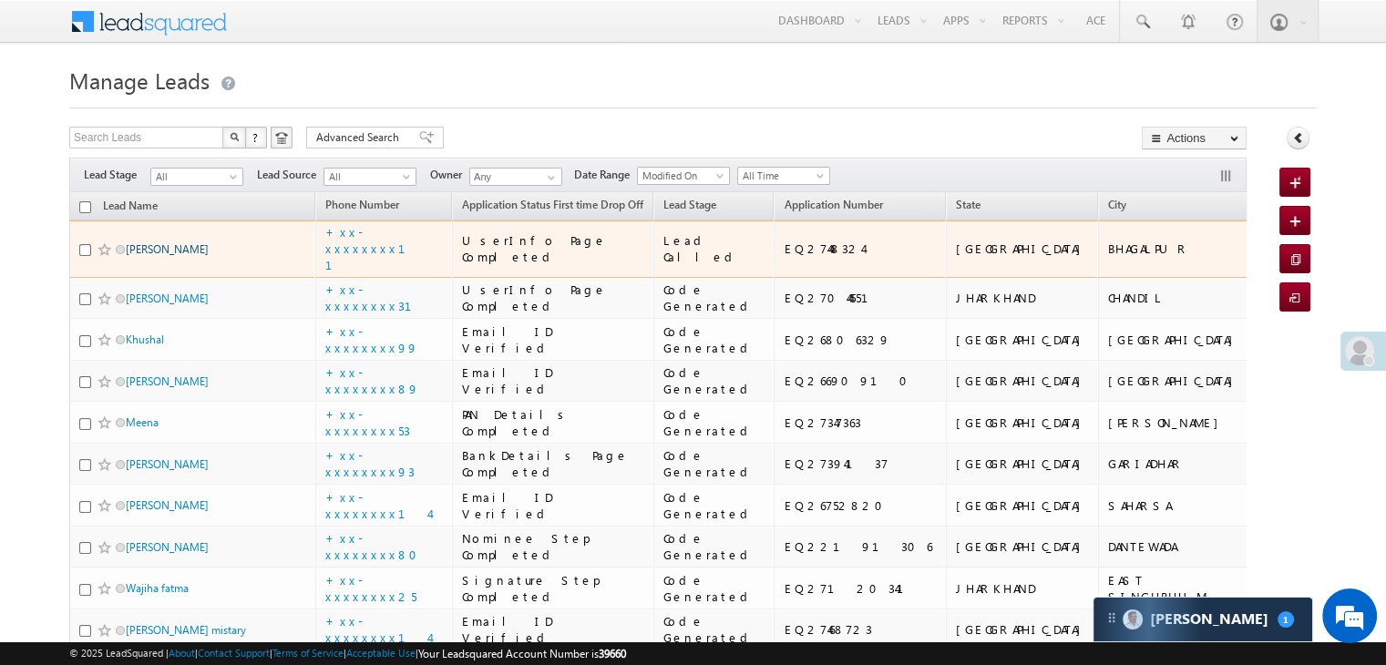
click at [136, 256] on link "shruti raj" at bounding box center [167, 249] width 83 height 14
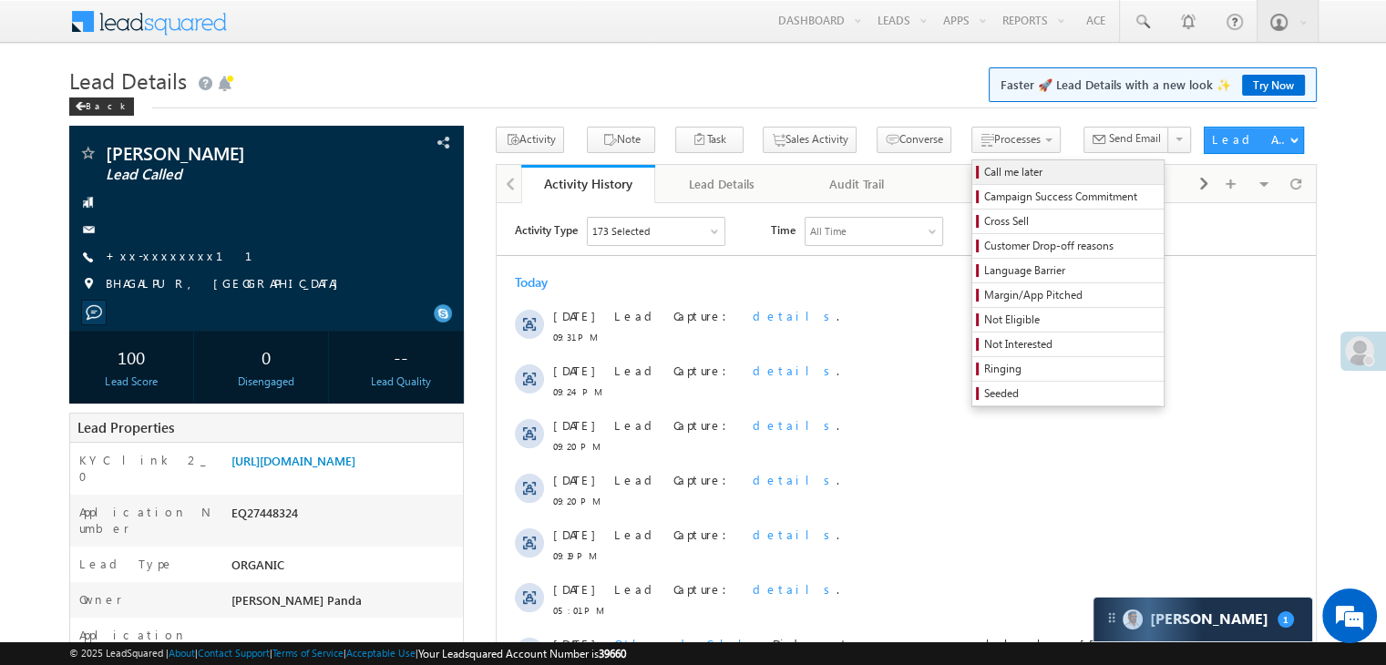
click at [984, 174] on span "Call me later" at bounding box center [1070, 172] width 173 height 16
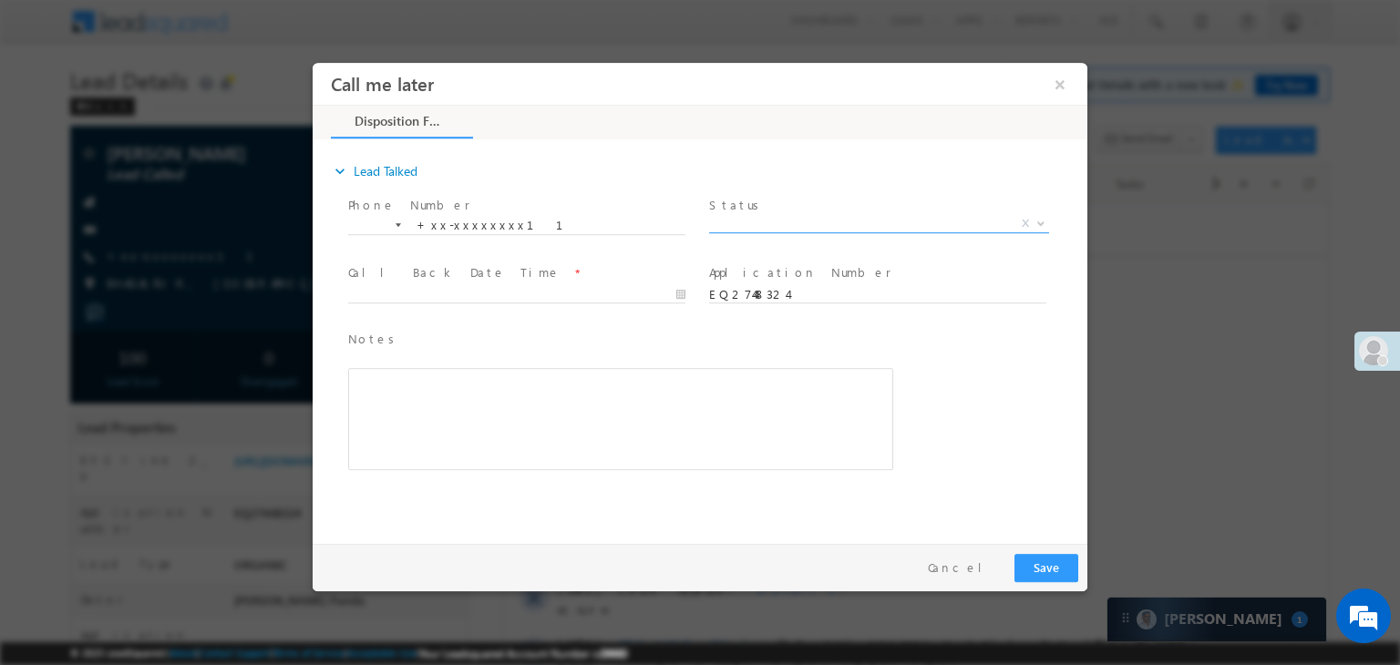
click at [893, 226] on span "X" at bounding box center [879, 224] width 340 height 18
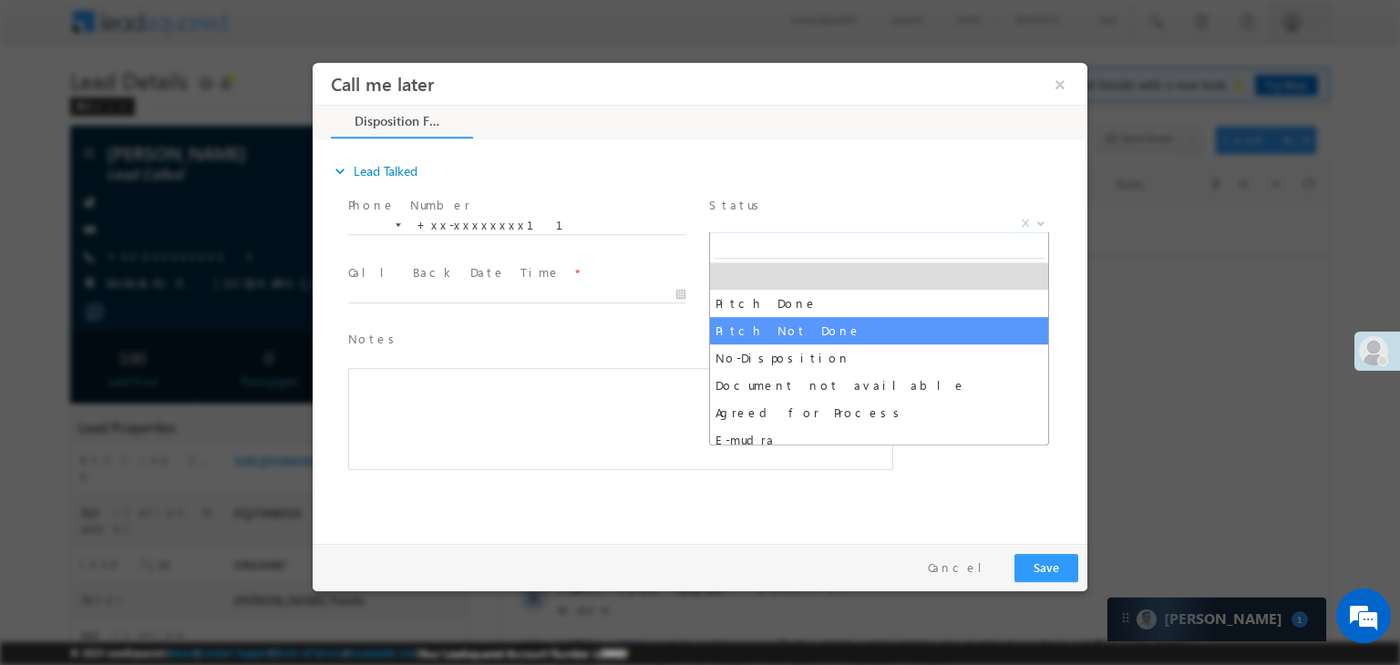
select select "Pitch Not Done"
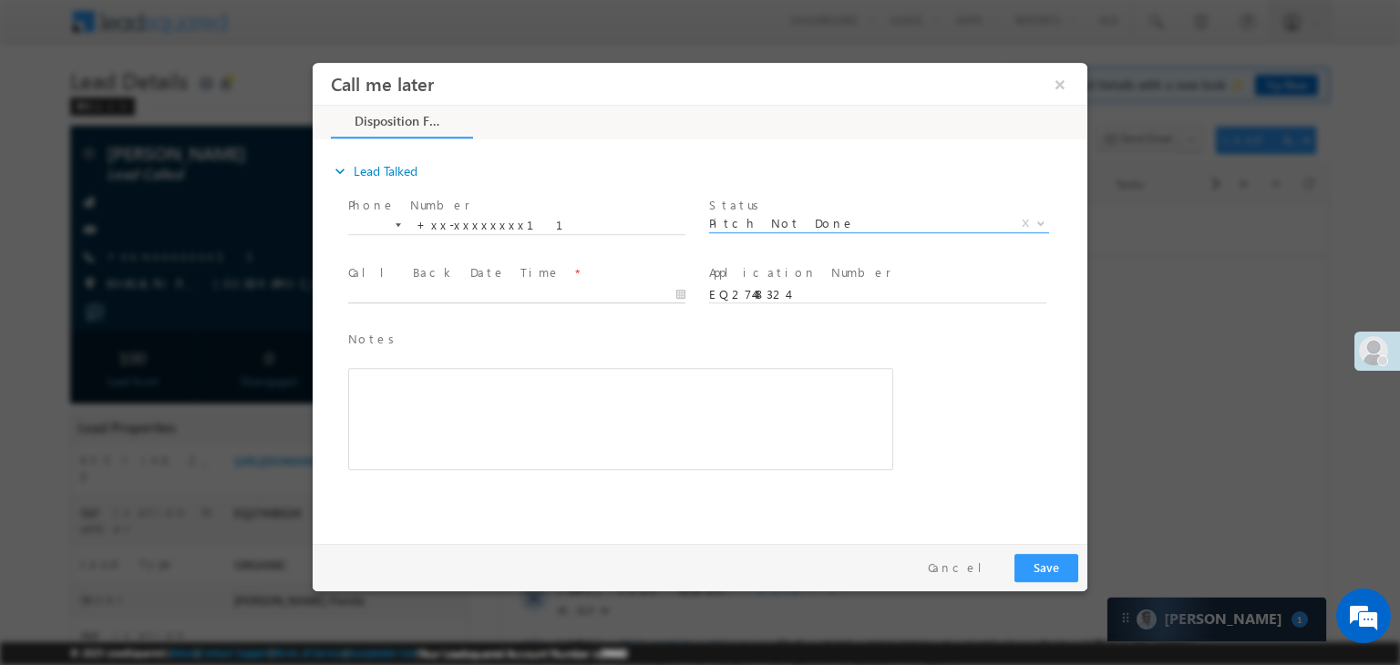
type input "08/20/25 9:33 PM"
click at [630, 293] on input "08/20/25 9:33 PM" at bounding box center [516, 295] width 337 height 18
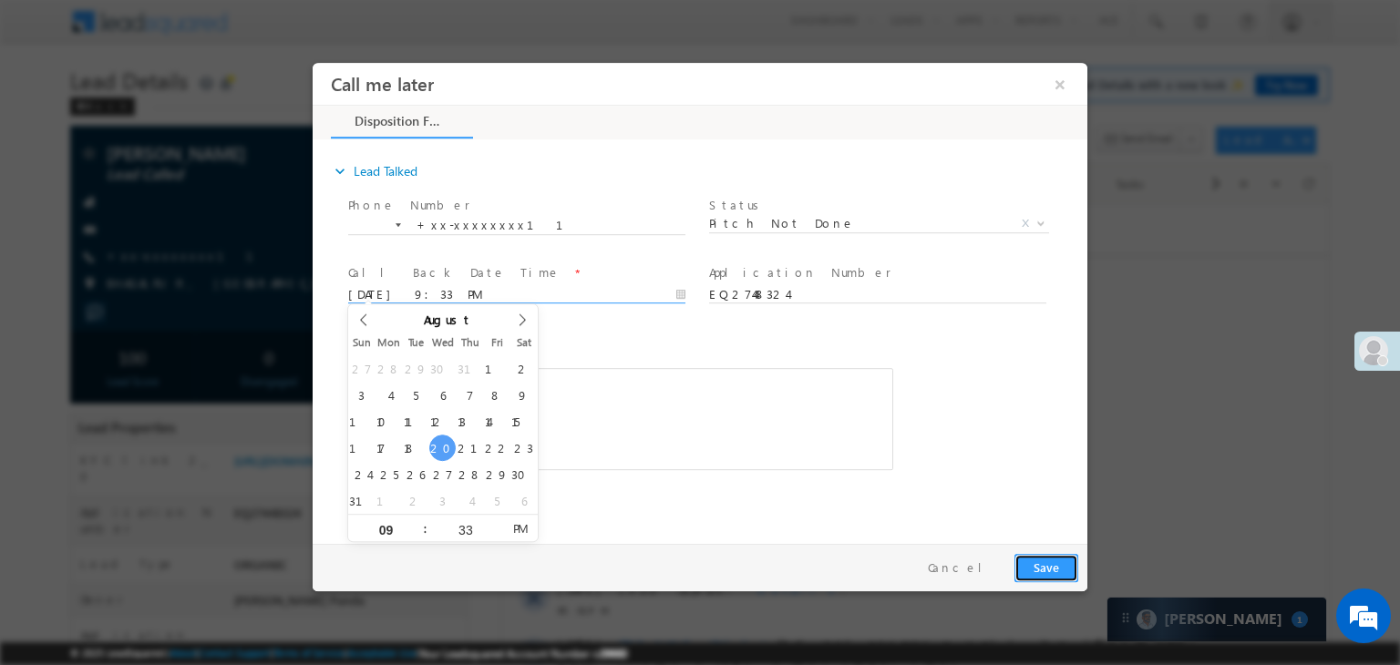
click at [1043, 568] on button "Save" at bounding box center [1046, 568] width 64 height 28
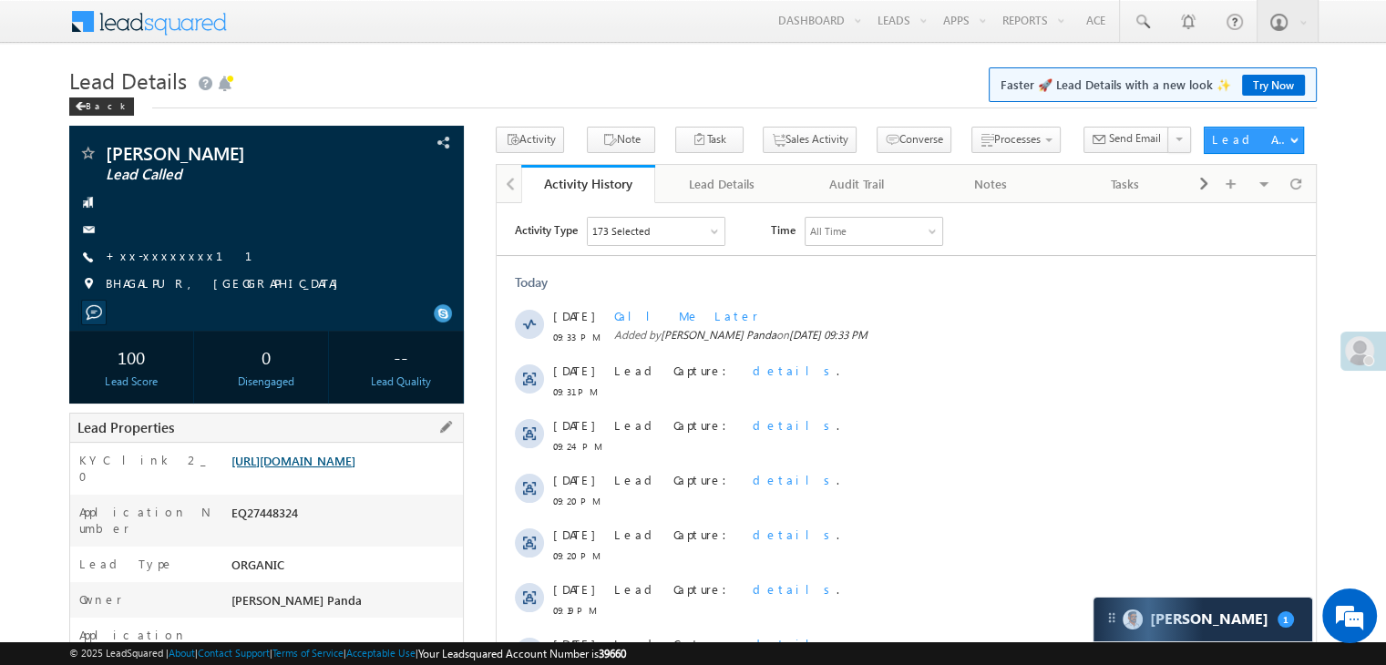
click at [329, 468] on link "https://angelbroking1-pk3em7sa.customui-test.leadsquared.com?leadId=6e1f6250-98…" at bounding box center [293, 460] width 124 height 15
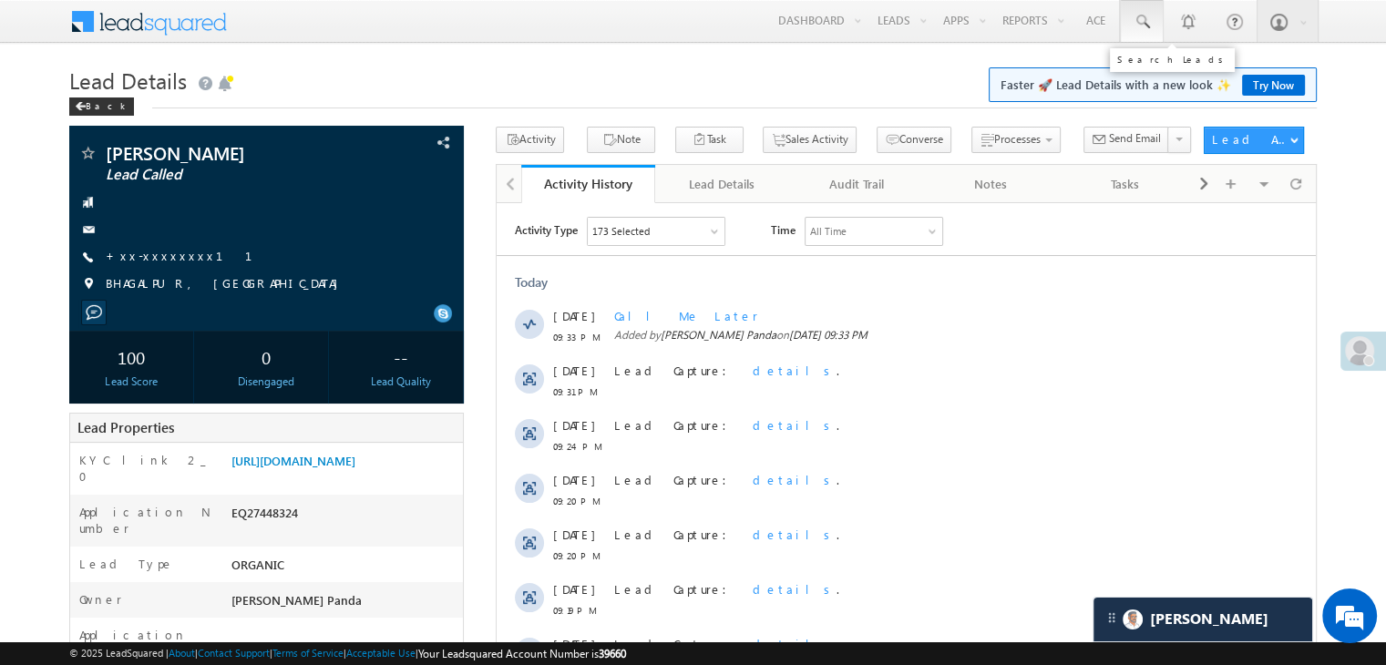
click at [1145, 24] on span at bounding box center [1142, 22] width 18 height 18
paste input "EQ27015417"
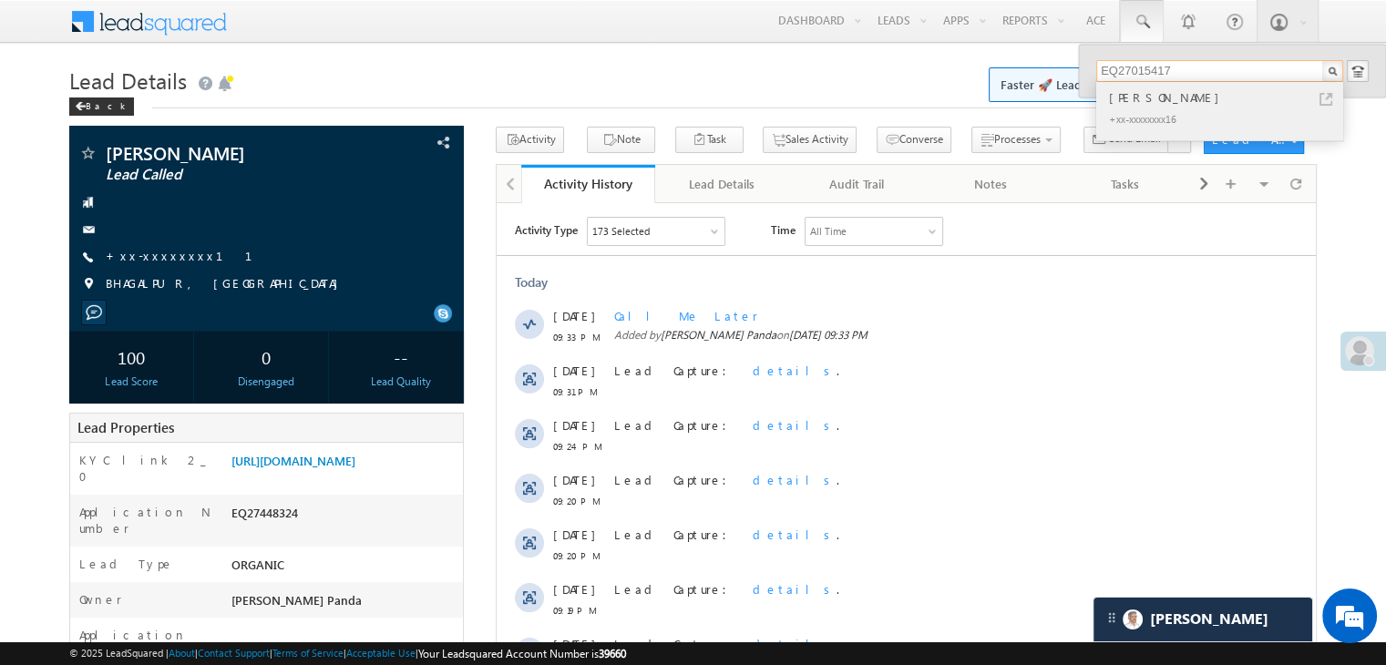
type input "EQ27015417"
click at [1126, 98] on div "Mr Akram Kumar" at bounding box center [1227, 97] width 244 height 20
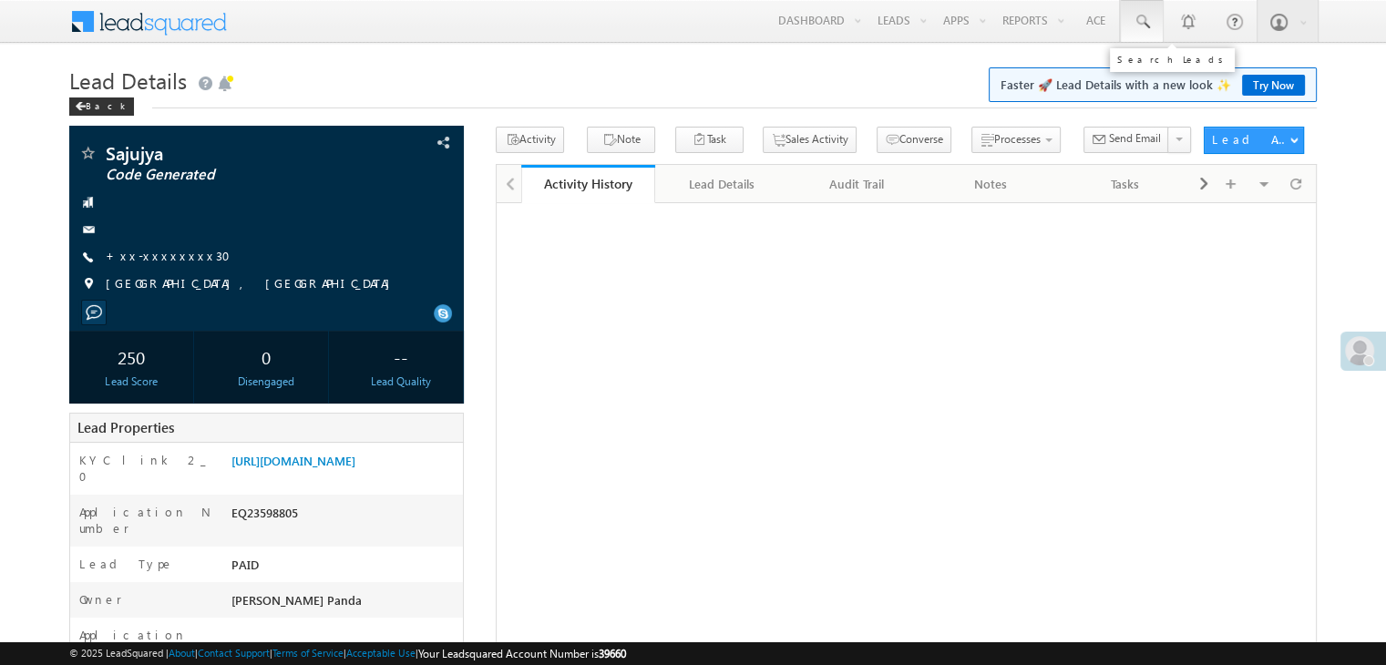
drag, startPoint x: 0, startPoint y: 0, endPoint x: 1145, endPoint y: 21, distance: 1144.8
click at [1145, 19] on span at bounding box center [1142, 22] width 18 height 18
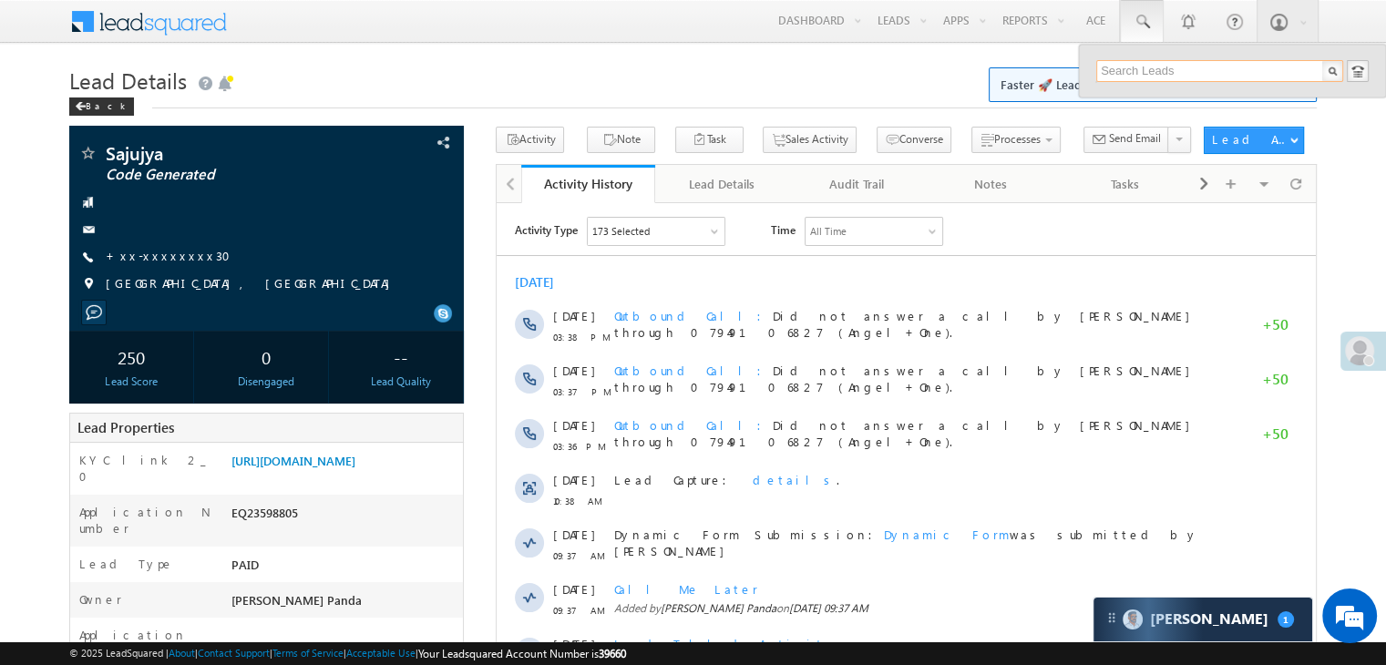
paste input "EQ26693288"
type input "EQ26693288"
click at [1129, 95] on div "[PERSON_NAME]" at bounding box center [1227, 97] width 244 height 20
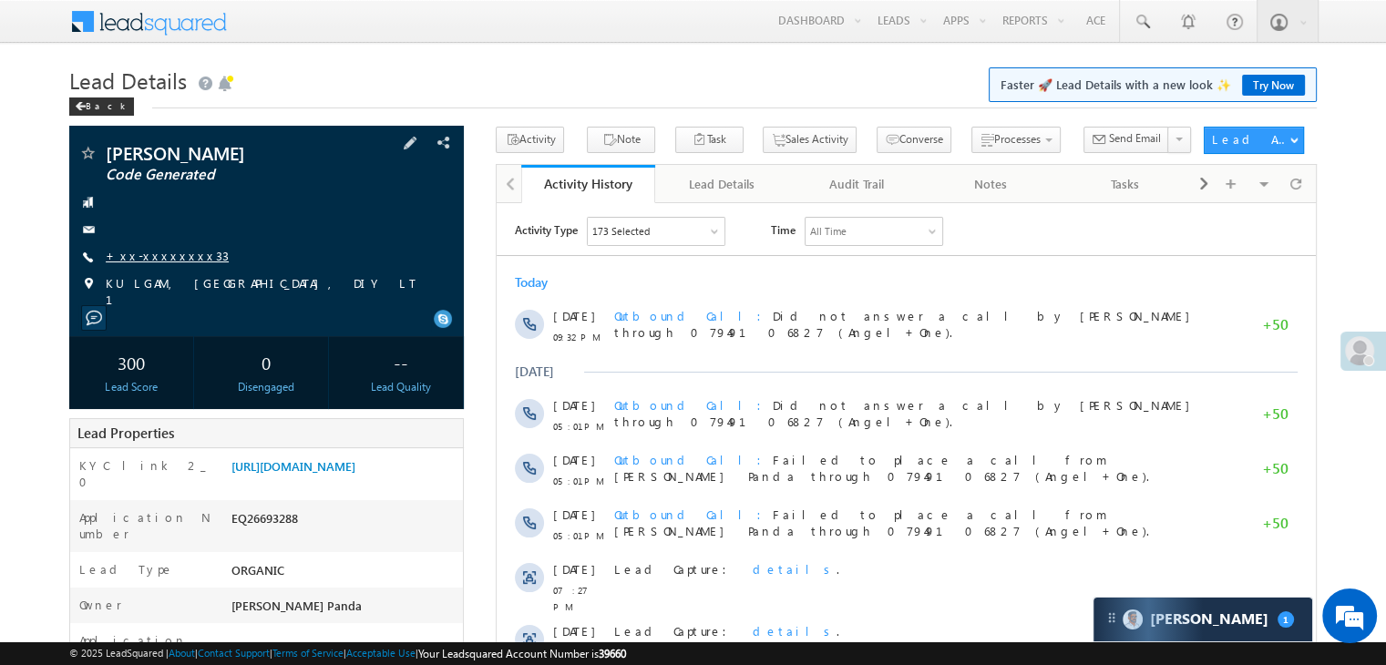
click at [160, 257] on link "+xx-xxxxxxxx33" at bounding box center [167, 255] width 123 height 15
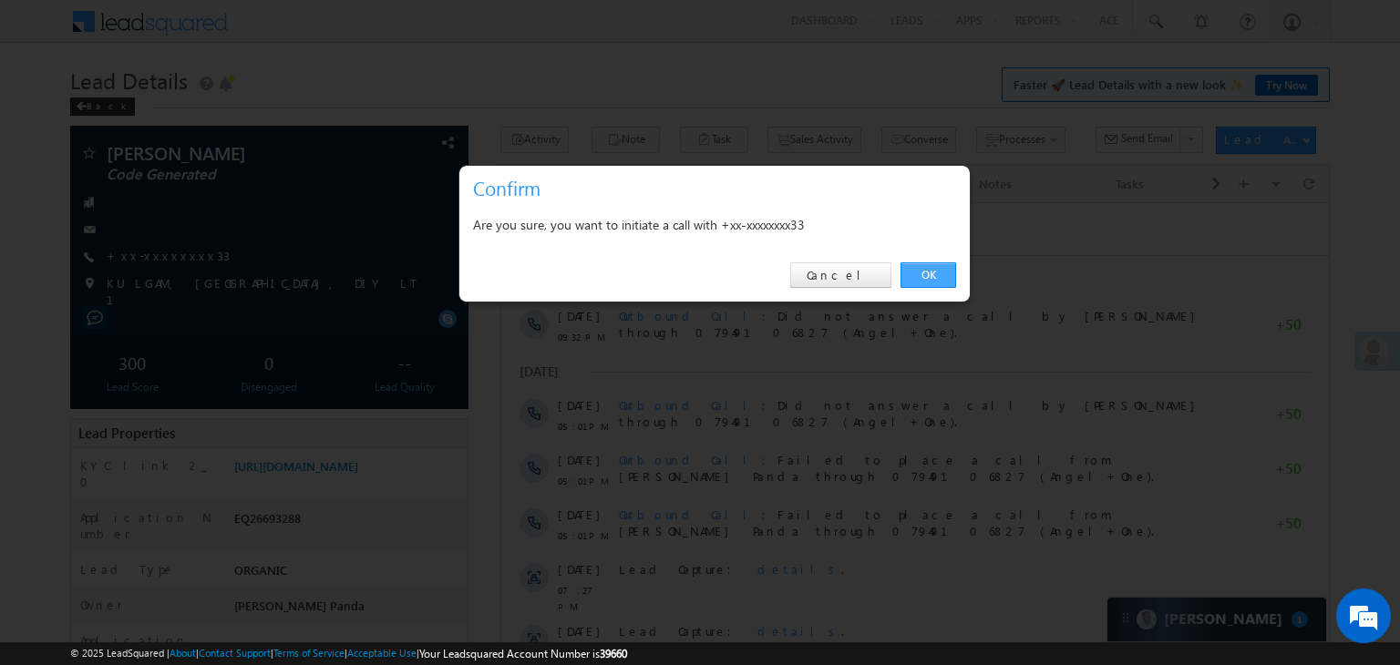
drag, startPoint x: 928, startPoint y: 272, endPoint x: 383, endPoint y: 4, distance: 607.3
click at [928, 272] on link "OK" at bounding box center [928, 275] width 56 height 26
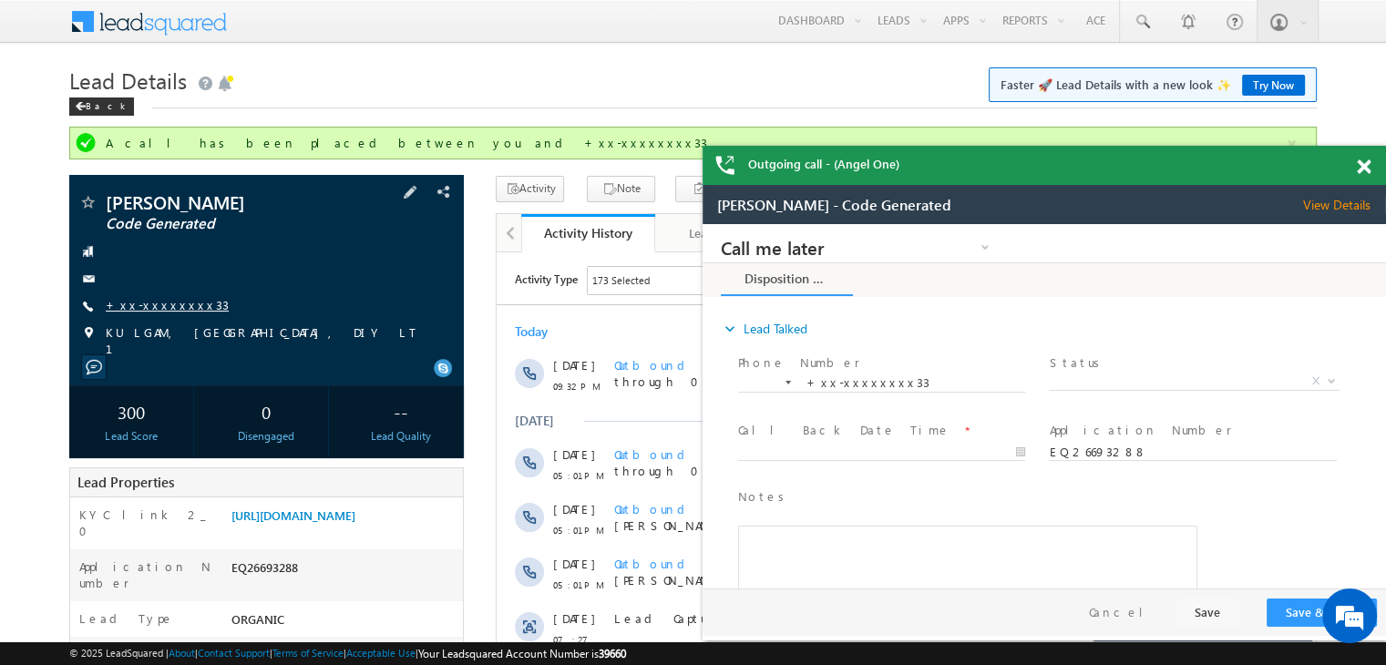
click at [151, 308] on link "+xx-xxxxxxxx33" at bounding box center [167, 304] width 123 height 15
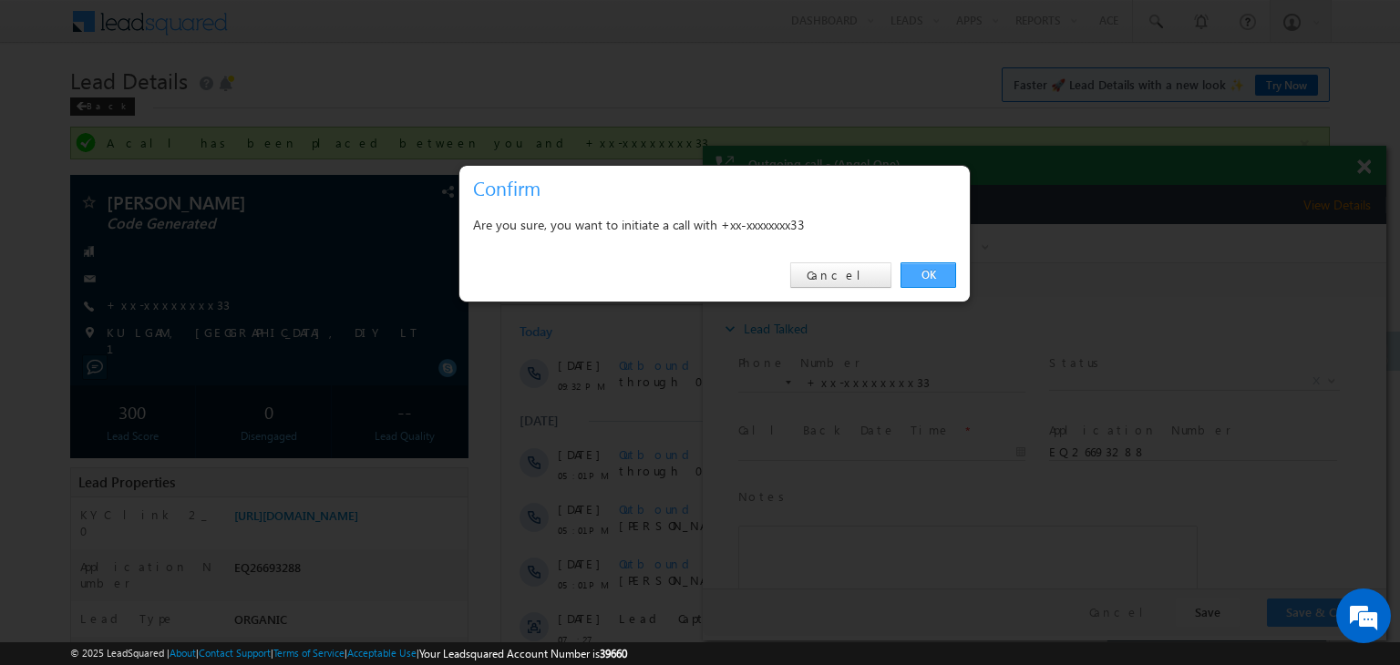
click at [918, 280] on link "OK" at bounding box center [928, 275] width 56 height 26
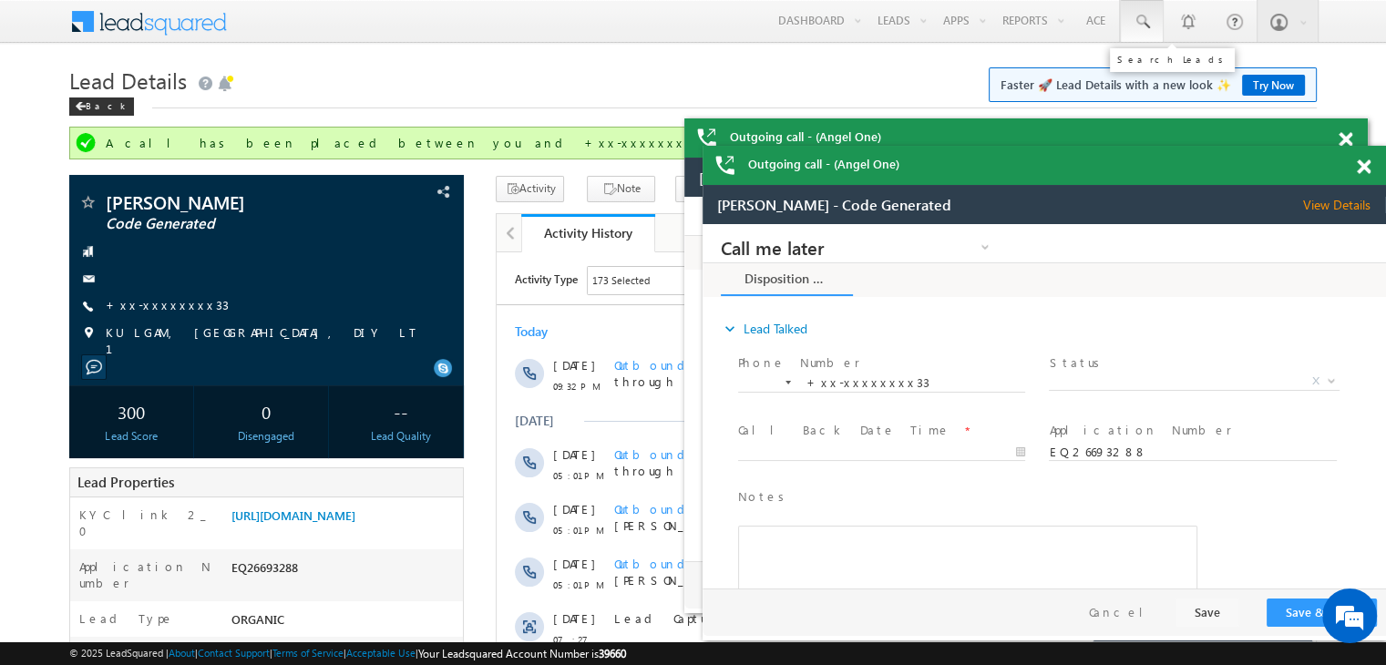
click at [1141, 18] on span at bounding box center [1142, 22] width 18 height 18
paste input "EQ26661516"
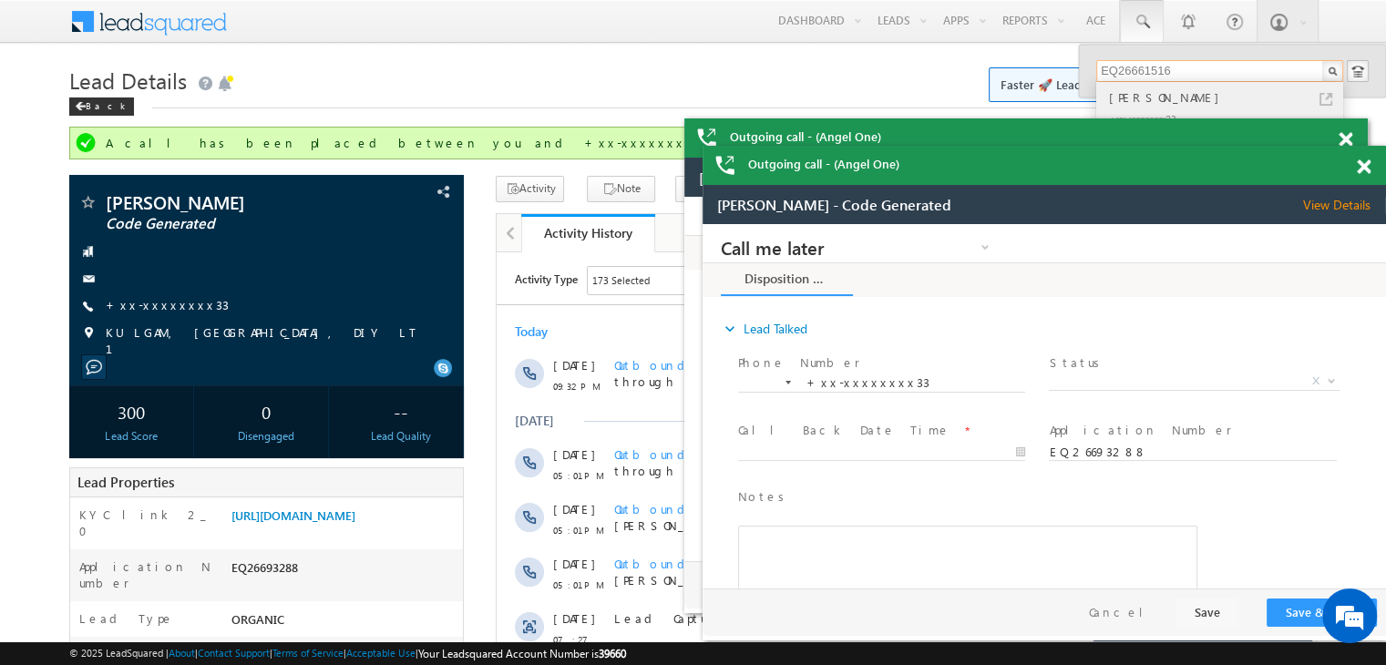
type input "EQ26661516"
click at [1130, 100] on div "[PERSON_NAME]" at bounding box center [1227, 97] width 244 height 20
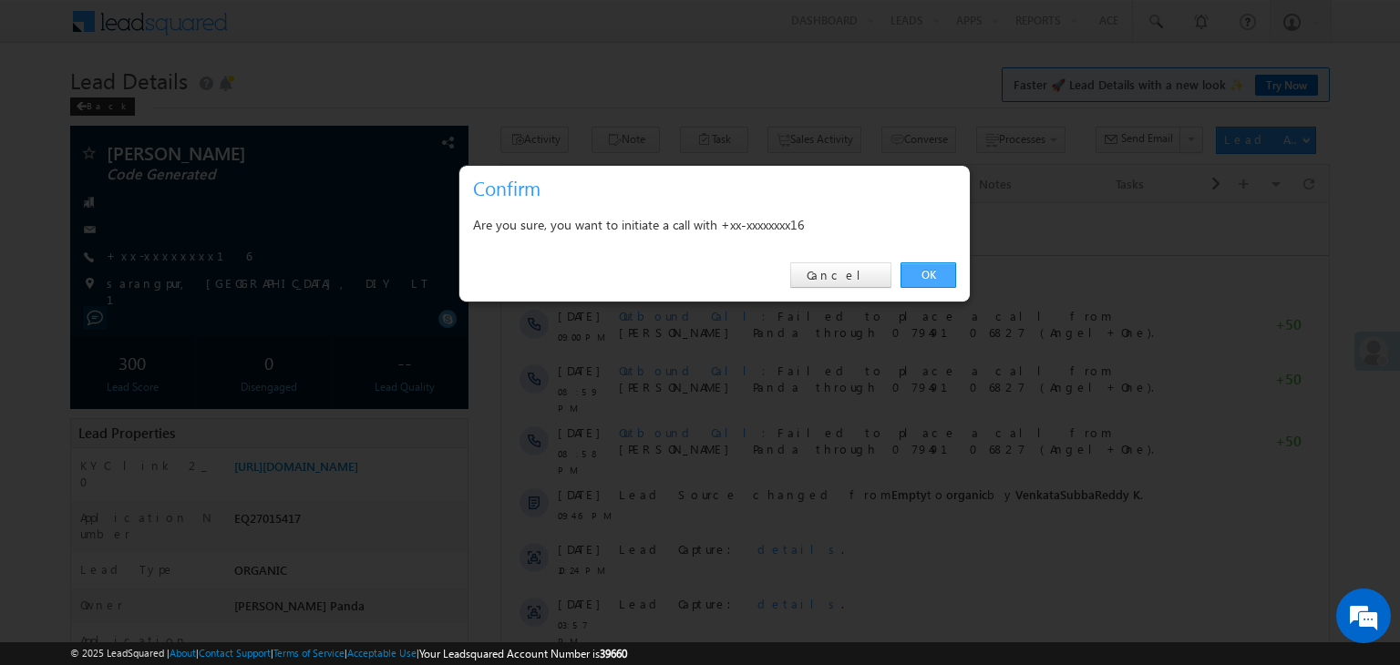
click at [923, 271] on link "OK" at bounding box center [928, 275] width 56 height 26
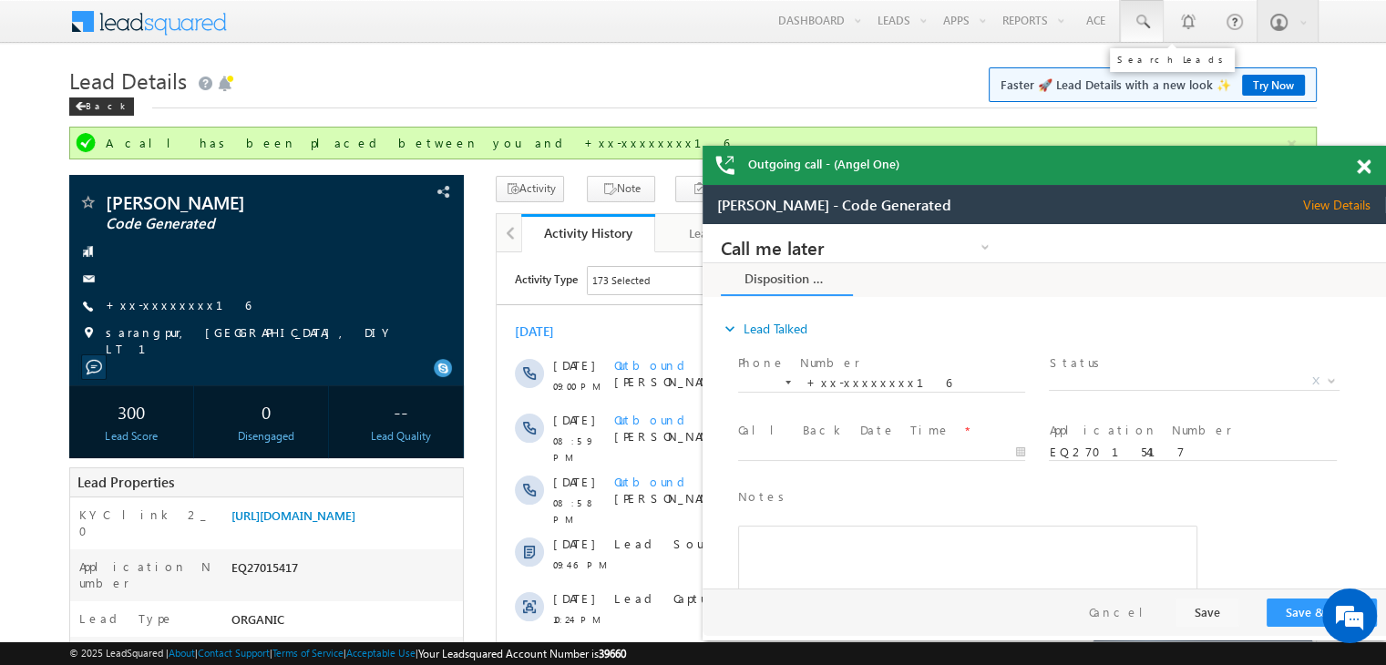
click at [1143, 15] on span at bounding box center [1142, 22] width 18 height 18
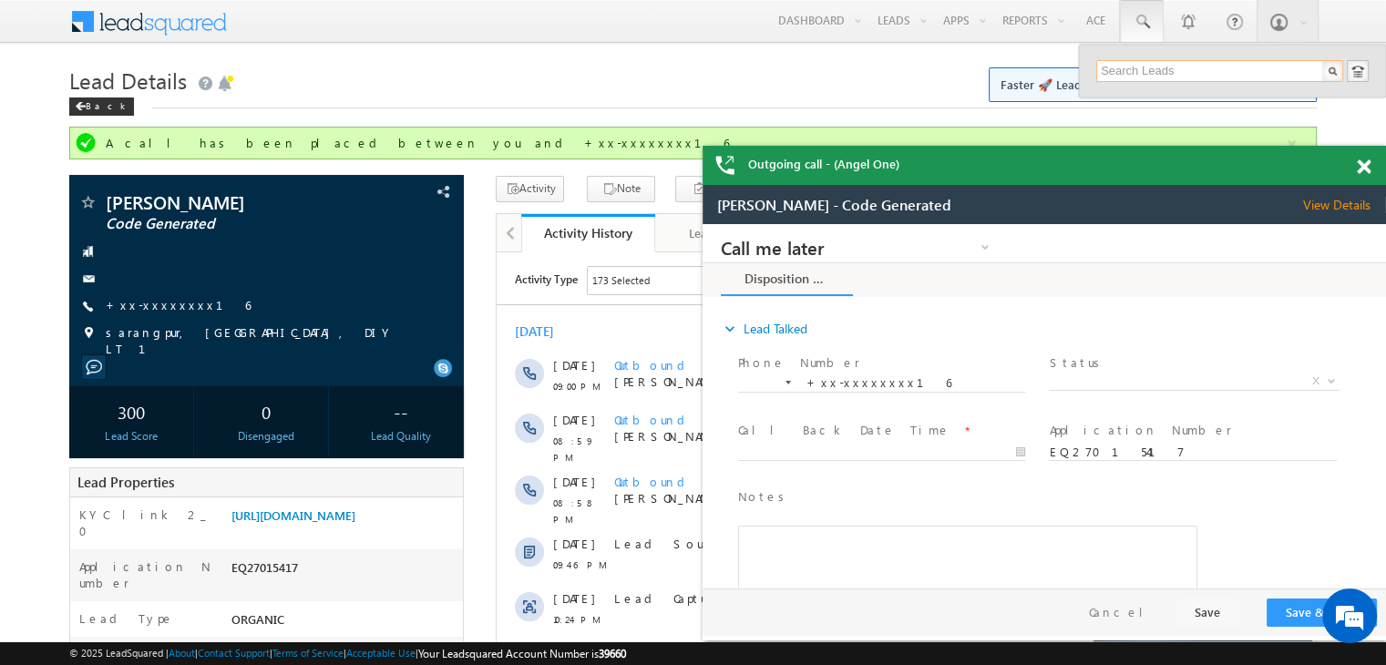
paste input "EQ26511527"
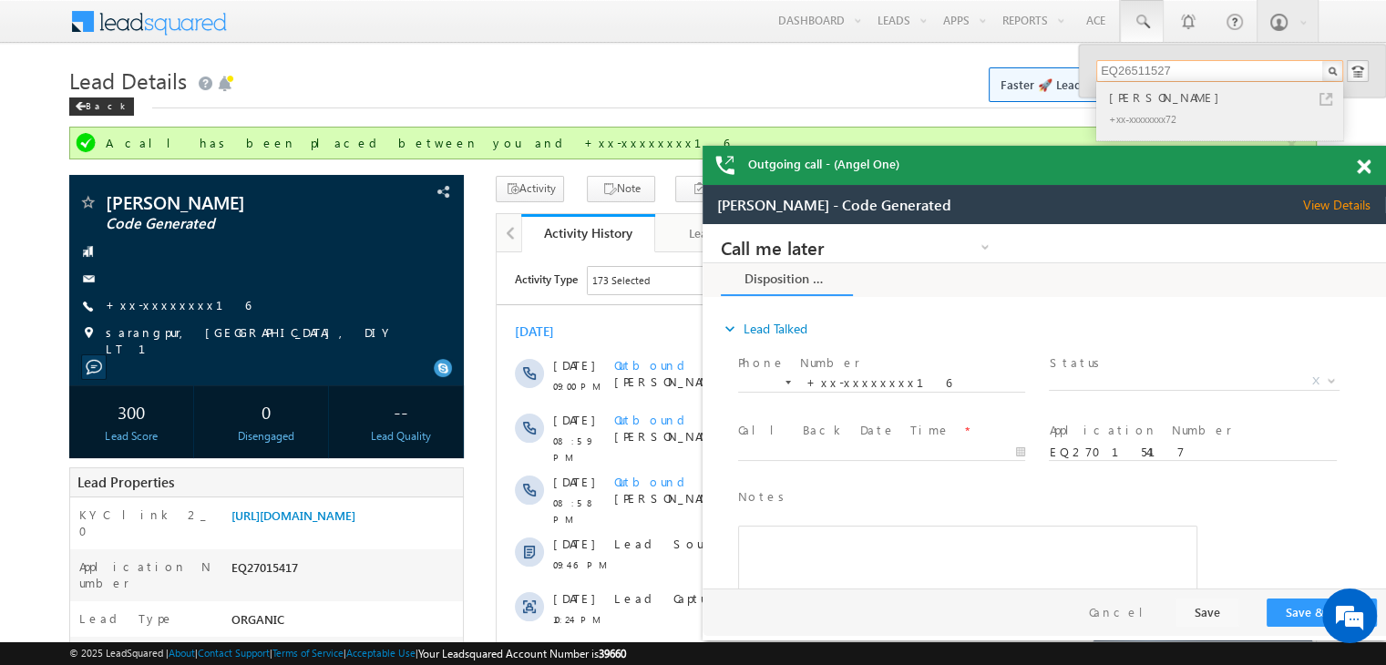
type input "EQ26511527"
click at [1134, 101] on div "[PERSON_NAME]" at bounding box center [1227, 97] width 244 height 20
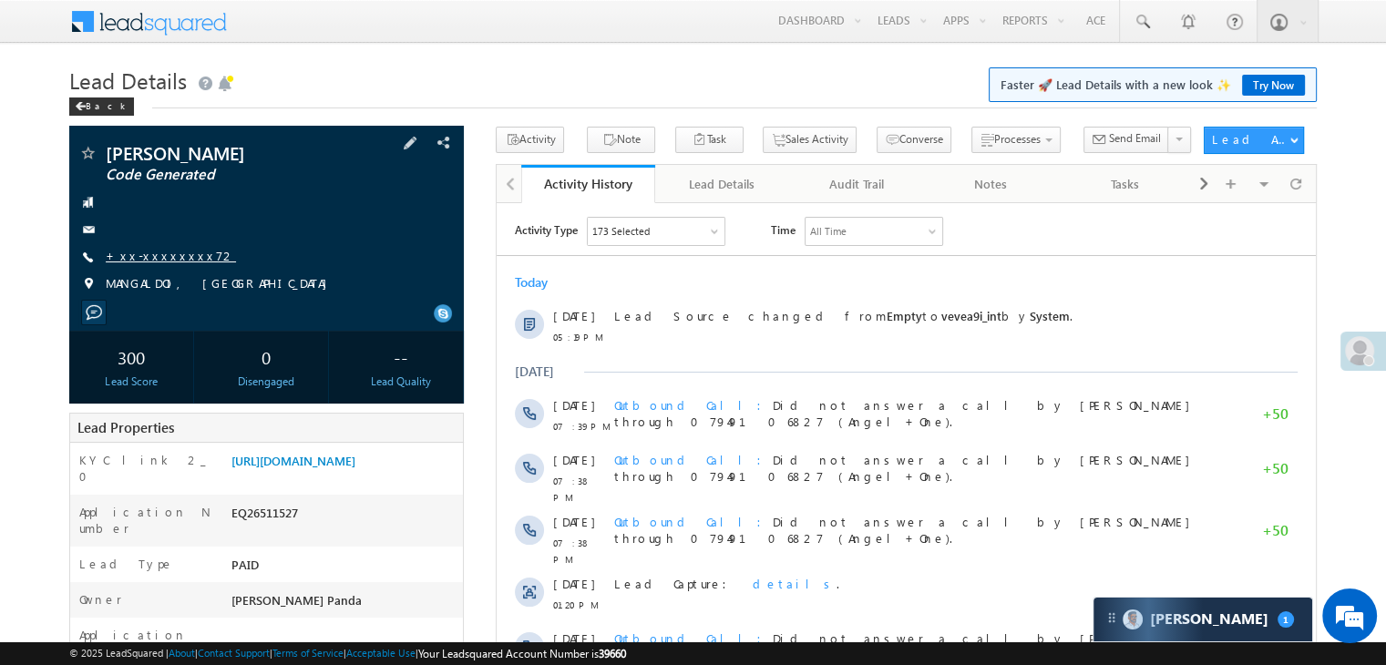
click at [151, 260] on link "+xx-xxxxxxxx72" at bounding box center [171, 255] width 130 height 15
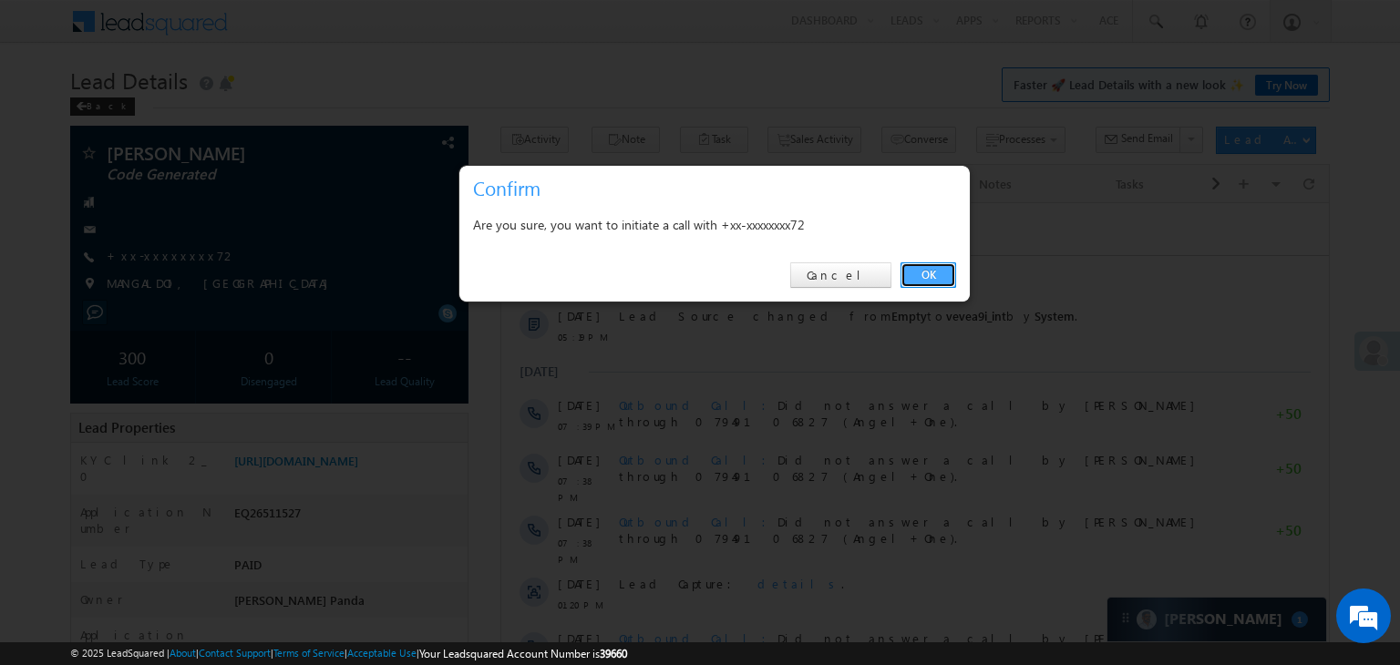
click at [933, 283] on link "OK" at bounding box center [928, 275] width 56 height 26
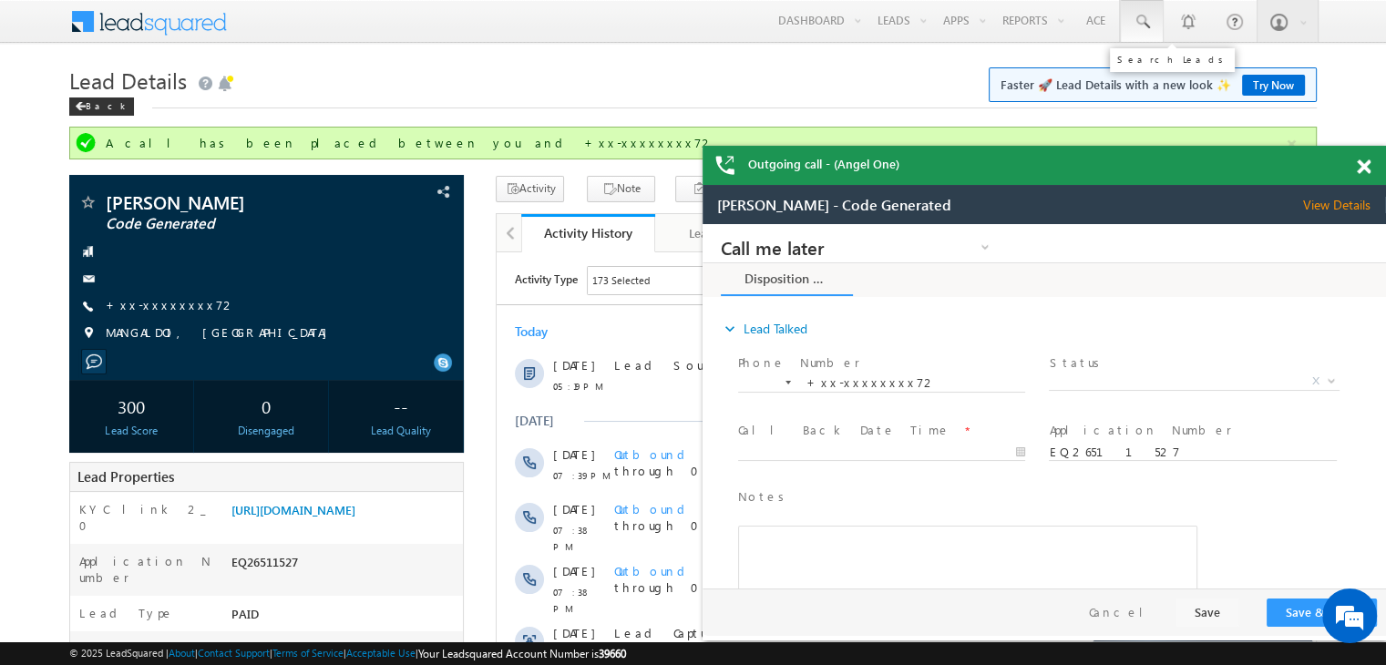
click at [1147, 21] on span at bounding box center [1142, 22] width 18 height 18
paste input "EQ26643650"
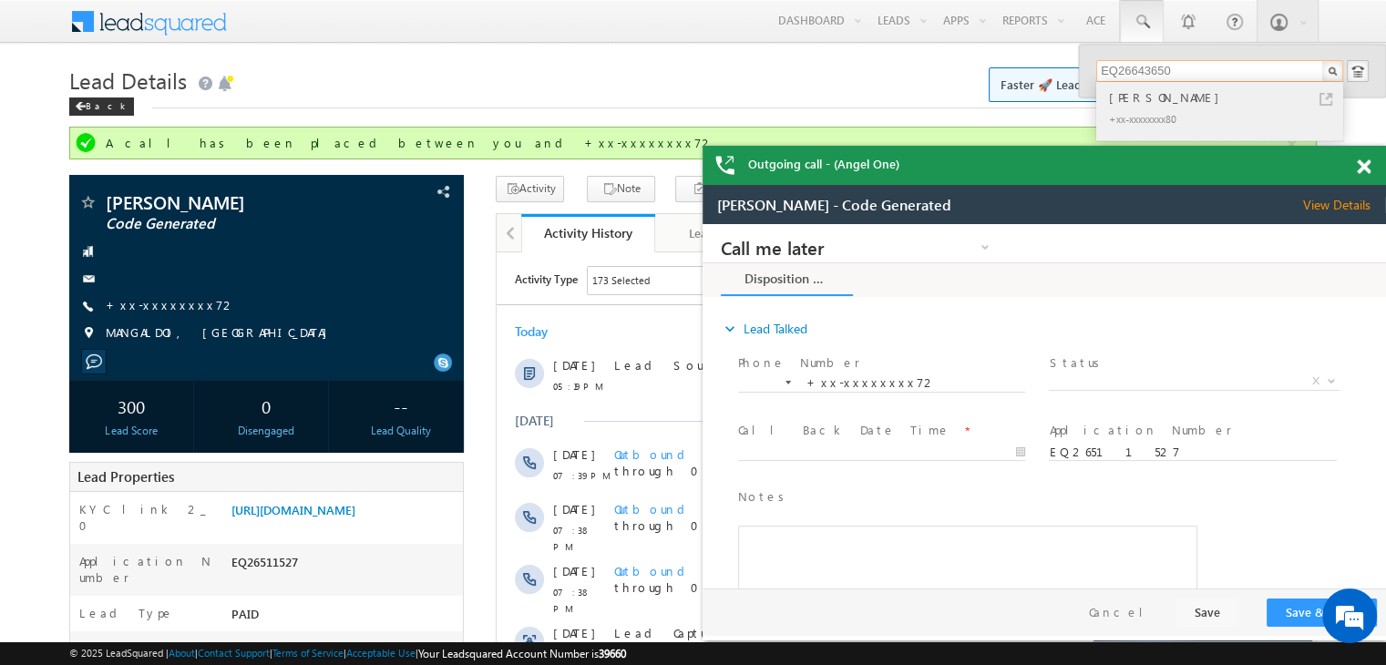
type input "EQ26643650"
click at [1137, 101] on div "[PERSON_NAME]" at bounding box center [1227, 97] width 244 height 20
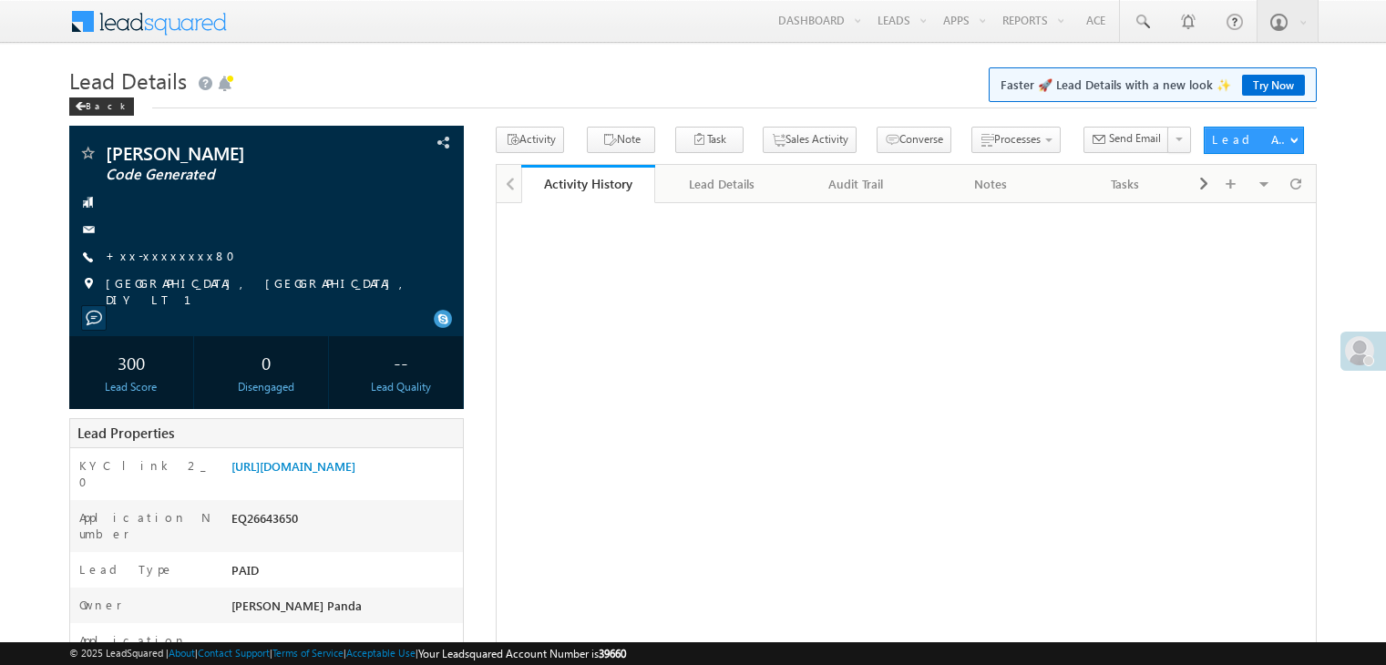
click at [164, 255] on link "+xx-xxxxxxxx80" at bounding box center [176, 255] width 140 height 15
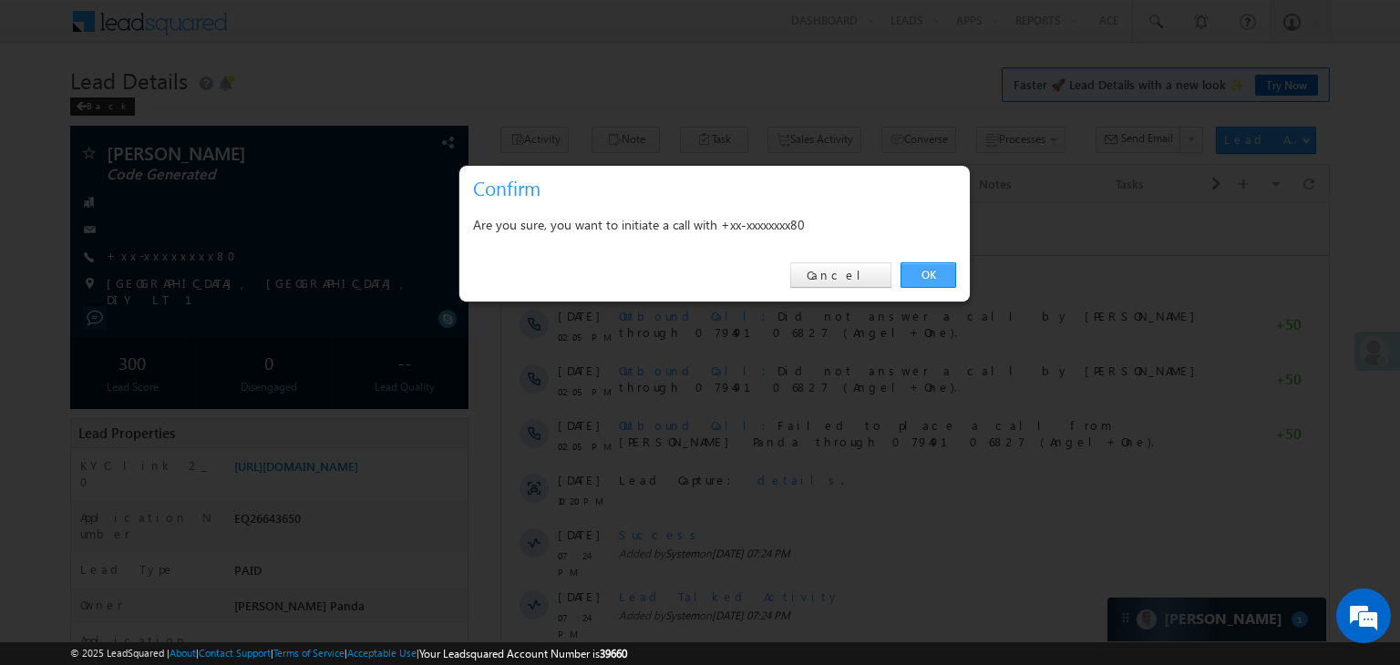
click at [927, 268] on link "OK" at bounding box center [928, 275] width 56 height 26
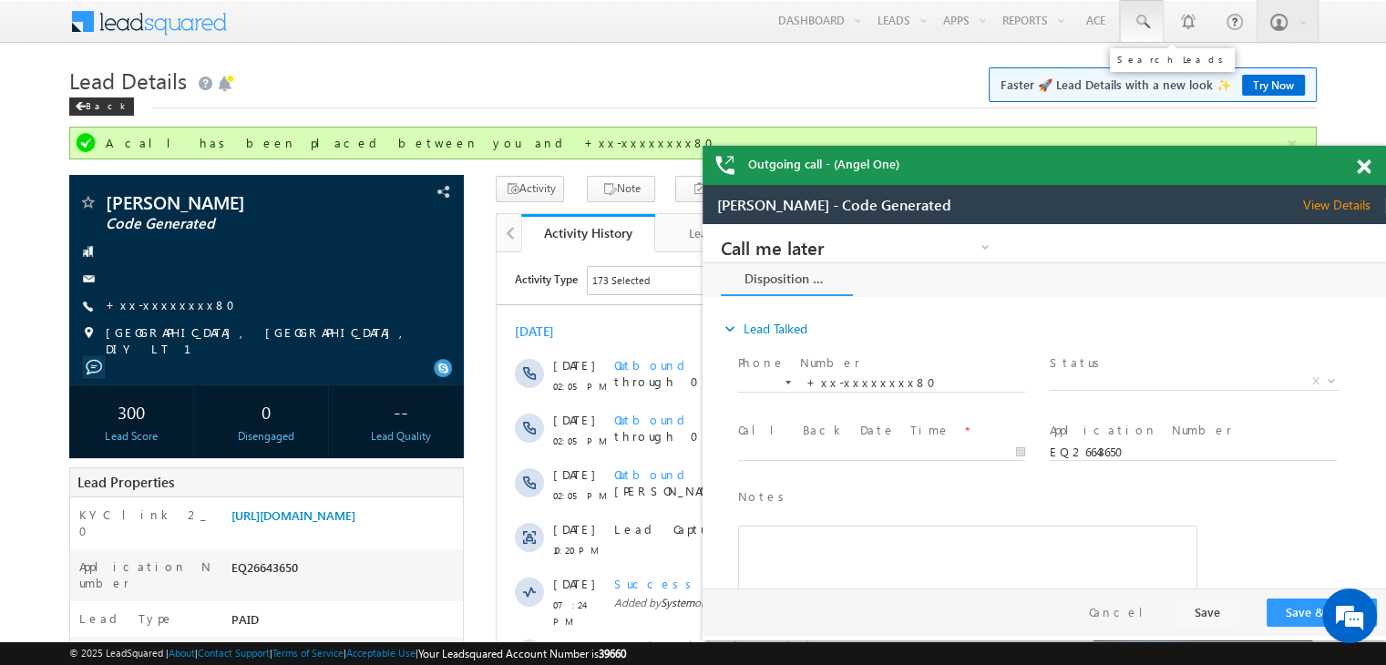
click at [1138, 24] on span at bounding box center [1142, 22] width 18 height 18
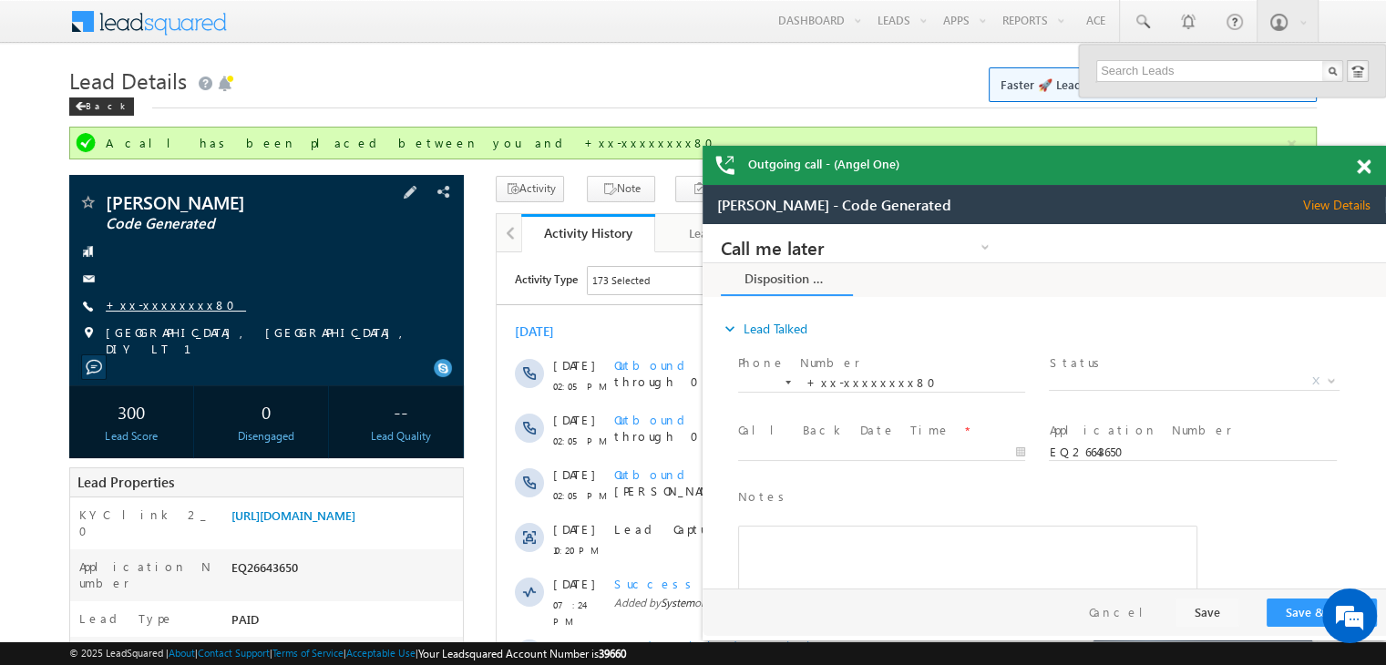
click at [153, 307] on link "+xx-xxxxxxxx80" at bounding box center [176, 304] width 140 height 15
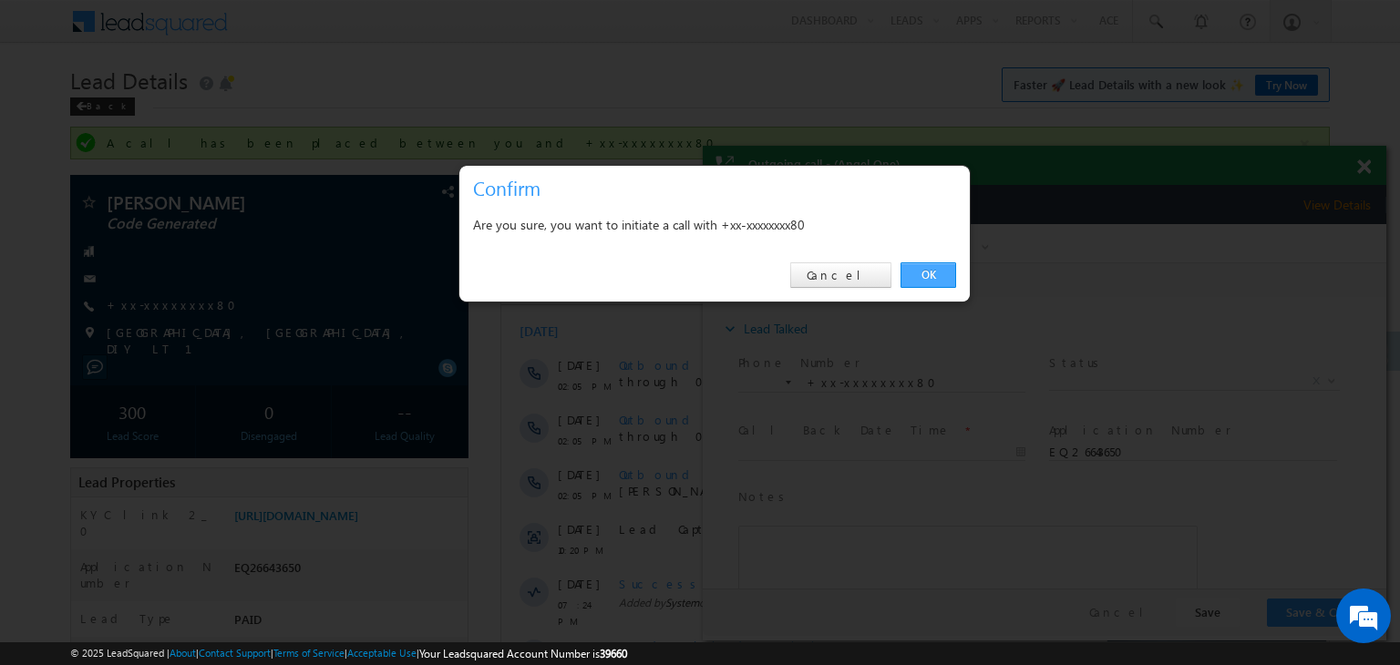
click at [935, 274] on link "OK" at bounding box center [928, 275] width 56 height 26
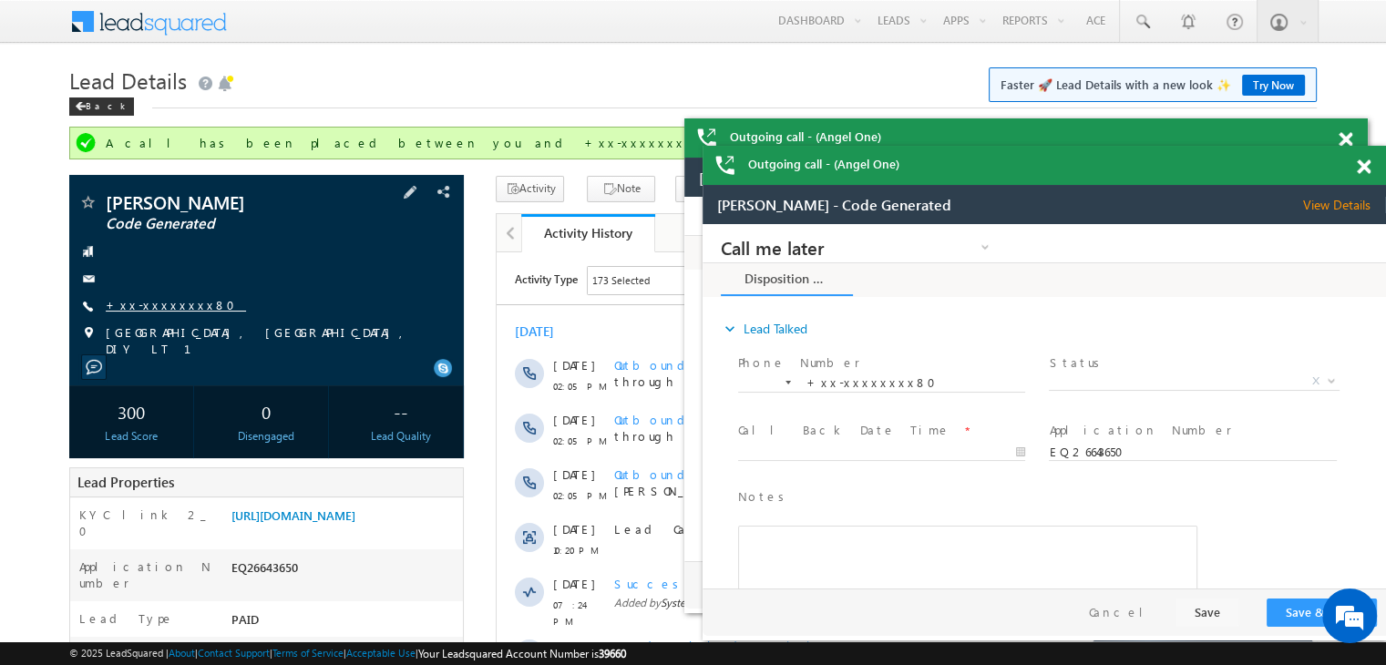
click at [162, 307] on link "+xx-xxxxxxxx80" at bounding box center [176, 304] width 140 height 15
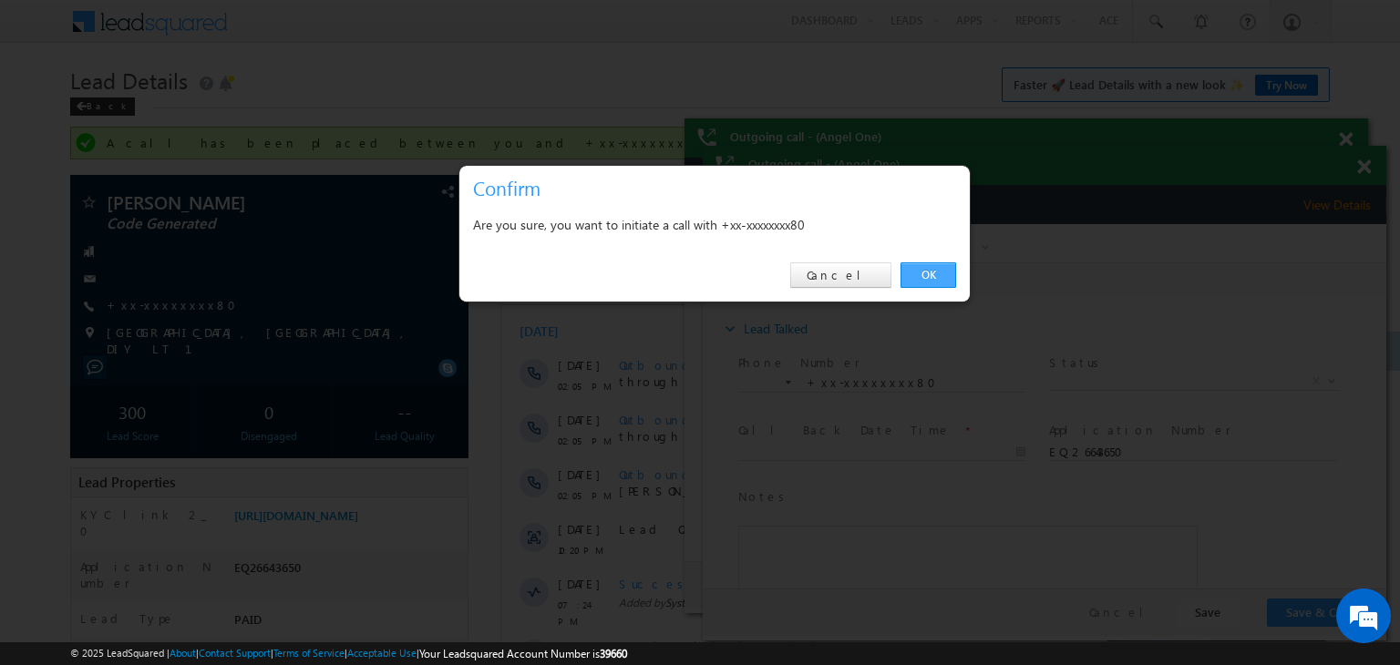
drag, startPoint x: 930, startPoint y: 279, endPoint x: 227, endPoint y: 54, distance: 737.8
click at [930, 279] on link "OK" at bounding box center [928, 275] width 56 height 26
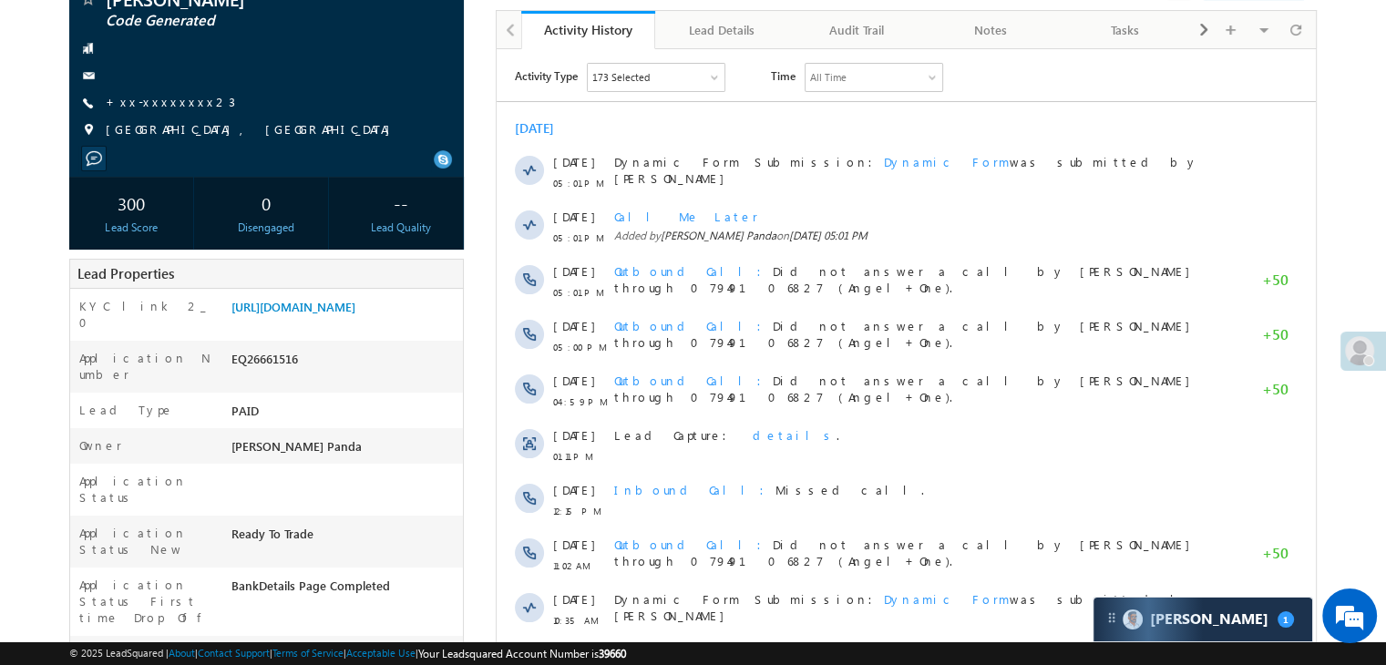
scroll to position [182, 0]
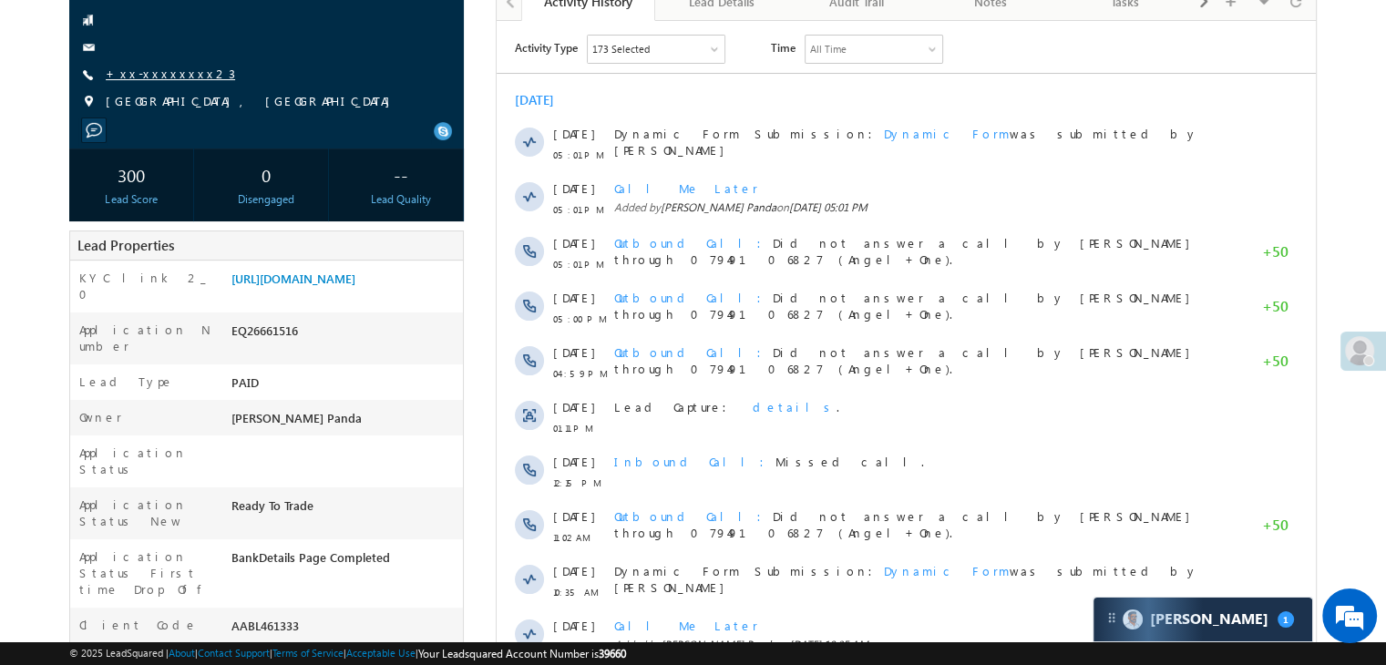
click at [155, 77] on link "+xx-xxxxxxxx23" at bounding box center [170, 73] width 129 height 15
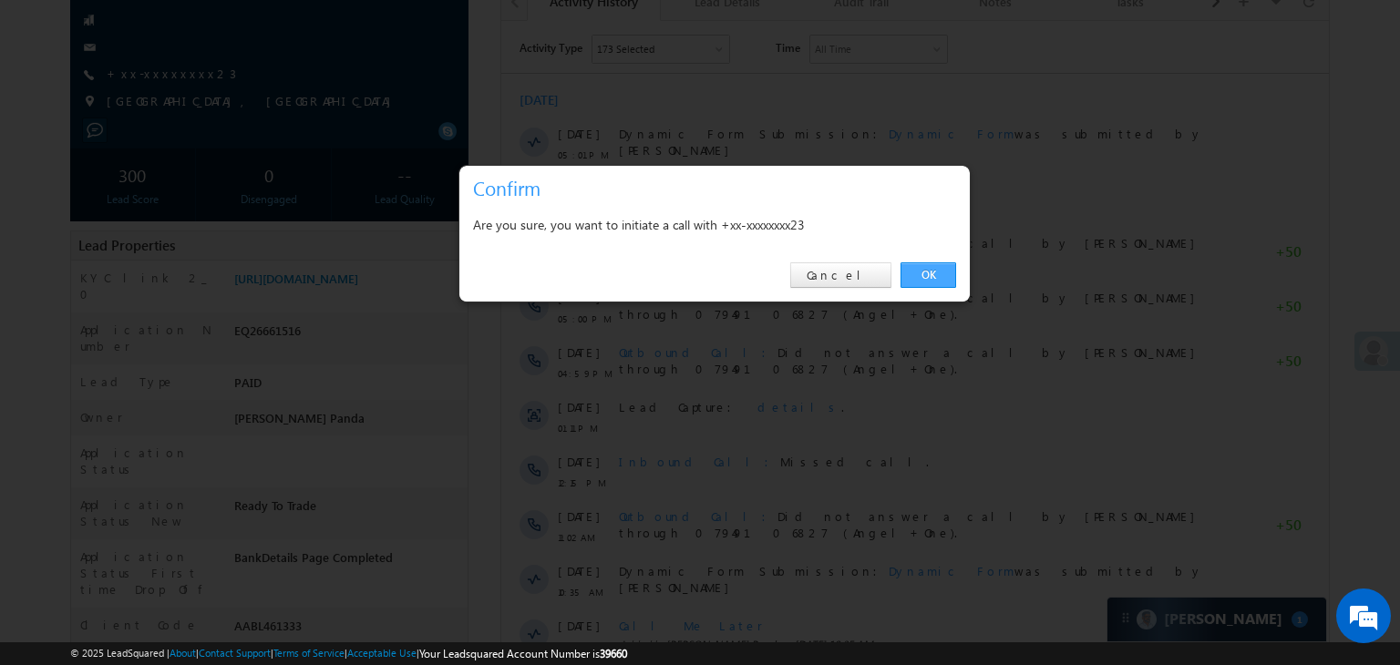
click at [929, 267] on link "OK" at bounding box center [928, 275] width 56 height 26
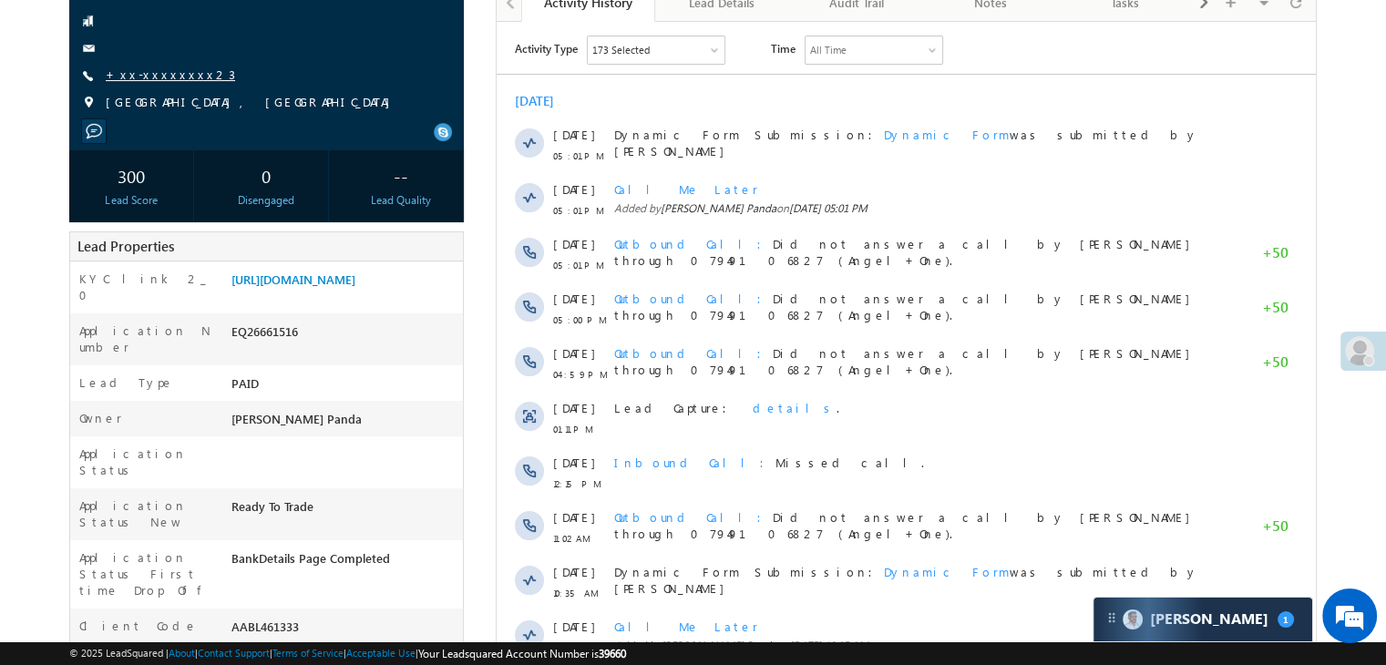
scroll to position [0, 0]
click at [157, 79] on link "+xx-xxxxxxxx23" at bounding box center [170, 74] width 129 height 15
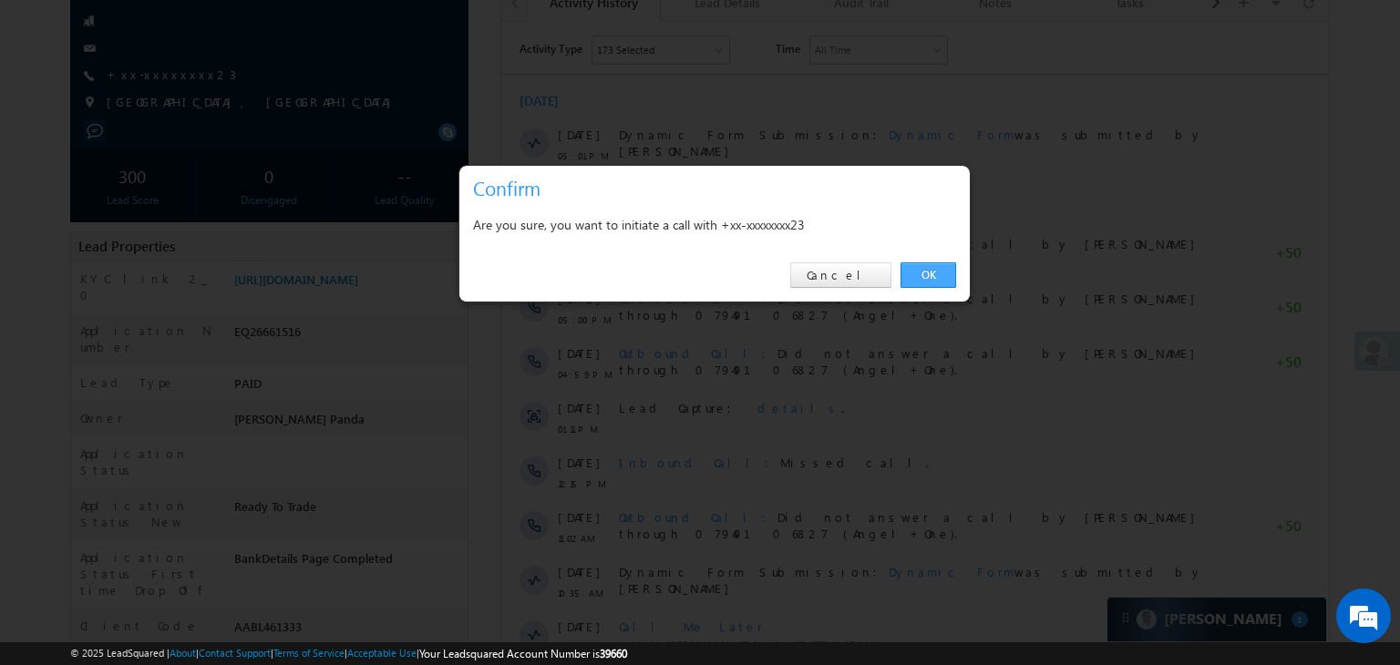
click at [928, 272] on link "OK" at bounding box center [928, 275] width 56 height 26
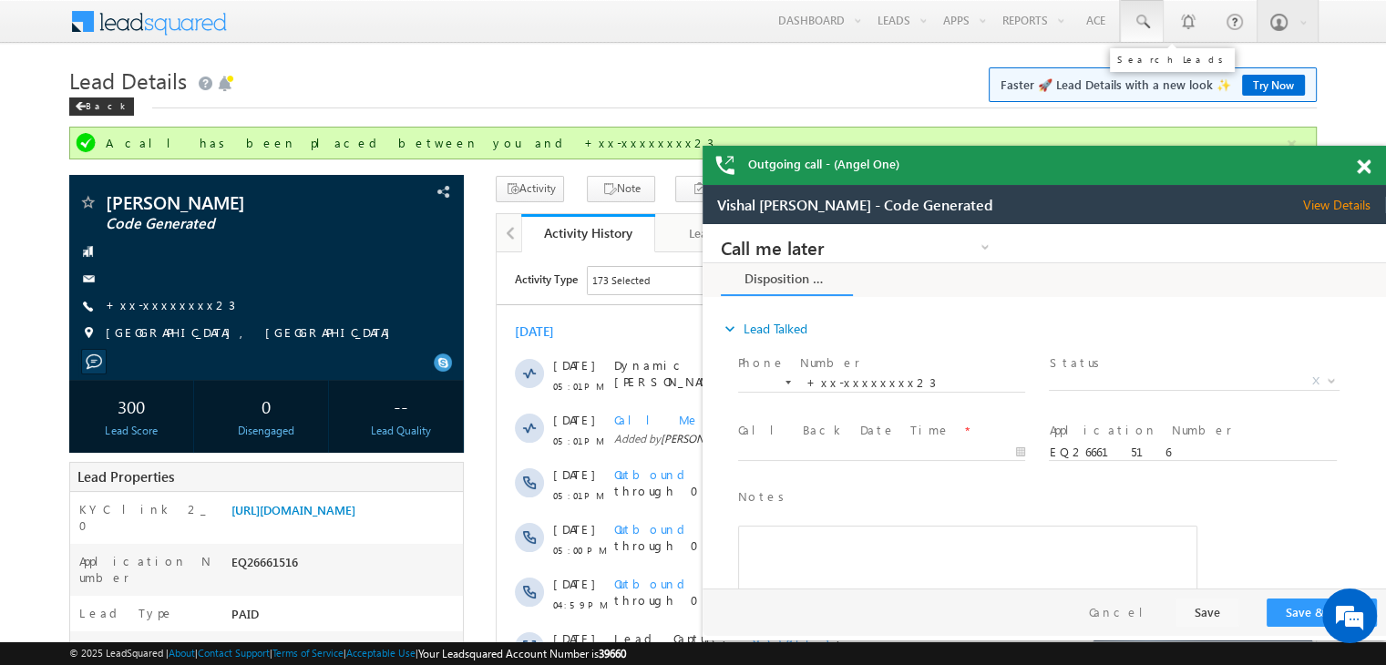
click at [1136, 11] on link at bounding box center [1142, 21] width 44 height 42
paste input "EQ26515938"
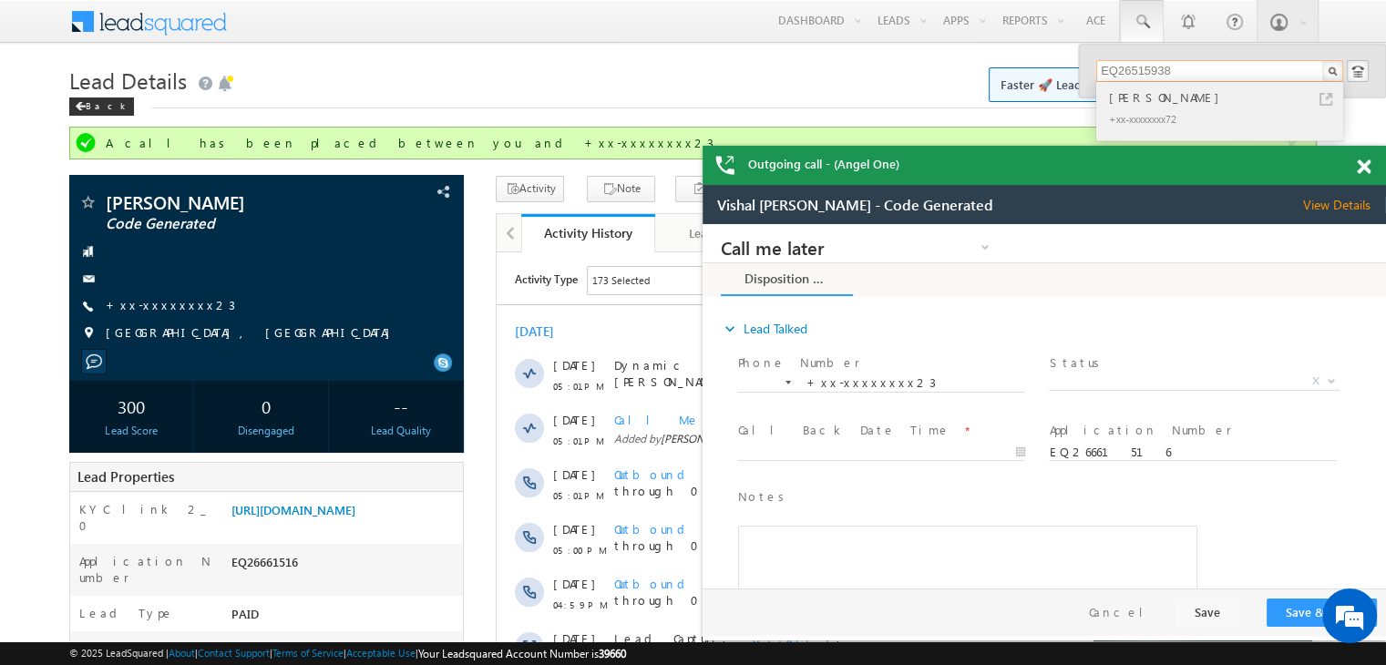
type input "EQ26515938"
click at [1130, 98] on div "Abhishek Kumar" at bounding box center [1227, 97] width 244 height 20
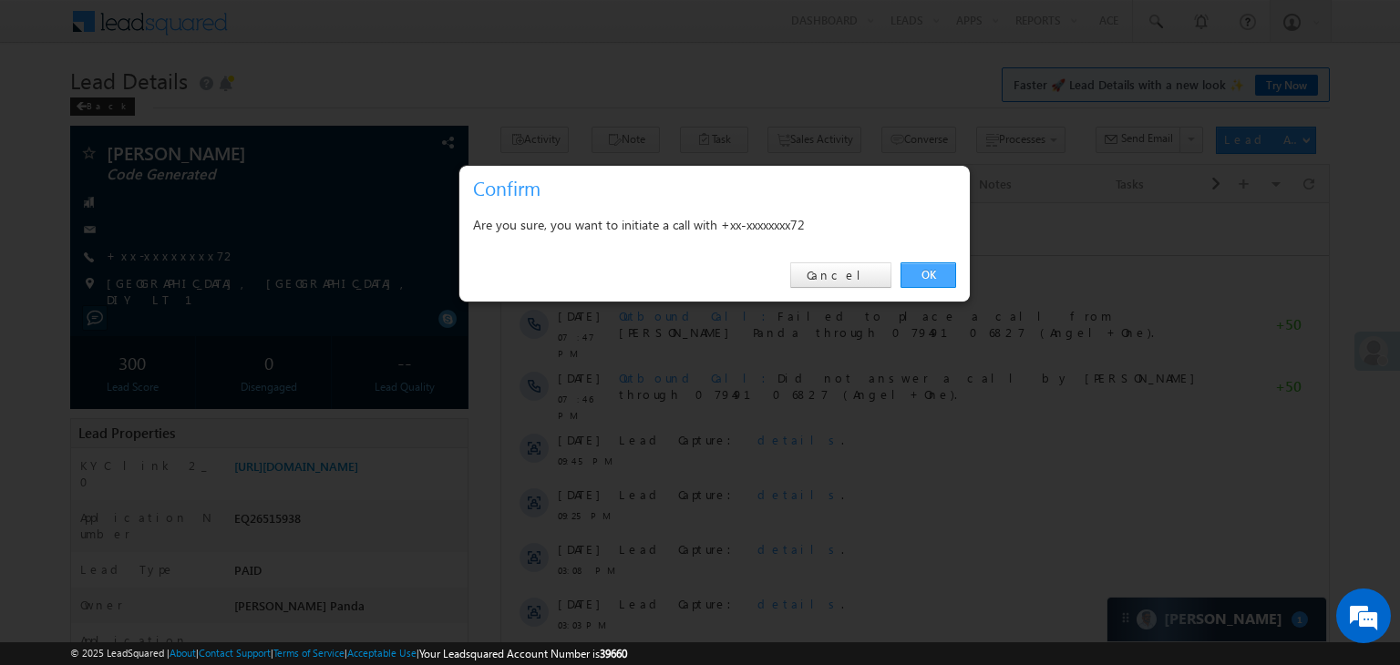
click at [936, 271] on link "OK" at bounding box center [928, 275] width 56 height 26
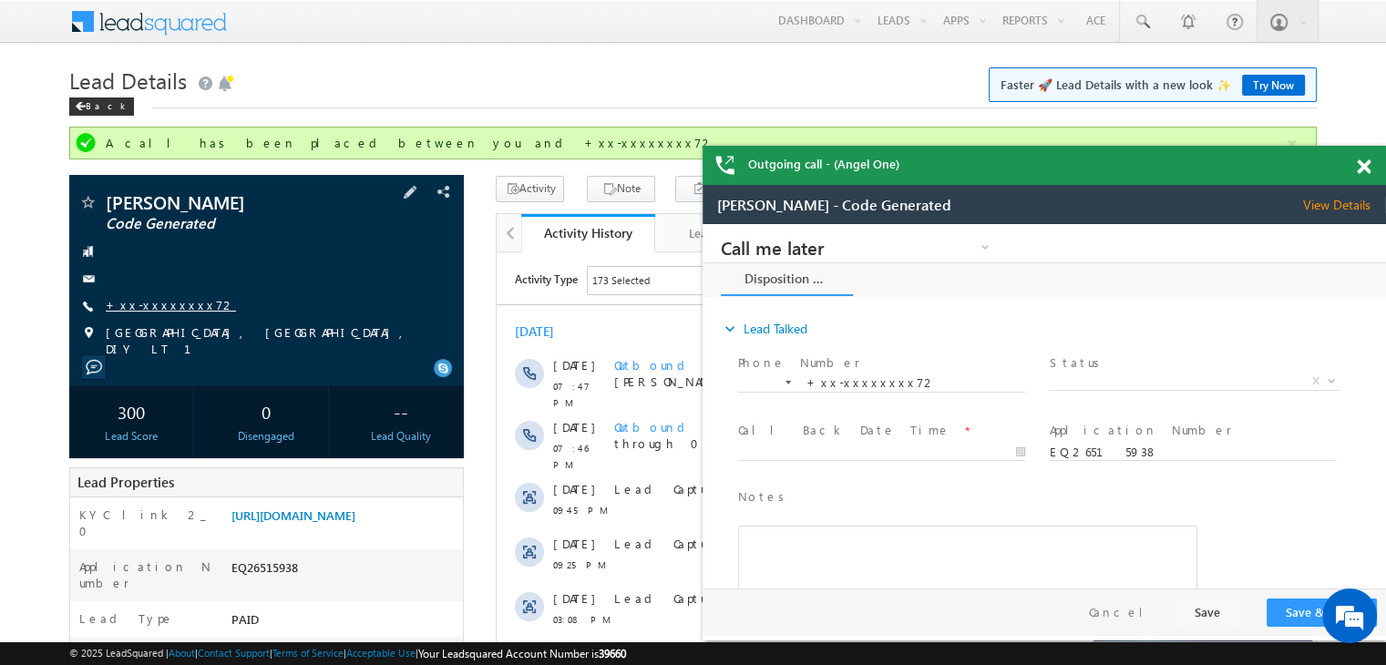
click at [139, 306] on link "+xx-xxxxxxxx72" at bounding box center [171, 304] width 130 height 15
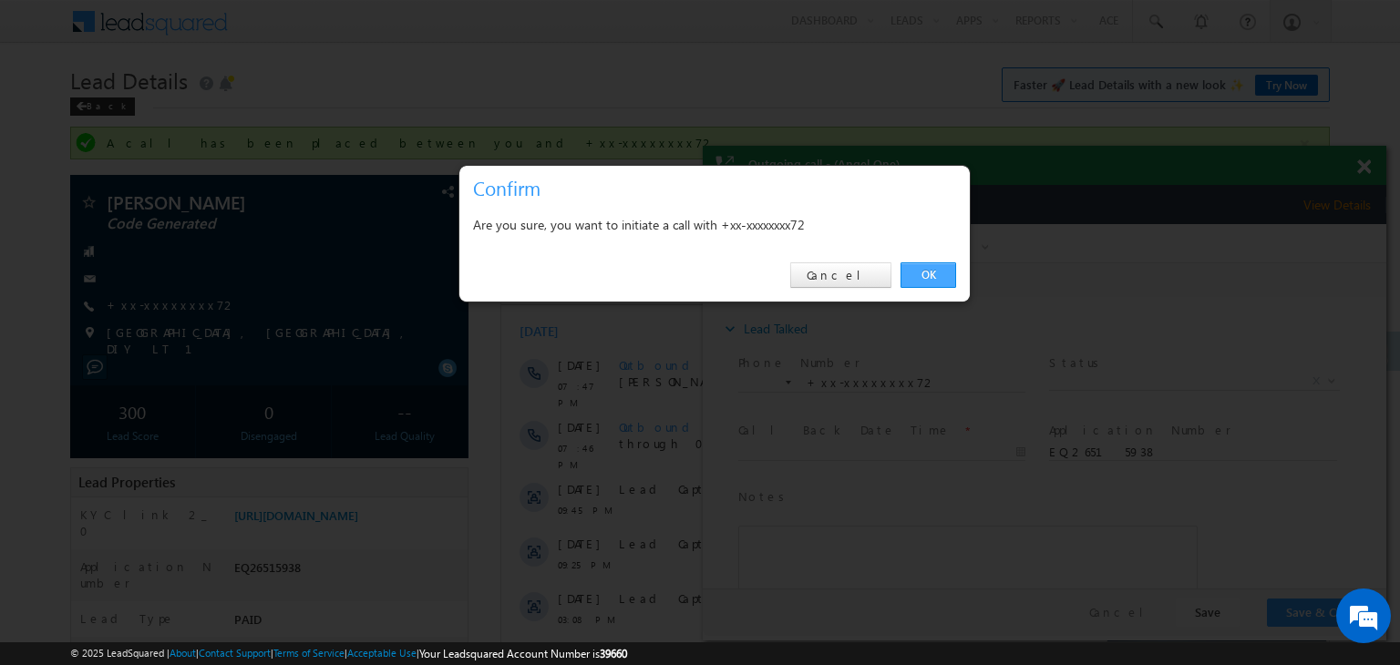
click at [927, 274] on link "OK" at bounding box center [928, 275] width 56 height 26
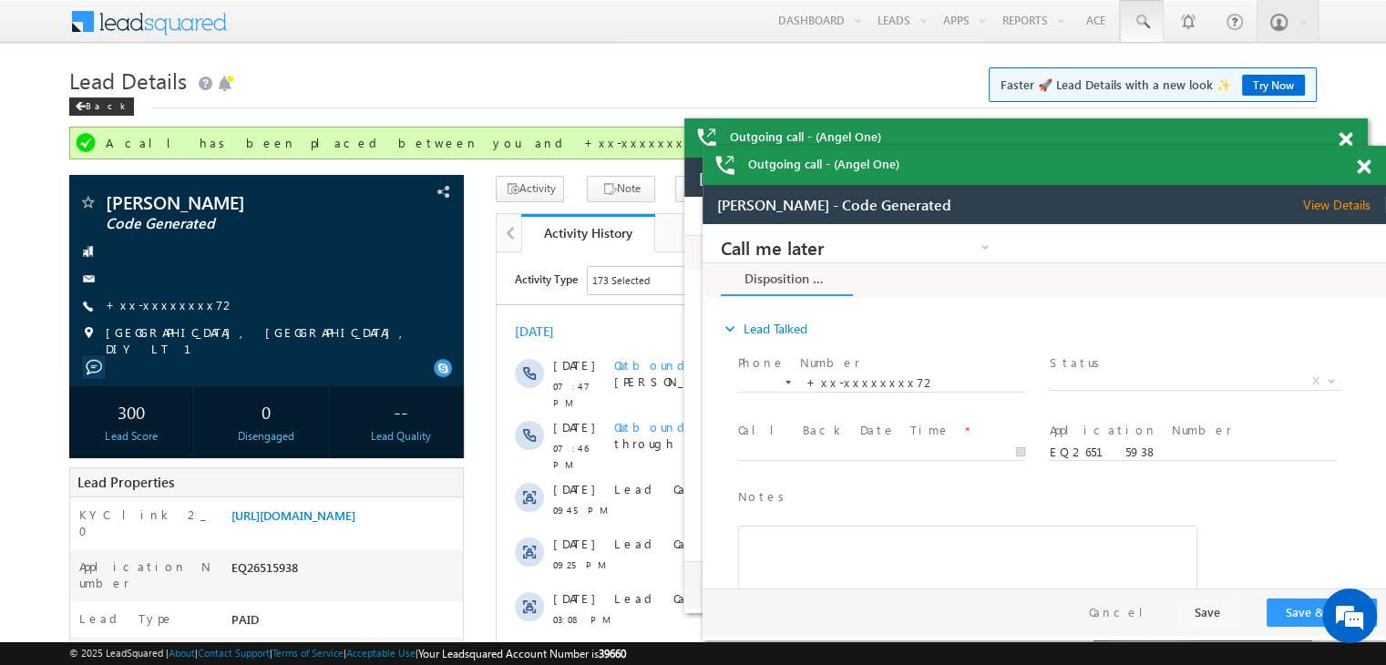
click at [1141, 24] on span at bounding box center [1142, 22] width 18 height 18
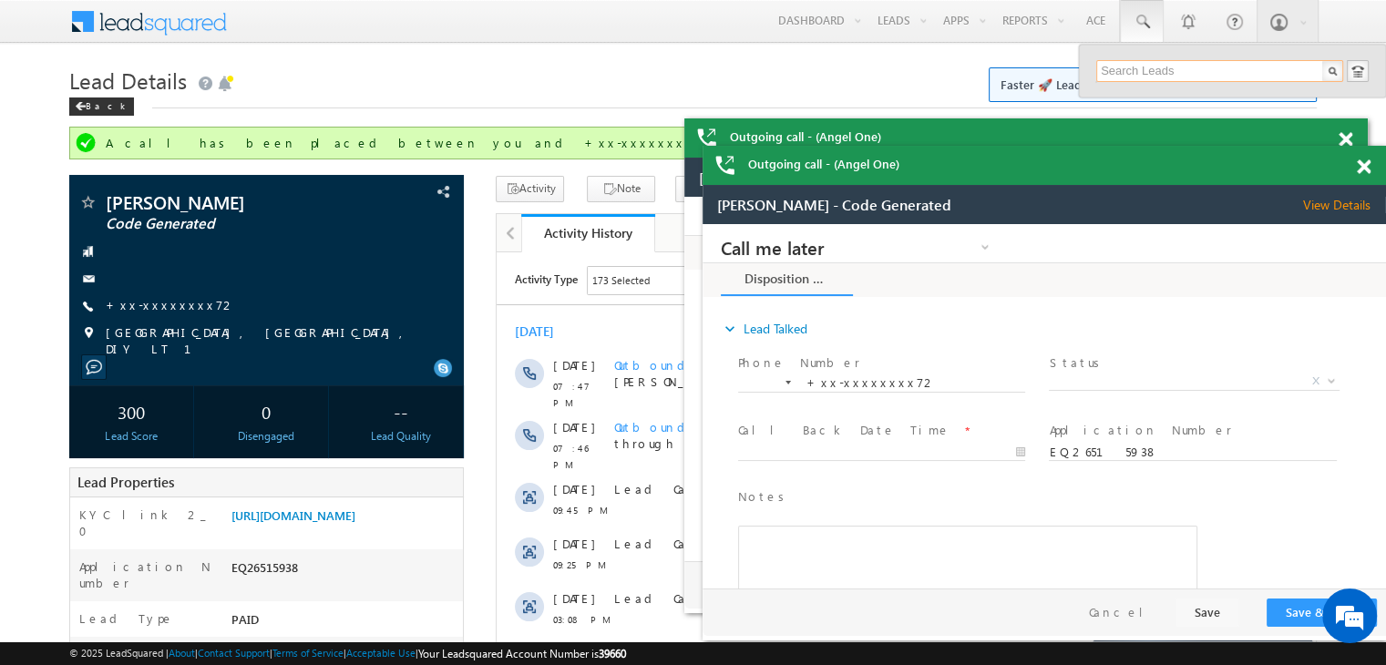
paste input "EQ27006593"
type input "EQ27006593"
click at [1153, 94] on div "Kiran Prajapati" at bounding box center [1227, 97] width 244 height 20
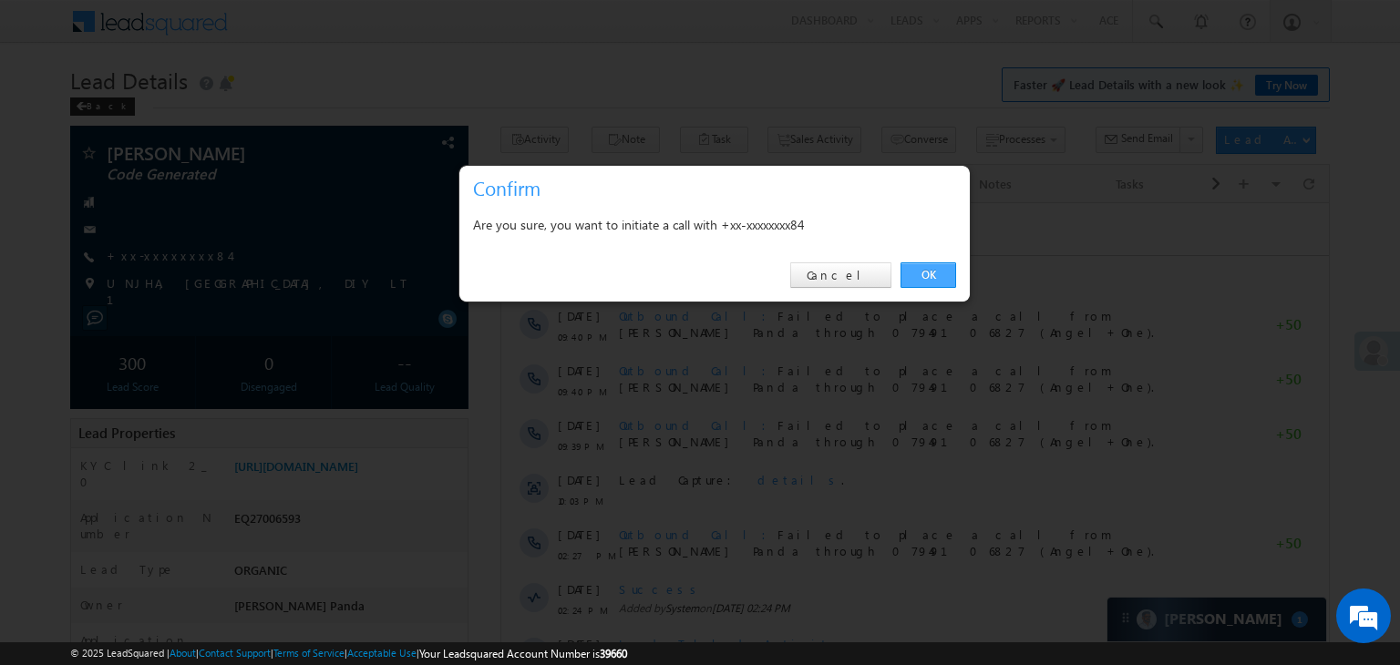
drag, startPoint x: 922, startPoint y: 271, endPoint x: 426, endPoint y: 92, distance: 527.8
click at [922, 271] on link "OK" at bounding box center [928, 275] width 56 height 26
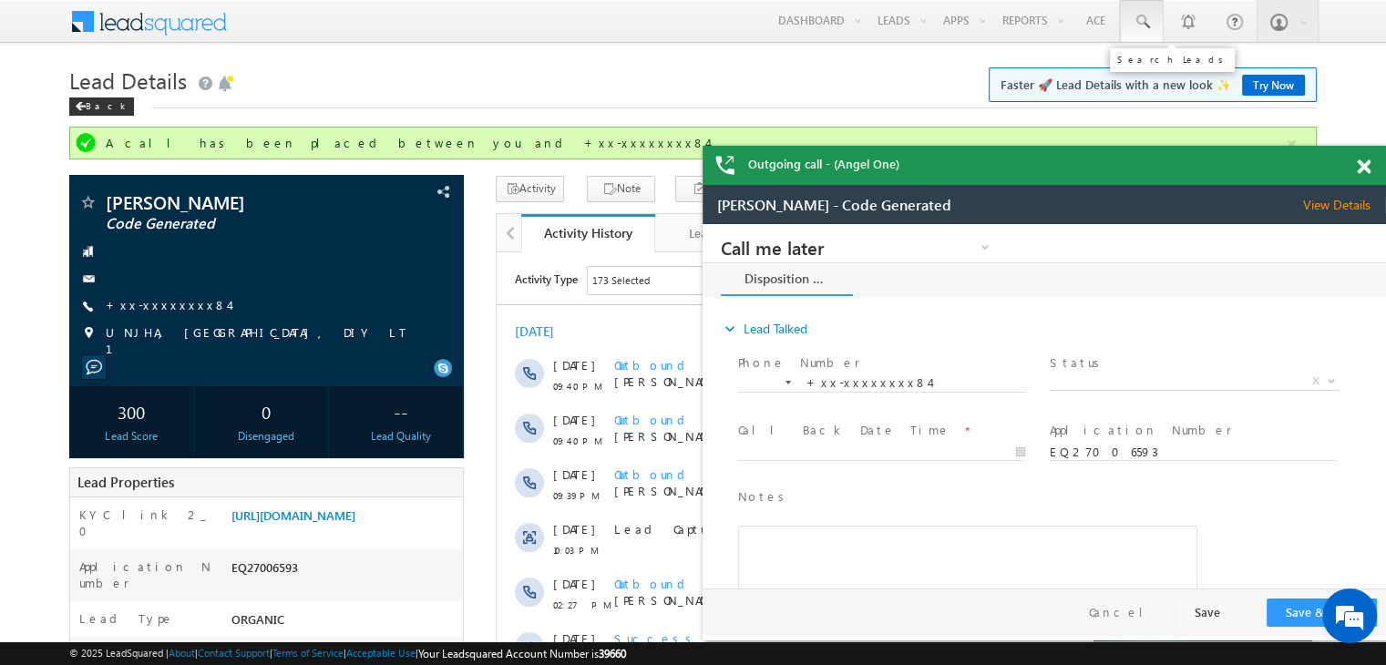
click at [1146, 23] on span at bounding box center [1142, 22] width 18 height 18
paste input "EQ26801925"
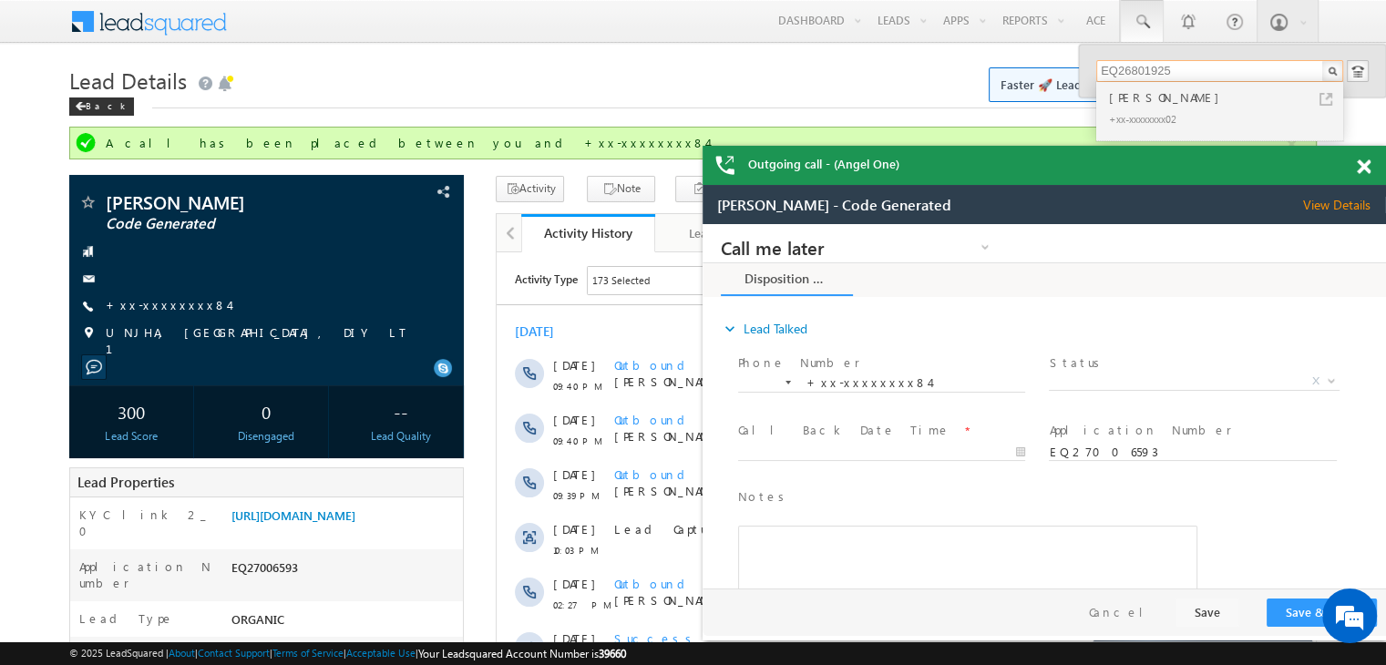
type input "EQ26801925"
click at [1130, 96] on div "[PERSON_NAME]" at bounding box center [1227, 97] width 244 height 20
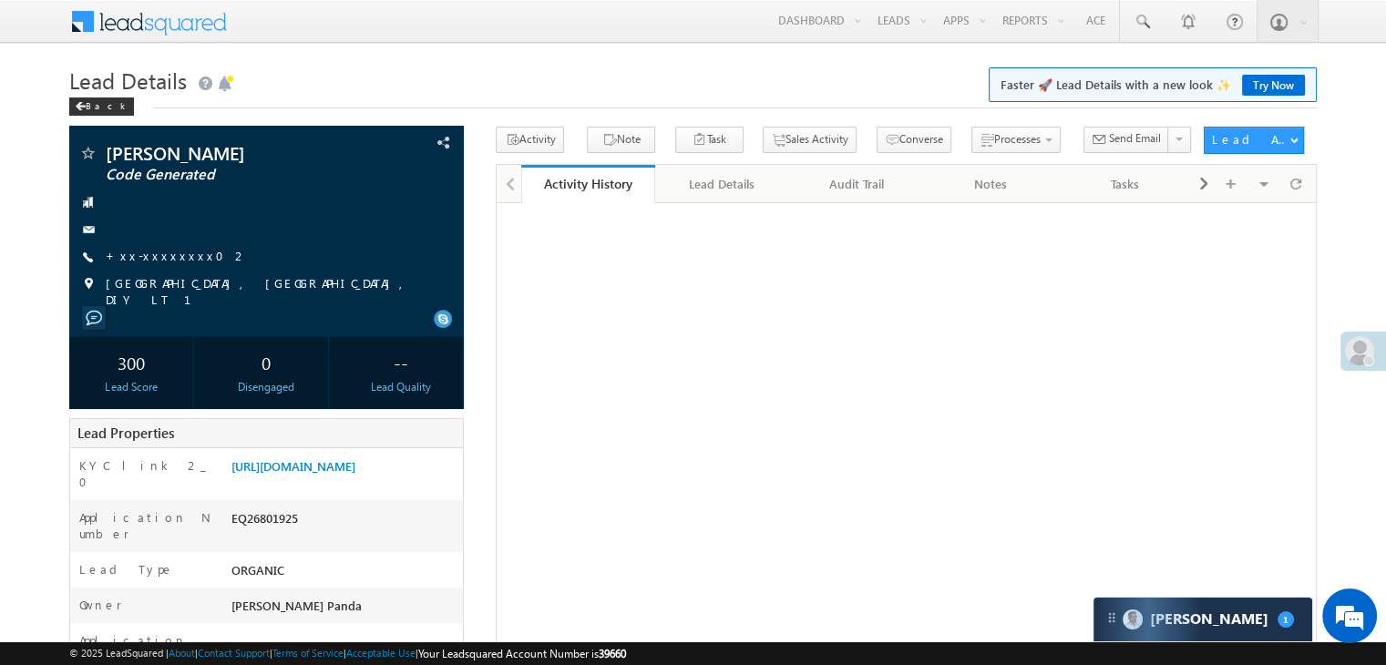
click at [164, 258] on link "+xx-xxxxxxxx02" at bounding box center [177, 255] width 142 height 15
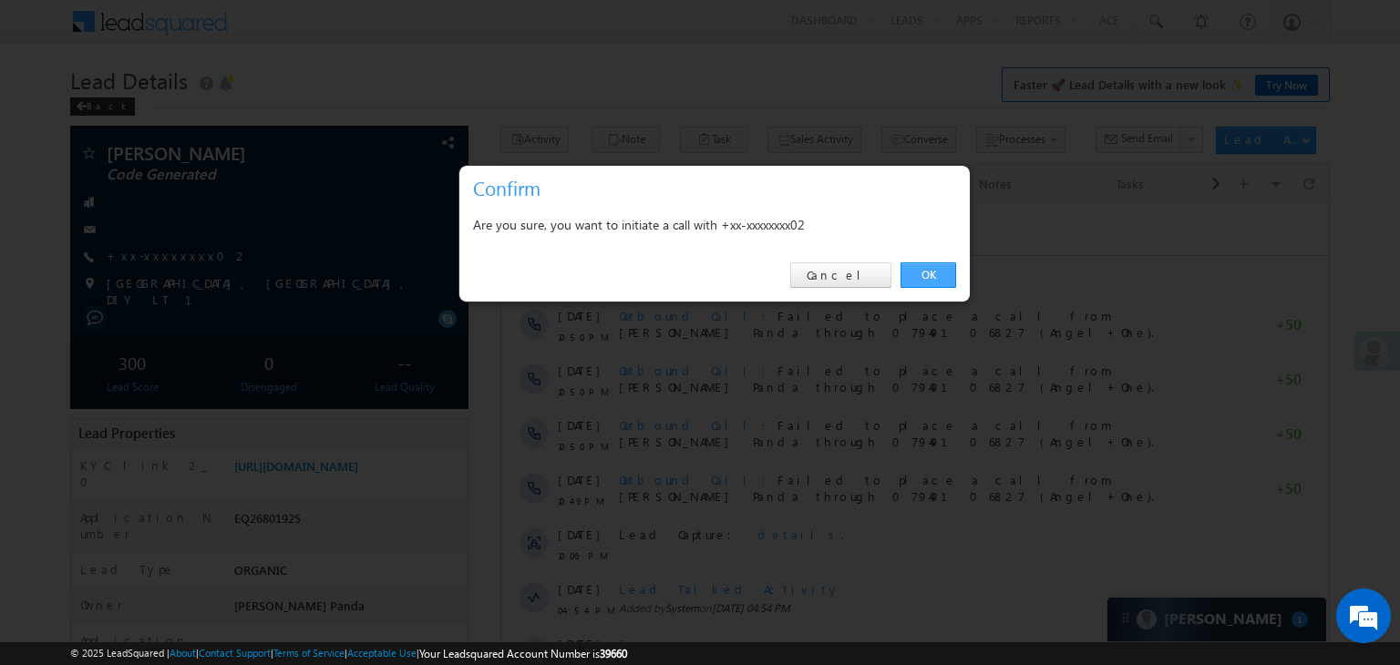
click at [928, 268] on link "OK" at bounding box center [928, 275] width 56 height 26
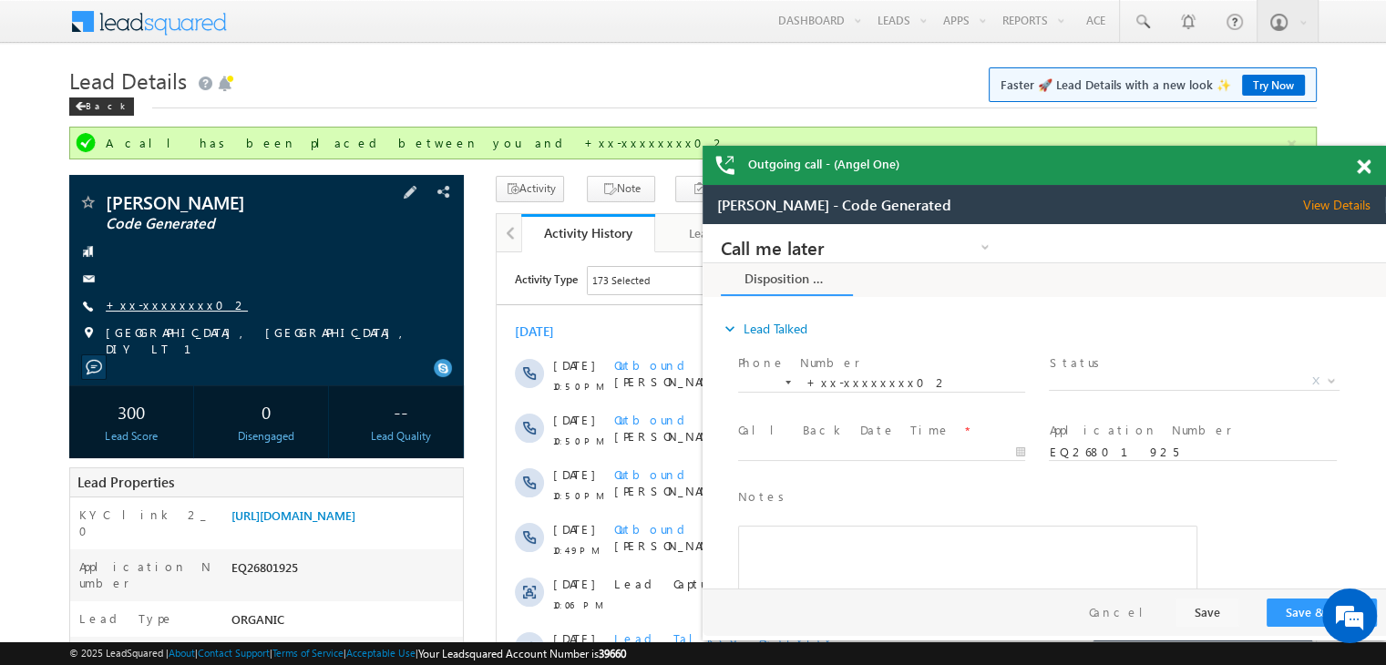
click at [153, 307] on link "+xx-xxxxxxxx02" at bounding box center [177, 304] width 142 height 15
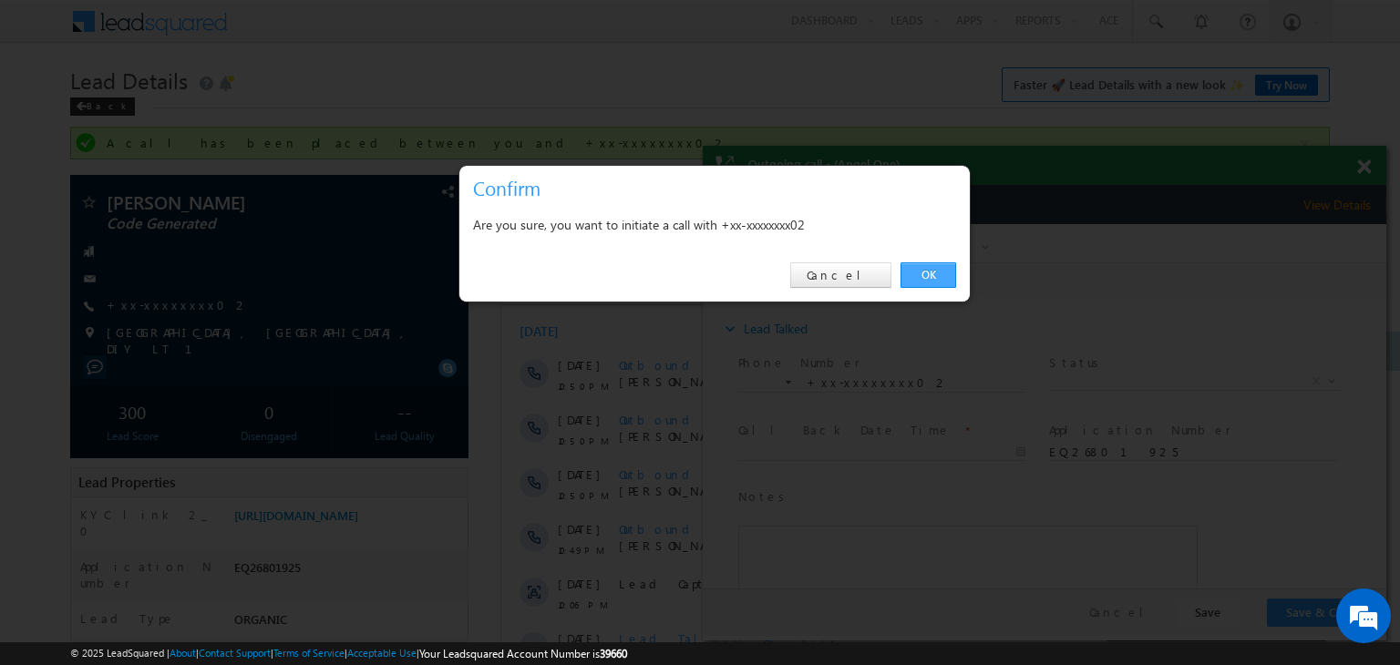
drag, startPoint x: 933, startPoint y: 274, endPoint x: 228, endPoint y: 50, distance: 740.2
click at [933, 274] on link "OK" at bounding box center [928, 275] width 56 height 26
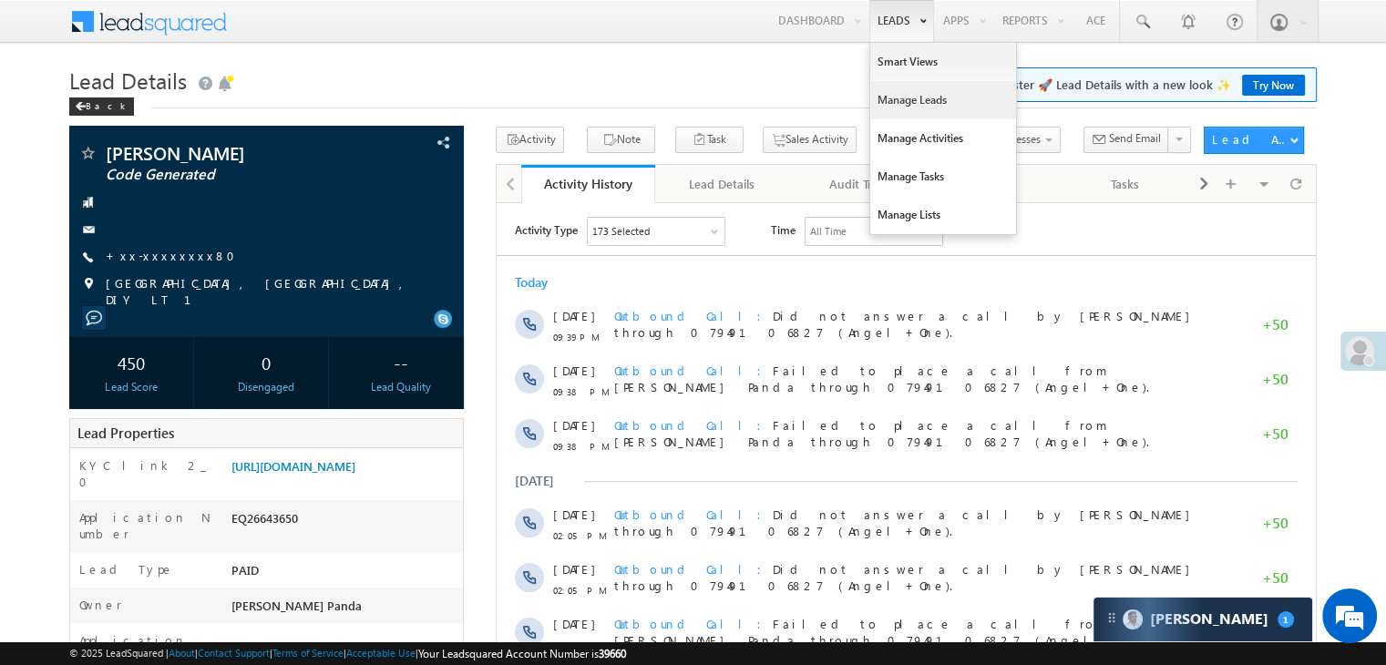
click at [893, 98] on link "Manage Leads" at bounding box center [943, 100] width 146 height 38
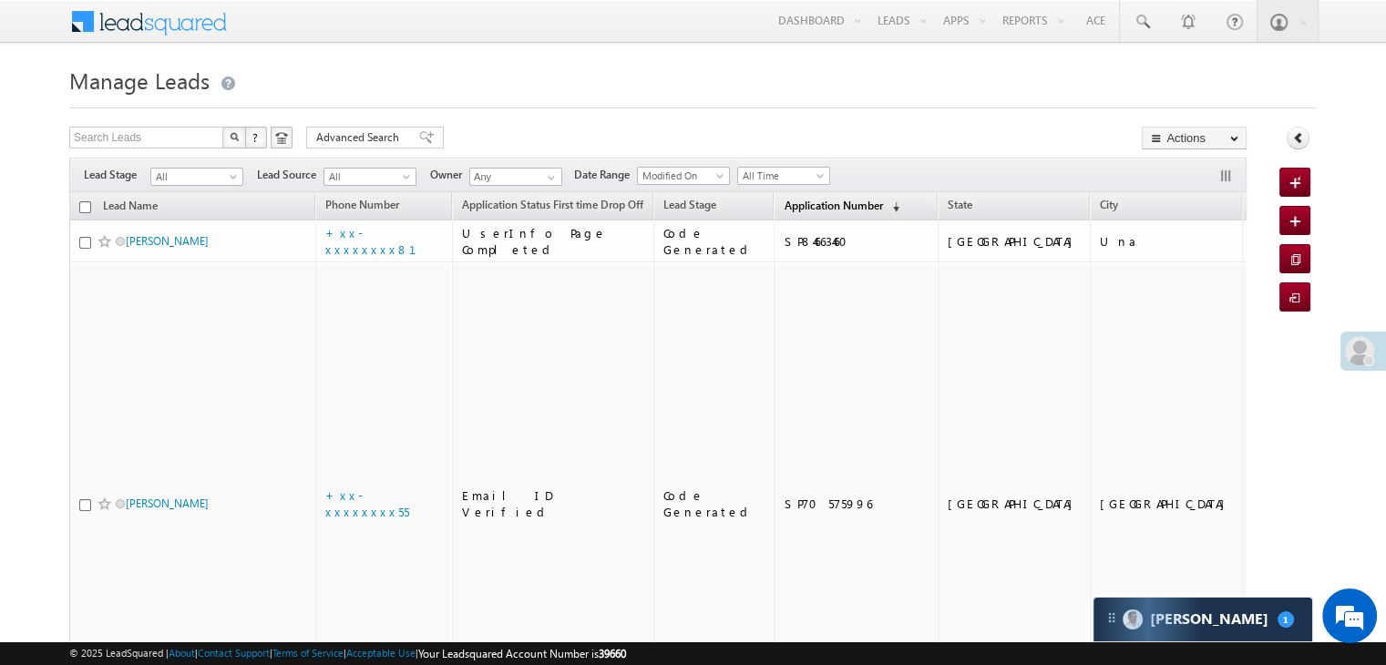
click at [784, 207] on span "Application Number" at bounding box center [833, 206] width 98 height 14
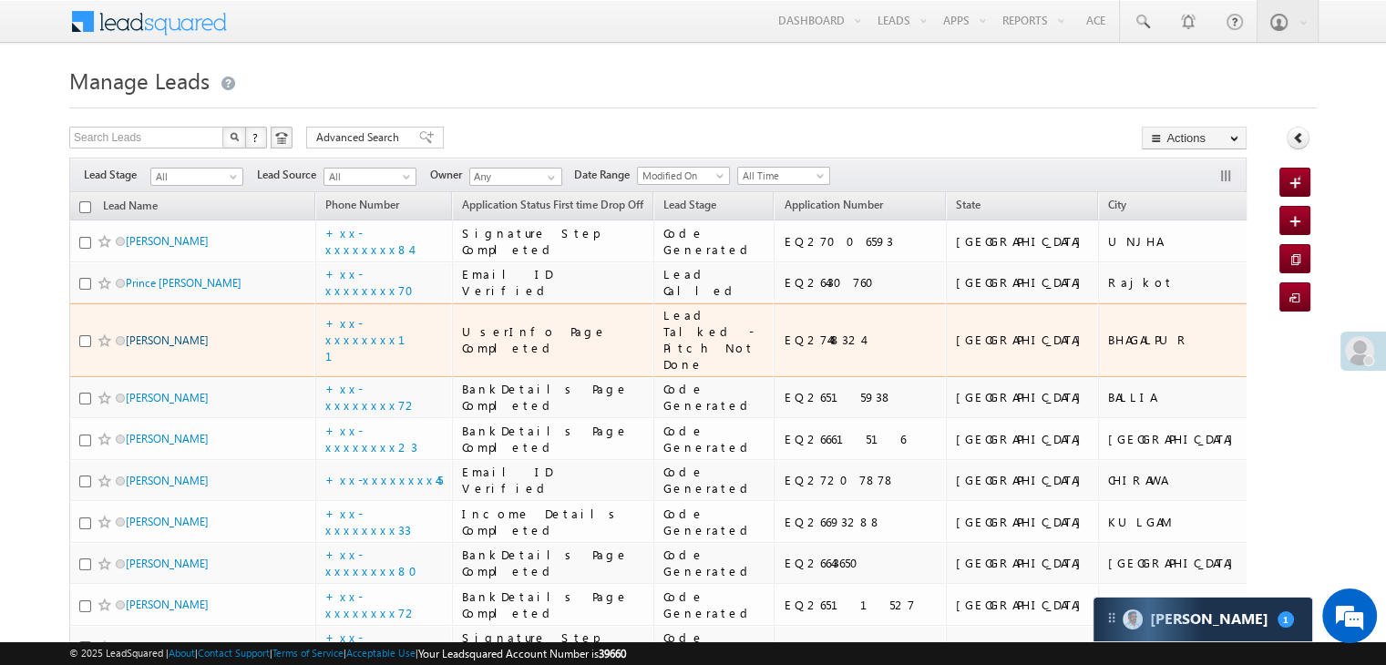
click at [149, 347] on link "shruti raj" at bounding box center [167, 341] width 83 height 14
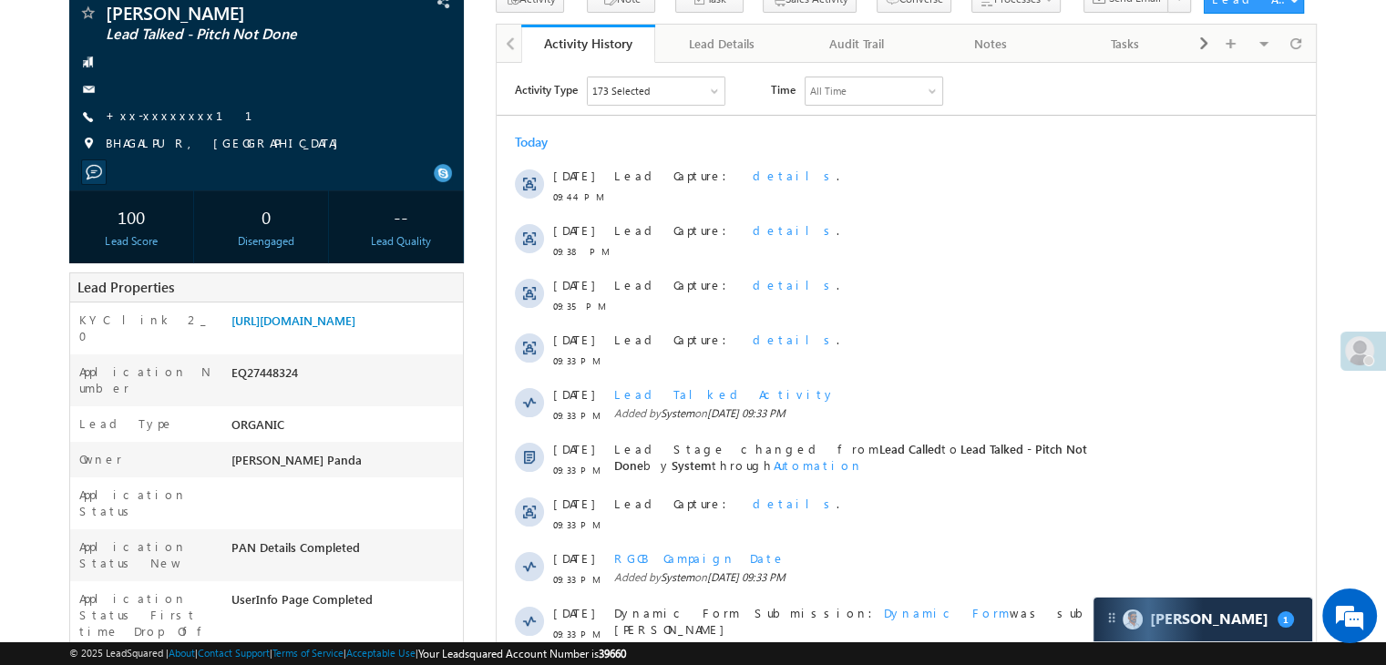
scroll to position [182, 0]
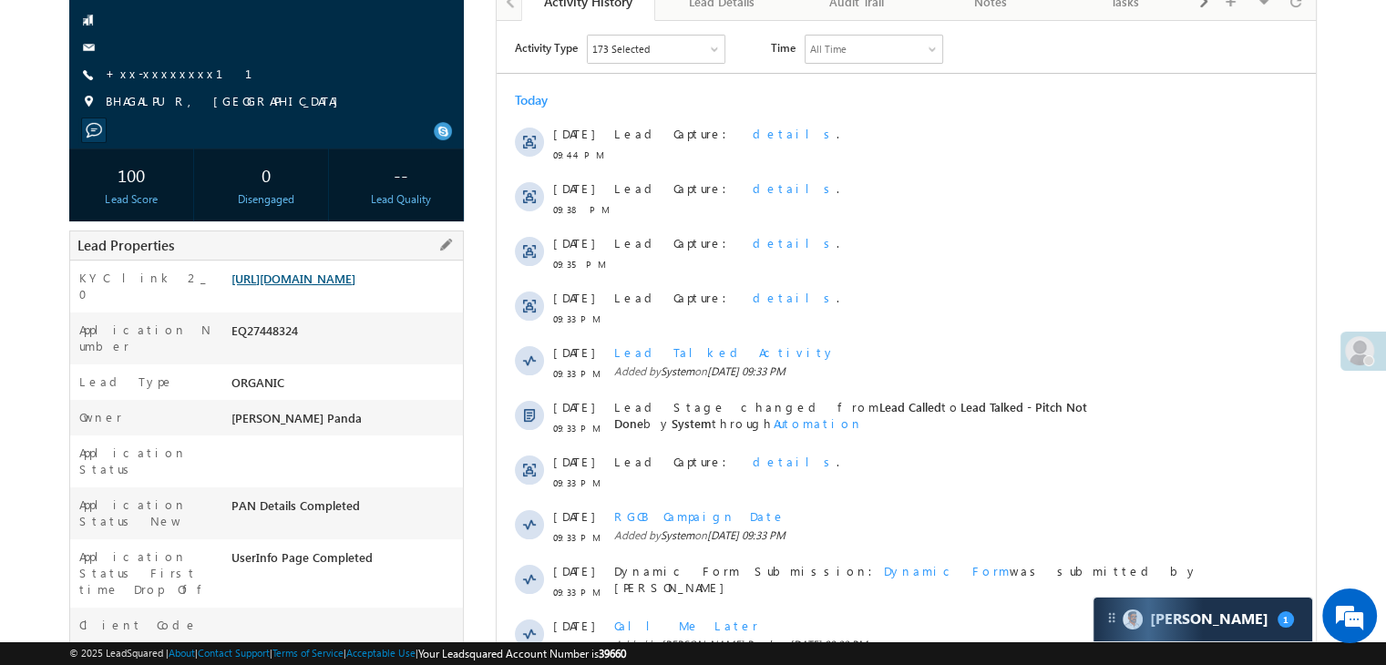
click at [339, 286] on link "[URL][DOMAIN_NAME]" at bounding box center [293, 278] width 124 height 15
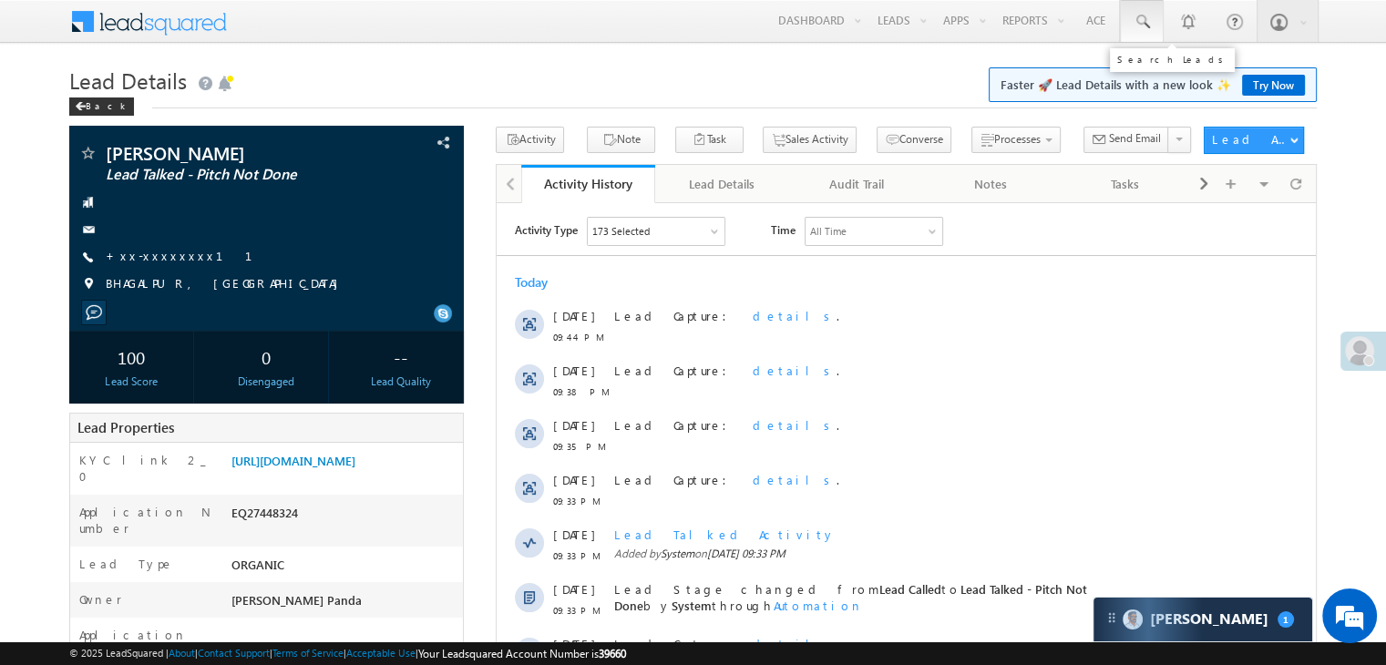
click at [1136, 21] on span at bounding box center [1142, 22] width 18 height 18
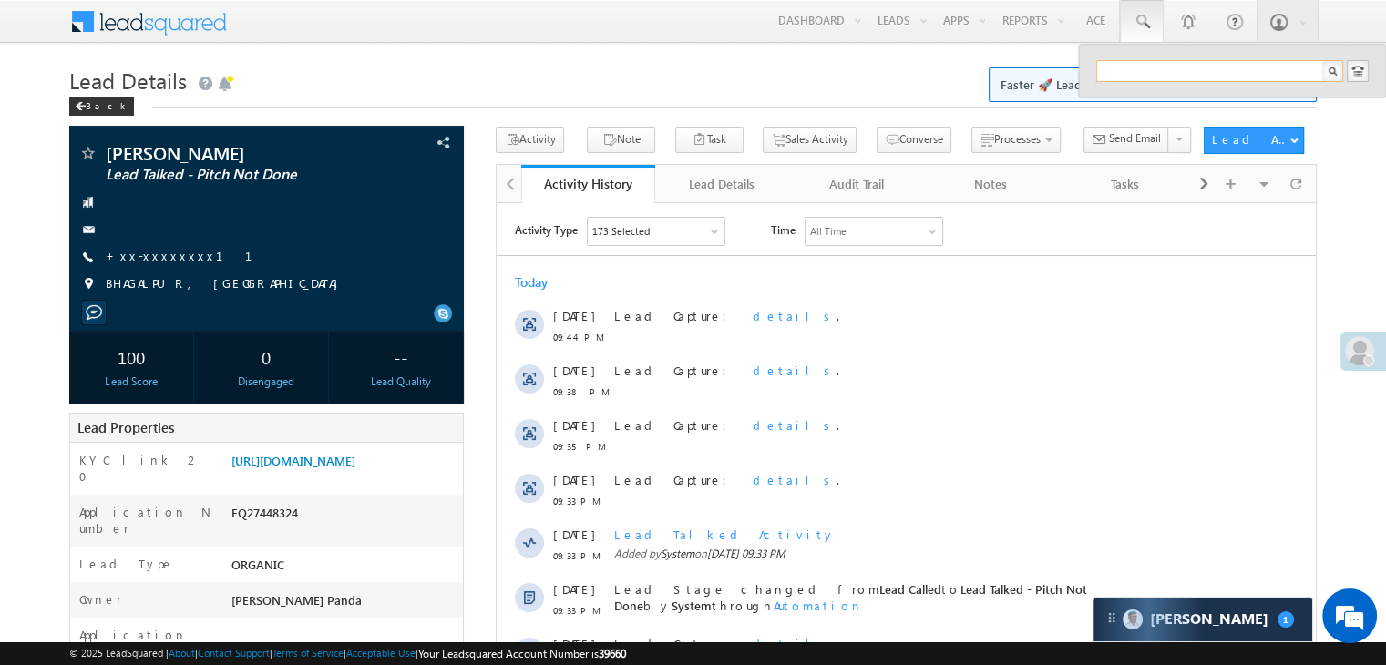
click at [1126, 77] on input "text" at bounding box center [1219, 71] width 247 height 22
paste input "EQ27164988"
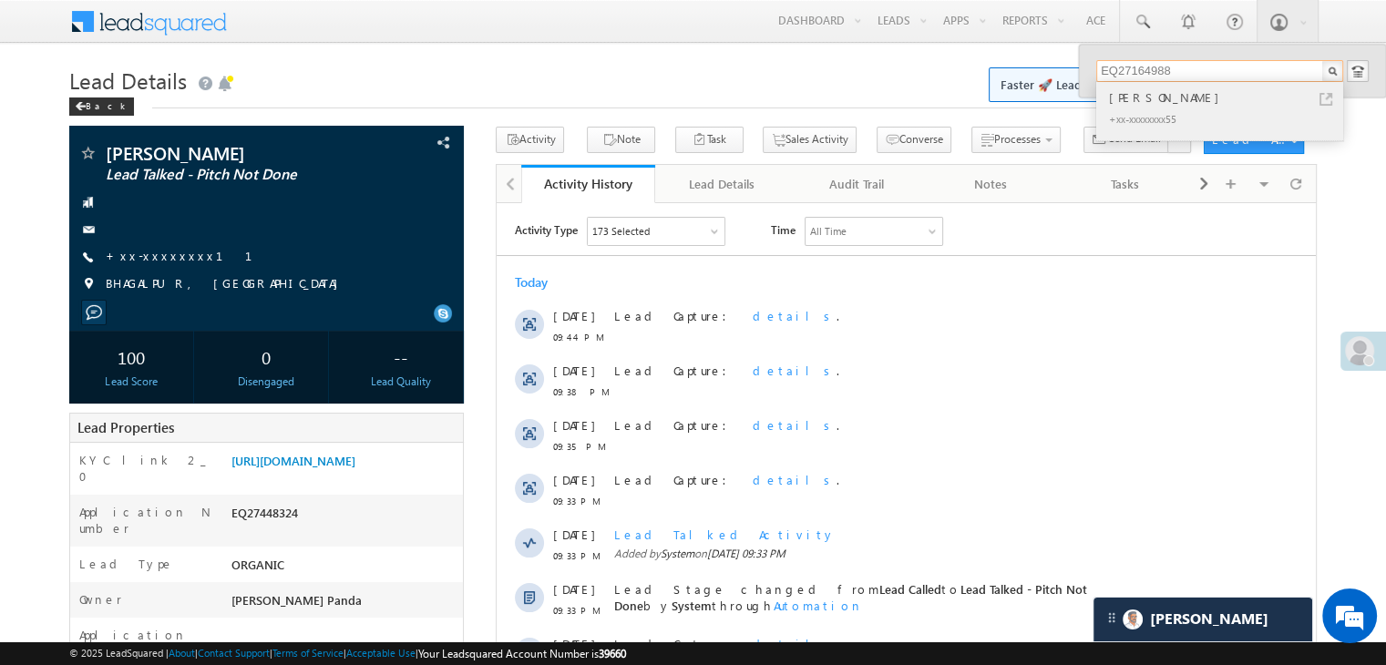
type input "EQ27164988"
click at [1119, 103] on div "[PERSON_NAME]" at bounding box center [1227, 97] width 244 height 20
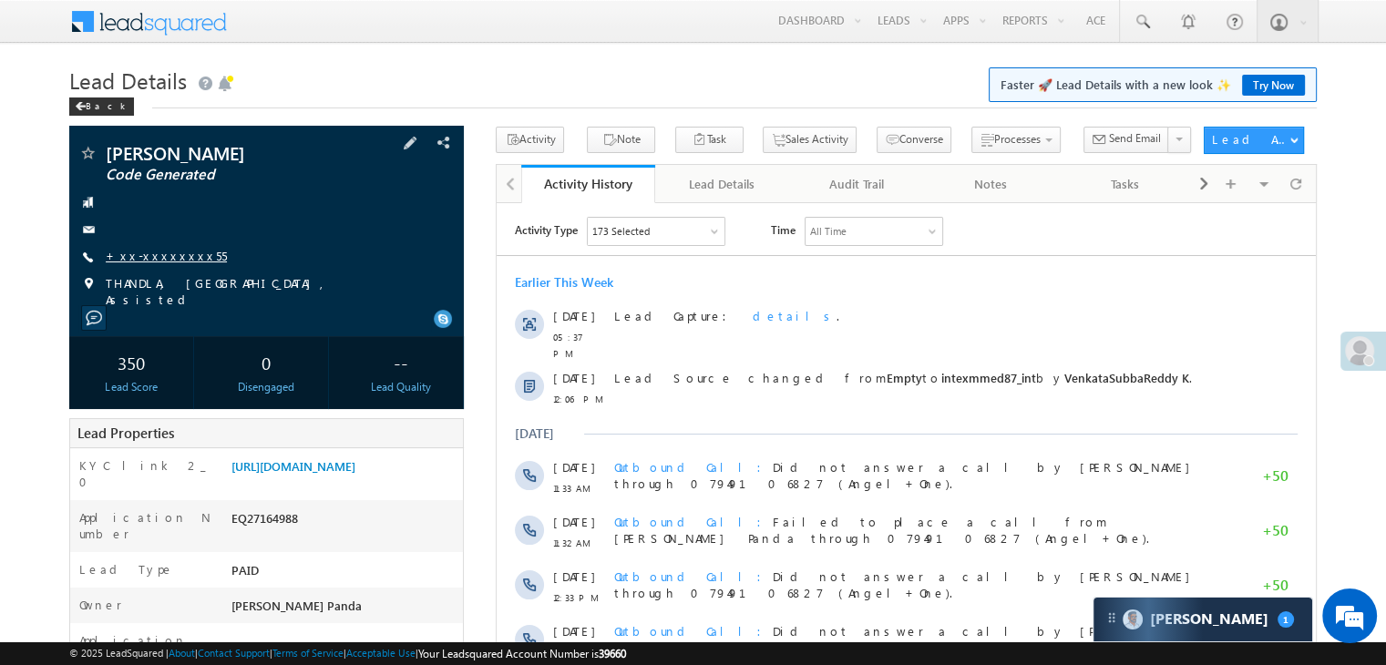
click at [160, 262] on link "+xx-xxxxxxxx55" at bounding box center [166, 255] width 121 height 15
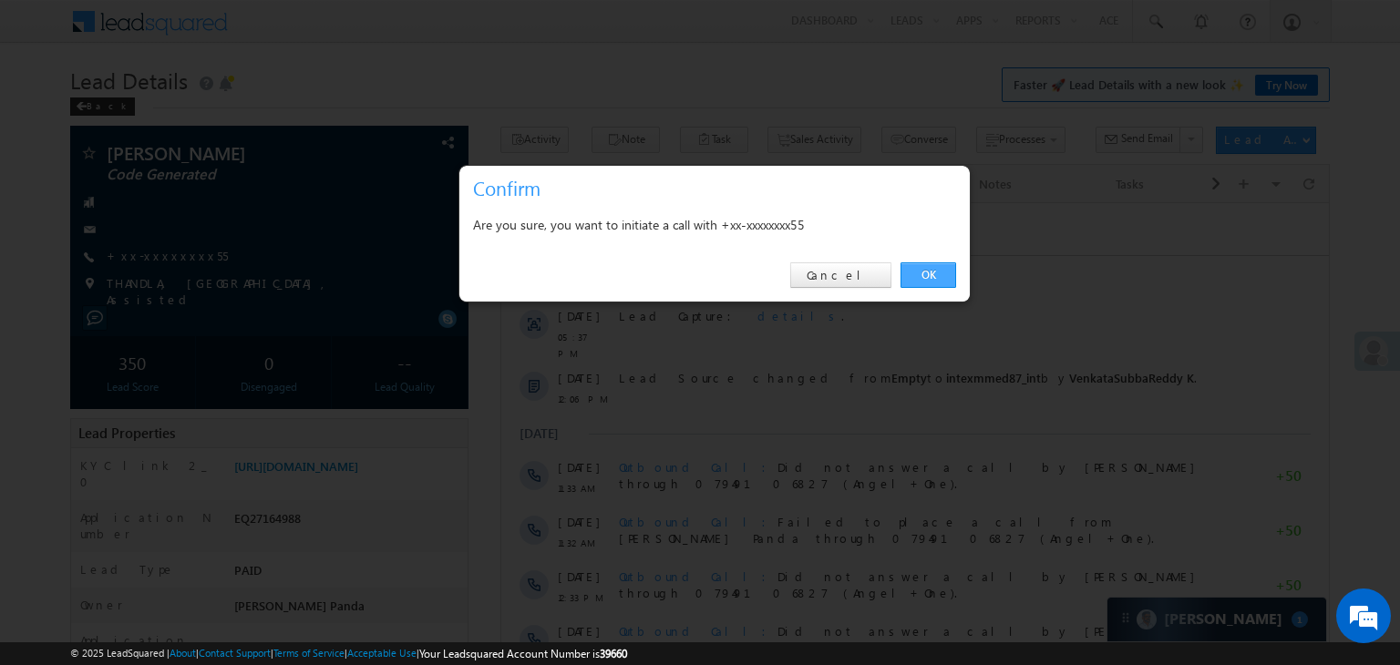
click at [926, 278] on link "OK" at bounding box center [928, 275] width 56 height 26
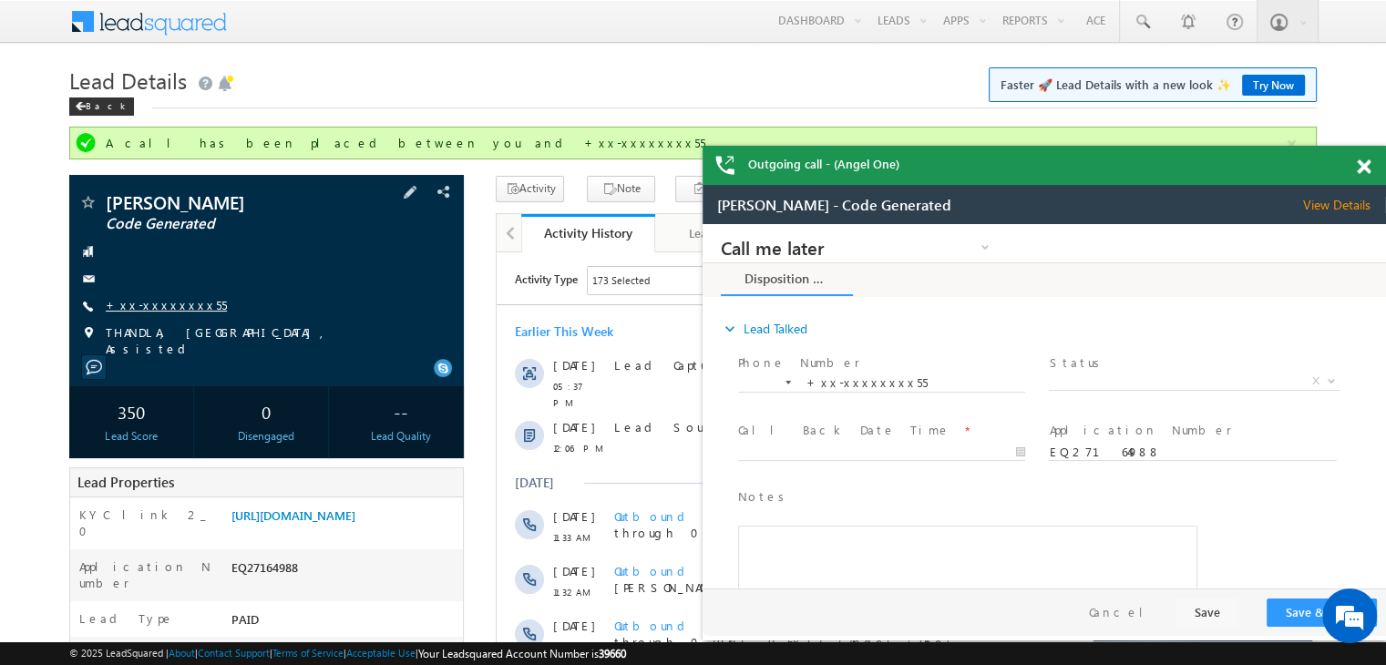
click at [153, 303] on link "+xx-xxxxxxxx55" at bounding box center [166, 304] width 121 height 15
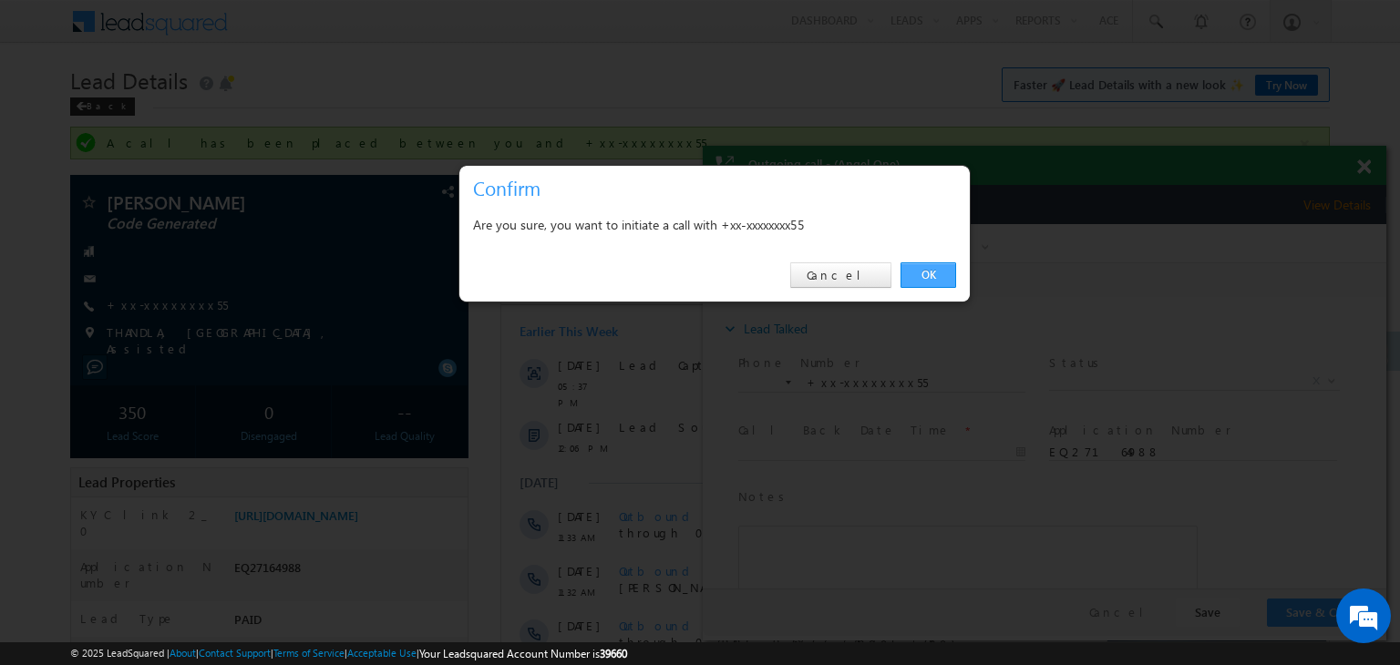
click at [928, 271] on link "OK" at bounding box center [928, 275] width 56 height 26
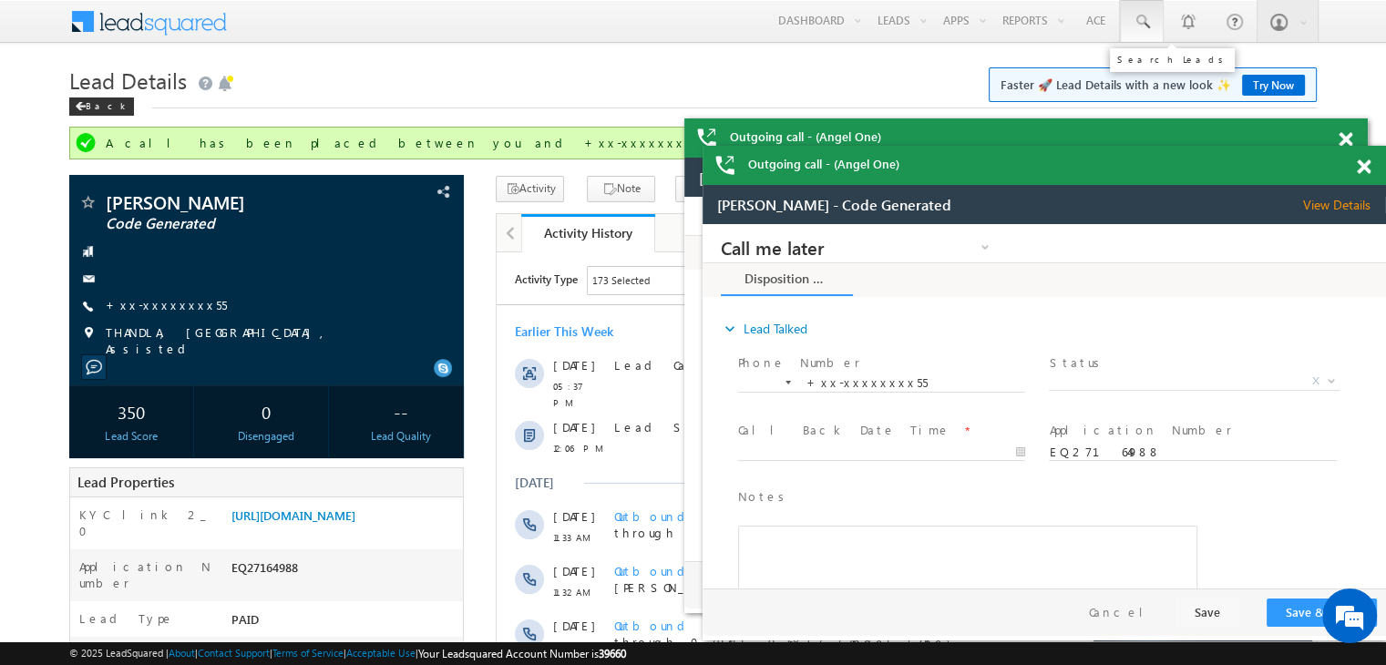
click at [1146, 22] on span at bounding box center [1142, 22] width 18 height 18
paste input "EQ26786138"
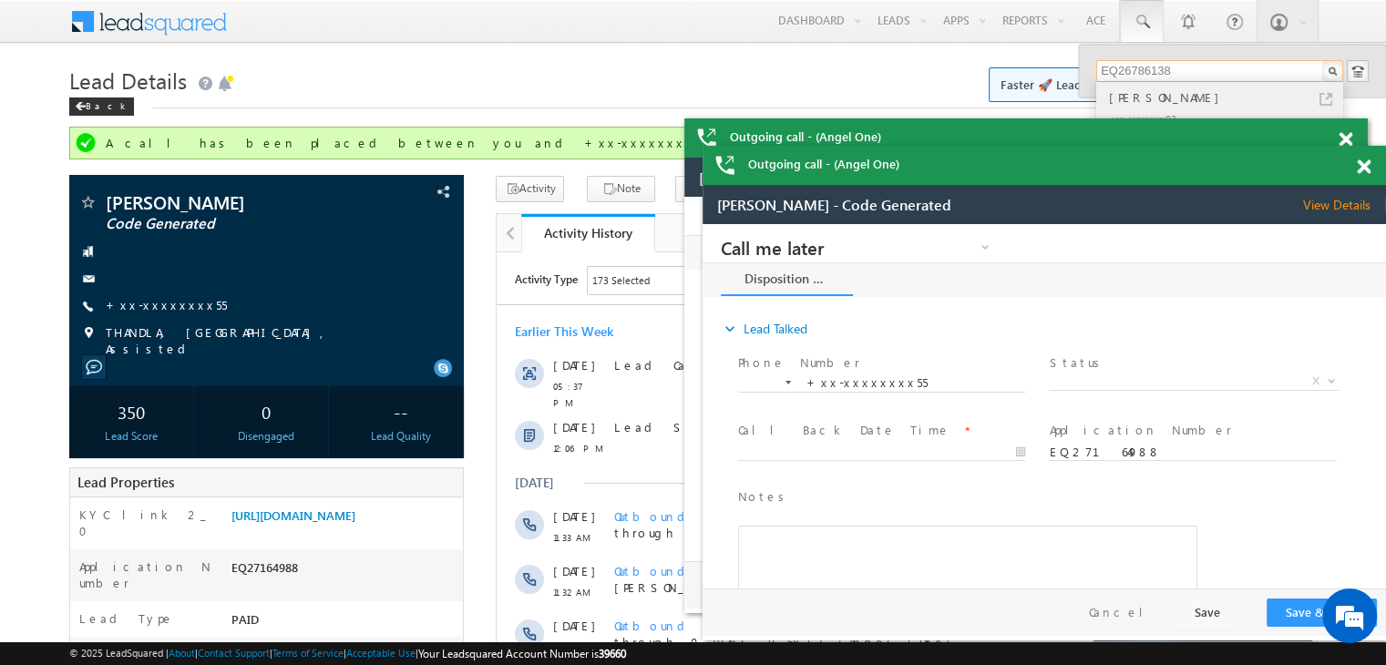
type input "EQ26786138"
click at [1140, 97] on div "[PERSON_NAME]" at bounding box center [1227, 97] width 244 height 20
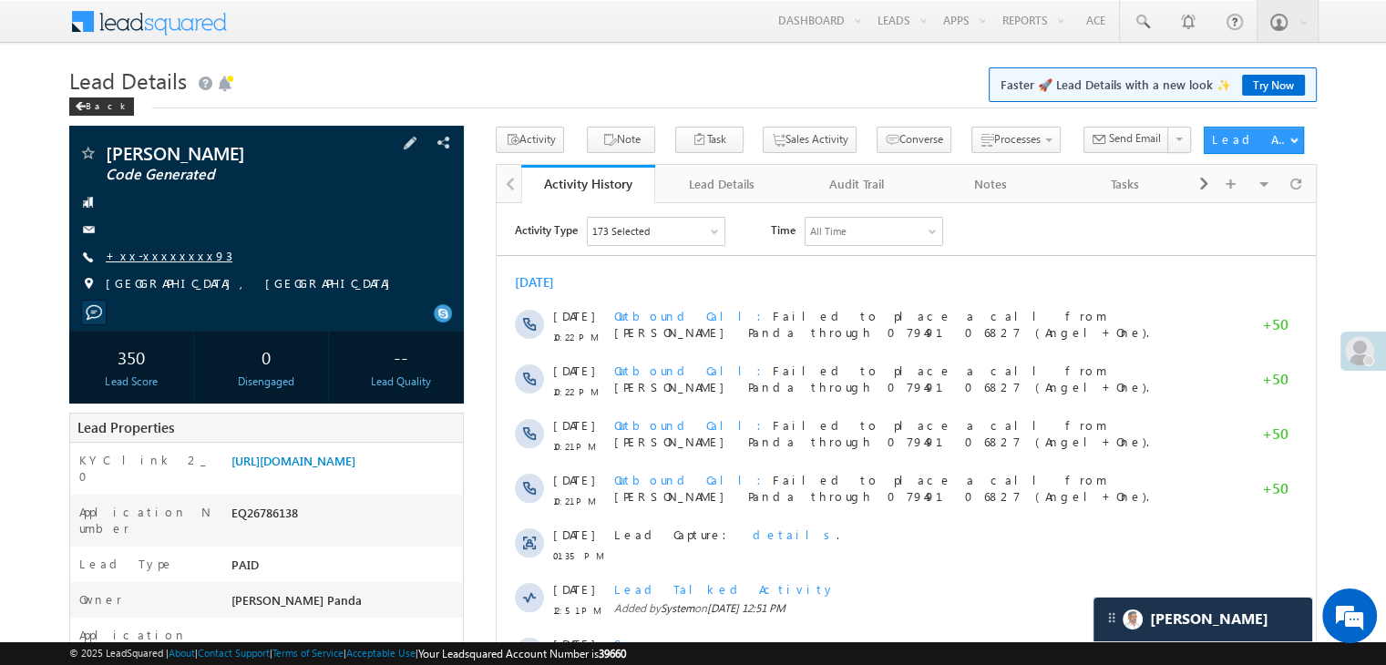
click at [149, 257] on link "+xx-xxxxxxxx93" at bounding box center [169, 255] width 127 height 15
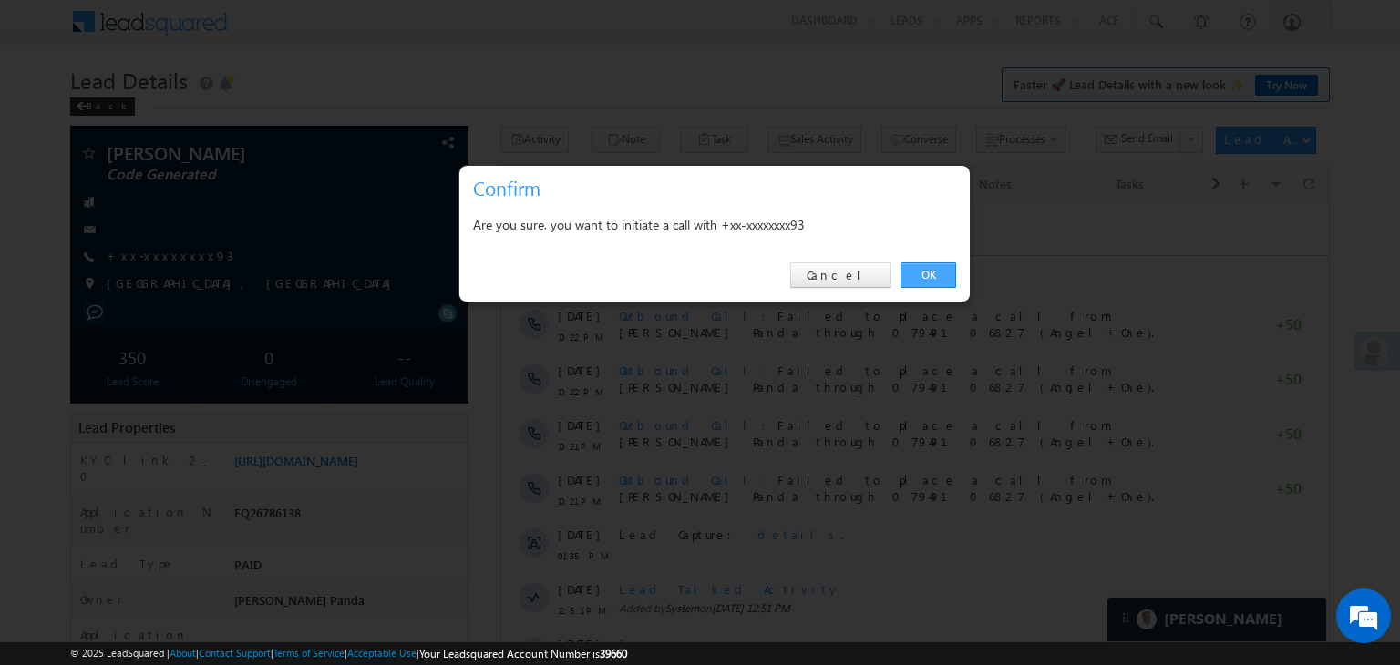
click at [919, 275] on link "OK" at bounding box center [928, 275] width 56 height 26
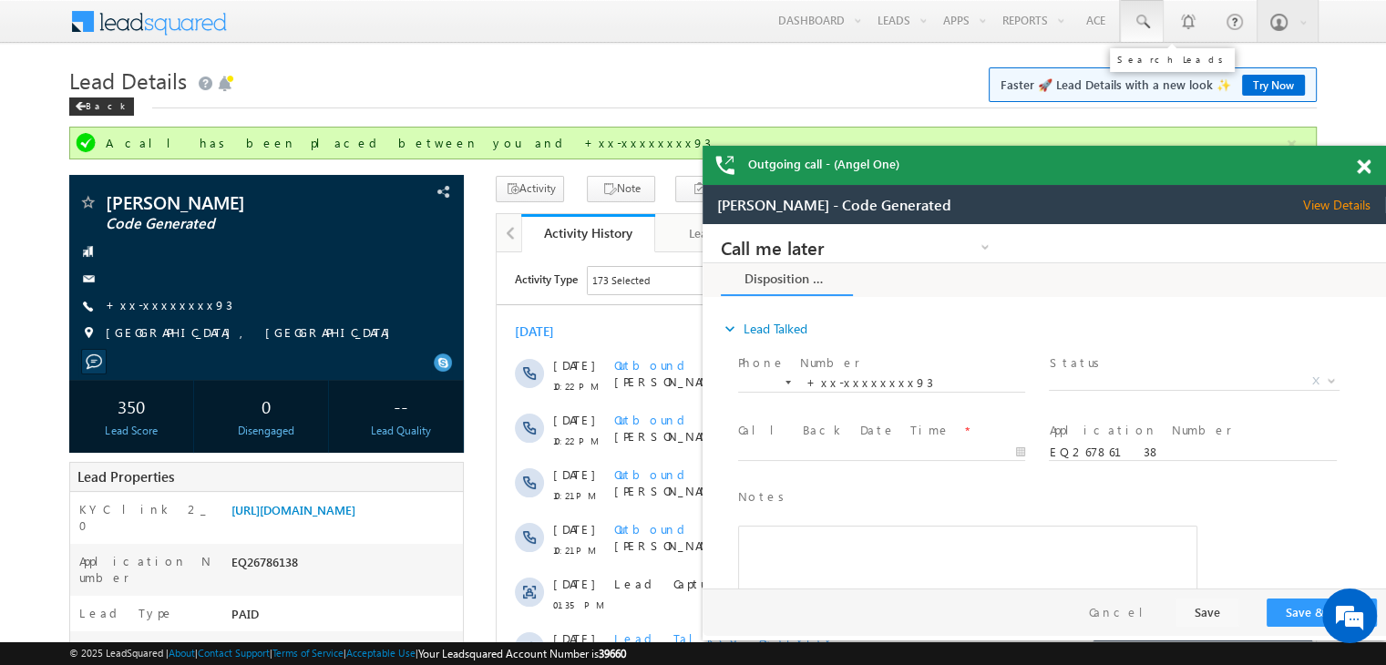
click at [1141, 18] on span at bounding box center [1142, 22] width 18 height 18
paste input "EQ26971497"
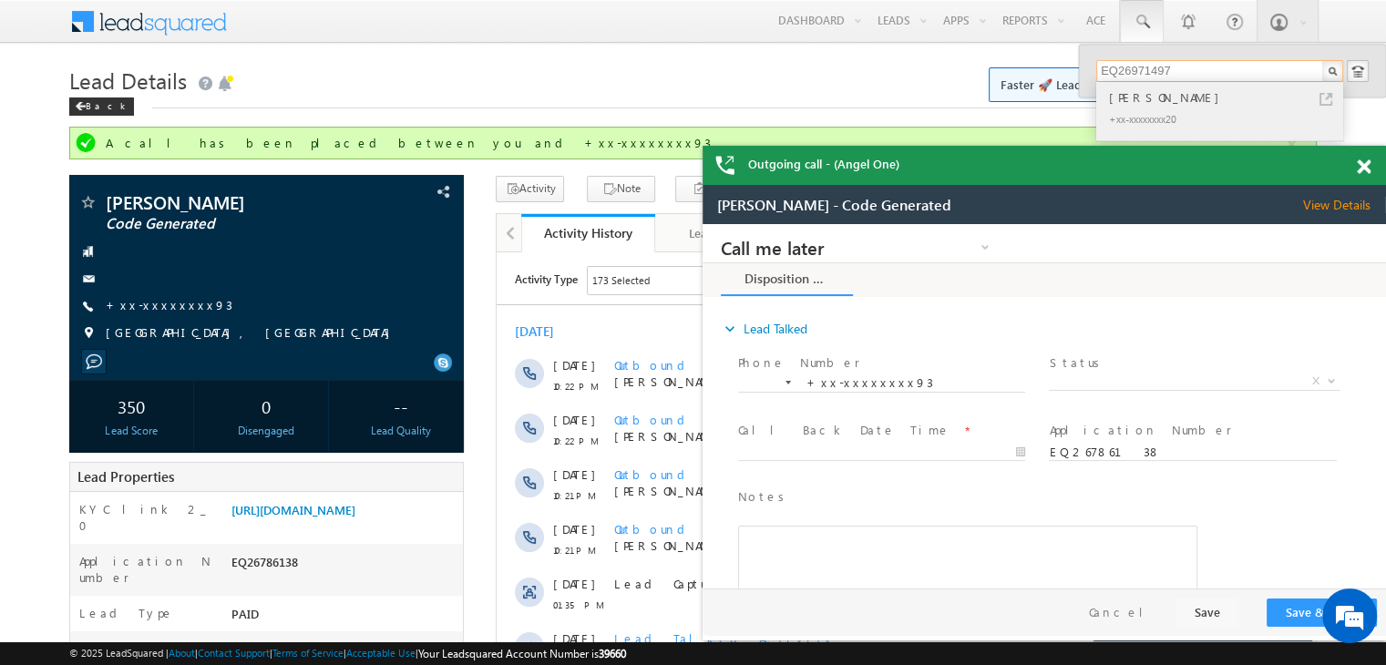
type input "EQ26971497"
click at [1130, 100] on div "Arvind sain" at bounding box center [1227, 97] width 244 height 20
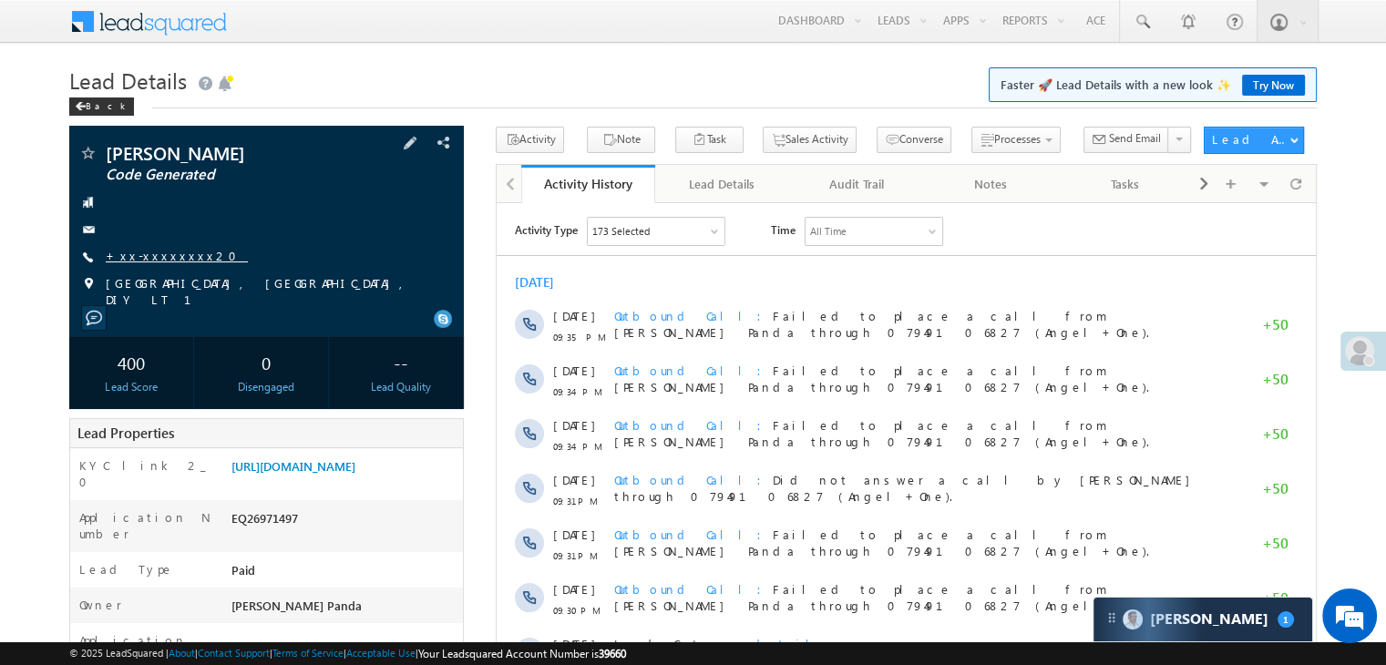
click at [168, 252] on link "+xx-xxxxxxxx20" at bounding box center [177, 255] width 142 height 15
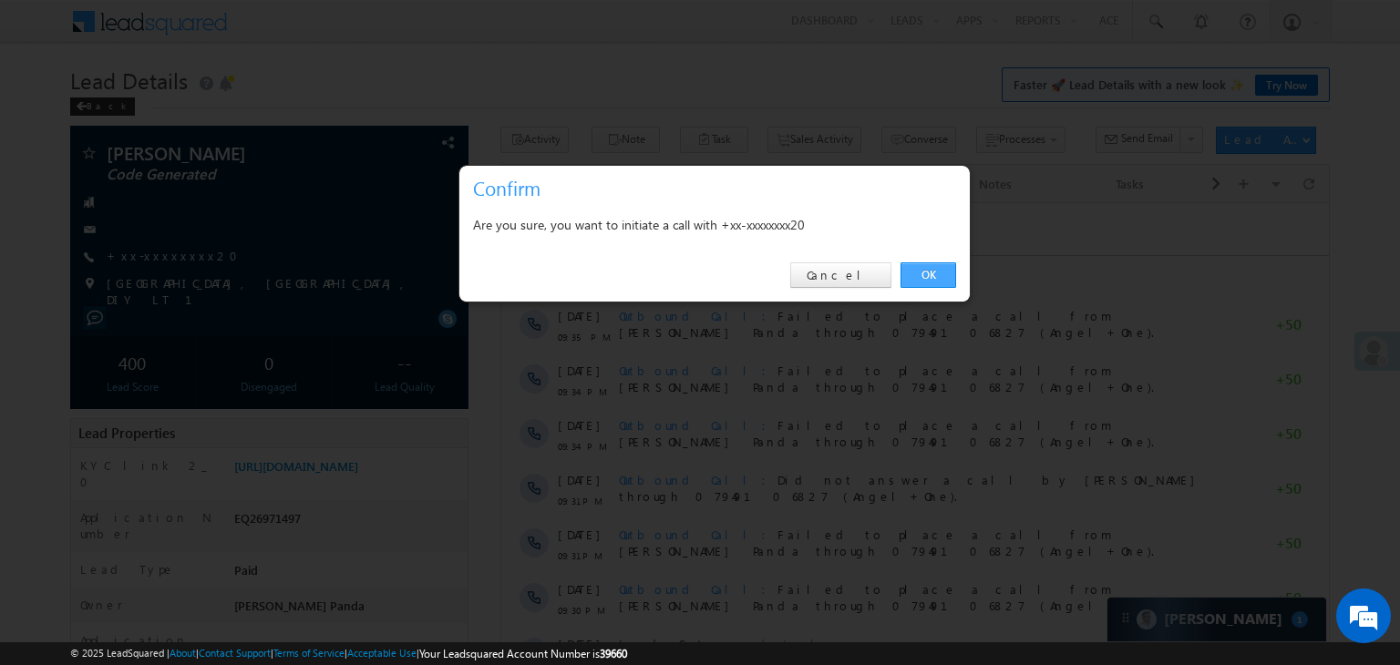
click at [920, 267] on link "OK" at bounding box center [928, 275] width 56 height 26
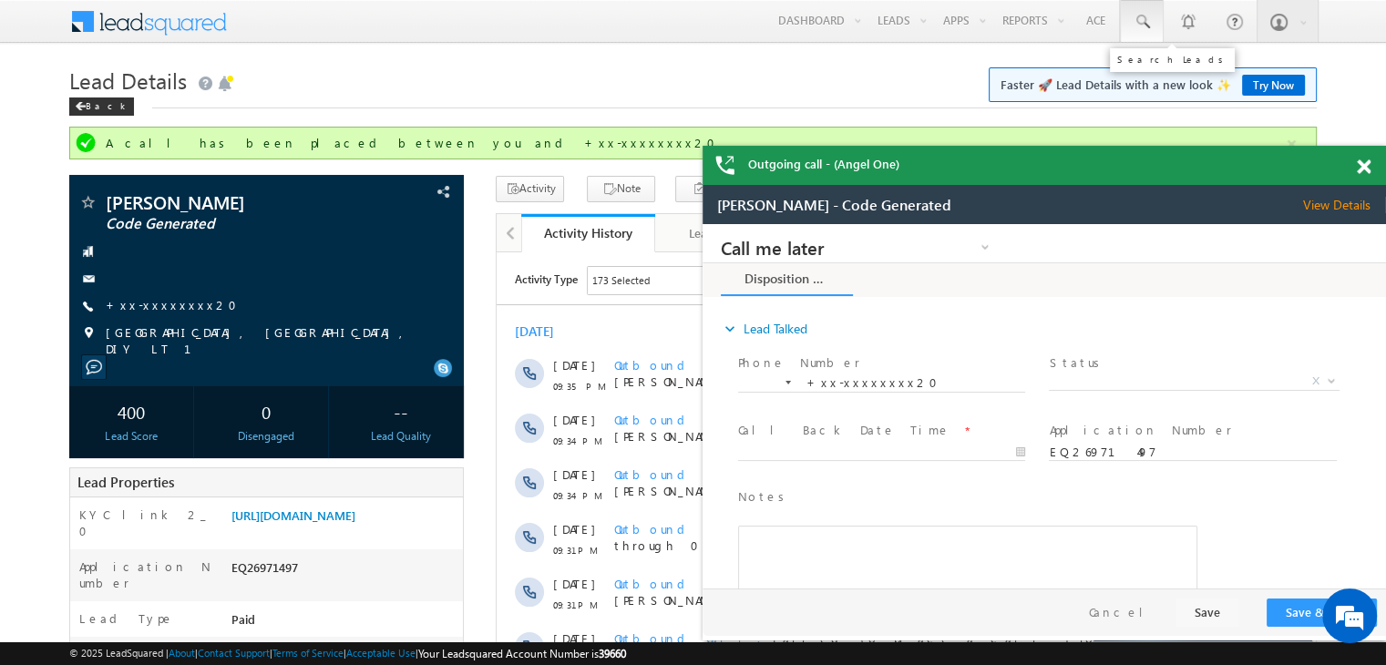
click at [1141, 21] on span at bounding box center [1142, 22] width 18 height 18
paste input "EQ27113263"
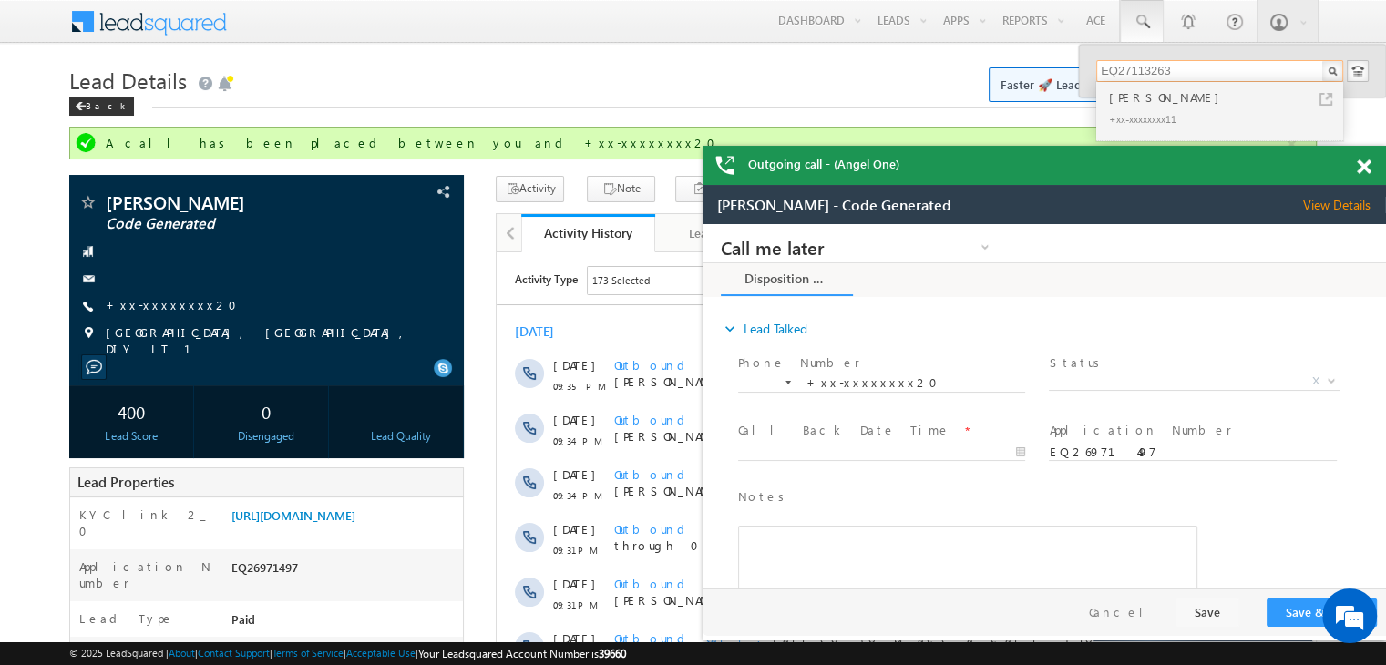
type input "EQ27113263"
click at [1140, 100] on div "Vidhya Ramesh Pillai" at bounding box center [1227, 97] width 244 height 20
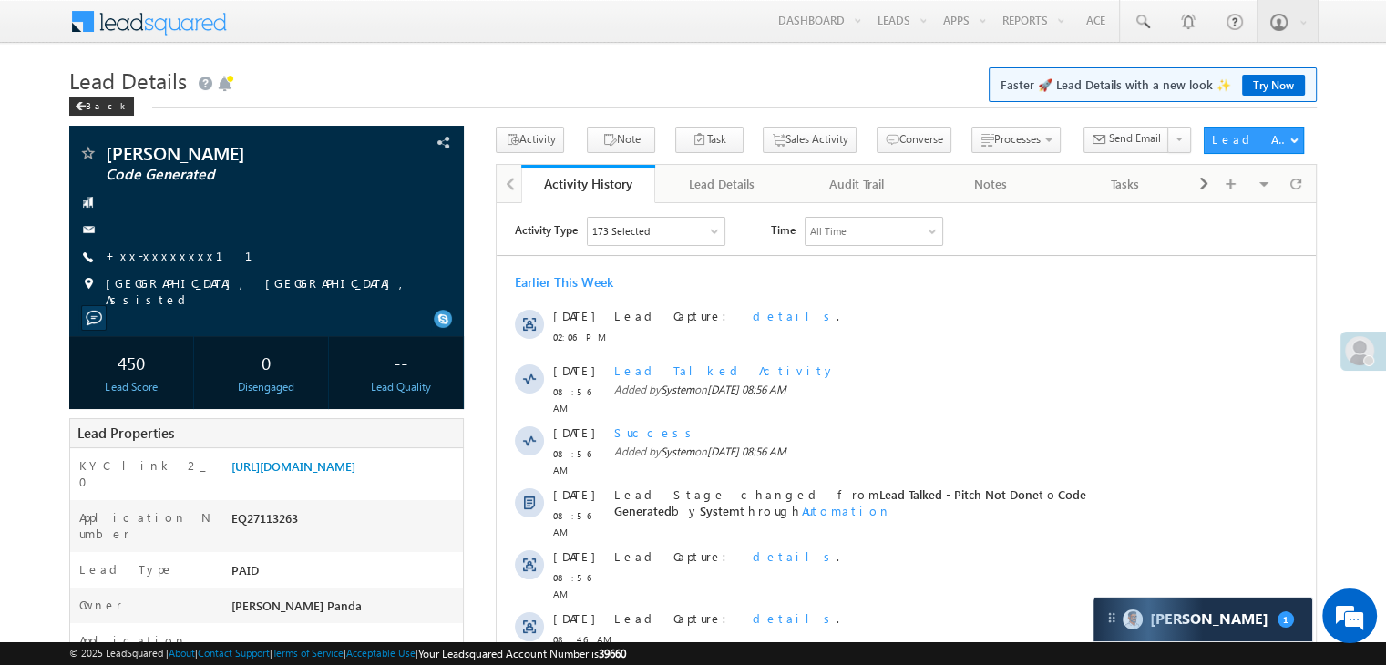
click at [146, 259] on link "+xx-xxxxxxxx11" at bounding box center [190, 255] width 169 height 15
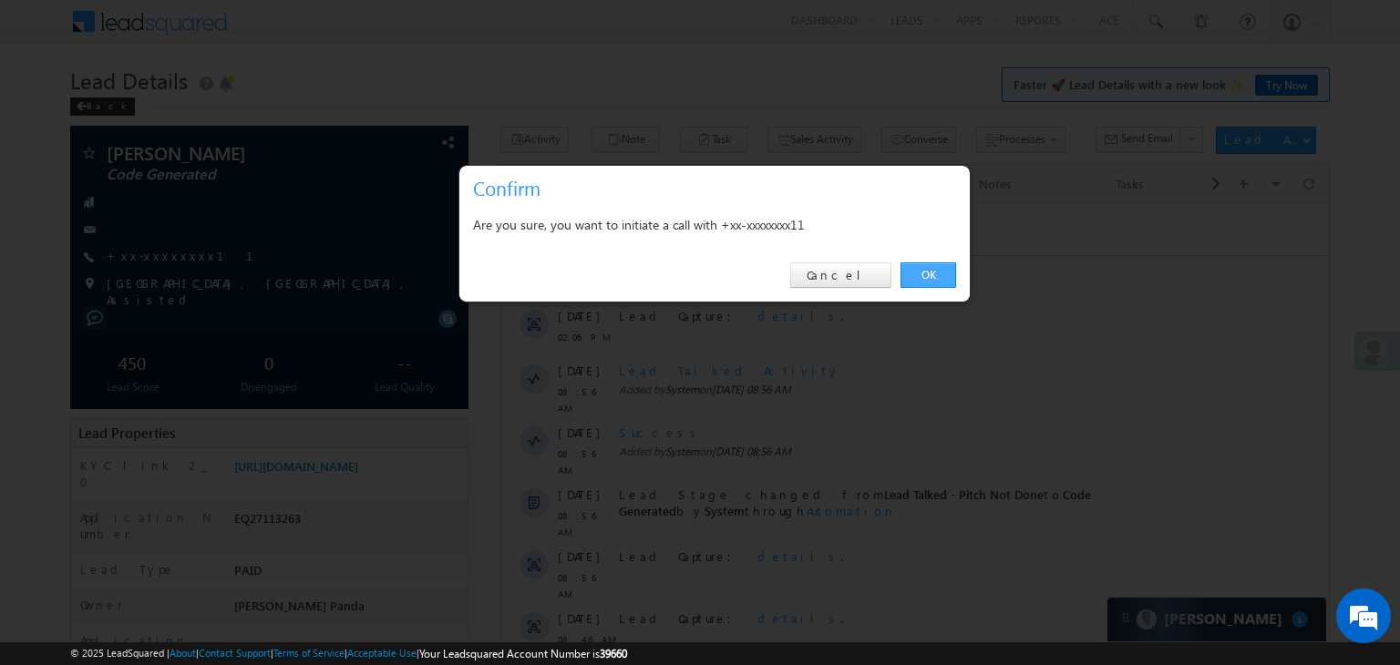
click at [925, 274] on link "OK" at bounding box center [928, 275] width 56 height 26
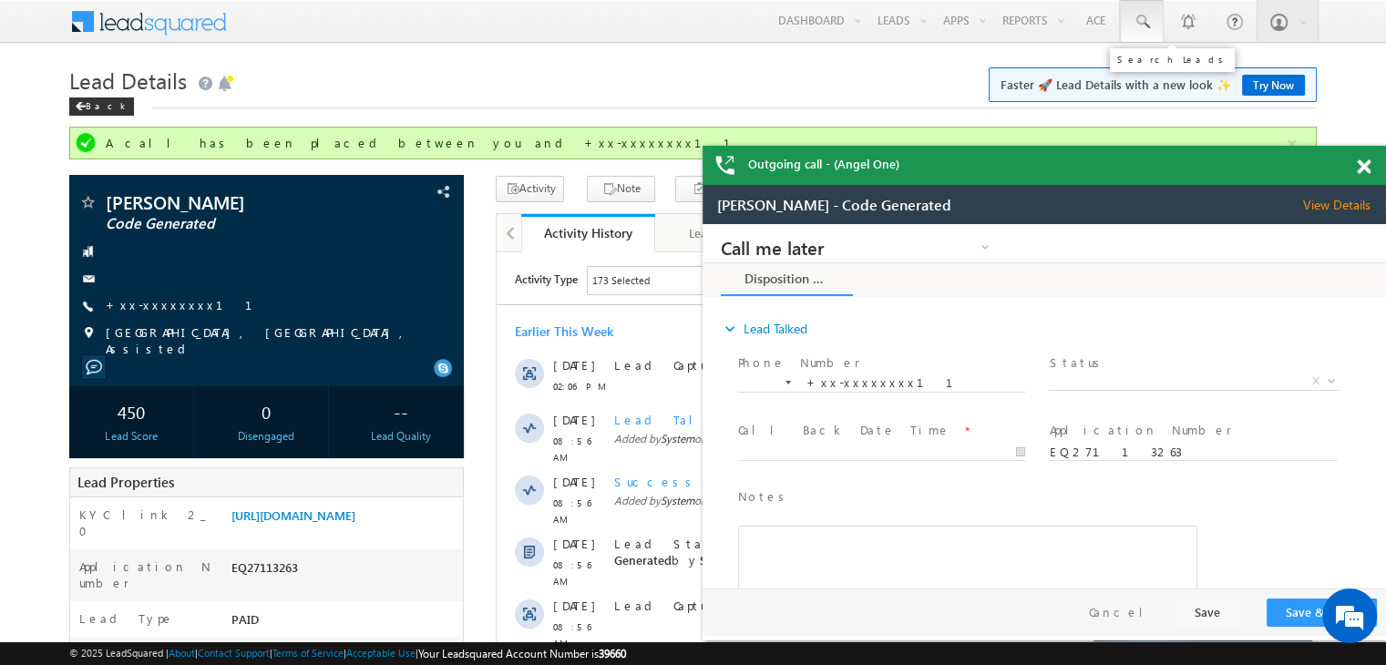
click at [1143, 18] on span at bounding box center [1142, 22] width 18 height 18
paste input "EQ26606475"
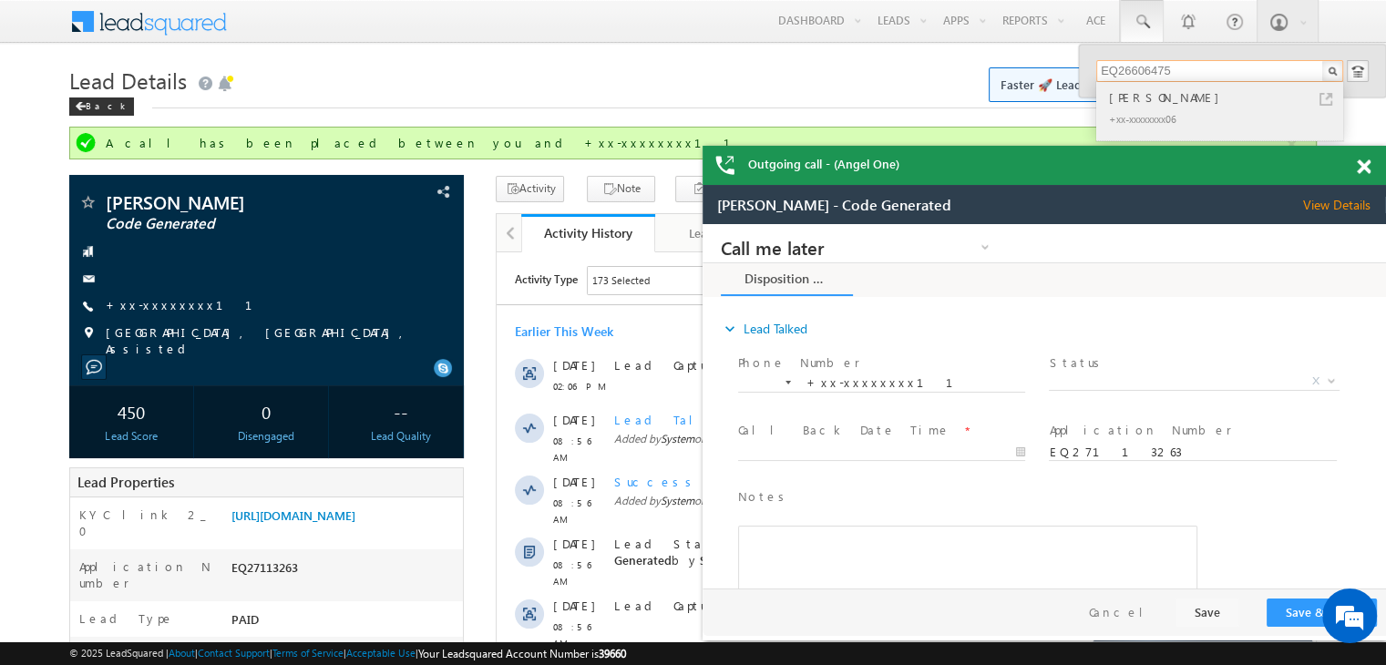
type input "EQ26606475"
click at [1142, 97] on div "[PERSON_NAME]" at bounding box center [1227, 97] width 244 height 20
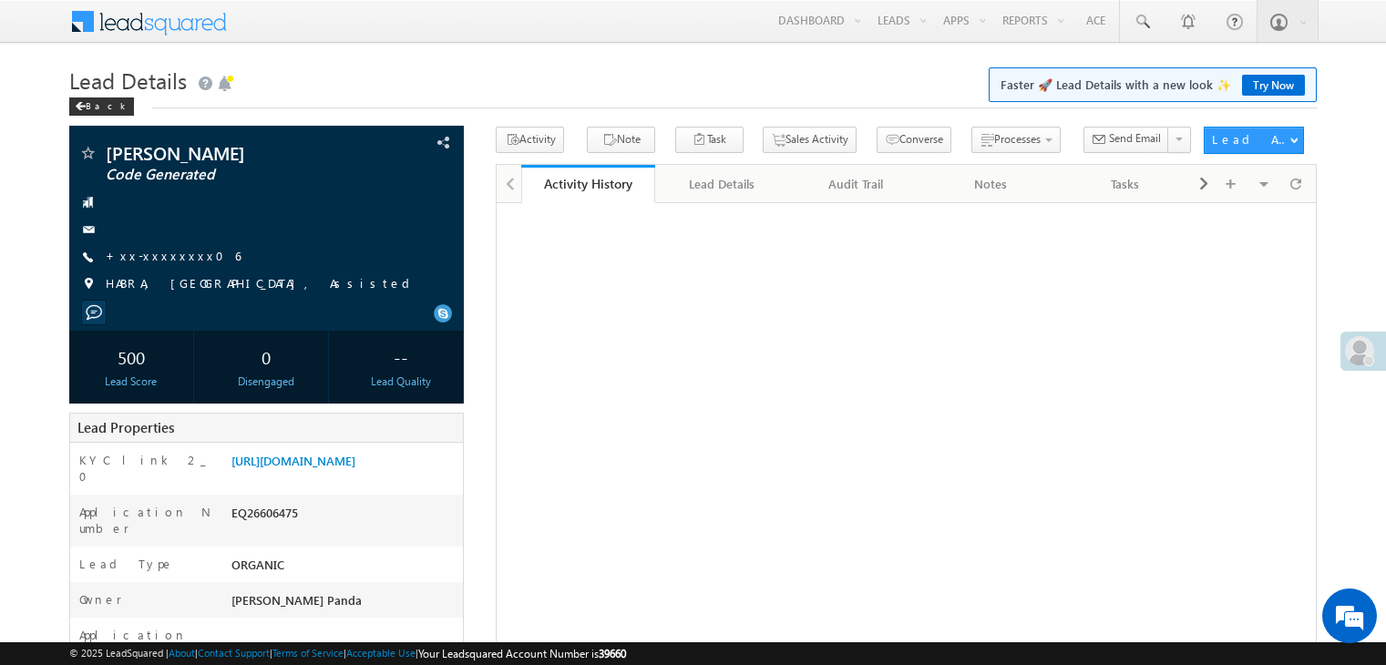
click at [146, 256] on link "+xx-xxxxxxxx06" at bounding box center [173, 255] width 135 height 15
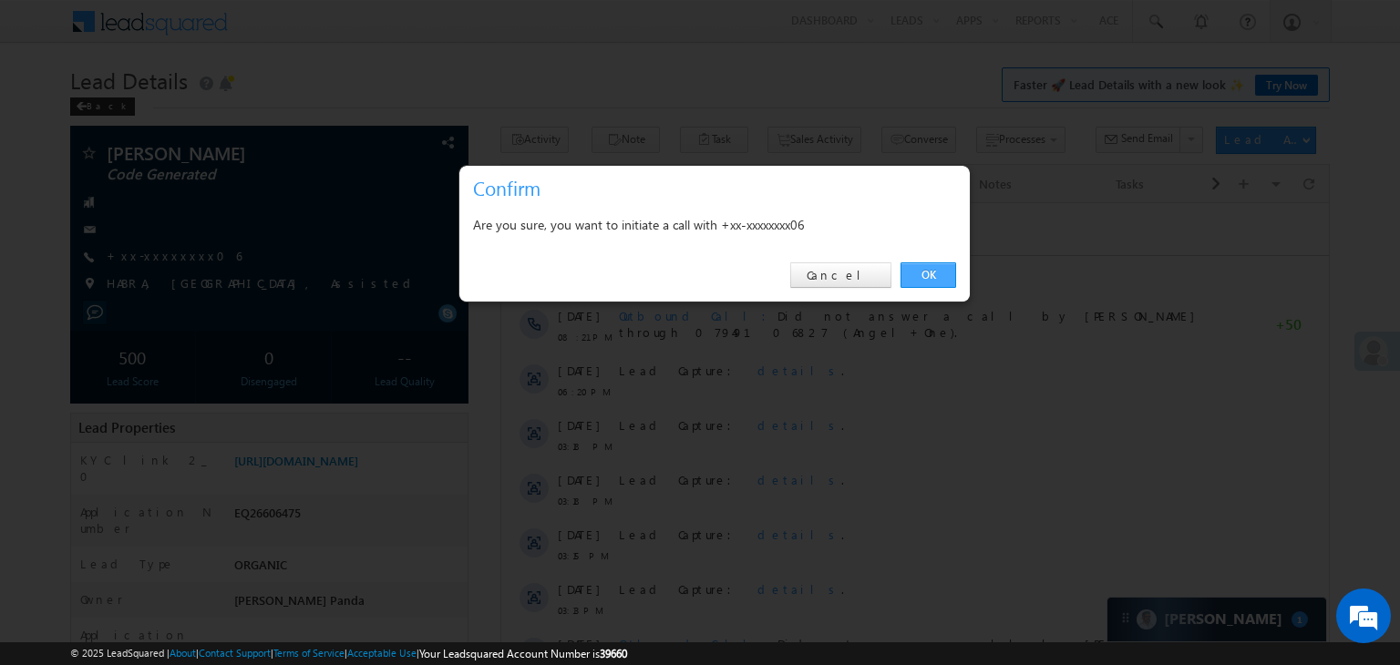
click at [932, 273] on link "OK" at bounding box center [928, 275] width 56 height 26
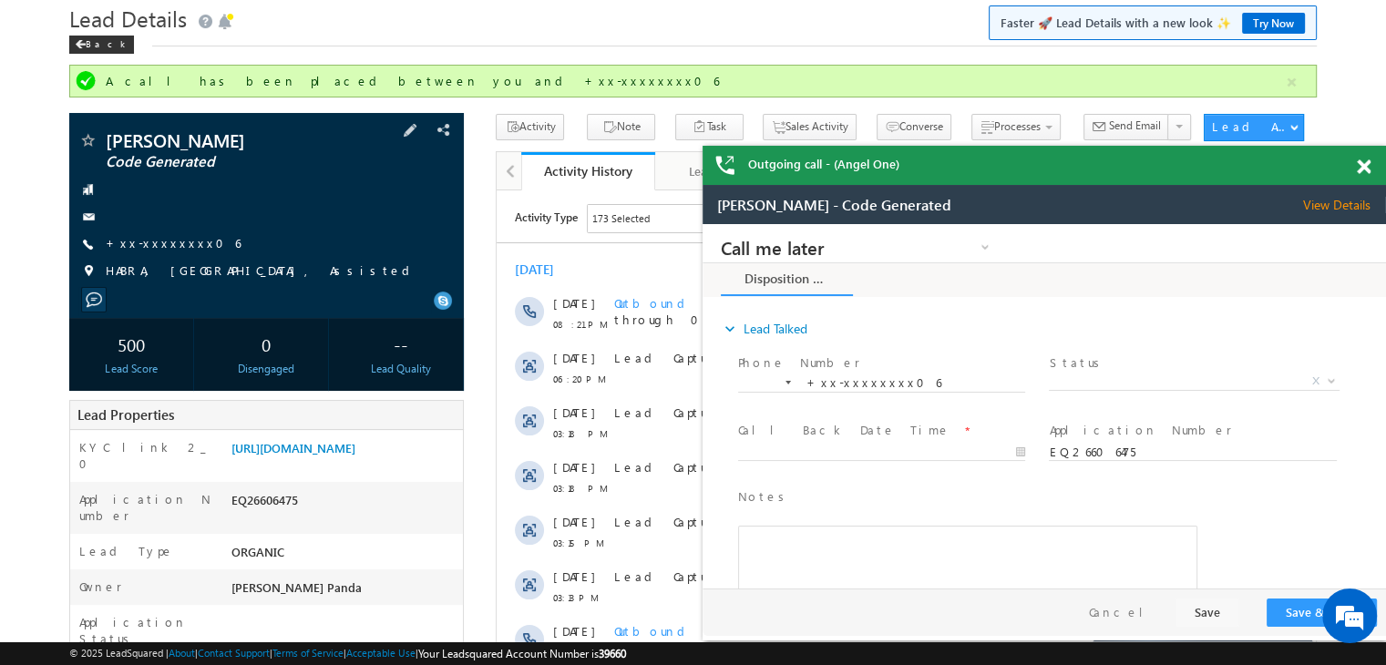
scroll to position [48, 0]
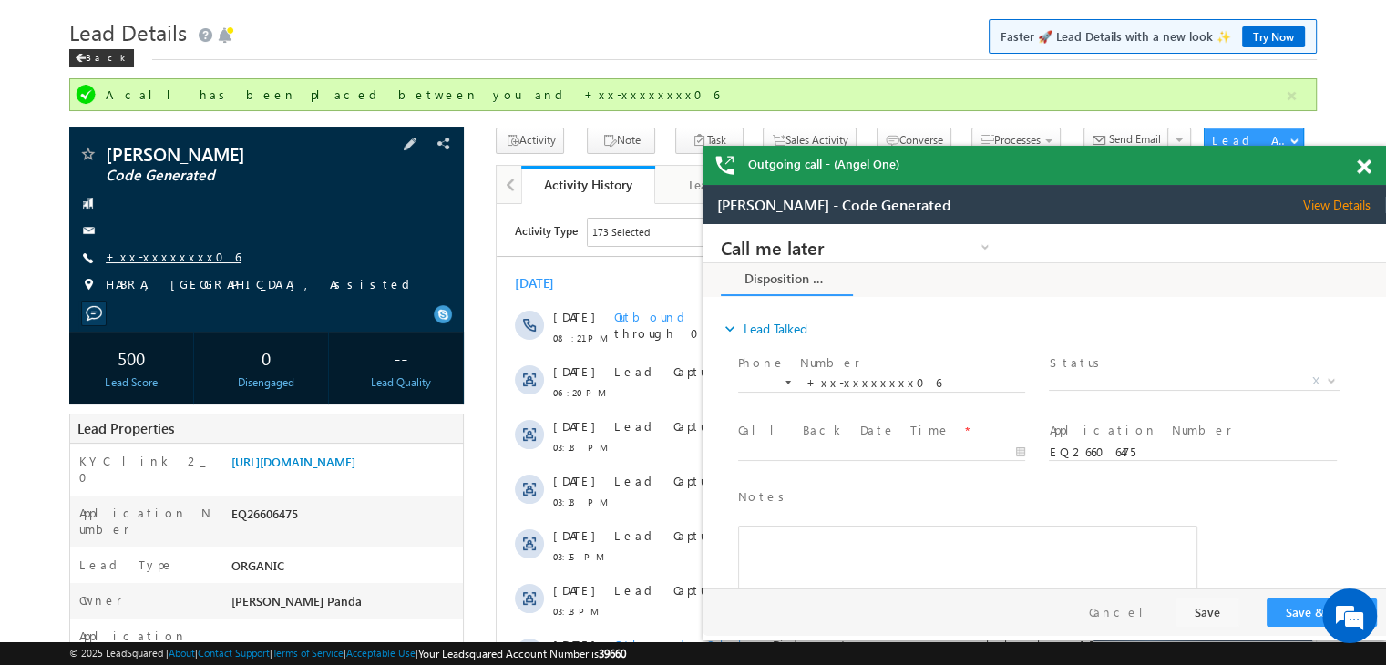
click at [149, 256] on link "+xx-xxxxxxxx06" at bounding box center [173, 256] width 135 height 15
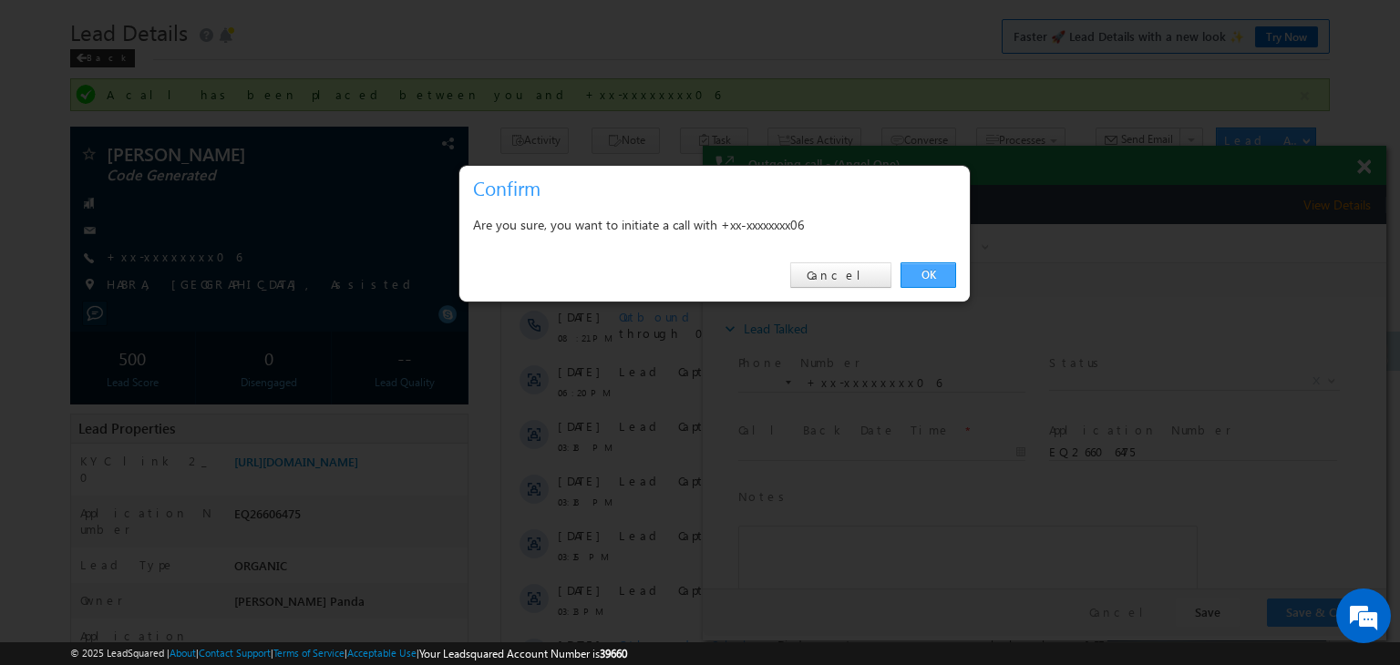
click at [916, 274] on link "OK" at bounding box center [928, 275] width 56 height 26
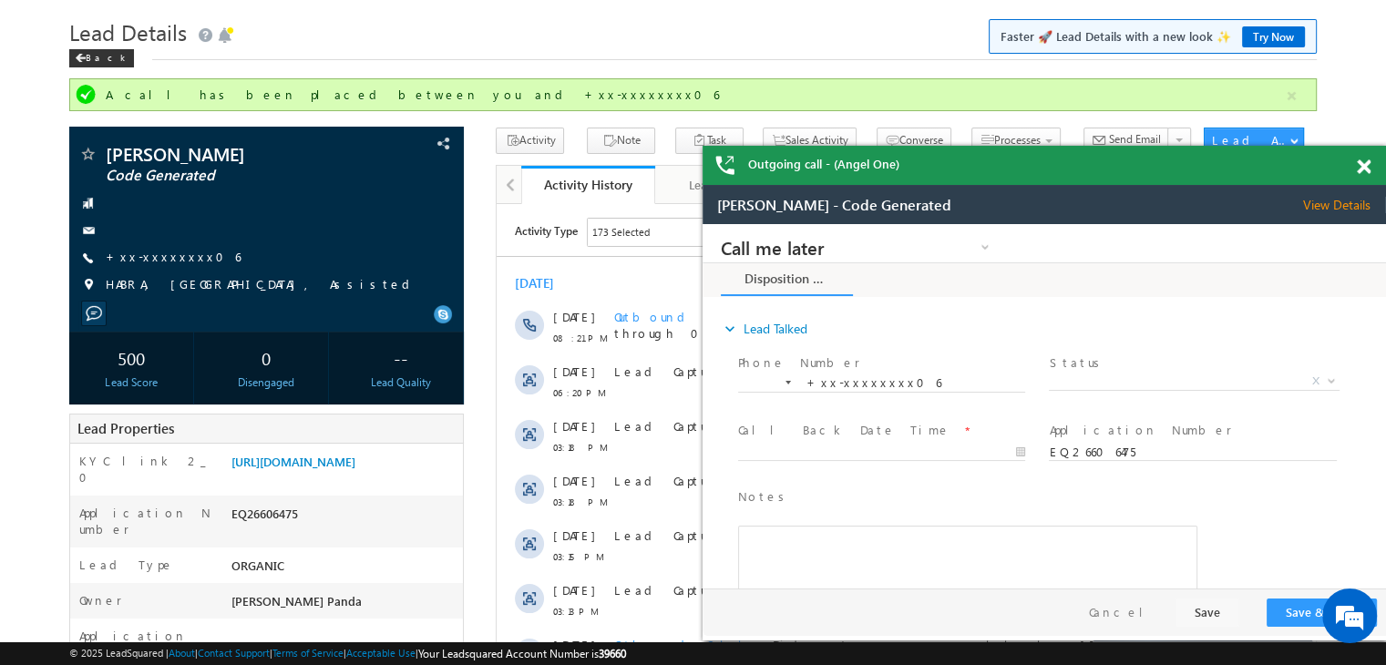
scroll to position [0, 0]
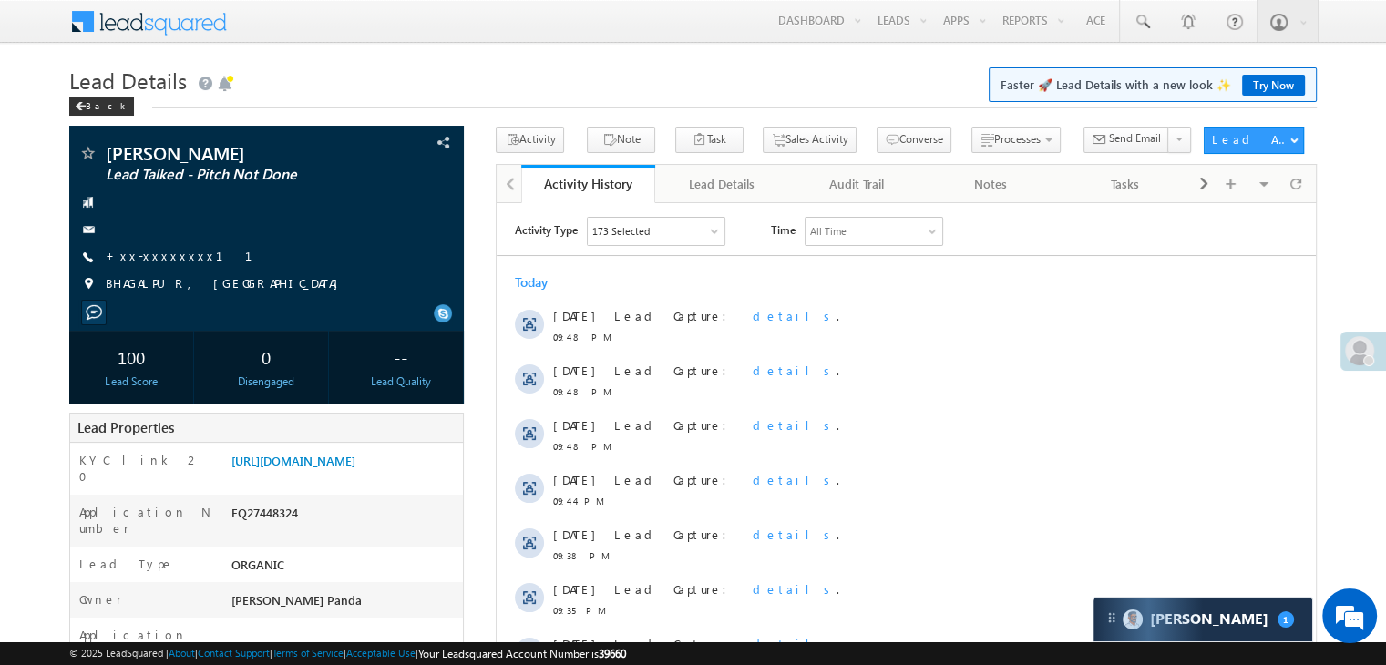
scroll to position [91, 0]
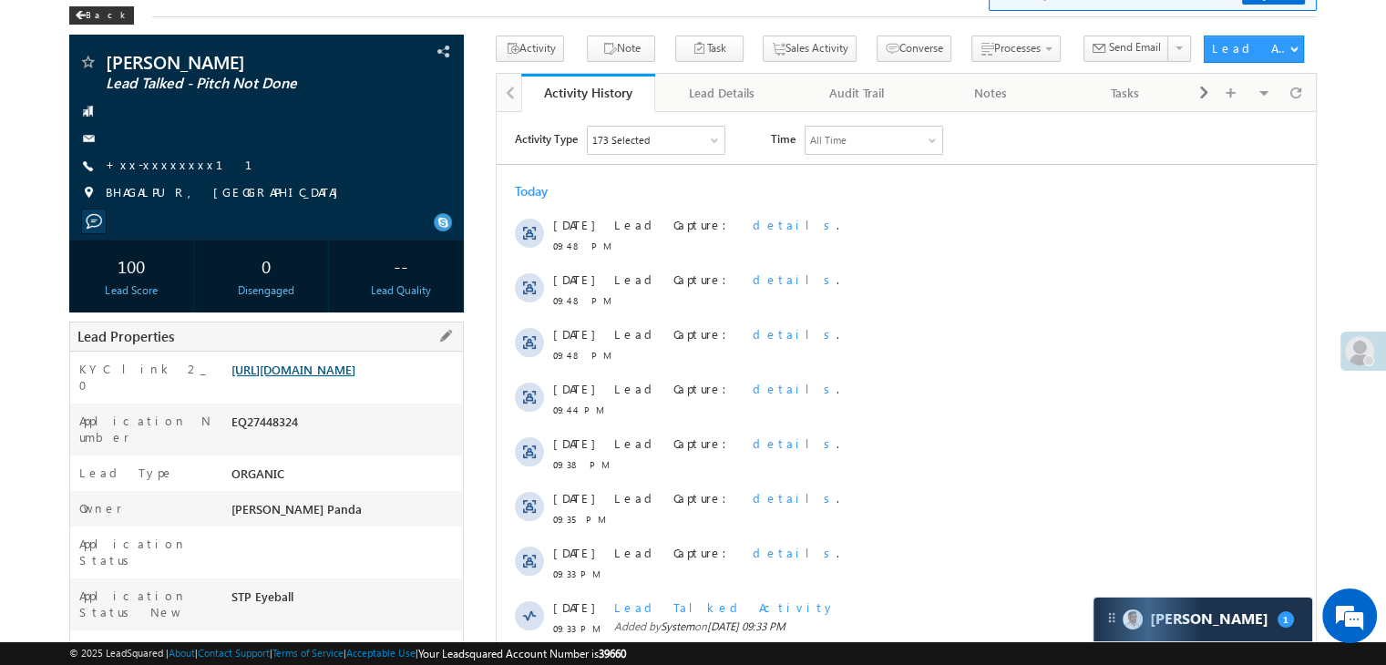
click at [355, 377] on link "https://angelbroking1-pk3em7sa.customui-test.leadsquared.com?leadId=6e1f6250-98…" at bounding box center [293, 369] width 124 height 15
click at [152, 166] on link "+xx-xxxxxxxx11" at bounding box center [190, 164] width 169 height 15
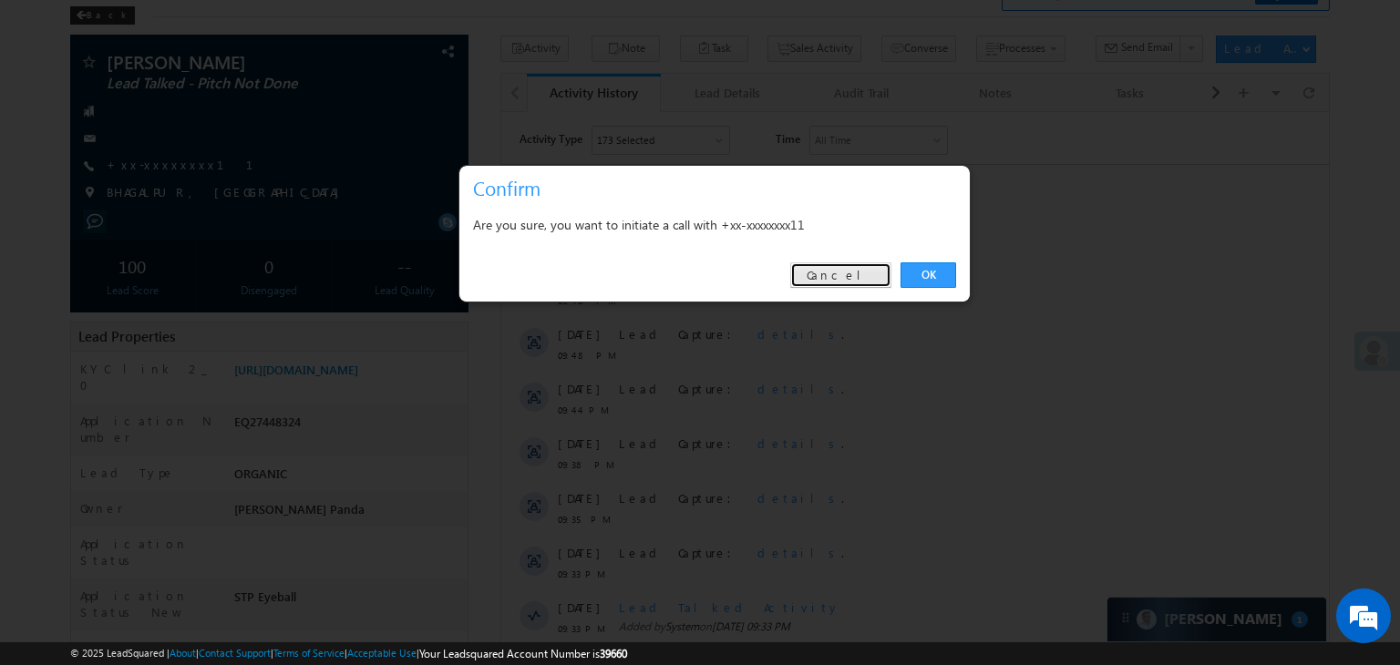
click at [872, 274] on link "Cancel" at bounding box center [840, 275] width 101 height 26
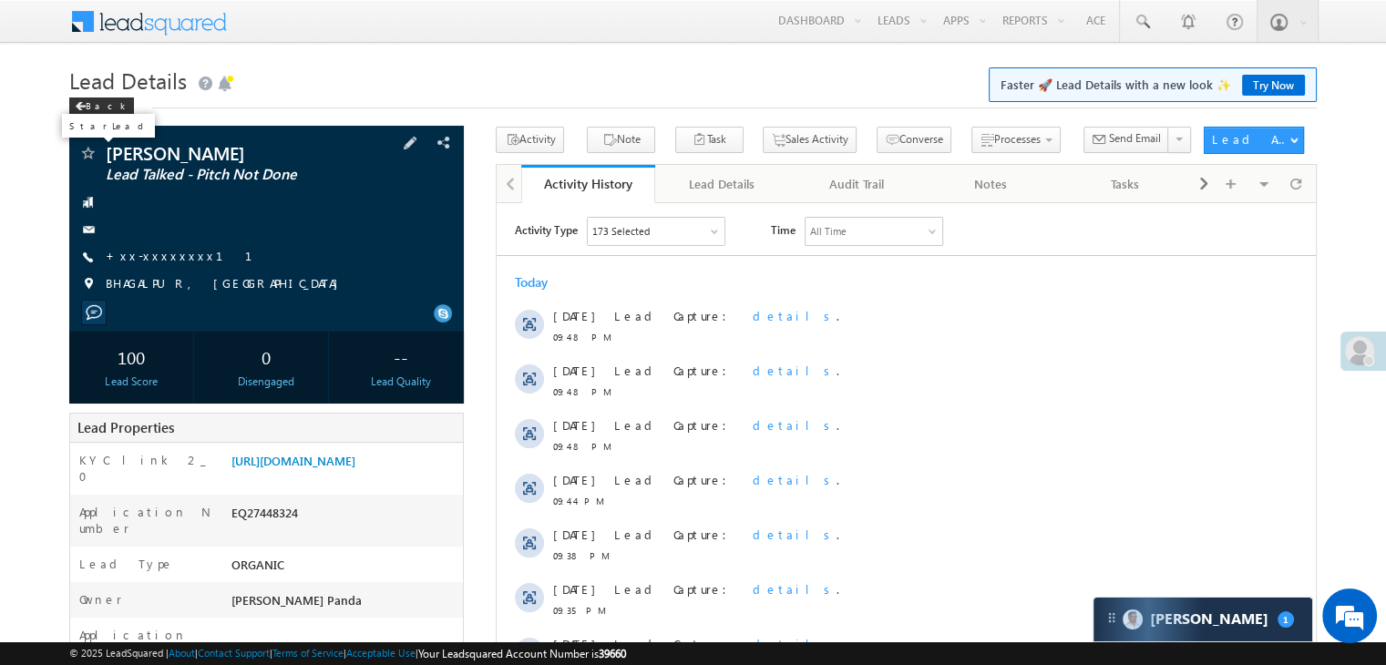
click at [91, 159] on span at bounding box center [87, 155] width 18 height 18
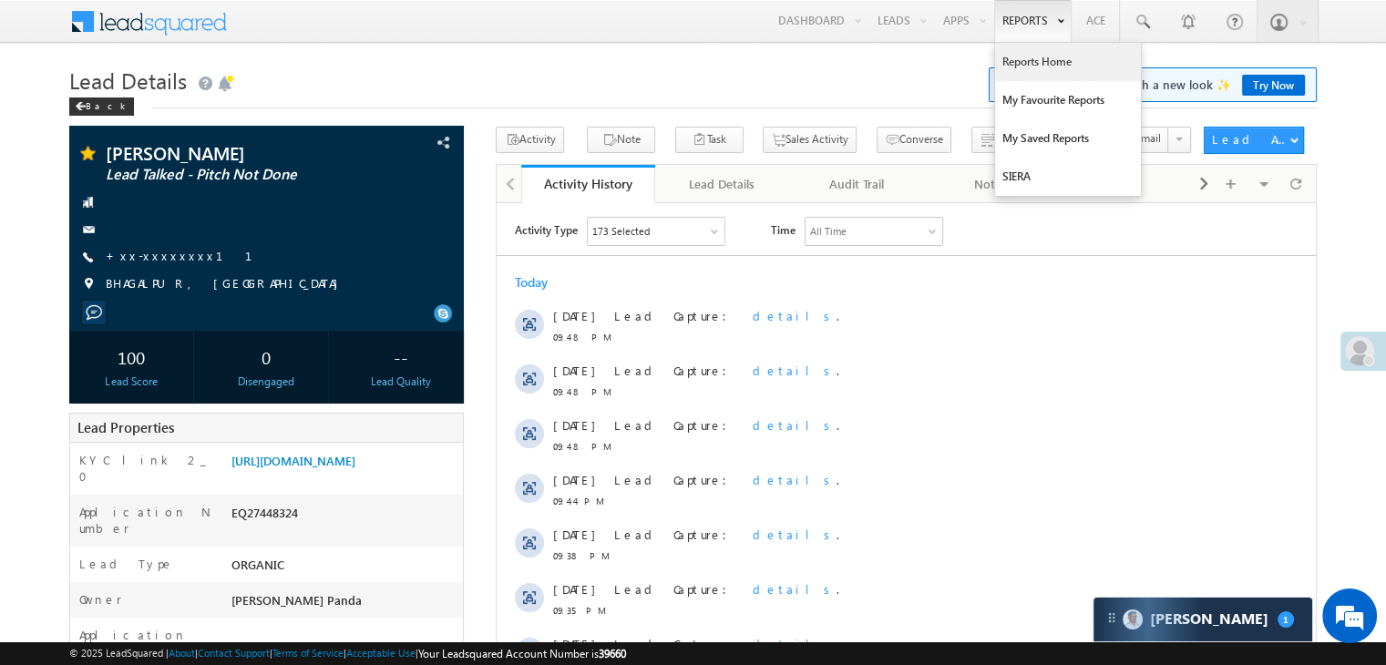
click at [1016, 59] on link "Reports Home" at bounding box center [1068, 62] width 146 height 38
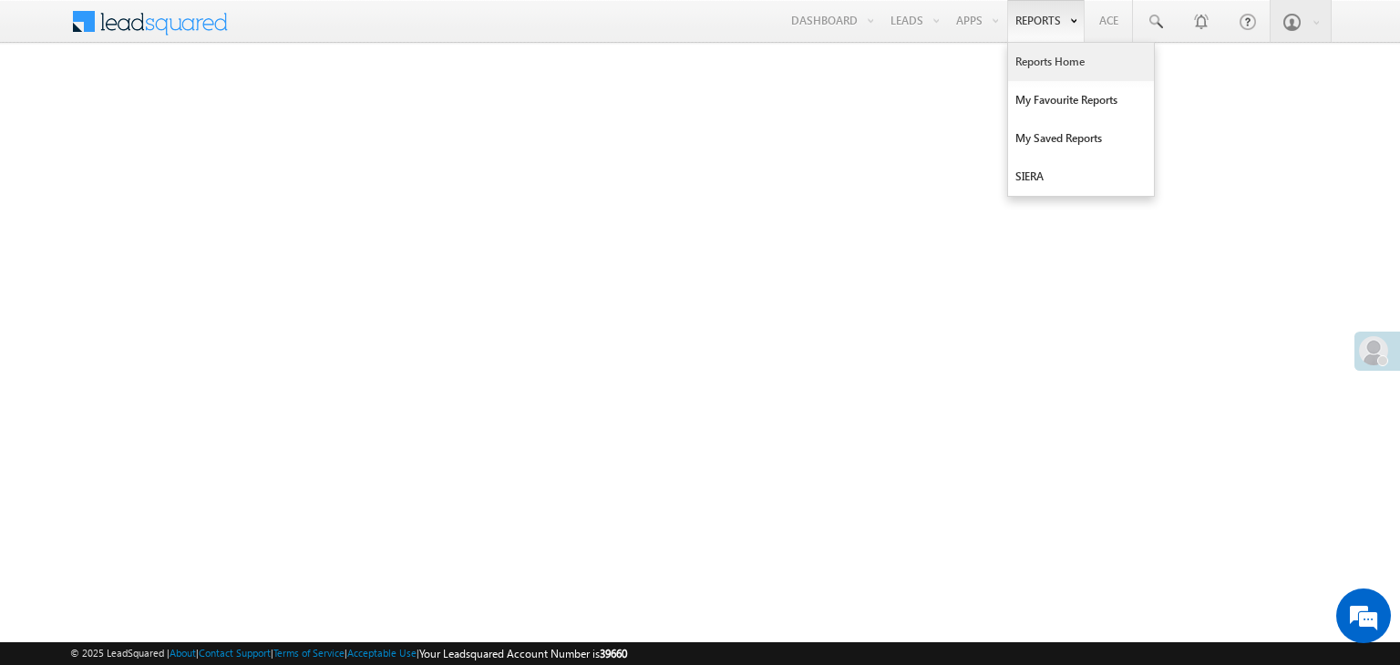
click at [1054, 64] on link "Reports Home" at bounding box center [1081, 62] width 146 height 38
